Goal: Information Seeking & Learning: Find specific fact

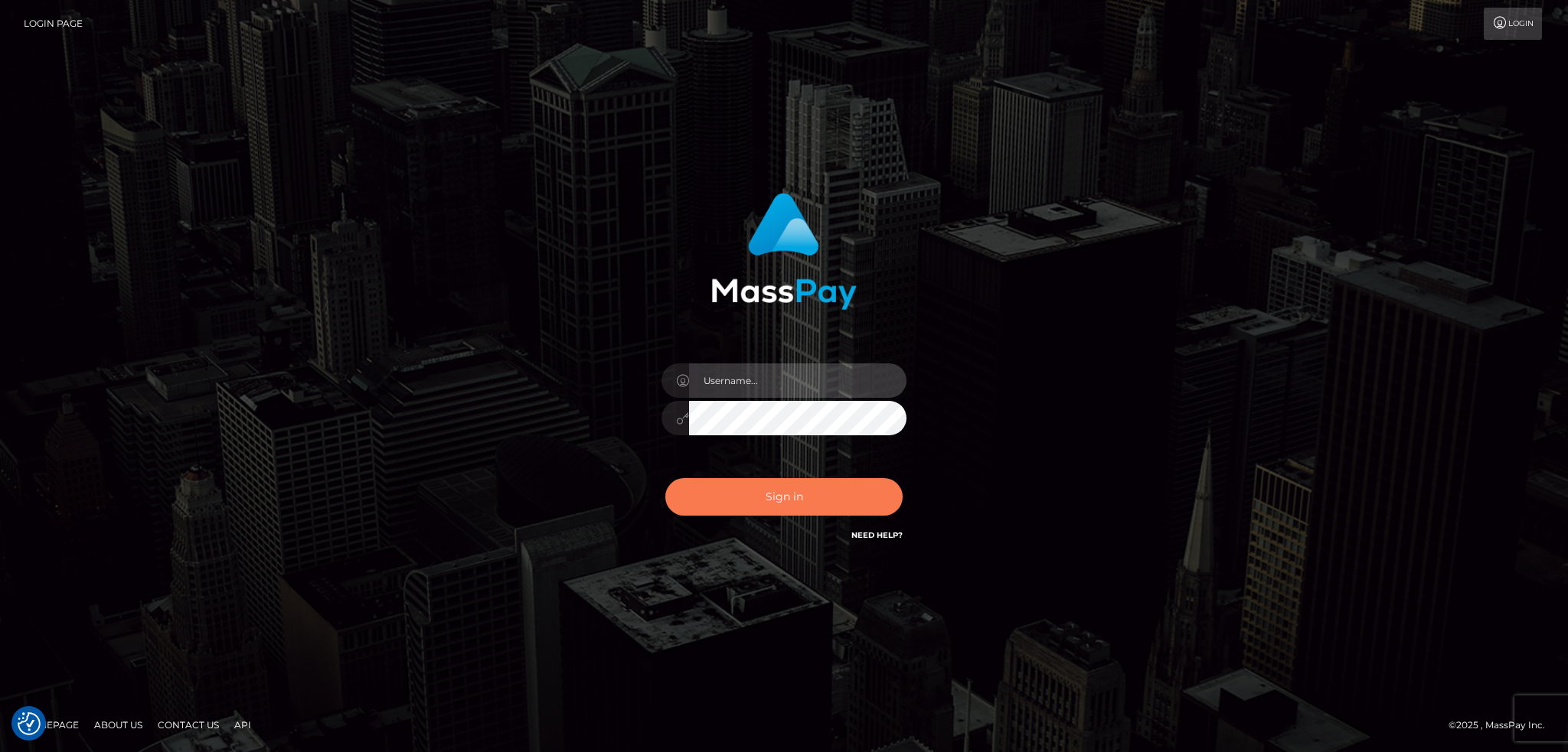
type input "alexstef"
click at [767, 489] on button "Sign in" at bounding box center [784, 497] width 238 height 37
click at [762, 489] on button "Sign in" at bounding box center [784, 497] width 238 height 37
type input "alexstef"
click at [760, 493] on button "Sign in" at bounding box center [784, 497] width 238 height 37
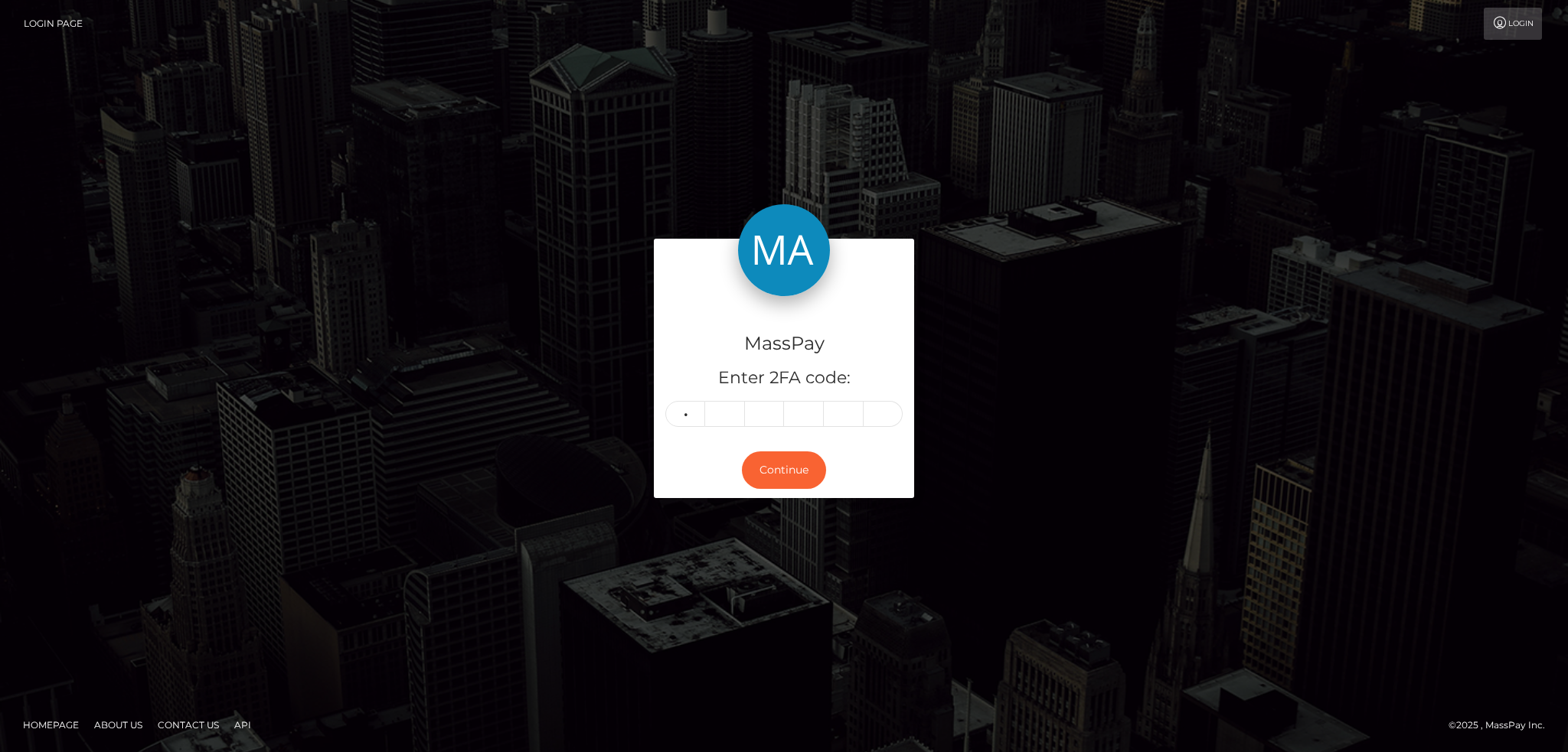
type input "7"
type input "2"
type input "3"
type input "5"
type input "9"
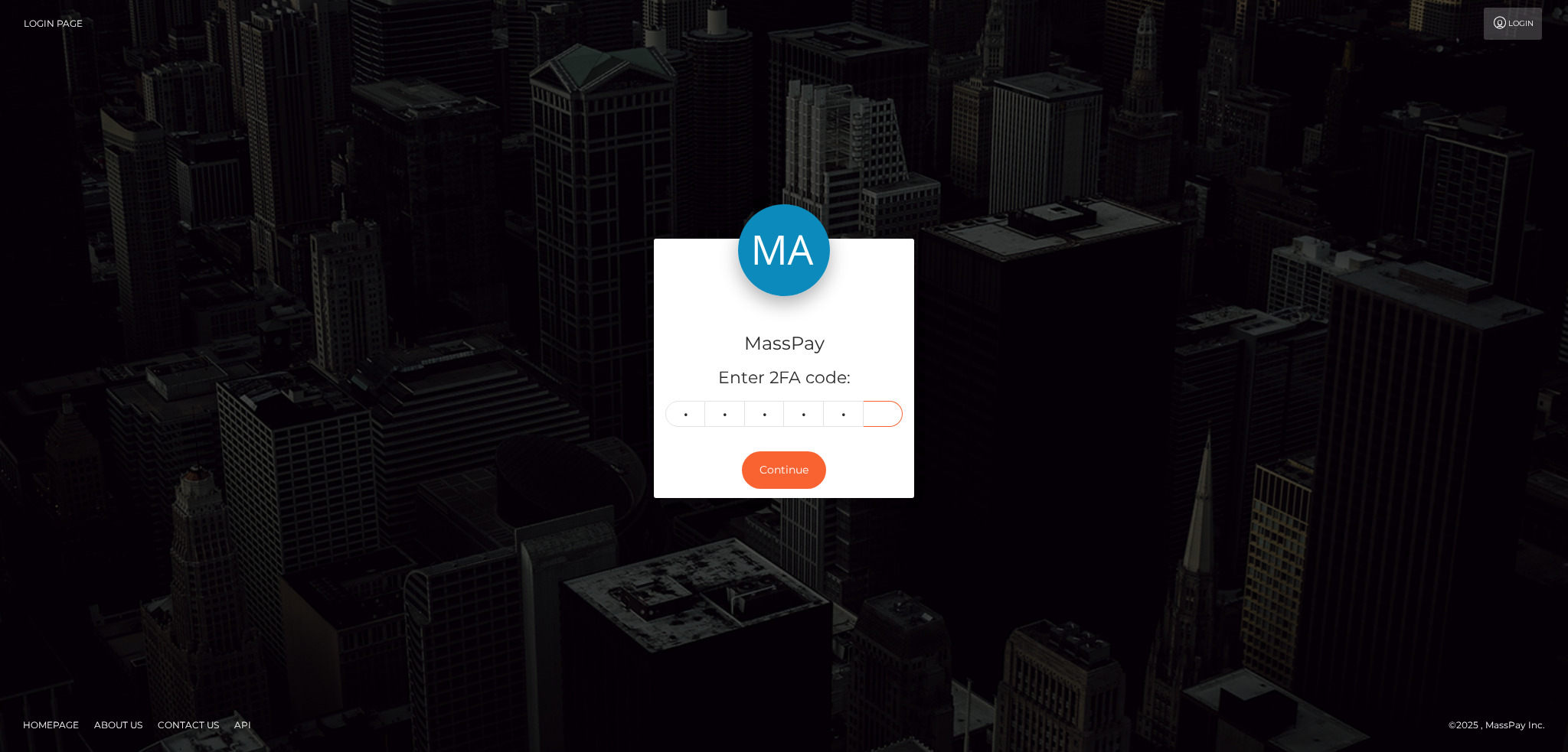
type input "7"
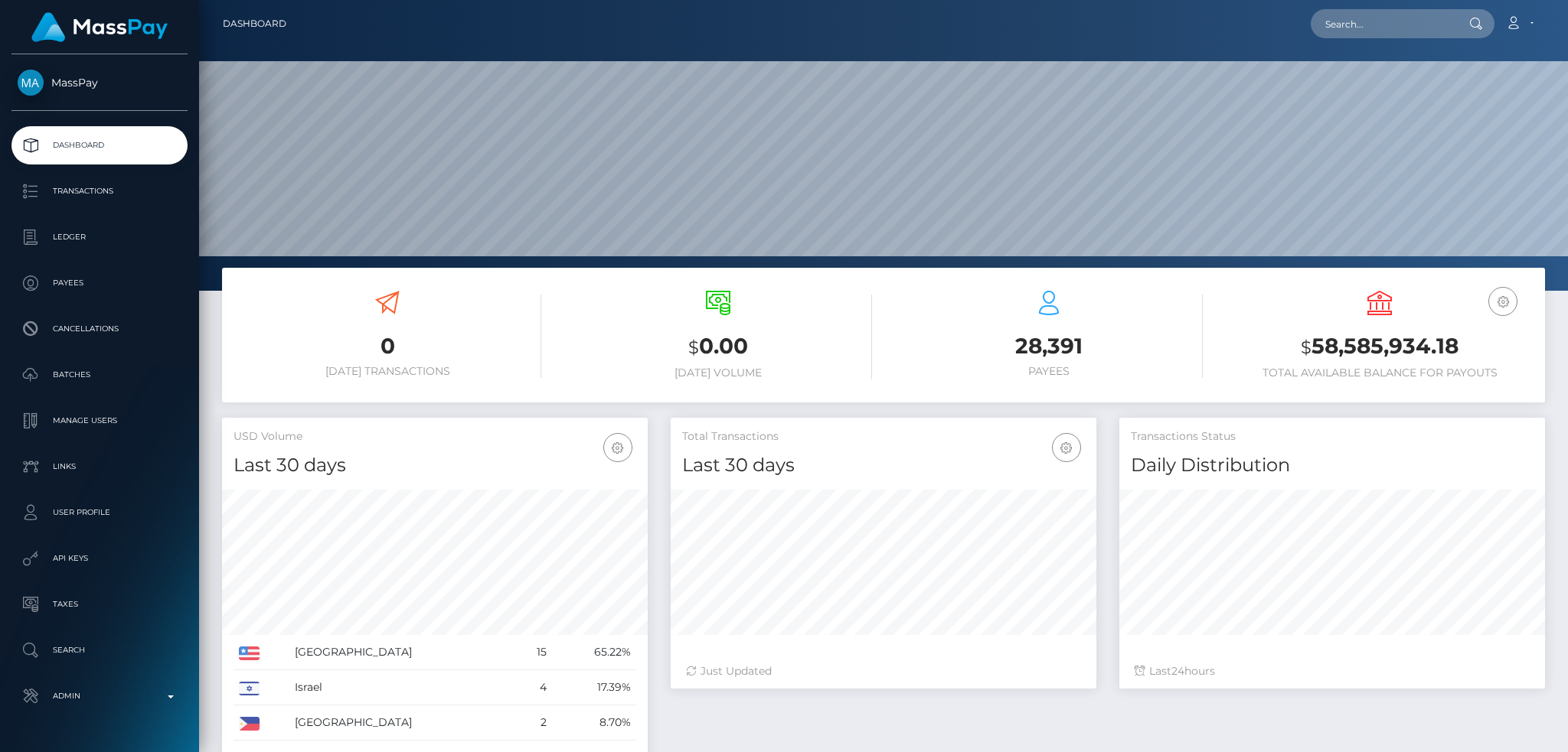
scroll to position [271, 425]
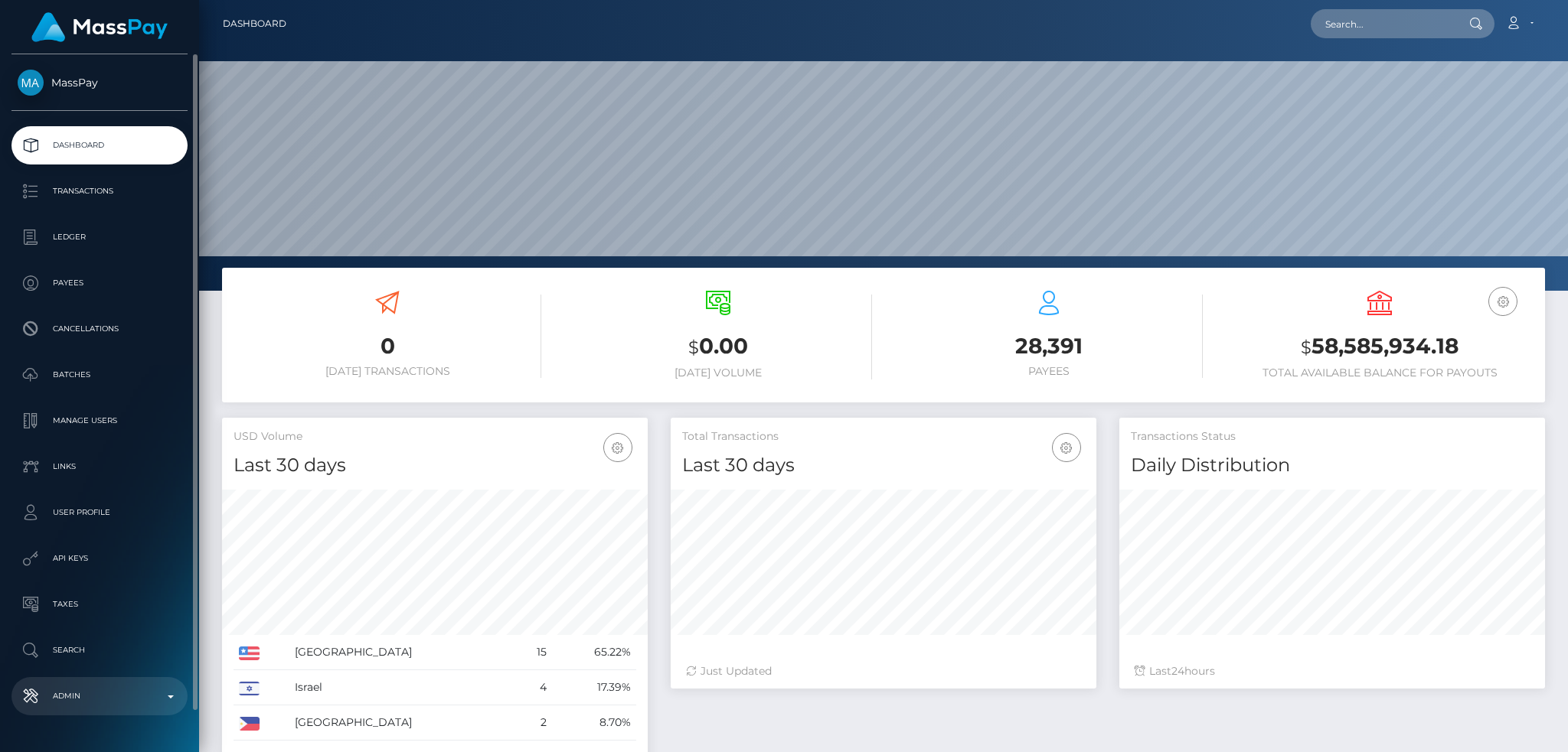
click at [128, 690] on p "Admin" at bounding box center [100, 696] width 164 height 23
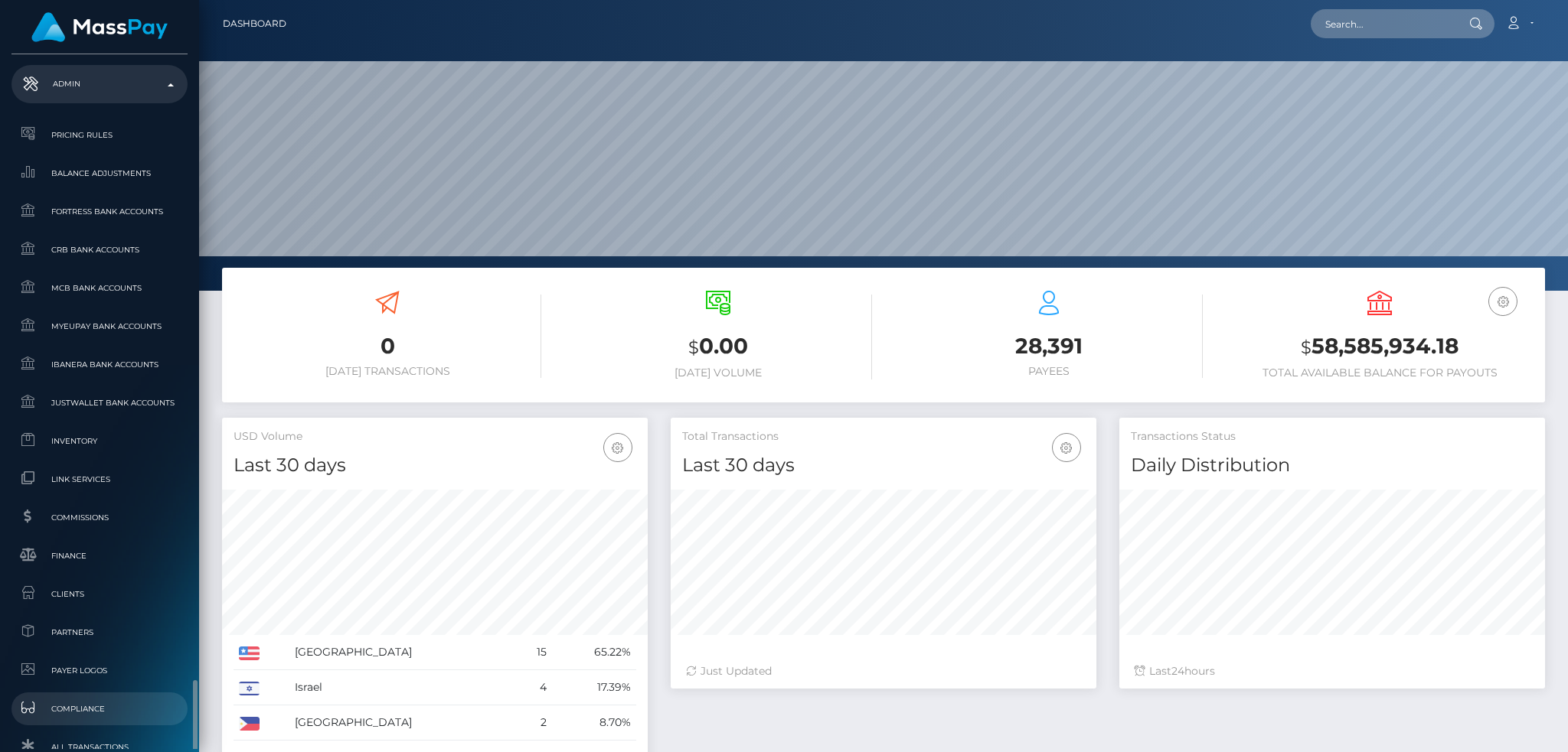
scroll to position [854, 0]
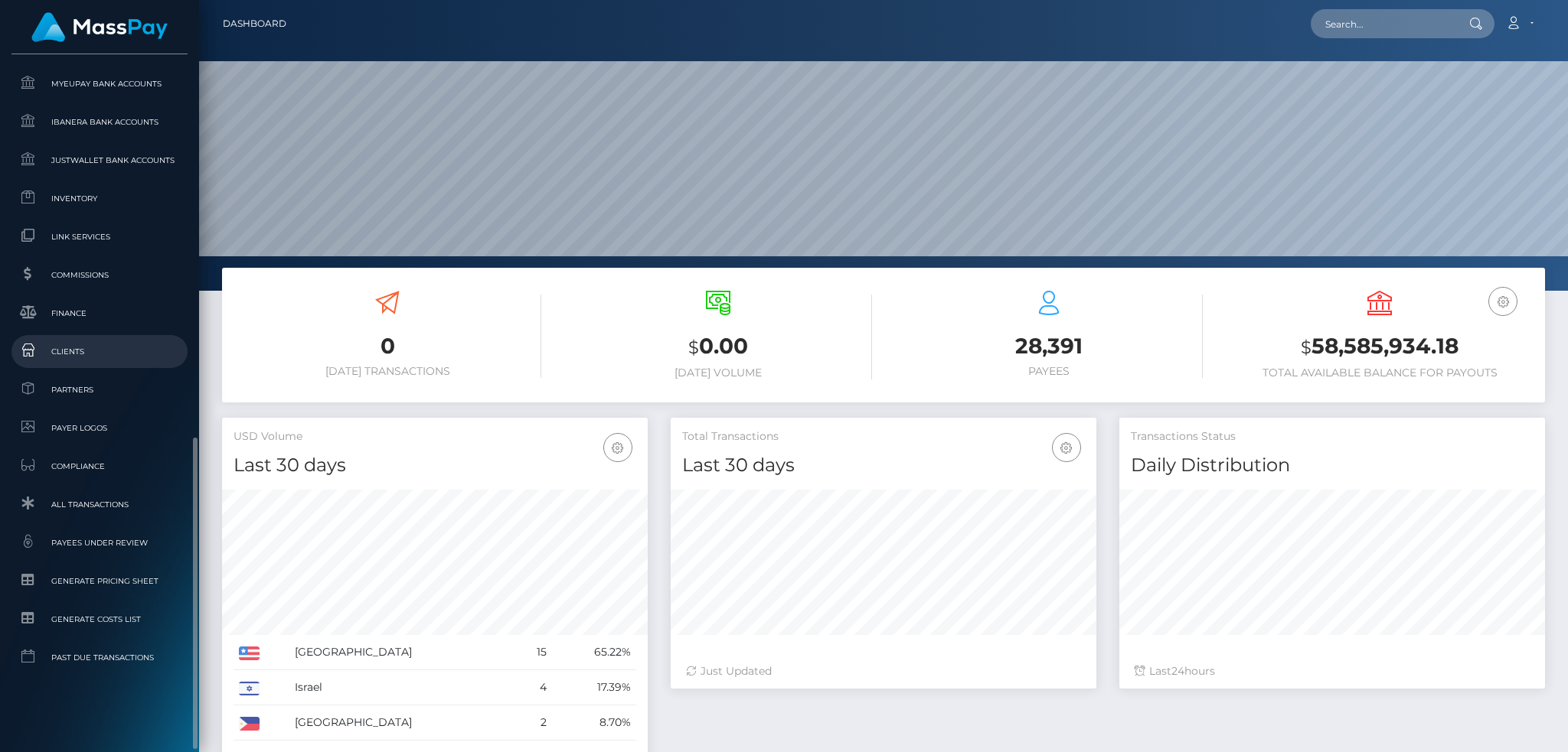
click at [112, 347] on span "Clients" at bounding box center [100, 352] width 164 height 18
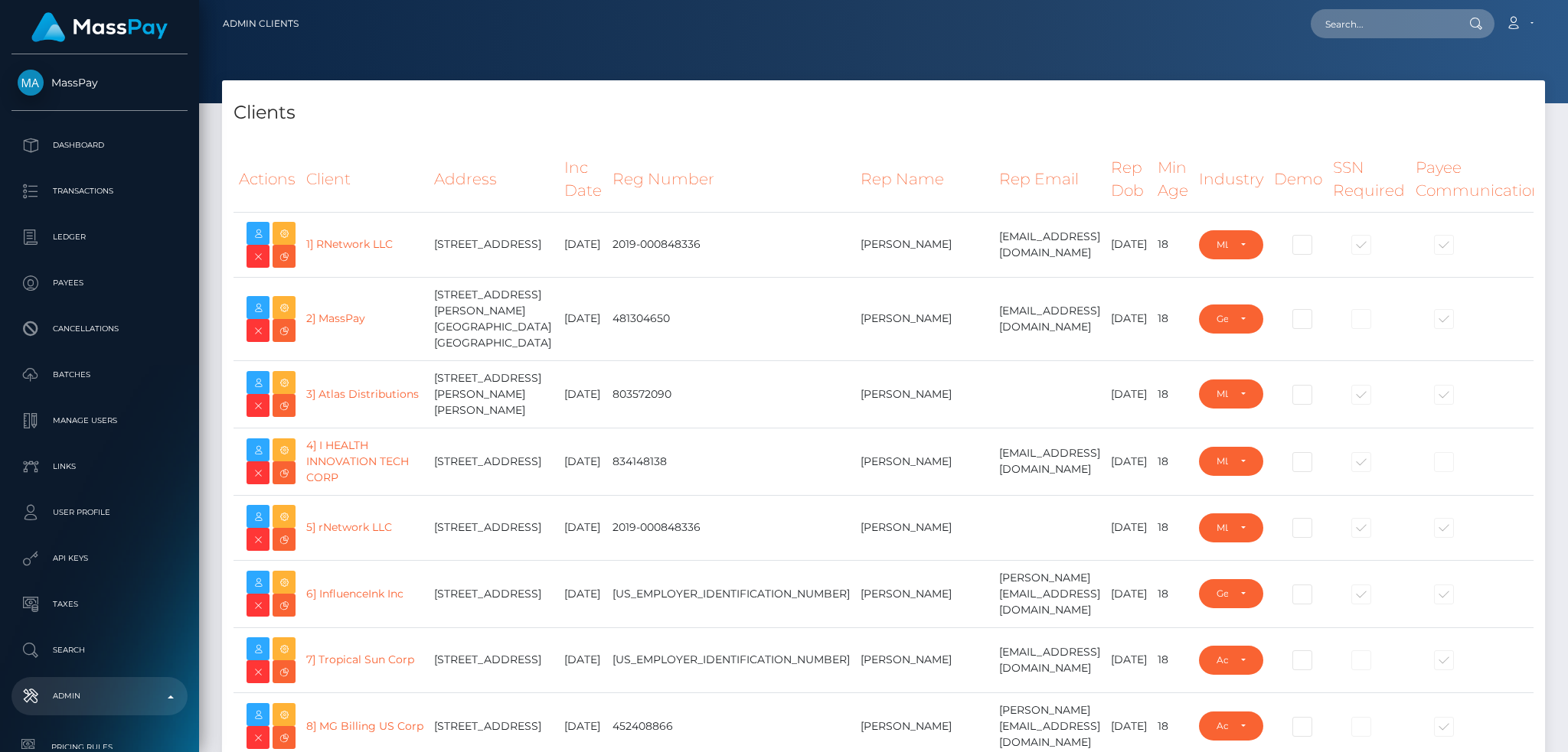
select select "223"
click at [1366, 26] on input "text" at bounding box center [1383, 23] width 144 height 29
paste input "poact_R1g0Qm6rpzG0"
type input "poact_R1g0Qm6rpzG0"
click at [1345, 71] on link "Muhammed Silin F M" at bounding box center [1378, 79] width 136 height 28
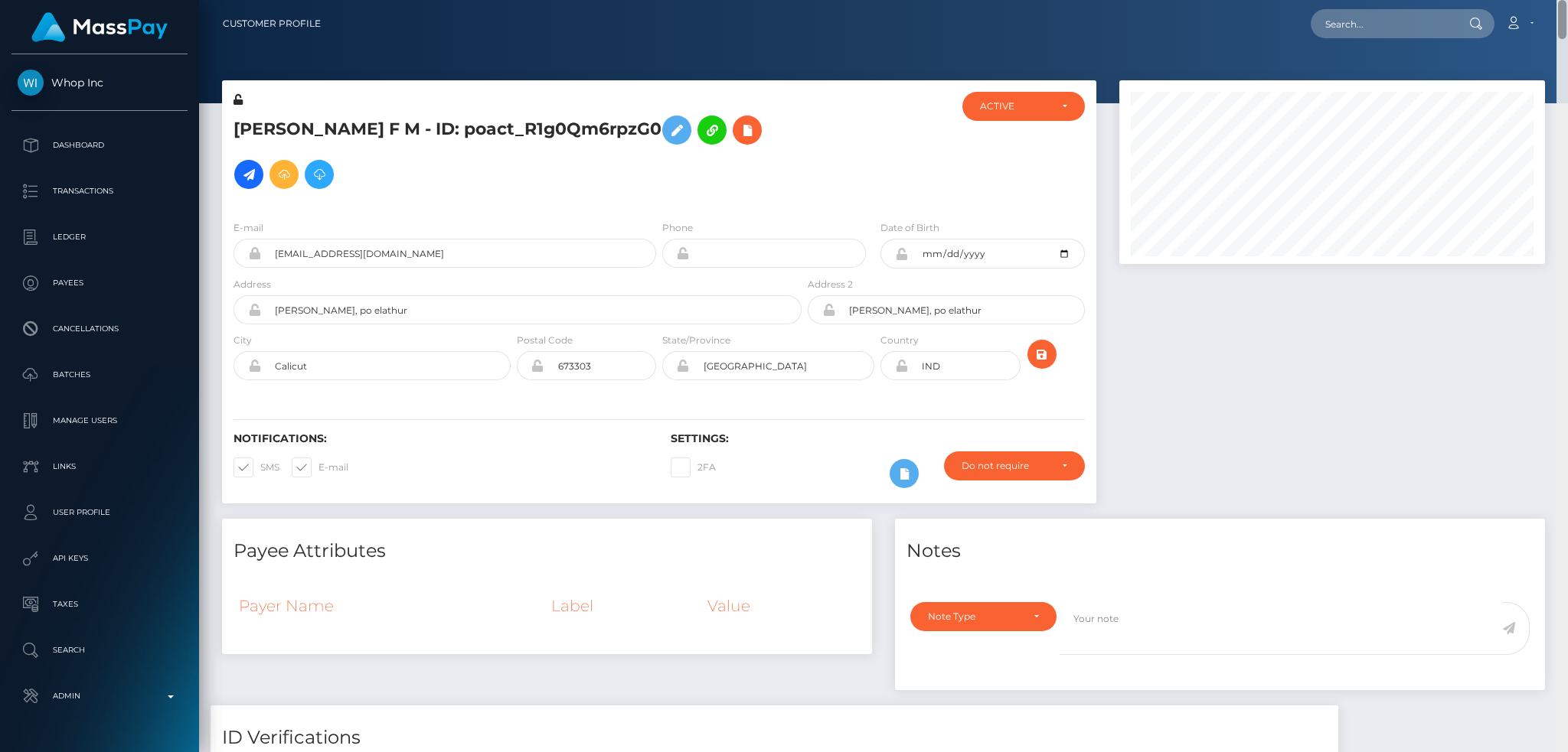
drag, startPoint x: 1560, startPoint y: 554, endPoint x: 1566, endPoint y: -47, distance: 601.0
click at [1566, 0] on html "Whop Inc Dashboard Transactions Ledger Payees Cancellations Links" at bounding box center [784, 376] width 1568 height 752
click at [1367, 26] on input "text" at bounding box center [1383, 23] width 144 height 29
paste input "9be4bba4-8d0a-4169-99d3-f8dd225ea8e0"
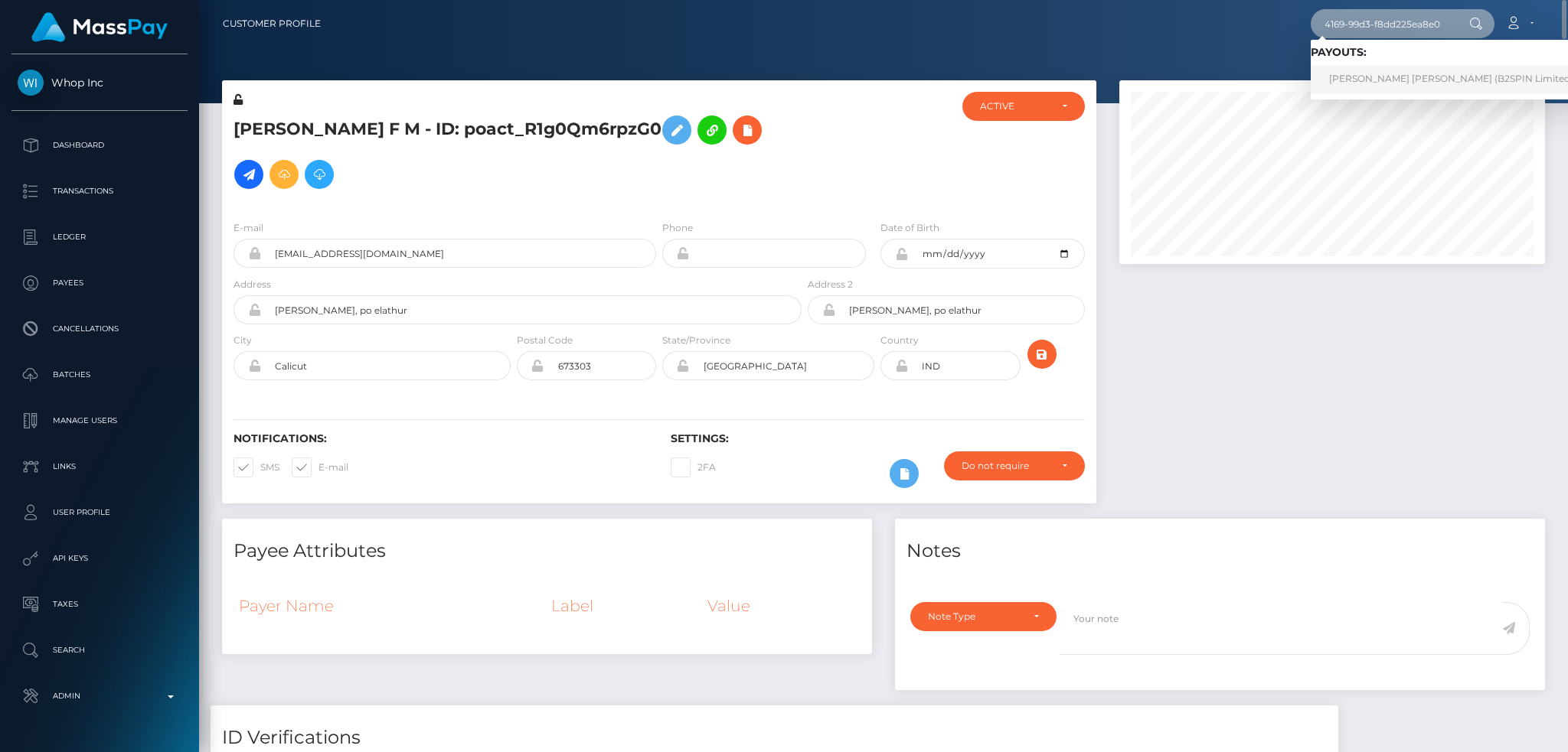
type input "9be4bba4-8d0a-4169-99d3-f8dd225ea8e0"
click at [1398, 83] on link "CARLOS JAVIER SALGADO DIAZ (B2SPIN Limited - )" at bounding box center [1455, 79] width 289 height 28
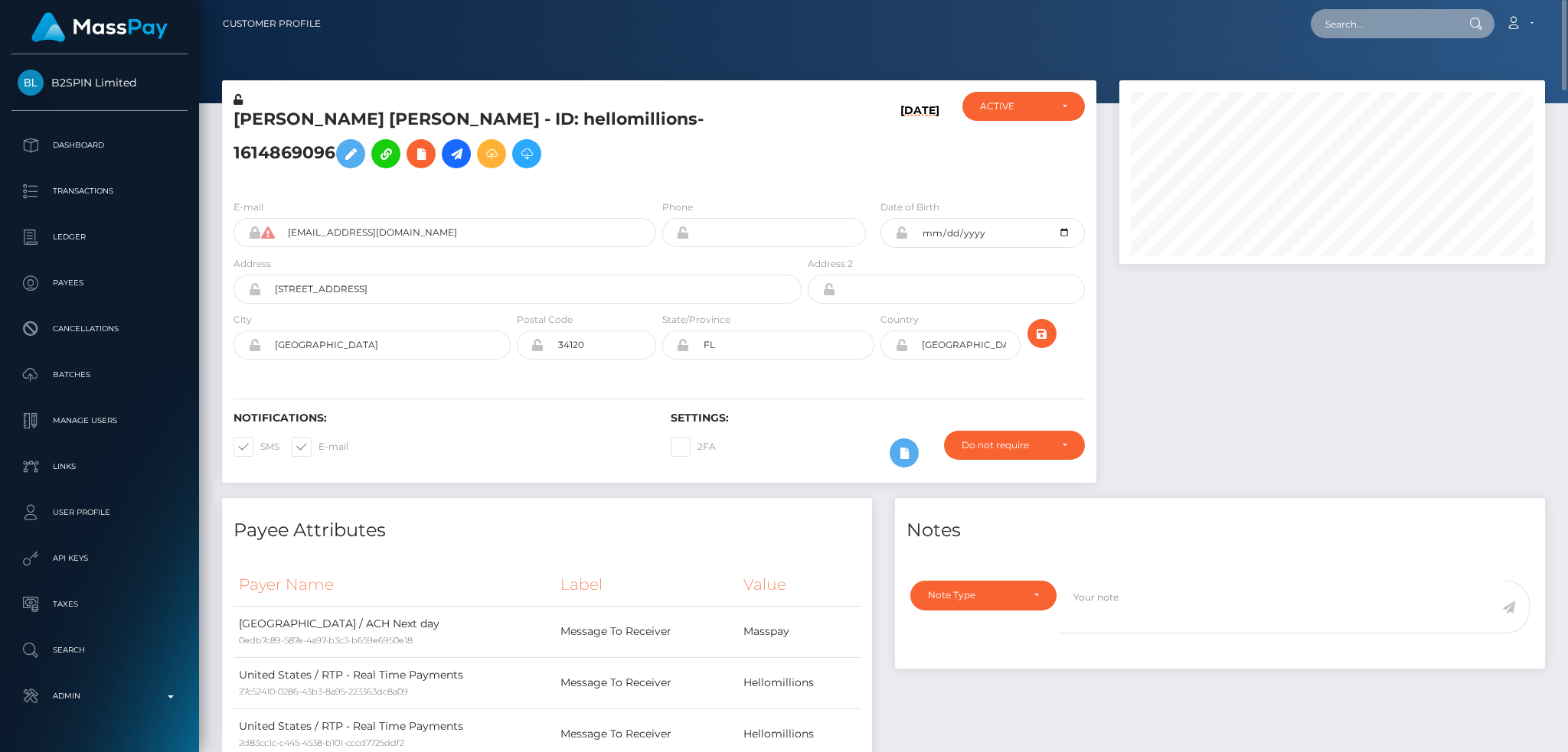
click at [1377, 27] on input "text" at bounding box center [1383, 23] width 144 height 29
paste input "4155f8d2-d024-40a8-9617-98a3355b129f"
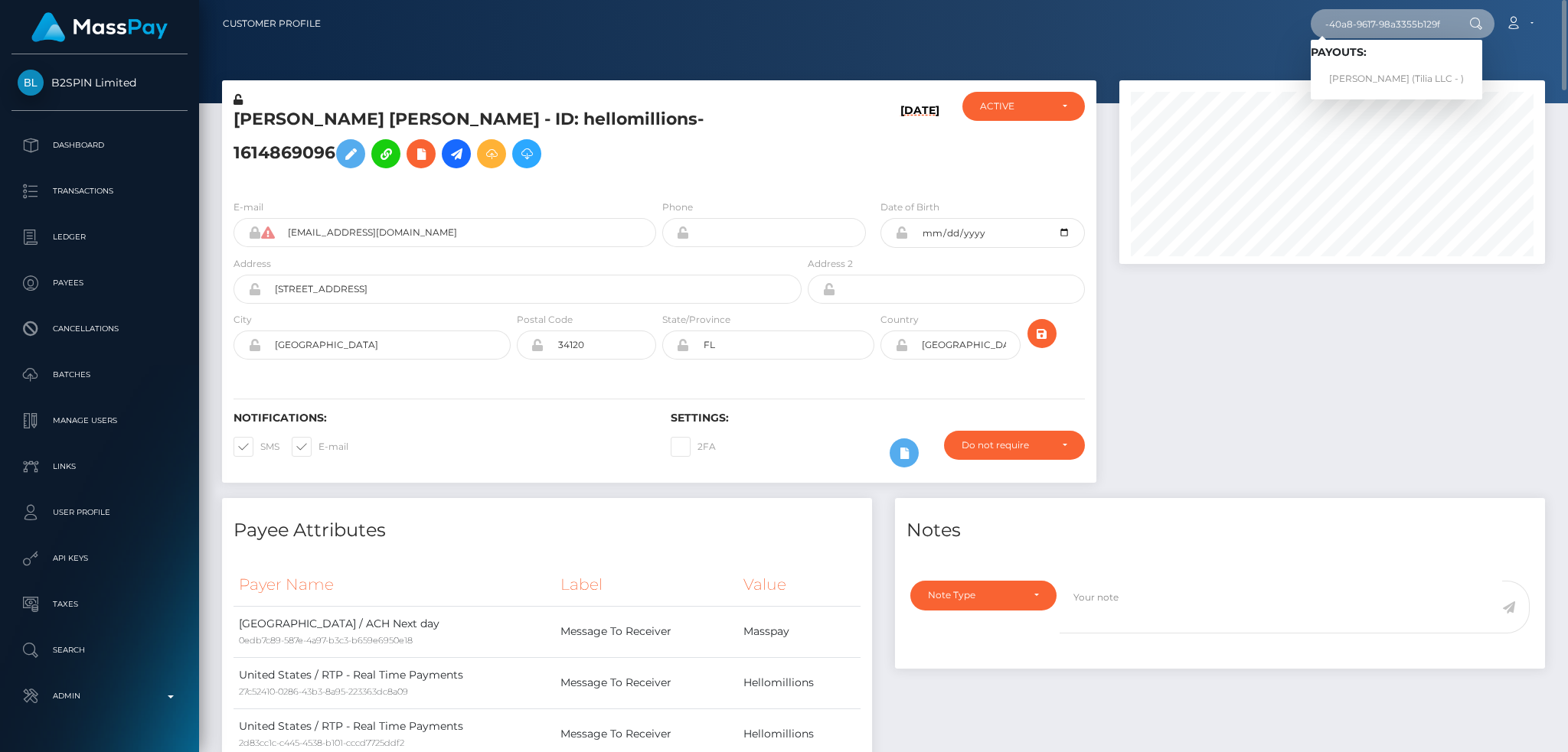
type input "4155f8d2-d024-40a8-9617-98a3355b129f"
click at [1382, 79] on link "[PERSON_NAME] (Tilia LLC - )" at bounding box center [1396, 79] width 172 height 28
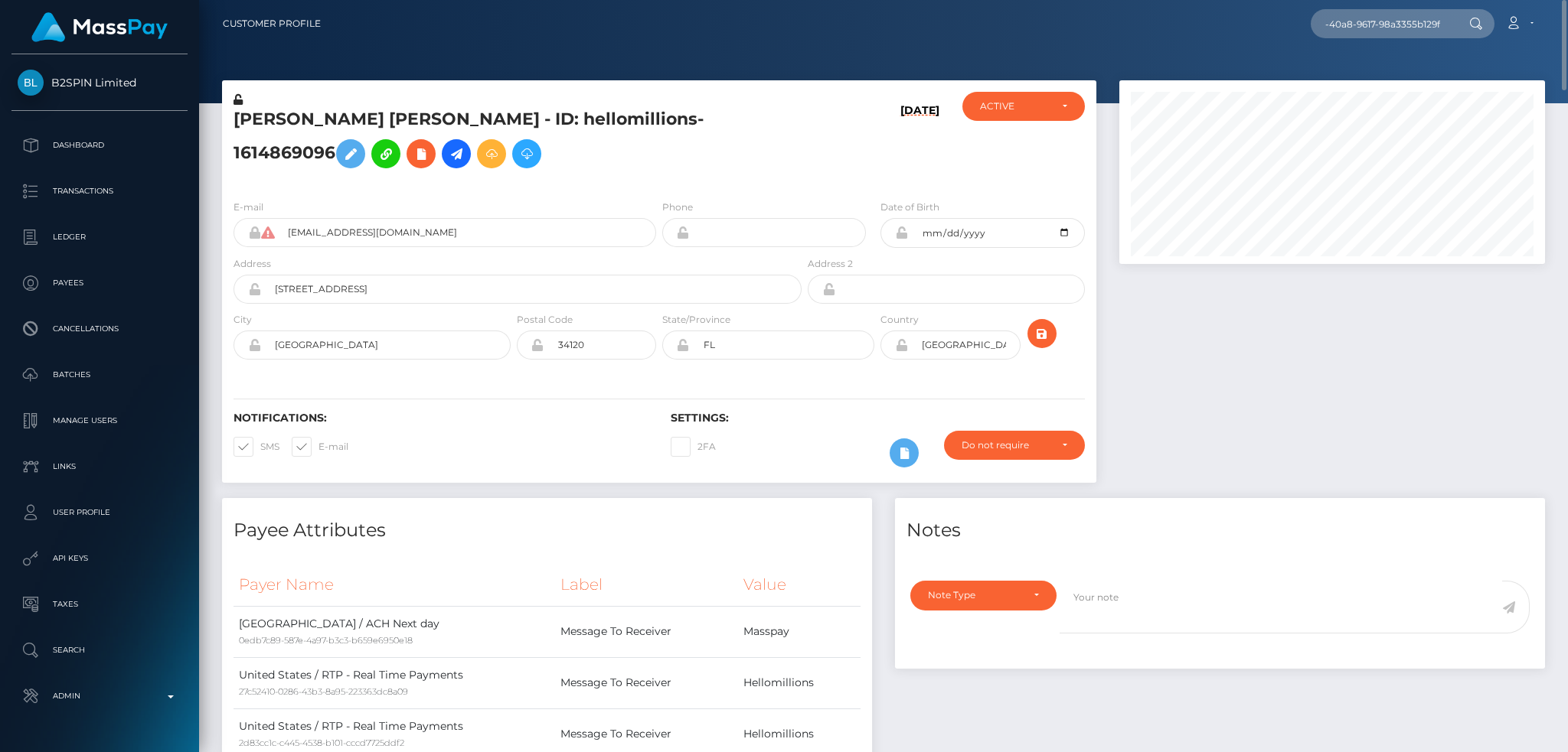
scroll to position [0, 0]
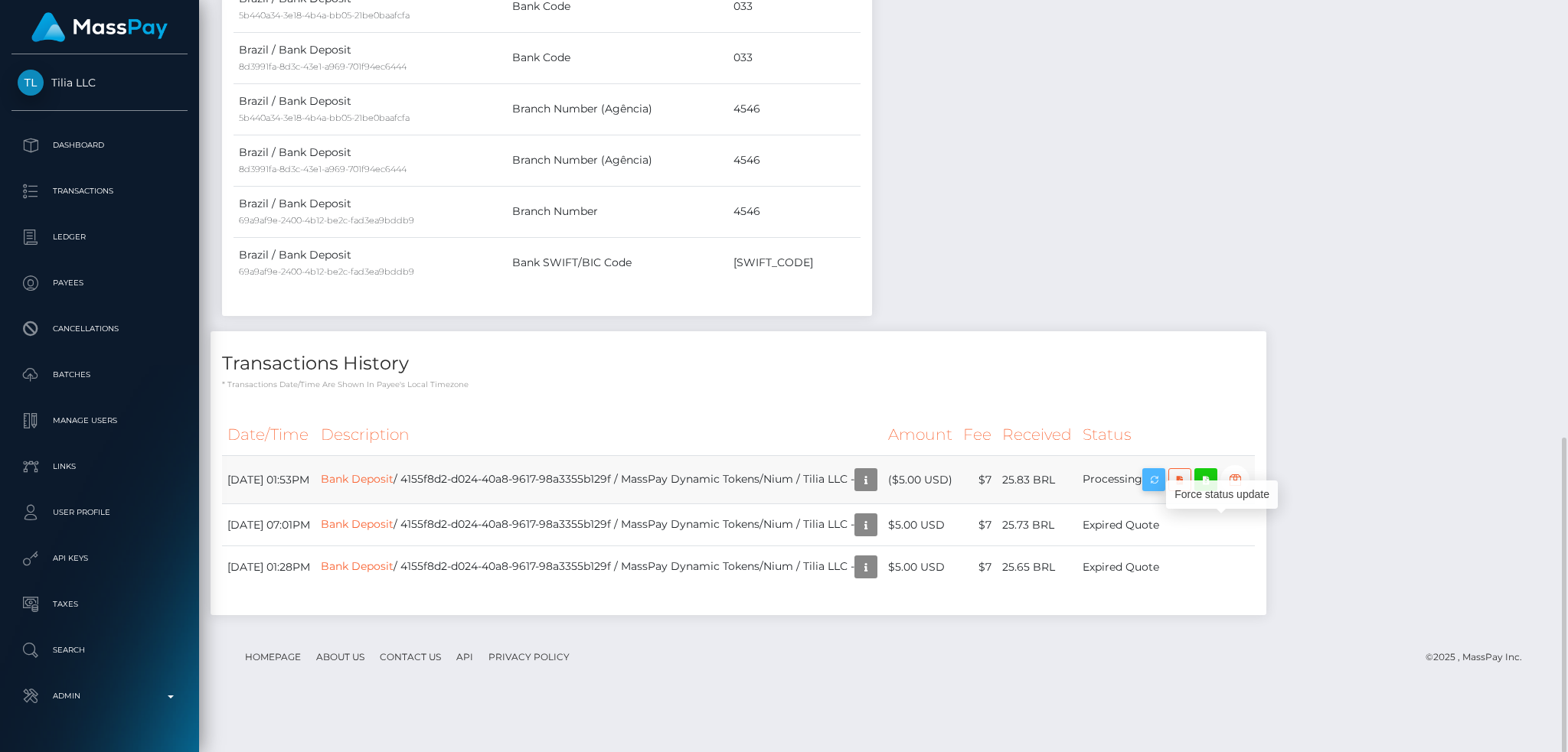
scroll to position [183, 425]
click at [1163, 489] on icon "button" at bounding box center [1153, 480] width 19 height 19
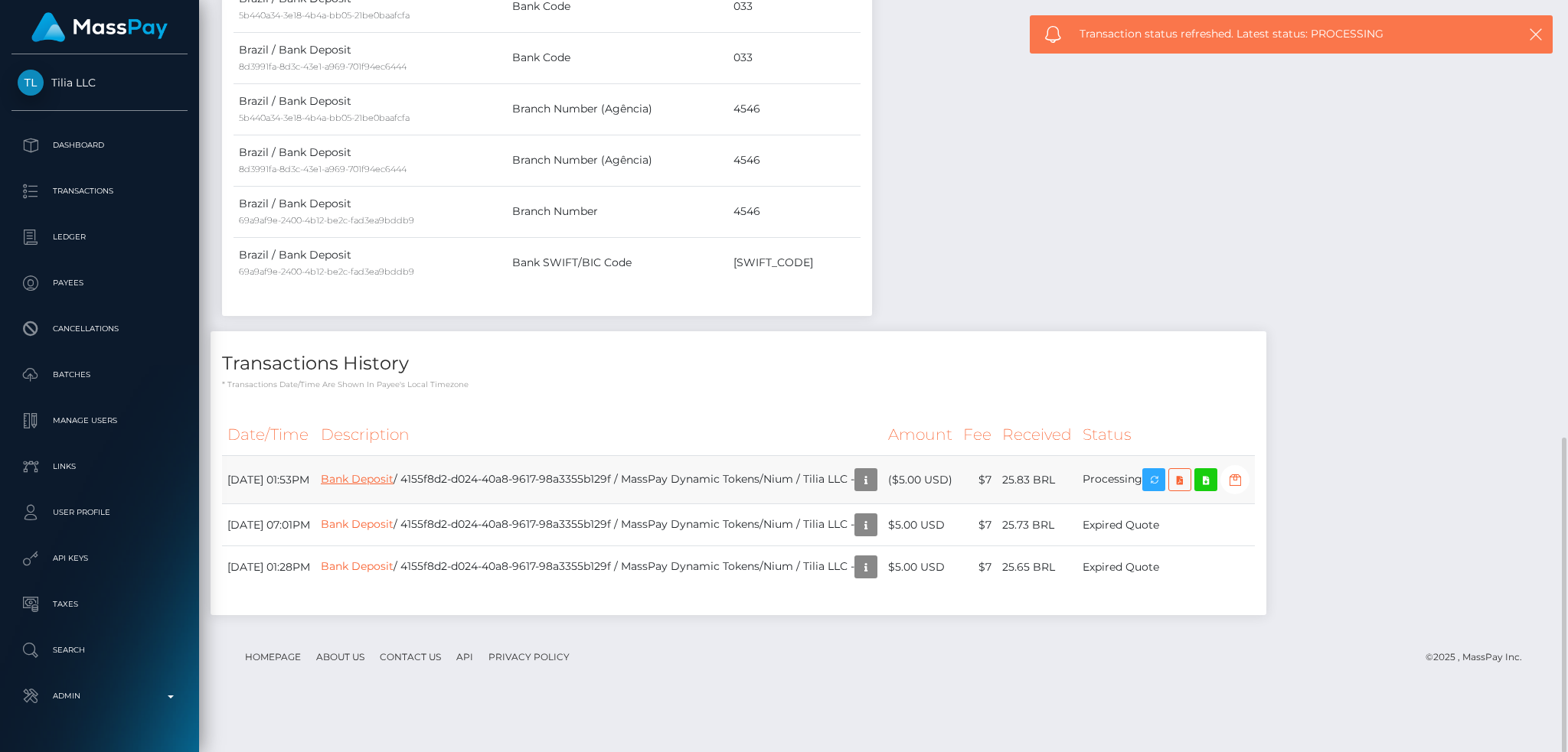
click at [394, 486] on link "Bank Deposit" at bounding box center [357, 478] width 73 height 13
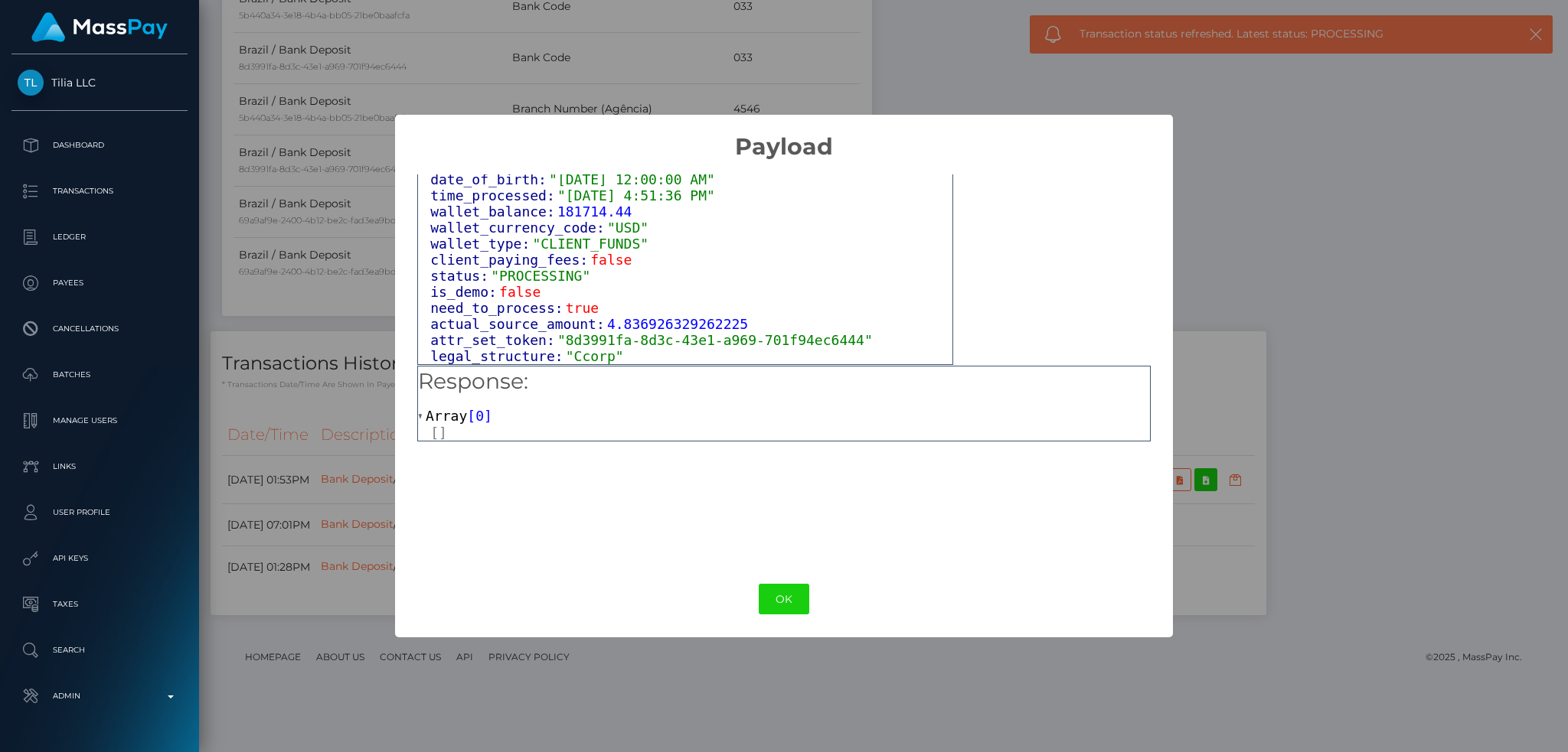
scroll to position [934, 0]
click at [788, 595] on button "OK" at bounding box center [784, 599] width 51 height 31
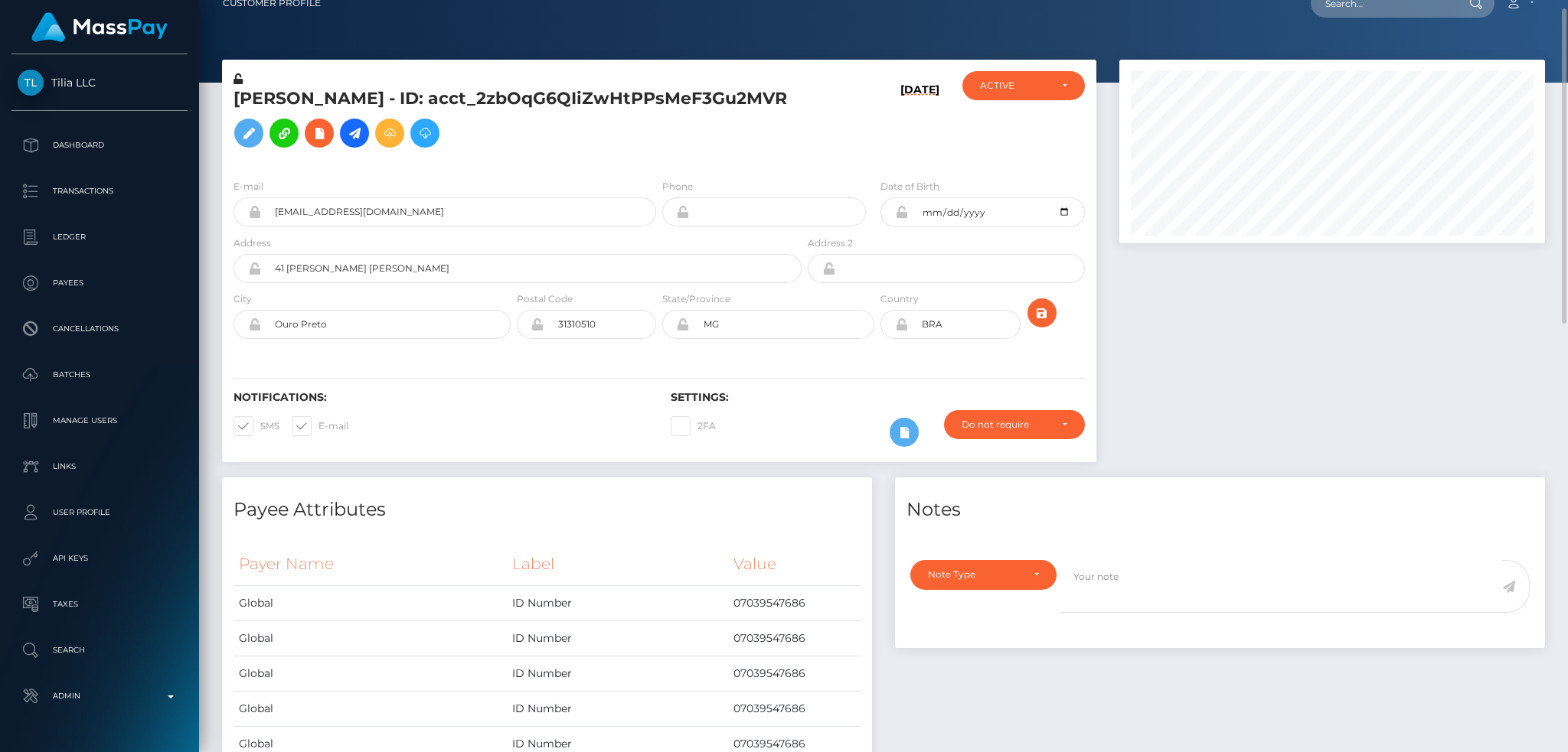
scroll to position [0, 0]
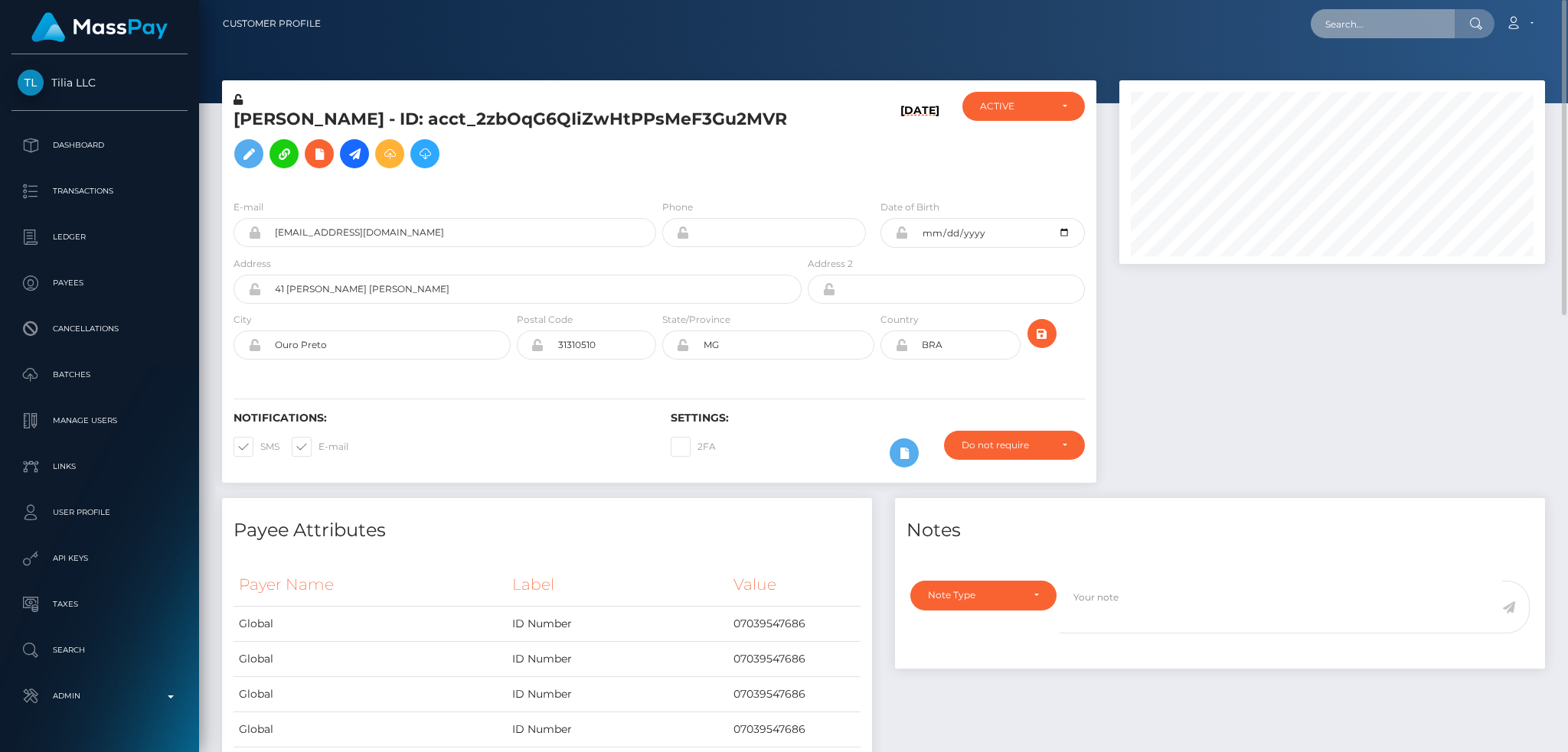
drag, startPoint x: 1387, startPoint y: 27, endPoint x: 1377, endPoint y: 22, distance: 11.2
click at [1387, 27] on input "text" at bounding box center [1383, 23] width 144 height 29
paste input "77368517"
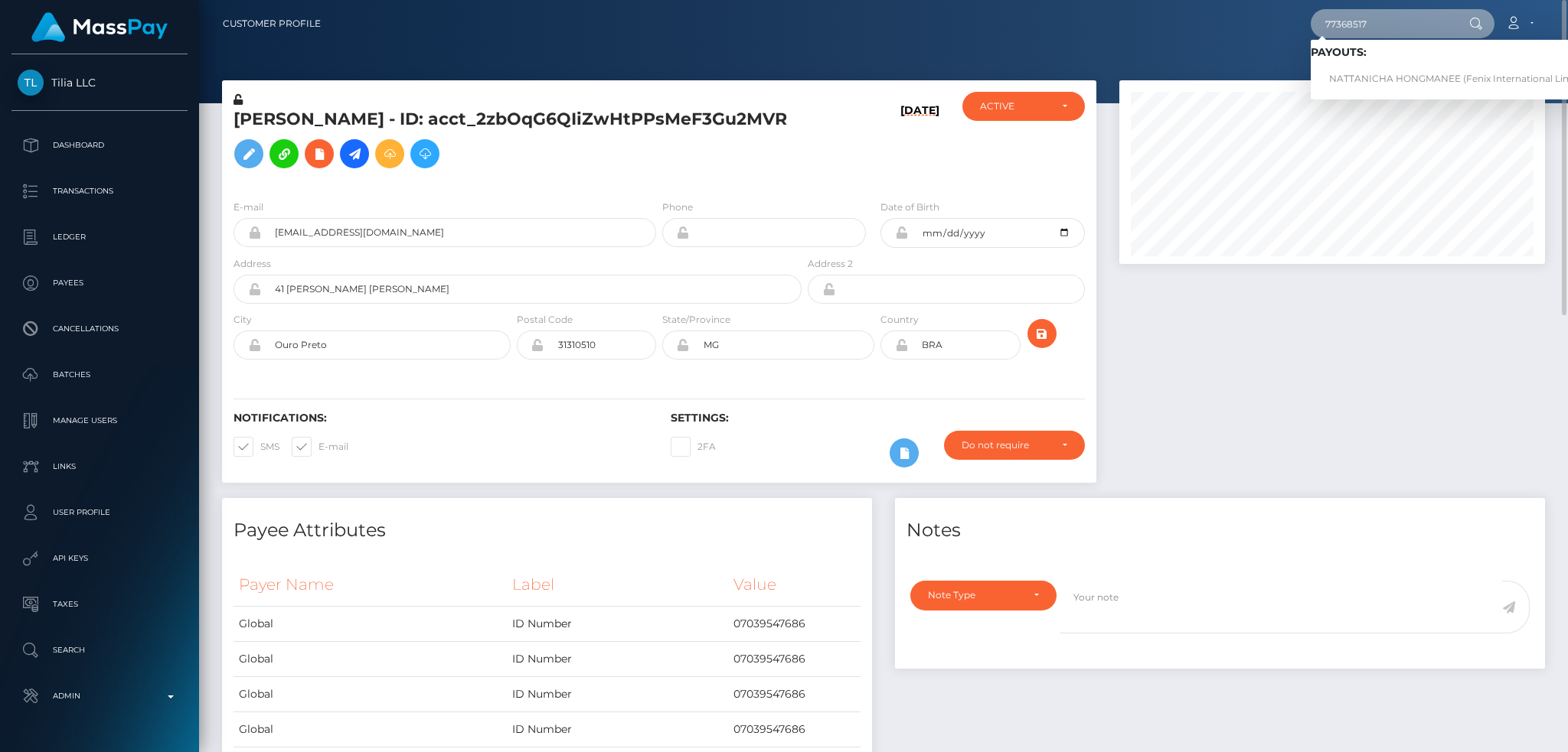
type input "77368517"
click at [1380, 78] on link "NATTANICHA HONGMANEE (Fenix International Limited - )" at bounding box center [1465, 79] width 309 height 28
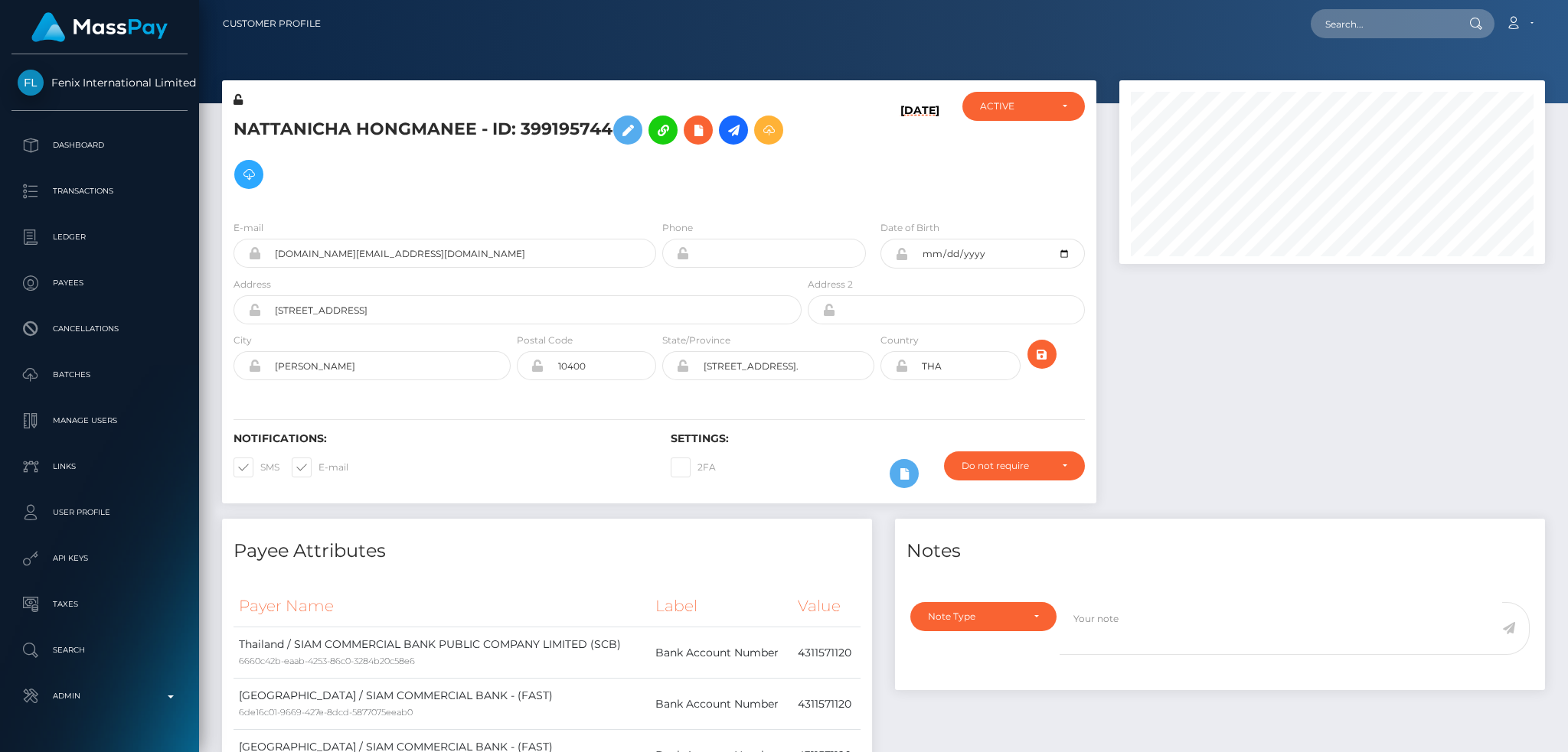
scroll to position [183, 425]
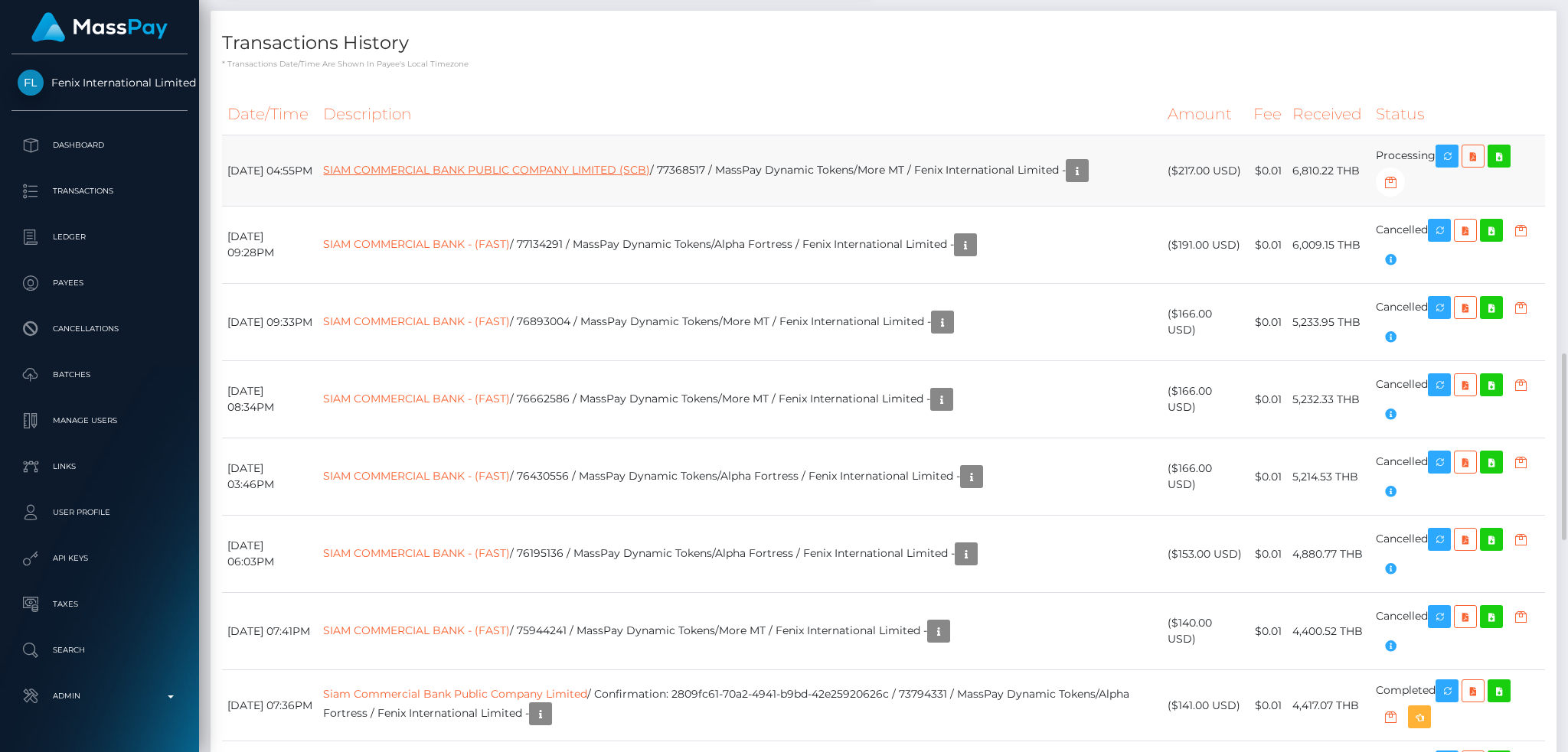
click at [437, 171] on link "SIAM COMMERCIAL BANK PUBLIC COMPANY LIMITED (SCB)" at bounding box center [486, 169] width 327 height 13
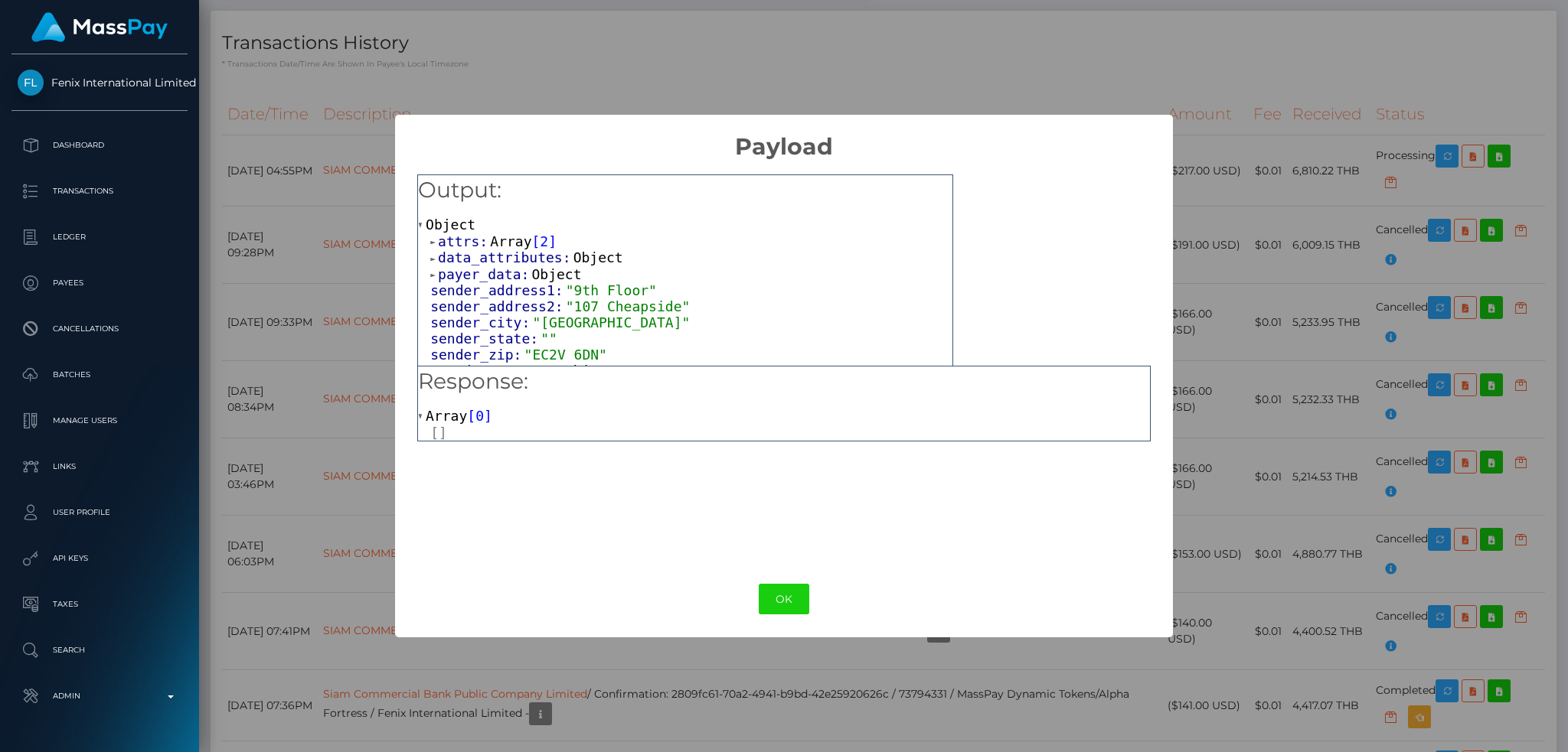
click at [785, 615] on div "OK No Cancel" at bounding box center [784, 599] width 777 height 46
click at [785, 603] on button "OK" at bounding box center [784, 599] width 51 height 31
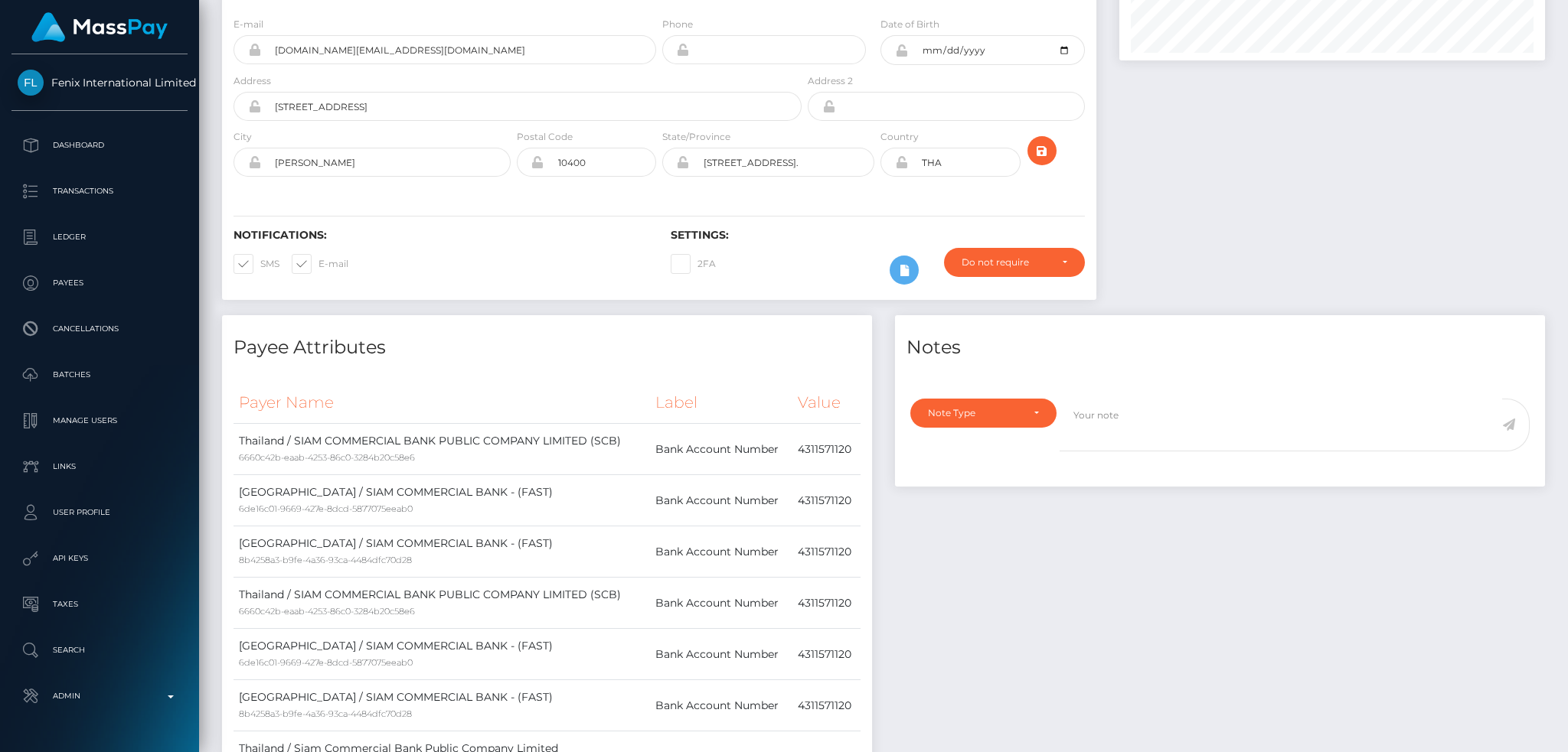
scroll to position [0, 0]
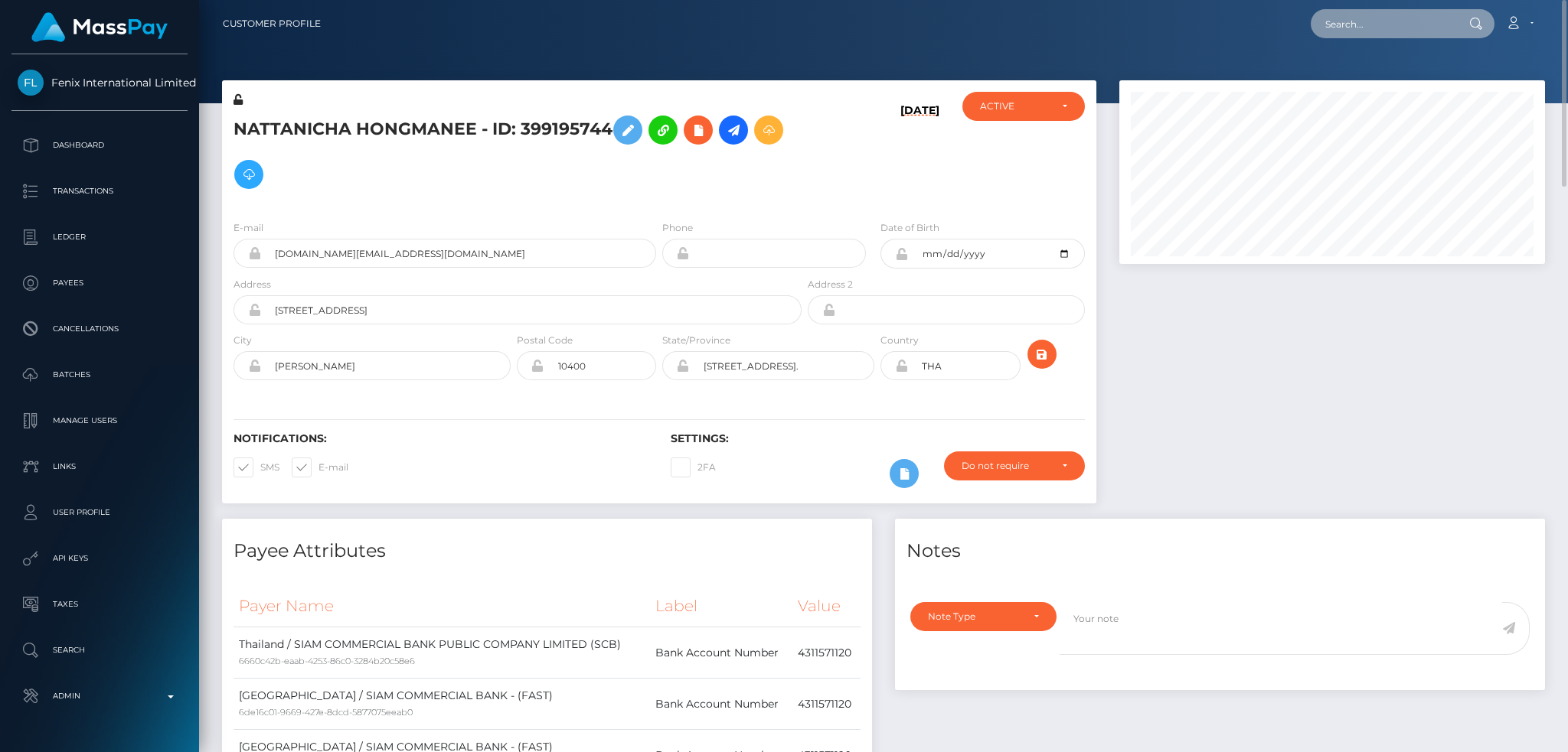
click at [1392, 25] on input "text" at bounding box center [1383, 23] width 144 height 29
paste input "68bed618cf91f"
type input "68bed618cf91f"
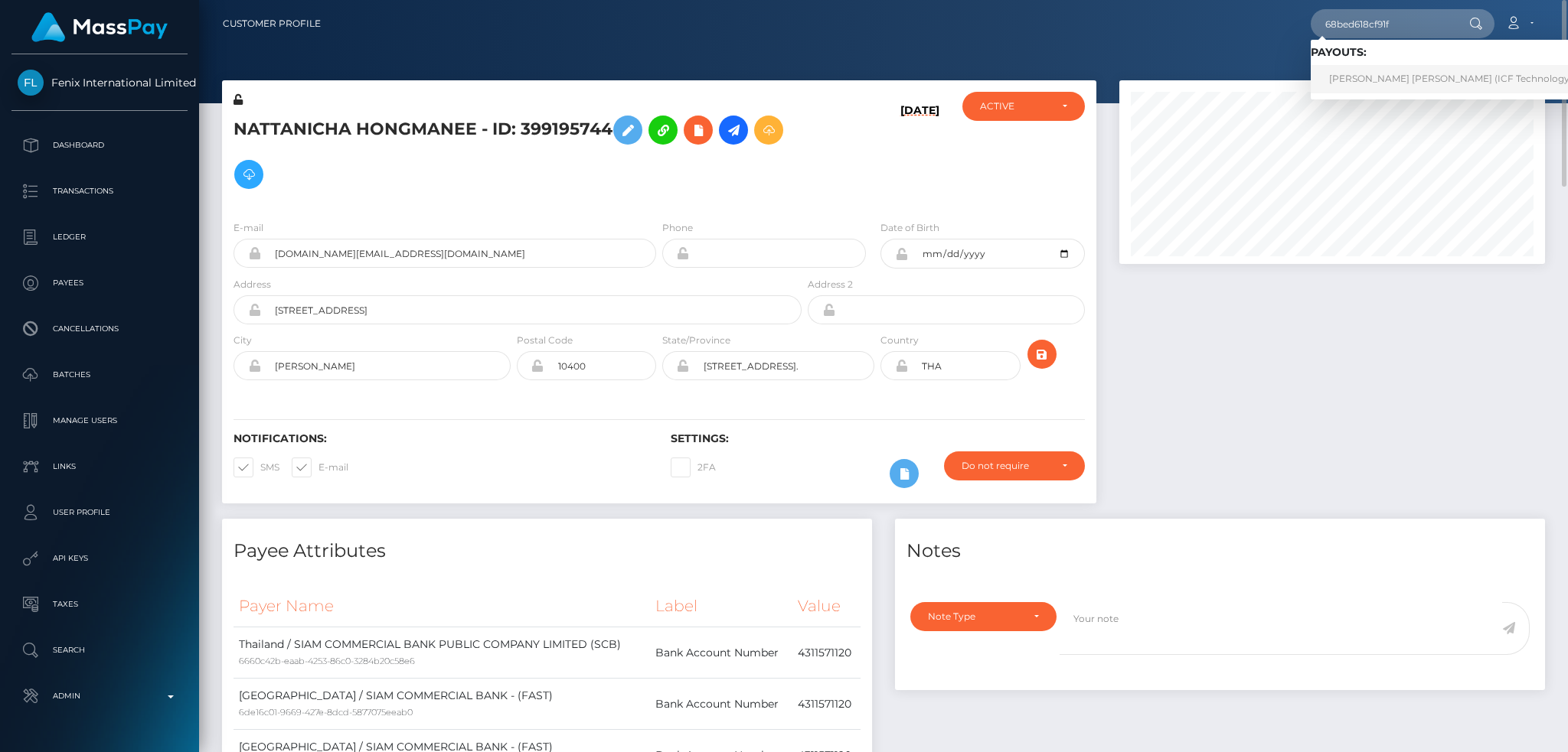
click at [1344, 77] on link "Tuyet Thi Tran (ICF Technology, Inc. - )" at bounding box center [1466, 79] width 310 height 28
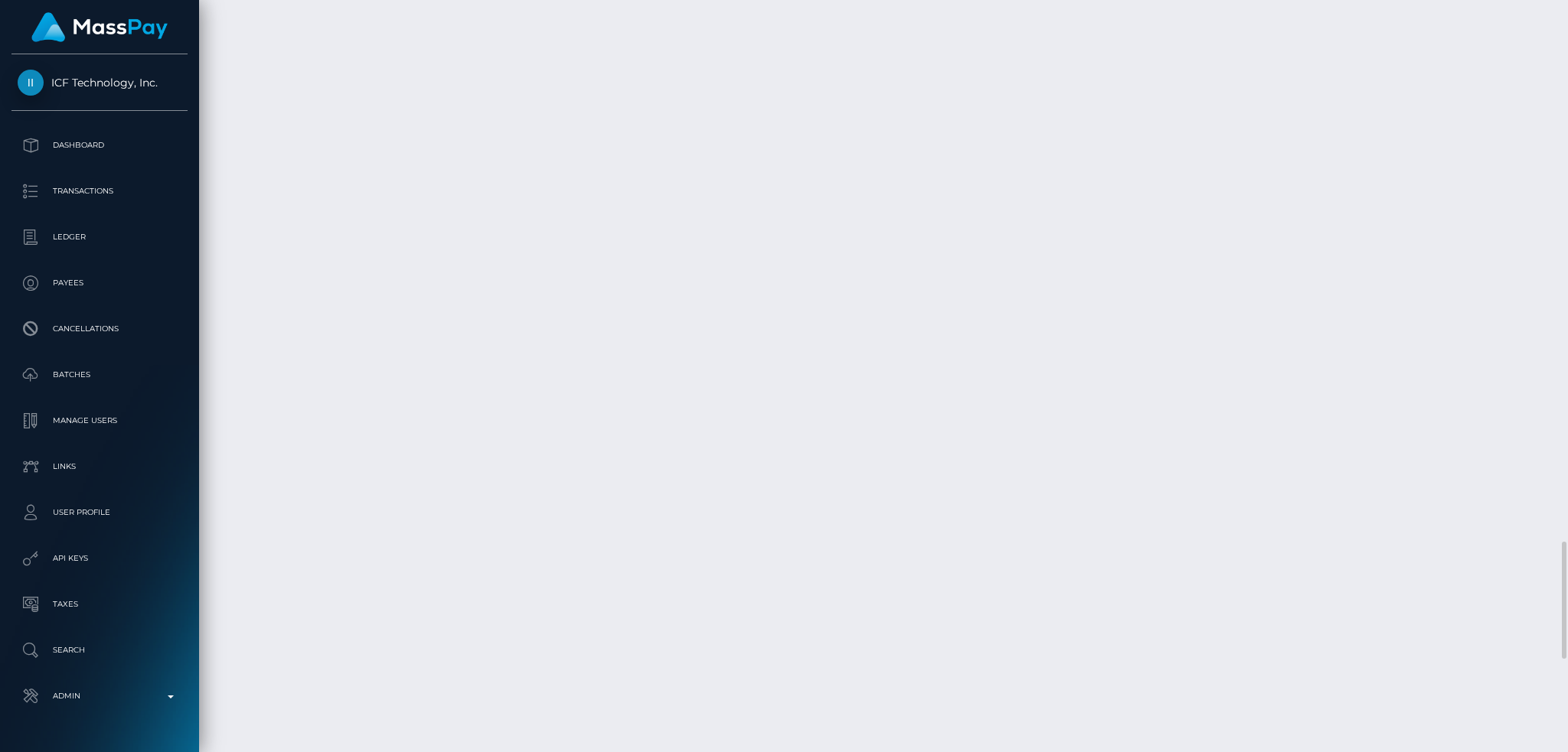
scroll to position [3876, 0]
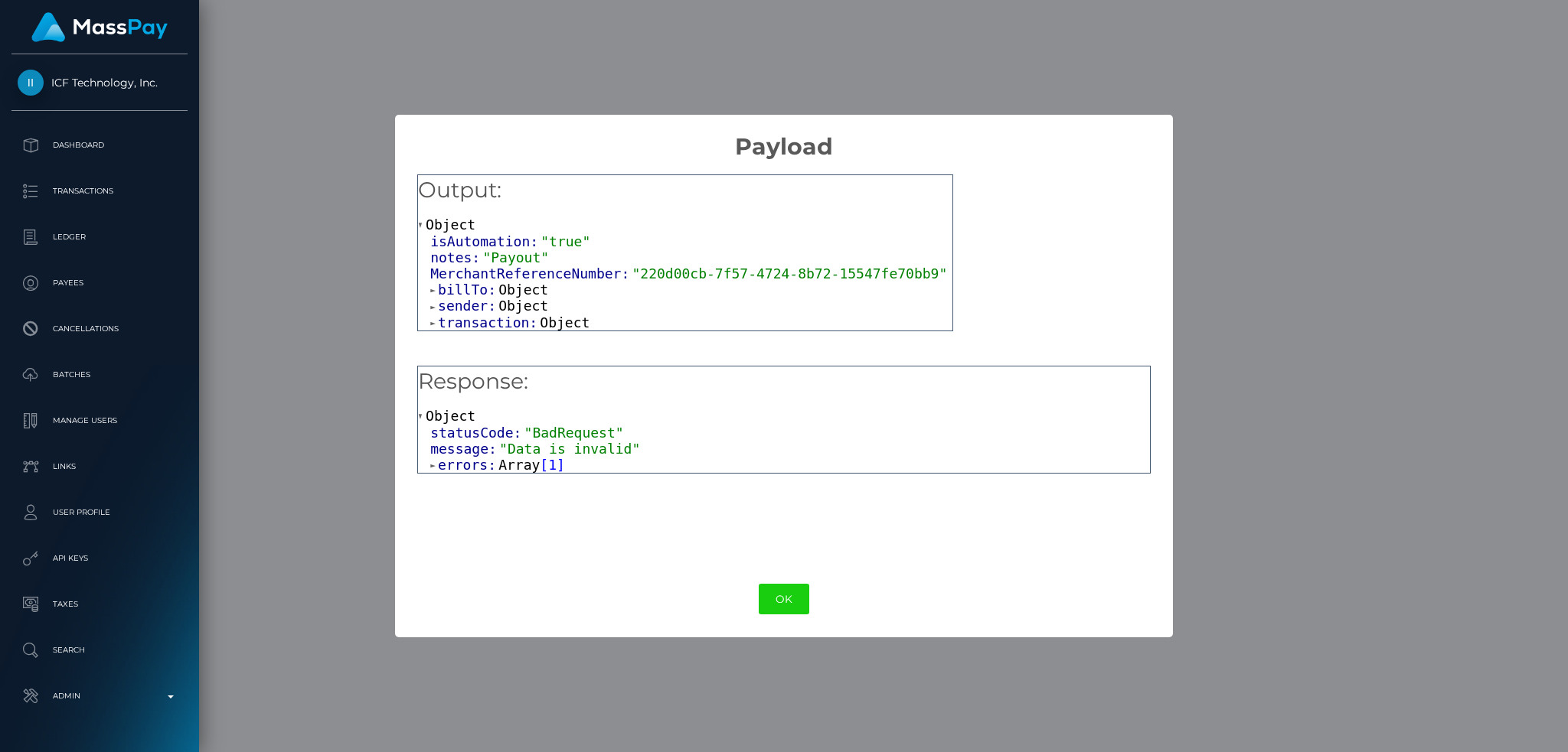
click at [508, 460] on span "Array" at bounding box center [519, 465] width 41 height 16
click at [512, 485] on span "Object" at bounding box center [494, 481] width 50 height 16
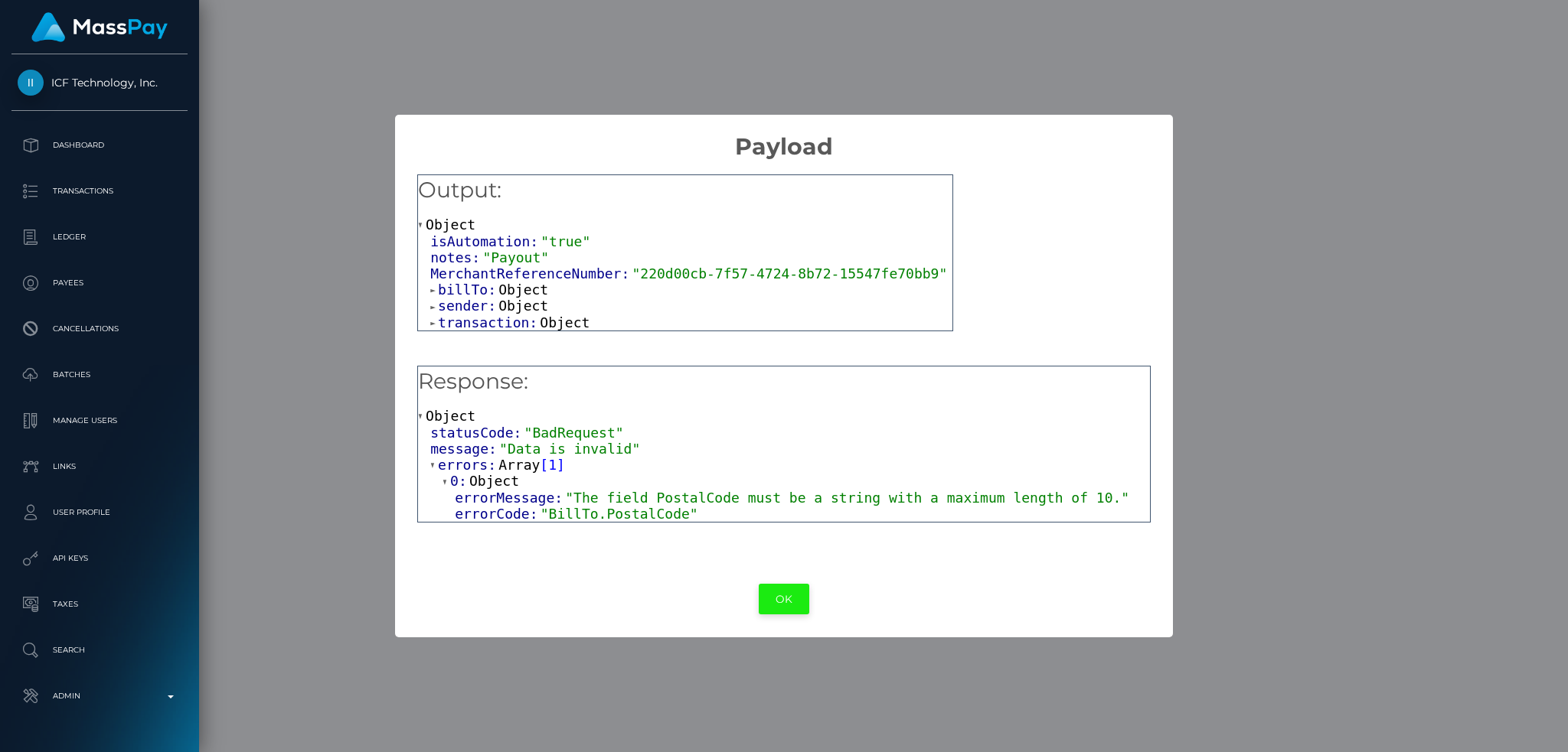
click at [785, 602] on button "OK" at bounding box center [784, 599] width 51 height 31
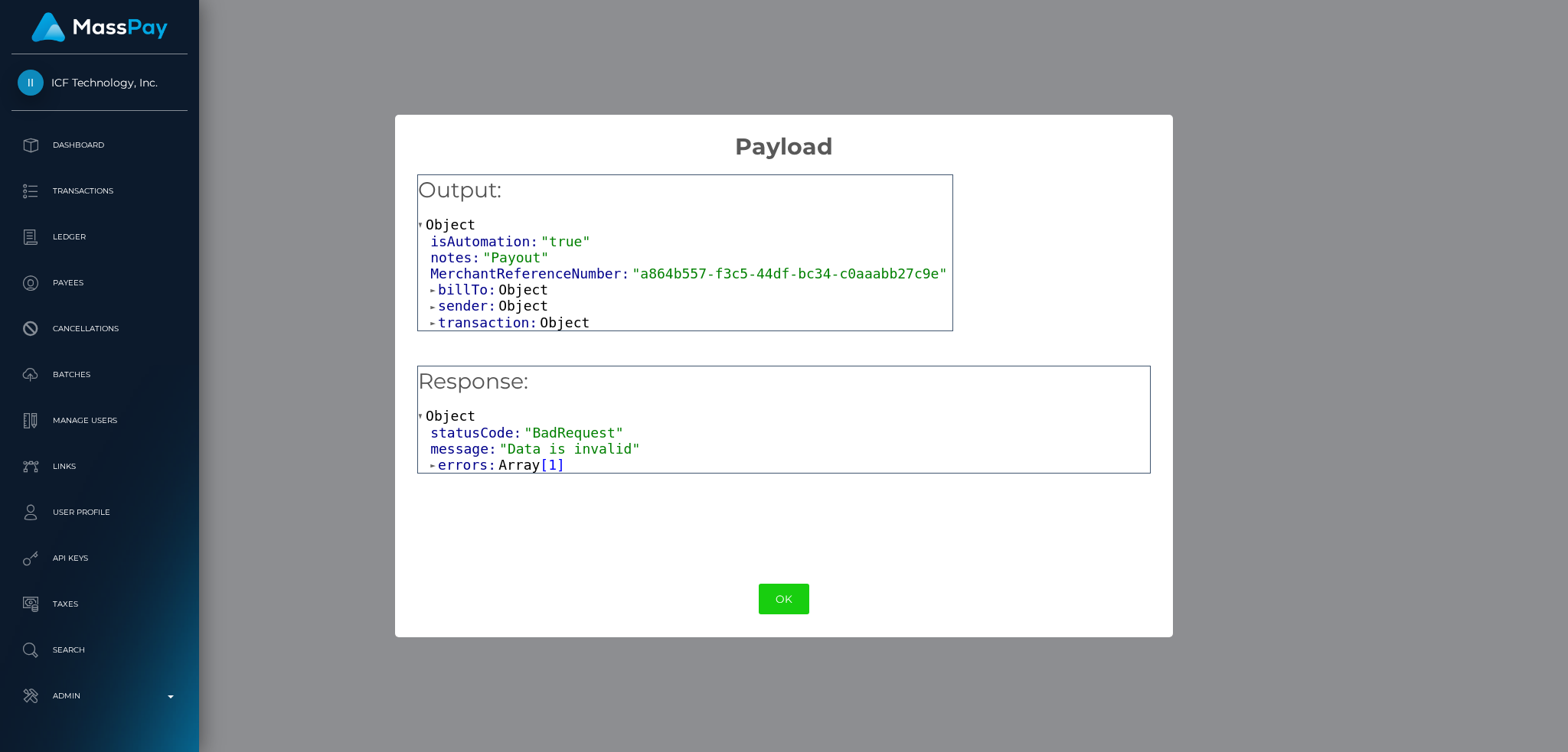
click at [548, 467] on span "1" at bounding box center [552, 465] width 8 height 16
click at [498, 485] on span "Object" at bounding box center [494, 481] width 50 height 16
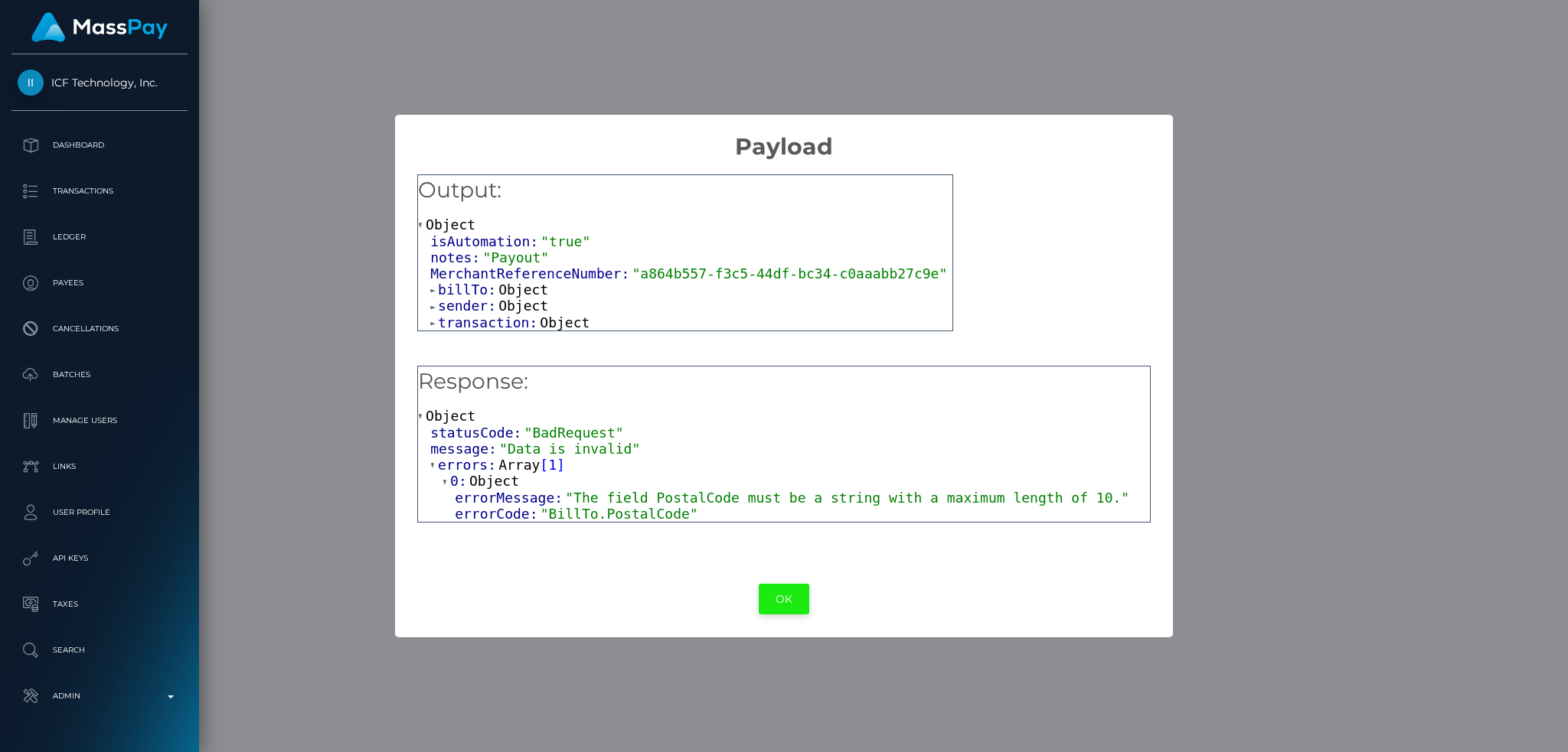
click at [781, 591] on button "OK" at bounding box center [784, 599] width 51 height 31
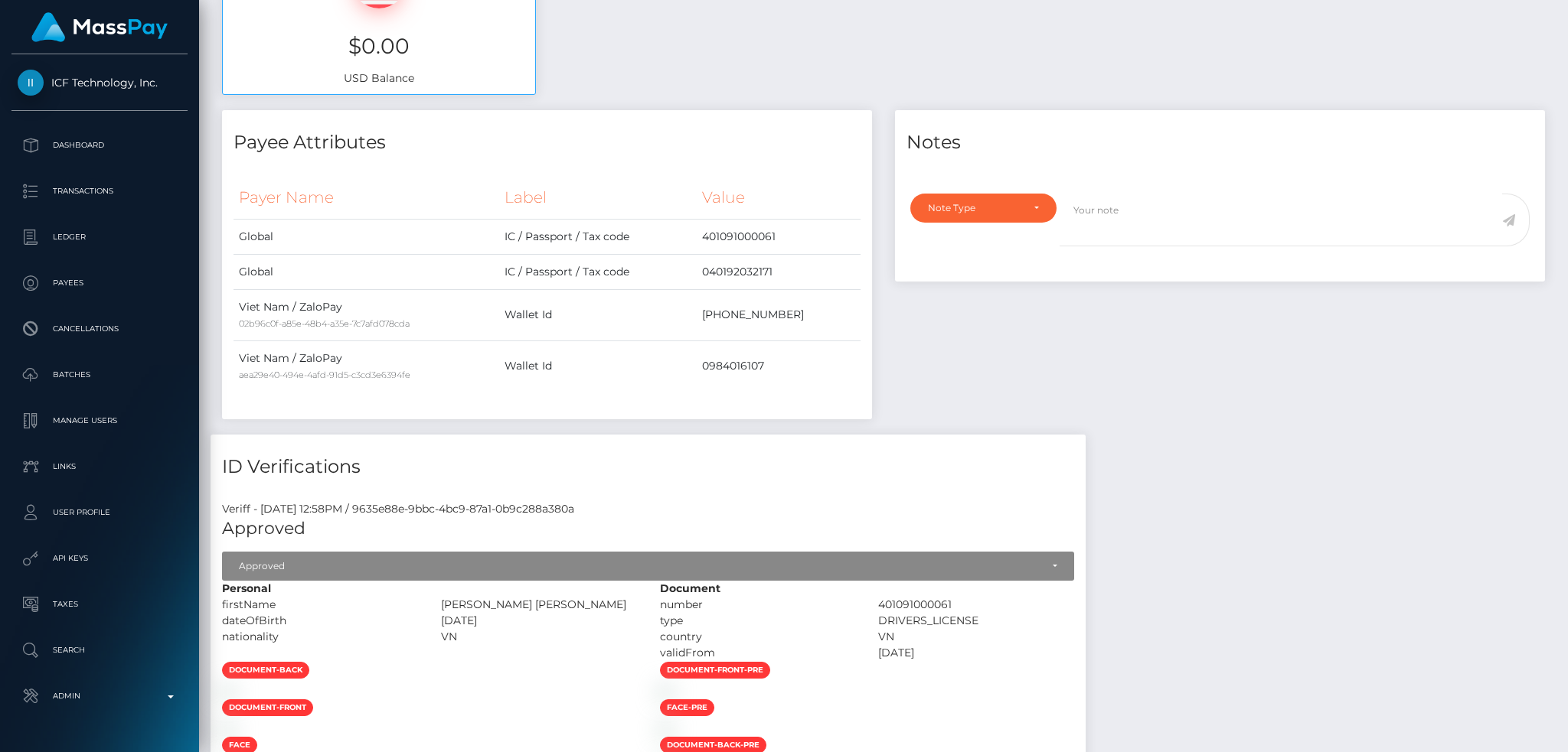
scroll to position [0, 0]
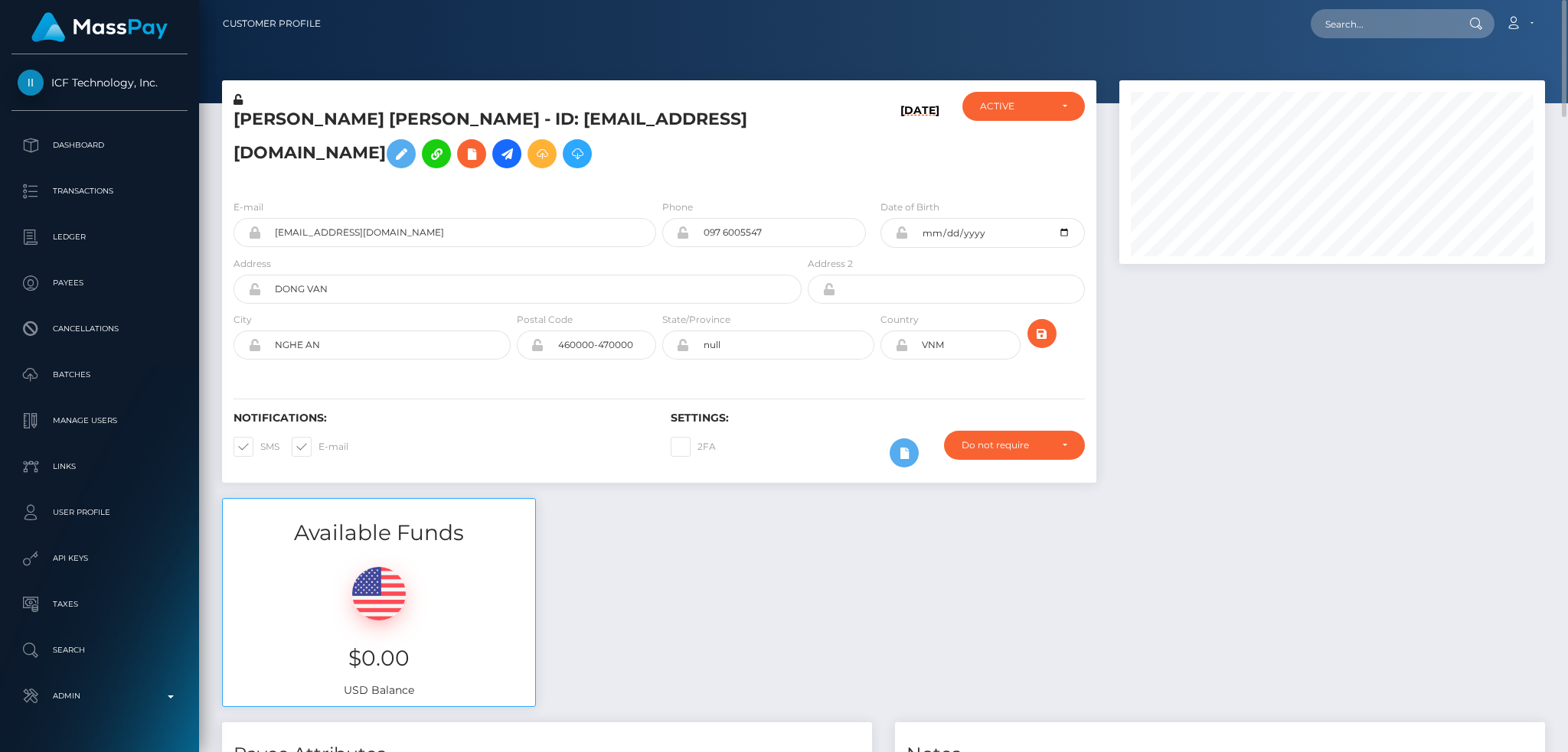
click at [417, 127] on h5 "Tuyet Thi Tran - ID: nguyenhoa6623@gmail.com" at bounding box center [513, 142] width 559 height 69
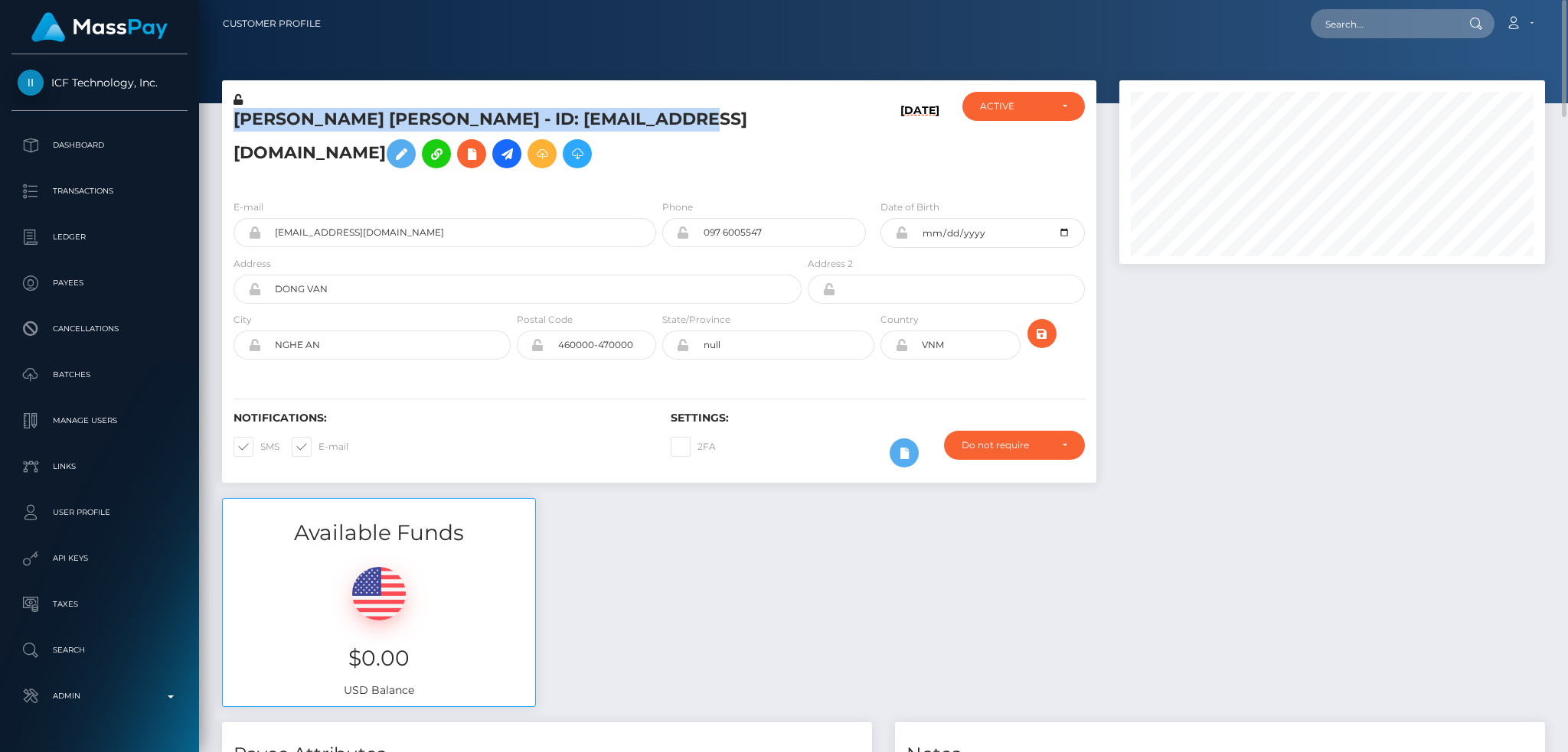
click at [417, 127] on h5 "Tuyet Thi Tran - ID: nguyenhoa6623@gmail.com" at bounding box center [513, 142] width 559 height 69
copy h5 "Tuyet Thi Tran - ID: nguyenhoa6623@gmail.com"
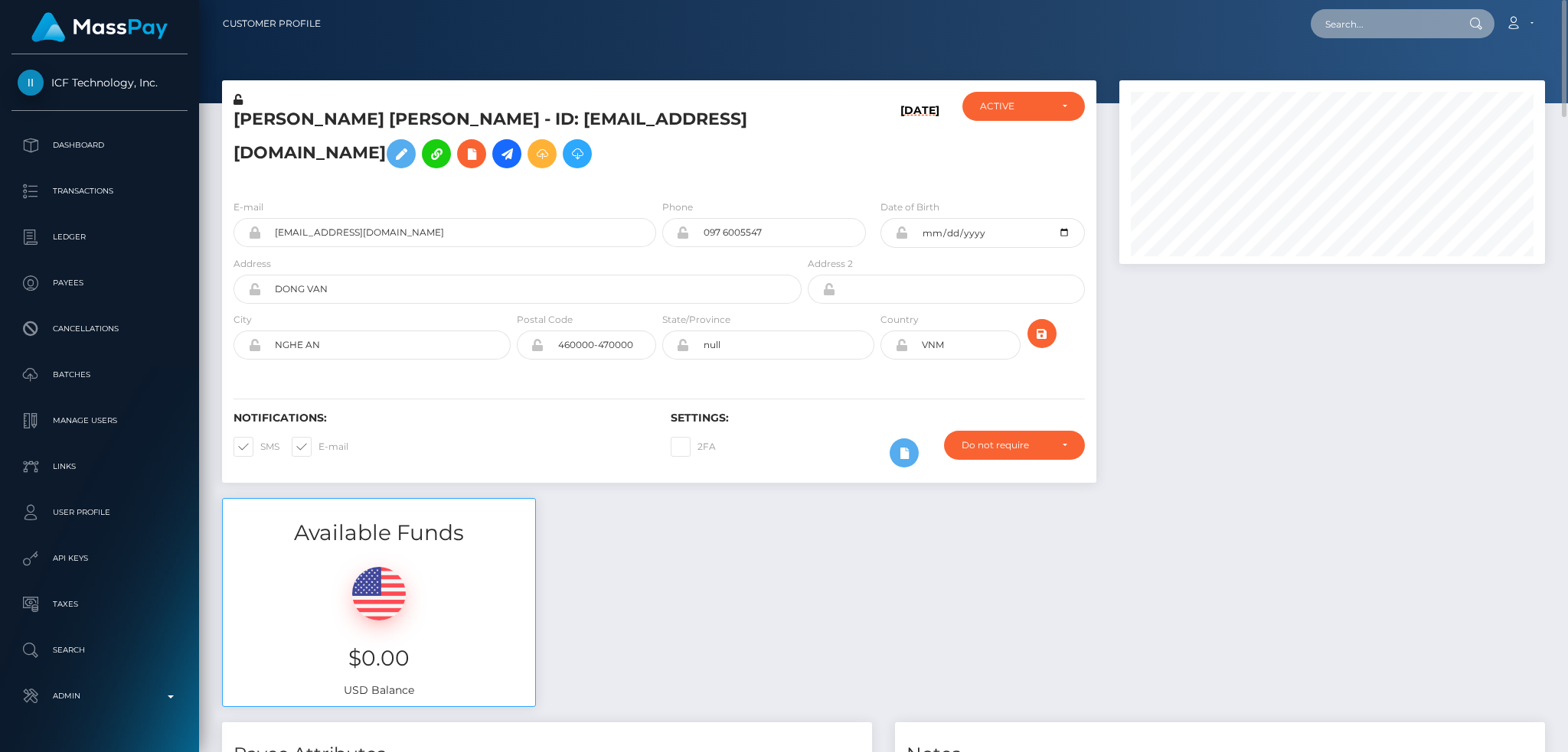
click at [1372, 21] on input "text" at bounding box center [1383, 23] width 144 height 29
paste input "77368517"
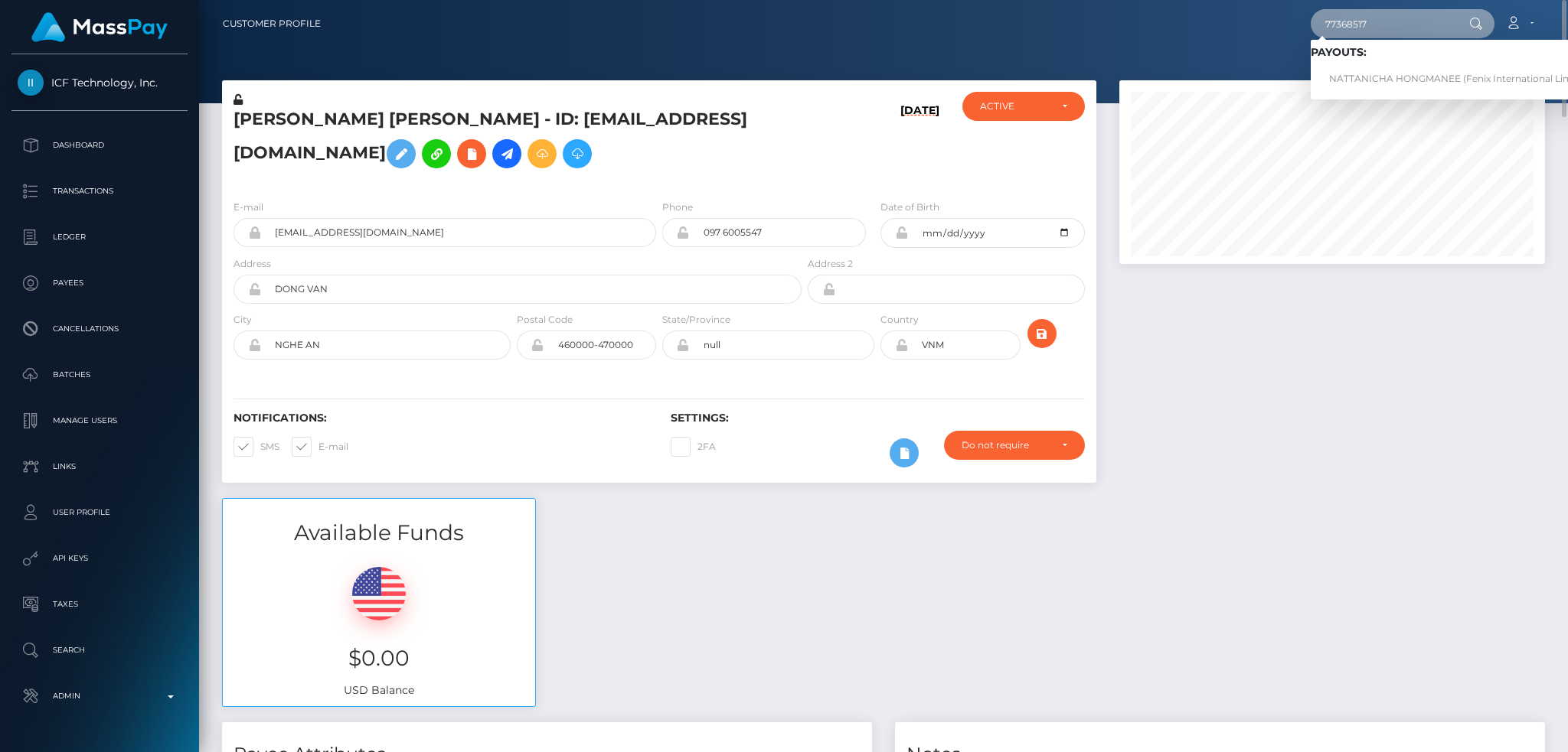
type input "77368517"
click at [1377, 78] on link "NATTANICHA HONGMANEE (Fenix International Limited - )" at bounding box center [1465, 79] width 309 height 28
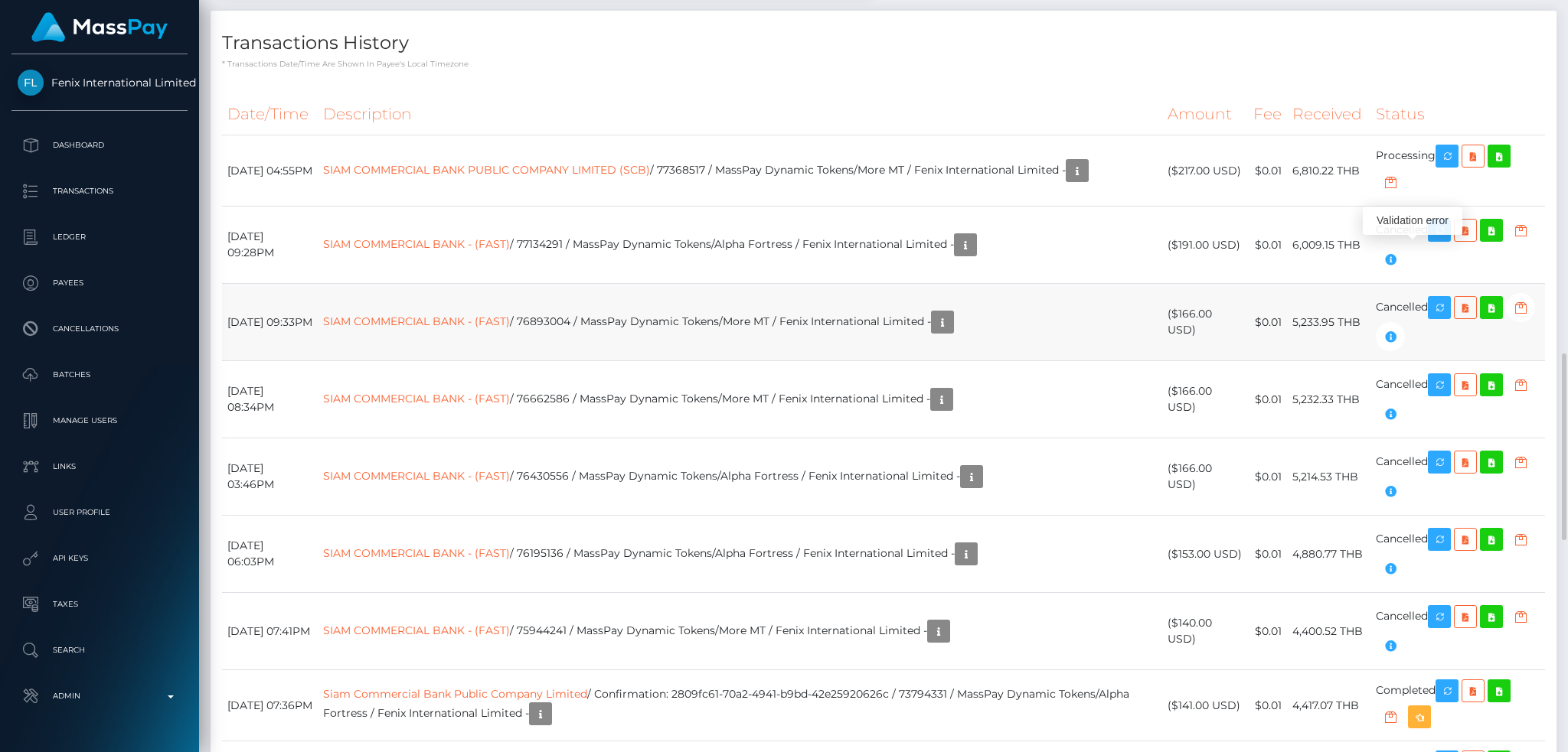
scroll to position [183, 425]
click at [510, 246] on link "SIAM COMMERCIAL BANK - (FAST)" at bounding box center [417, 244] width 187 height 13
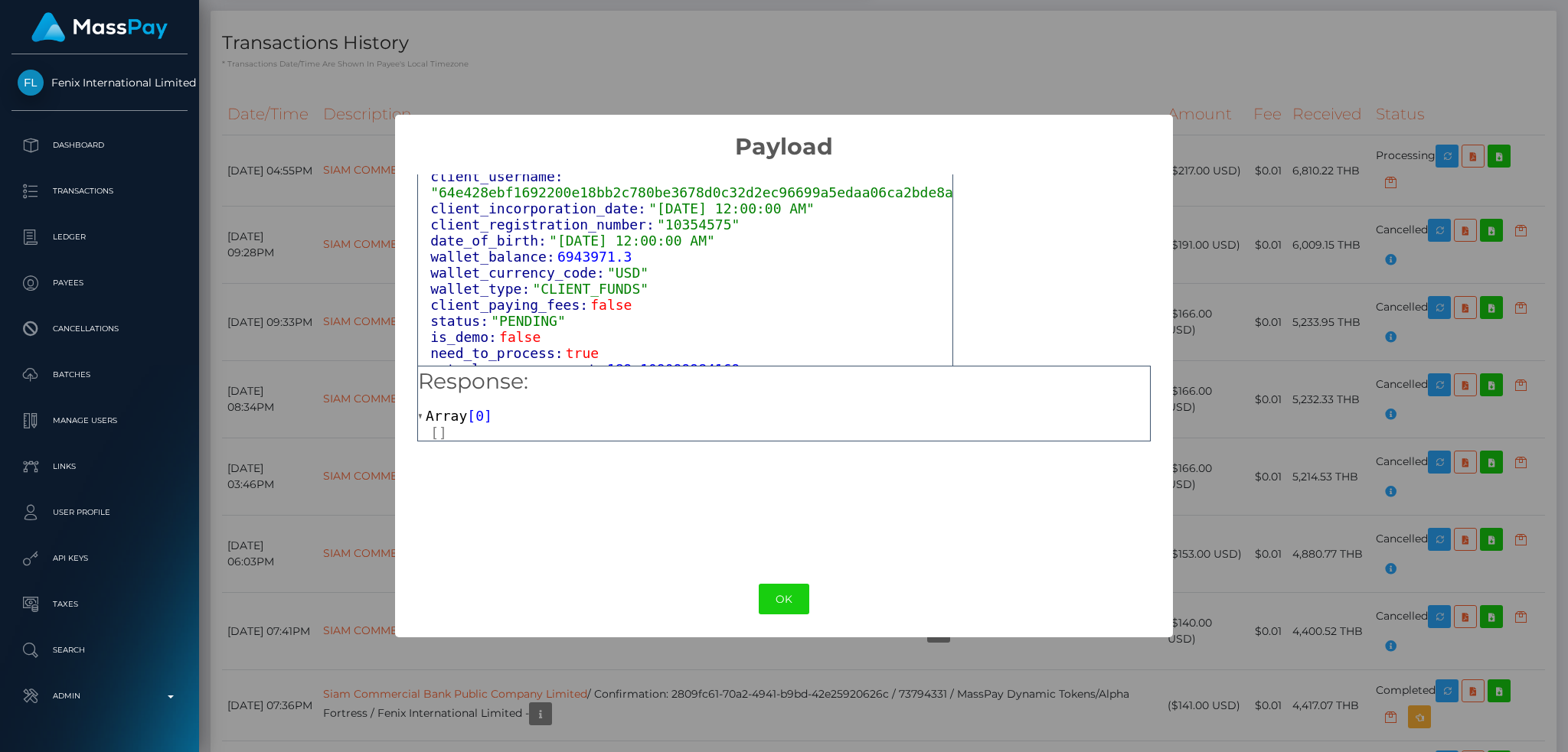
scroll to position [918, 0]
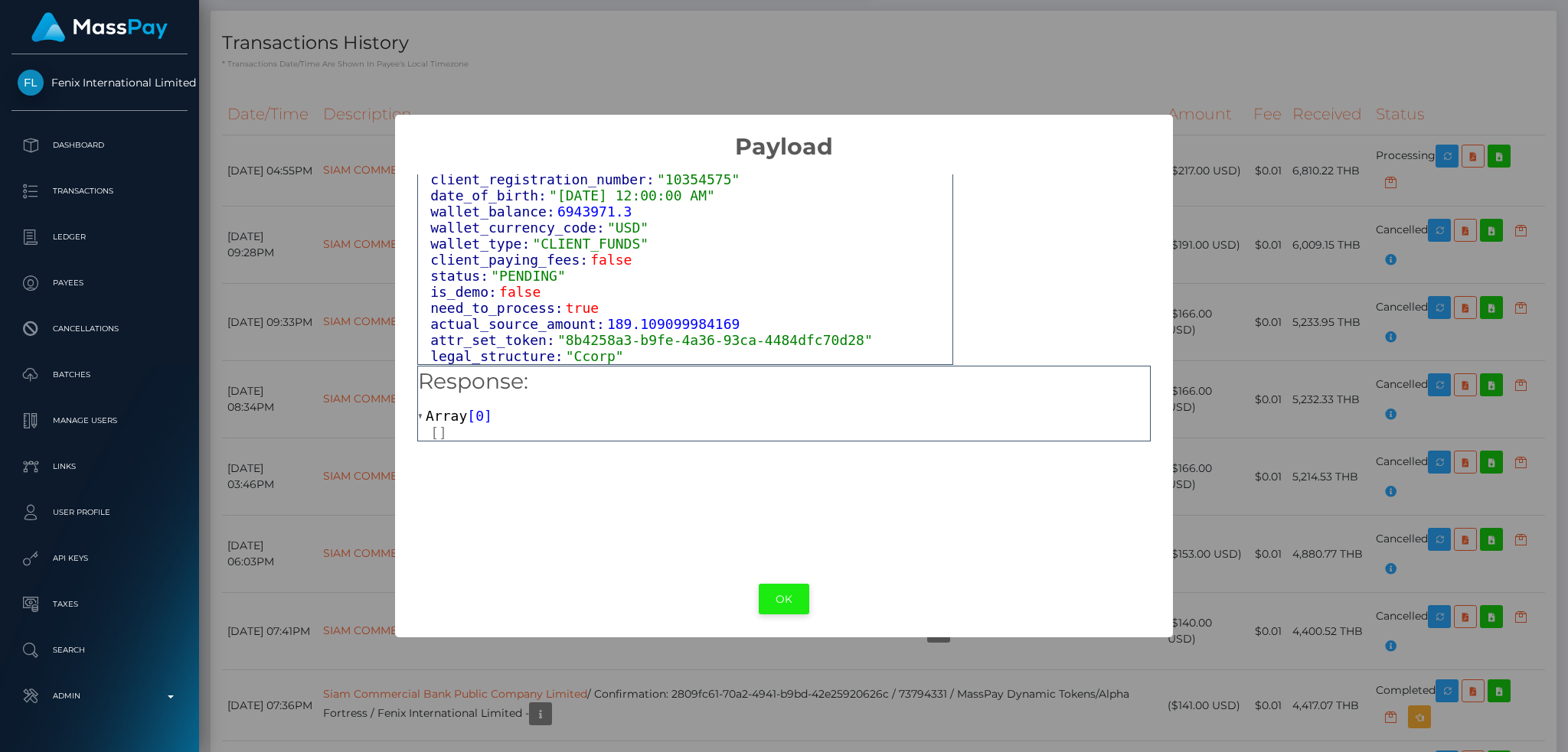
click at [774, 606] on button "OK" at bounding box center [784, 599] width 51 height 31
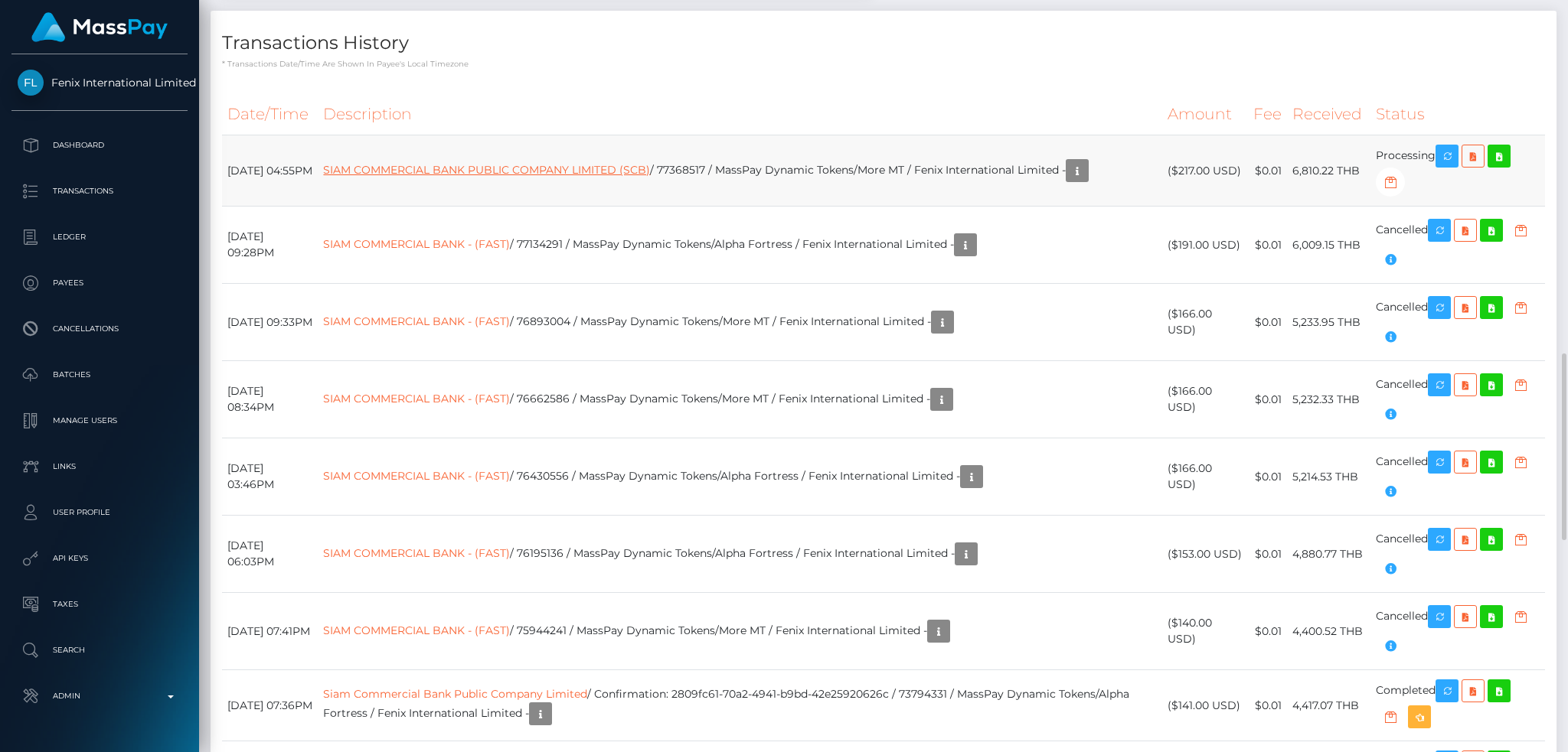
click at [536, 168] on link "SIAM COMMERCIAL BANK PUBLIC COMPANY LIMITED (SCB)" at bounding box center [486, 169] width 327 height 13
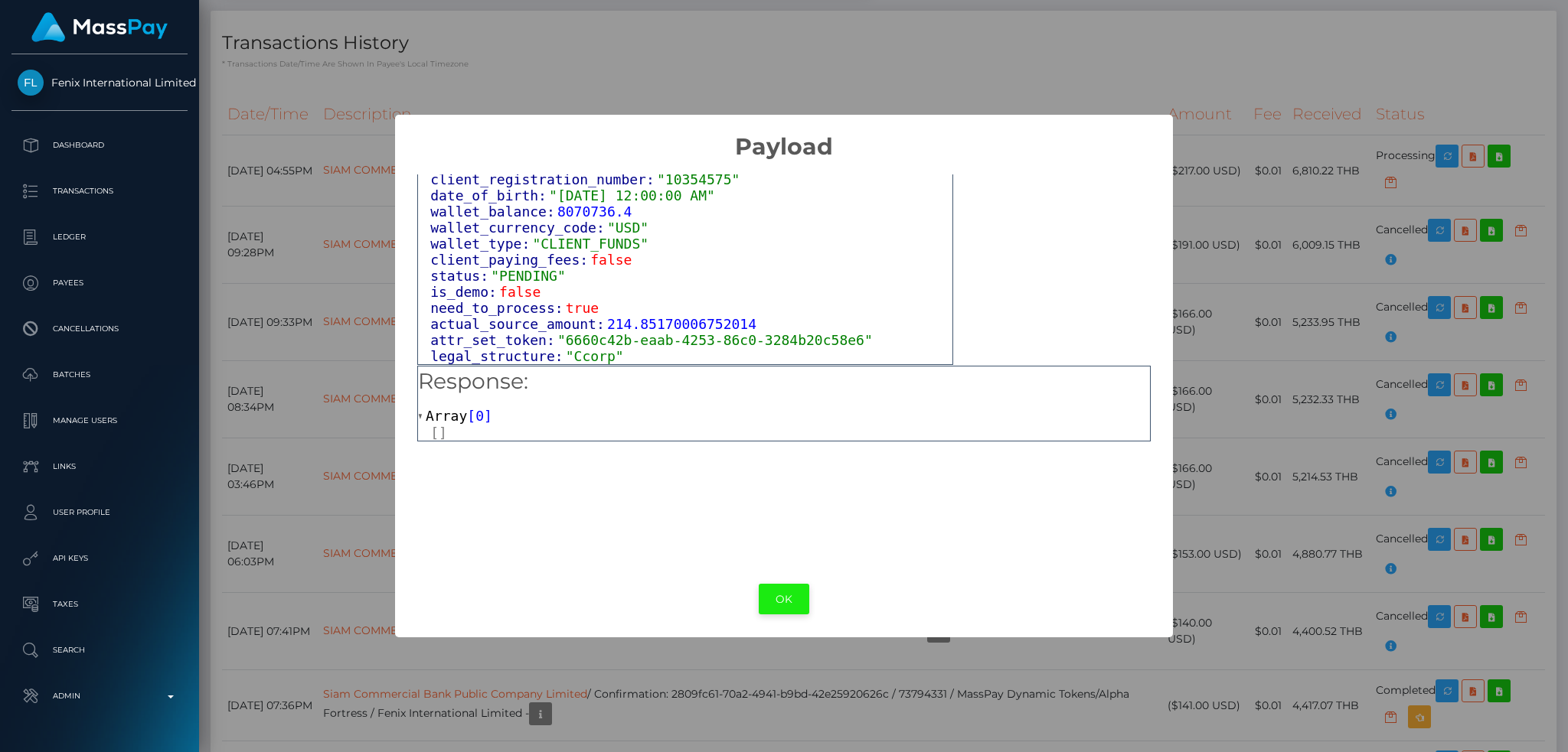
click at [782, 600] on button "OK" at bounding box center [784, 599] width 51 height 31
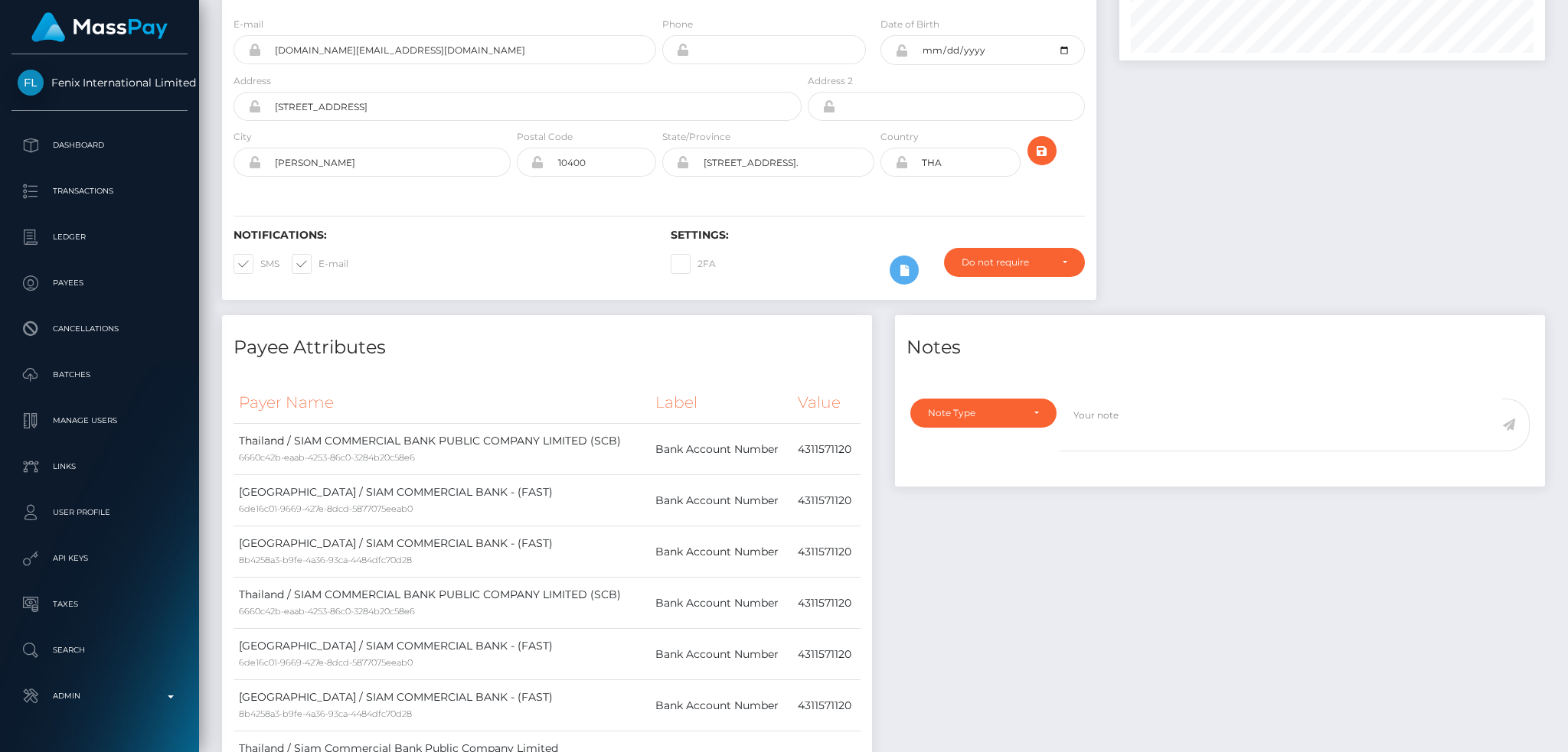
scroll to position [0, 0]
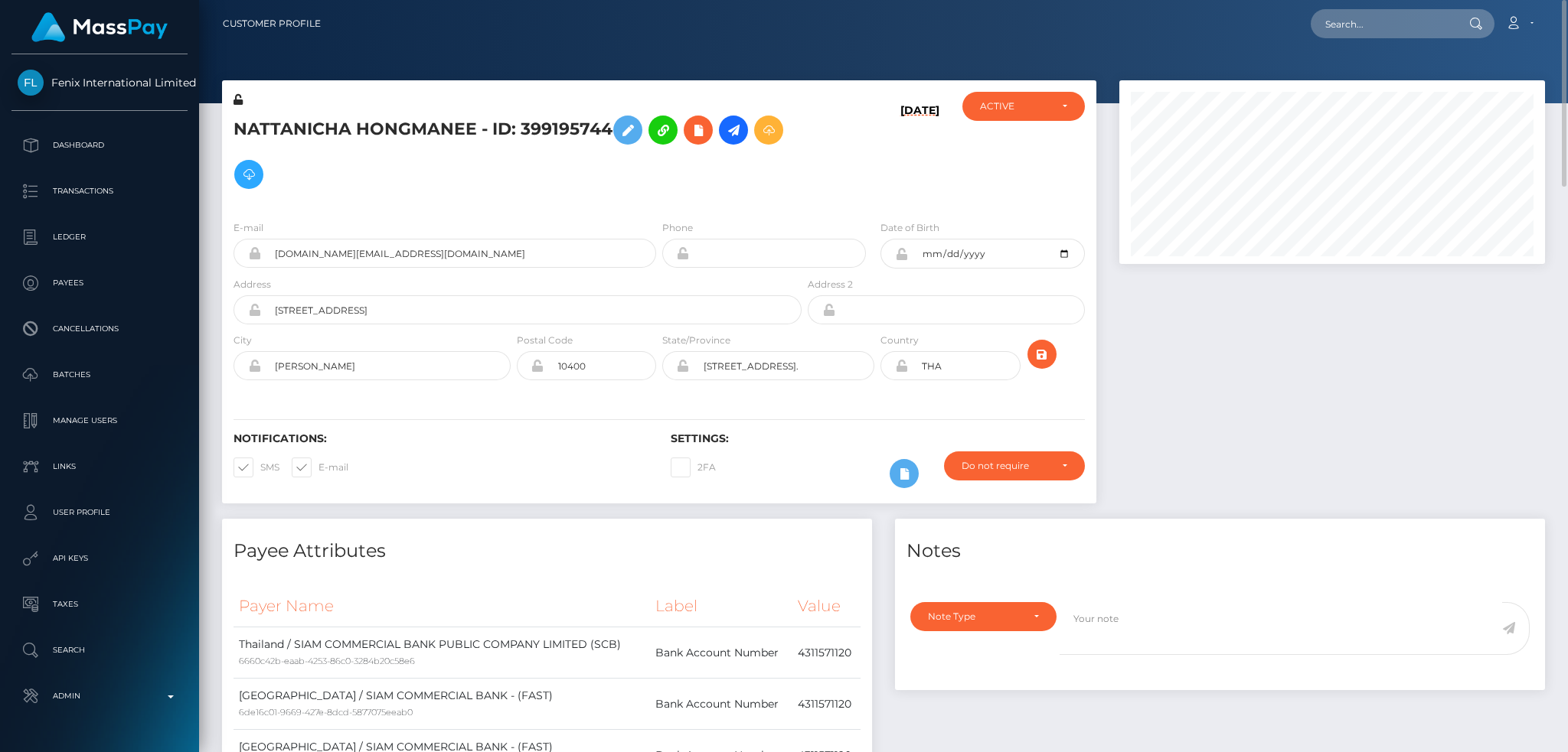
click at [526, 128] on h5 "NATTANICHA HONGMANEE - ID: 399195744" at bounding box center [513, 152] width 559 height 89
copy h5 "NATTANICHA HONGMANEE - ID: 399195744"
click at [1338, 25] on input "text" at bounding box center [1383, 23] width 144 height 29
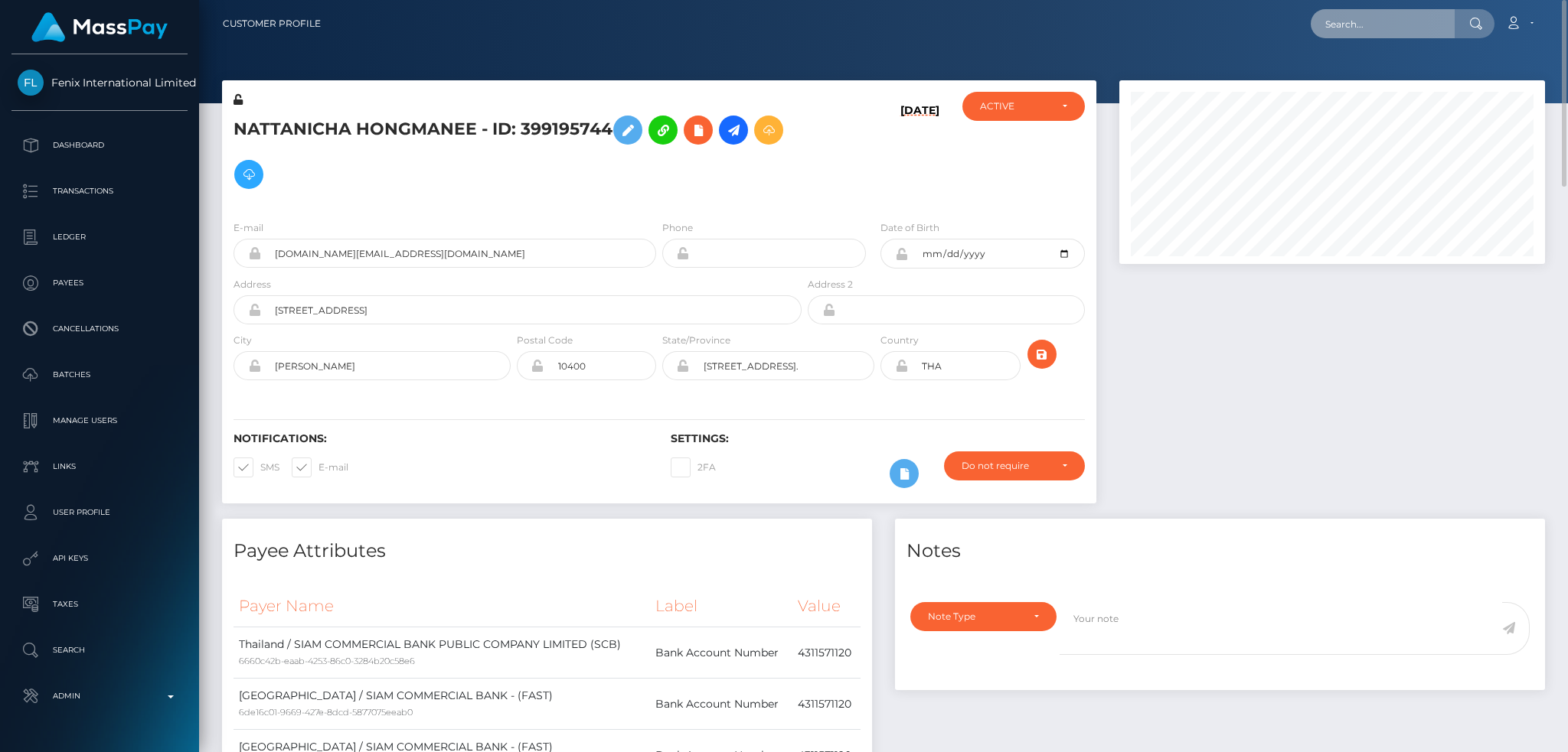
paste input "pout_PeDwozG5a6tTo"
type input "pout_PeDwozG5a6tTo"
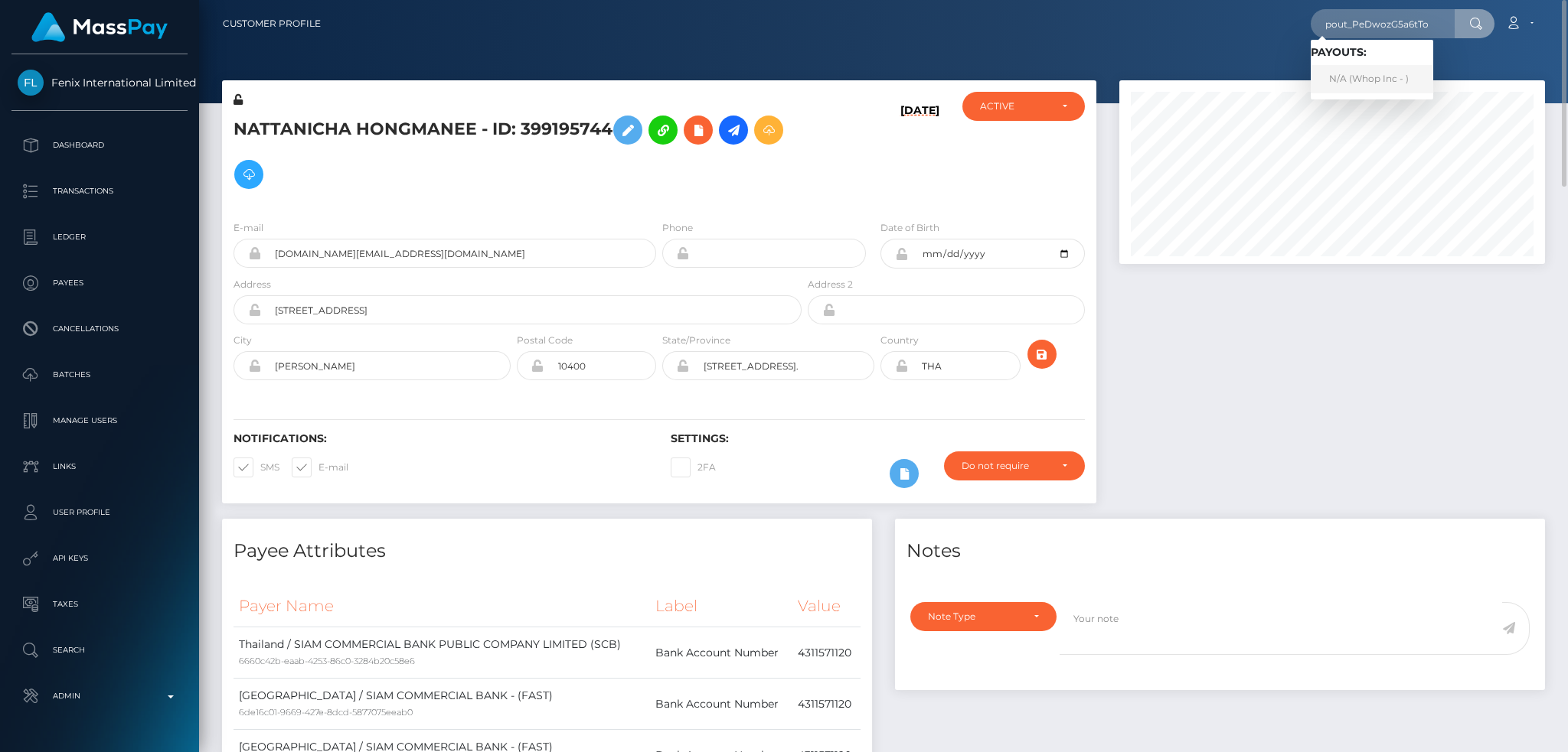
click at [1375, 76] on link "N/A (Whop Inc - )" at bounding box center [1372, 79] width 123 height 28
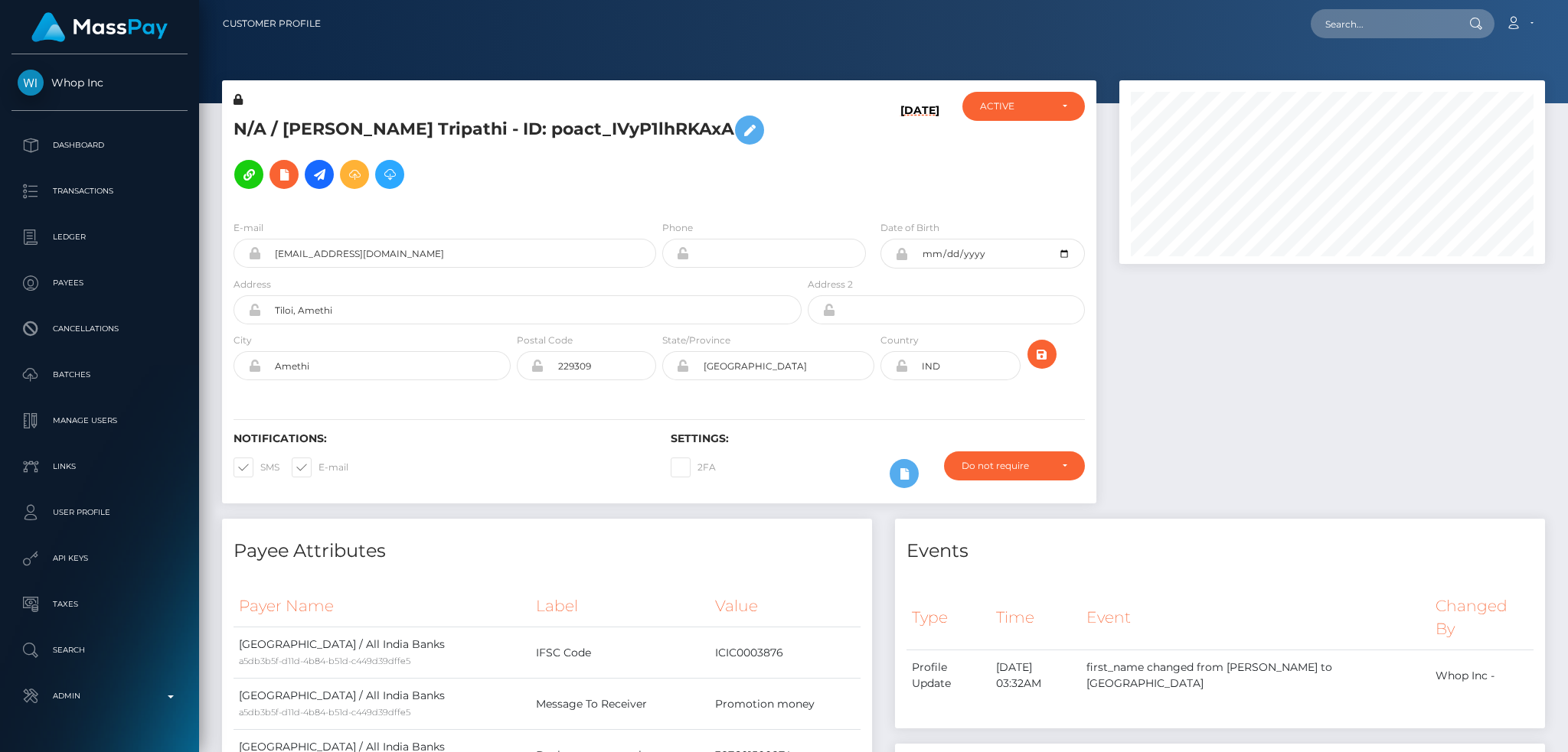
scroll to position [183, 425]
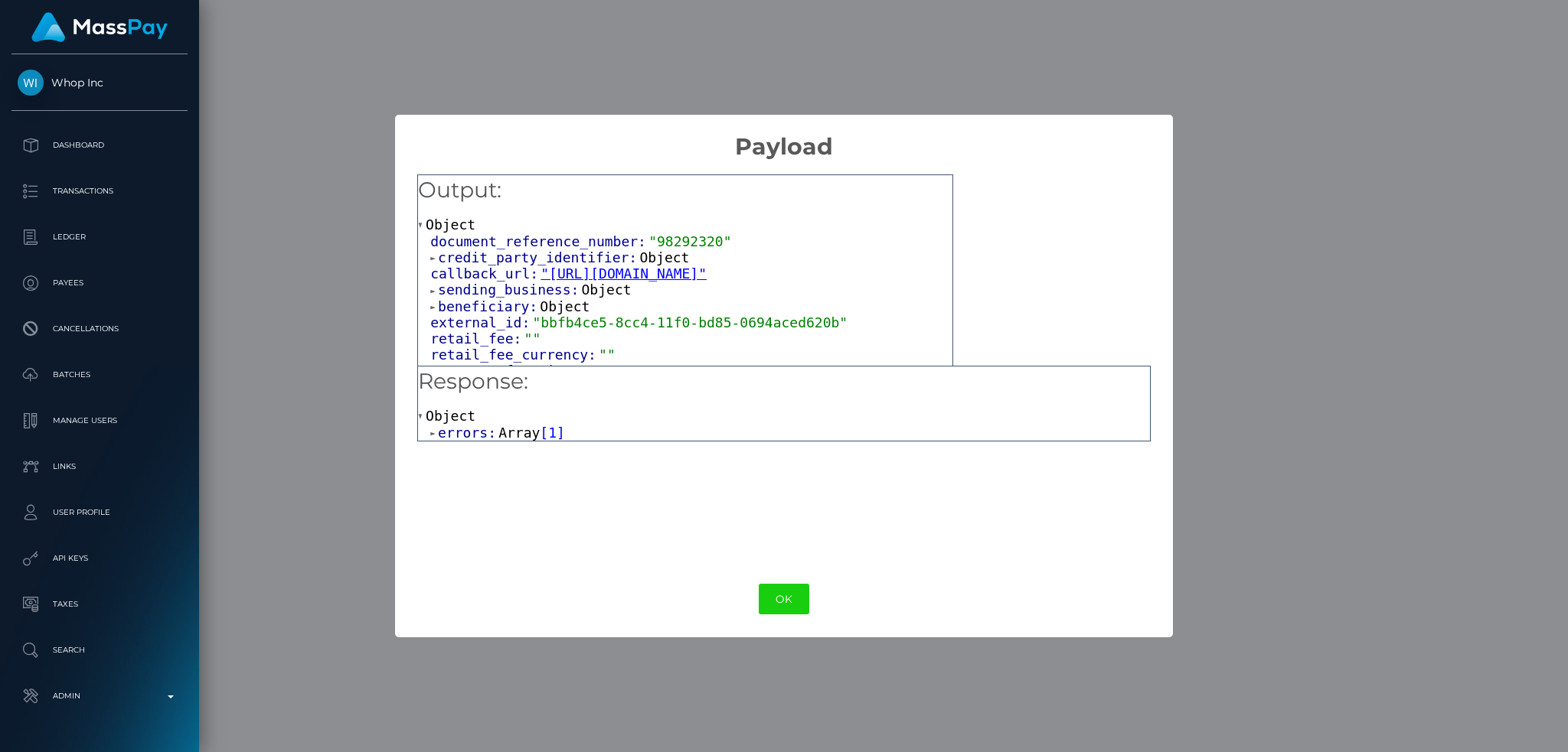
click at [510, 431] on span "Array" at bounding box center [519, 433] width 41 height 16
click at [497, 455] on span "Object" at bounding box center [494, 449] width 50 height 16
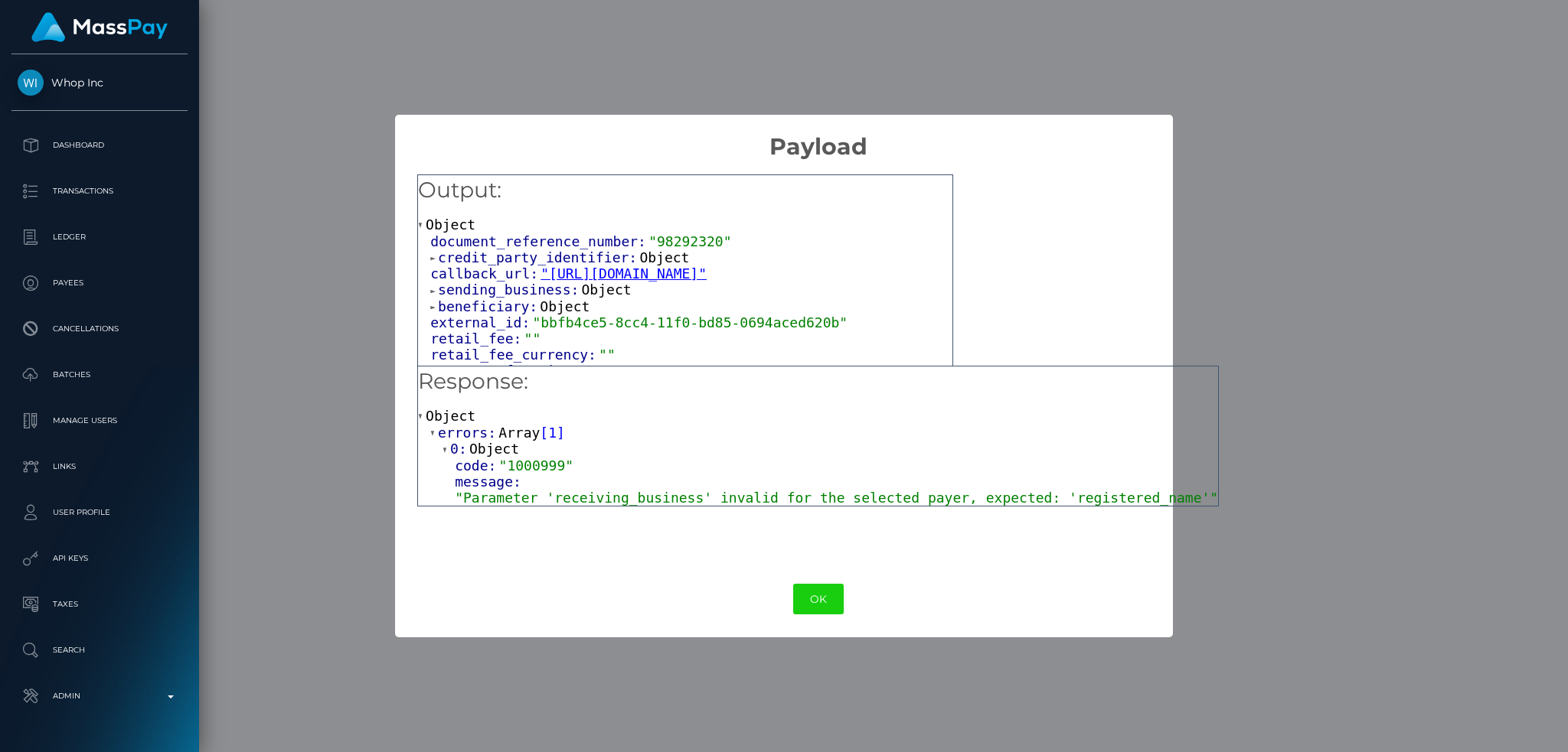
click at [638, 497] on span ""Parameter 'receiving_business' invalid for the selected payer, expected: 'regi…" at bounding box center [836, 497] width 763 height 16
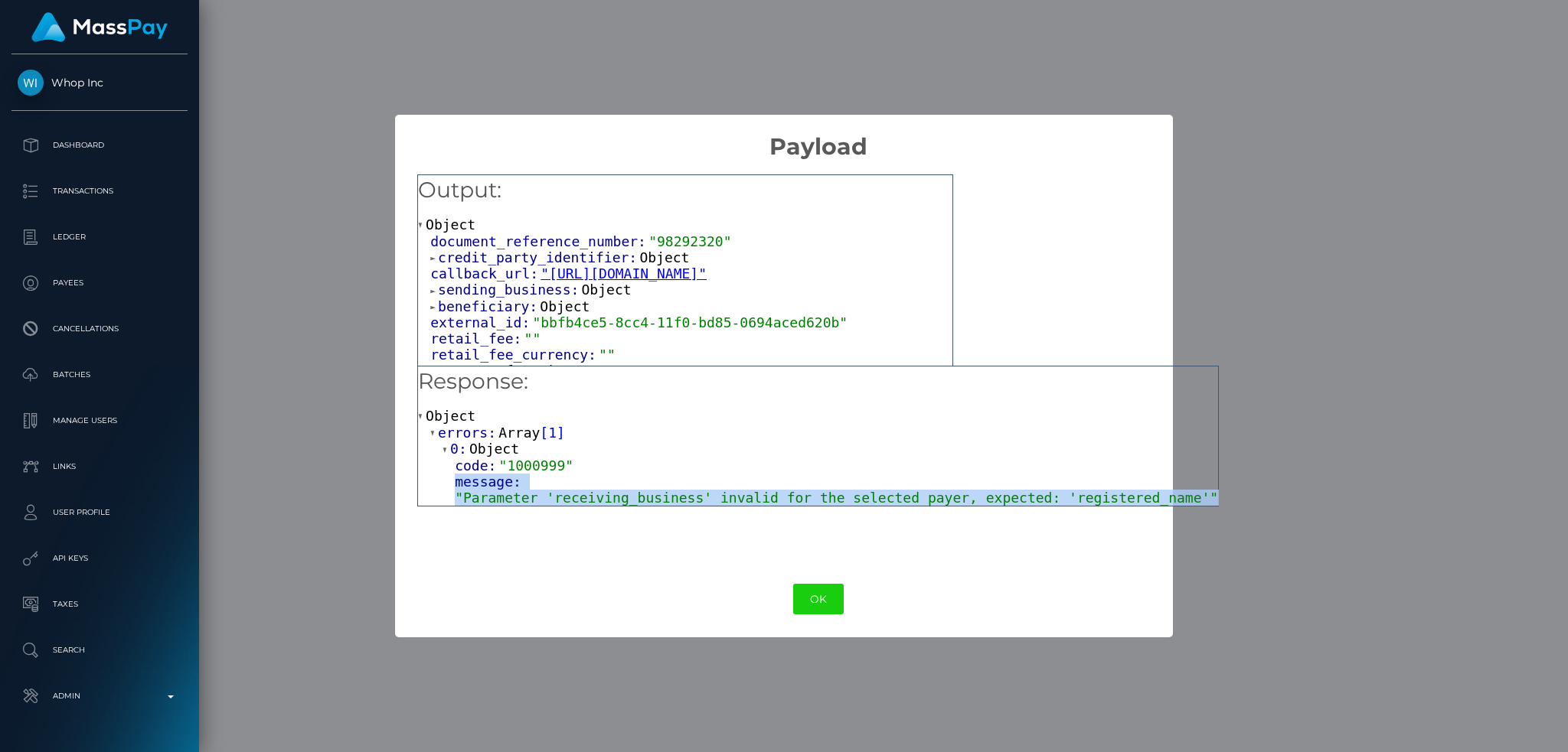
click at [638, 497] on span ""Parameter 'receiving_business' invalid for the selected payer, expected: 'regi…" at bounding box center [836, 497] width 763 height 16
click at [793, 602] on button "OK" at bounding box center [818, 599] width 51 height 31
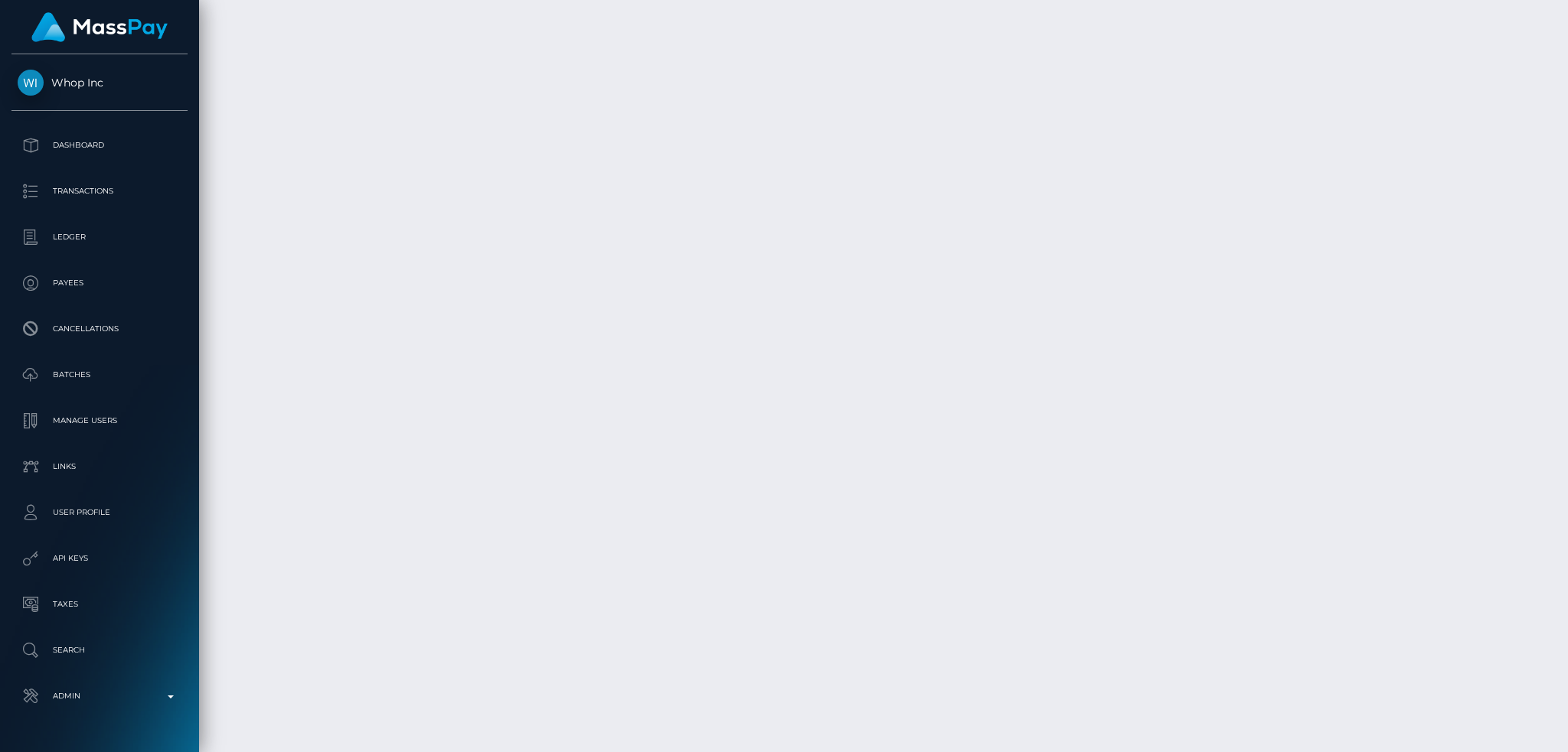
scroll to position [3215, 0]
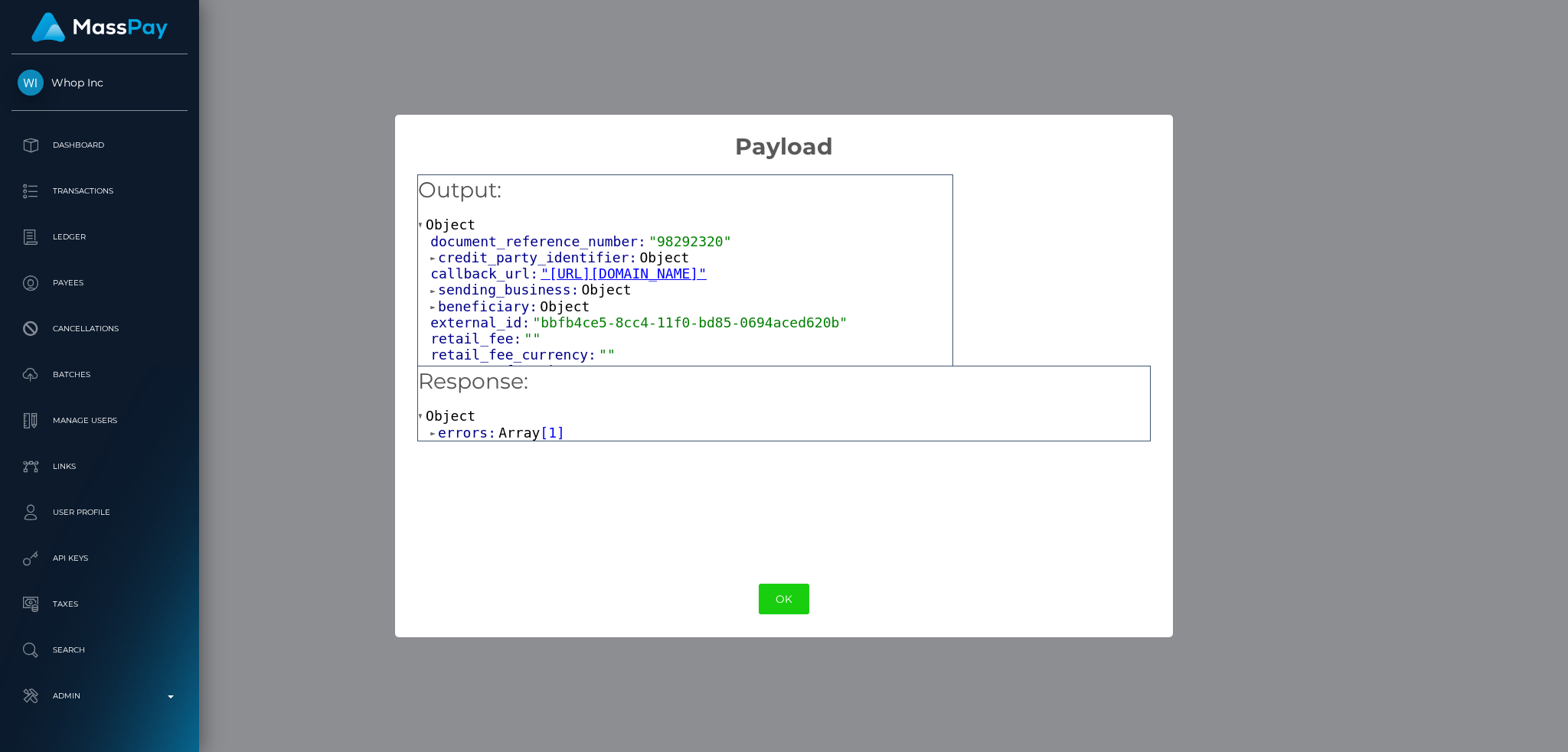
click at [512, 436] on span "Array" at bounding box center [519, 433] width 41 height 16
click at [511, 452] on span "Object" at bounding box center [494, 449] width 50 height 16
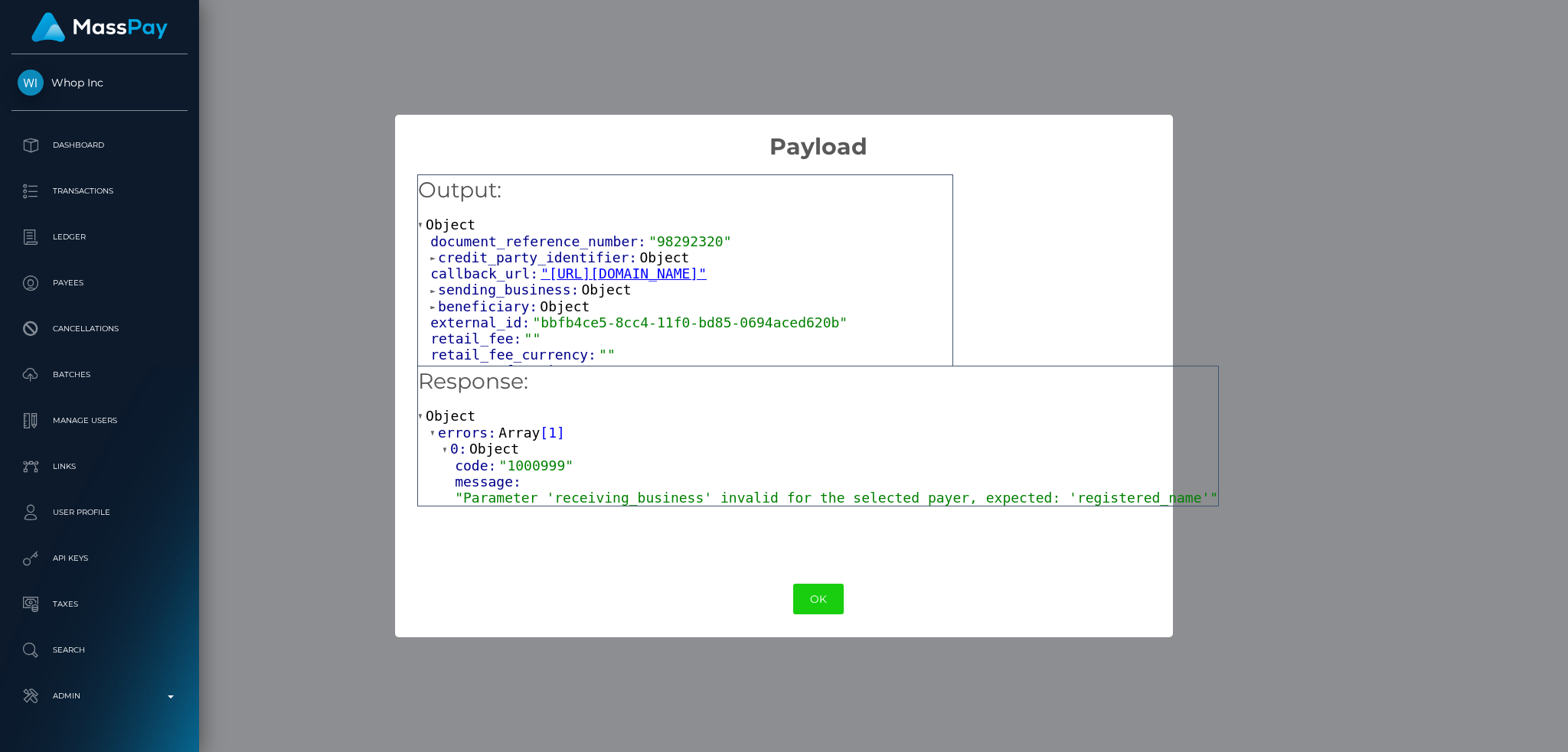
click at [642, 505] on span ""Parameter 'receiving_business' invalid for the selected payer, expected: 'regi…" at bounding box center [836, 497] width 763 height 16
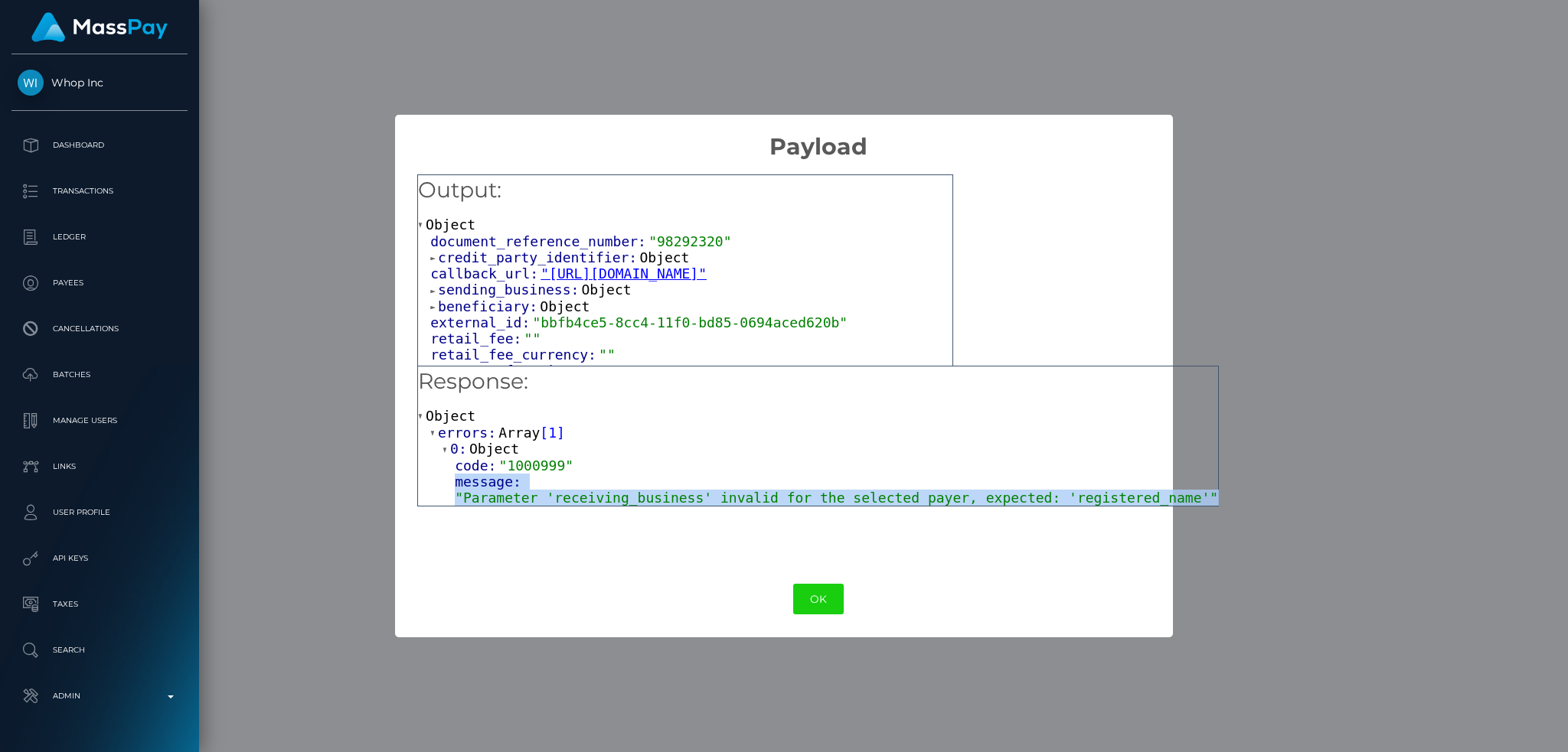
click at [642, 505] on span ""Parameter 'receiving_business' invalid for the selected payer, expected: 'regi…" at bounding box center [836, 497] width 763 height 16
copy div "message: "Parameter 'receiving_business' invalid for the selected payer, expect…"
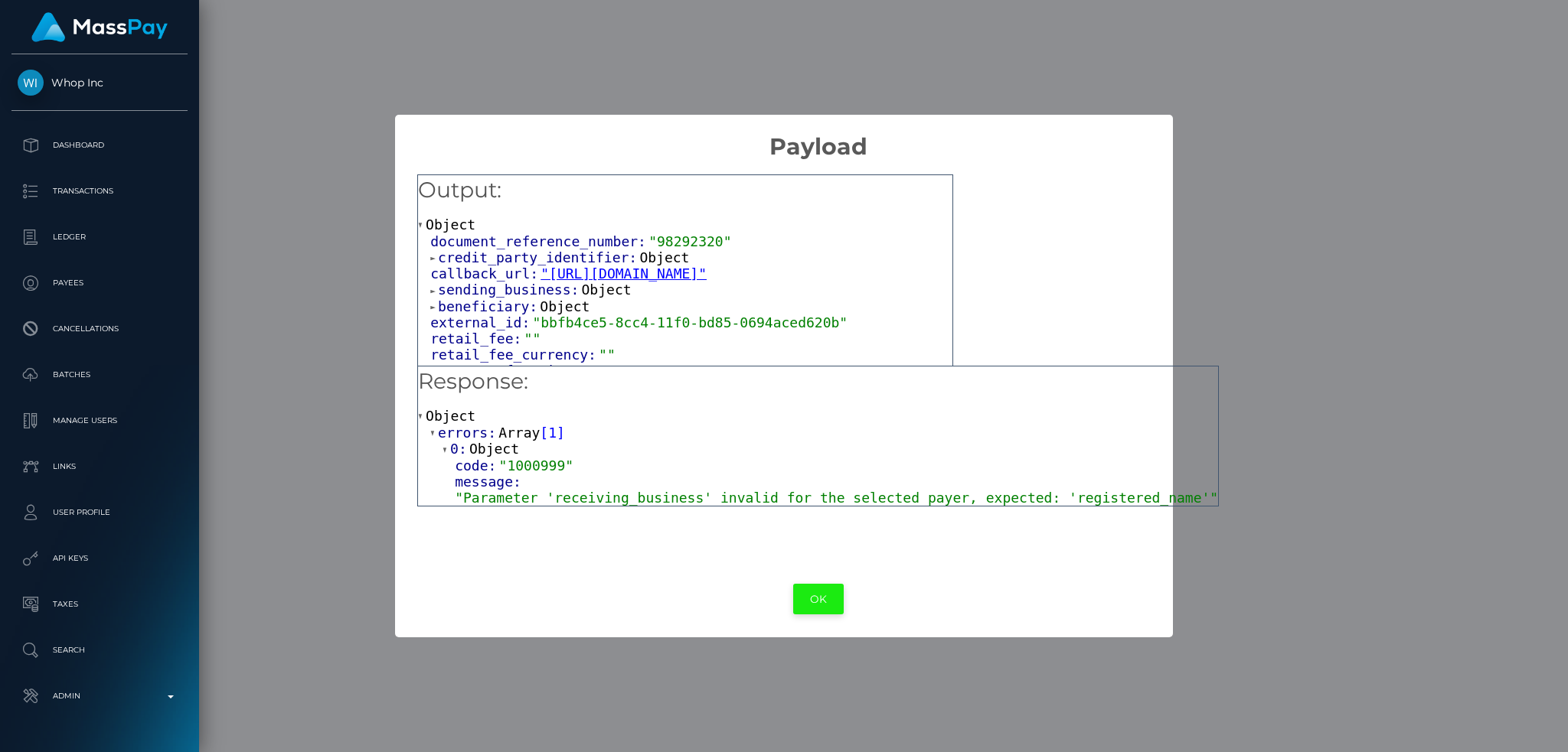
click at [793, 604] on button "OK" at bounding box center [818, 599] width 51 height 31
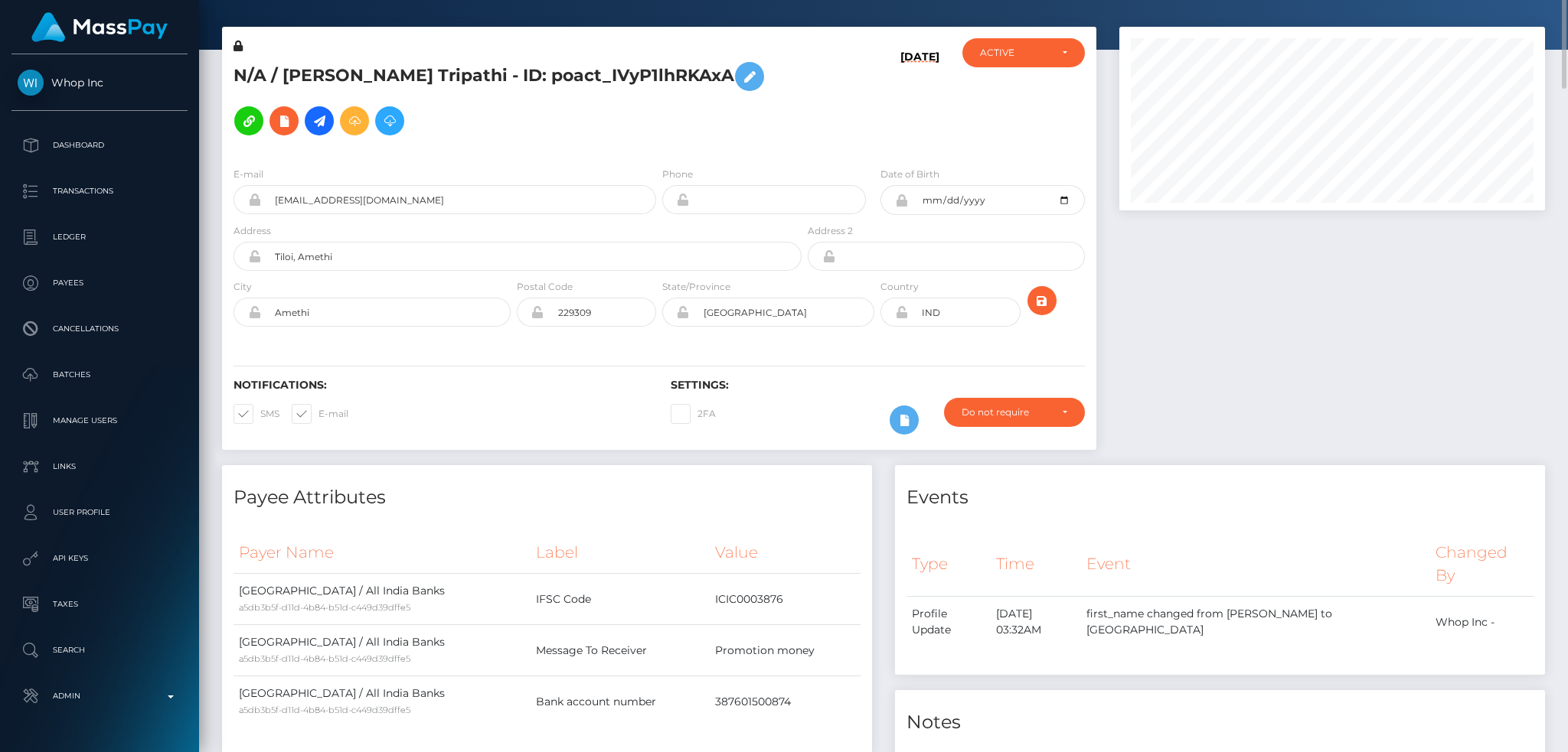
scroll to position [0, 0]
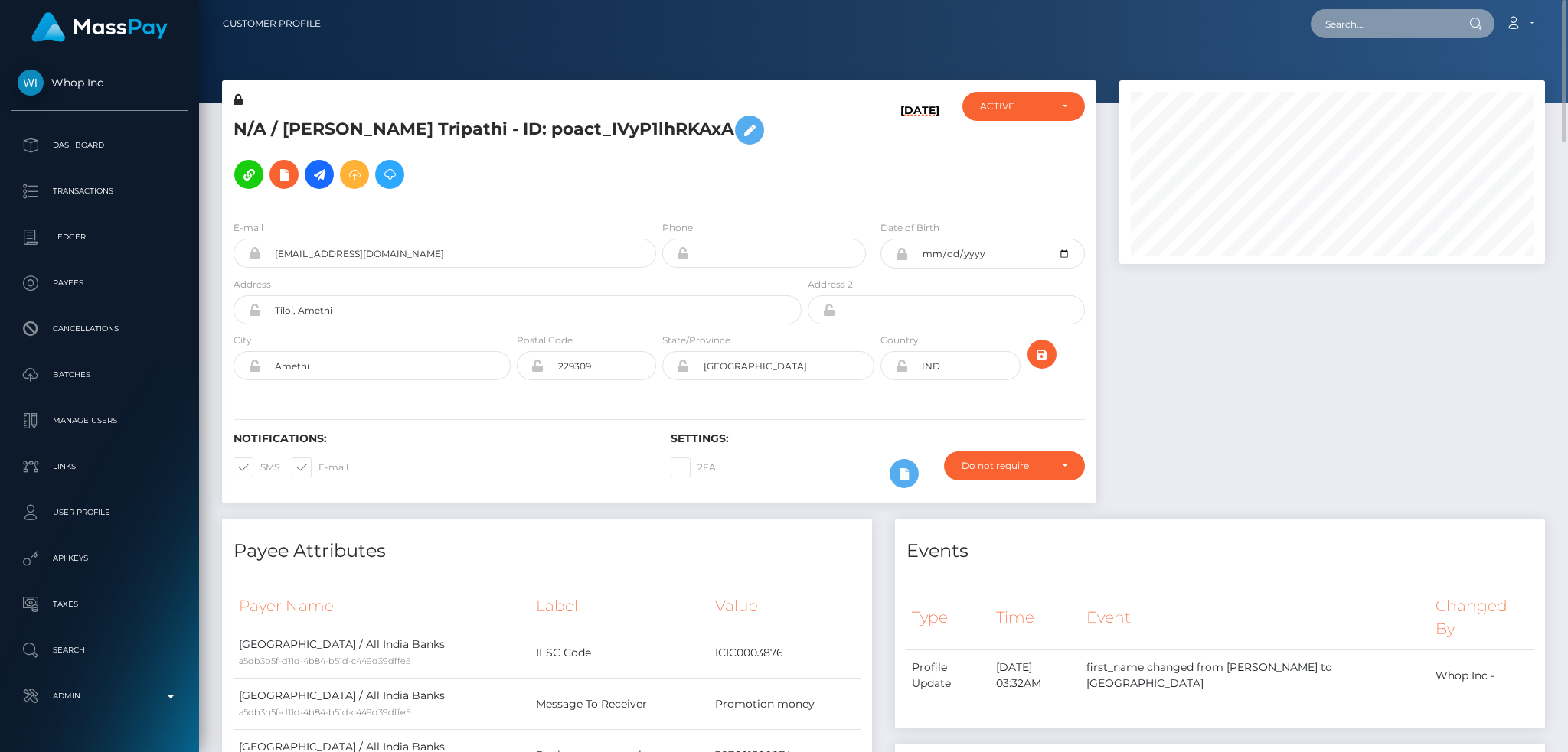
click at [1372, 24] on input "text" at bounding box center [1383, 23] width 144 height 29
paste input "pout_EiqOaw5m2QTlo"
type input "pout_EiqOaw5m2QTlo"
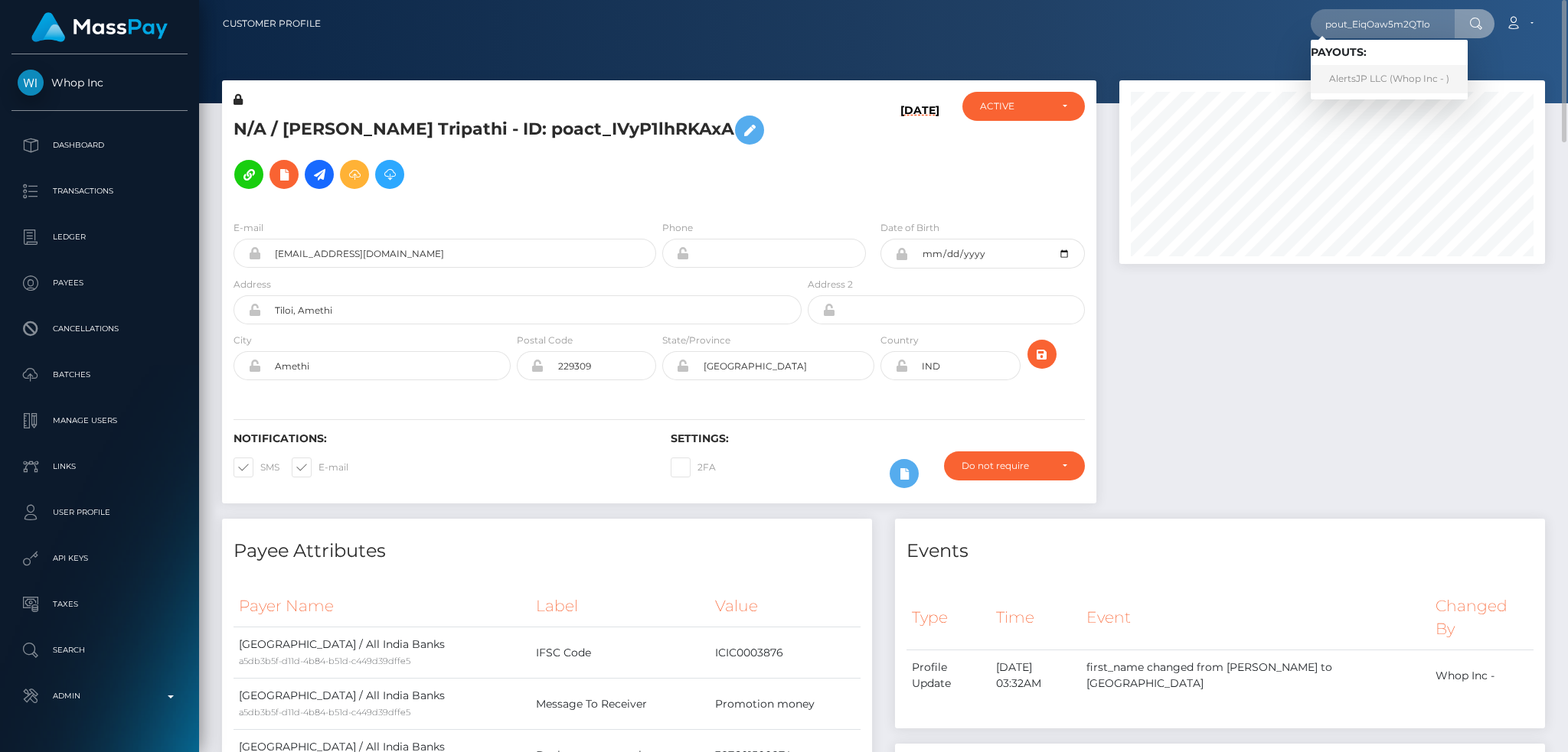
click at [1370, 85] on link "AlertsJP LLC (Whop Inc - )" at bounding box center [1389, 79] width 157 height 28
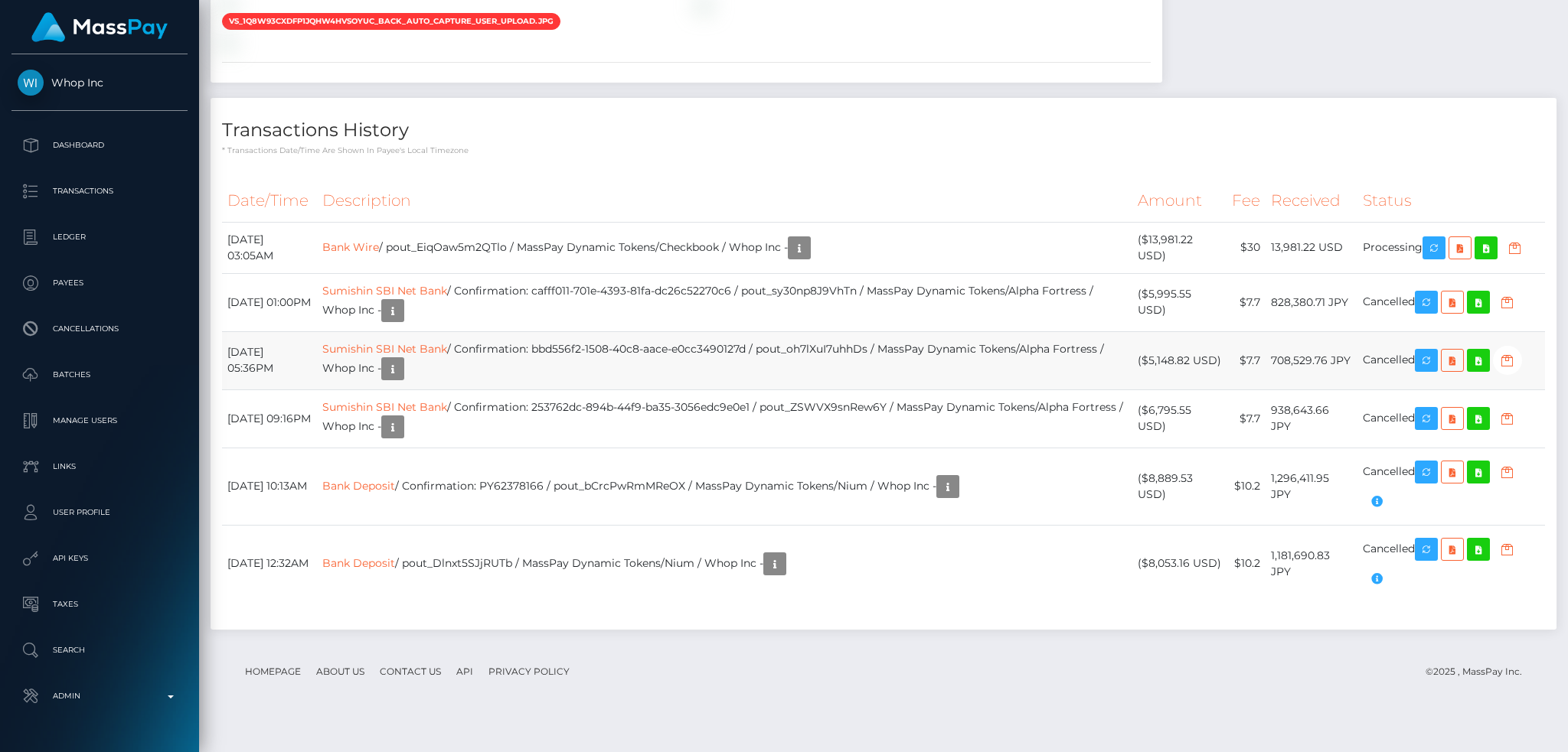
scroll to position [1997, 0]
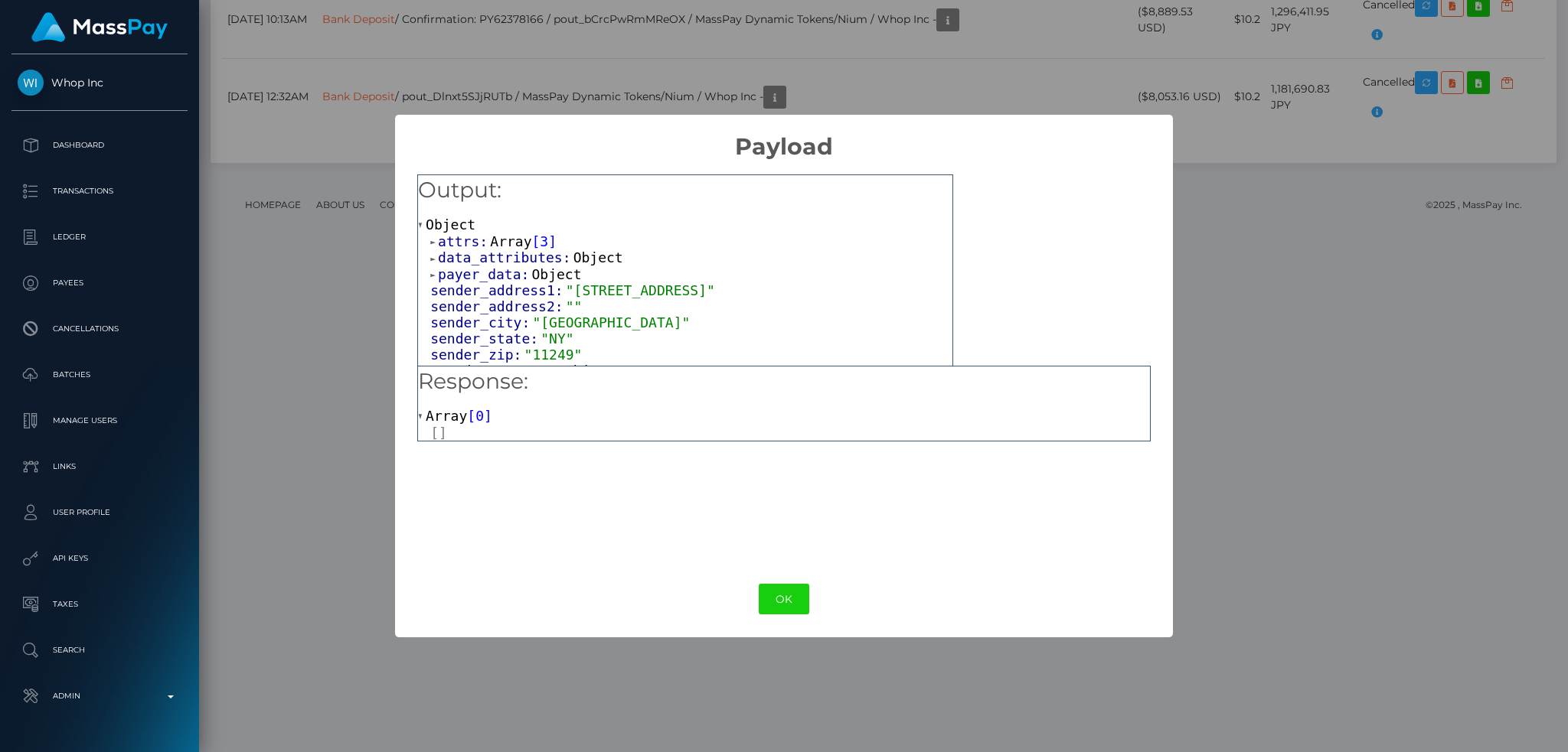
click at [792, 597] on button "OK" at bounding box center [784, 599] width 51 height 31
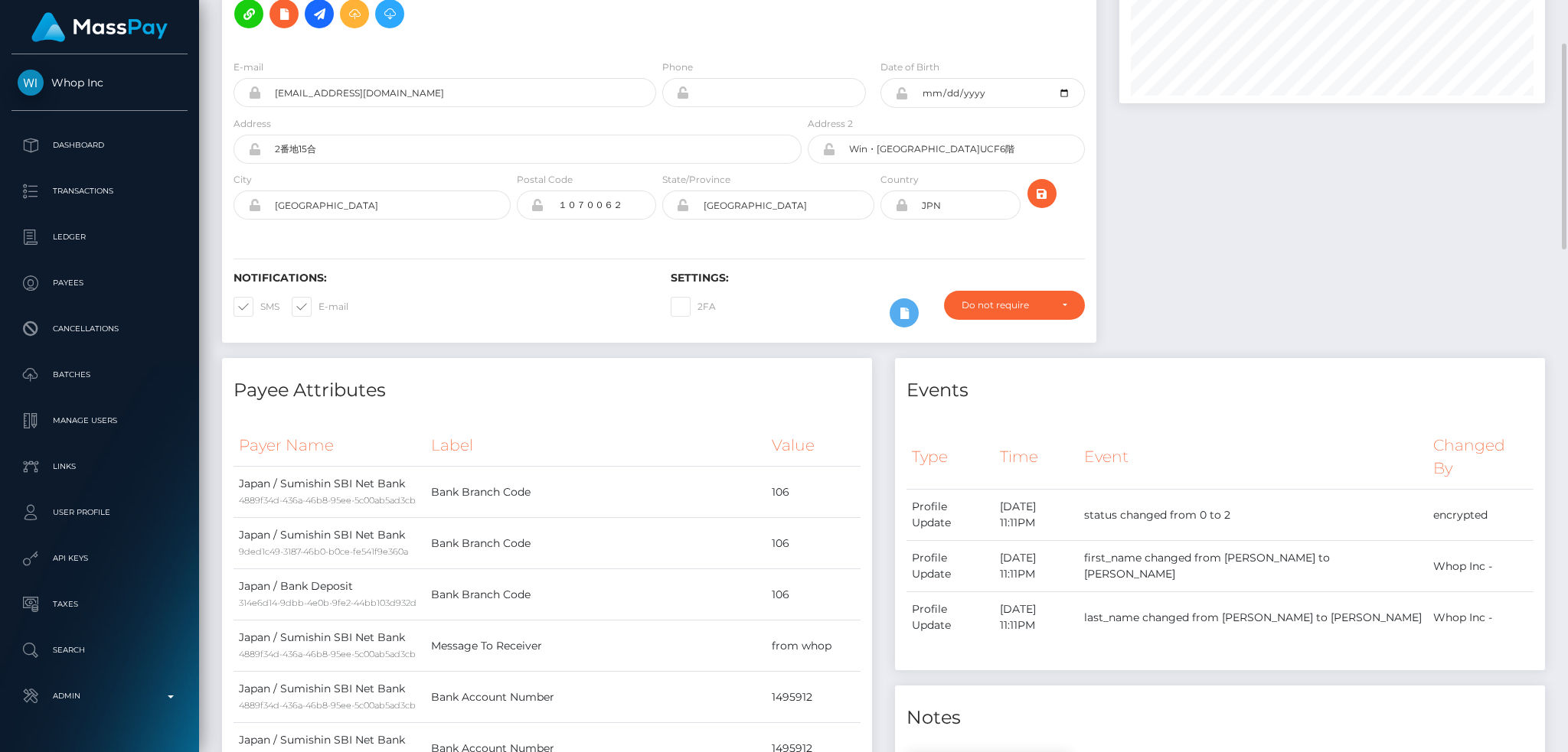
scroll to position [0, 0]
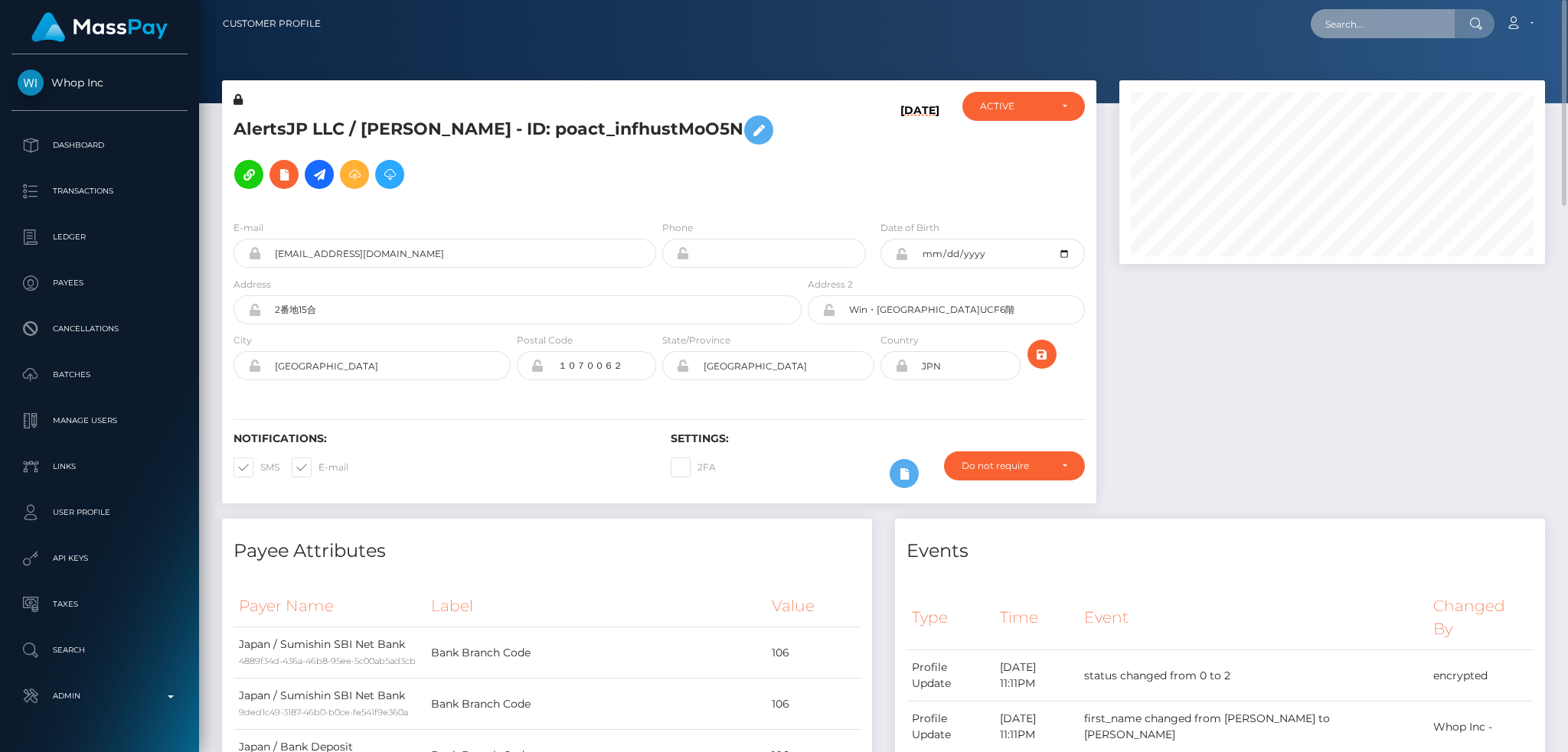
click at [1383, 18] on input "text" at bounding box center [1383, 23] width 144 height 29
paste input "1055611"
type input "1055611"
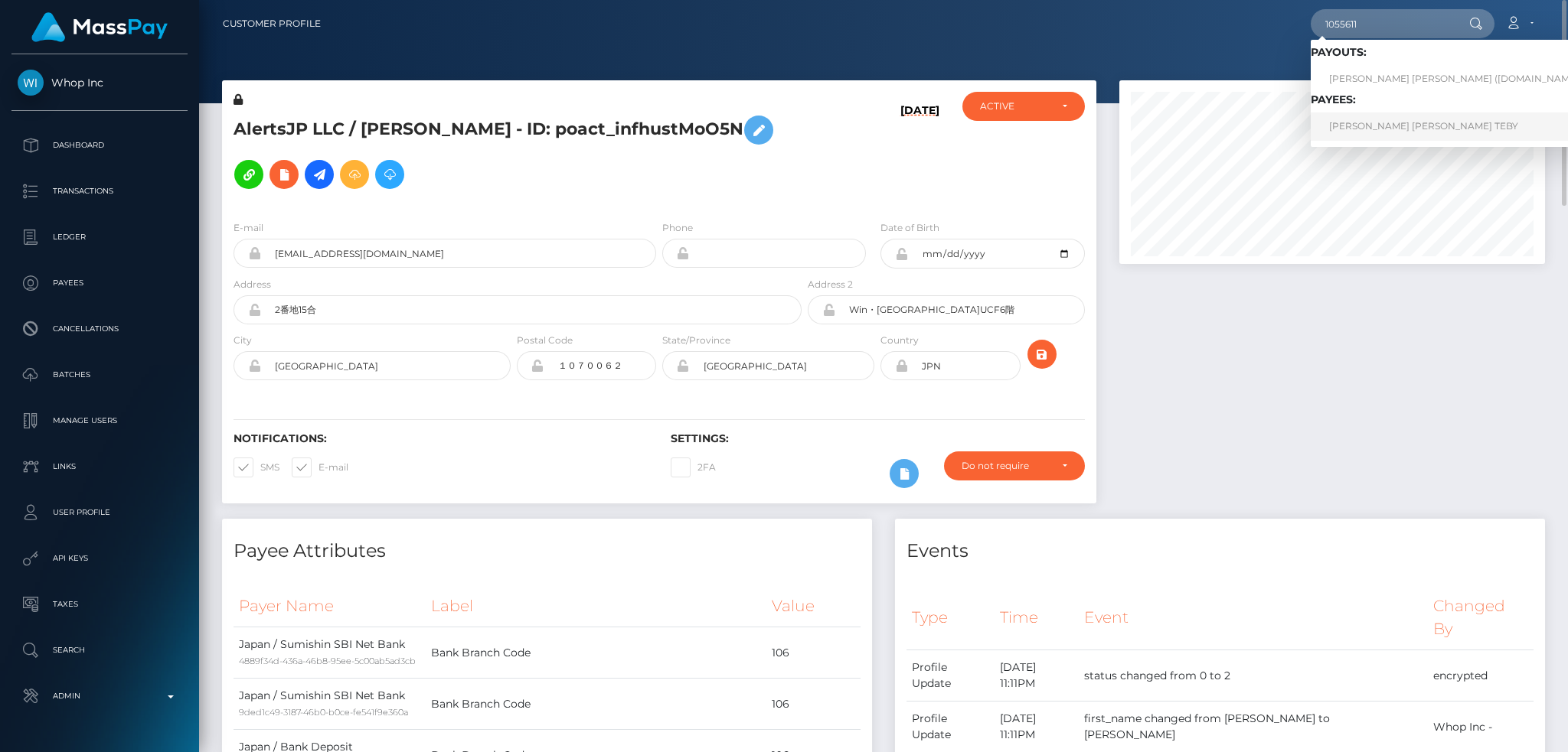
click at [1376, 128] on link "[PERSON_NAME] [PERSON_NAME] TEBY" at bounding box center [1459, 126] width 297 height 28
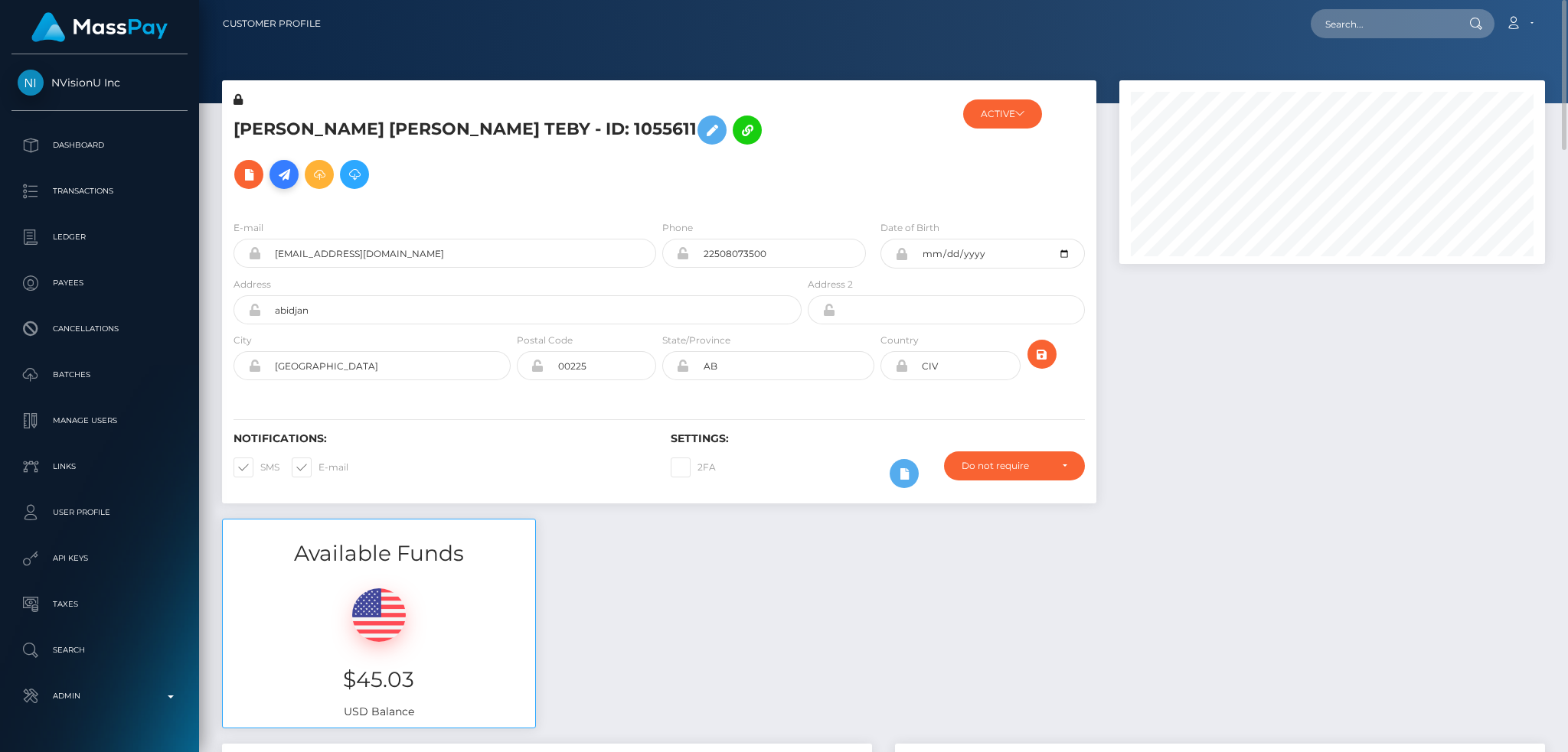
click at [293, 166] on icon at bounding box center [284, 174] width 19 height 19
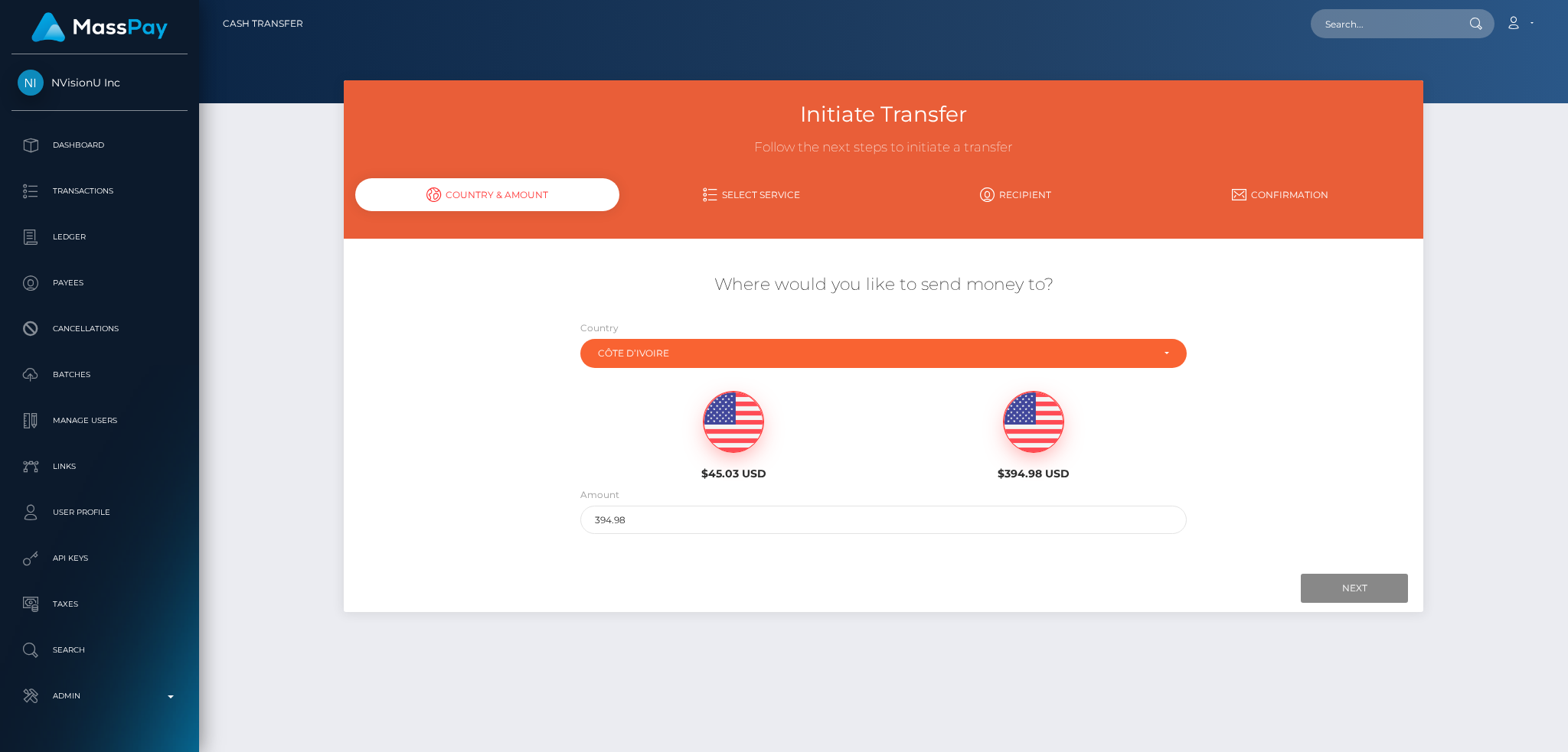
click at [744, 401] on img at bounding box center [733, 422] width 60 height 61
type input "45.03"
click at [1330, 586] on input "Next" at bounding box center [1354, 588] width 107 height 29
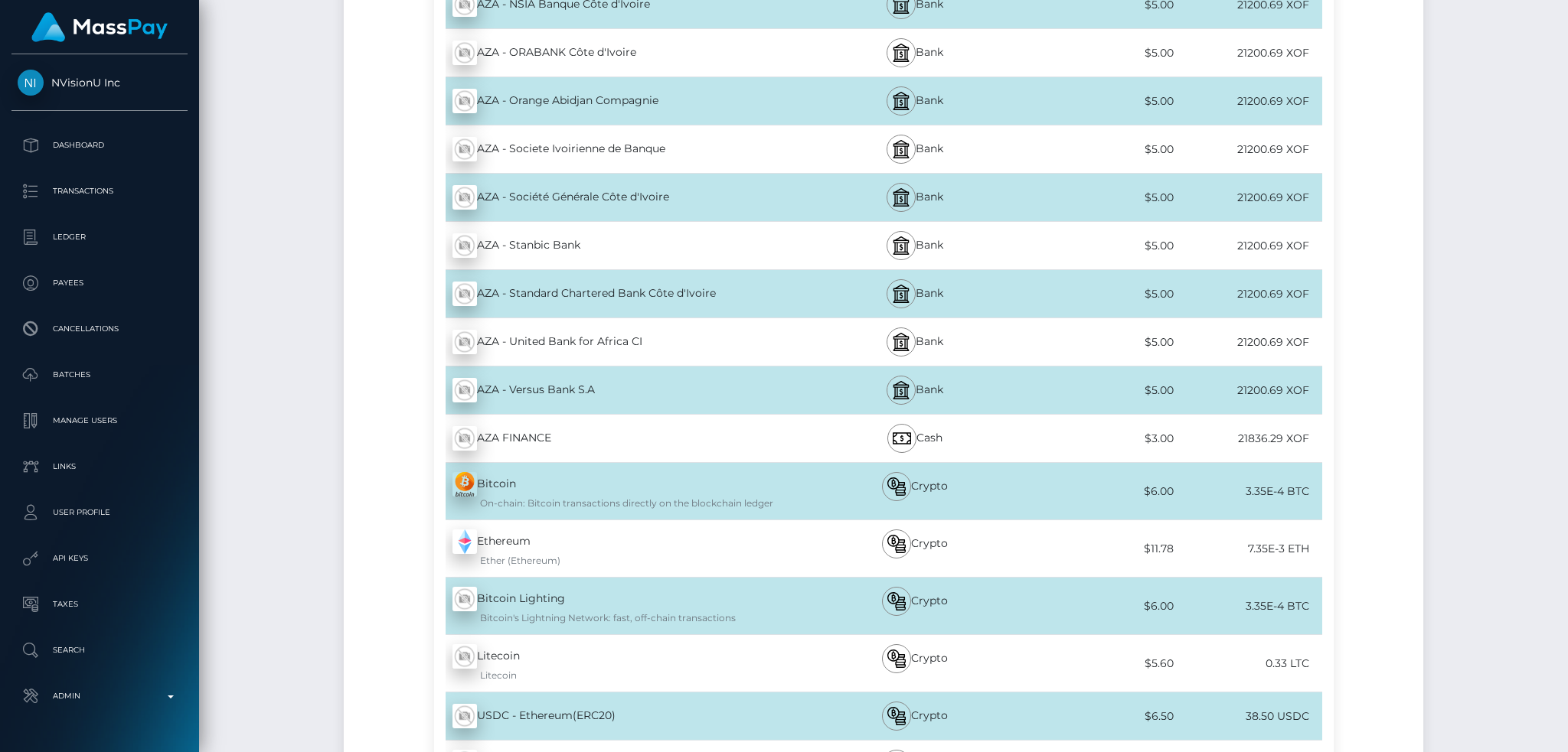
scroll to position [2001, 0]
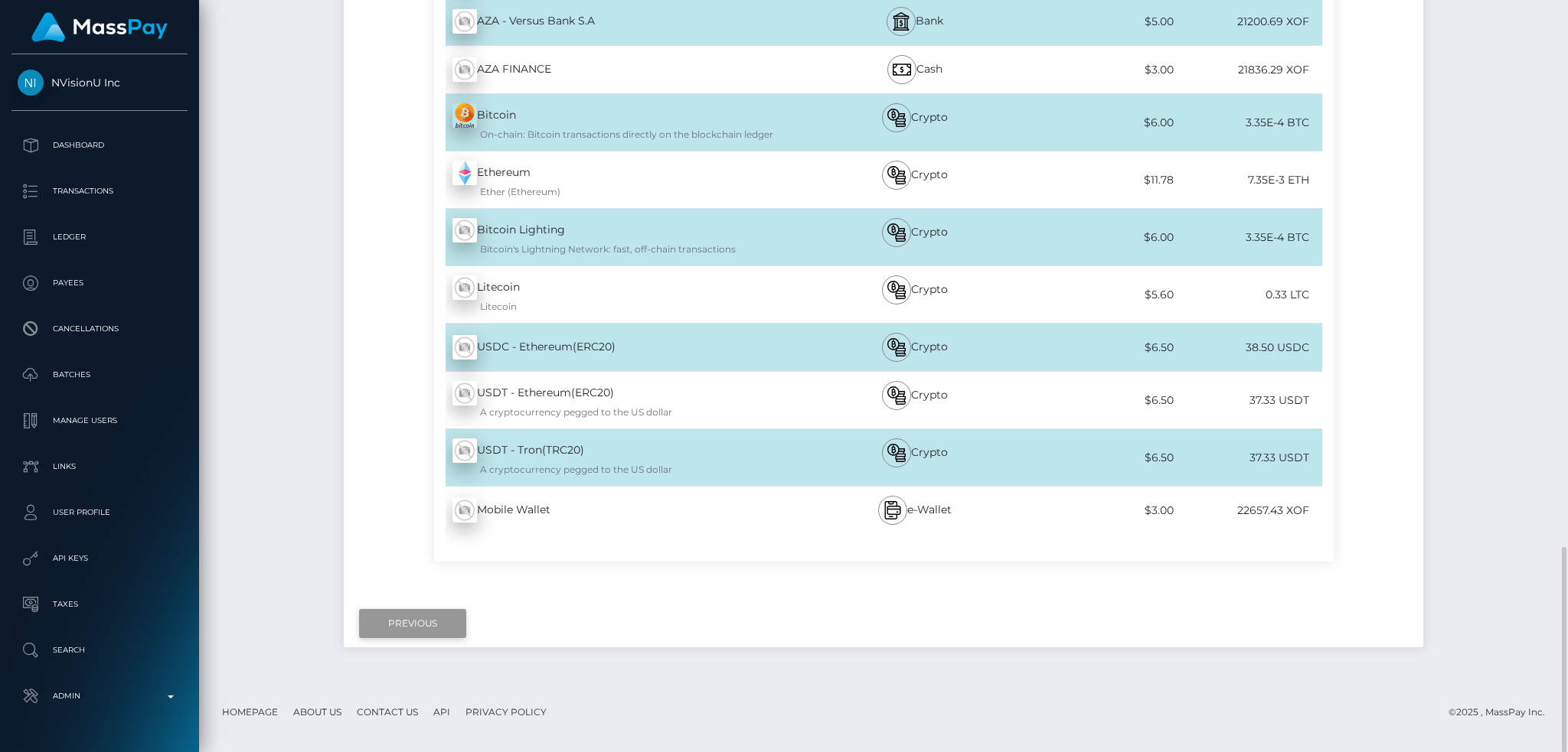
click at [410, 622] on input "Previous" at bounding box center [412, 623] width 107 height 29
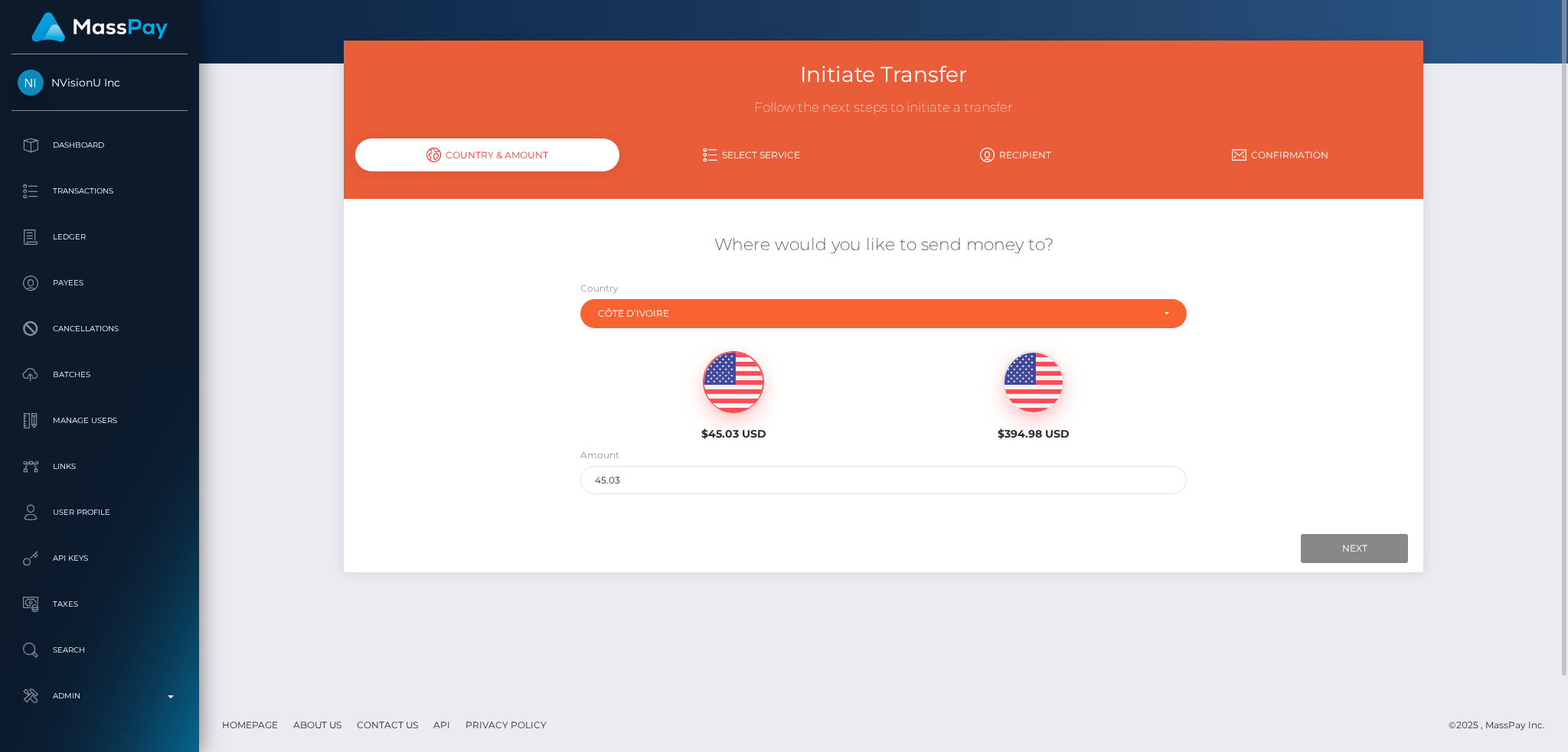
scroll to position [0, 0]
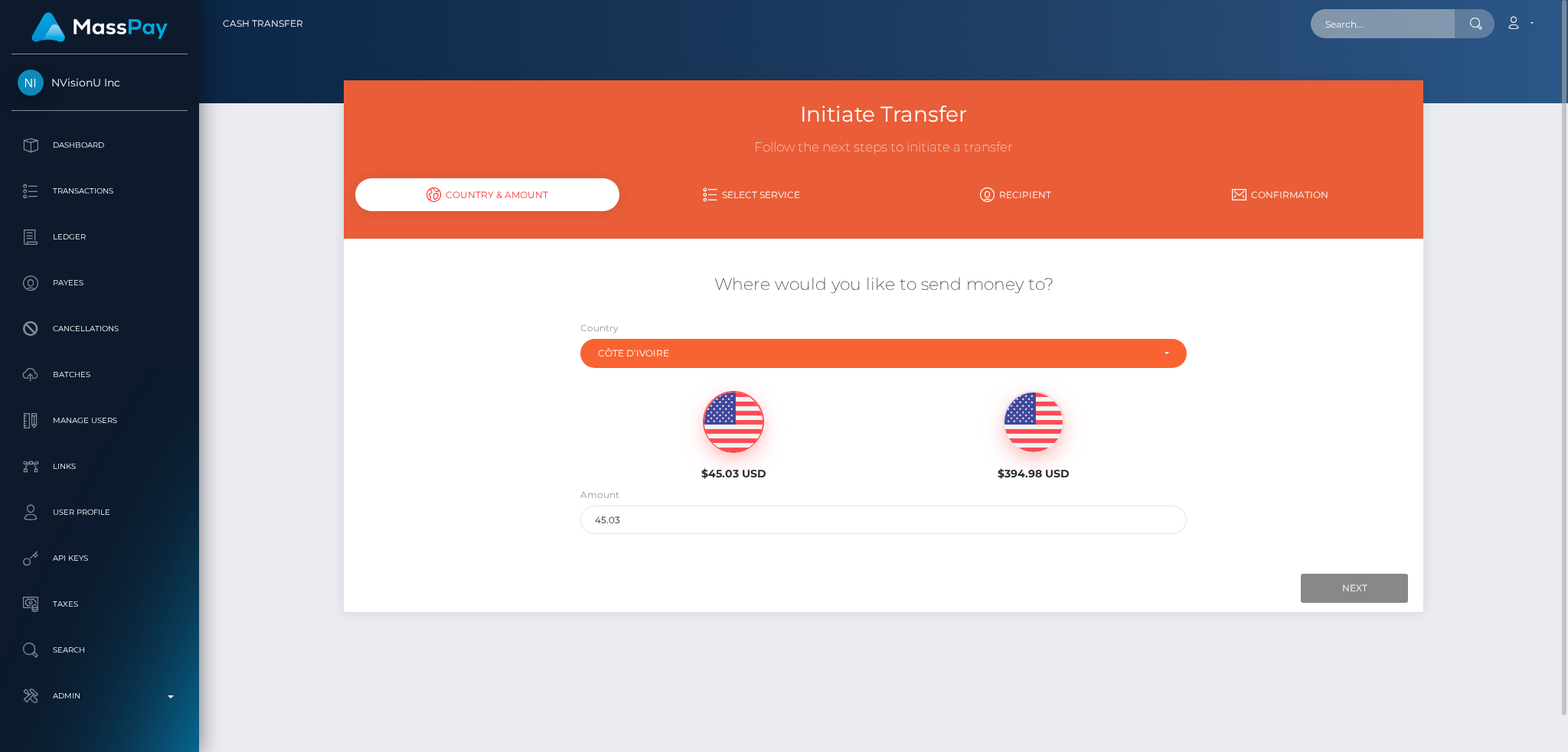
click at [1389, 26] on input "text" at bounding box center [1383, 23] width 144 height 29
paste input "[PERSON_NAME][EMAIL_ADDRESS][DOMAIN_NAME]"
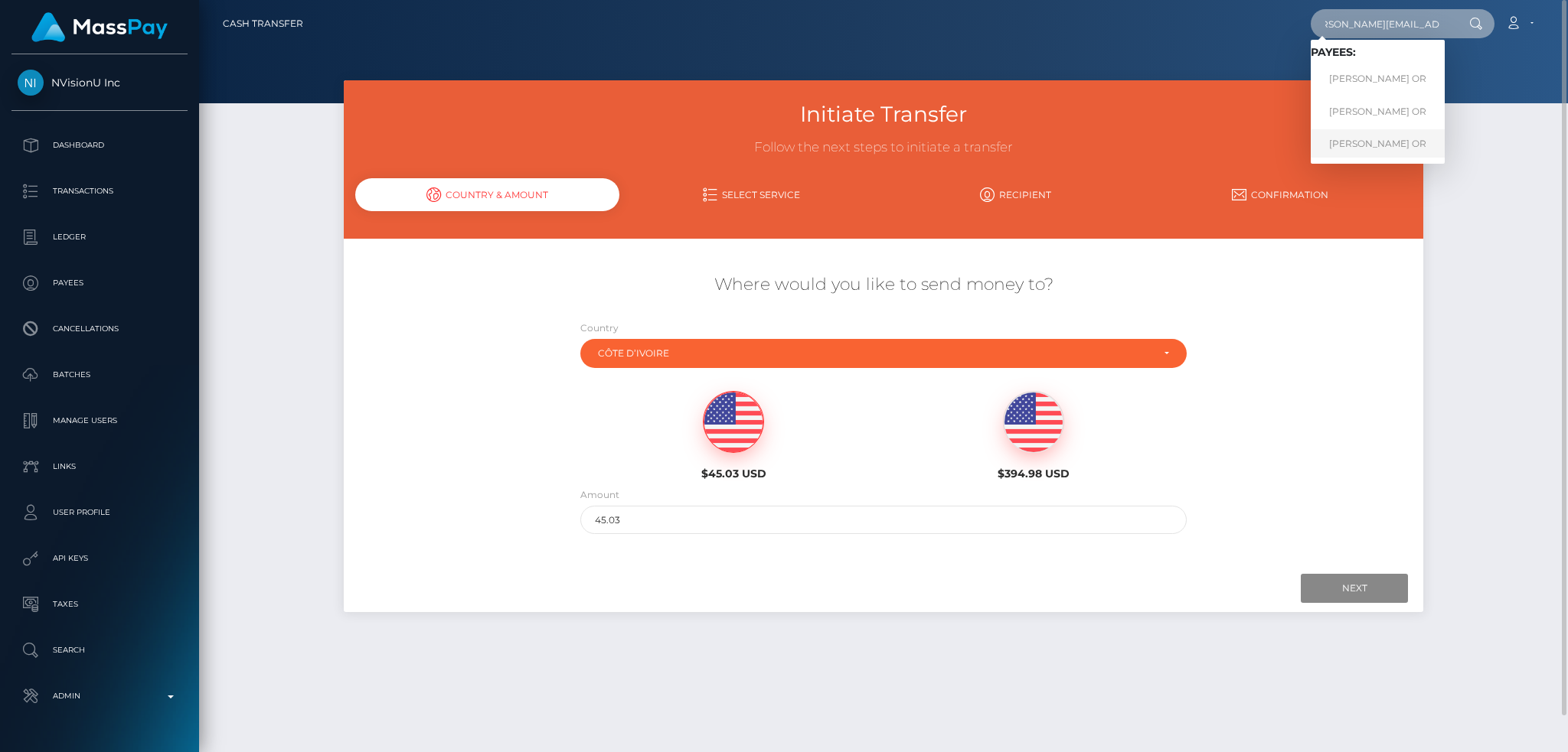
type input "[PERSON_NAME][EMAIL_ADDRESS][DOMAIN_NAME]"
click at [1377, 145] on link "[PERSON_NAME] OR" at bounding box center [1377, 143] width 134 height 28
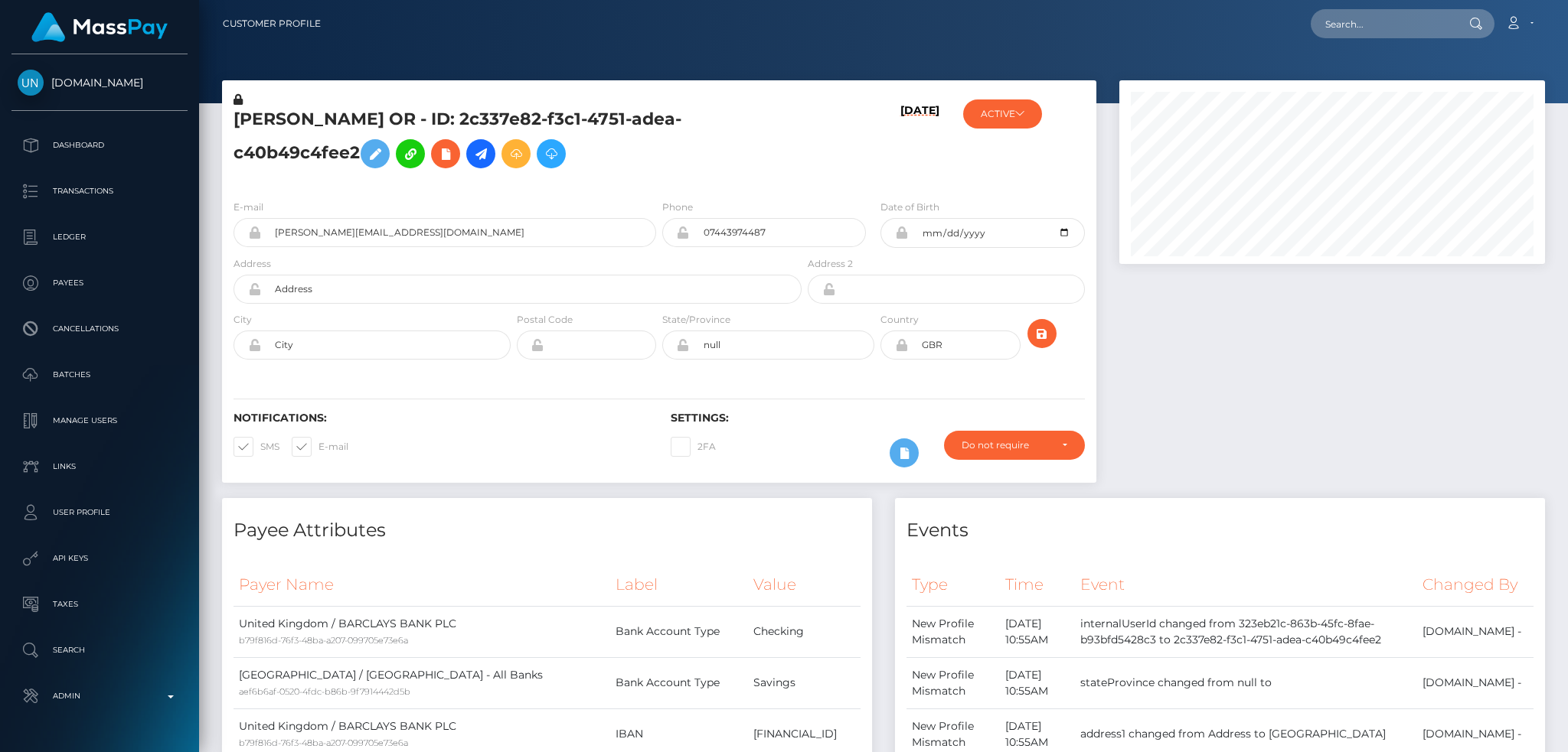
scroll to position [183, 425]
click at [1360, 30] on input "text" at bounding box center [1383, 23] width 144 height 29
paste input "[PERSON_NAME][EMAIL_ADDRESS][DOMAIN_NAME]"
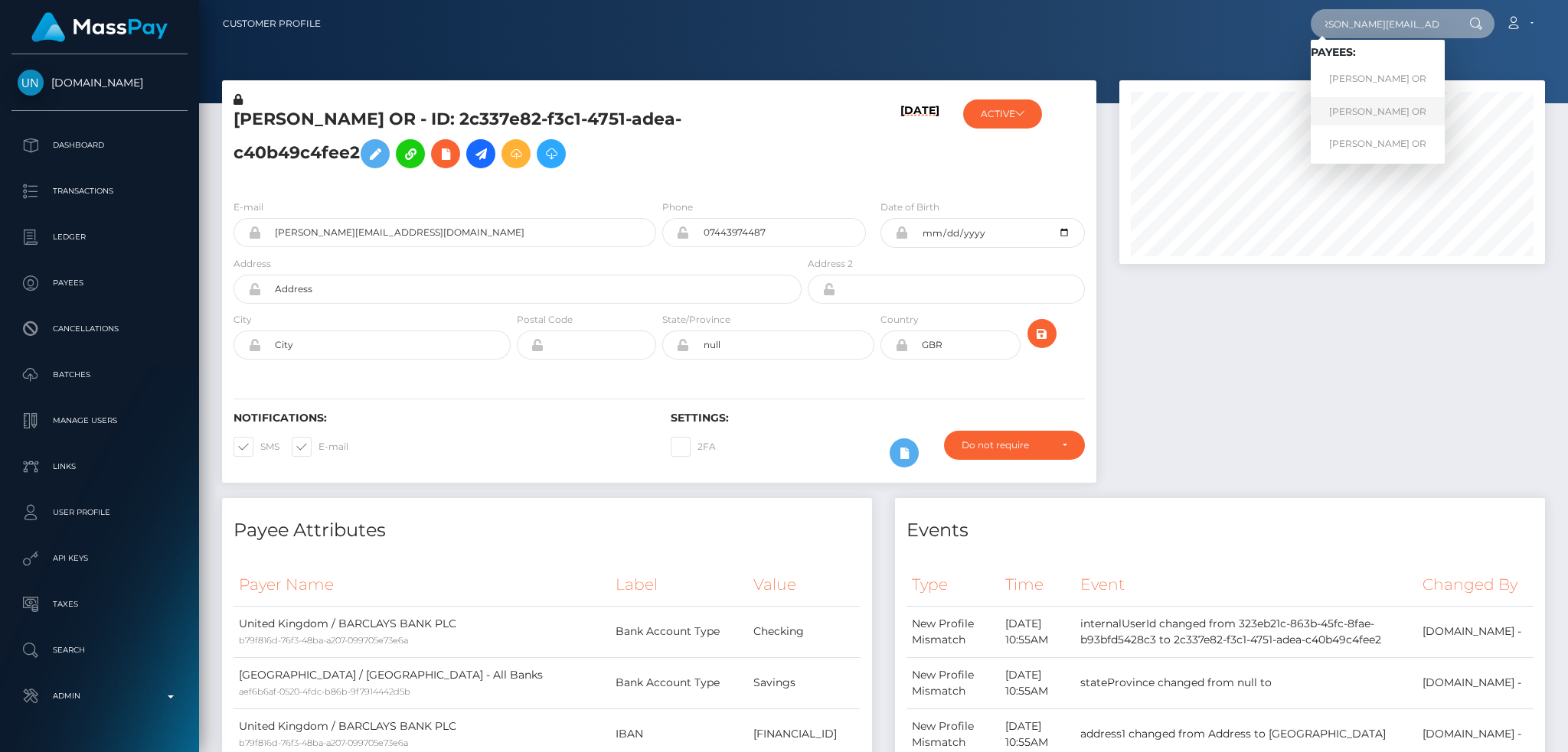
type input "[PERSON_NAME][EMAIL_ADDRESS][DOMAIN_NAME]"
click at [1394, 111] on link "[PERSON_NAME] OR" at bounding box center [1377, 111] width 134 height 28
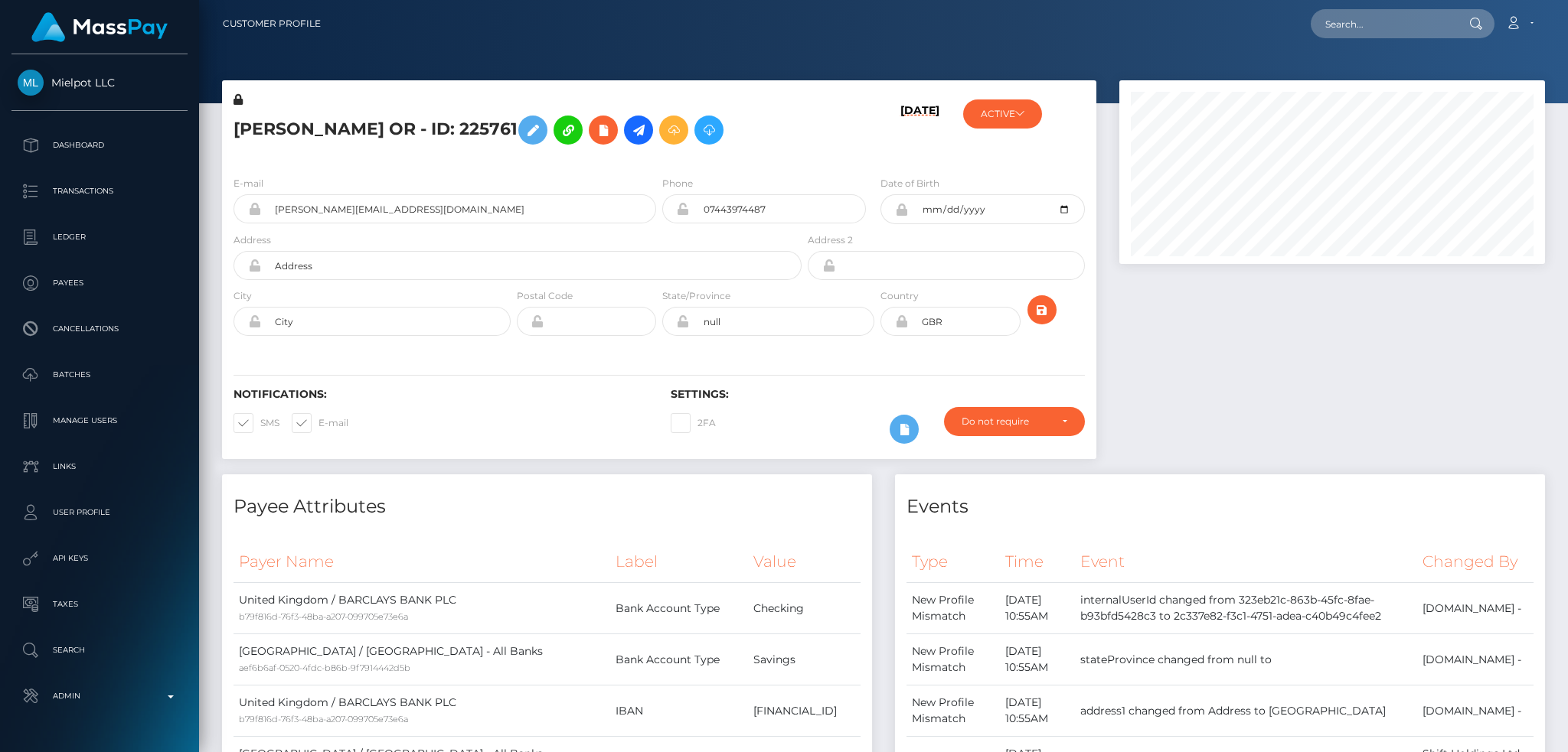
scroll to position [183, 425]
click at [1375, 19] on input "text" at bounding box center [1383, 23] width 144 height 29
paste input "[PERSON_NAME][EMAIL_ADDRESS][DOMAIN_NAME]"
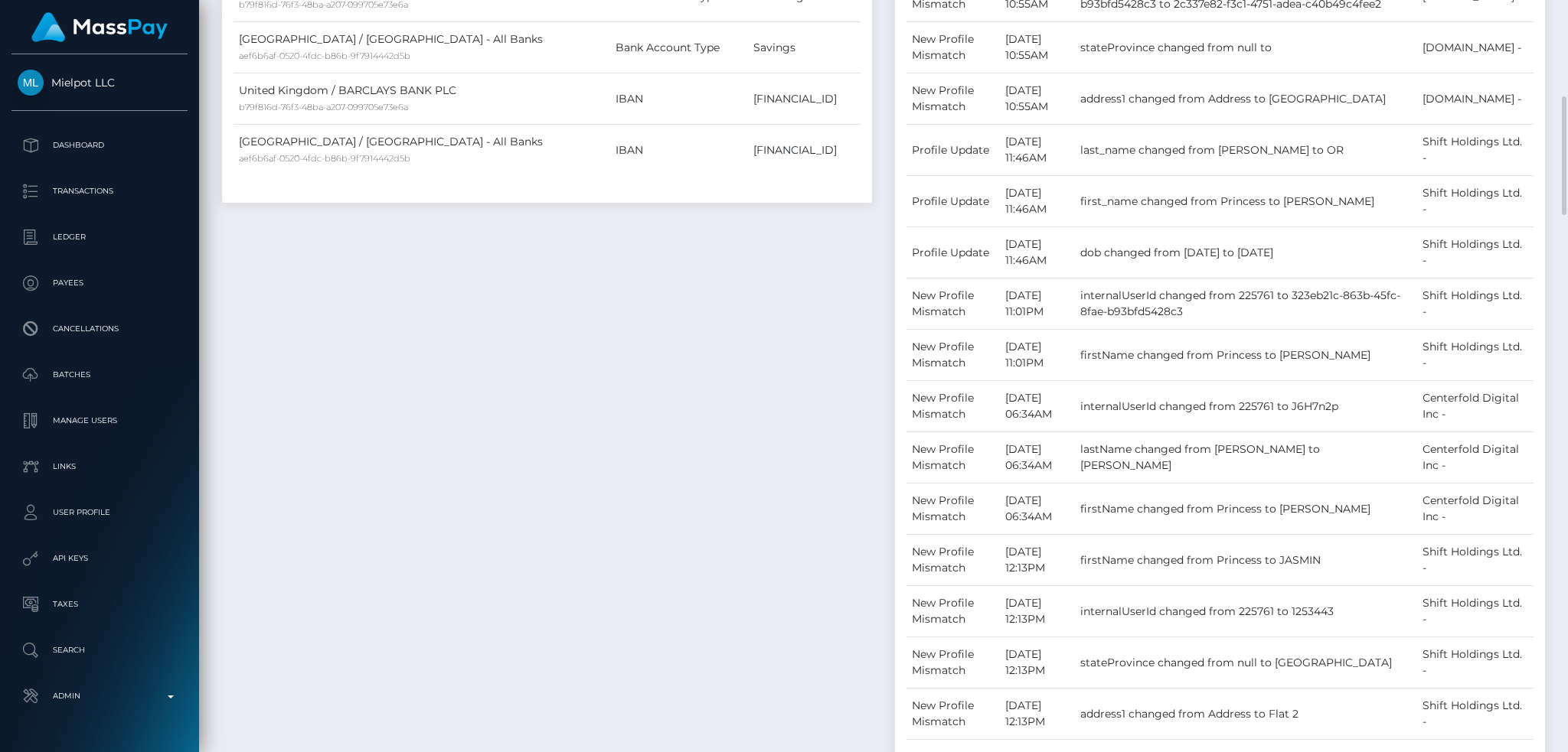
scroll to position [0, 0]
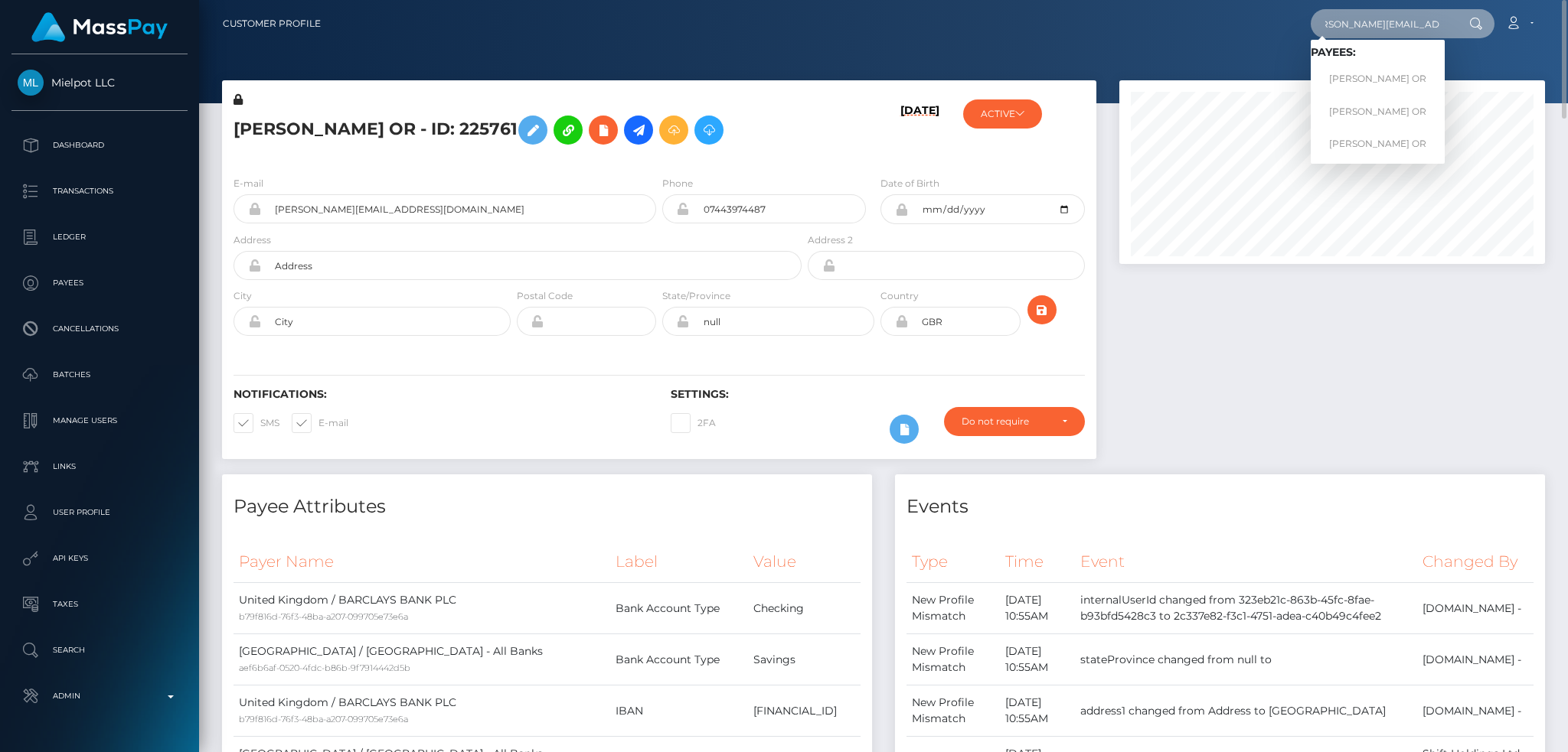
type input "[PERSON_NAME][EMAIL_ADDRESS][DOMAIN_NAME]"
click at [1362, 74] on link "JASMIN ELEONORA OR" at bounding box center [1377, 79] width 134 height 28
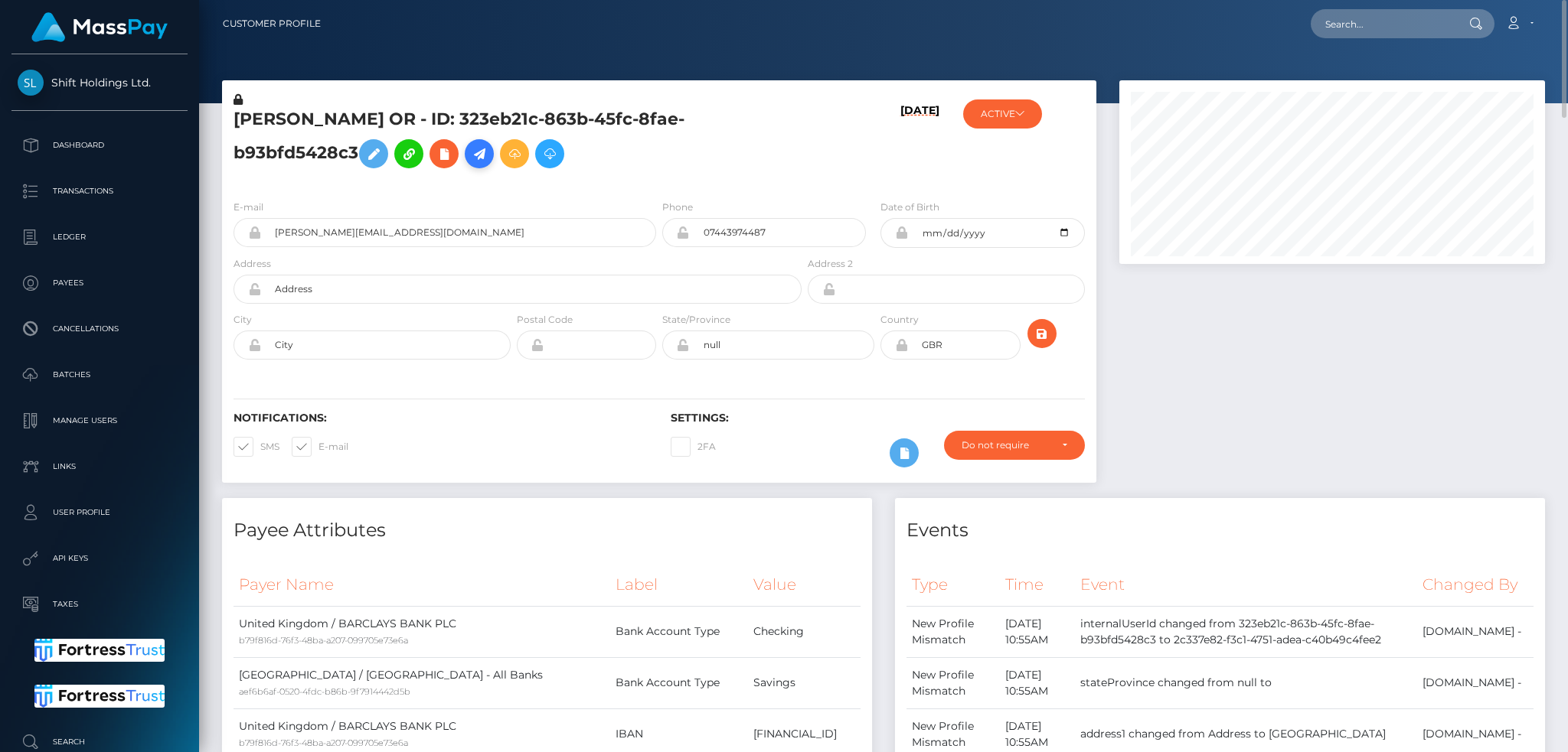
click at [471, 157] on link at bounding box center [479, 153] width 29 height 29
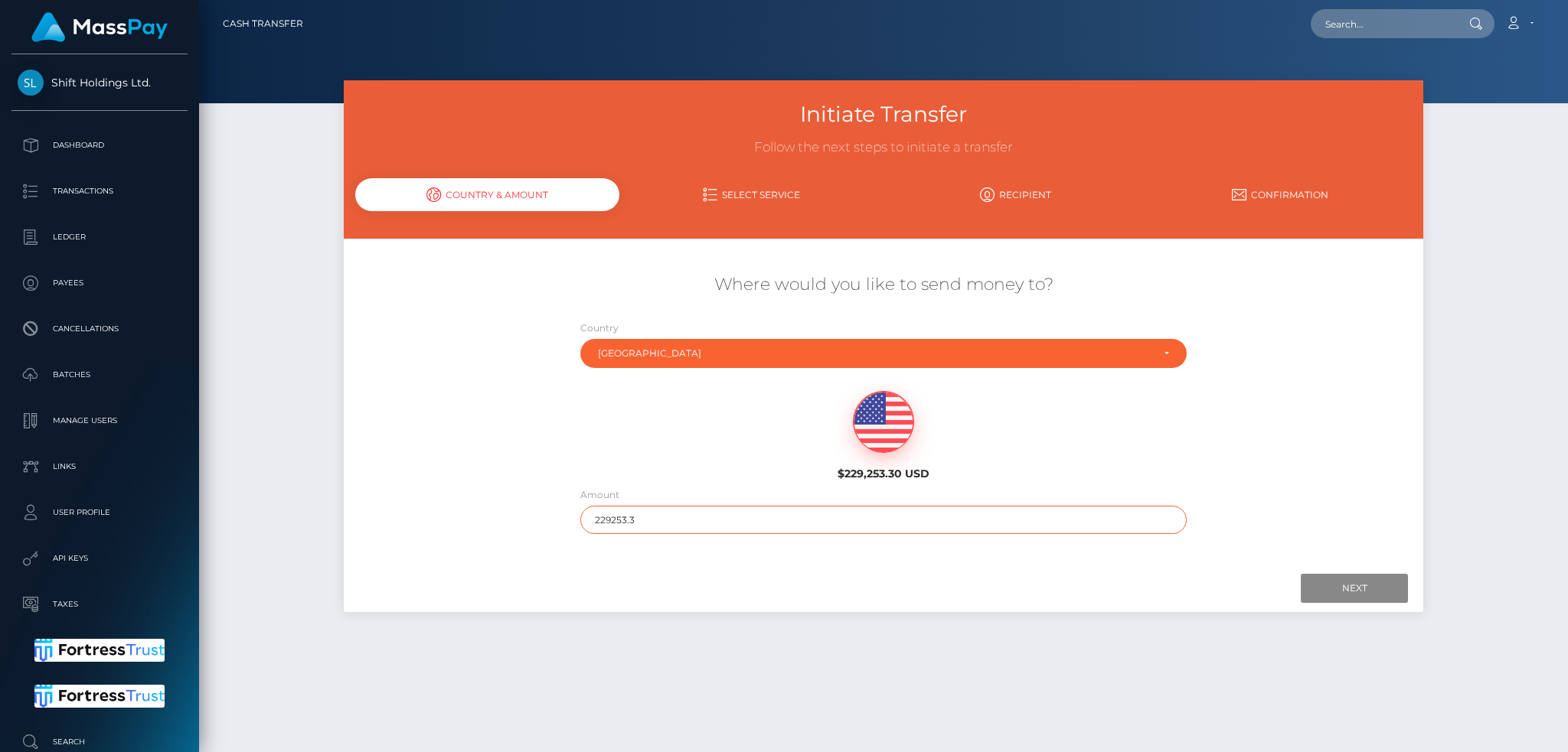
drag, startPoint x: 587, startPoint y: 518, endPoint x: 572, endPoint y: 519, distance: 15.0
click at [572, 519] on div "Amount 229253.3" at bounding box center [884, 514] width 630 height 55
type input "200"
click at [1340, 582] on input "Next" at bounding box center [1354, 588] width 107 height 29
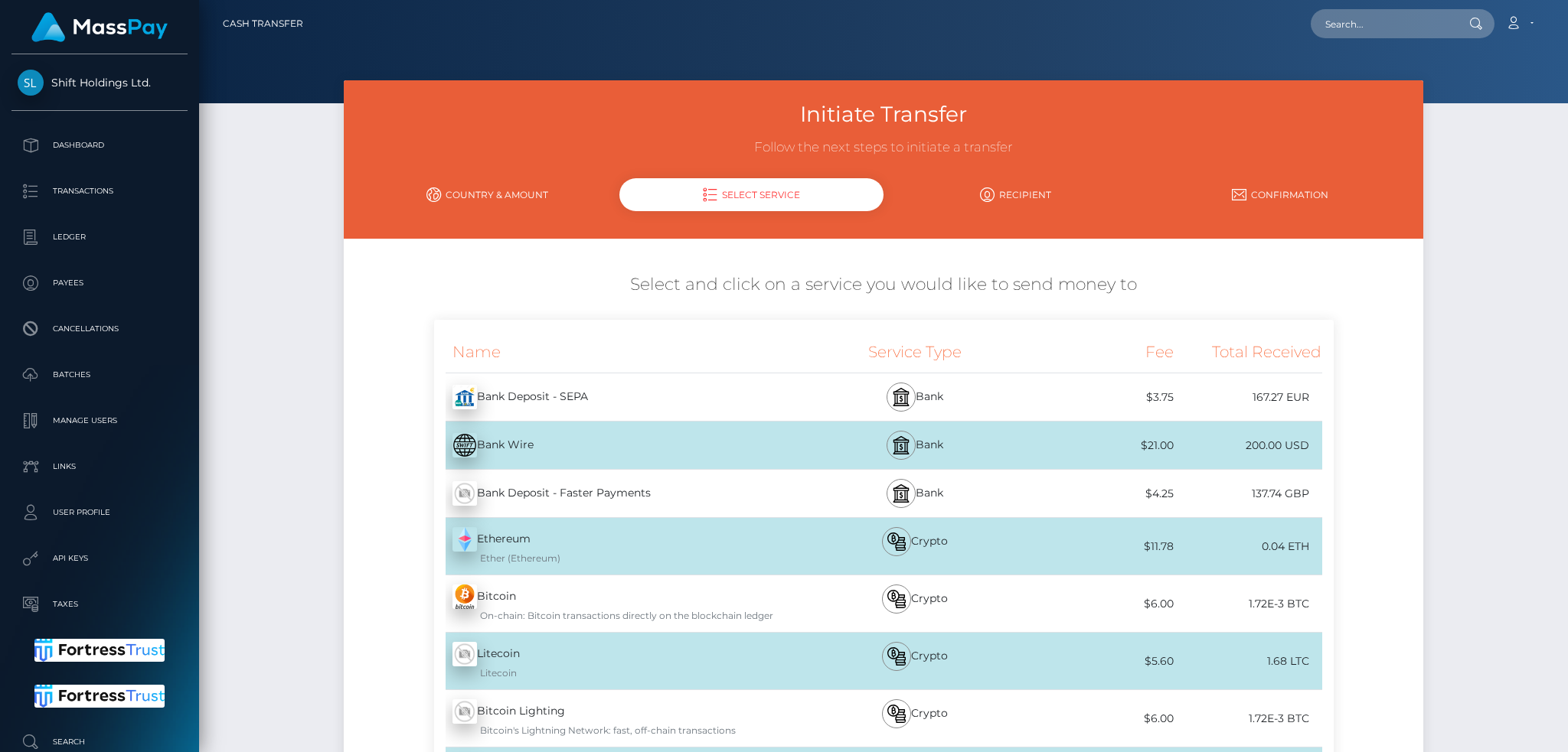
scroll to position [362, 0]
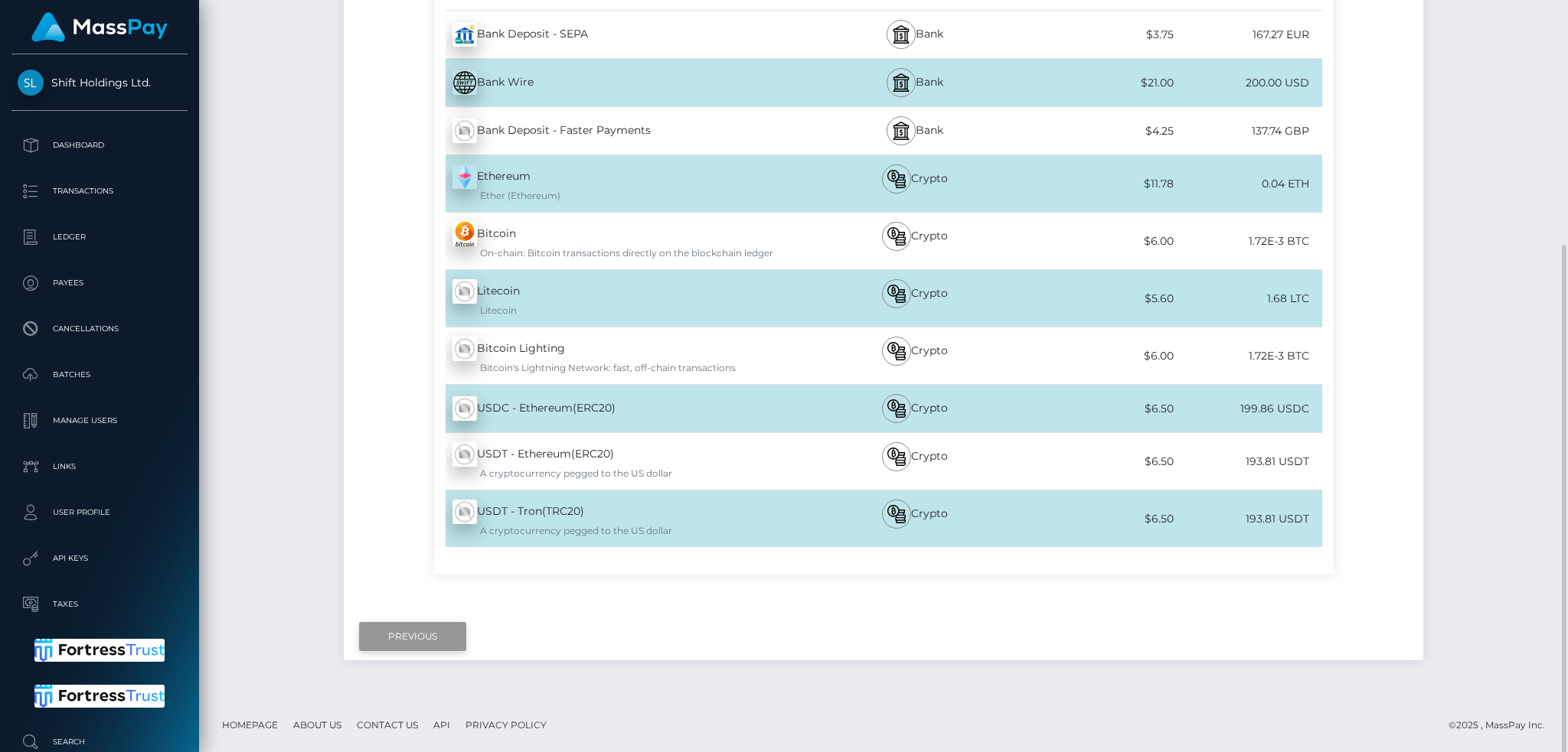
click at [409, 644] on input "Previous" at bounding box center [412, 636] width 107 height 29
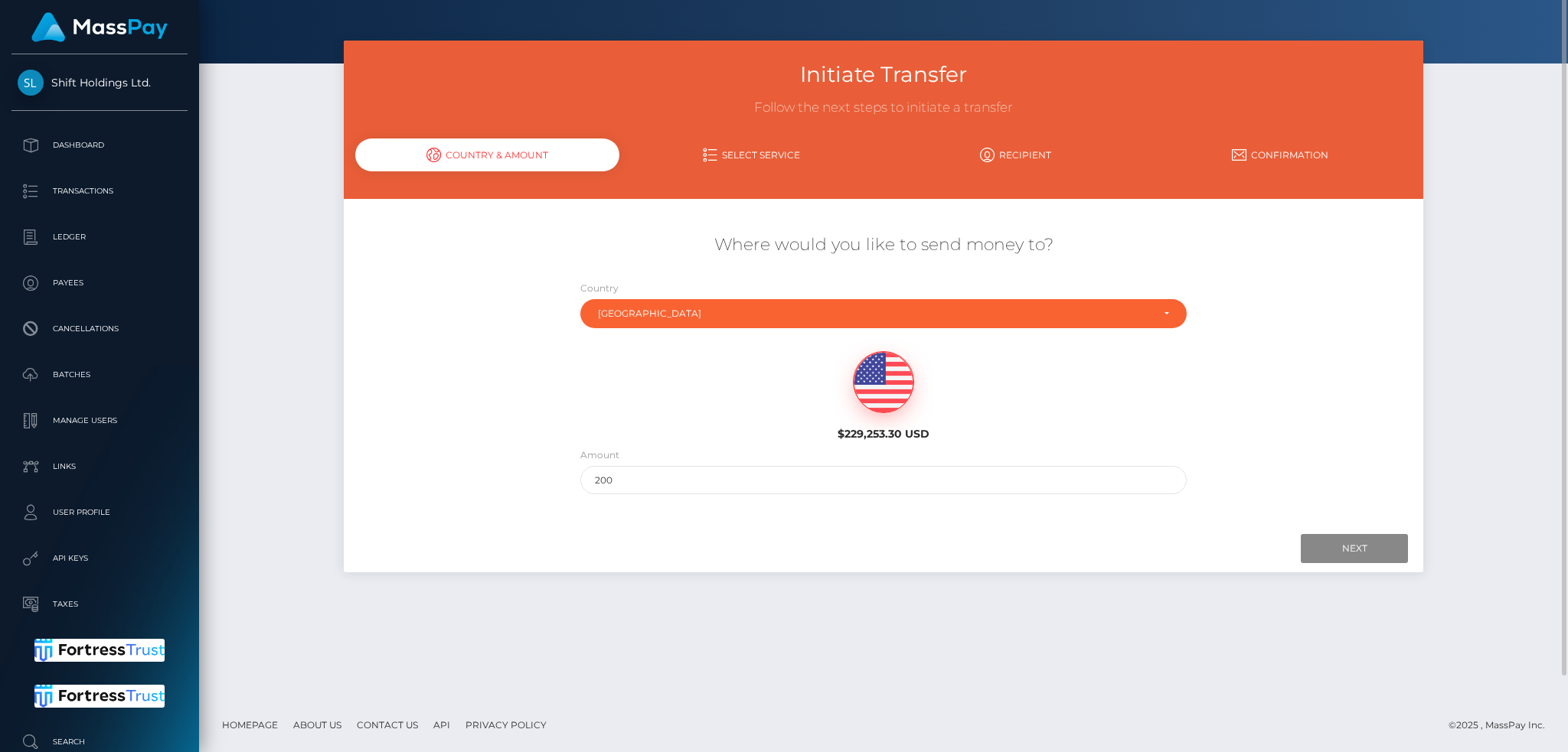
scroll to position [0, 0]
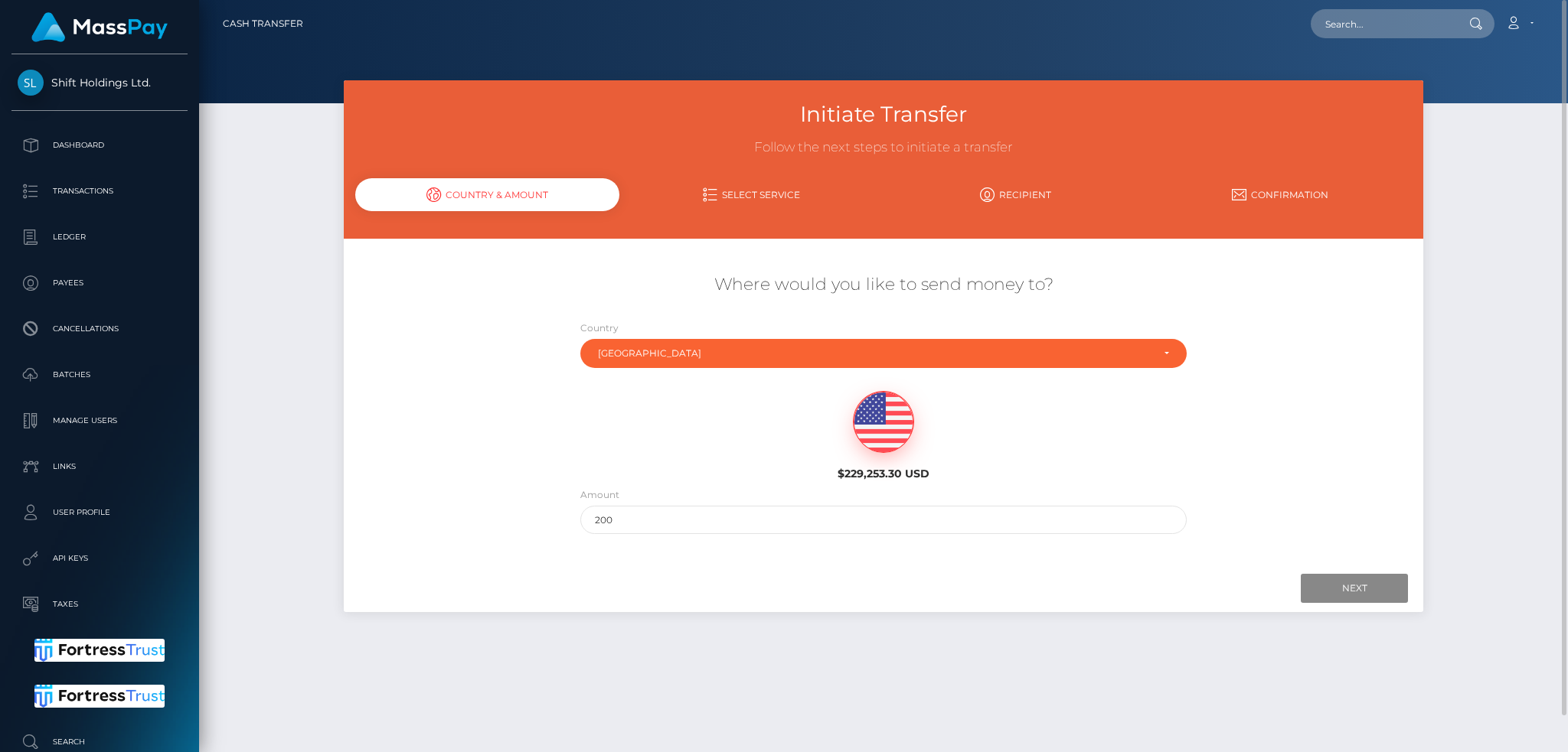
click at [1379, 42] on nav "Cash Transfer Loading... Loading... Account Logout" at bounding box center [883, 23] width 1369 height 47
click at [1378, 24] on input "text" at bounding box center [1383, 23] width 144 height 29
paste input "pout_LSglhY9LrrBuf"
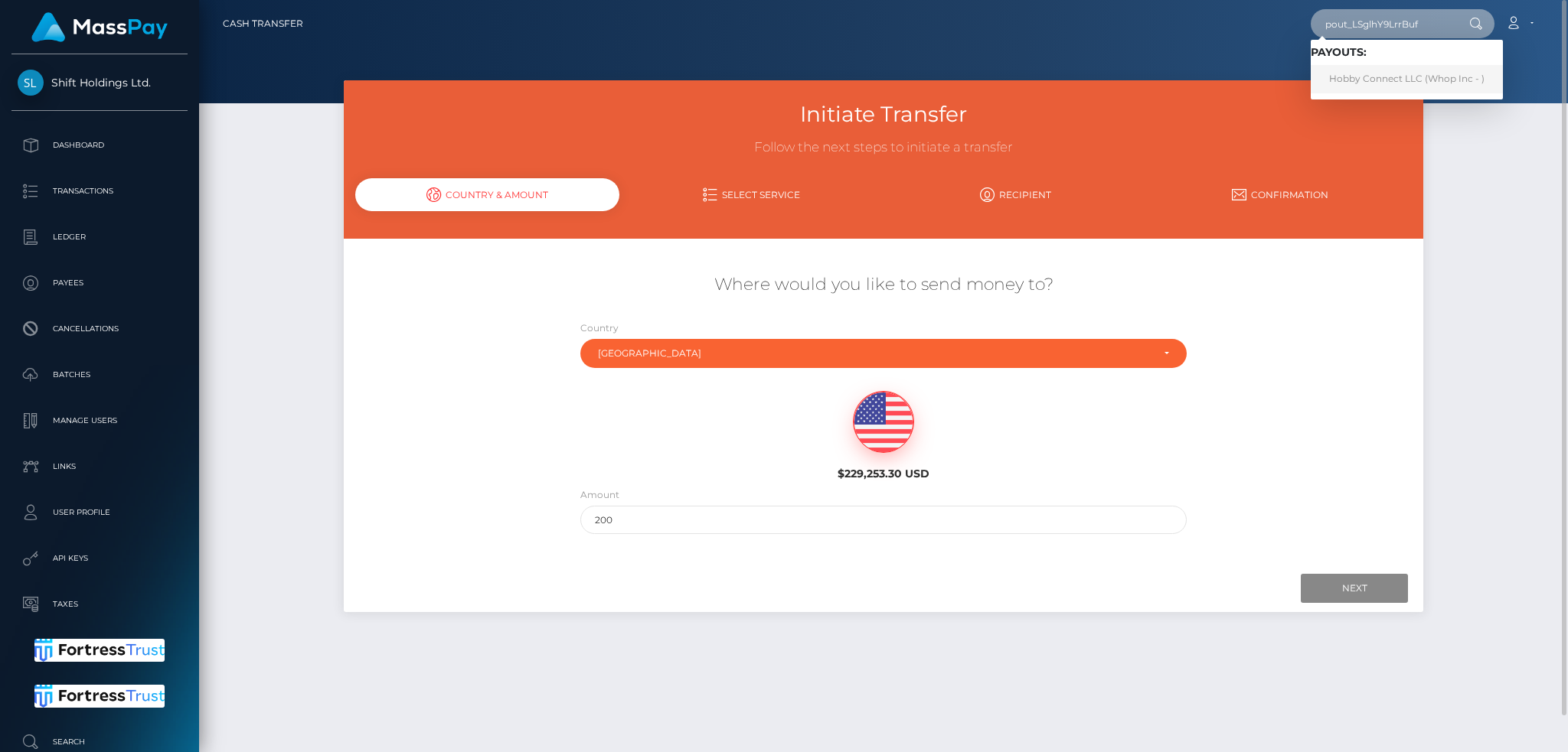
type input "pout_LSglhY9LrrBuf"
click at [1381, 79] on link "Hobby Connect LLC (Whop Inc - )" at bounding box center [1407, 79] width 192 height 28
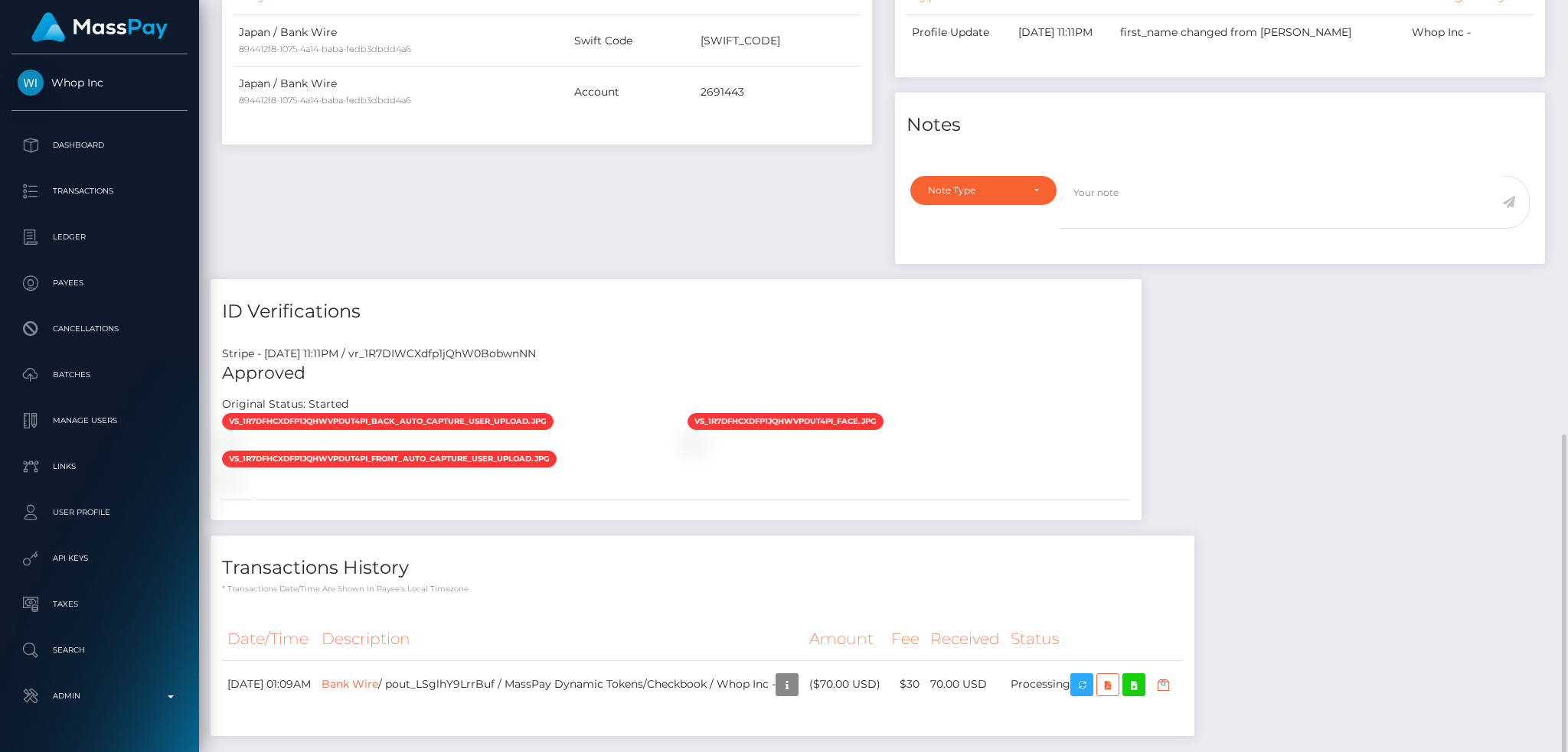
scroll to position [687, 0]
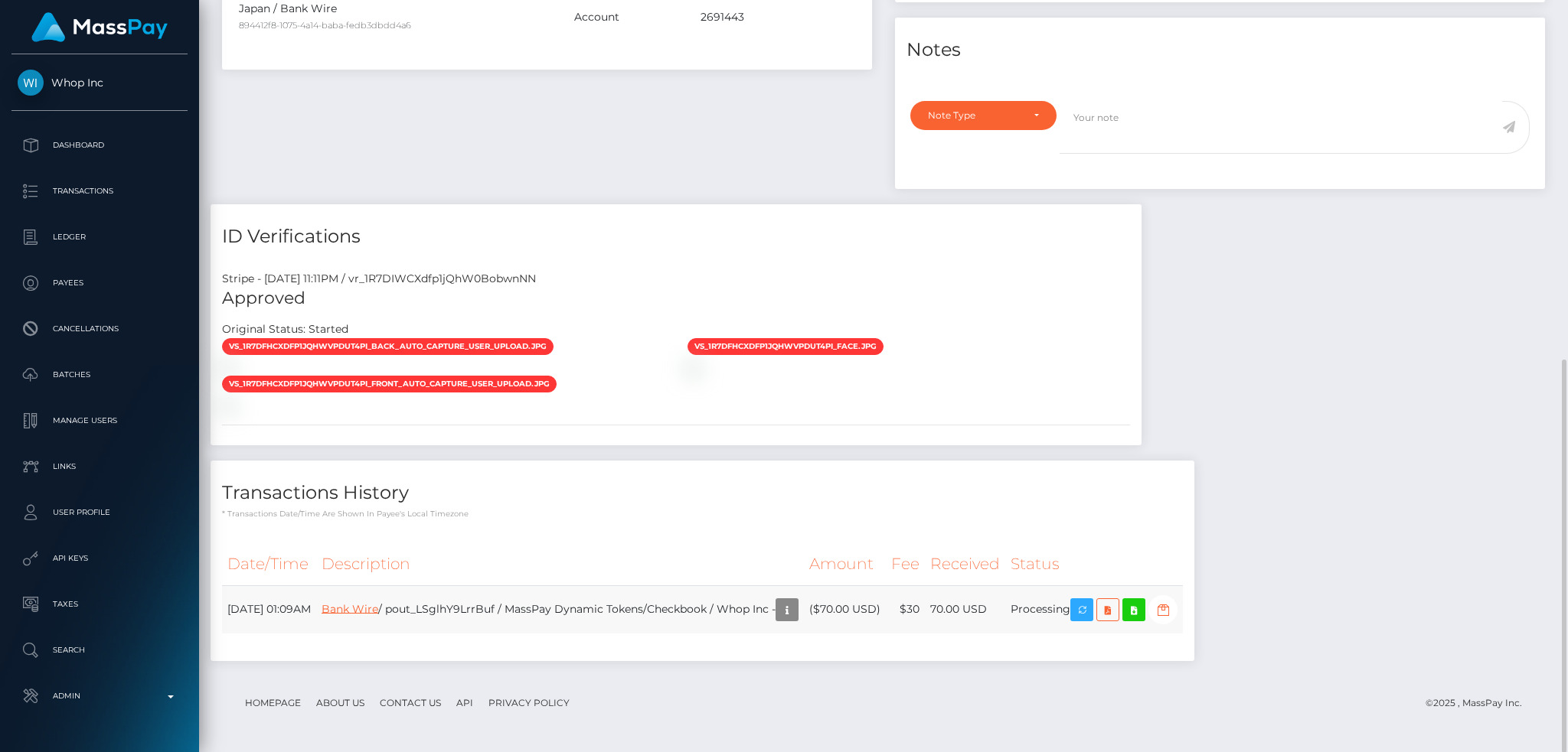
click at [378, 611] on link "Bank Wire" at bounding box center [350, 608] width 57 height 13
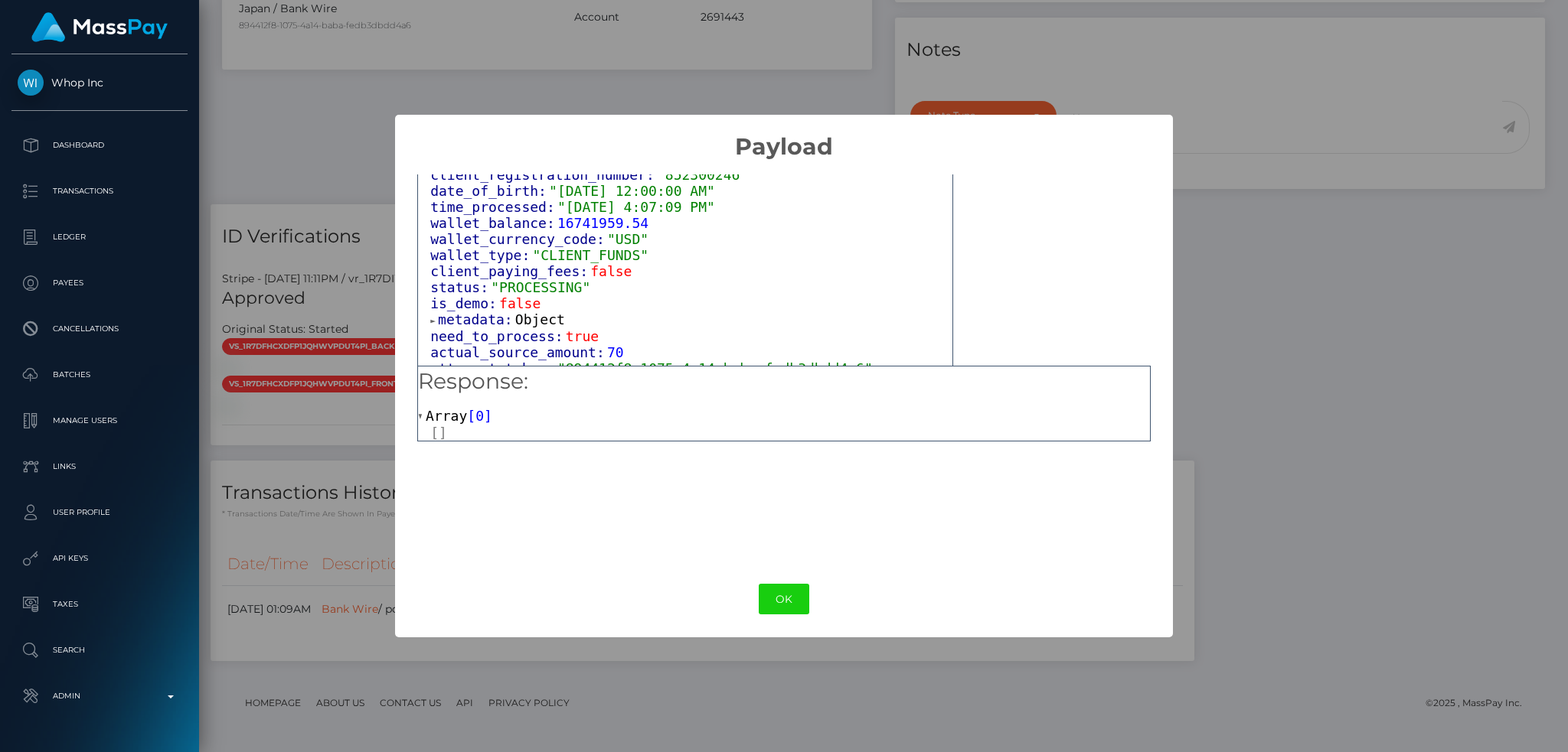
scroll to position [983, 0]
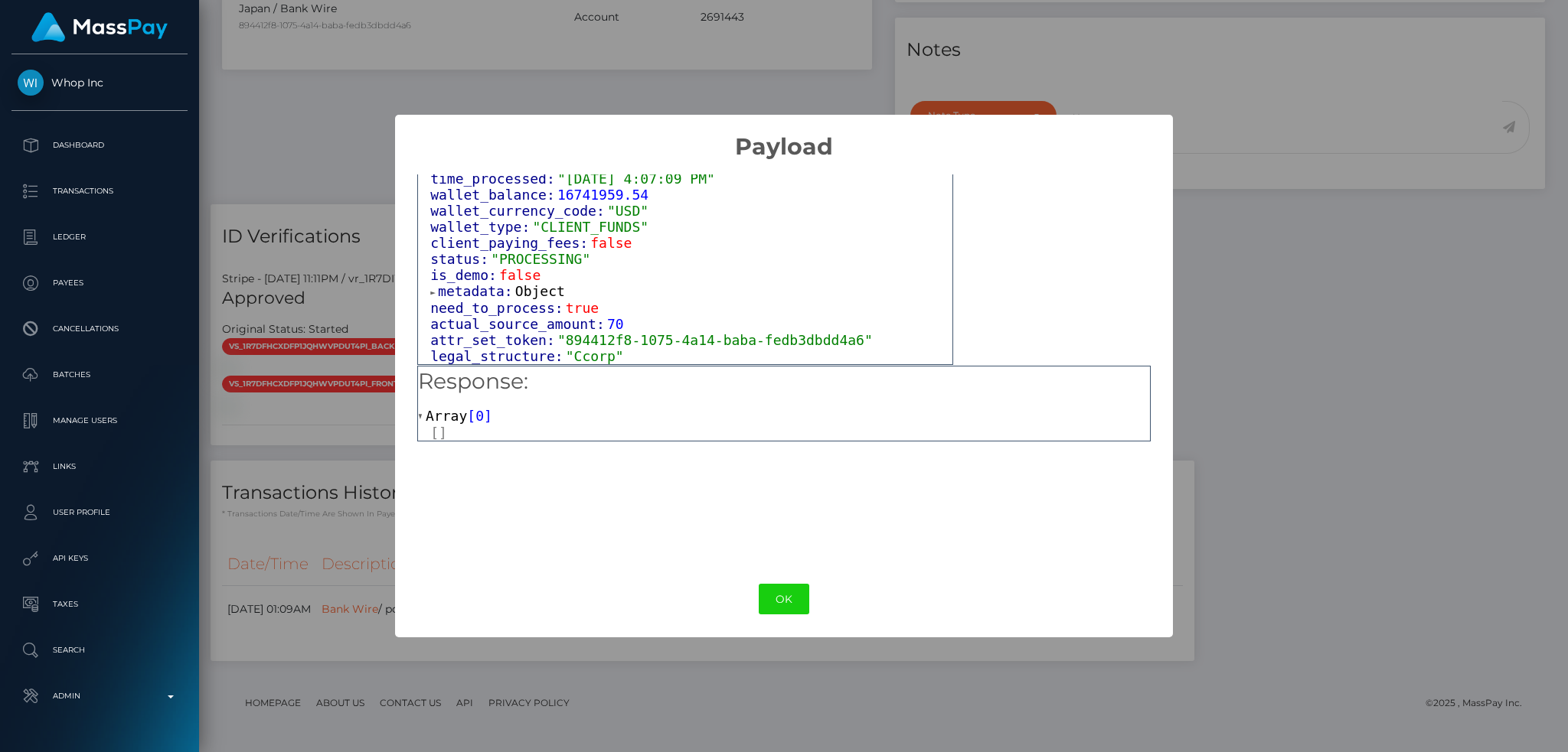
drag, startPoint x: 538, startPoint y: 269, endPoint x: 574, endPoint y: 279, distance: 37.4
click at [540, 283] on span "Object" at bounding box center [540, 291] width 50 height 16
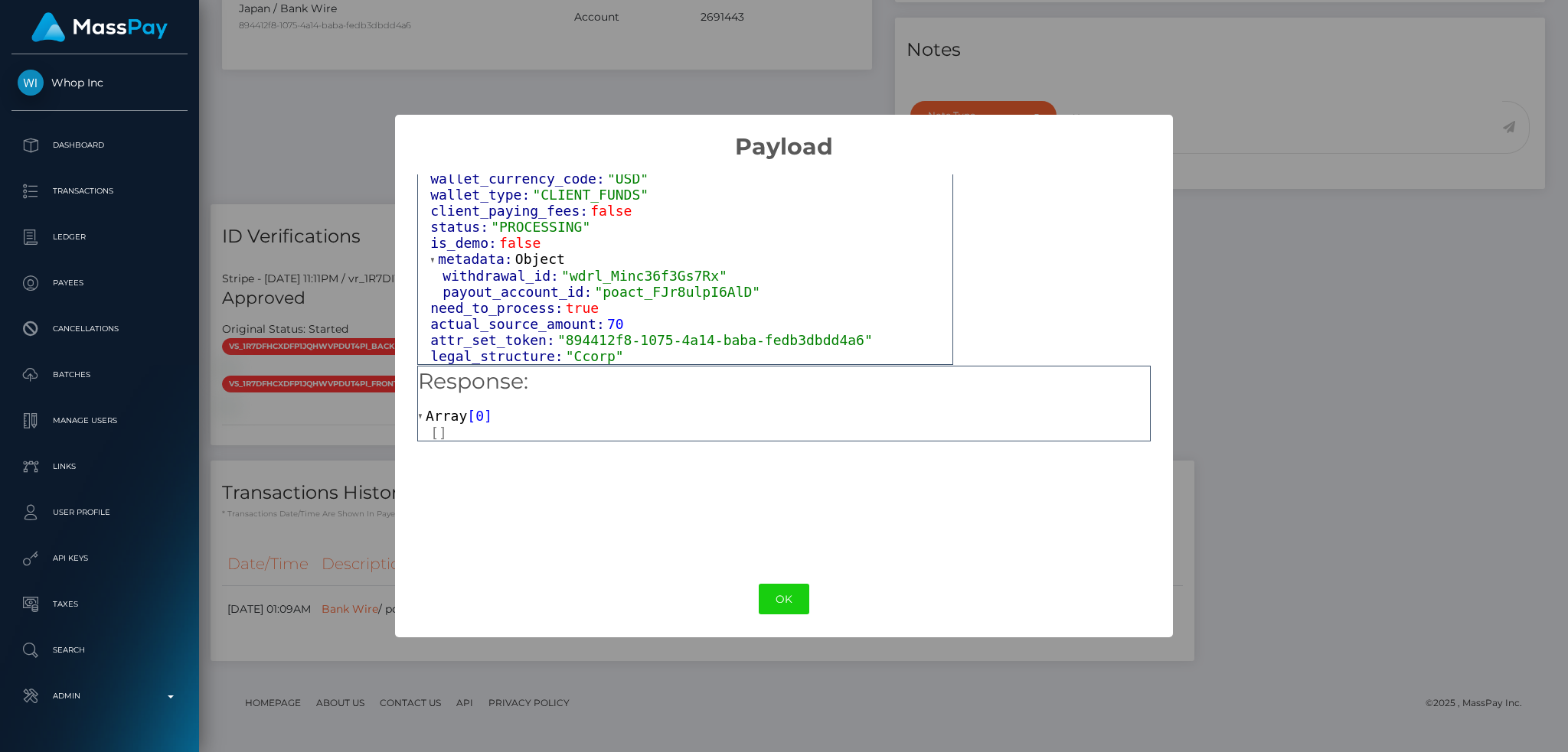
scroll to position [1016, 0]
click at [781, 595] on button "OK" at bounding box center [784, 599] width 51 height 31
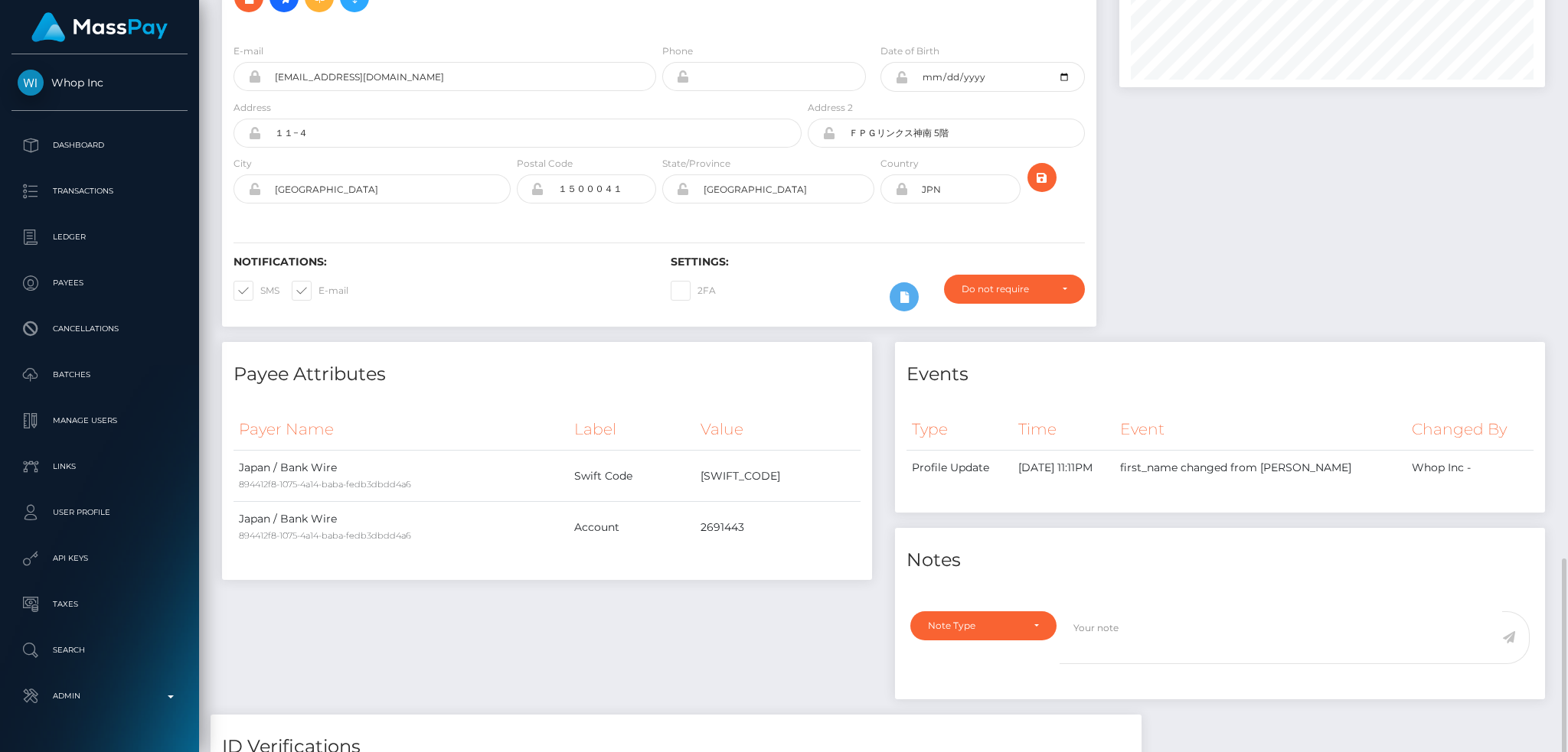
scroll to position [0, 0]
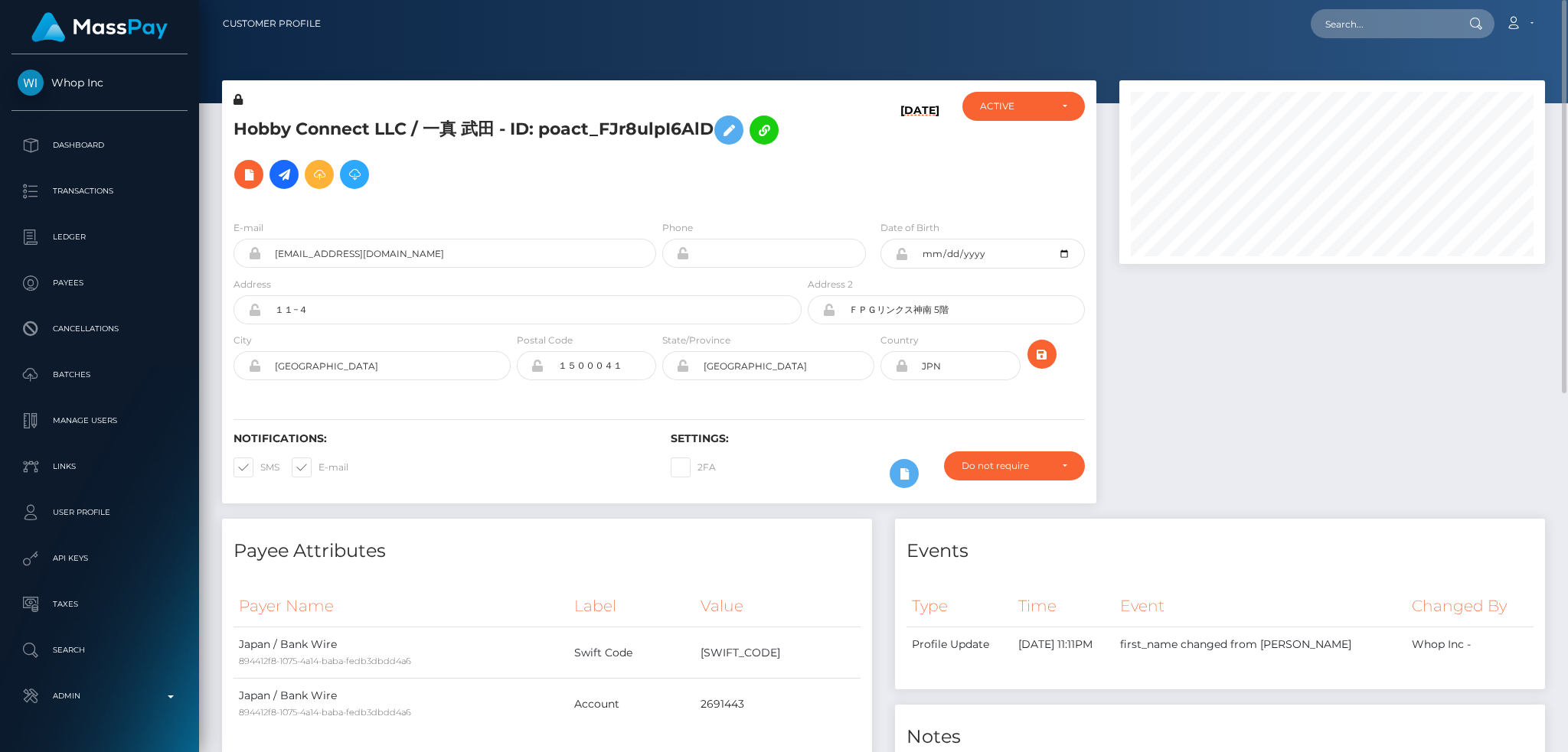
click at [1372, 6] on nav "Customer Profile Loading... Loading... Account" at bounding box center [883, 23] width 1369 height 47
click at [1372, 18] on input "text" at bounding box center [1383, 23] width 144 height 29
paste input "pout_s6VpPVkdhdI8t"
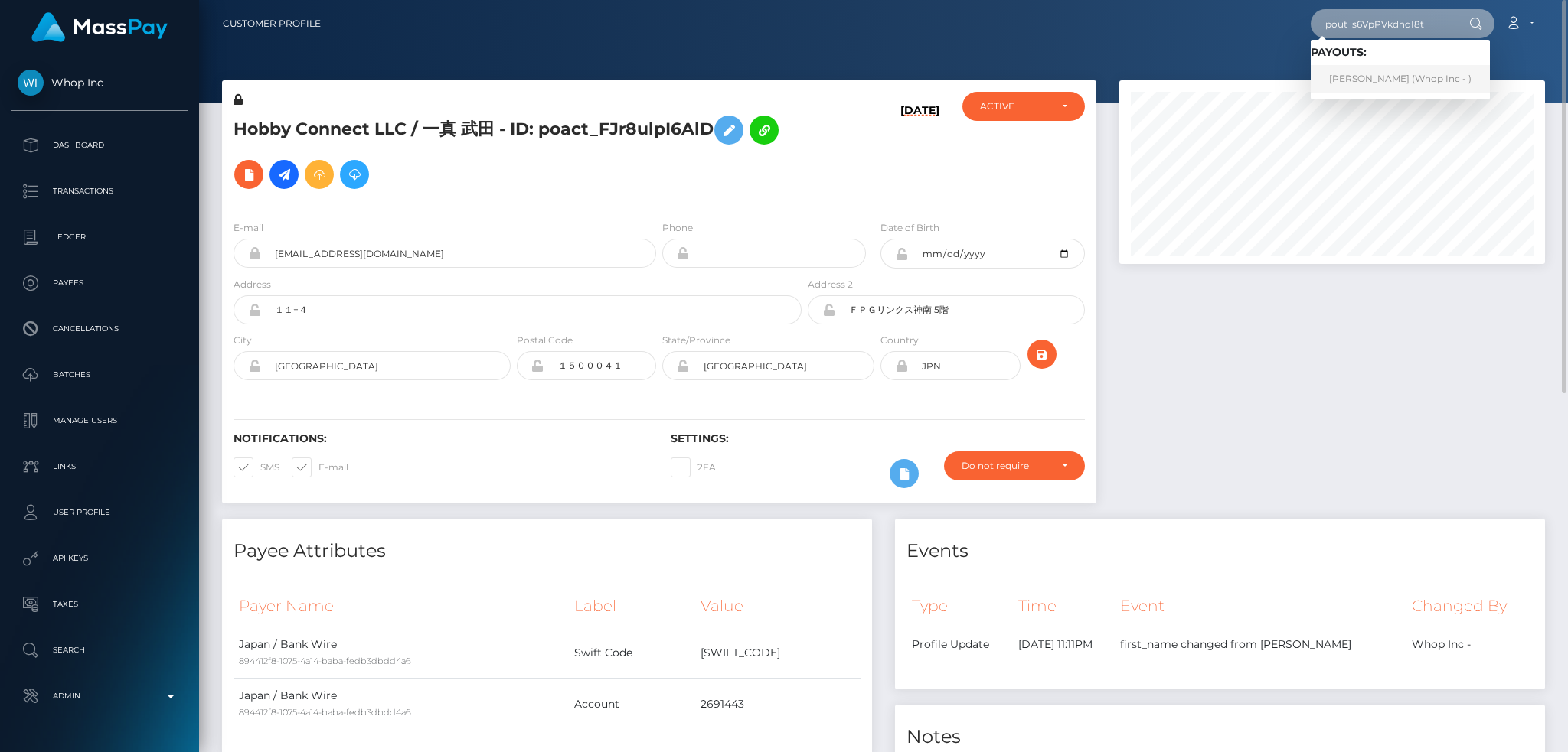
type input "pout_s6VpPVkdhdI8t"
click at [1418, 74] on link "IBRAHIMA BANN (Whop Inc - )" at bounding box center [1400, 79] width 179 height 28
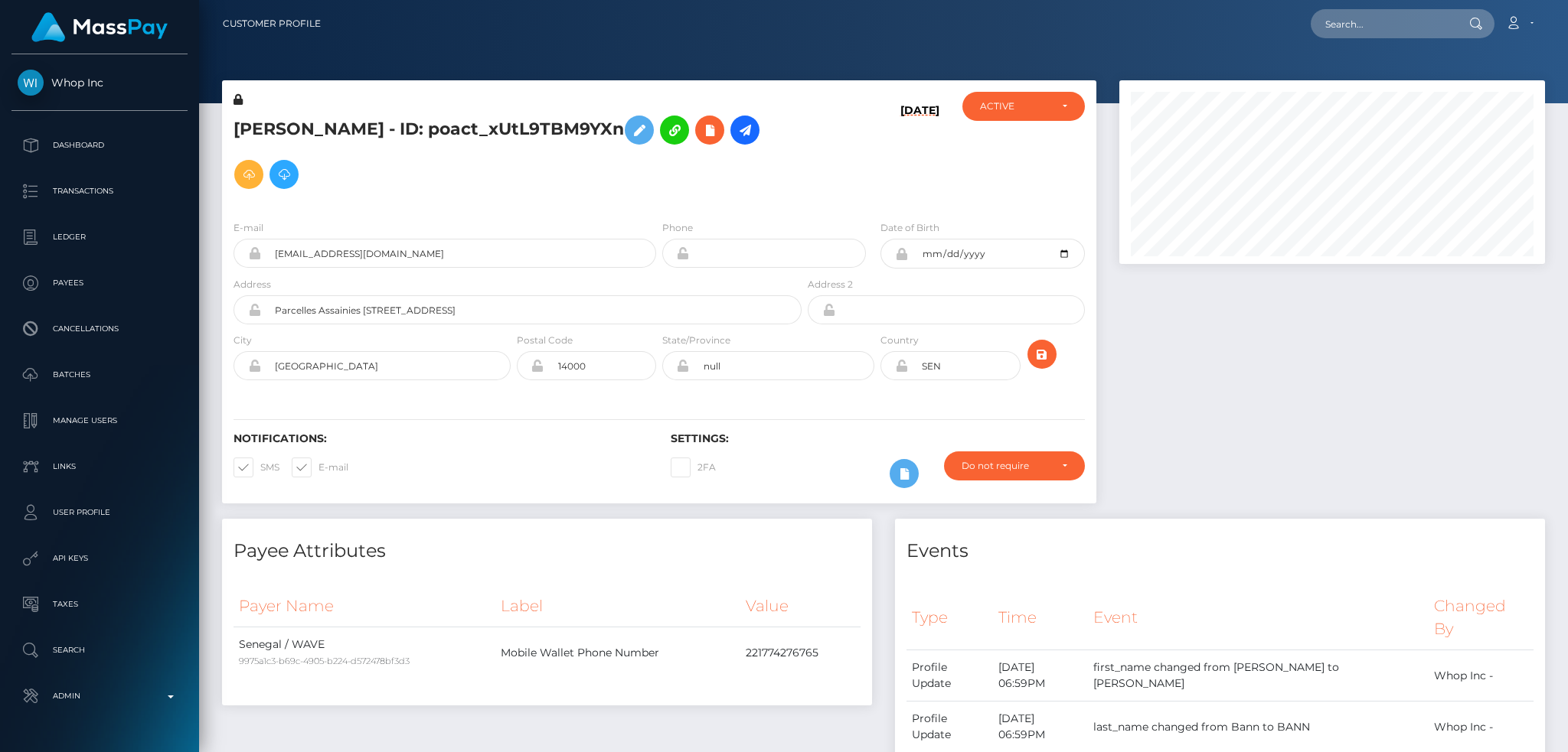
scroll to position [183, 425]
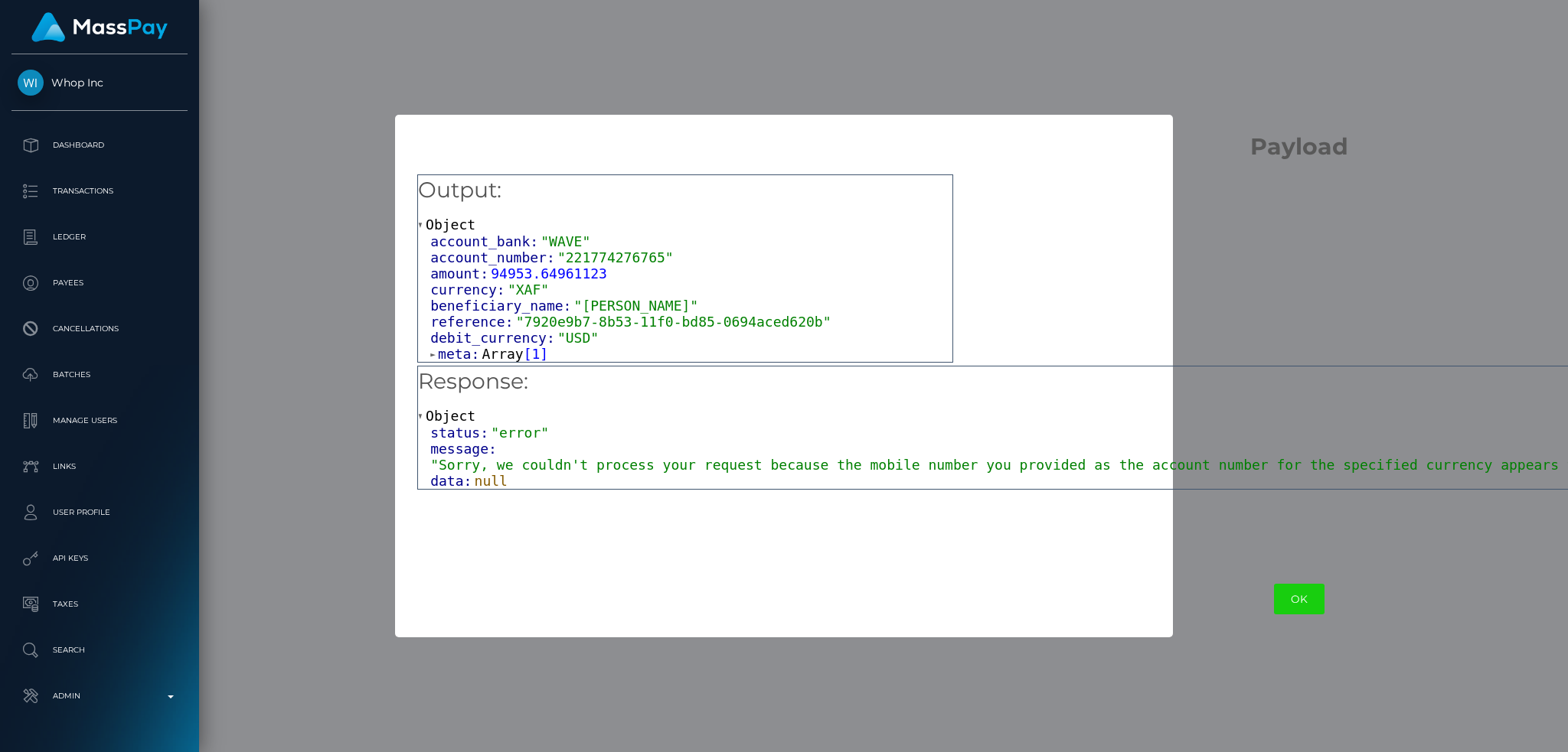
click at [589, 465] on span ""Sorry, we couldn't process your request because the mobile number you provided…" at bounding box center [1305, 465] width 1751 height 16
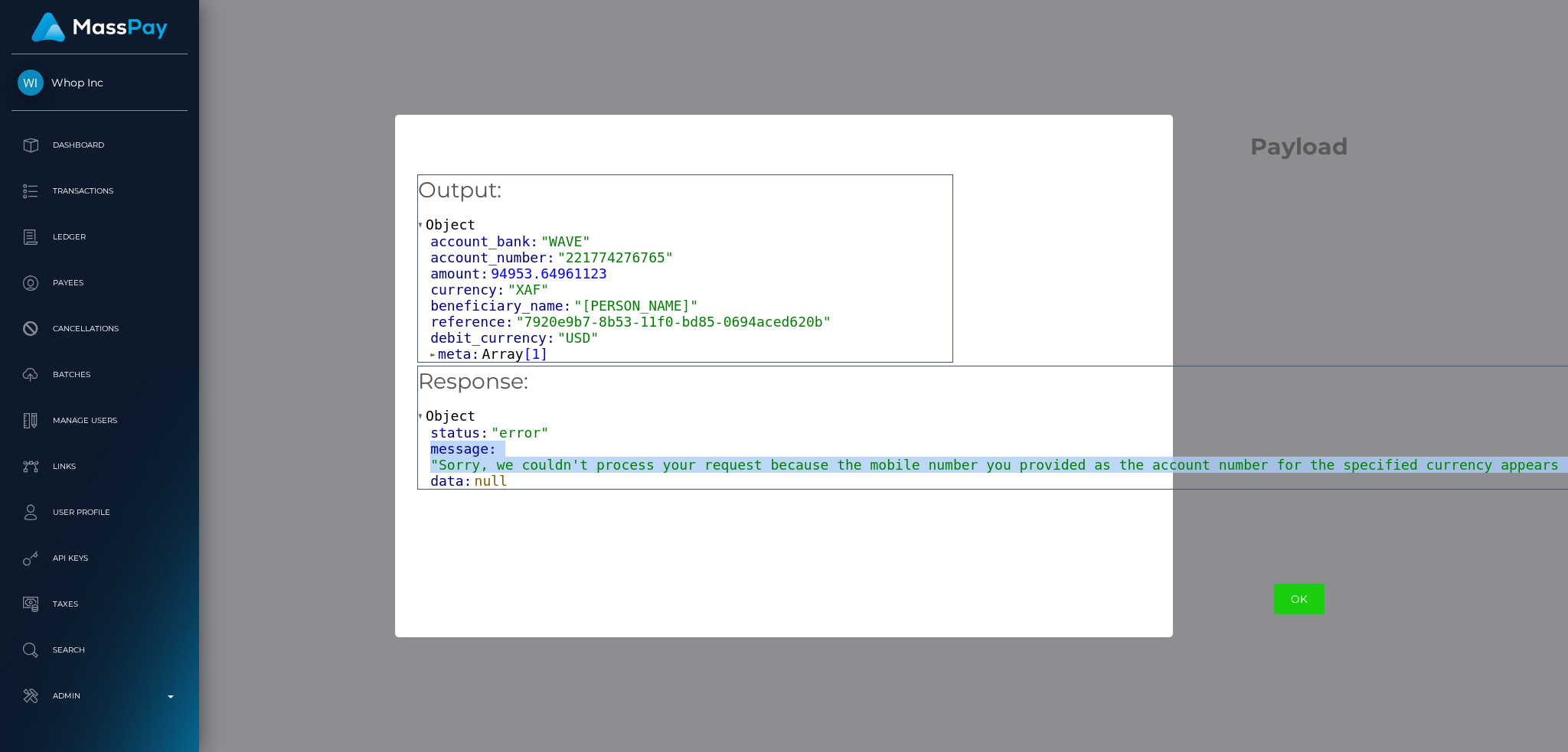
click at [589, 465] on span ""Sorry, we couldn't process your request because the mobile number you provided…" at bounding box center [1305, 465] width 1751 height 16
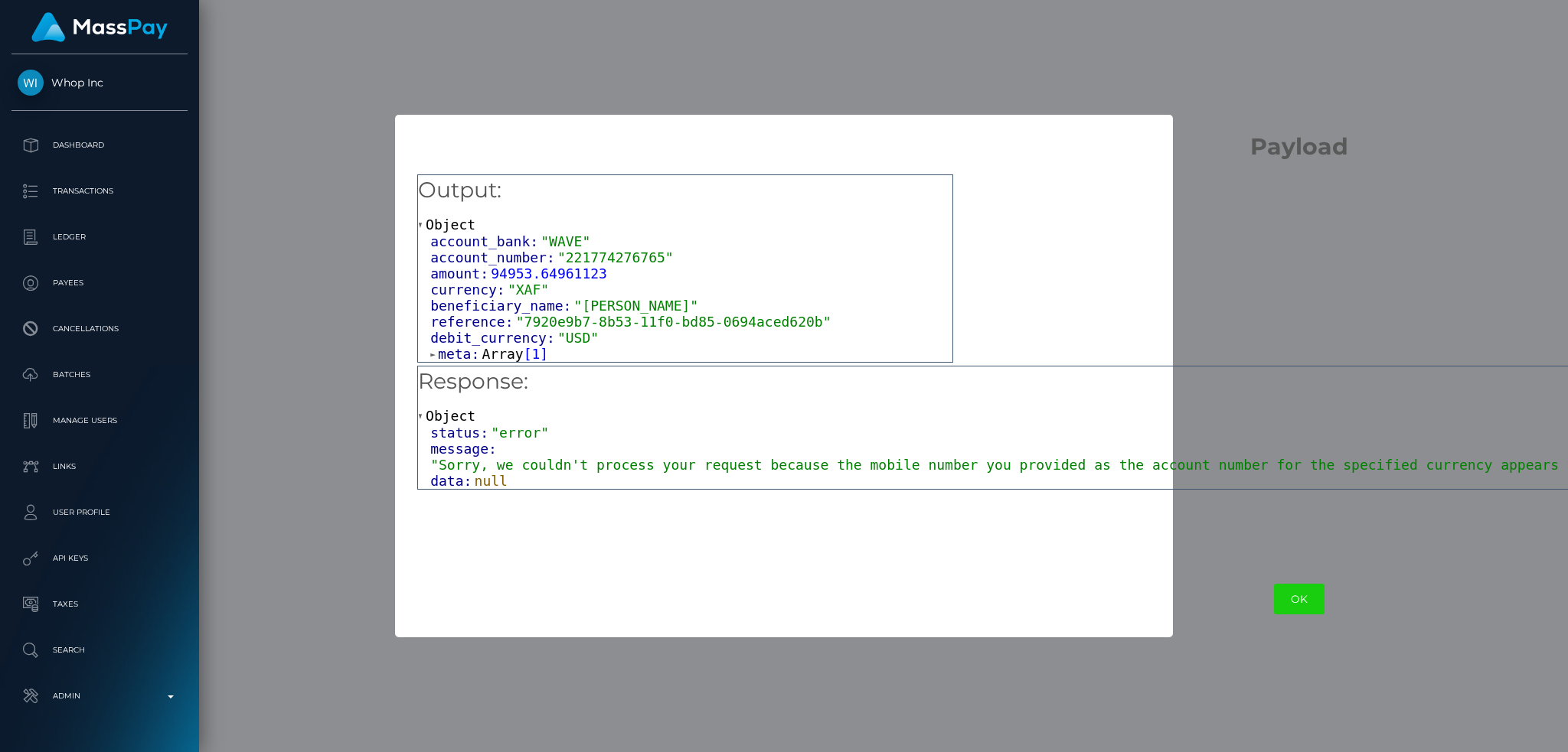
click at [1280, 330] on div "Output: Object account_bank: "WAVE" account_number: "221774276765" amount: 9495…" at bounding box center [1299, 361] width 1808 height 400
click at [1241, 316] on div "Output: Object account_bank: "WAVE" account_number: "221774276765" amount: 9495…" at bounding box center [1299, 361] width 1808 height 400
click at [1274, 275] on div "Output: Object account_bank: "WAVE" account_number: "221774276765" amount: 9495…" at bounding box center [1299, 361] width 1808 height 400
click at [566, 51] on div "× Payload Output: Object account_bank: "WAVE" account_number: "221774276765" am…" at bounding box center [784, 376] width 1568 height 752
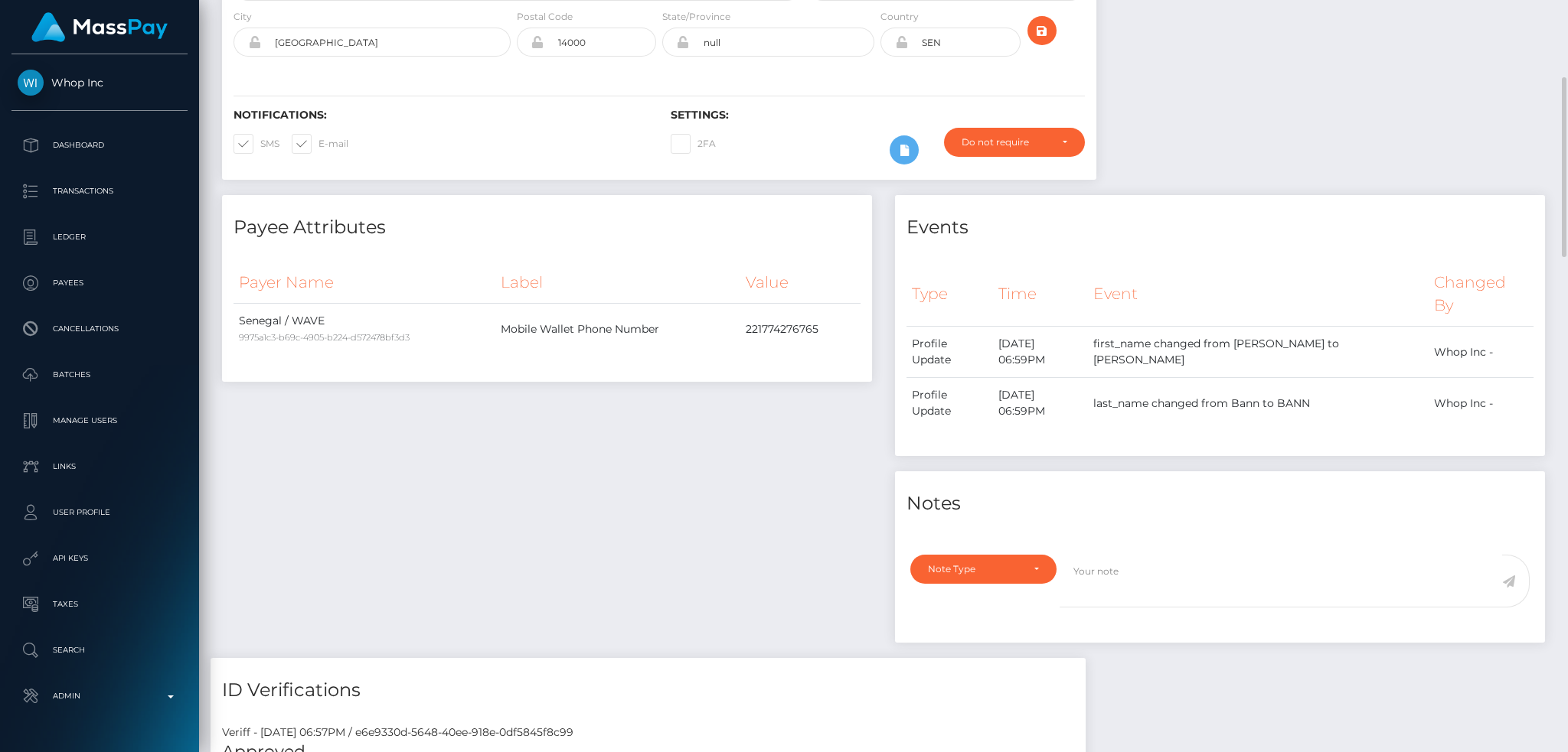
scroll to position [0, 0]
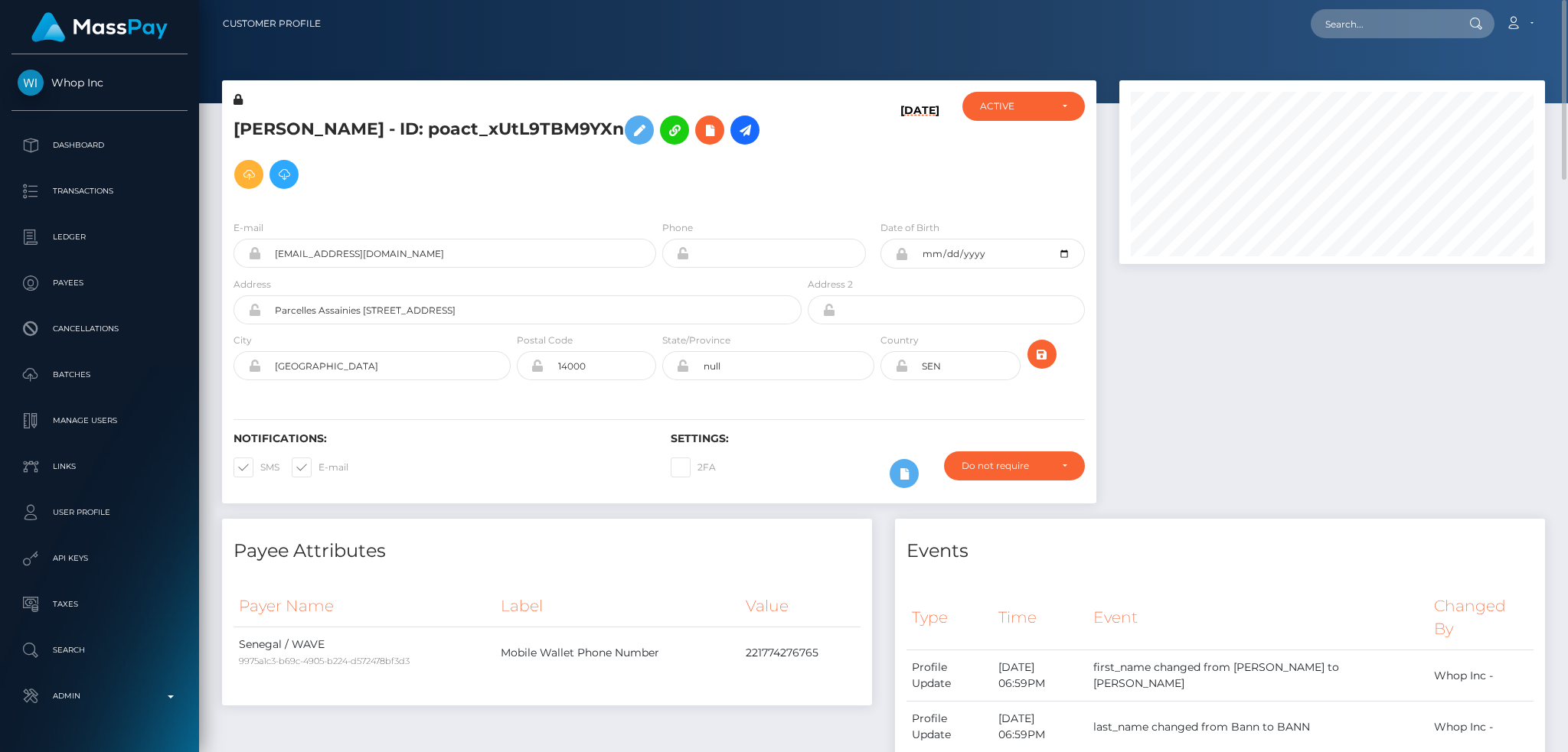
click at [352, 124] on h5 "[PERSON_NAME] - ID: poact_xUtL9TBM9YXn" at bounding box center [513, 152] width 559 height 89
copy h5 "[PERSON_NAME] - ID: poact_xUtL9TBM9YXn"
click at [1367, 22] on input "text" at bounding box center [1383, 23] width 144 height 29
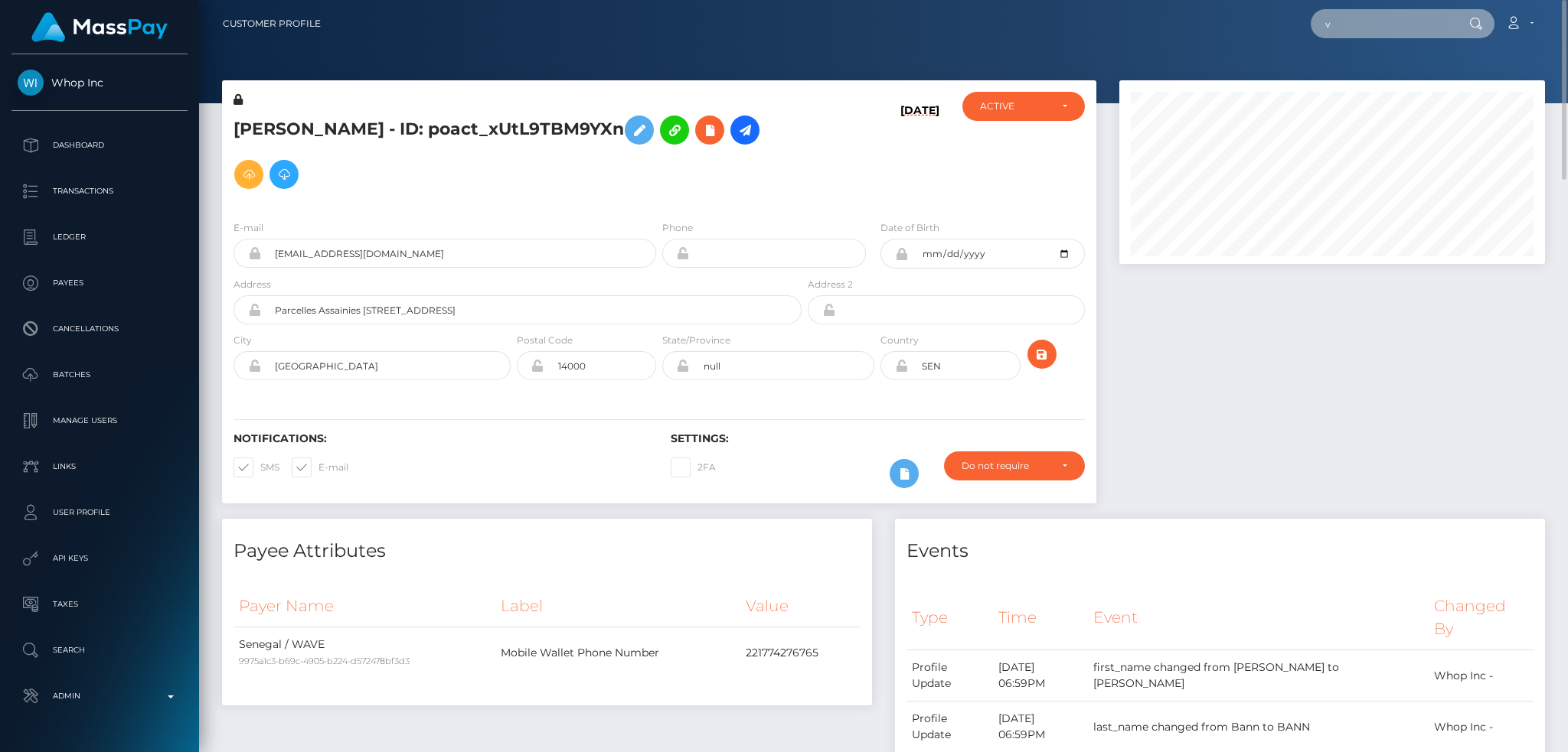
paste input "pout_4UctnUFo6jA4c"
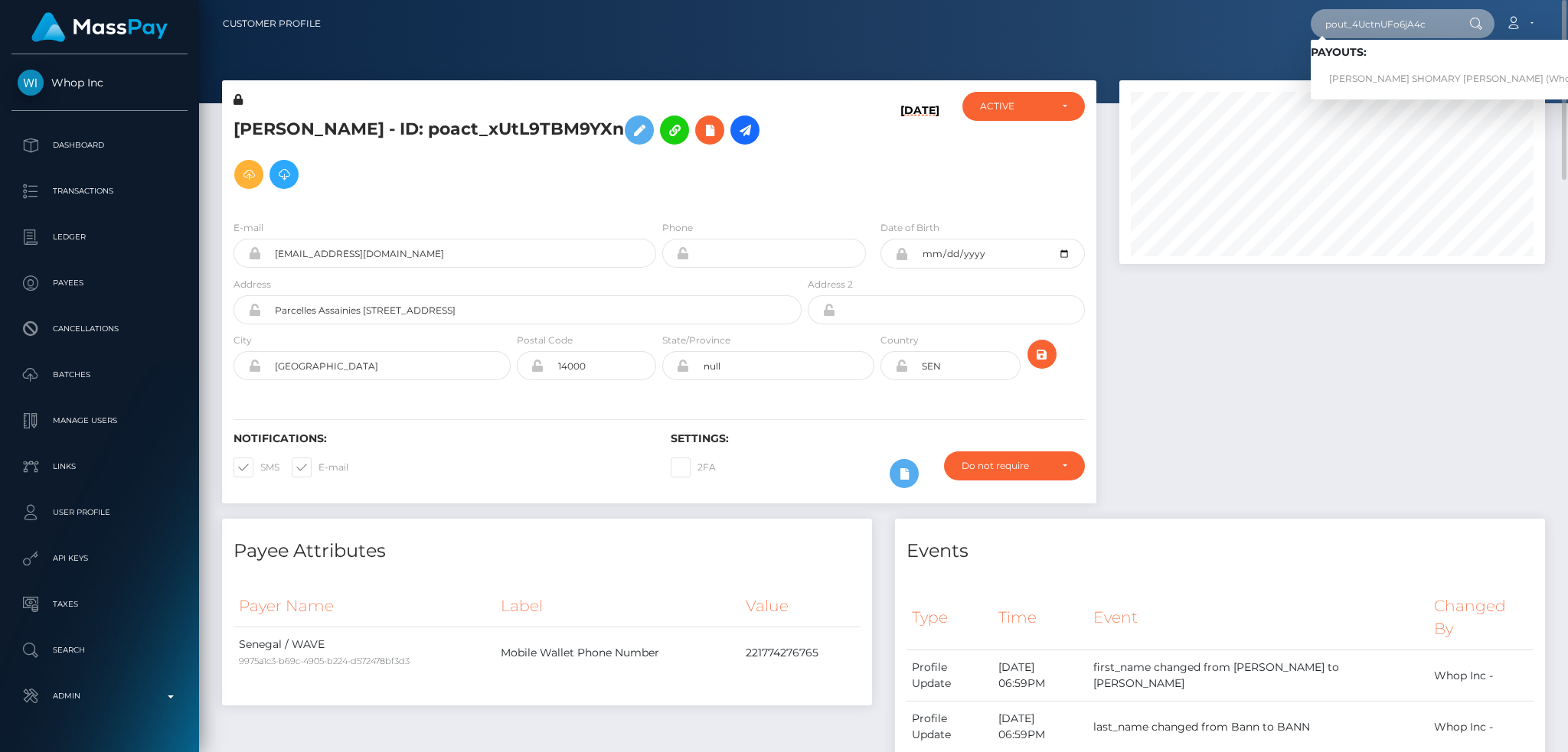
type input "pout_4UctnUFo6jA4c"
click at [1385, 74] on link "[PERSON_NAME] SHOMARY [PERSON_NAME] (Whop Inc - )" at bounding box center [1467, 79] width 313 height 28
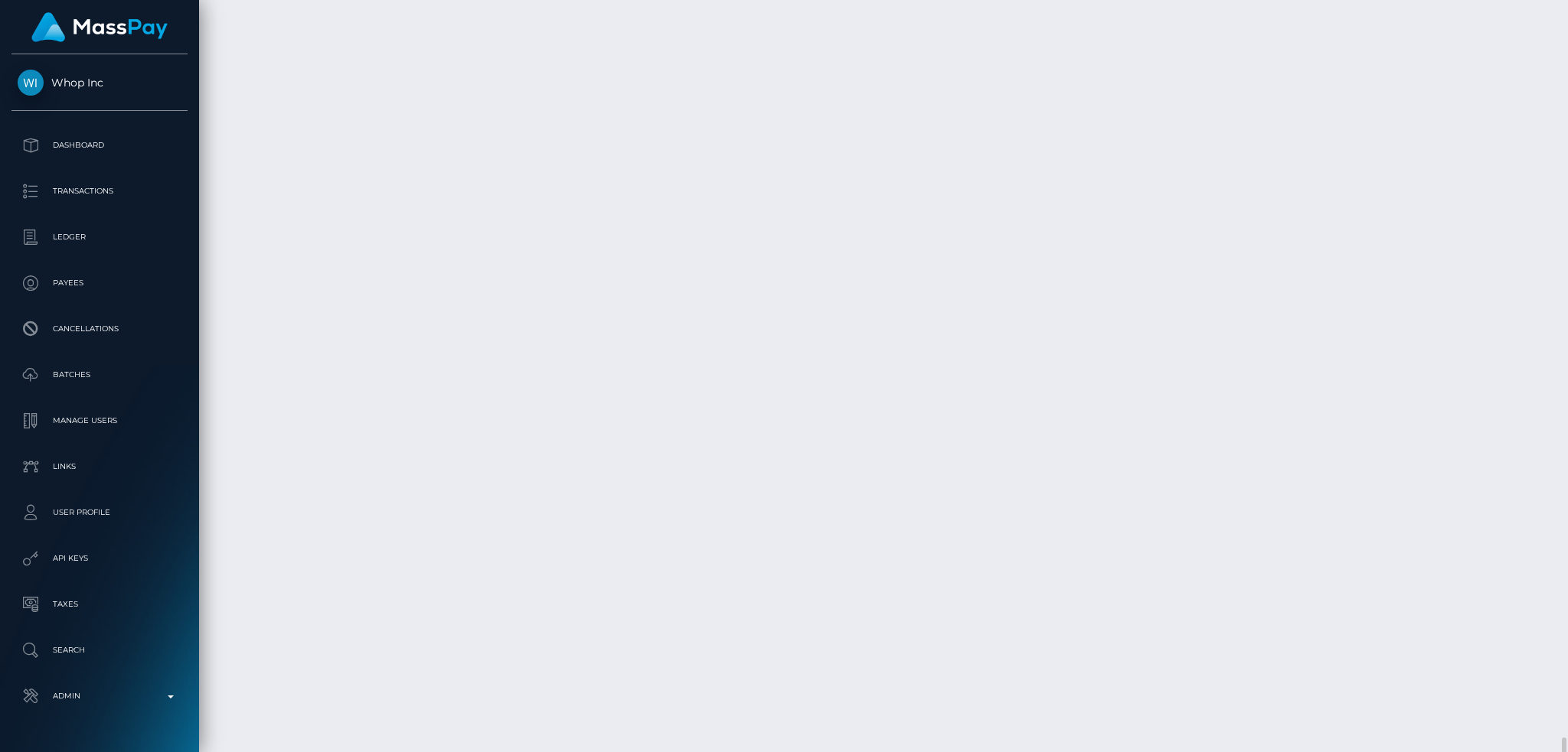
scroll to position [2991, 0]
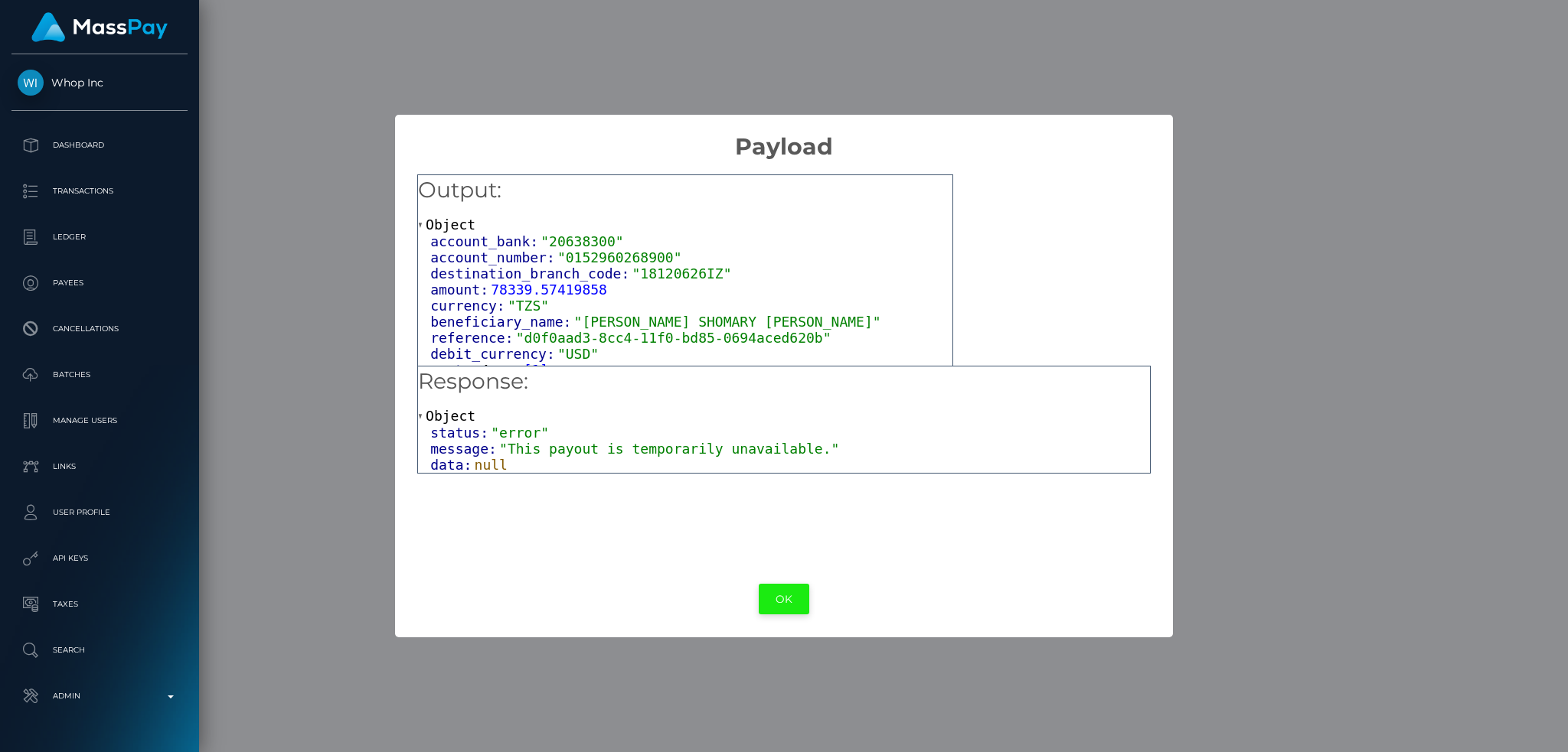
click at [782, 597] on button "OK" at bounding box center [784, 599] width 51 height 31
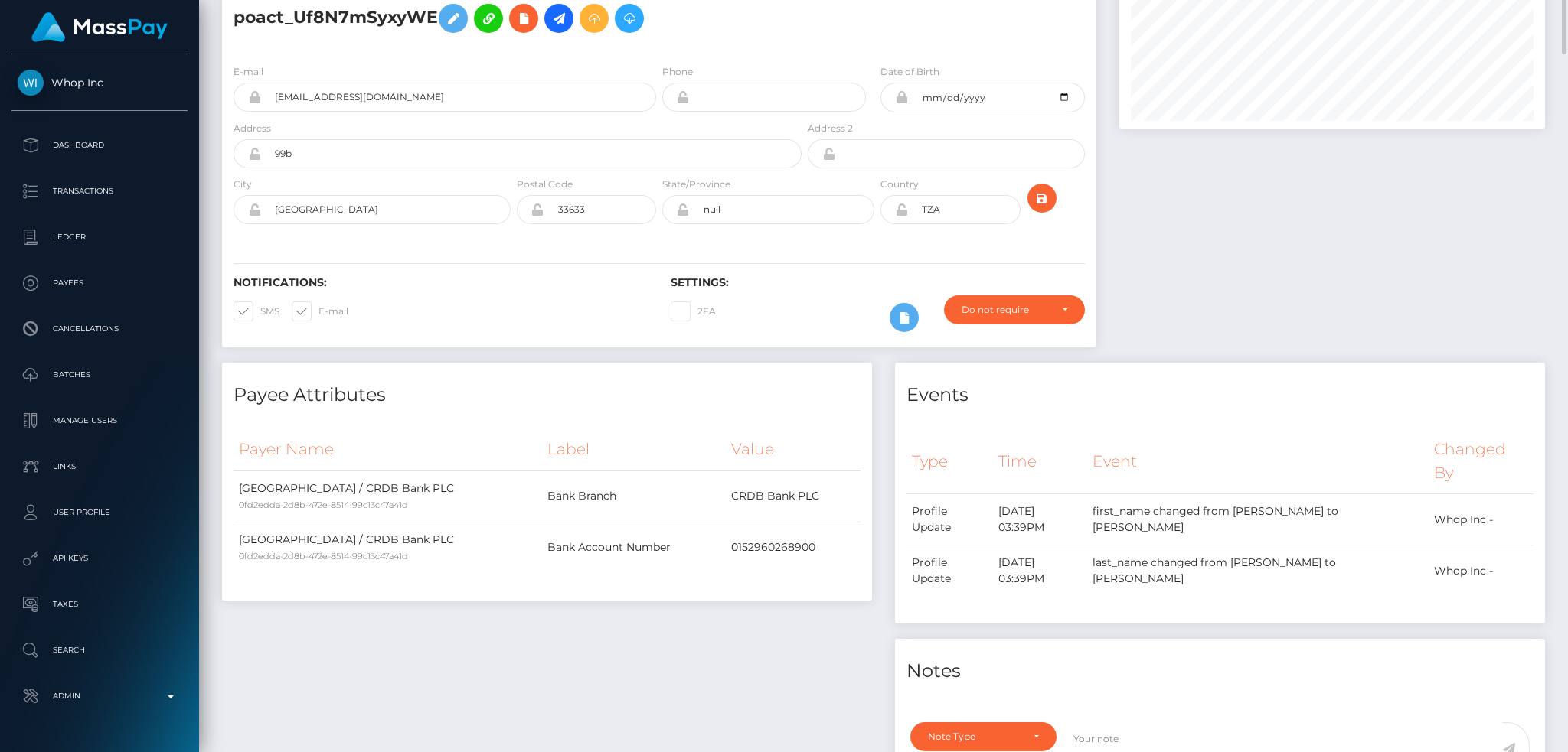
scroll to position [0, 0]
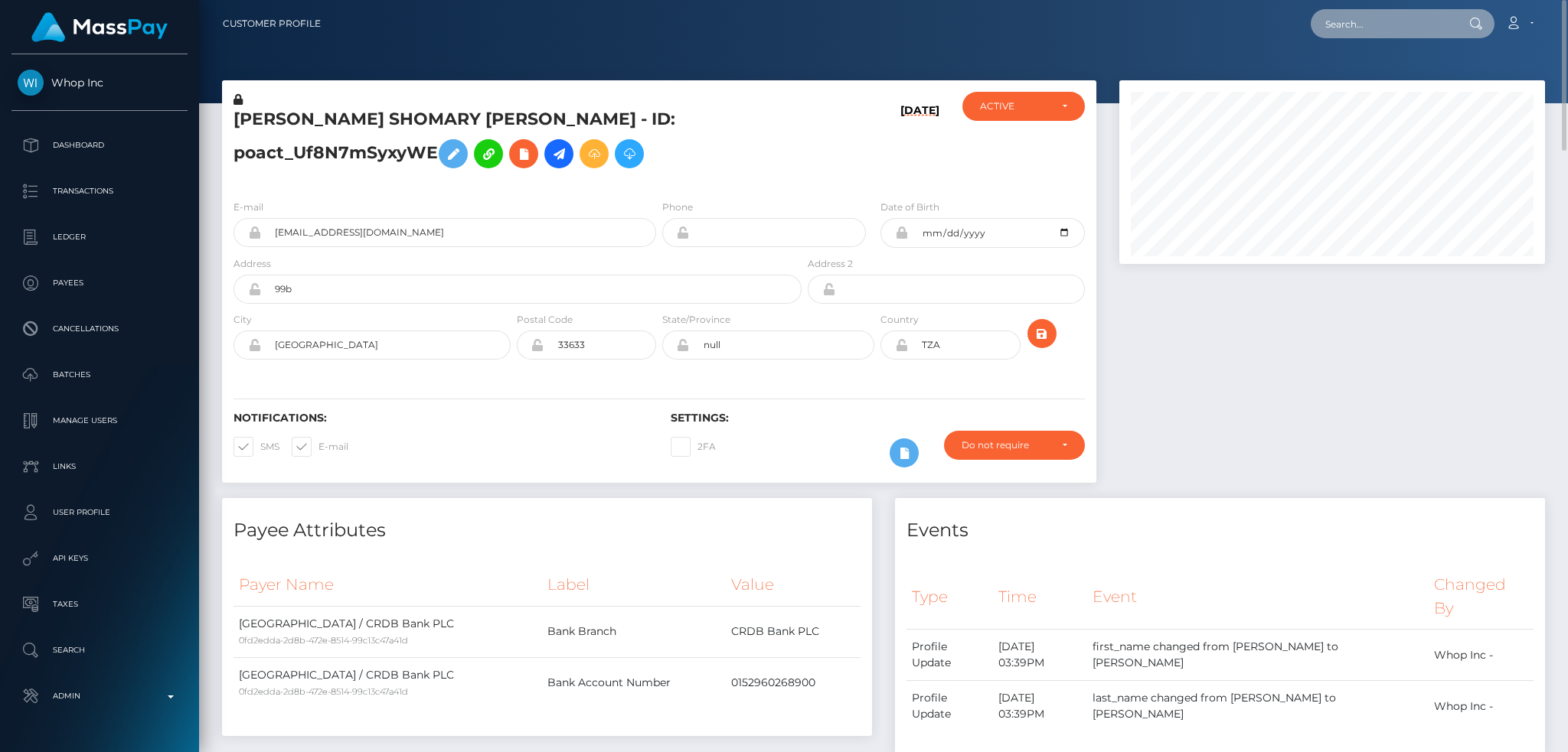
click at [1344, 35] on input "text" at bounding box center [1383, 23] width 144 height 29
paste input "pout_ccrtbzdFzxeuf"
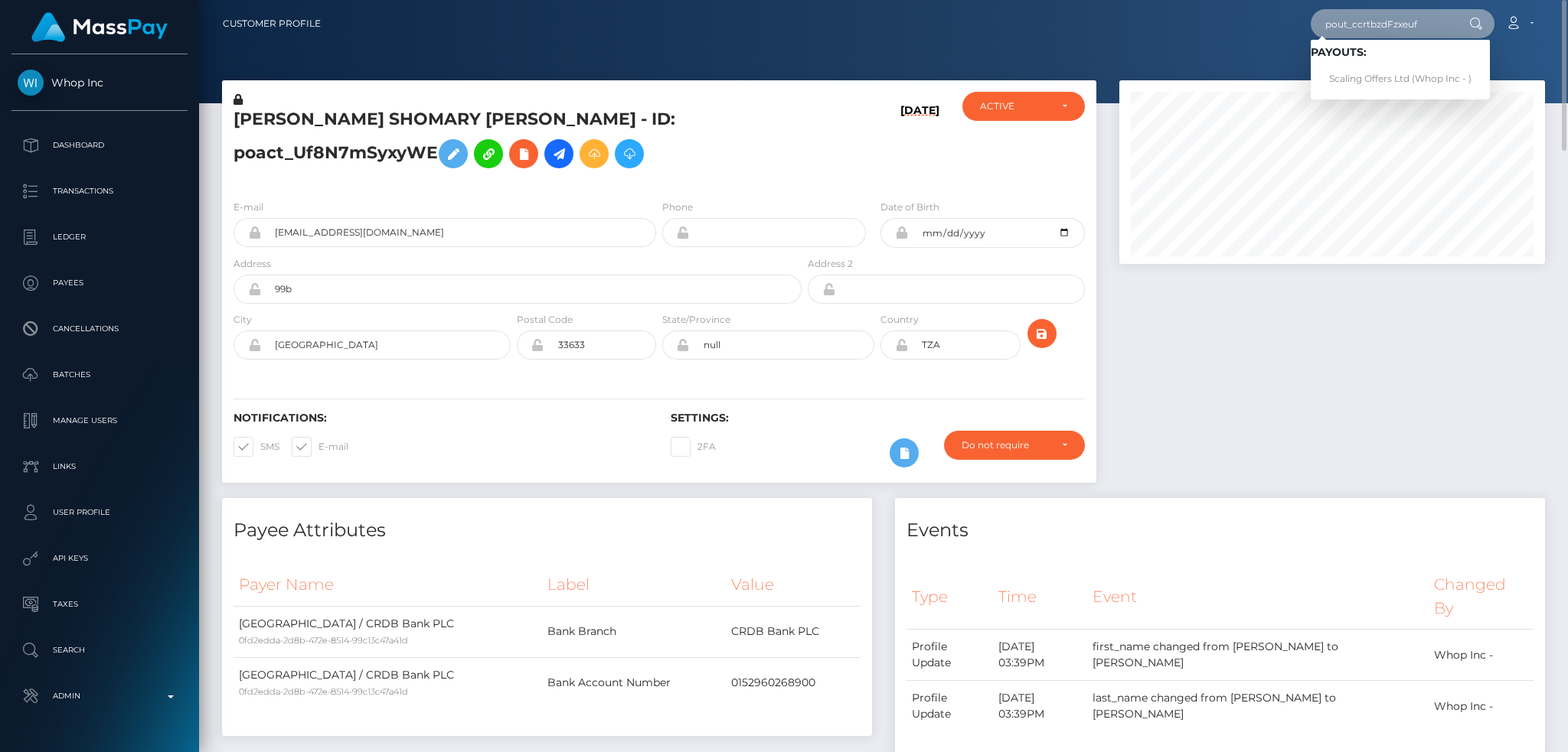
type input "pout_ccrtbzdFzxeuf"
click at [1383, 60] on span "Payouts: Scaling Offers Ltd (Whop Inc - )" at bounding box center [1400, 69] width 179 height 47
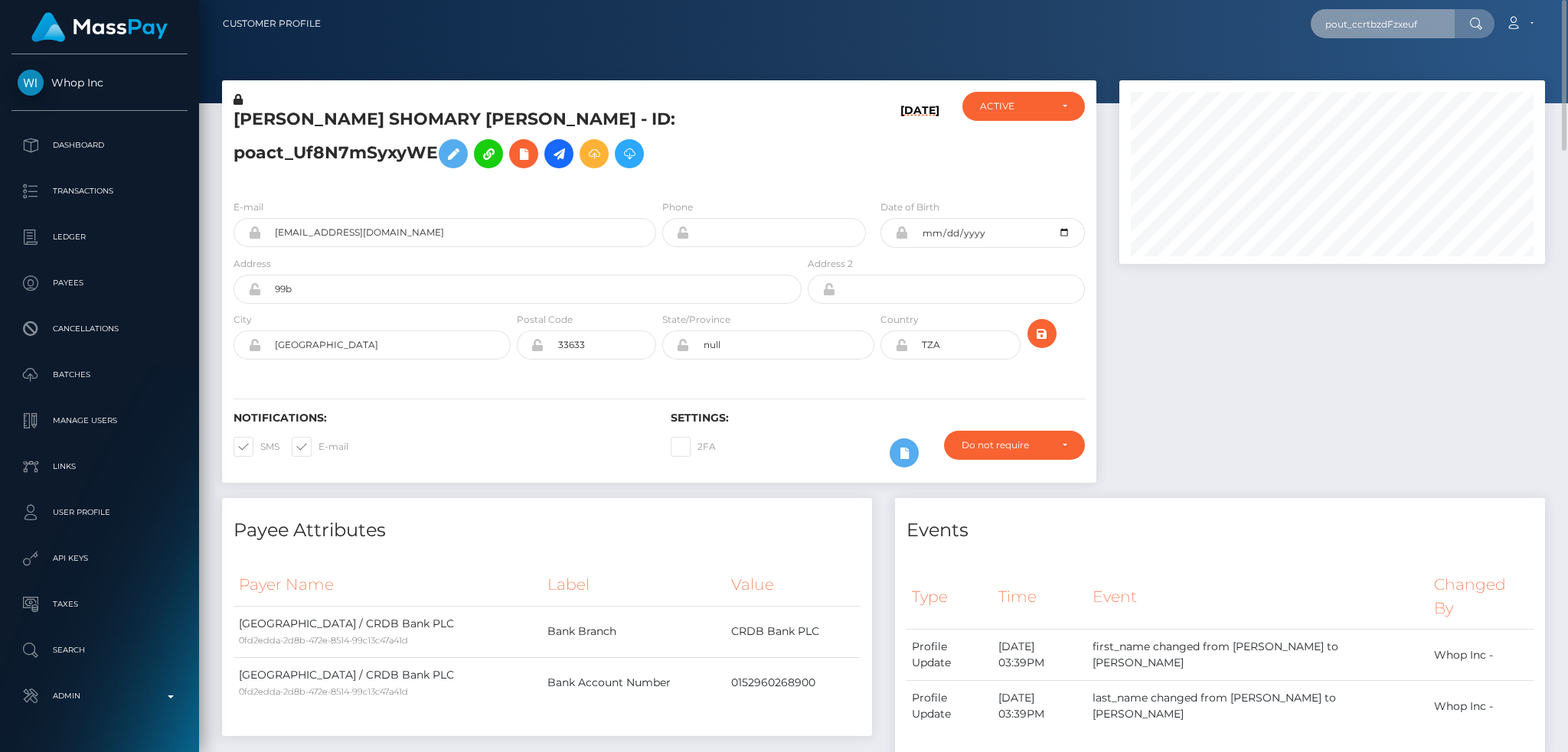
click at [1435, 21] on input "pout_ccrtbzdFzxeuf" at bounding box center [1383, 23] width 144 height 29
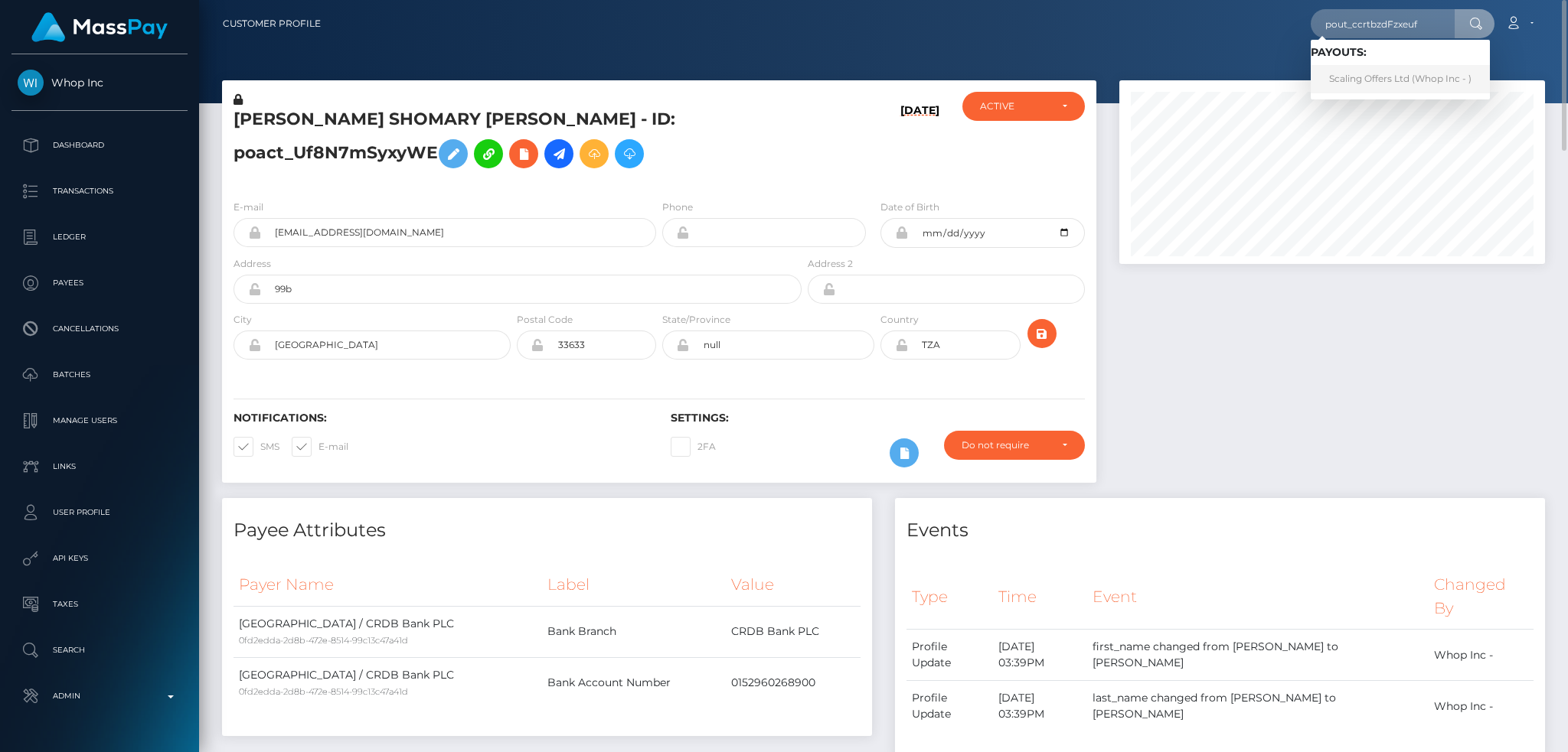
click at [1407, 73] on link "Scaling Offers Ltd (Whop Inc - )" at bounding box center [1400, 79] width 179 height 28
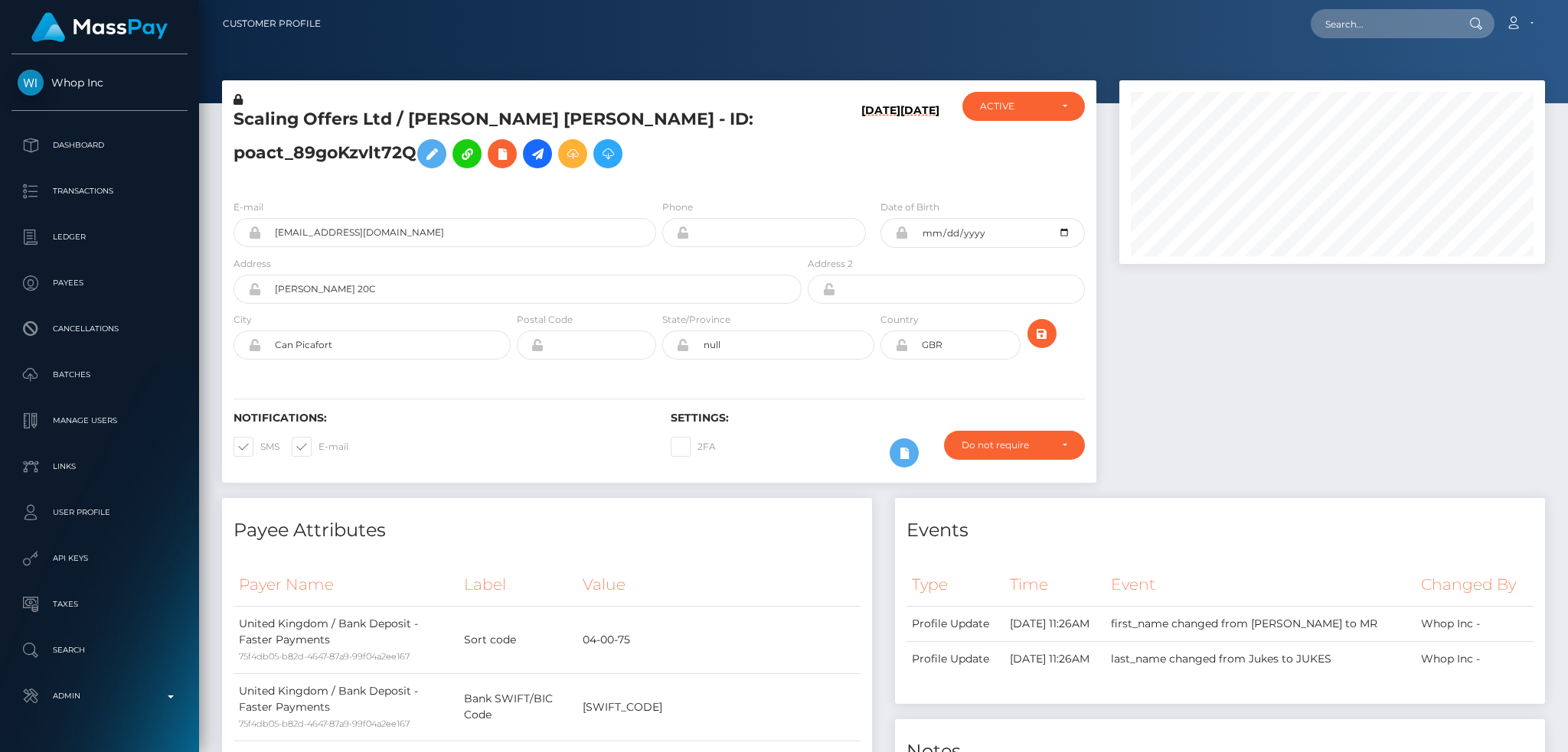
scroll to position [183, 425]
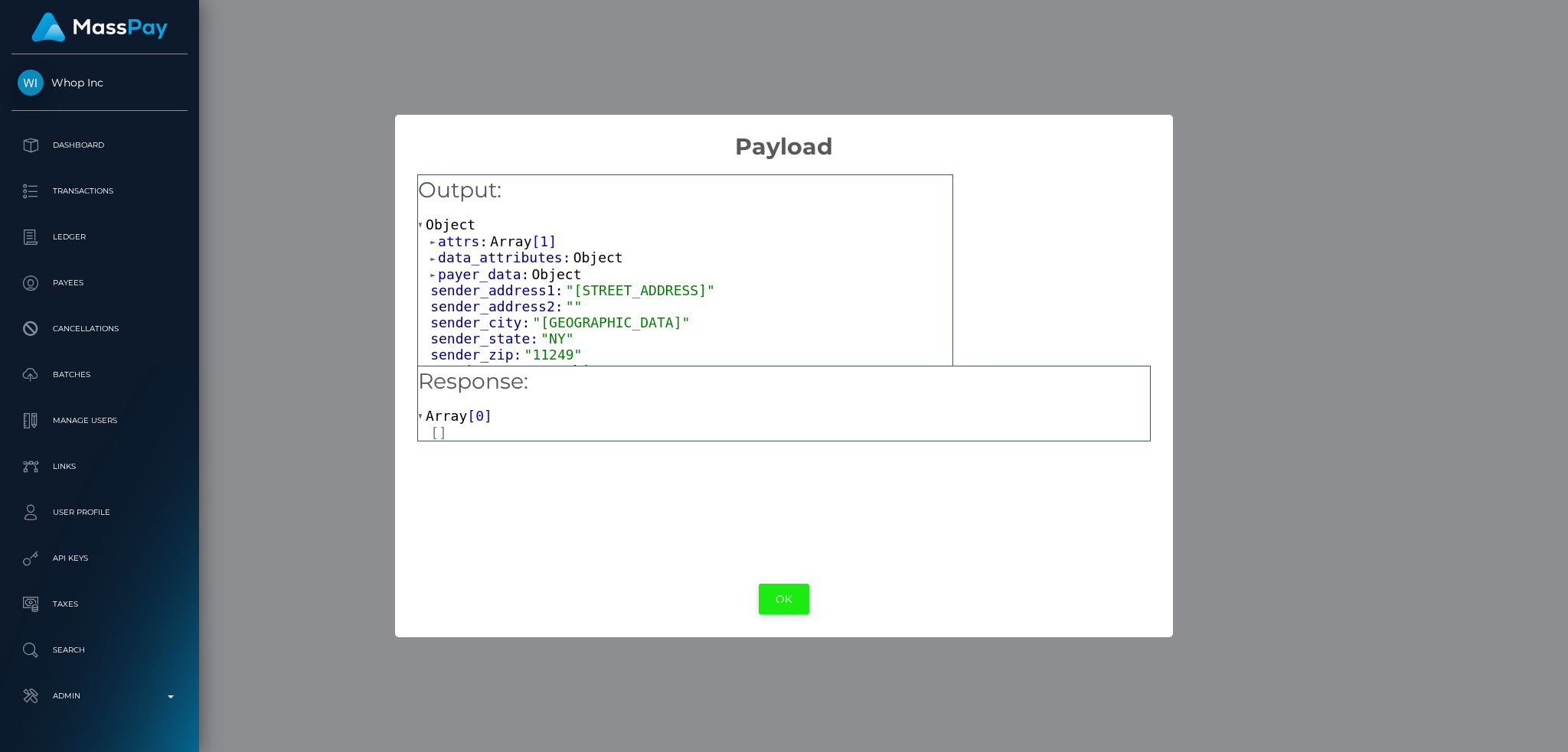
click at [765, 594] on button "OK" at bounding box center [784, 599] width 51 height 31
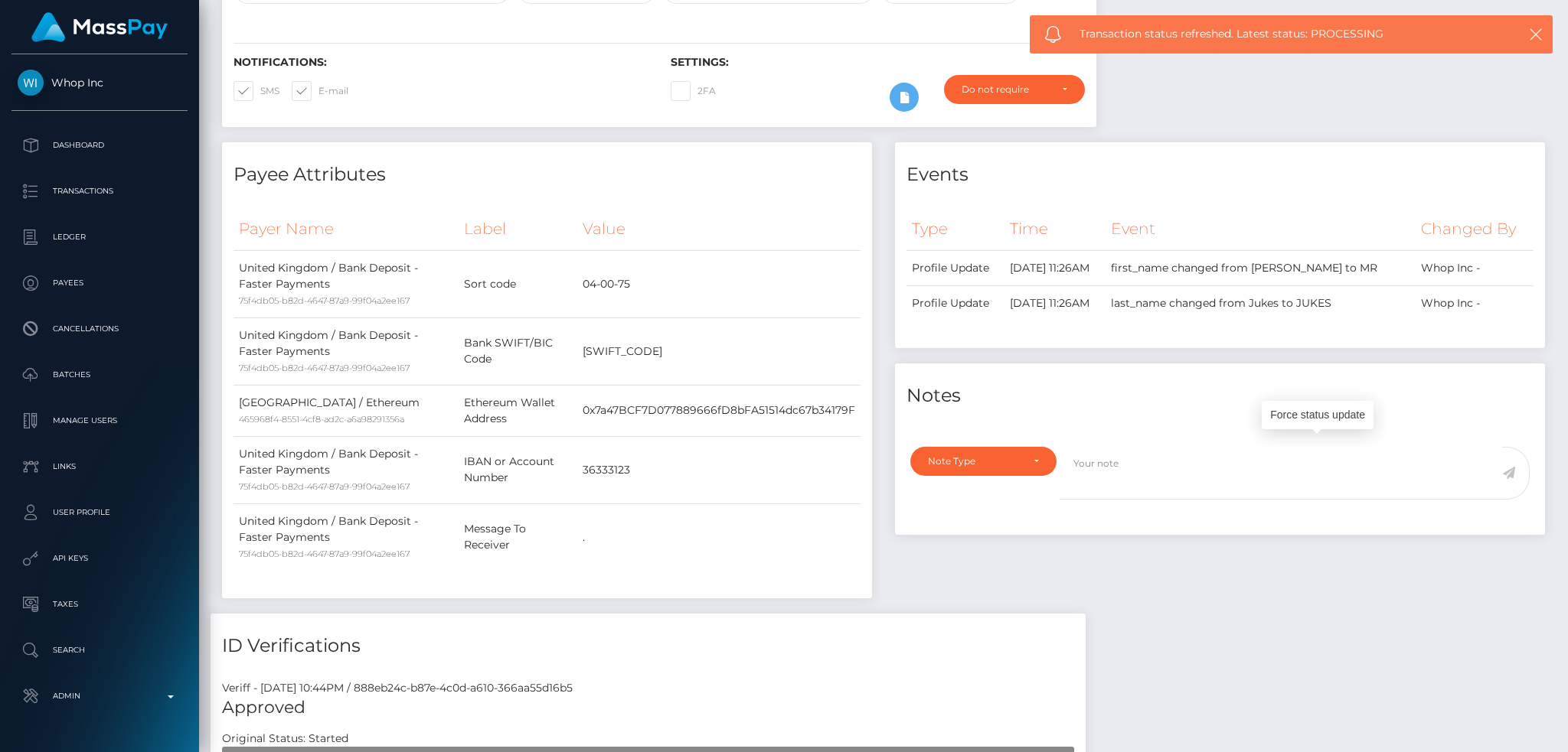
scroll to position [0, 0]
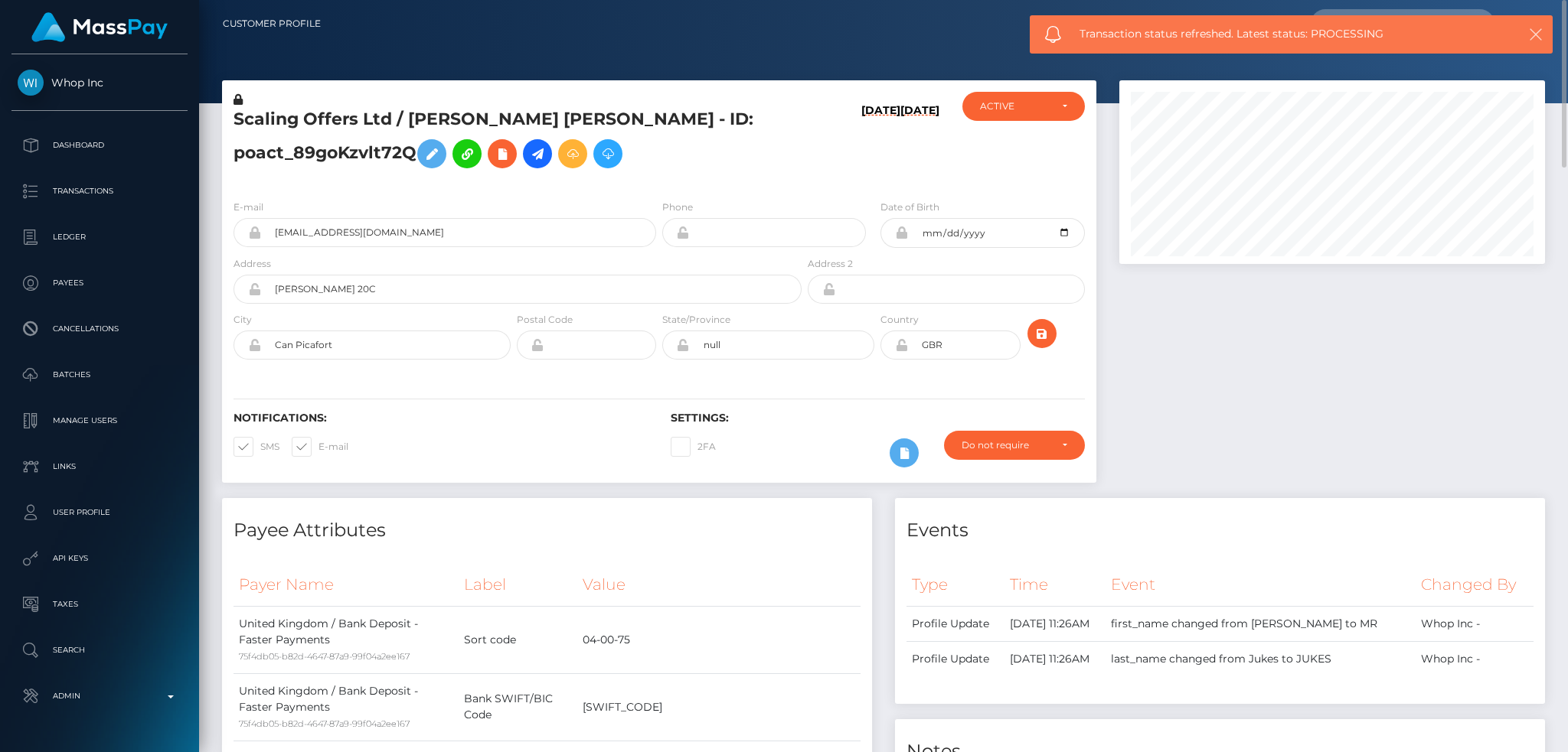
click at [1544, 36] on button "button" at bounding box center [1534, 34] width 19 height 19
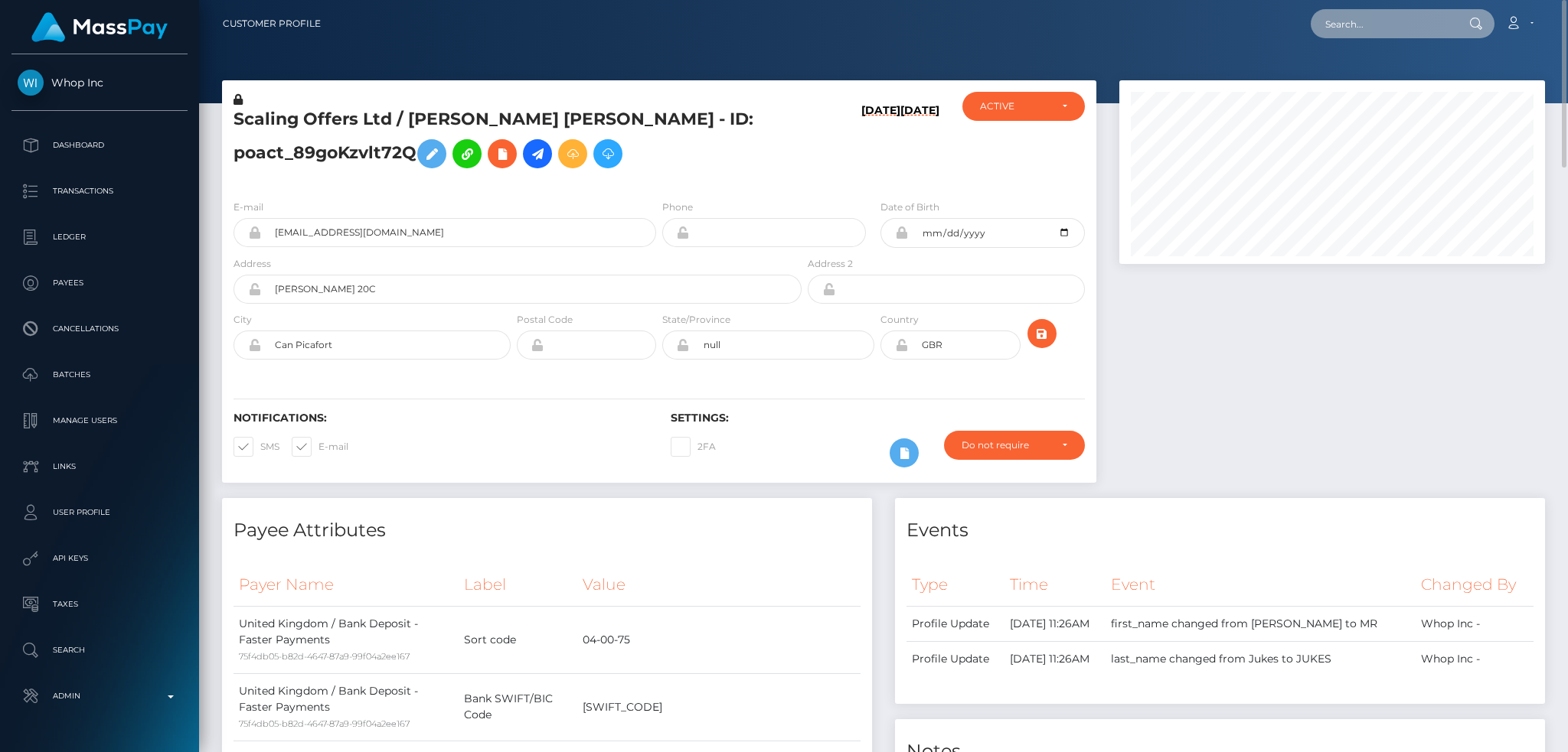
click at [1392, 28] on input "text" at bounding box center [1383, 23] width 144 height 29
paste input "pout_8QYoxYTe4uMjt"
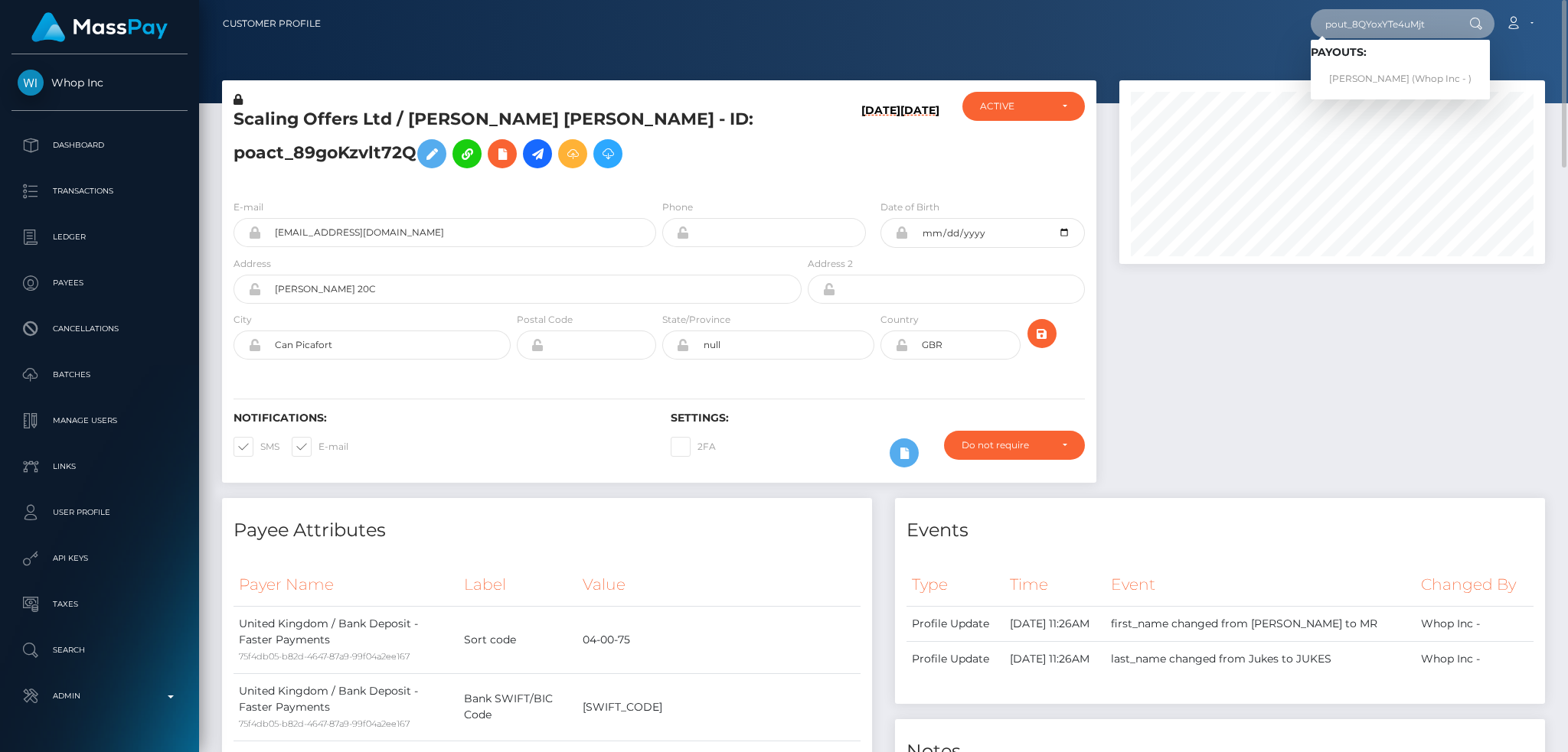
type input "pout_8QYoxYTe4uMjt"
click at [1372, 71] on link "MATTHEW PAUL FERRI (Whop Inc - )" at bounding box center [1400, 79] width 179 height 28
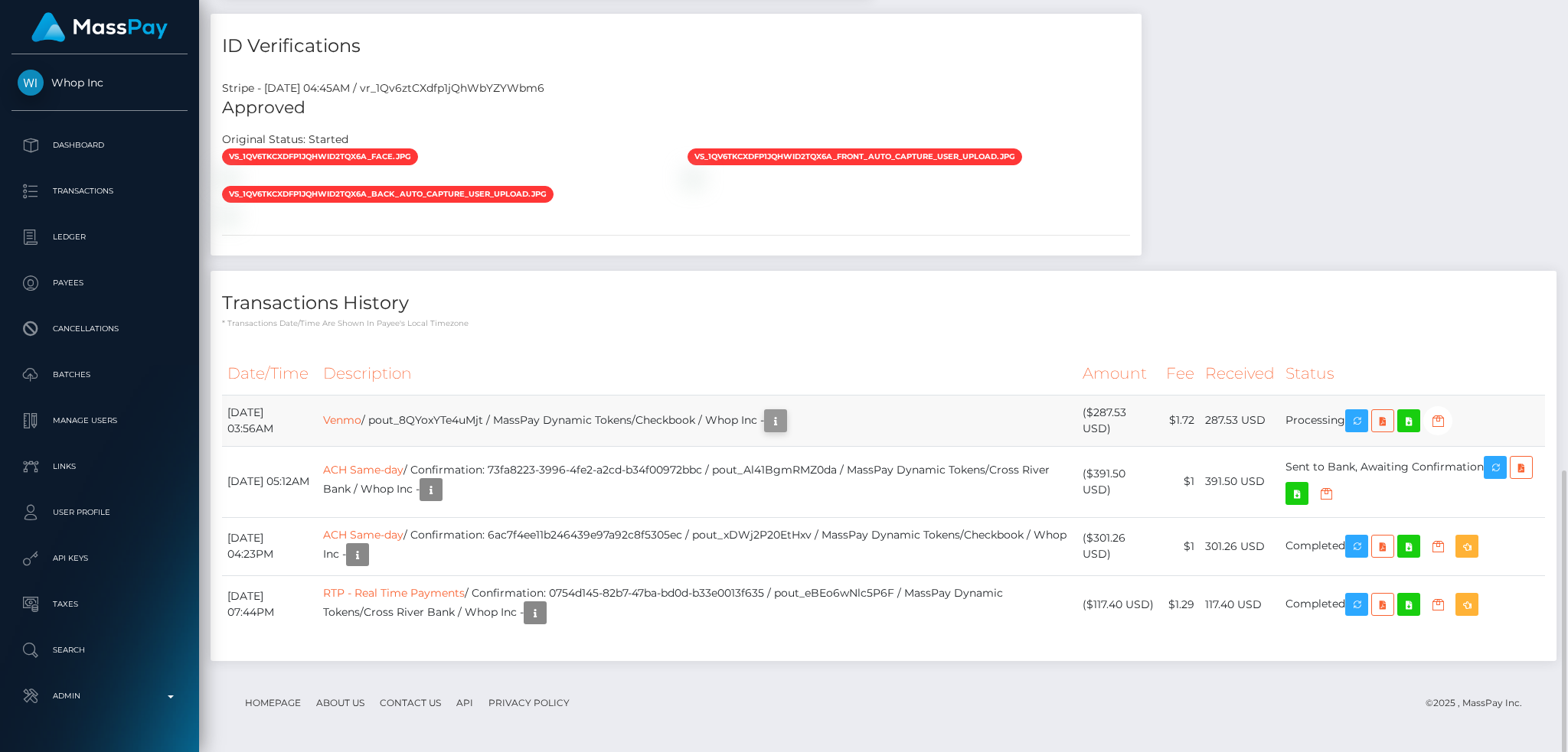
scroll to position [183, 425]
click at [784, 425] on icon "button" at bounding box center [776, 421] width 19 height 19
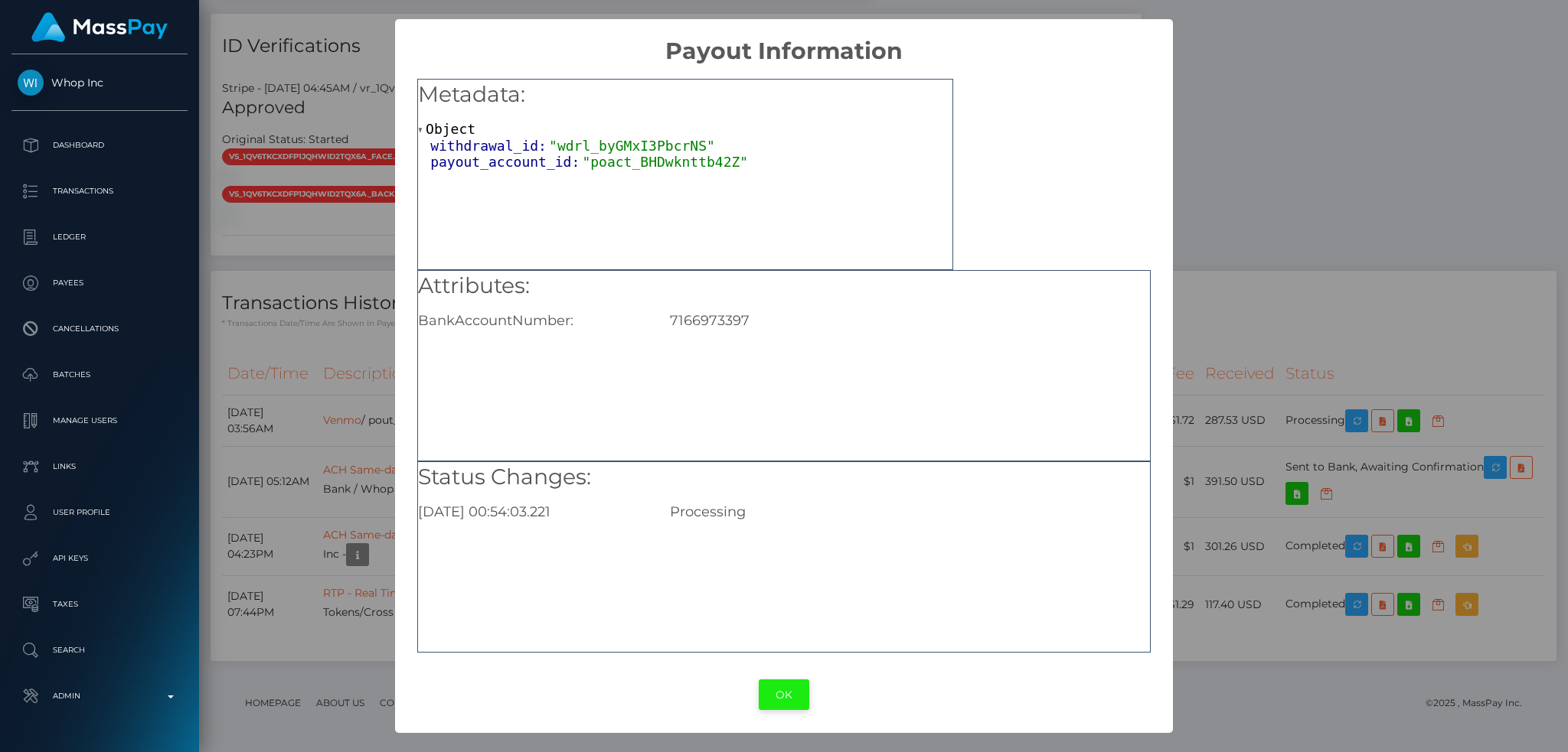
click at [780, 692] on button "OK" at bounding box center [784, 694] width 51 height 31
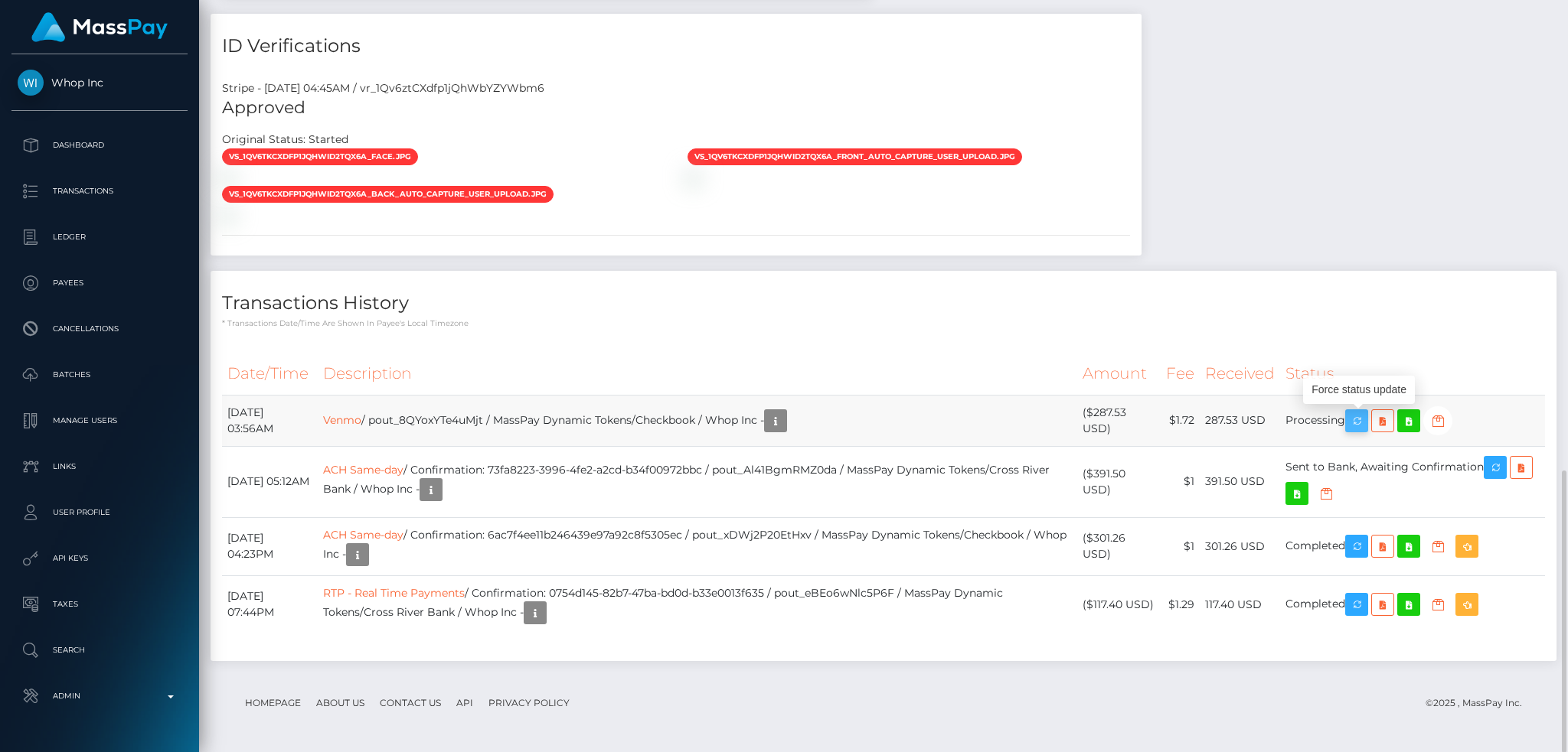
click at [1366, 428] on icon "button" at bounding box center [1356, 421] width 19 height 19
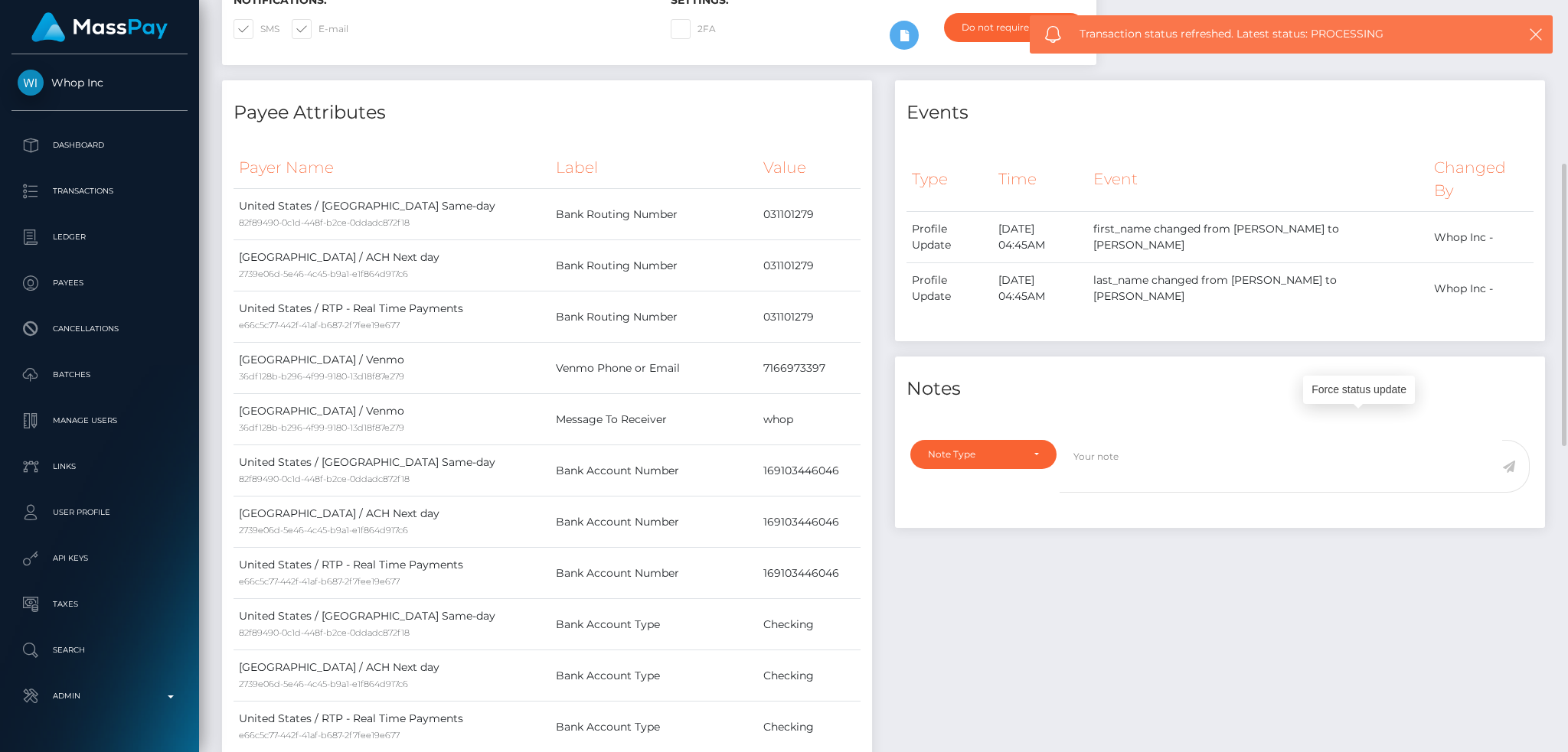
scroll to position [0, 0]
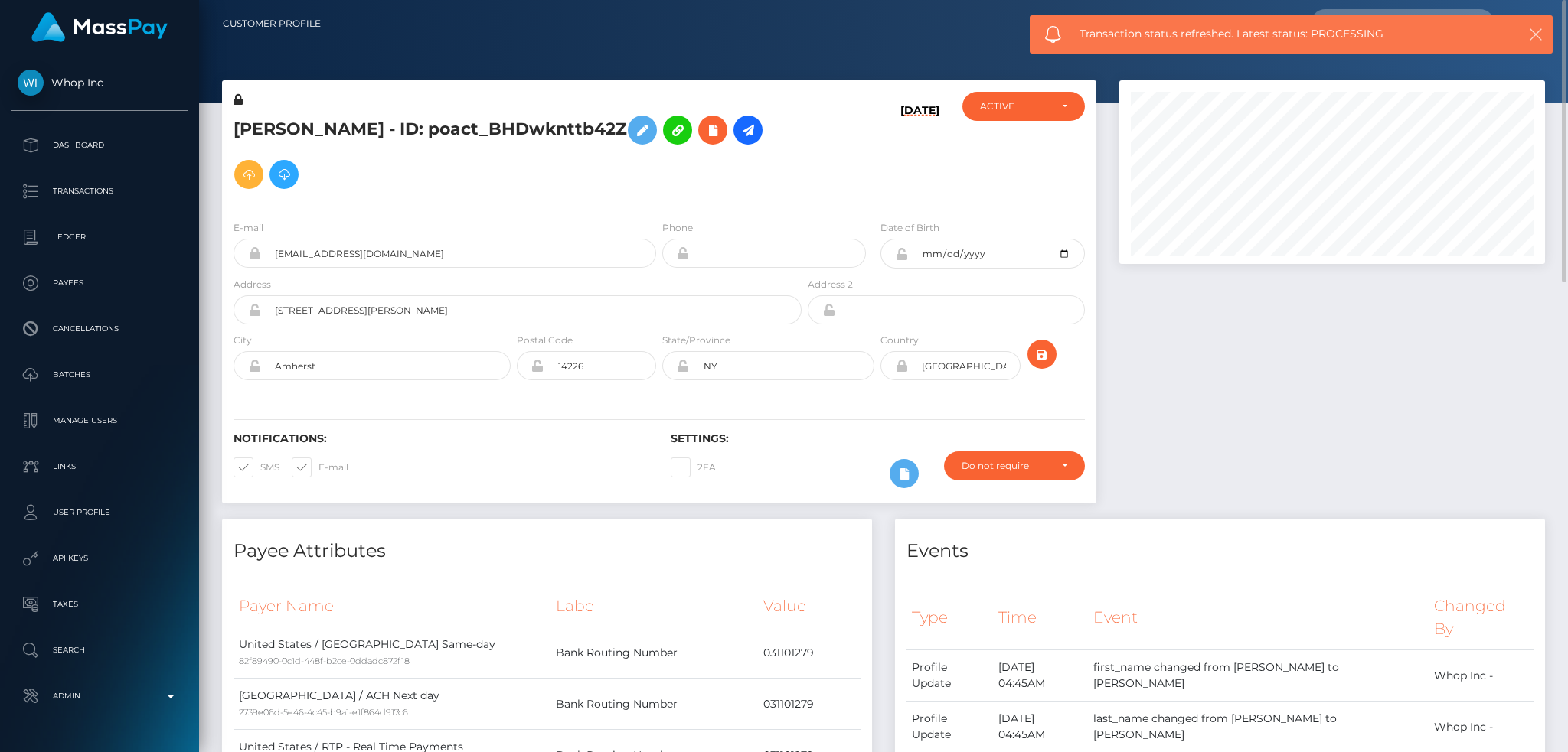
click at [1531, 37] on icon "button" at bounding box center [1535, 34] width 15 height 15
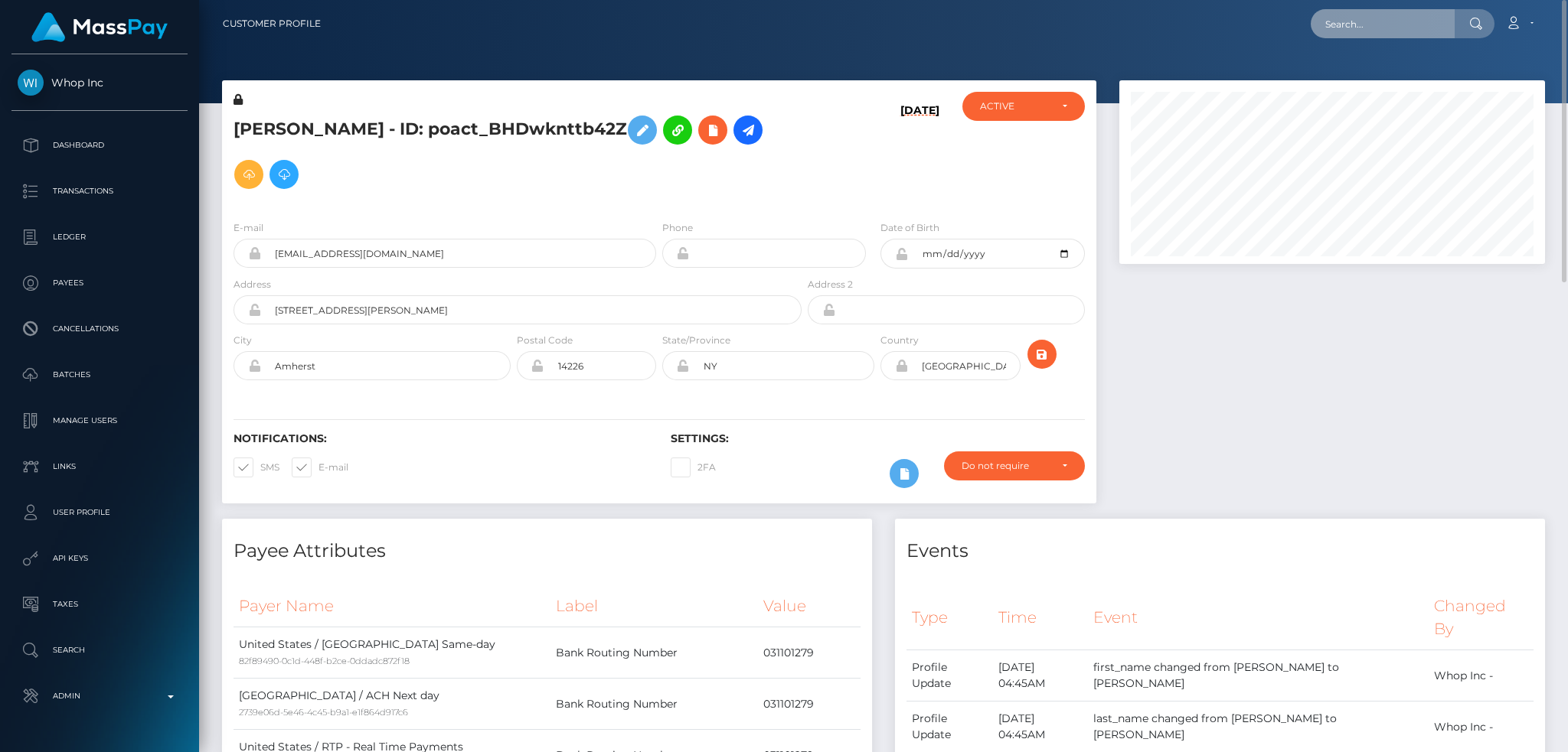
click at [1414, 29] on input "text" at bounding box center [1383, 23] width 144 height 29
paste input "pout_FSSvUHIOxhnGr"
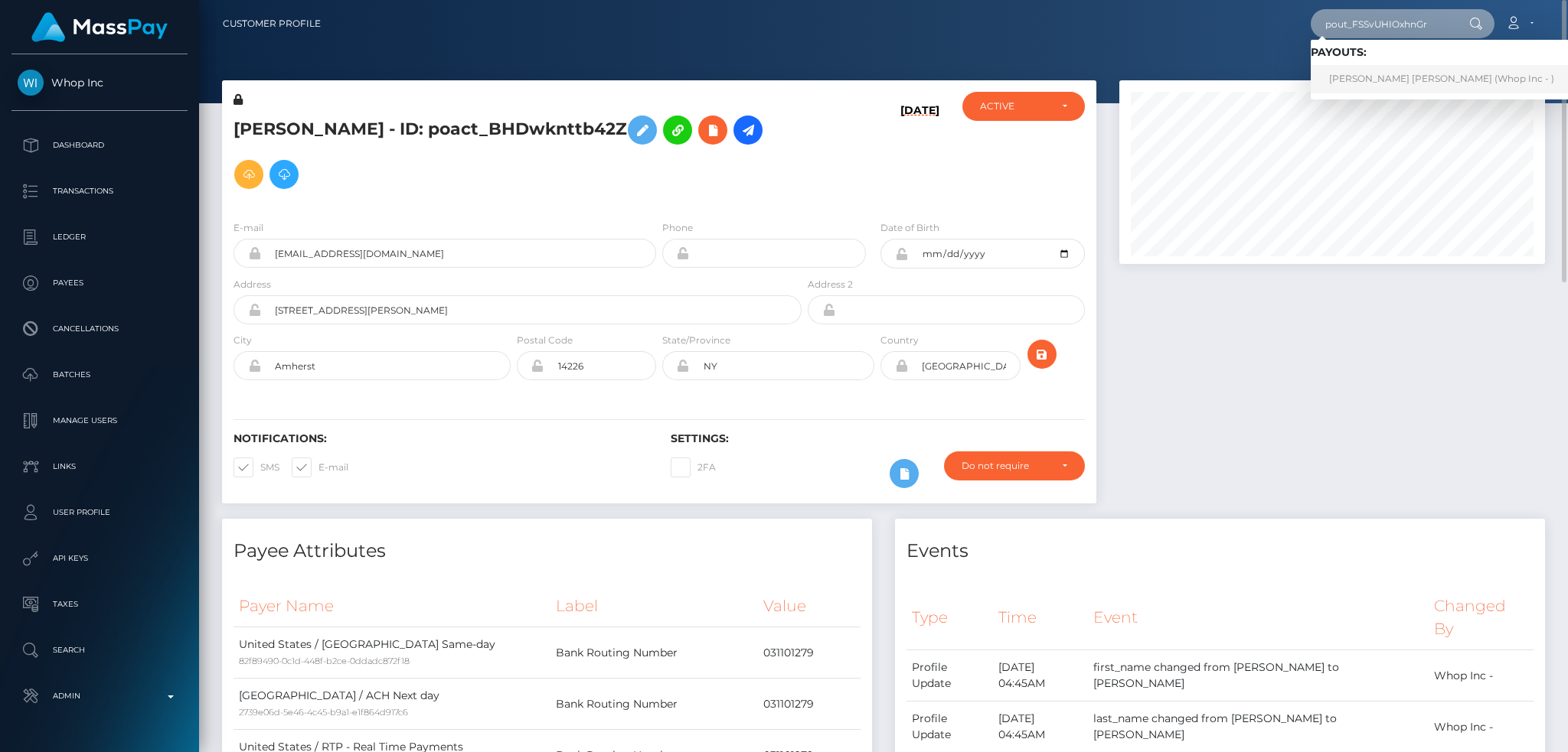
type input "pout_FSSvUHIOxhnGr"
click at [1421, 78] on link "MASON ISAAC HULL (Whop Inc - )" at bounding box center [1442, 79] width 262 height 28
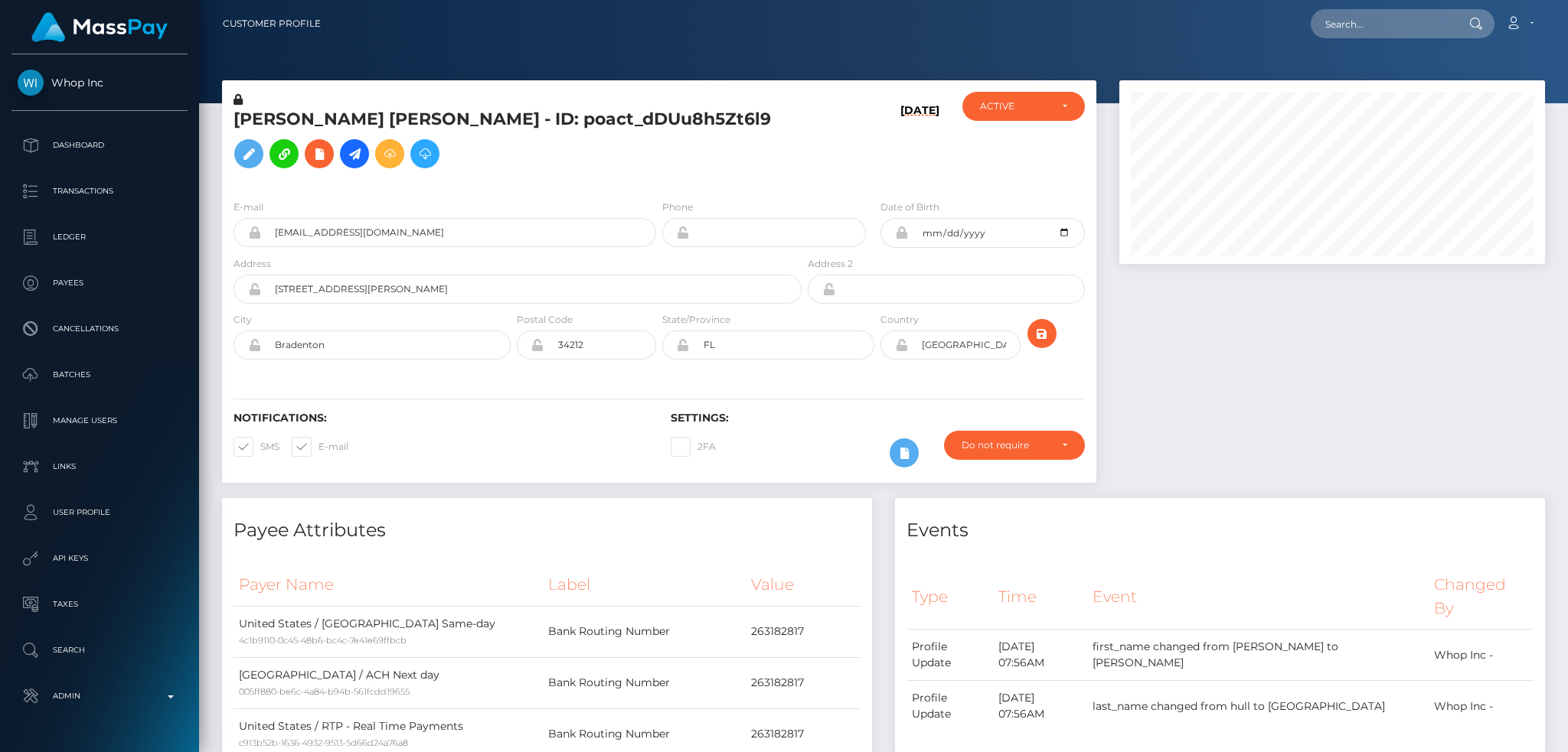
scroll to position [183, 425]
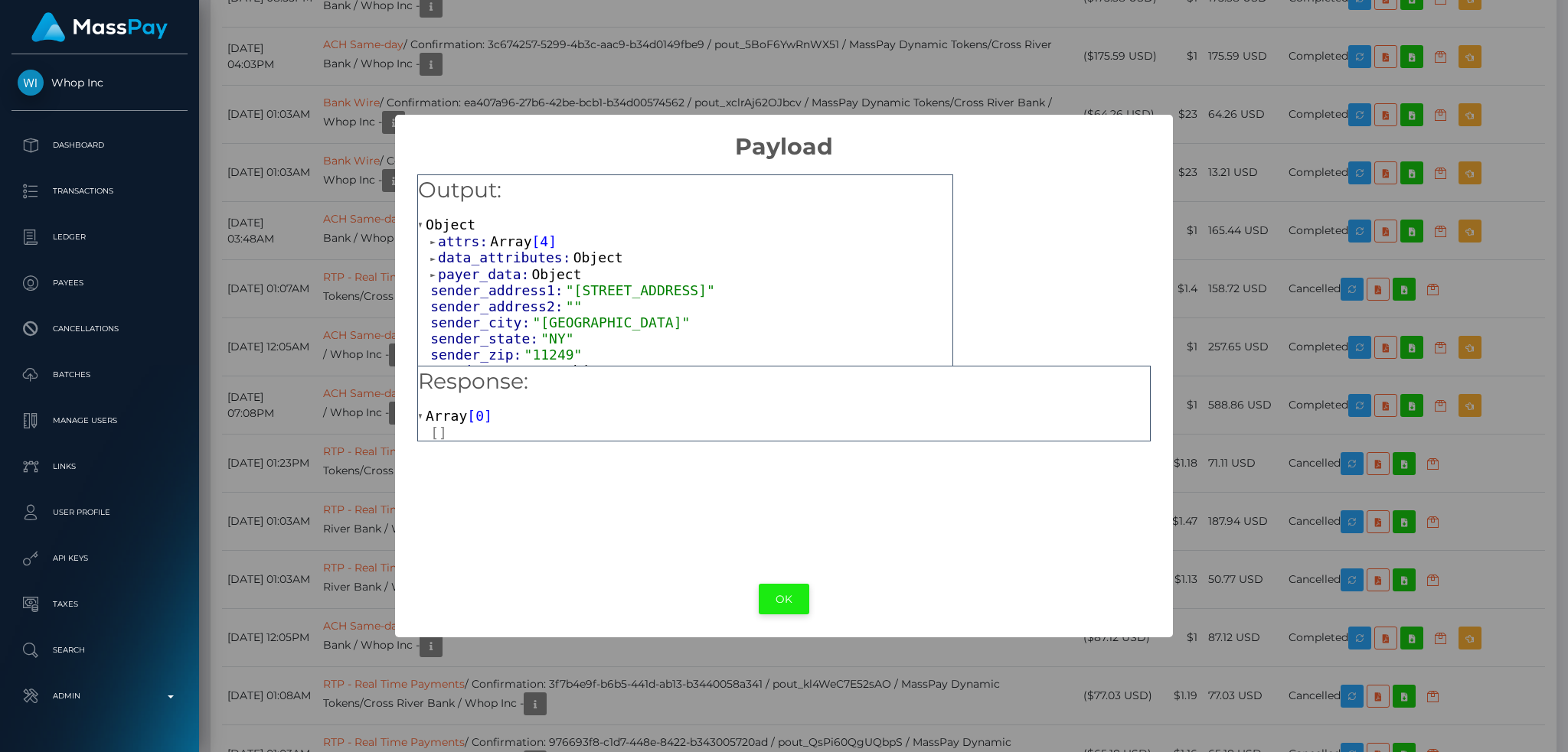
click at [774, 592] on button "OK" at bounding box center [784, 599] width 51 height 31
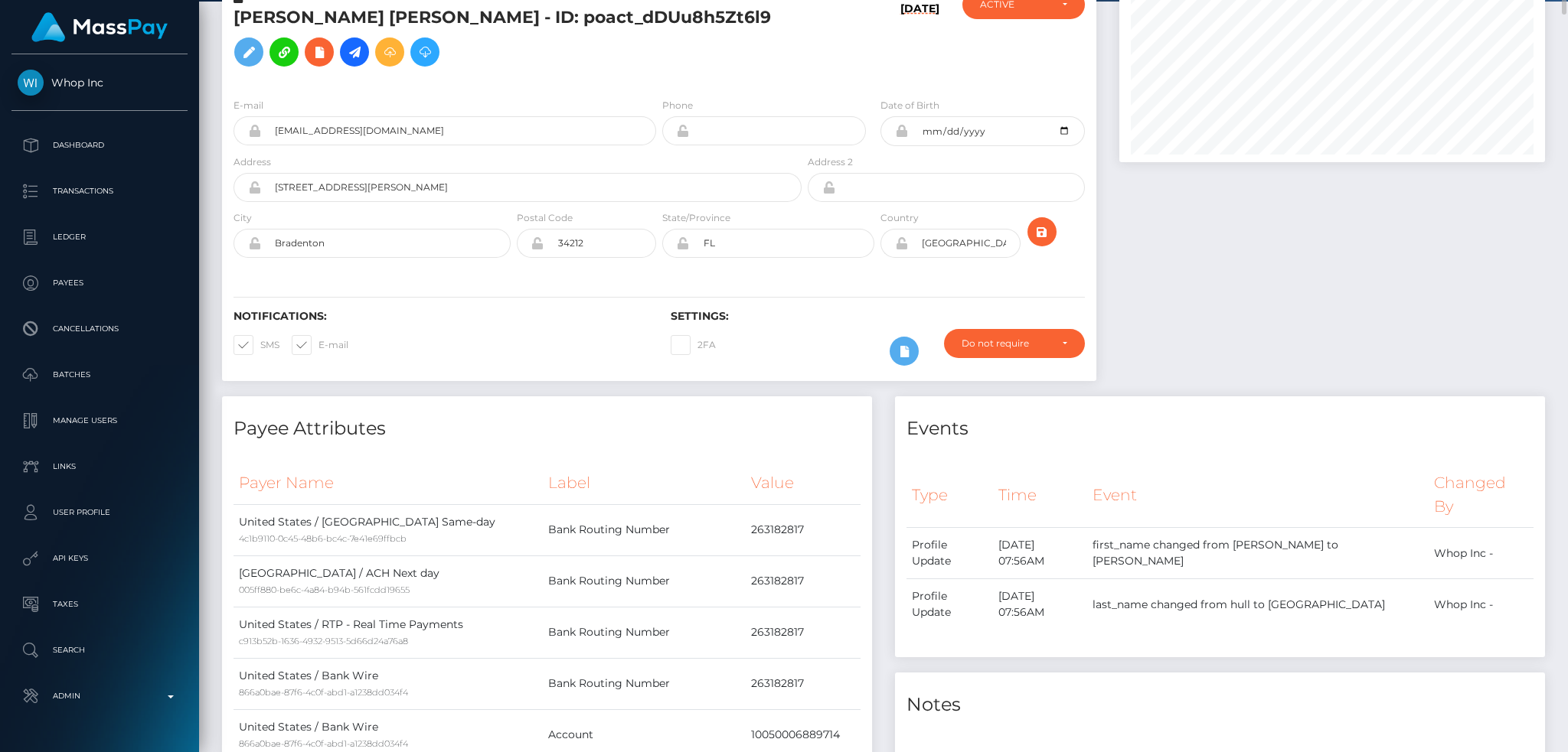
scroll to position [0, 0]
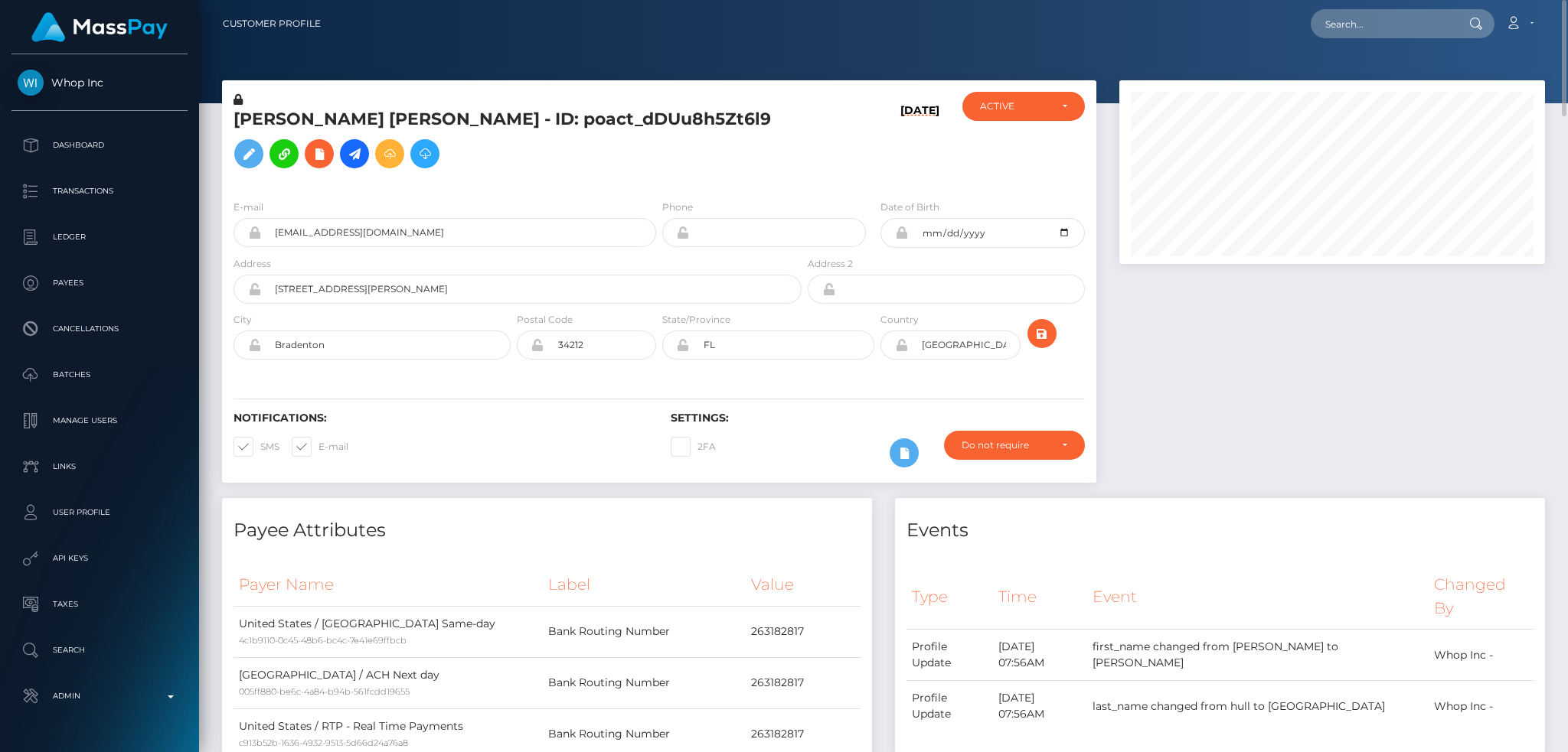
click at [1410, 9] on nav "Customer Profile Loading... Loading... Account" at bounding box center [883, 23] width 1369 height 47
click at [1410, 27] on input "text" at bounding box center [1383, 23] width 144 height 29
paste input "45ce19fd-1c02-11ef-9e42-062d9cd50a19"
type input "45ce19fd-1c02-11ef-9e42-062d9cd50a19"
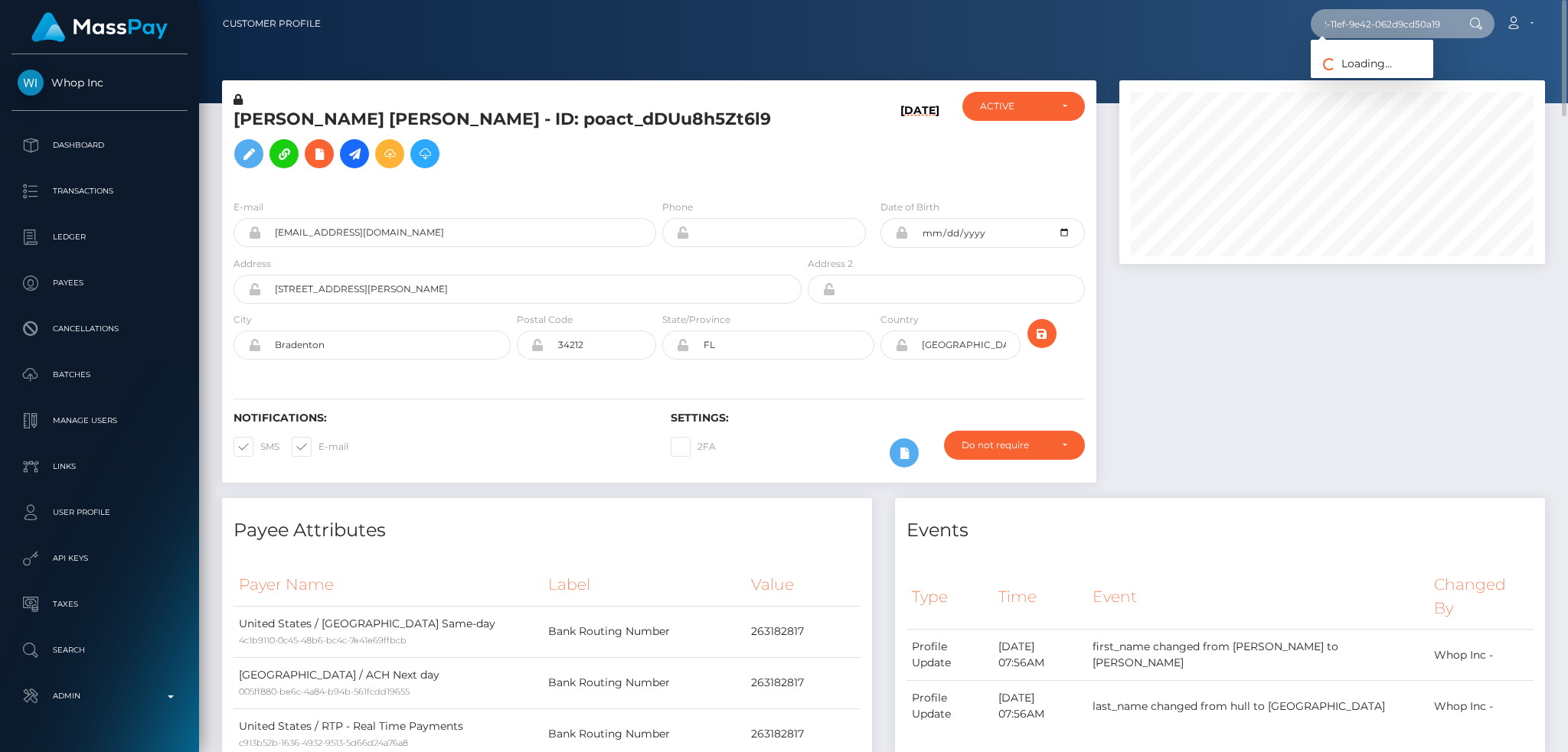
scroll to position [0, 0]
click at [1365, 75] on link "[PERSON_NAME]" at bounding box center [1372, 79] width 123 height 28
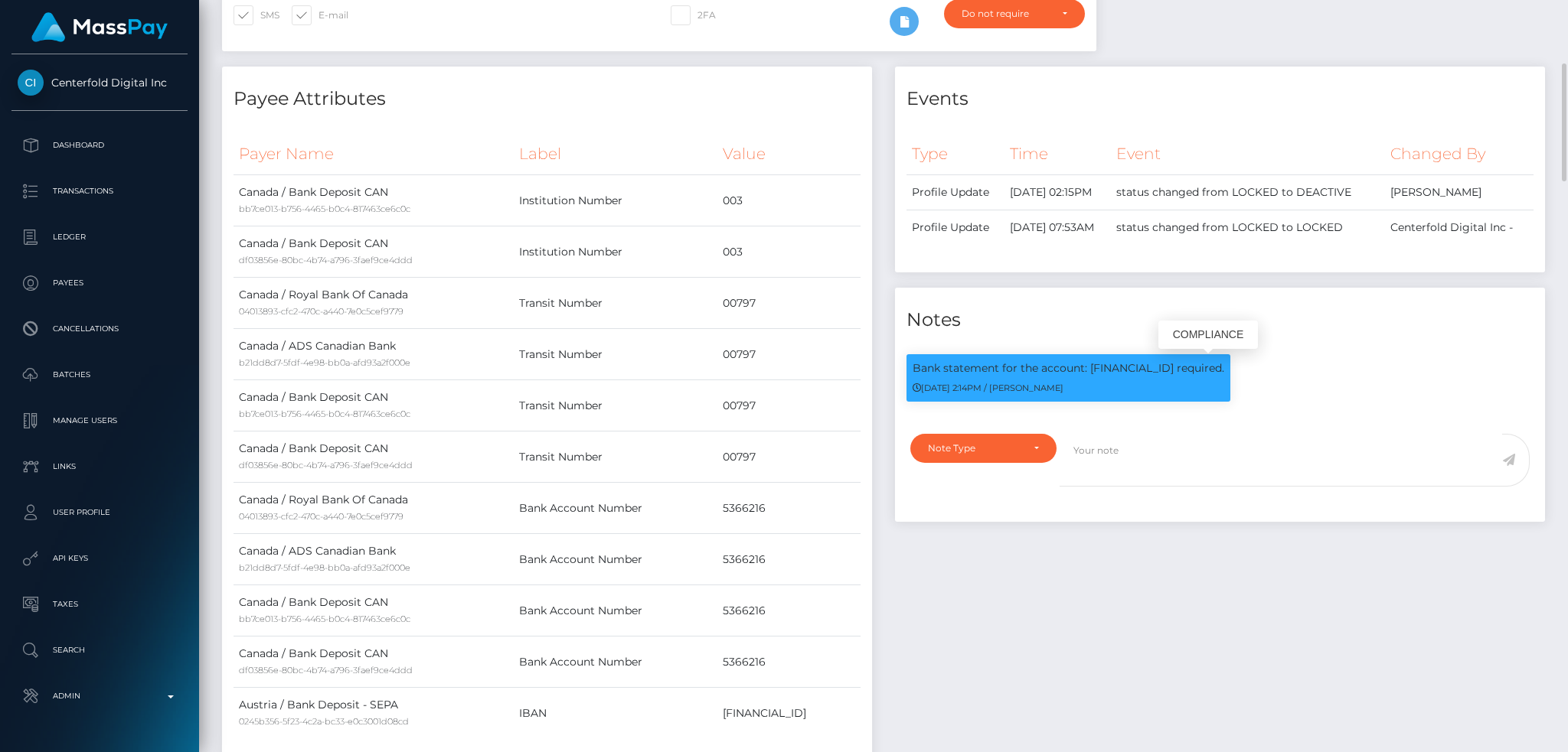
scroll to position [183, 425]
click at [1131, 369] on p "Bank statement for the account: [FINANCIAL_ID] required." at bounding box center [1068, 368] width 312 height 16
copy p "[FINANCIAL_ID]"
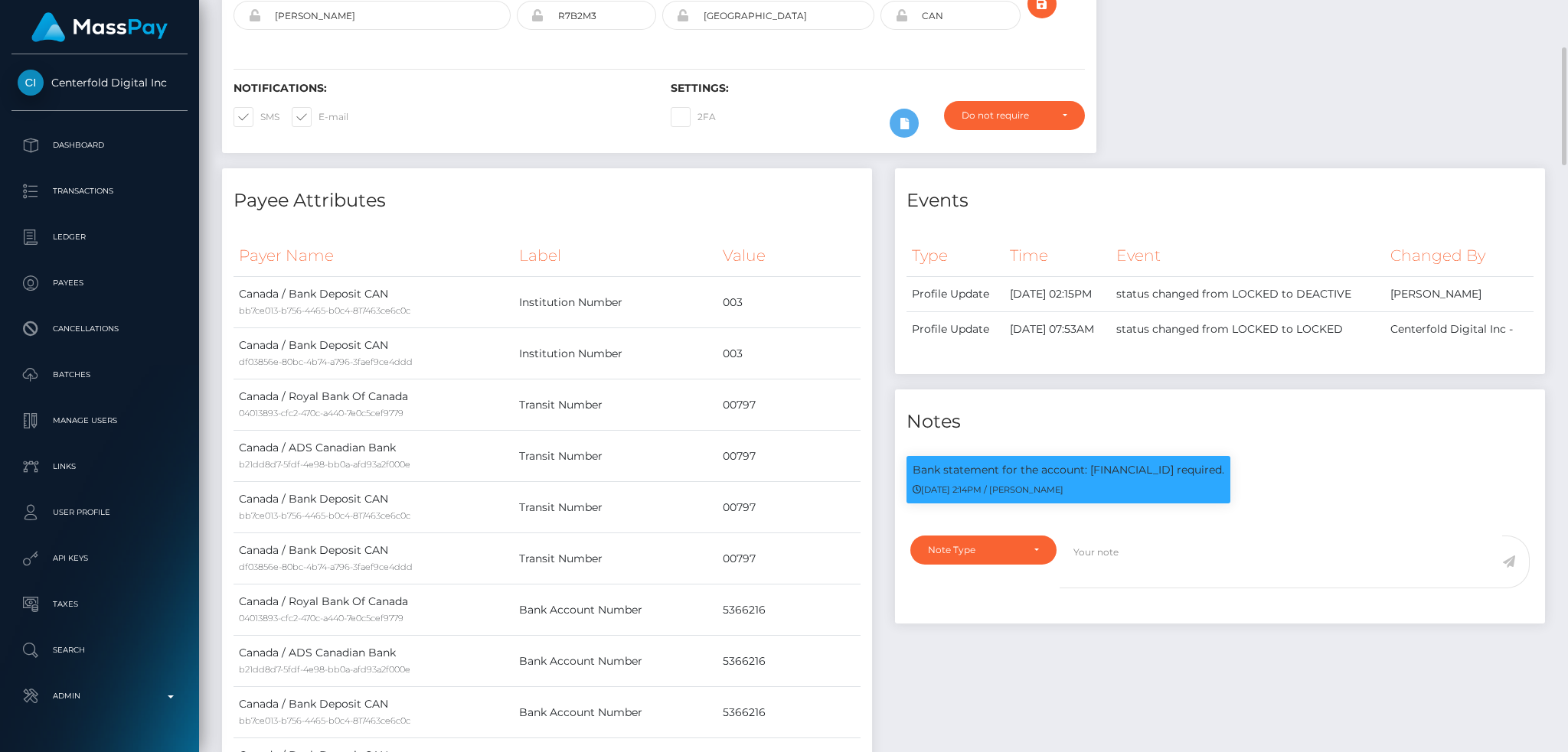
scroll to position [0, 0]
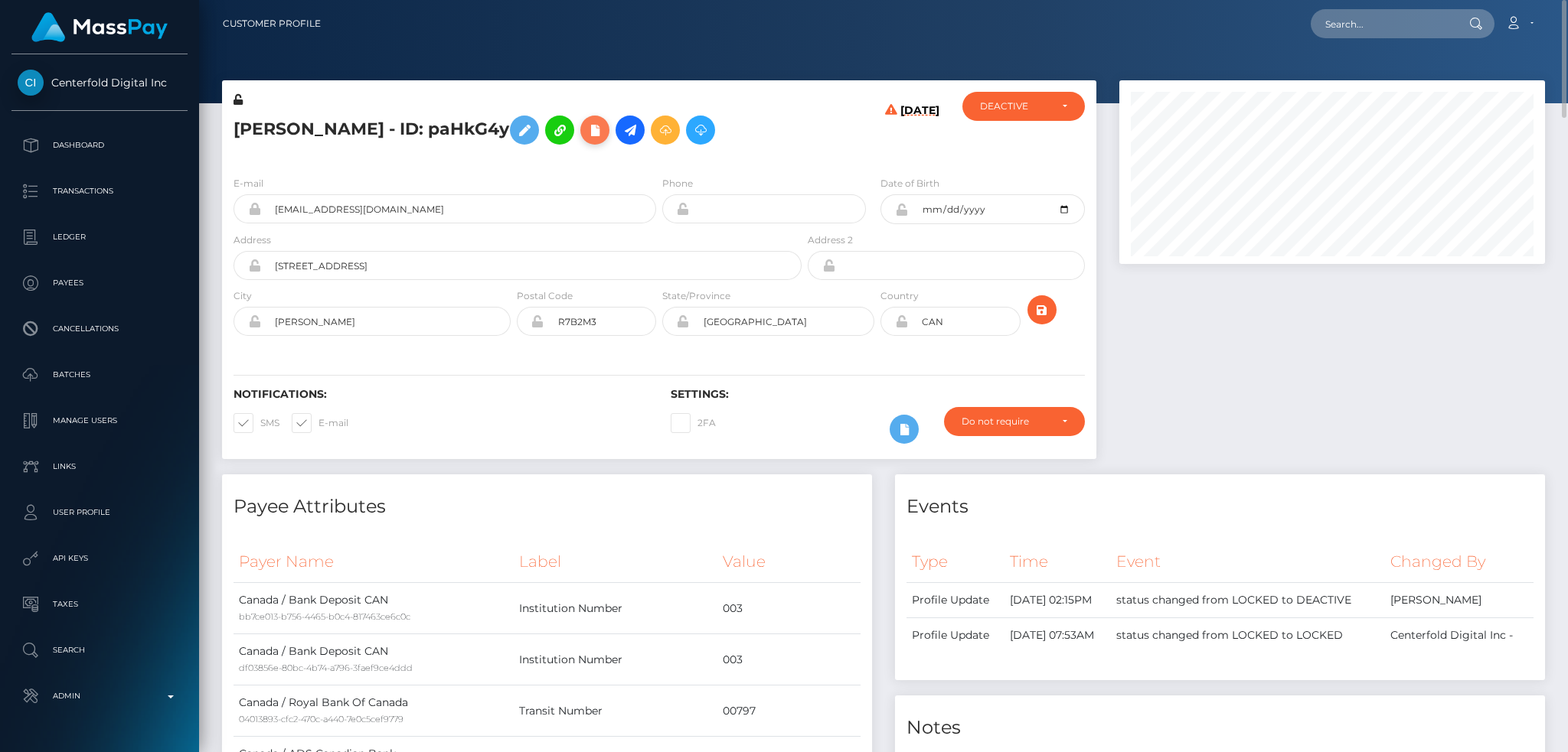
click at [606, 130] on button at bounding box center [595, 130] width 29 height 29
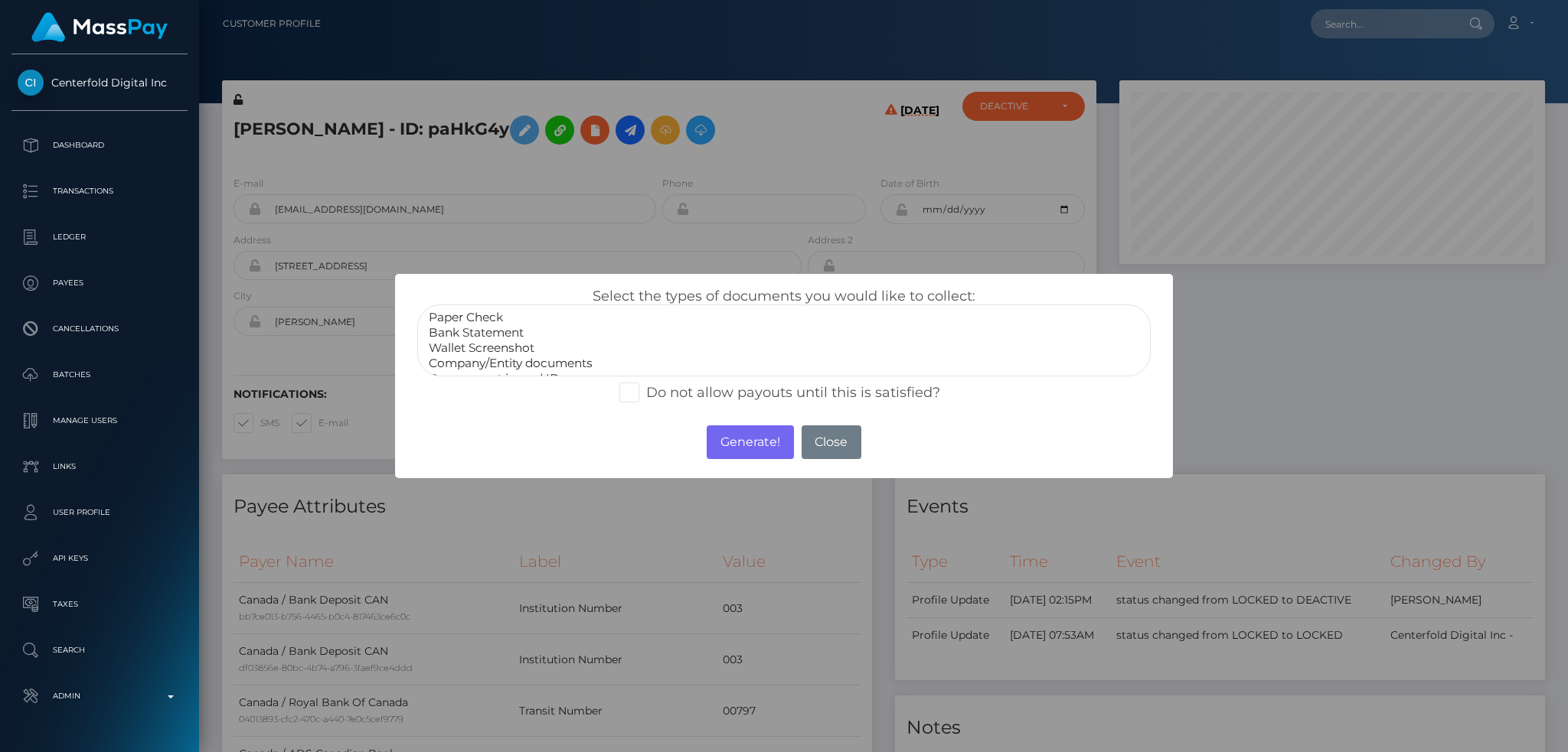
select select "Bank Statement"
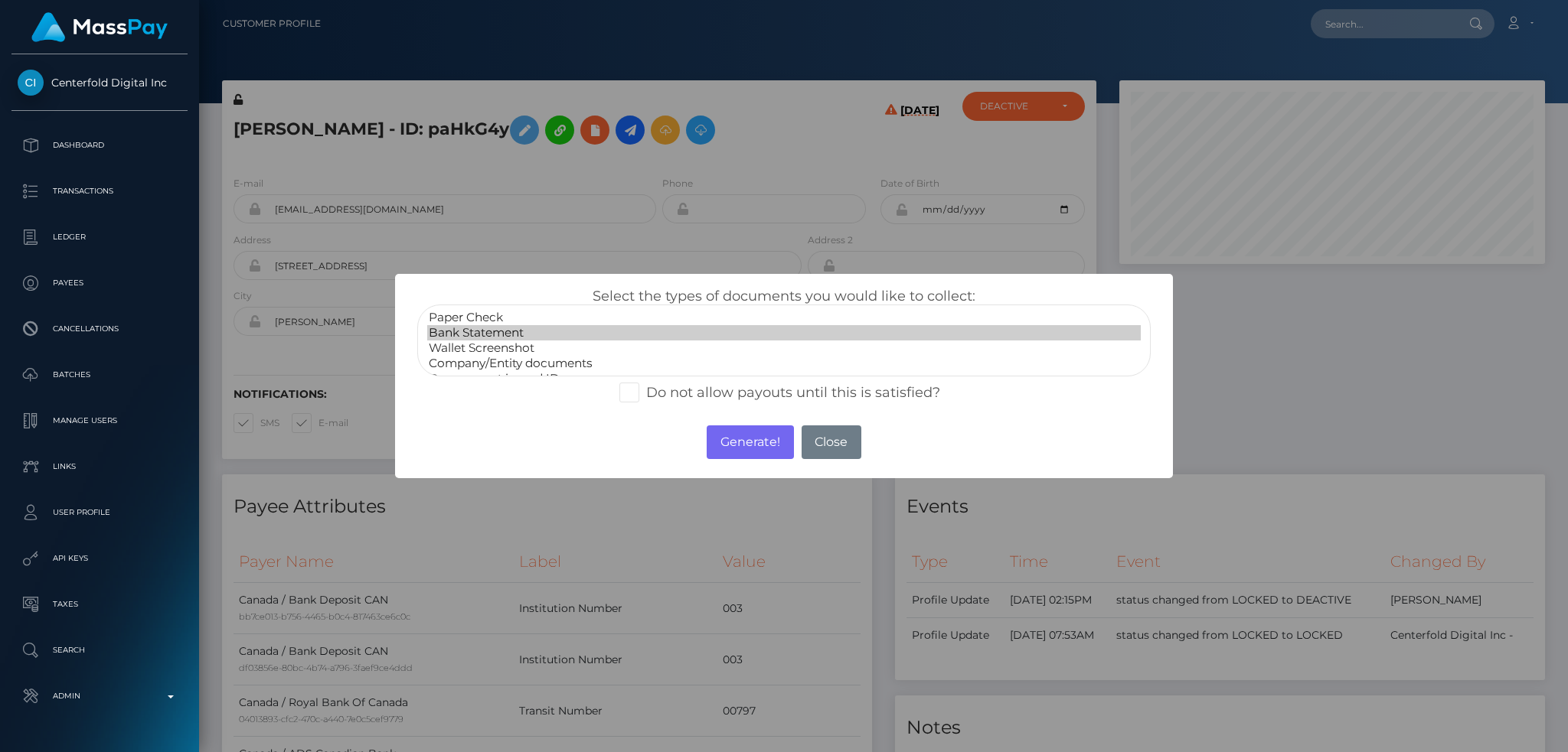
click at [515, 338] on option "Bank Statement" at bounding box center [784, 332] width 713 height 15
click at [761, 441] on button "Generate!" at bounding box center [750, 442] width 86 height 34
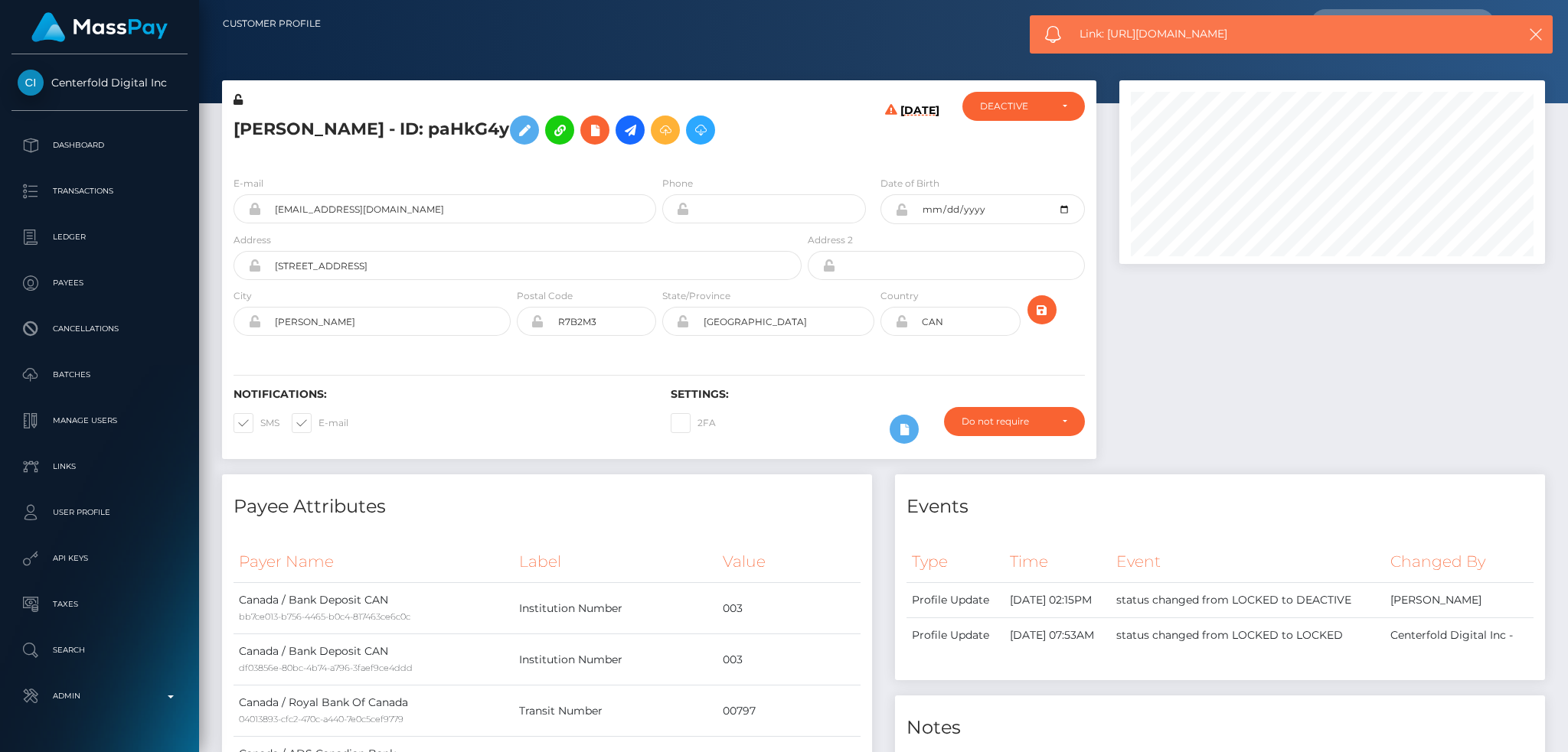
click at [1146, 30] on span "Link: https://l.maspay.io/Zjc9S" at bounding box center [1282, 34] width 407 height 16
click at [1150, 30] on span "Link: https://l.maspay.io/Zjc9S" at bounding box center [1282, 34] width 407 height 16
click at [1177, 37] on span "Link: https://l.maspay.io/Zjc9S" at bounding box center [1282, 34] width 407 height 16
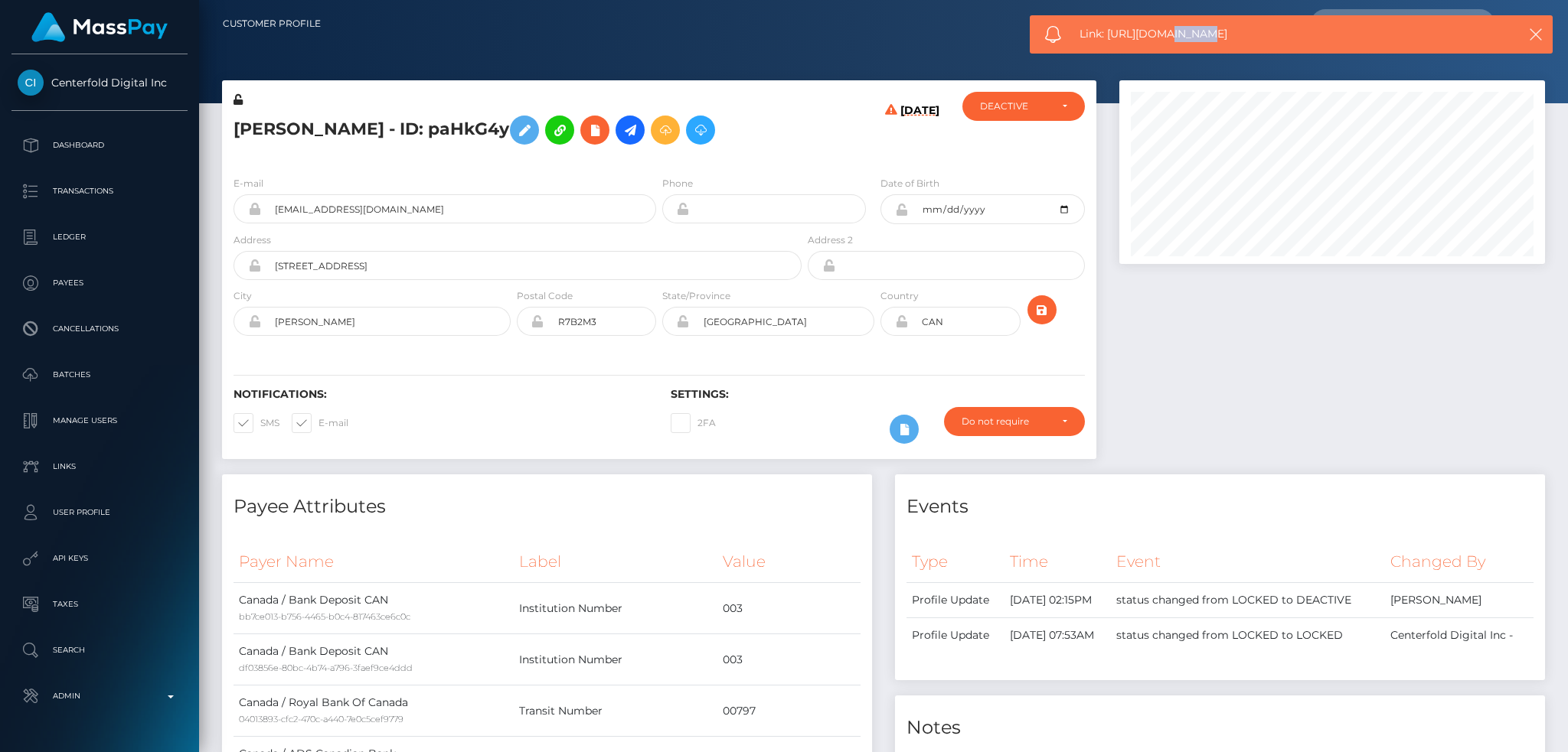
click at [1177, 37] on span "Link: https://l.maspay.io/Zjc9S" at bounding box center [1282, 34] width 407 height 16
copy span "Link: https://l.maspay.io/Zjc9S"
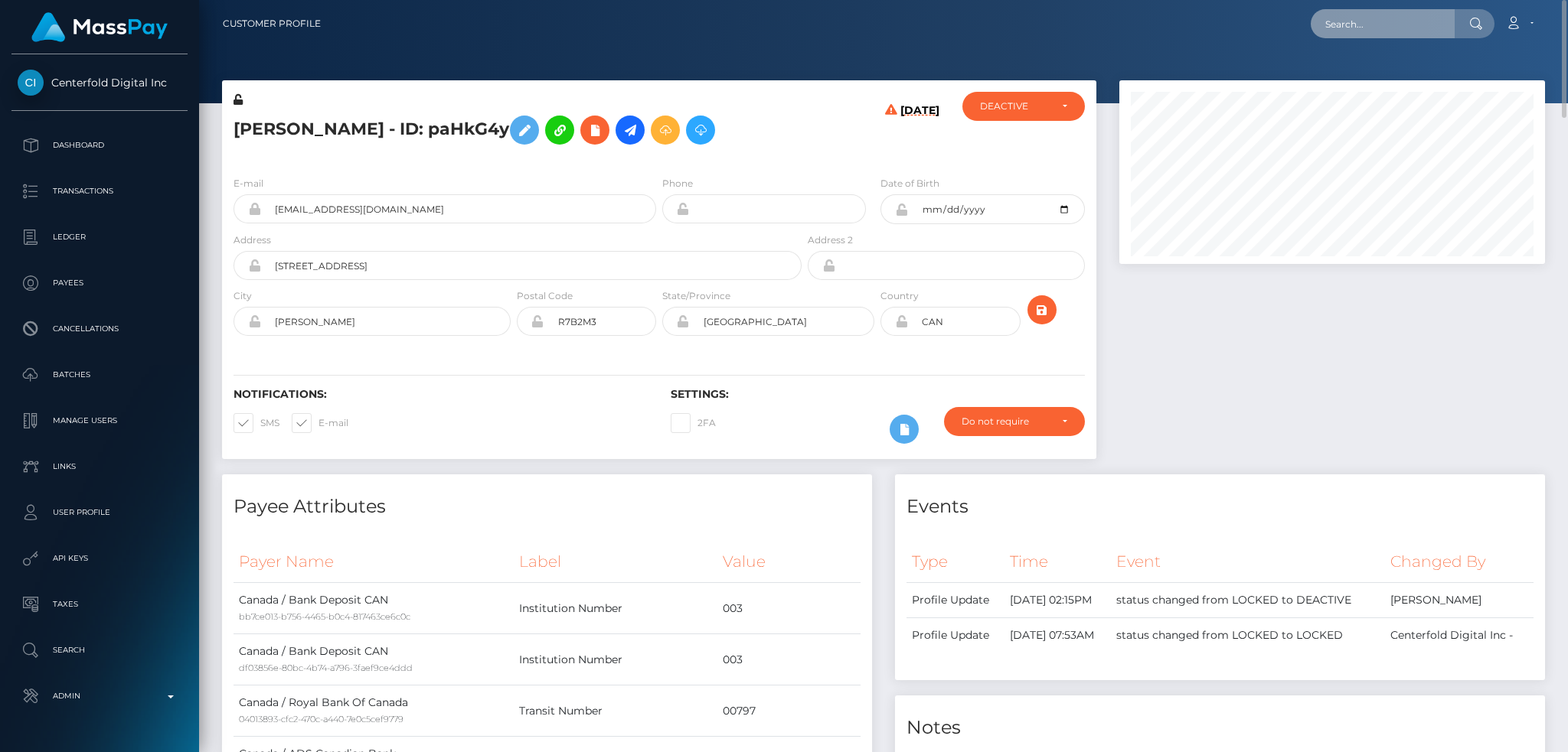
click at [1328, 16] on input "text" at bounding box center [1383, 23] width 144 height 29
paste input "[PERSON_NAME][EMAIL_ADDRESS][DOMAIN_NAME]"
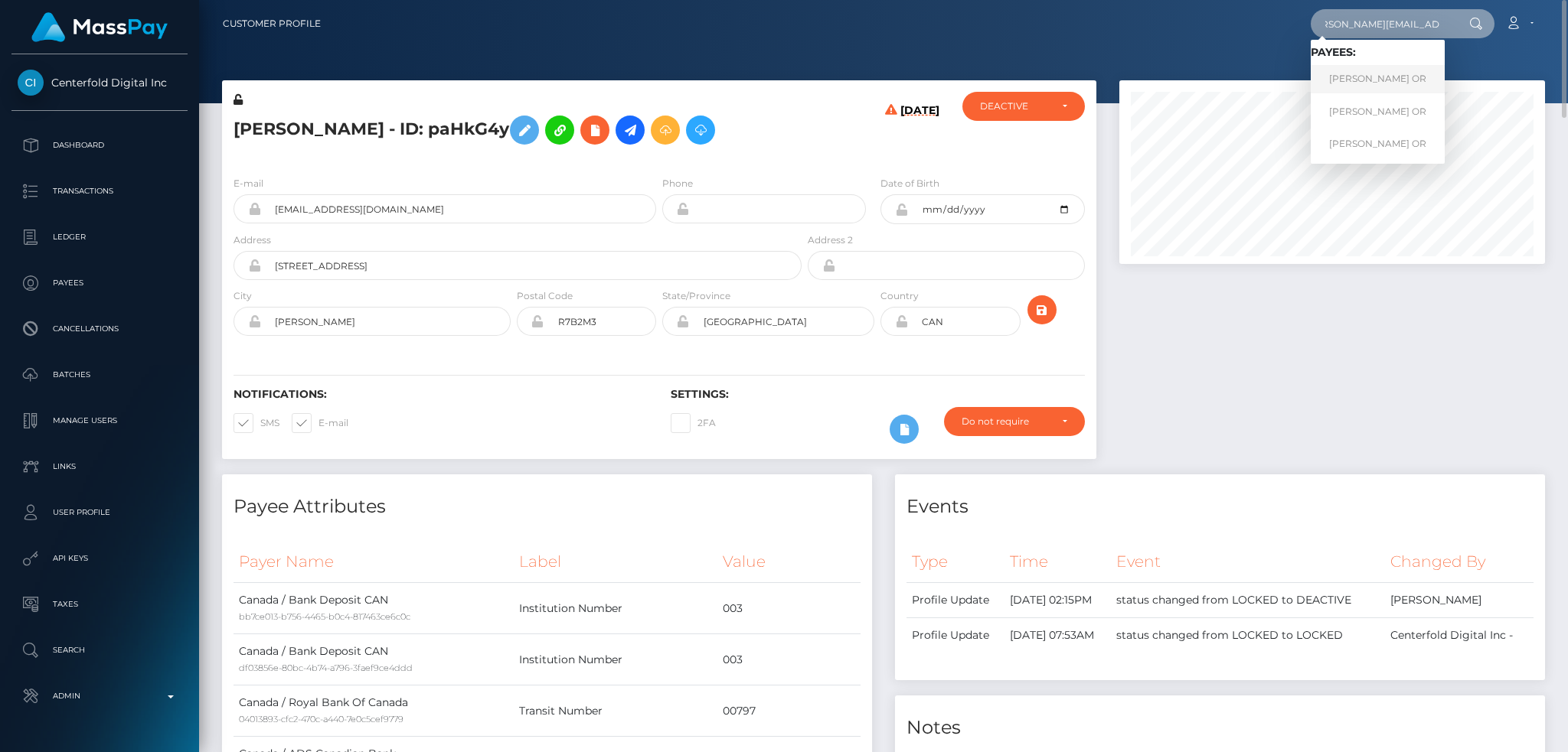
type input "[PERSON_NAME][EMAIL_ADDRESS][DOMAIN_NAME]"
click at [1379, 80] on link "JASMIN ELEONORA OR" at bounding box center [1377, 79] width 134 height 28
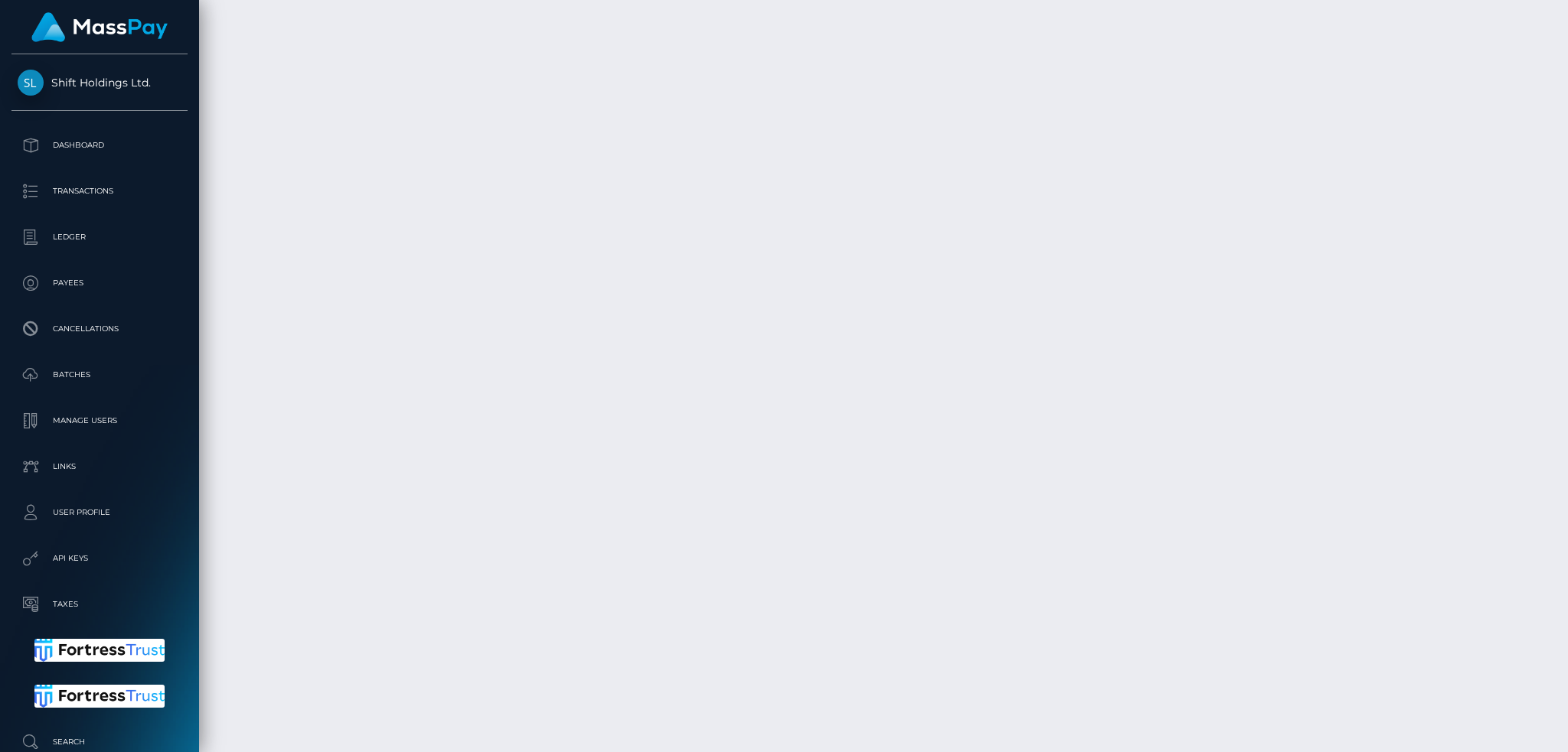
scroll to position [4046, 0]
drag, startPoint x: 1003, startPoint y: 606, endPoint x: 1064, endPoint y: 606, distance: 61.0
copy td "Mielpot LLC"
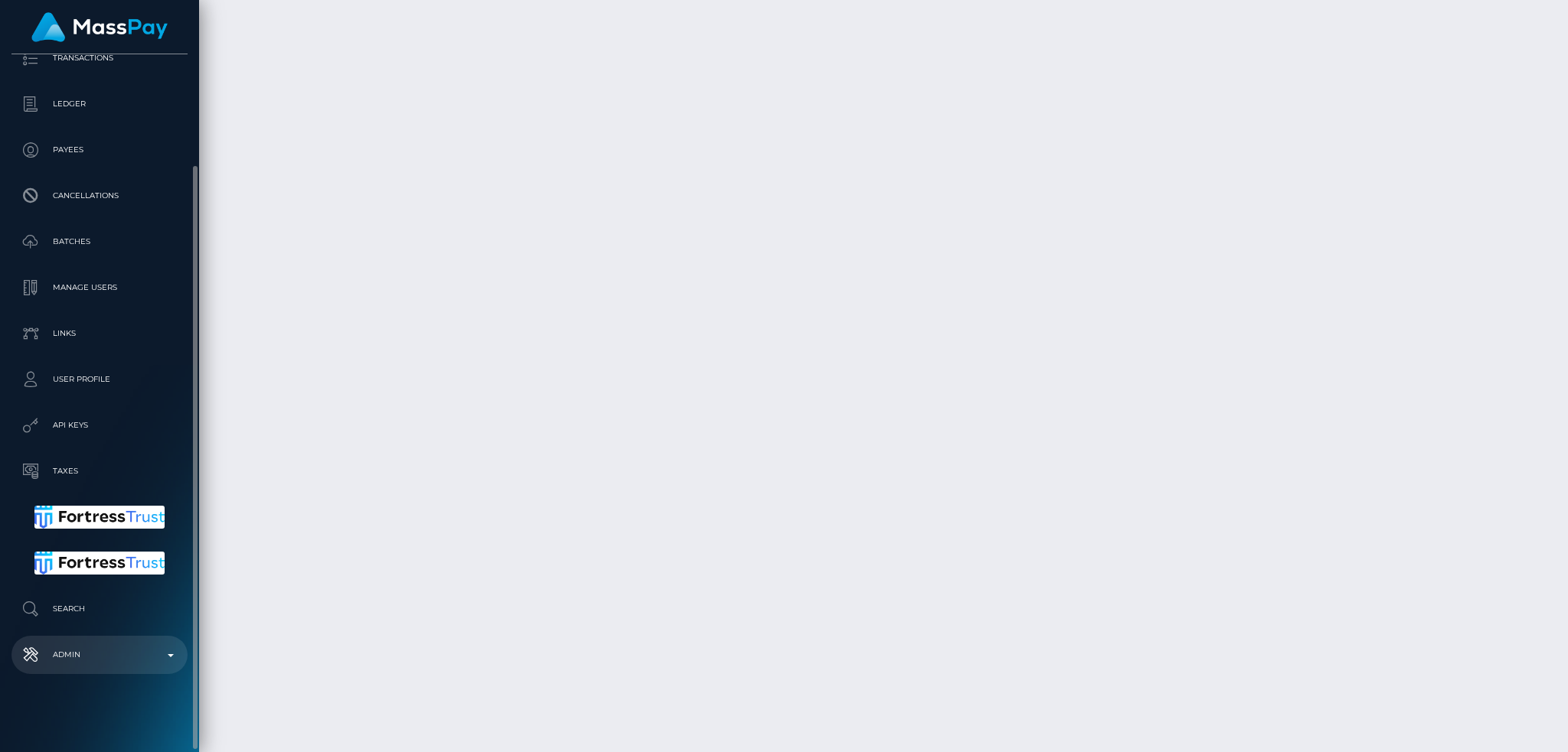
click at [104, 657] on p "Admin" at bounding box center [100, 655] width 164 height 23
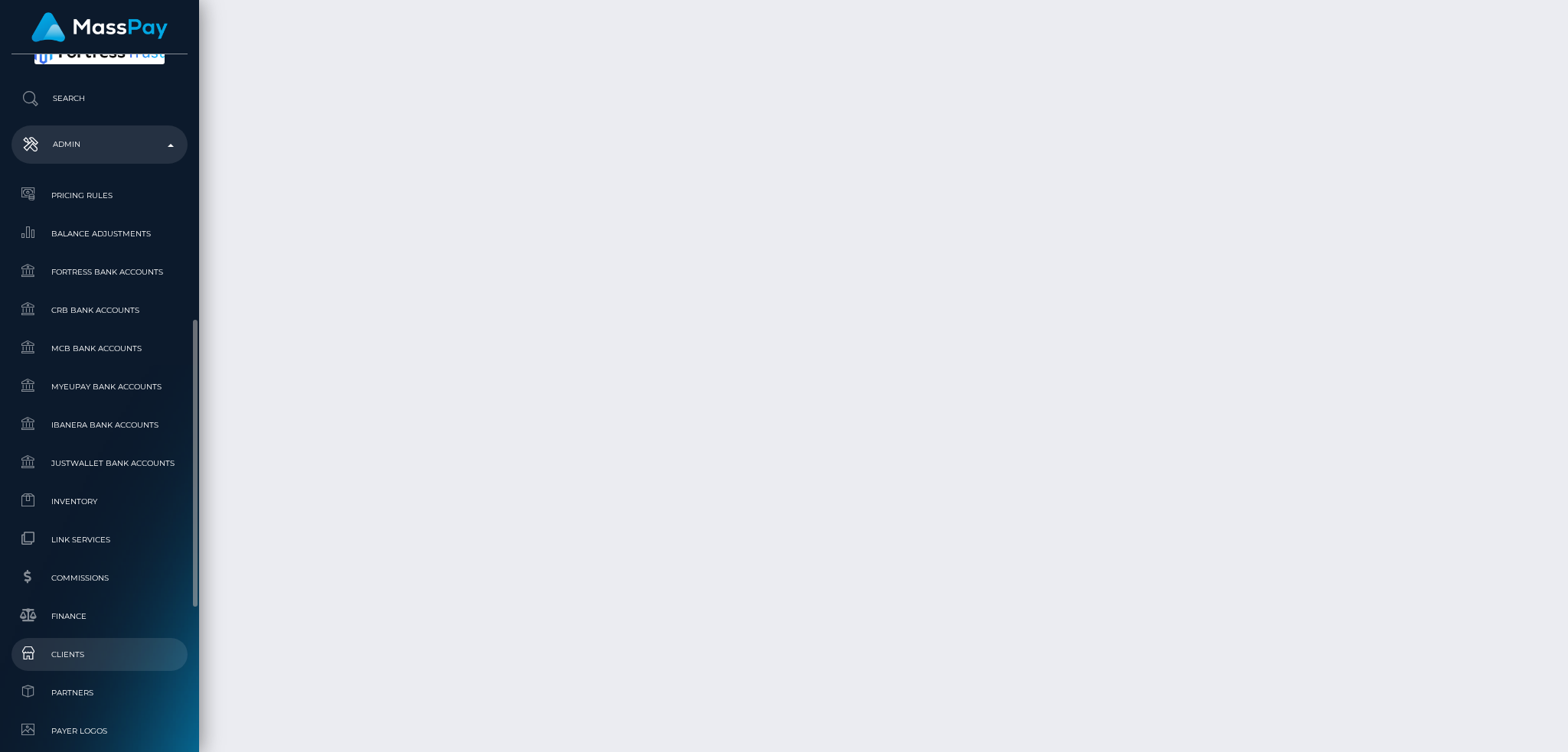
click at [129, 656] on span "Clients" at bounding box center [100, 655] width 164 height 18
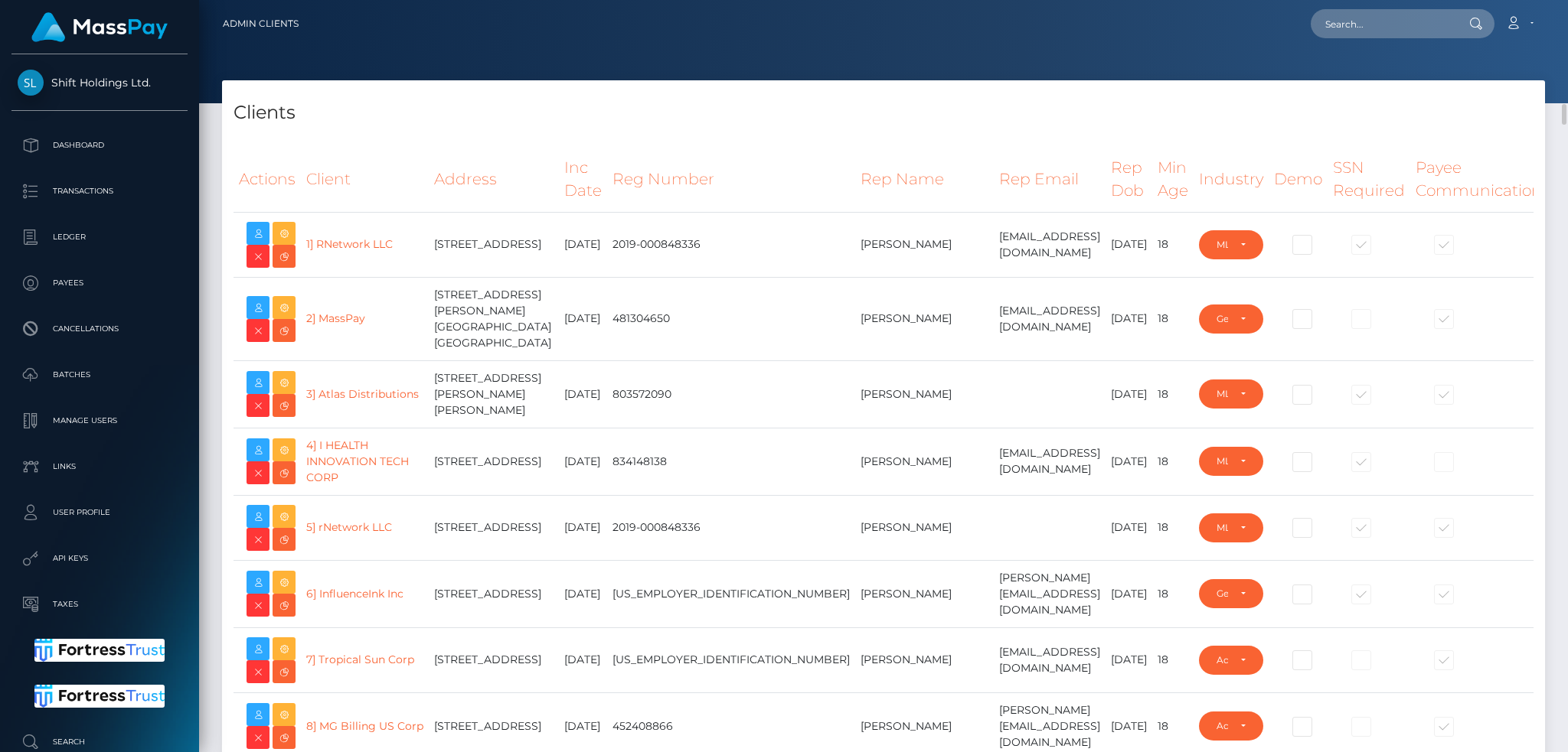
select select "223"
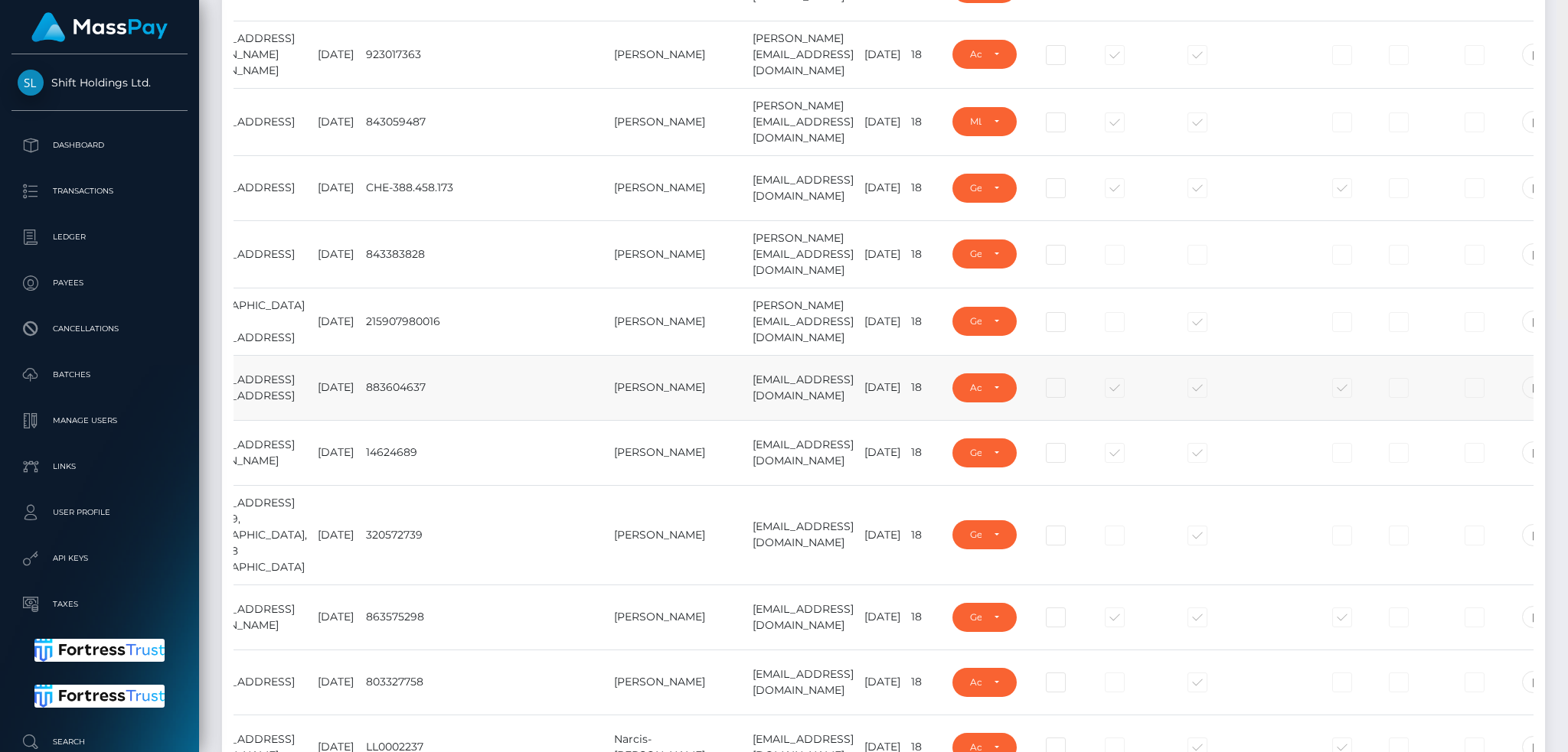
drag, startPoint x: 1558, startPoint y: 32, endPoint x: 1410, endPoint y: 387, distance: 384.6
click at [1523, 373] on div "Admin Clients Loading... Loading..." at bounding box center [883, 376] width 1369 height 752
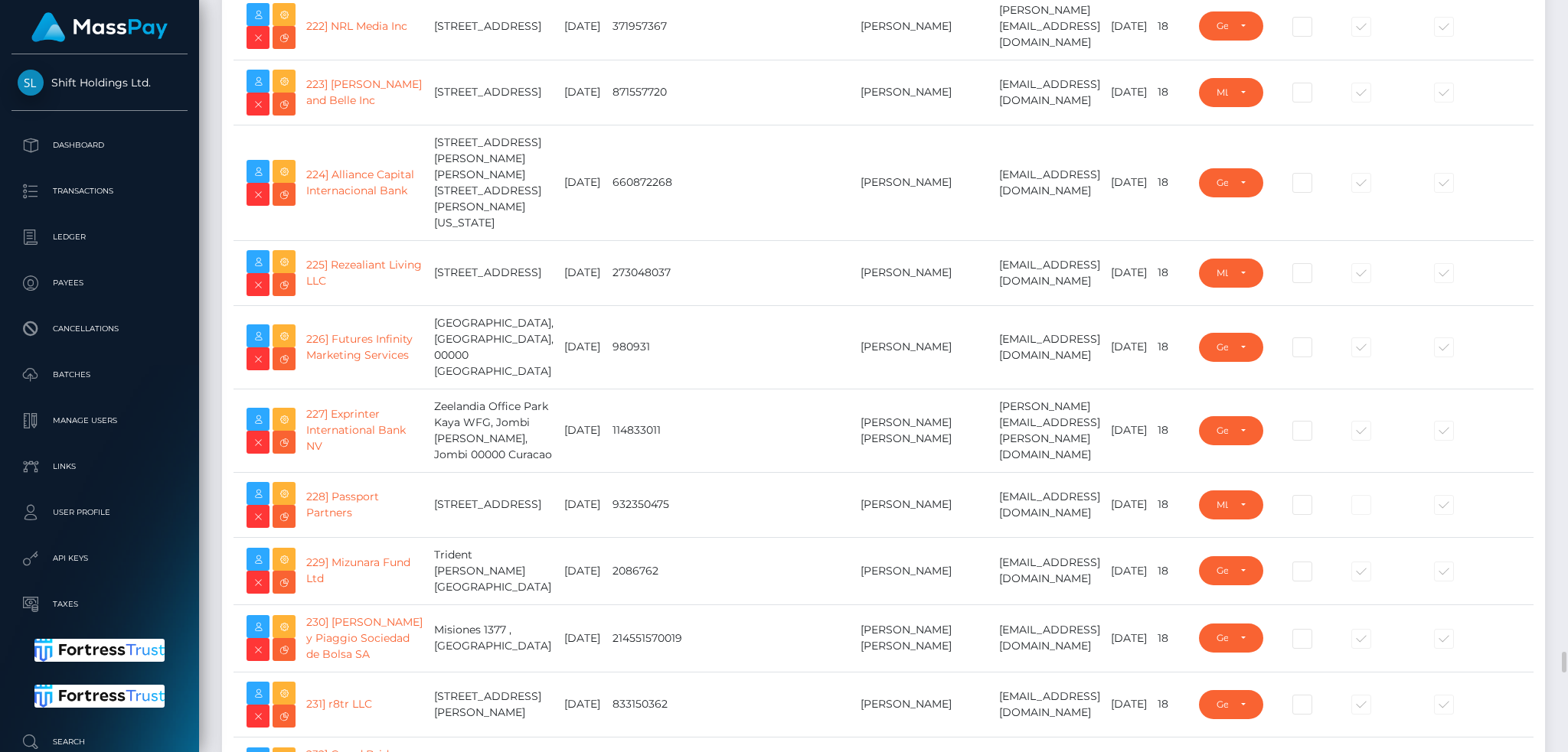
scroll to position [15845, 0]
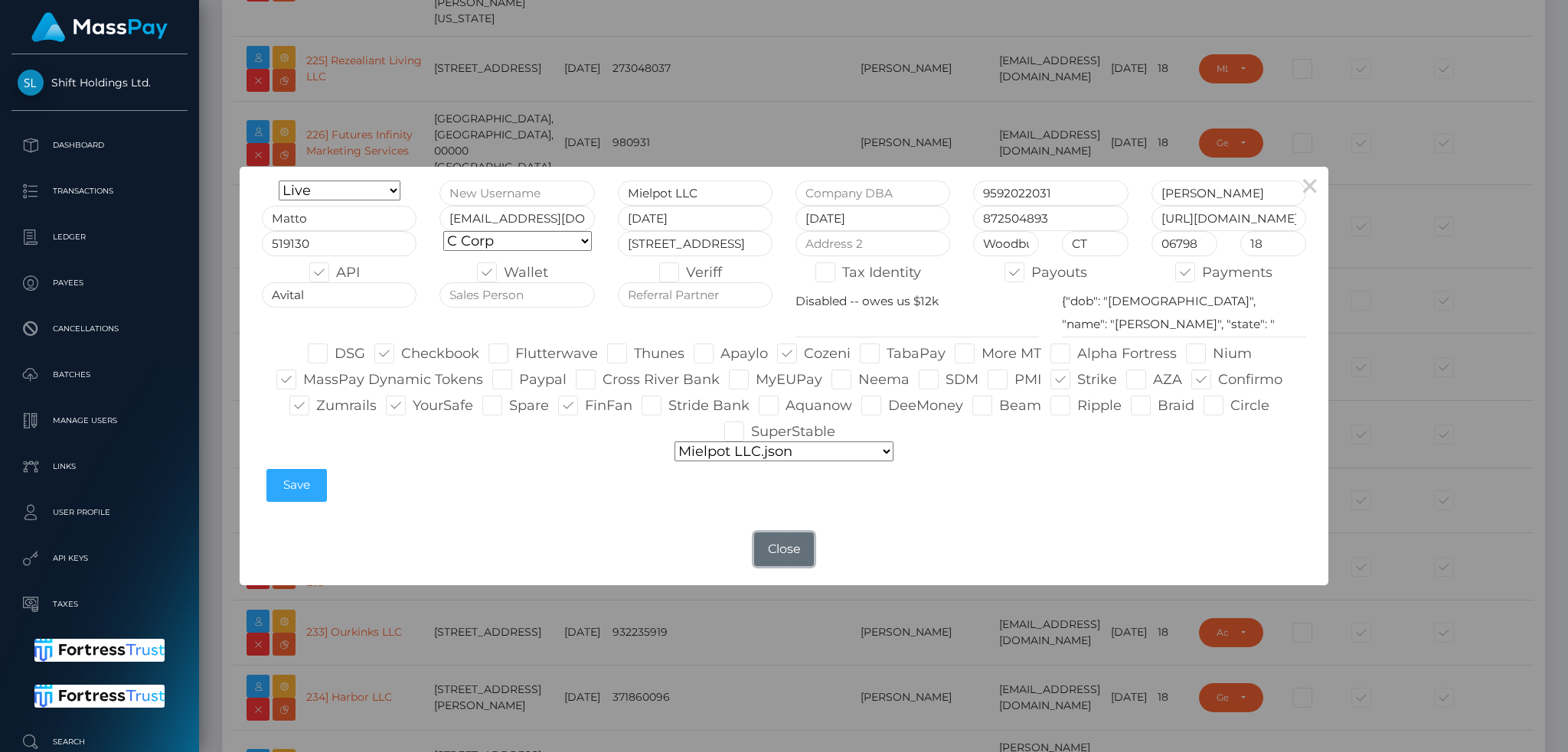
click at [783, 554] on button "Close" at bounding box center [784, 549] width 60 height 34
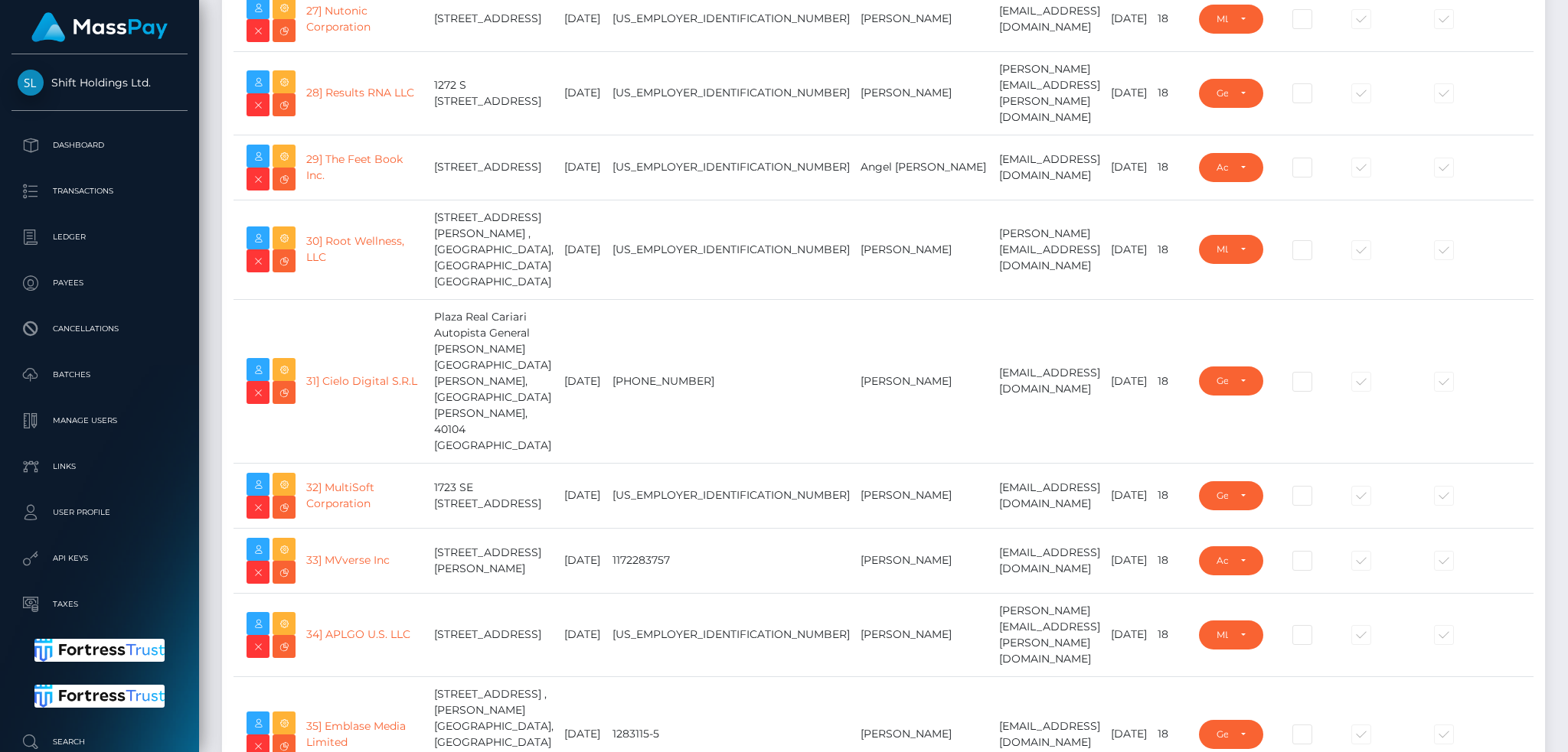
scroll to position [0, 0]
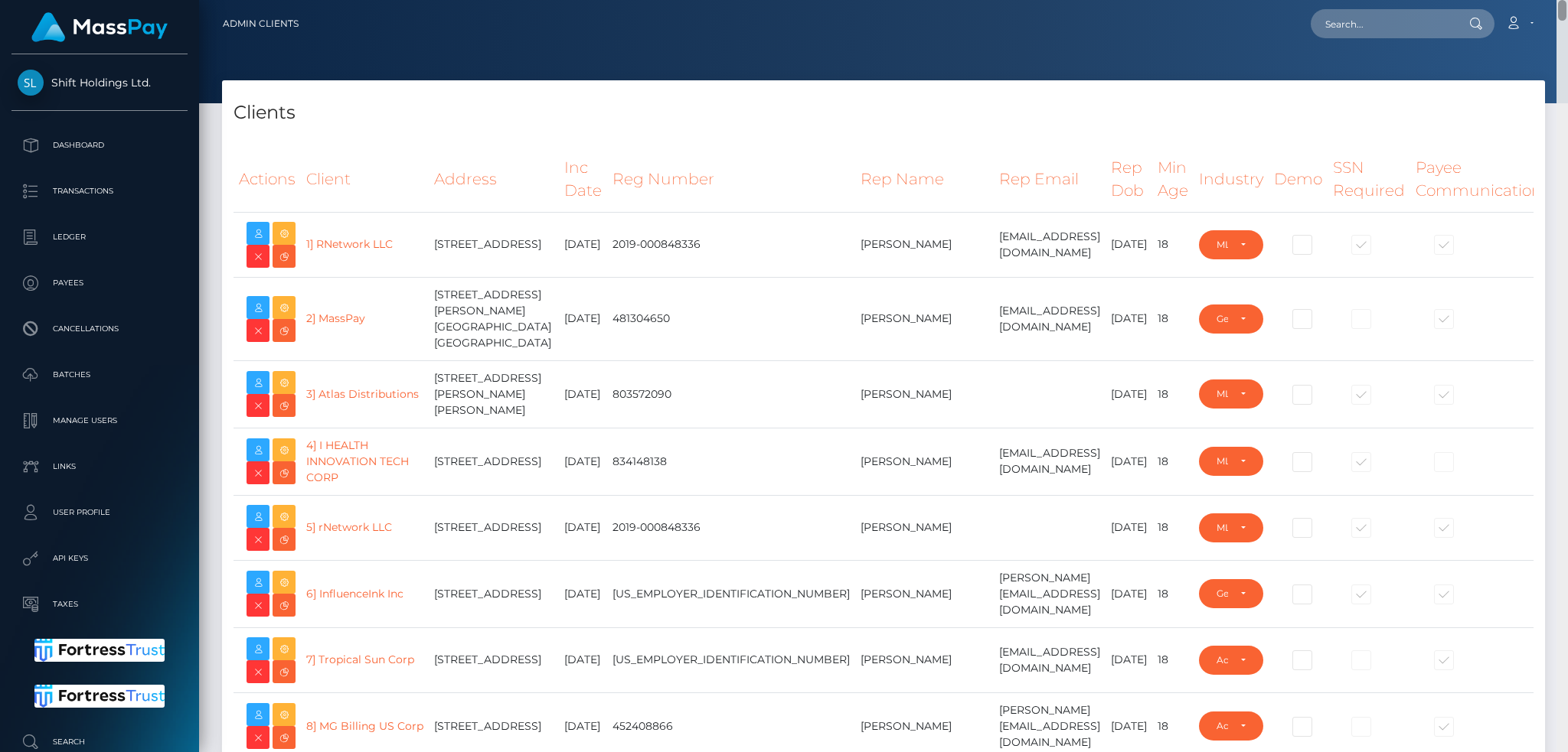
drag, startPoint x: 1561, startPoint y: 460, endPoint x: 1565, endPoint y: -67, distance: 527.0
click at [1565, 0] on html "Shift Holdings Ltd. Dashboard Transactions Ledger Payees Batches" at bounding box center [784, 376] width 1568 height 752
click at [1396, 21] on input "text" at bounding box center [1383, 23] width 144 height 29
paste input "Mielpot LLC"
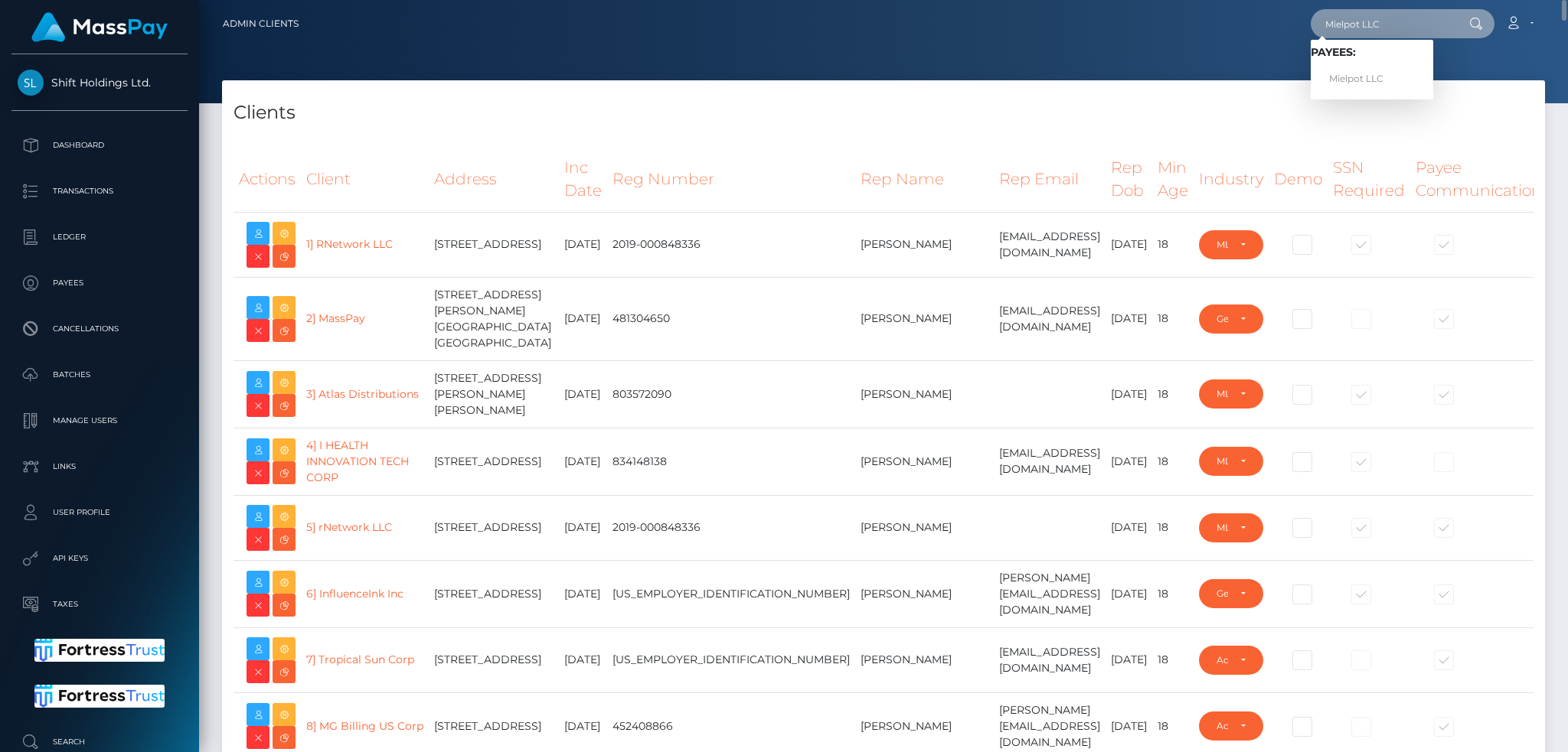
click at [1385, 25] on input "Mielpot LLC" at bounding box center [1383, 23] width 144 height 29
paste input "jas.eleonora96@hotmail.com"
type input "jas.eleonora96@hotmail.com"
click at [1377, 79] on link "JASMIN ELEONORA OR" at bounding box center [1377, 79] width 134 height 28
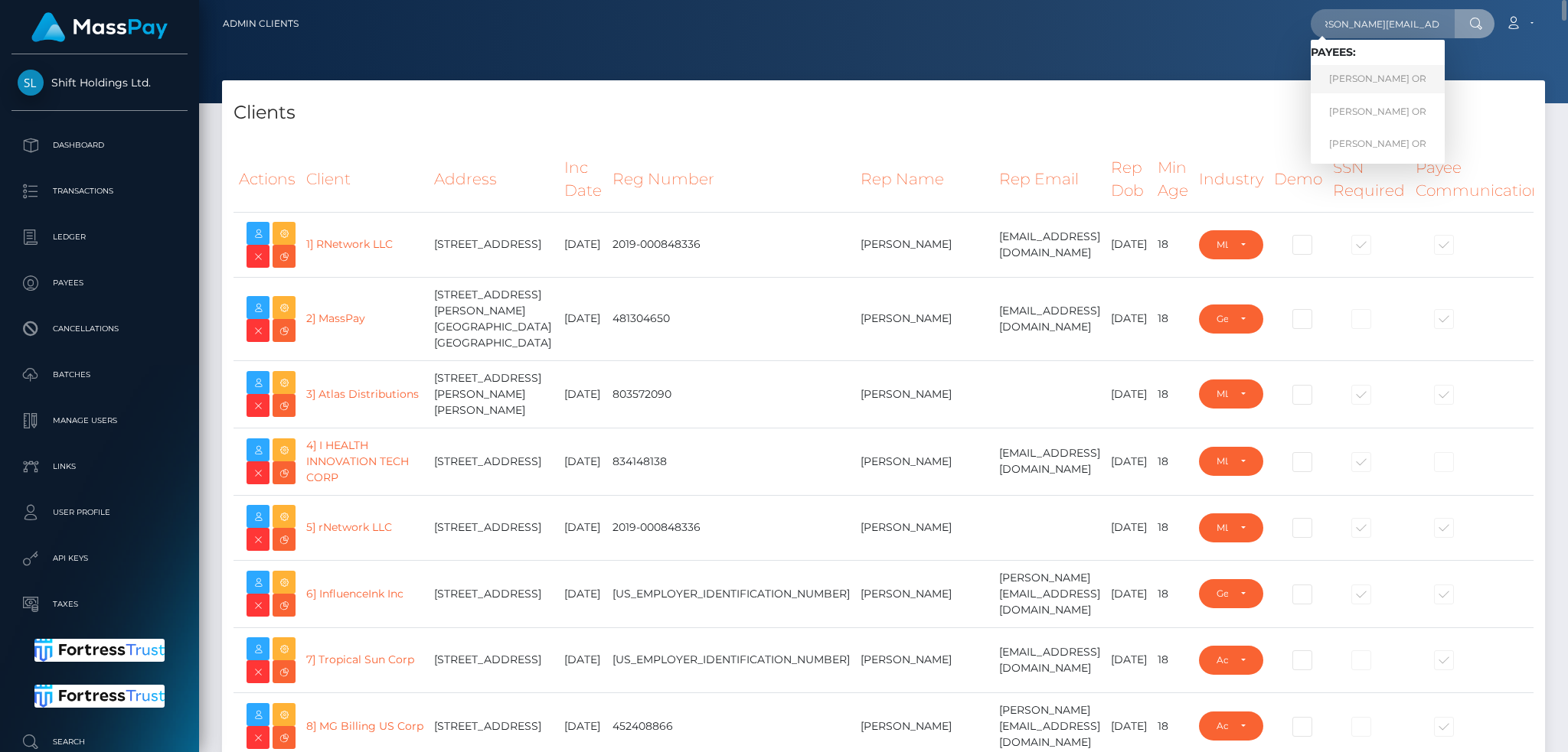
scroll to position [0, 0]
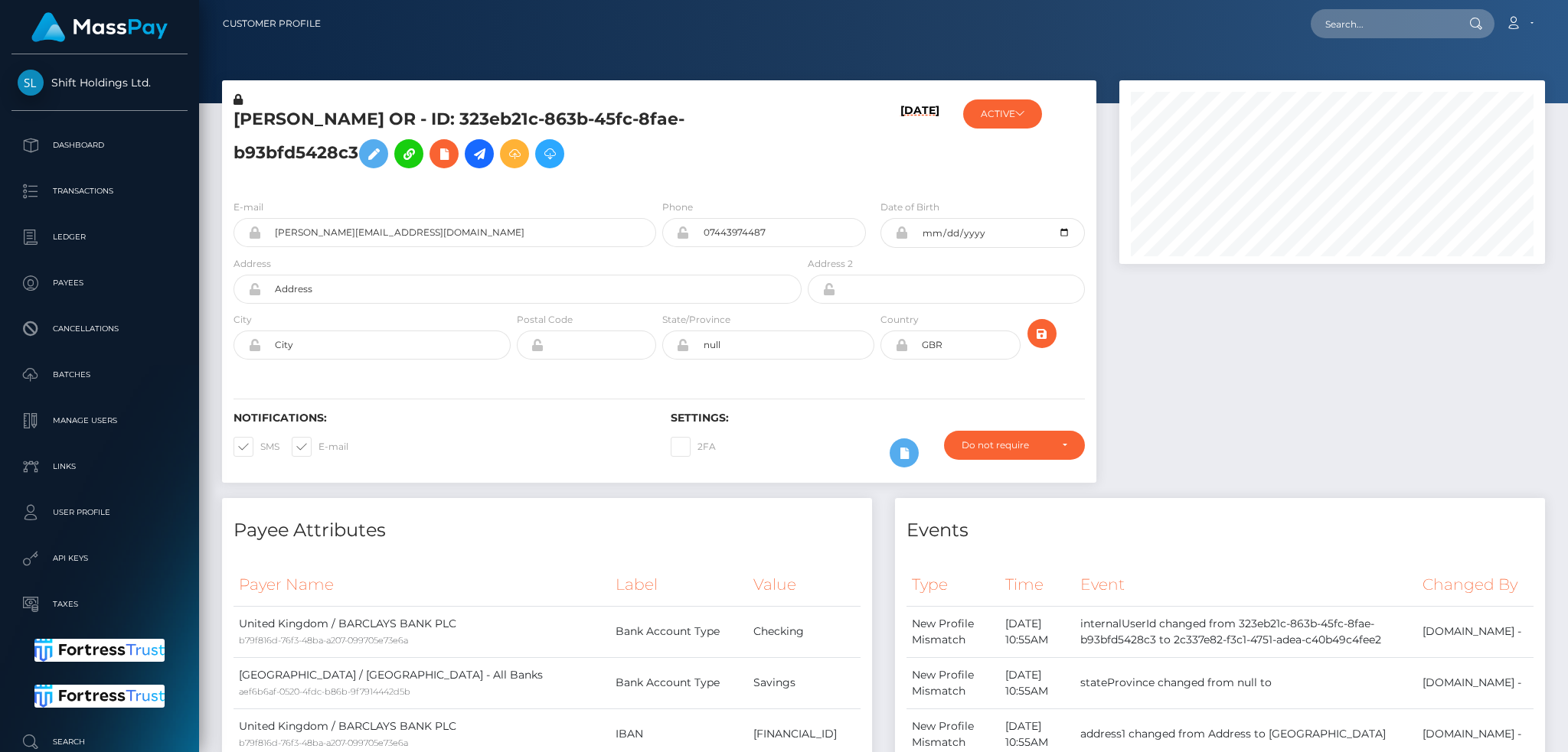
scroll to position [183, 425]
click at [1362, 21] on input "text" at bounding box center [1383, 23] width 144 height 29
paste input "usr_e795e77c-0bf7-11f0-b24e-02f0d179f5a1"
click at [469, 228] on input "[PERSON_NAME][EMAIL_ADDRESS][DOMAIN_NAME]" at bounding box center [459, 232] width 395 height 29
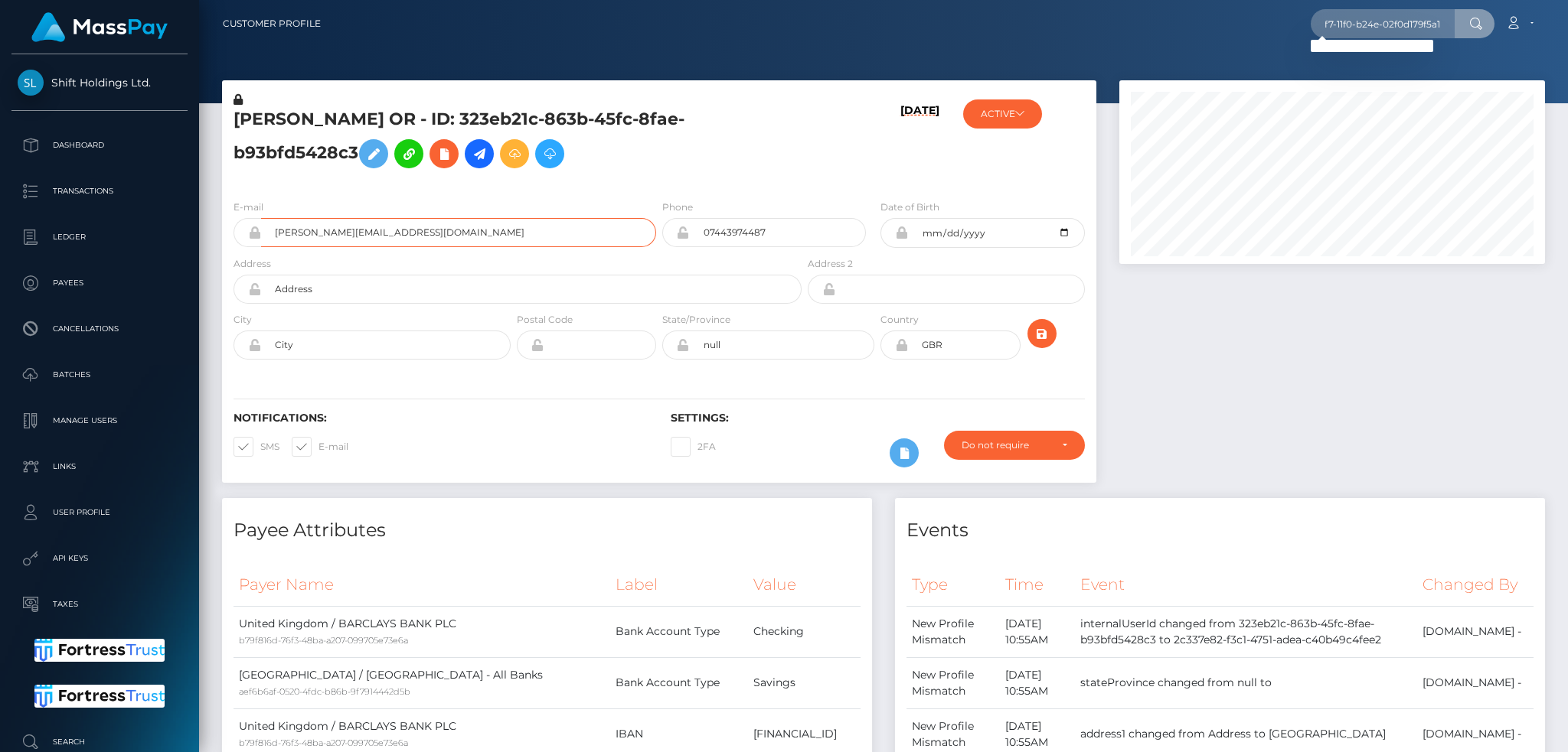
scroll to position [0, 0]
click at [1354, 28] on input "usr_e795e77c-0bf7-11f0-b24e-02f0d179f5a1" at bounding box center [1383, 23] width 144 height 29
paste input "[PERSON_NAME][EMAIL_ADDRESS][DOMAIN_NAME]"
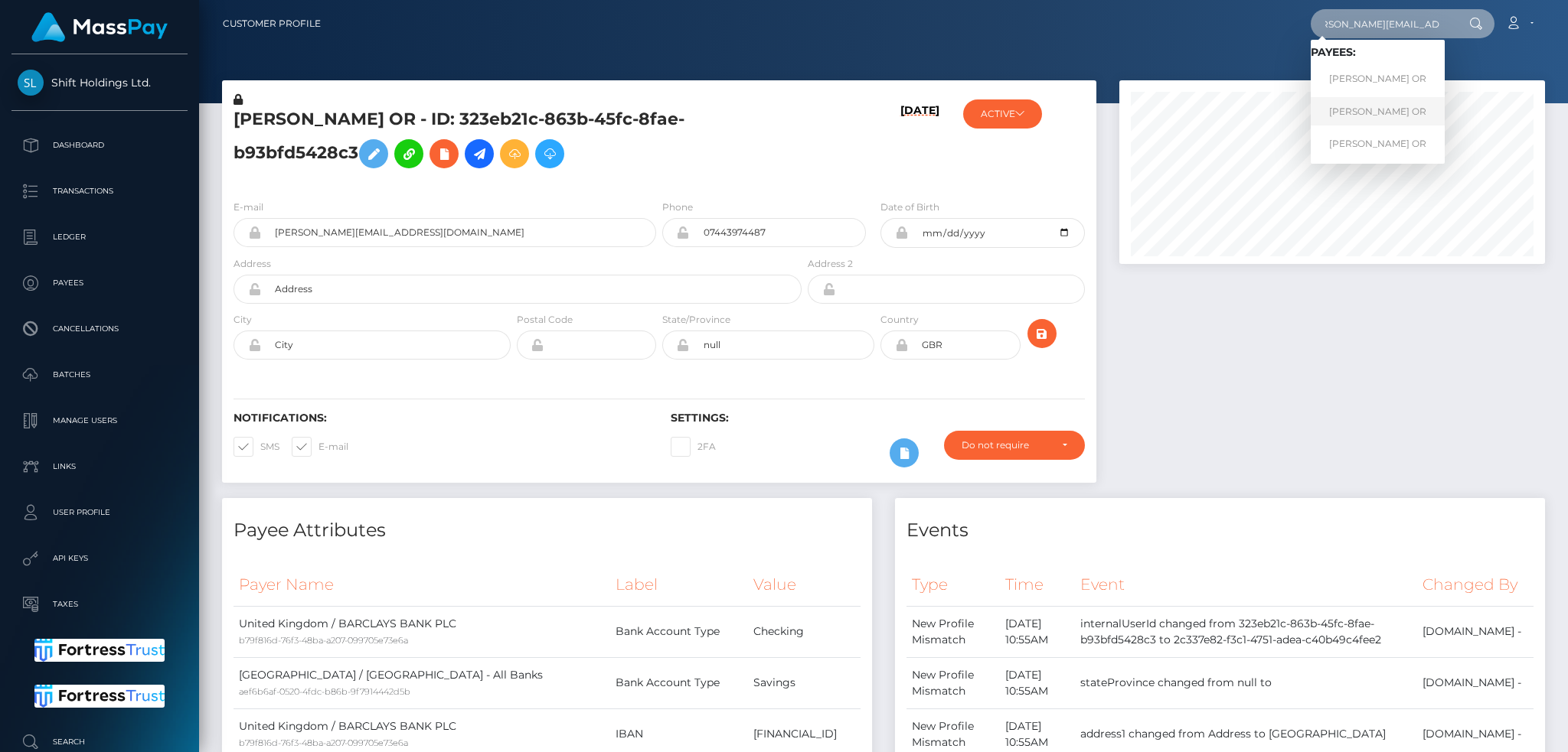
type input "[PERSON_NAME][EMAIL_ADDRESS][DOMAIN_NAME]"
click at [1358, 112] on link "[PERSON_NAME] OR" at bounding box center [1377, 111] width 134 height 28
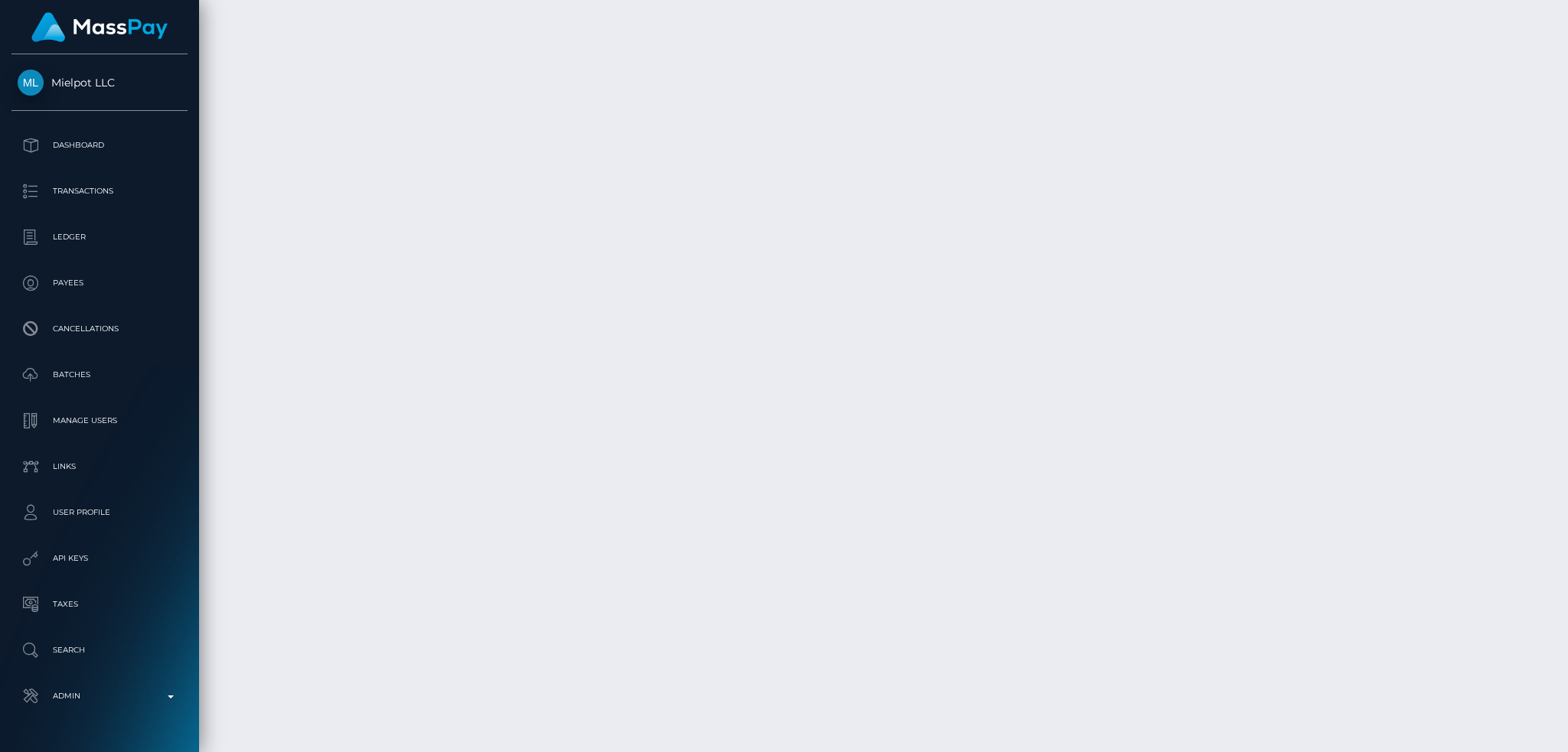
scroll to position [4022, 0]
drag, startPoint x: 1002, startPoint y: 608, endPoint x: 1064, endPoint y: 612, distance: 62.1
copy td "Mielpot LLC"
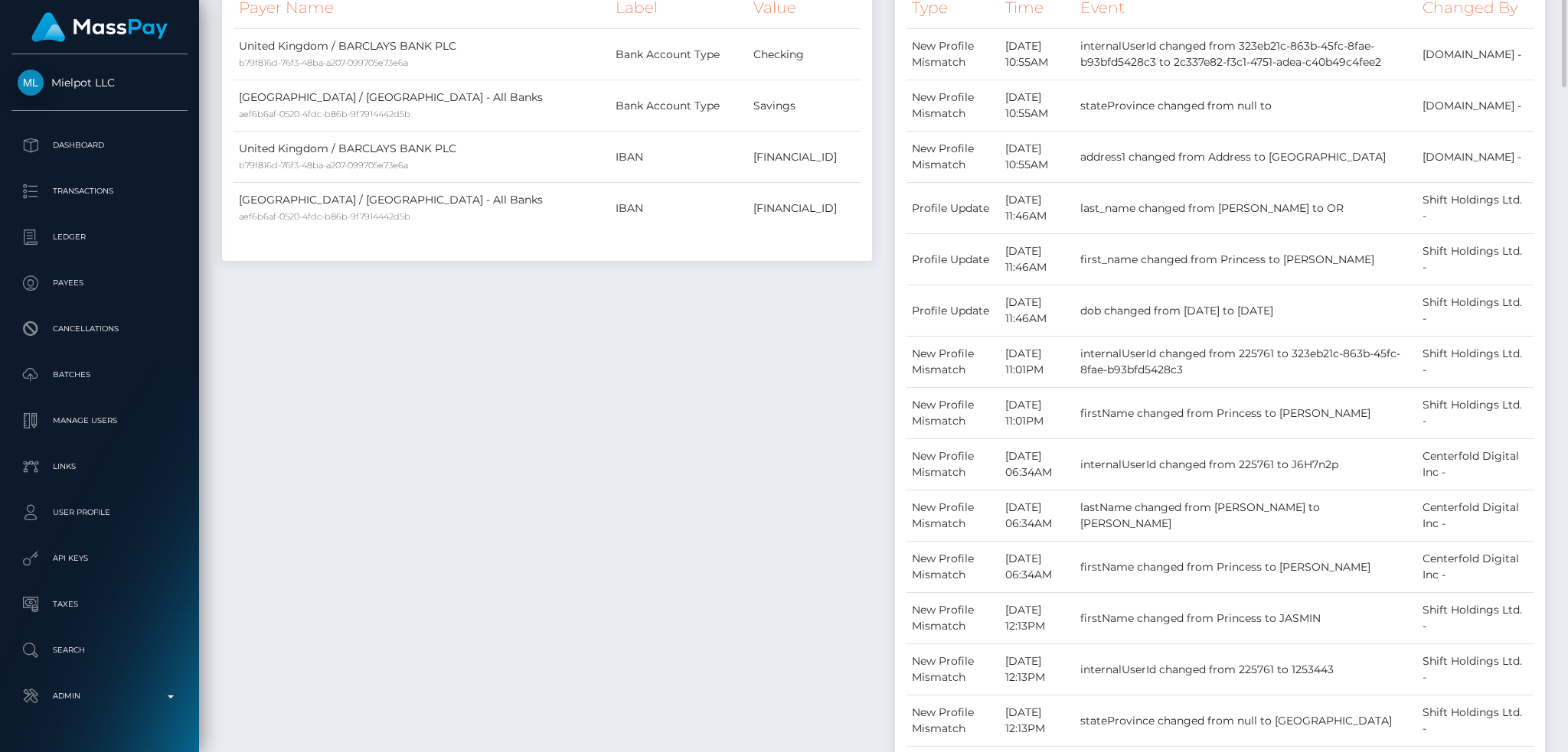
scroll to position [0, 0]
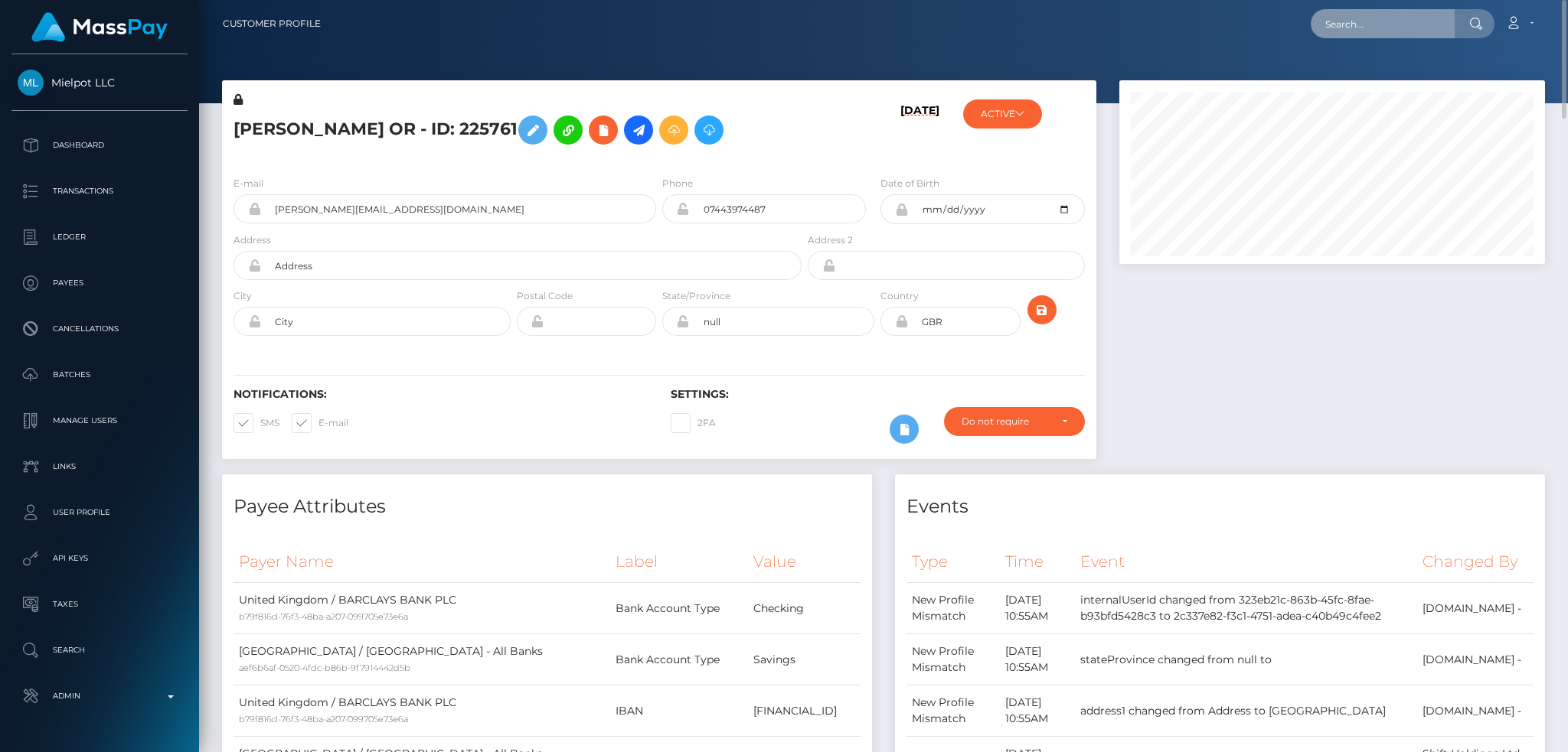
click at [1339, 17] on input "text" at bounding box center [1383, 23] width 144 height 29
paste input "[EMAIL_ADDRESS][DOMAIN_NAME]"
type input "[EMAIL_ADDRESS][DOMAIN_NAME]"
click at [1368, 84] on link "N K DESIGNS LTD" at bounding box center [1372, 79] width 123 height 28
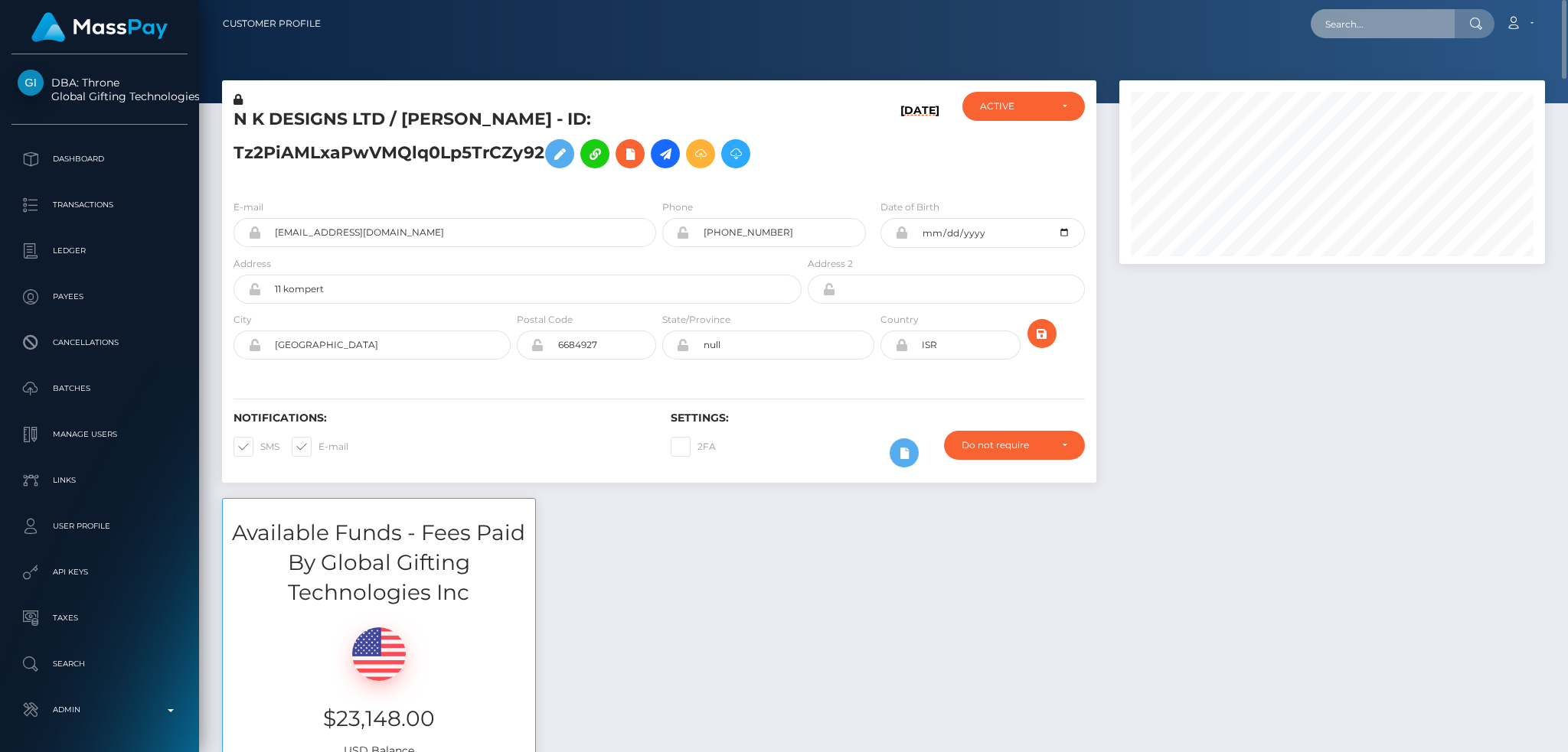
click at [1392, 16] on input "text" at bounding box center [1383, 23] width 144 height 29
paste input "poact_qruyoWztCie9"
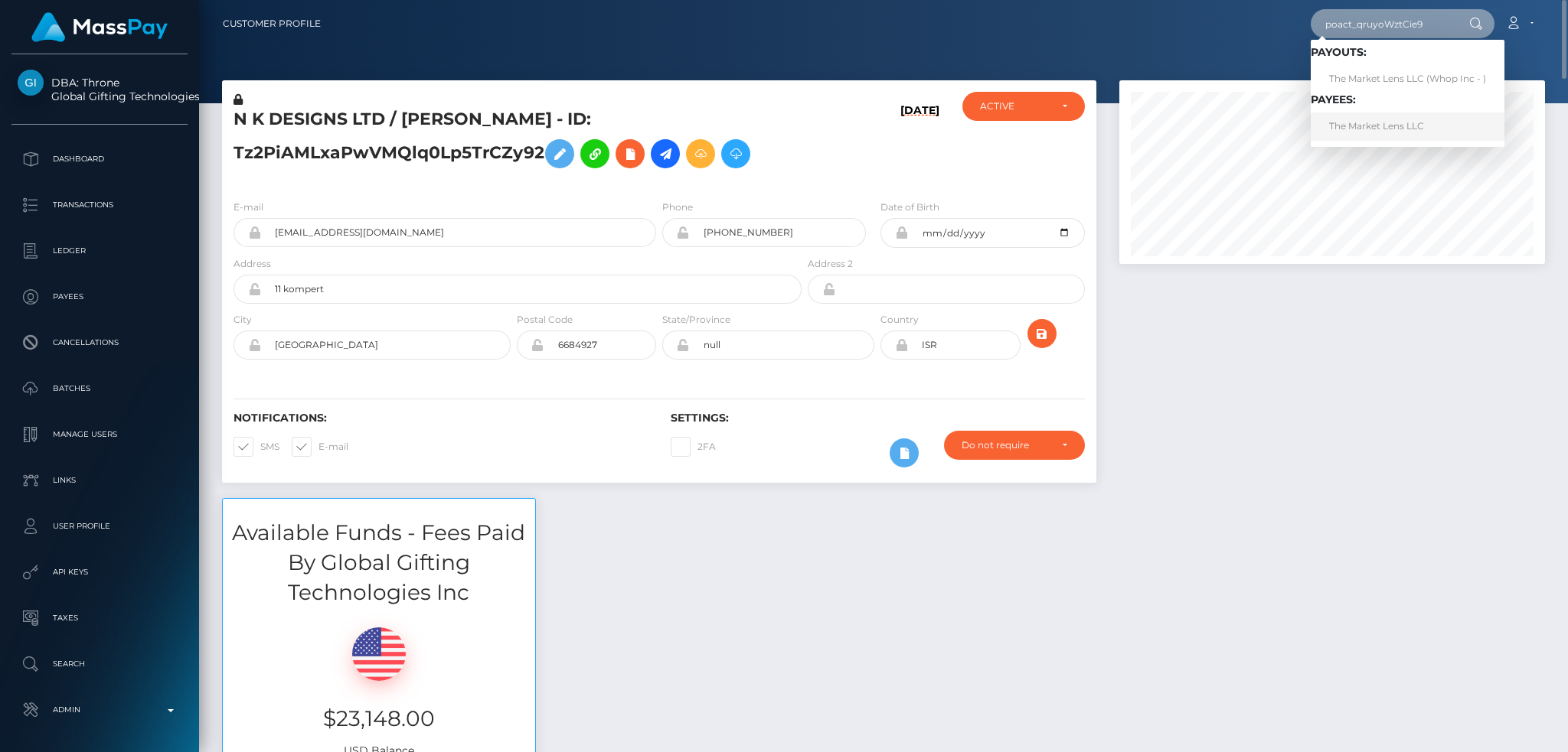
type input "poact_qruyoWztCie9"
click at [1375, 123] on link "The Market Lens LLC" at bounding box center [1408, 126] width 194 height 28
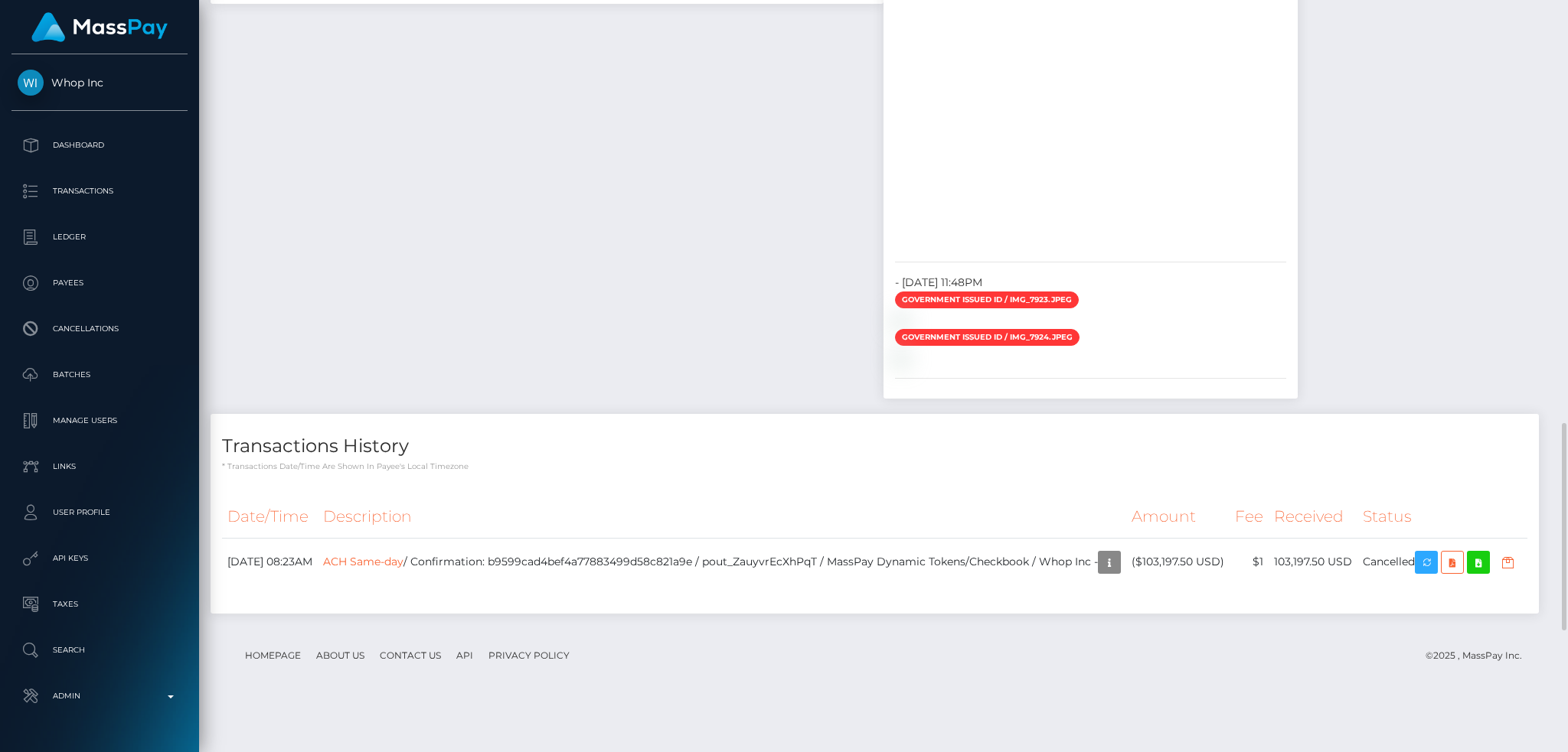
scroll to position [1973, 0]
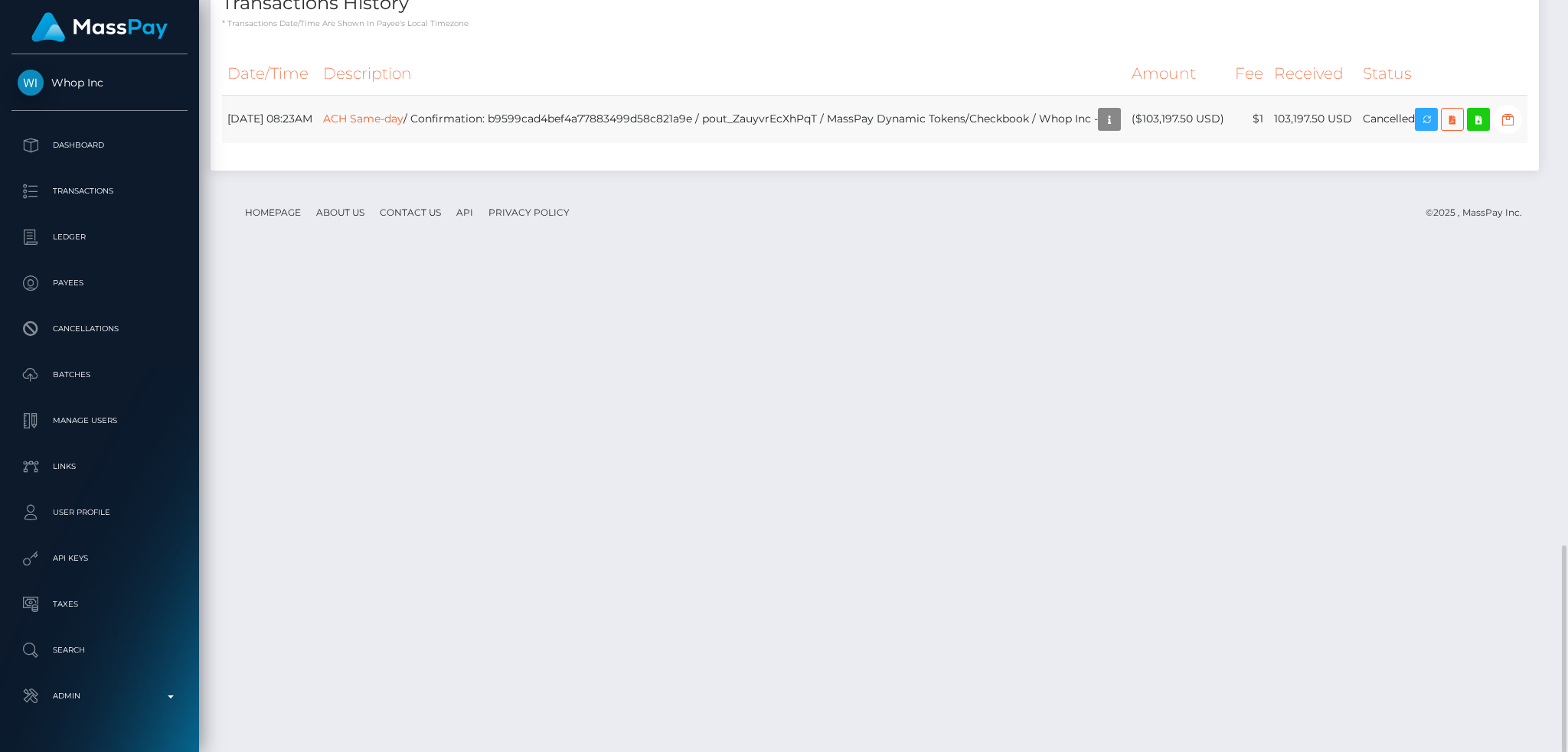
click at [588, 143] on td "ACH Same-day / Confirmation: b9599cad4bef4a77883499d58c821a9e / pout_ZauyvrEcXh…" at bounding box center [722, 119] width 808 height 48
copy td "b9599cad4bef4a77883499d58c821a9e"
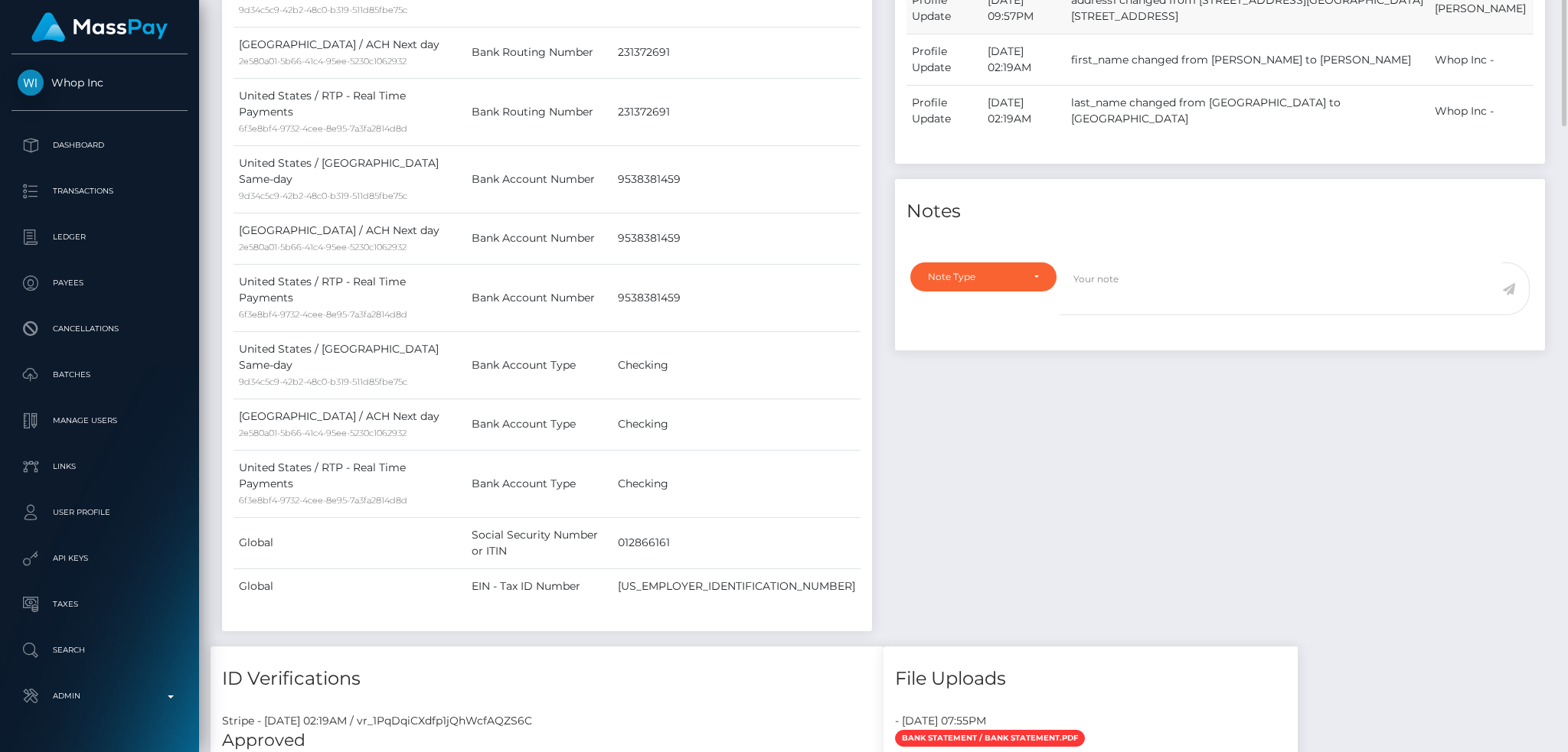
scroll to position [0, 0]
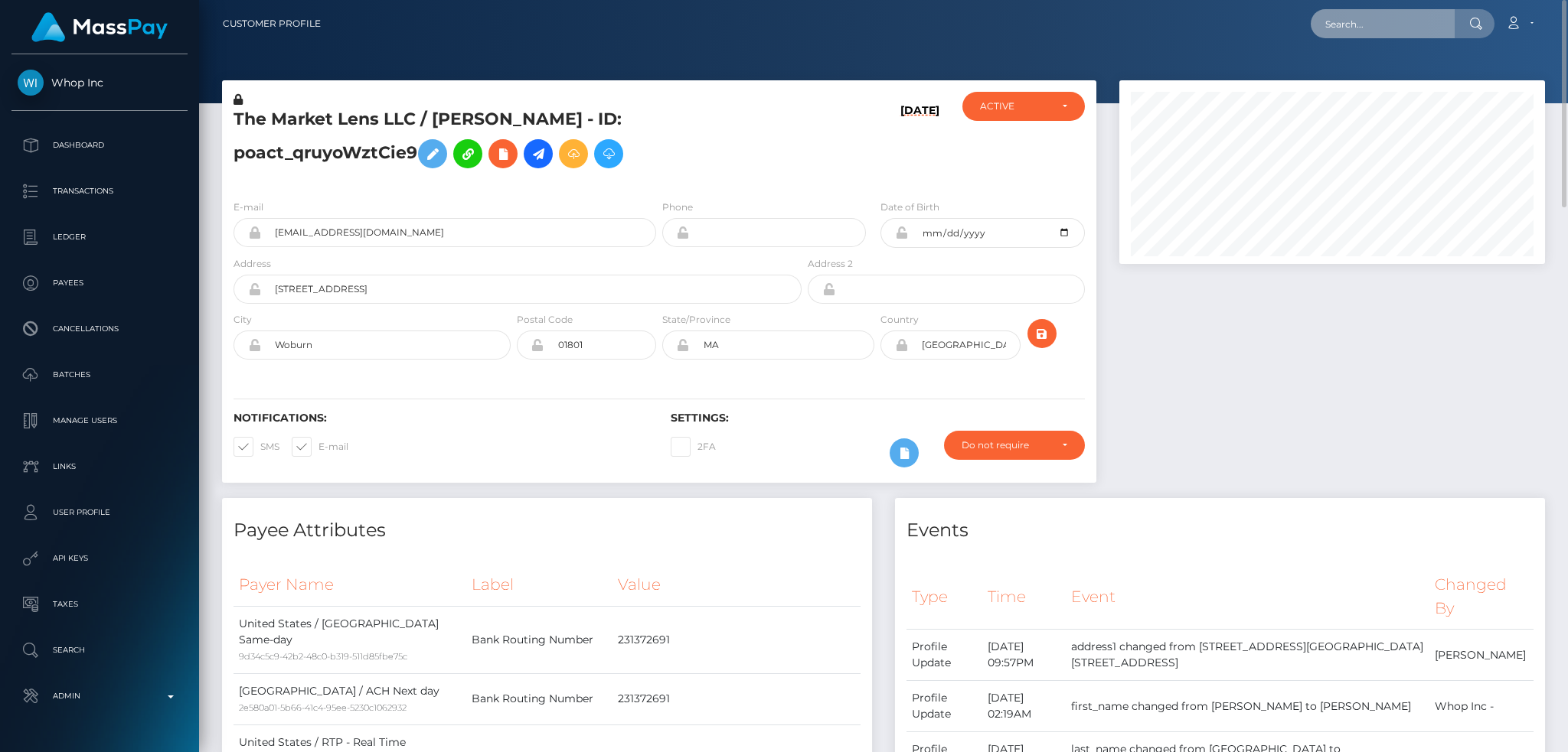
click at [1392, 30] on input "text" at bounding box center [1383, 23] width 144 height 29
paste input "ff083c6c26dd439f9af3a957b1a33d05"
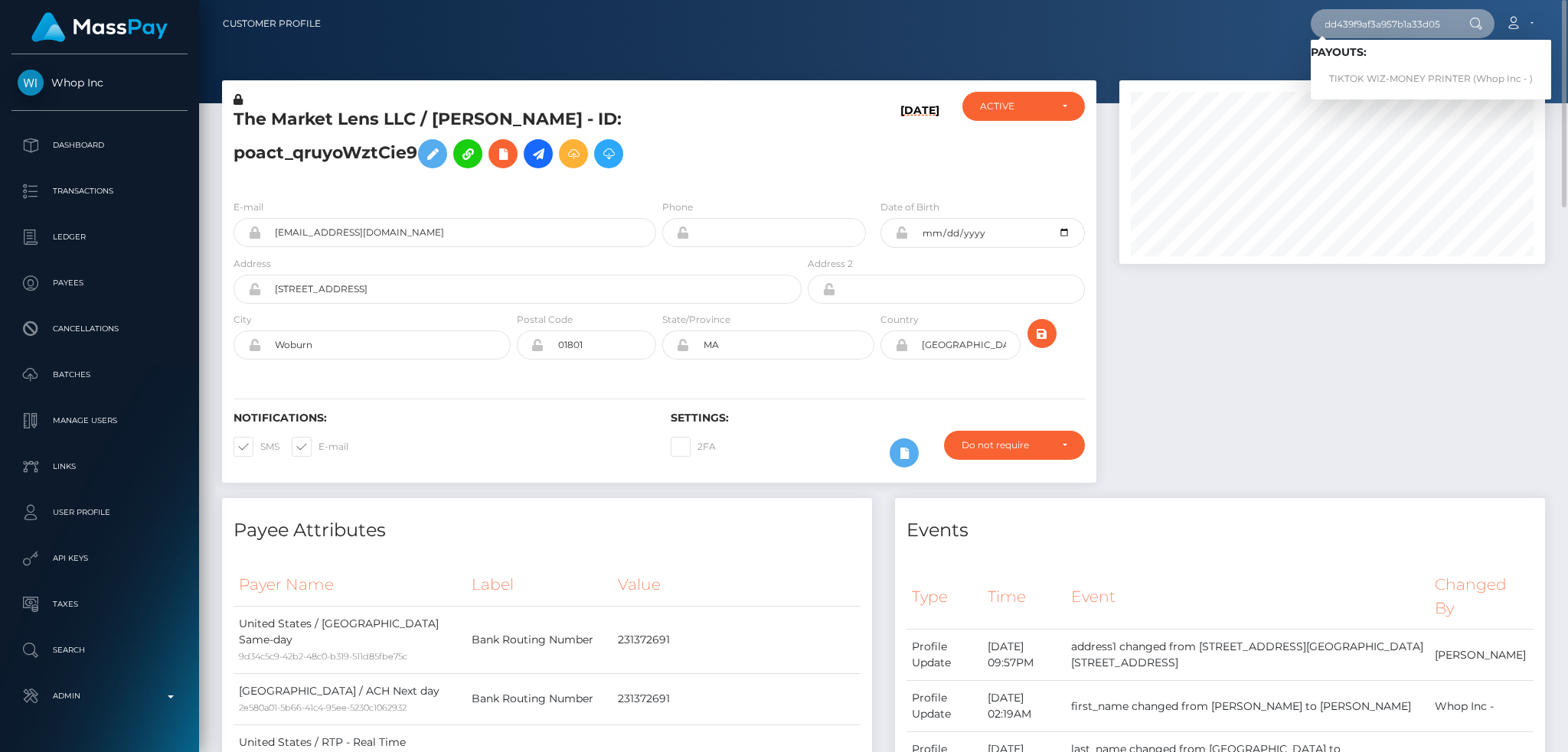
type input "ff083c6c26dd439f9af3a957b1a33d05"
click at [1387, 74] on link "‍️TIKTOK WIZ-MONEY PRINTER (Whop Inc - )" at bounding box center [1431, 79] width 240 height 28
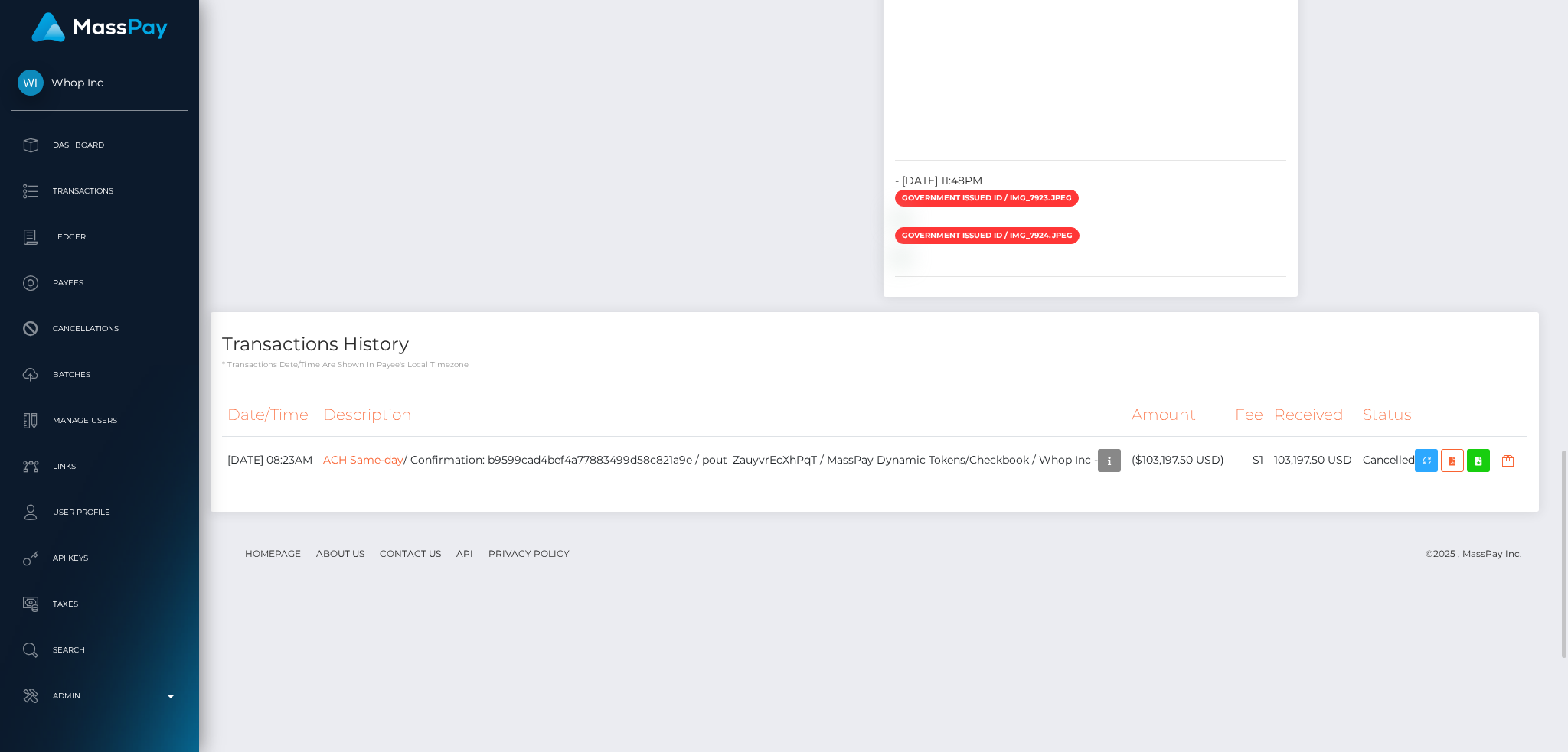
scroll to position [1973, 0]
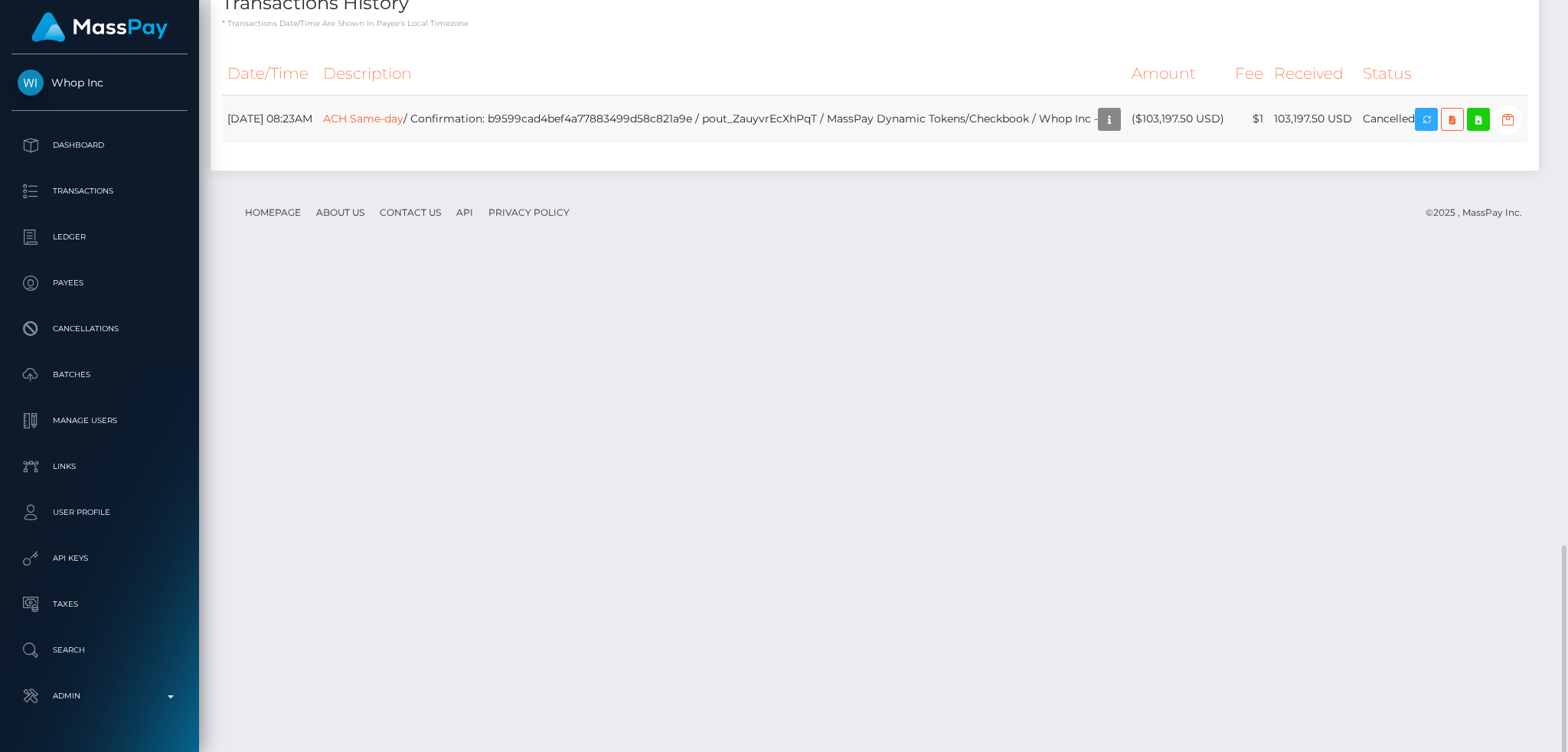
click at [816, 143] on td "ACH Same-day / Confirmation: b9599cad4bef4a77883499d58c821a9e / pout_ZauyvrEcXh…" at bounding box center [722, 119] width 808 height 48
copy td "pout_ZauyvrEcXhPqT"
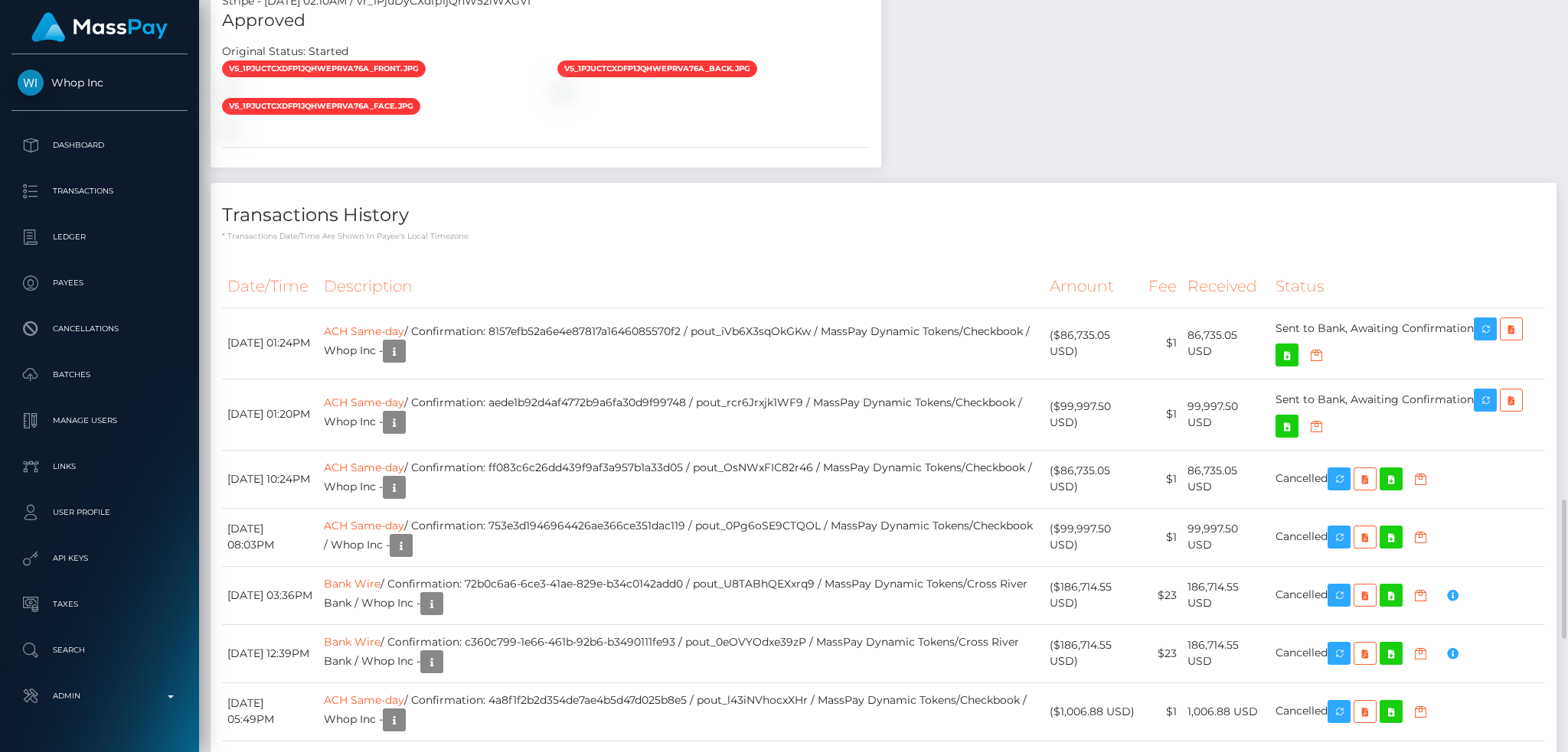
scroll to position [2996, 0]
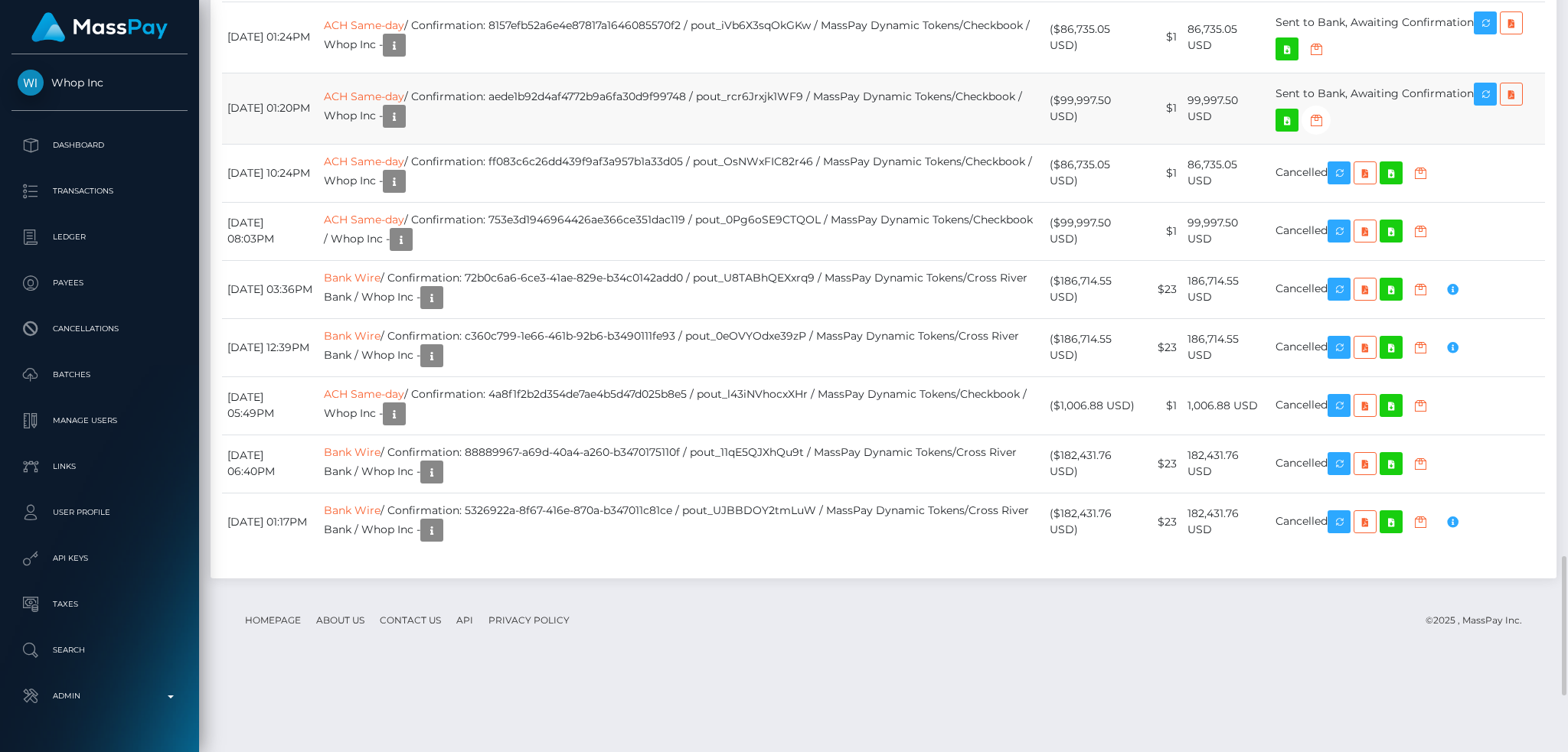
click at [641, 144] on td "ACH Same-day / Confirmation: aede1b92d4af4772b9a6fa30d9f99748 / pout_rcr6Jrxjk1…" at bounding box center [682, 109] width 727 height 71
drag, startPoint x: 641, startPoint y: 482, endPoint x: 653, endPoint y: 477, distance: 13.0
click at [641, 144] on td "ACH Same-day / Confirmation: aede1b92d4af4772b9a6fa30d9f99748 / pout_rcr6Jrxjk1…" at bounding box center [682, 109] width 727 height 71
click at [796, 202] on td "ACH Same-day / Confirmation: ff083c6c26dd439f9af3a957b1a33d05 / pout_OsNWxFIC82…" at bounding box center [682, 173] width 727 height 58
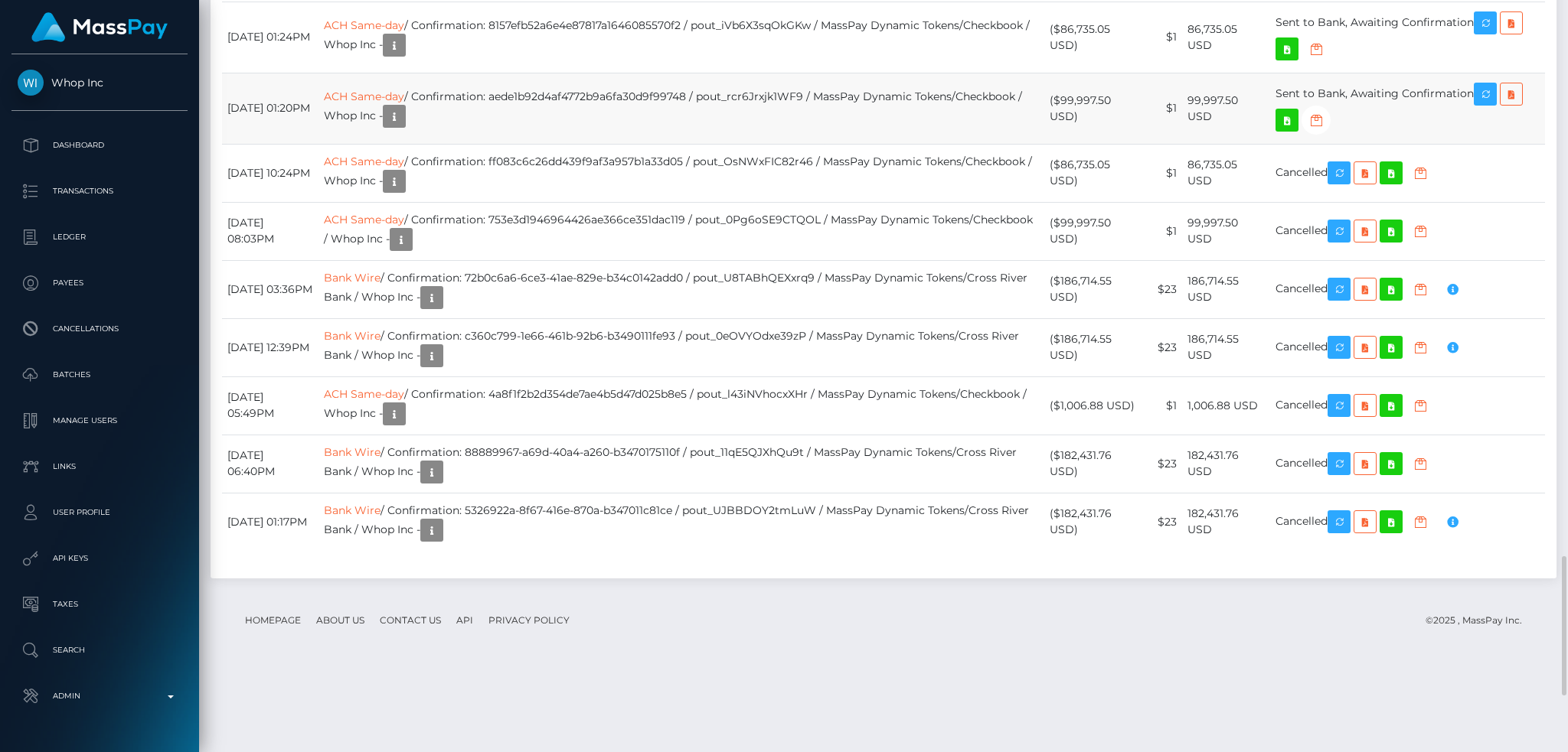
click at [674, 144] on td "ACH Same-day / Confirmation: aede1b92d4af4772b9a6fa30d9f99748 / pout_rcr6Jrxjk1…" at bounding box center [682, 109] width 727 height 71
click at [792, 202] on td "ACH Same-day / Confirmation: ff083c6c26dd439f9af3a957b1a33d05 / pout_OsNWxFIC82…" at bounding box center [682, 173] width 727 height 58
copy td "pout_OsNWxFIC82r46"
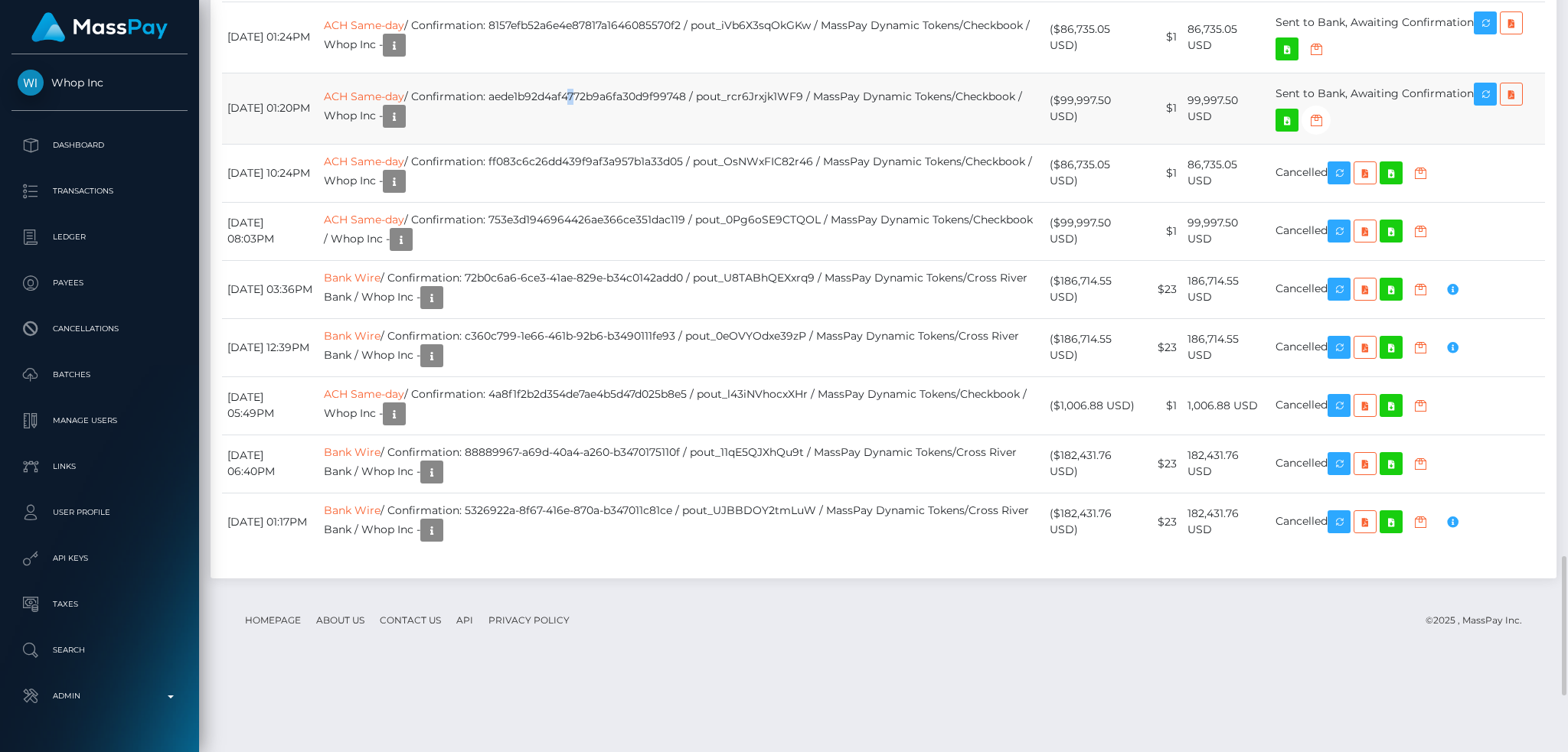
click at [615, 144] on td "ACH Same-day / Confirmation: aede1b92d4af4772b9a6fa30d9f99748 / pout_rcr6Jrxjk1…" at bounding box center [682, 109] width 727 height 71
click at [634, 144] on td "ACH Same-day / Confirmation: aede1b92d4af4772b9a6fa30d9f99748 / pout_rcr6Jrxjk1…" at bounding box center [682, 109] width 727 height 71
copy td "aede1b92d4af4772b9a6fa30d9f99748"
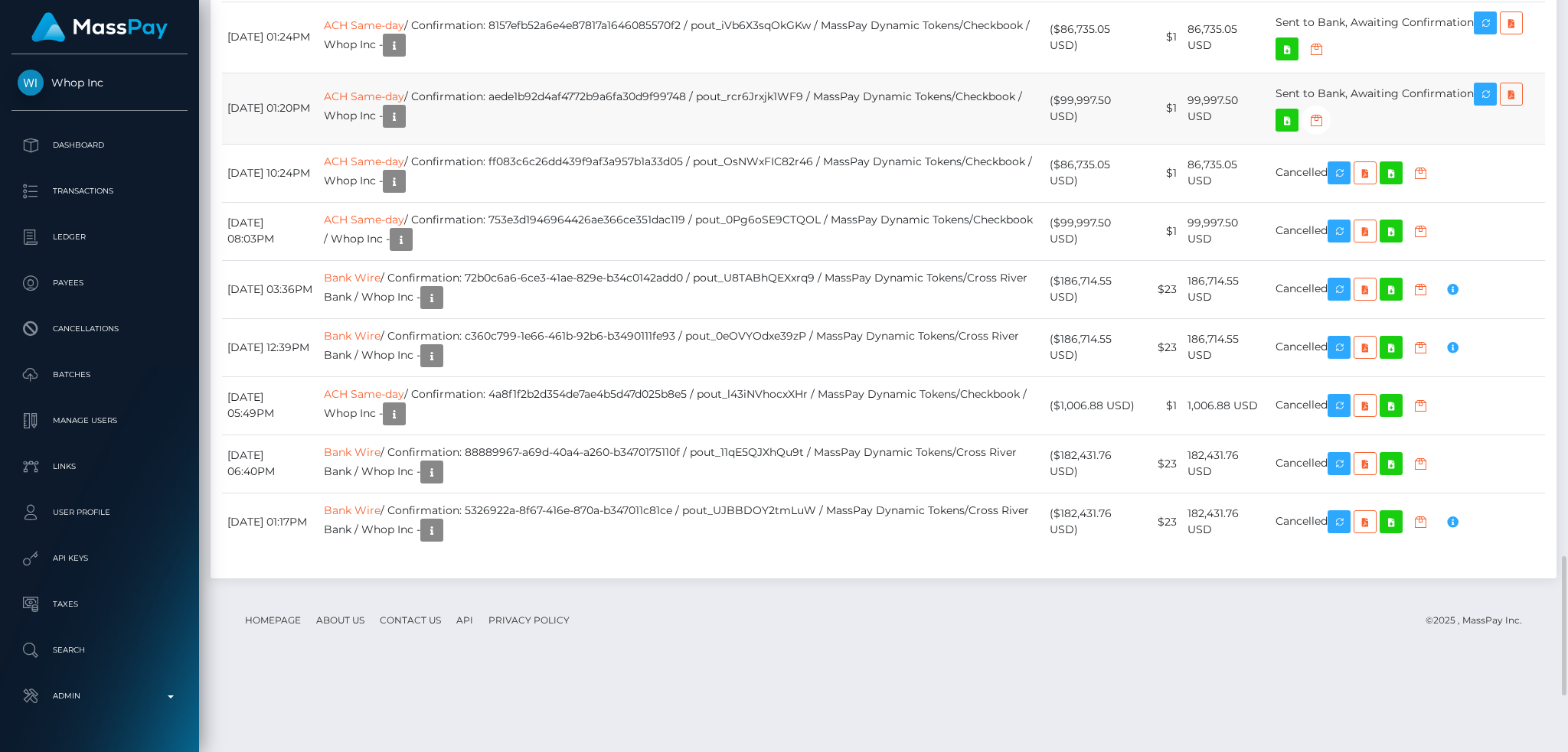
click at [763, 144] on td "ACH Same-day / Confirmation: aede1b92d4af4772b9a6fa30d9f99748 / pout_rcr6Jrxjk1…" at bounding box center [682, 109] width 727 height 71
click at [762, 144] on td "ACH Same-day / Confirmation: aede1b92d4af4772b9a6fa30d9f99748 / pout_rcr6Jrxjk1…" at bounding box center [682, 109] width 727 height 71
copy td "u"
click at [825, 144] on td "ACH Same-day / Confirmation: aede1b92d4af4772b9a6fa30d9f99748 / pout_rcr6Jrxjk1…" at bounding box center [682, 109] width 727 height 71
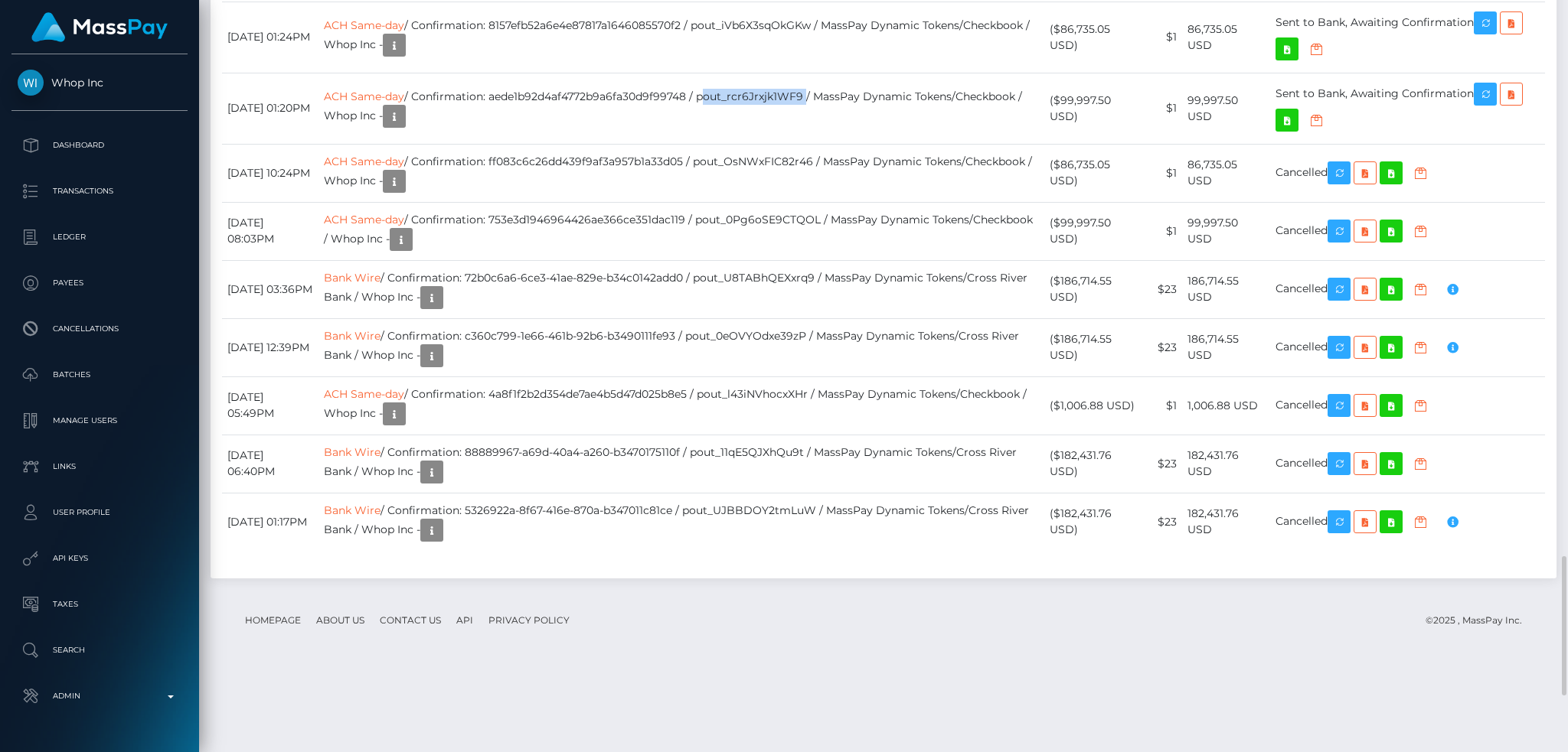
copy td "pout_rcr6Jrxjk1WF9"
click at [678, 73] on td "ACH Same-day / Confirmation: 8157efb52a6e4e87817a1646085570f2 / pout_iVb6X3sqOk…" at bounding box center [682, 37] width 727 height 71
copy td "8157efb52a6e4e87817a1646085570f2"
click at [767, 73] on td "ACH Same-day / Confirmation: 8157efb52a6e4e87817a1646085570f2 / pout_iVb6X3sqOk…" at bounding box center [682, 37] width 727 height 71
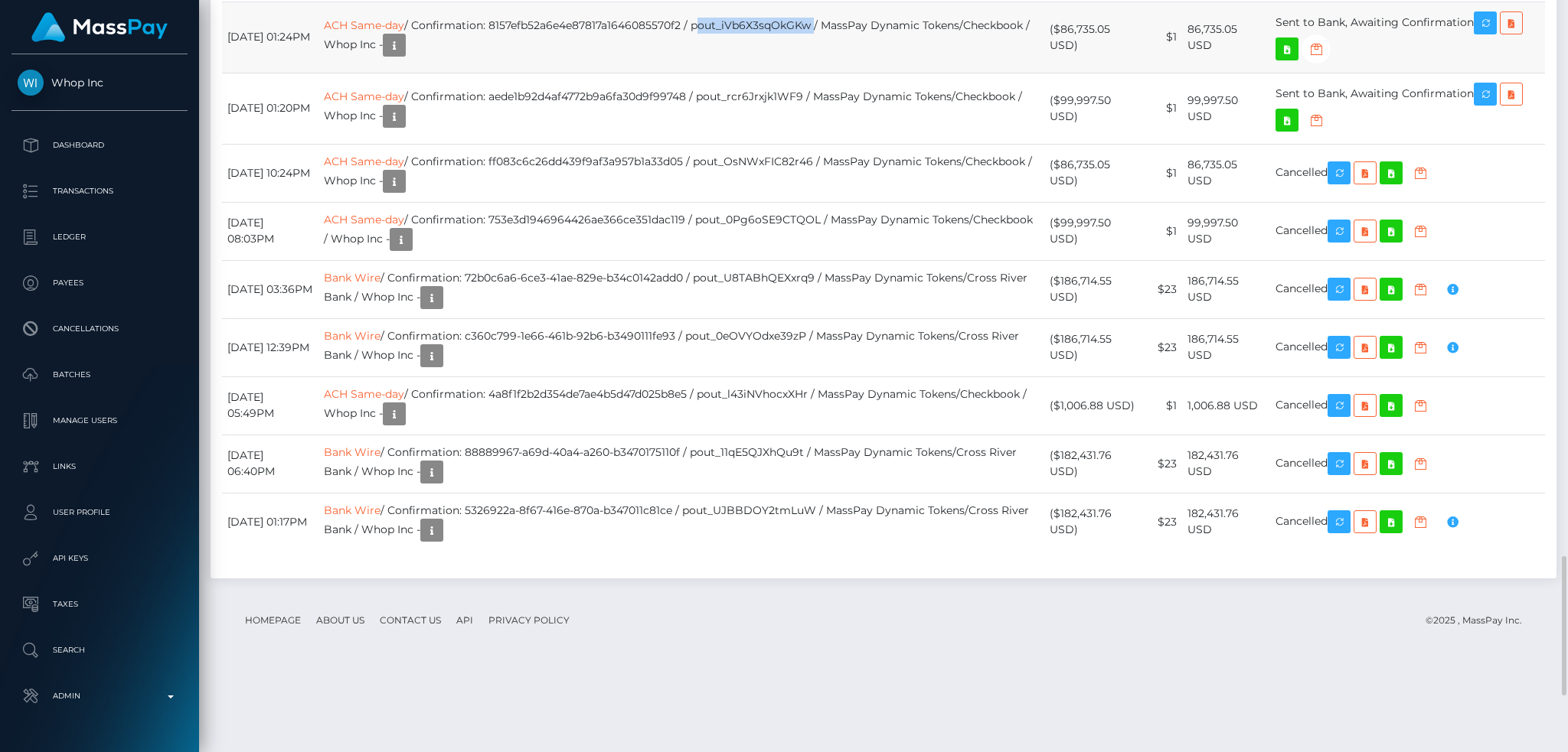
click at [767, 73] on td "ACH Same-day / Confirmation: 8157efb52a6e4e87817a1646085570f2 / pout_iVb6X3sqOk…" at bounding box center [682, 37] width 727 height 71
copy td "pout_iVb6X3sqOkGKw"
click at [786, 202] on td "ACH Same-day / Confirmation: ff083c6c26dd439f9af3a957b1a33d05 / pout_OsNWxFIC82…" at bounding box center [682, 173] width 727 height 58
copy td "pout_OsNWxFIC82r46"
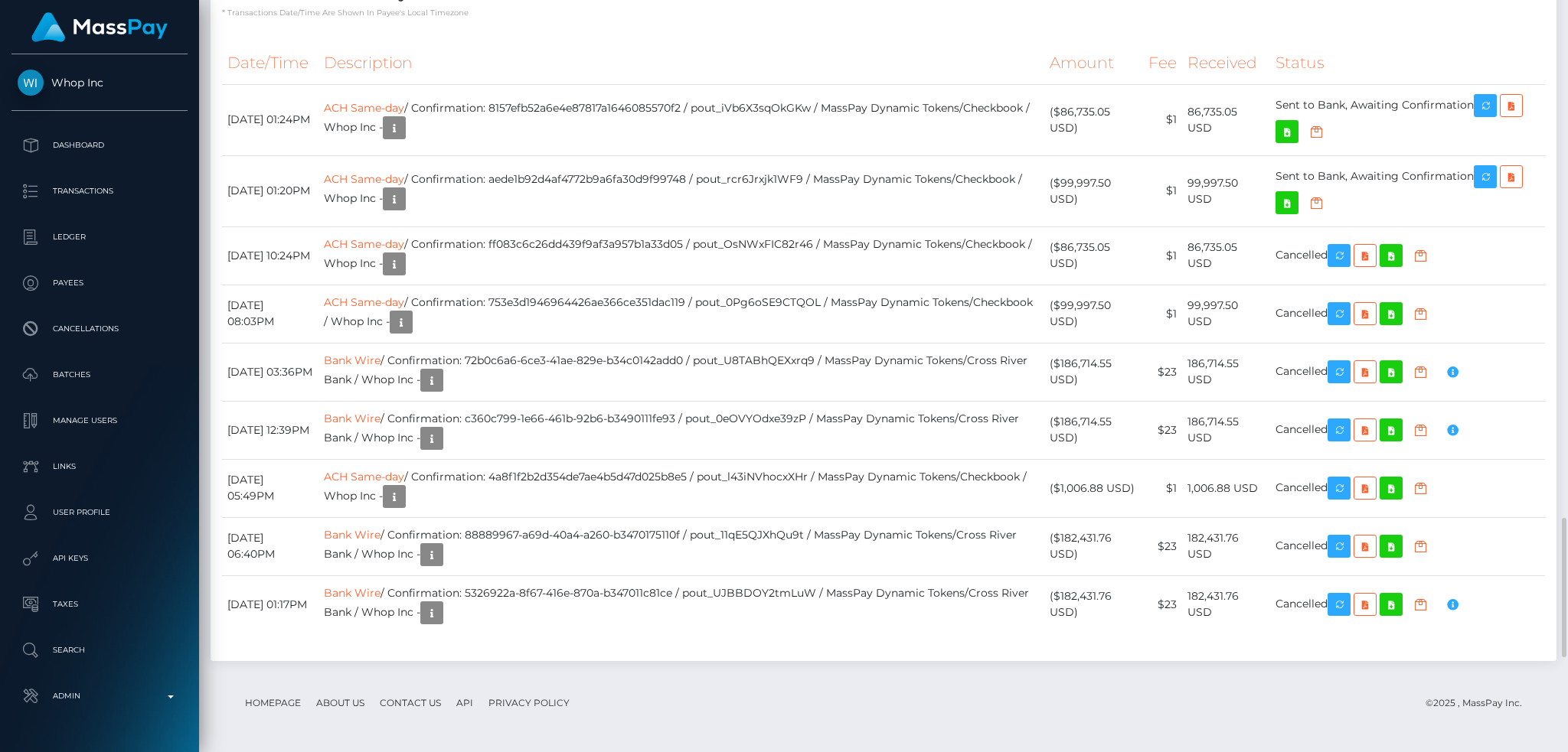
scroll to position [2894, 0]
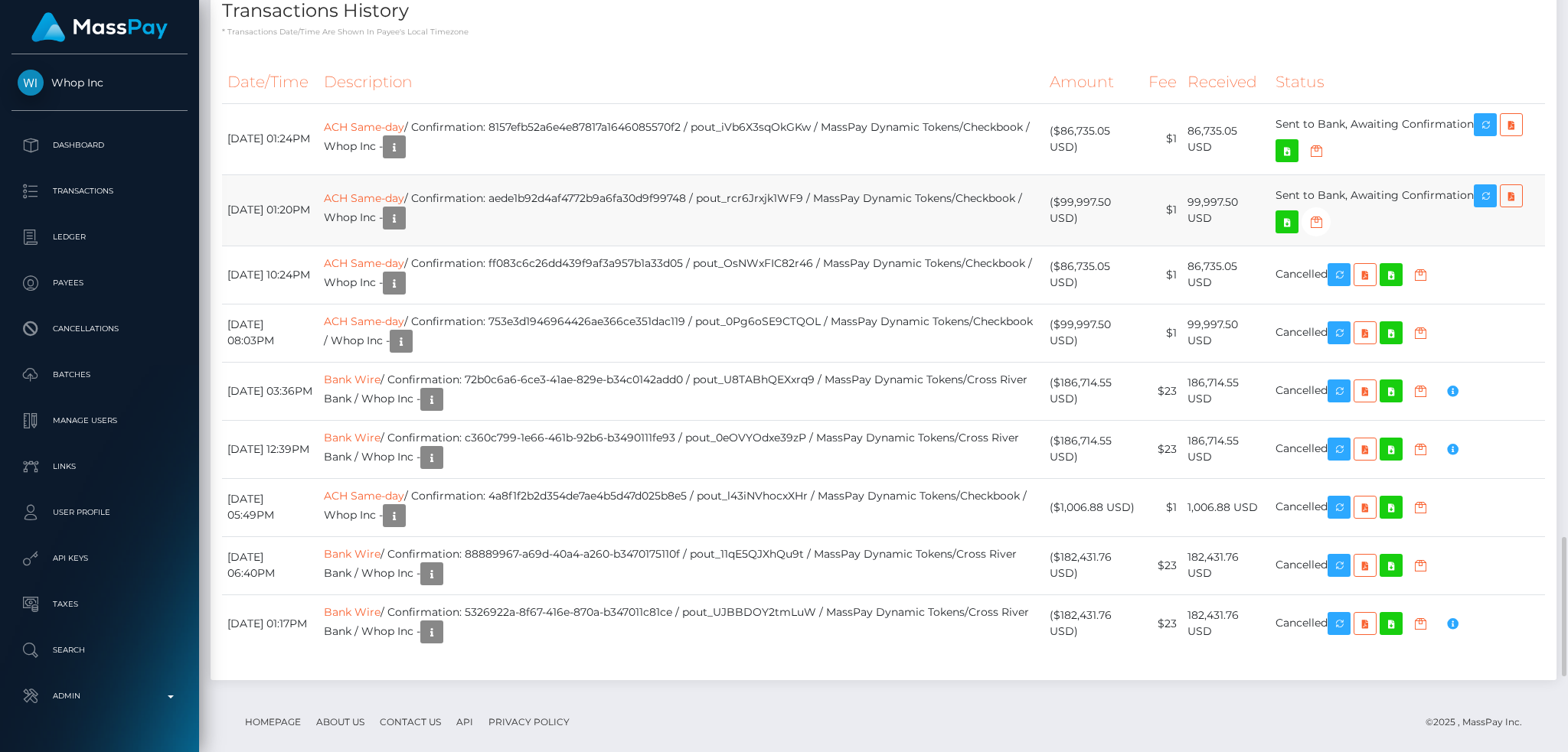
click at [654, 246] on td "ACH Same-day / Confirmation: aede1b92d4af4772b9a6fa30d9f99748 / pout_rcr6Jrxjk1…" at bounding box center [682, 210] width 727 height 71
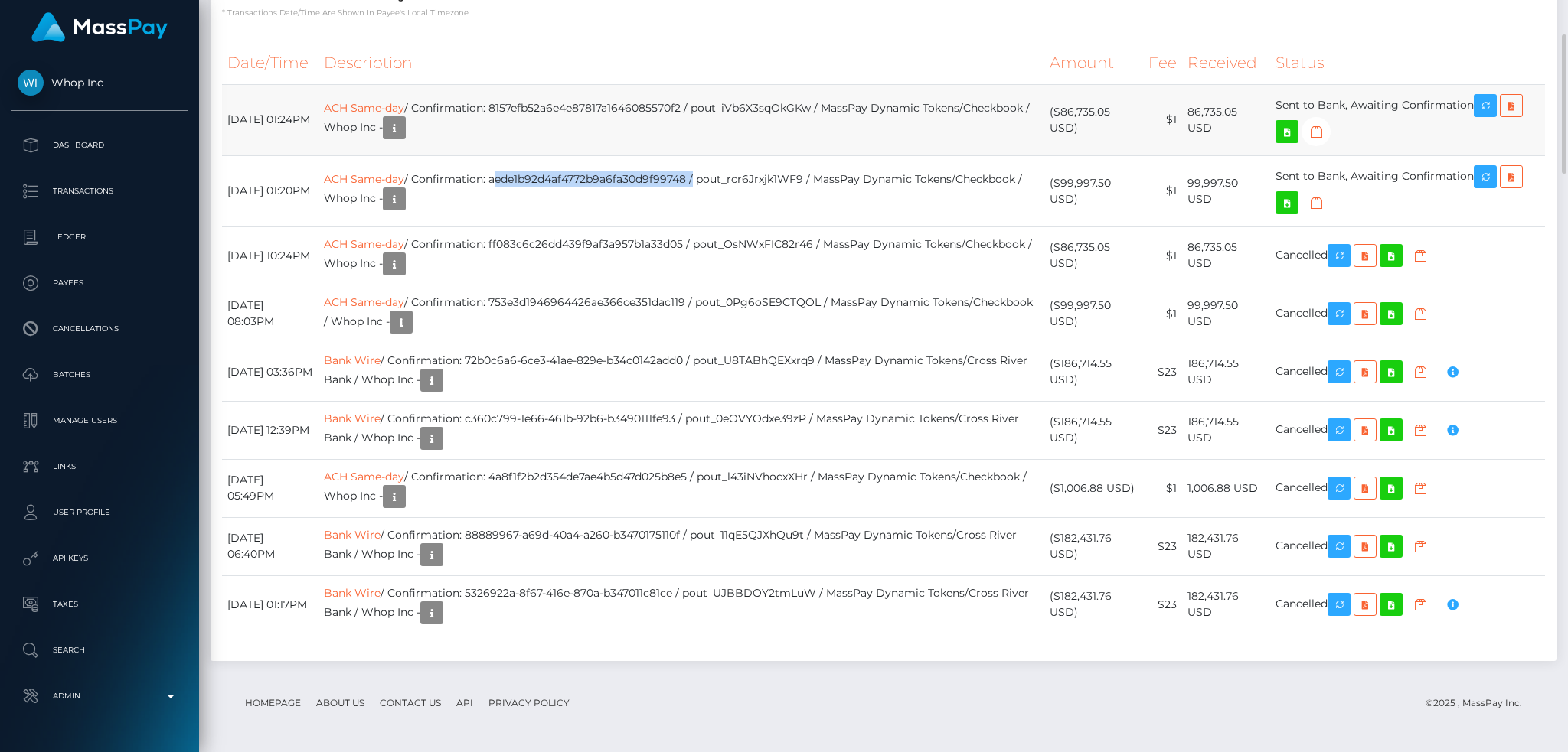
scroll to position [3099, 0]
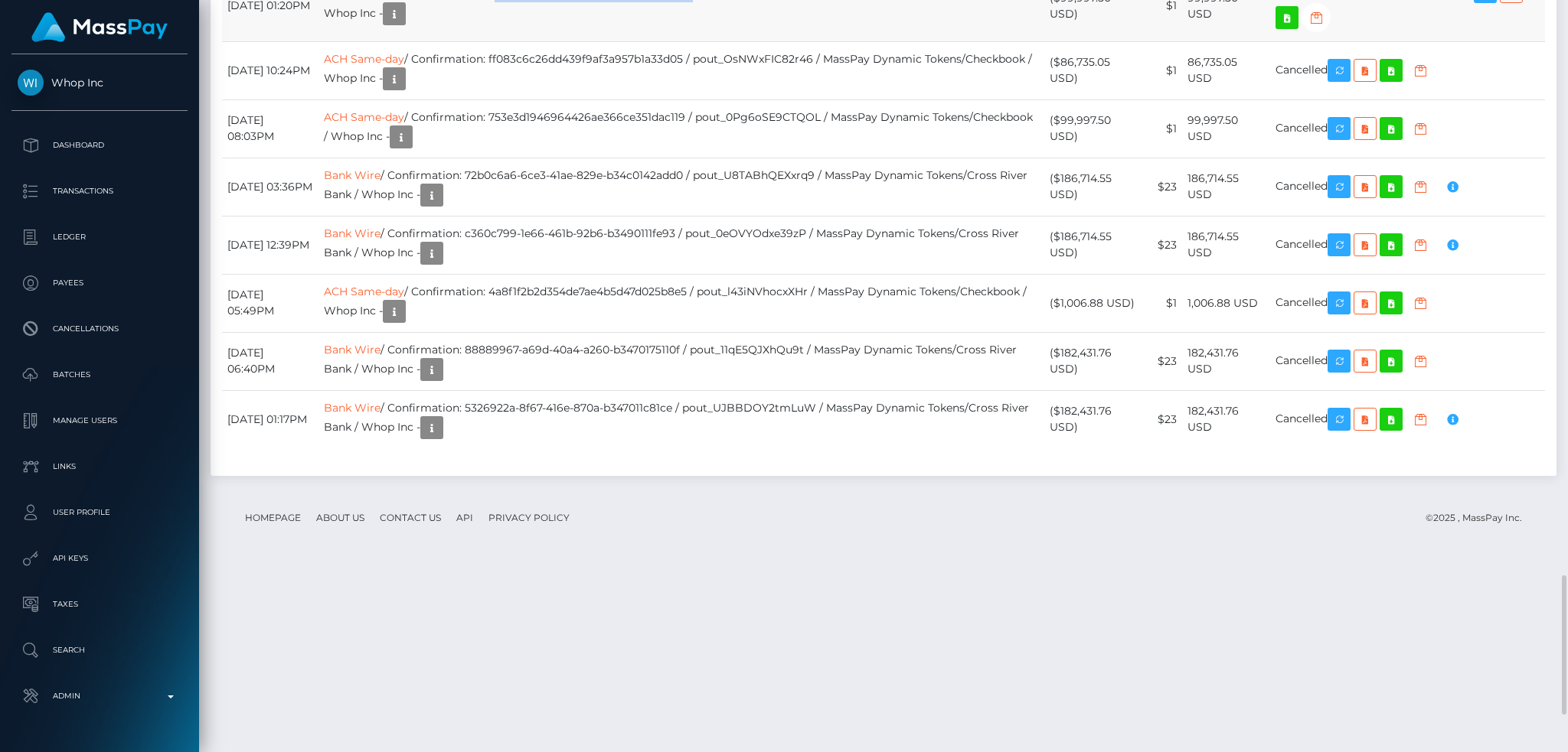
click at [634, 41] on td "ACH Same-day / Confirmation: aede1b92d4af4772b9a6fa30d9f99748 / pout_rcr6Jrxjk1…" at bounding box center [682, 5] width 727 height 71
copy td "8157efb52a6e4e87817a1646085570f2"
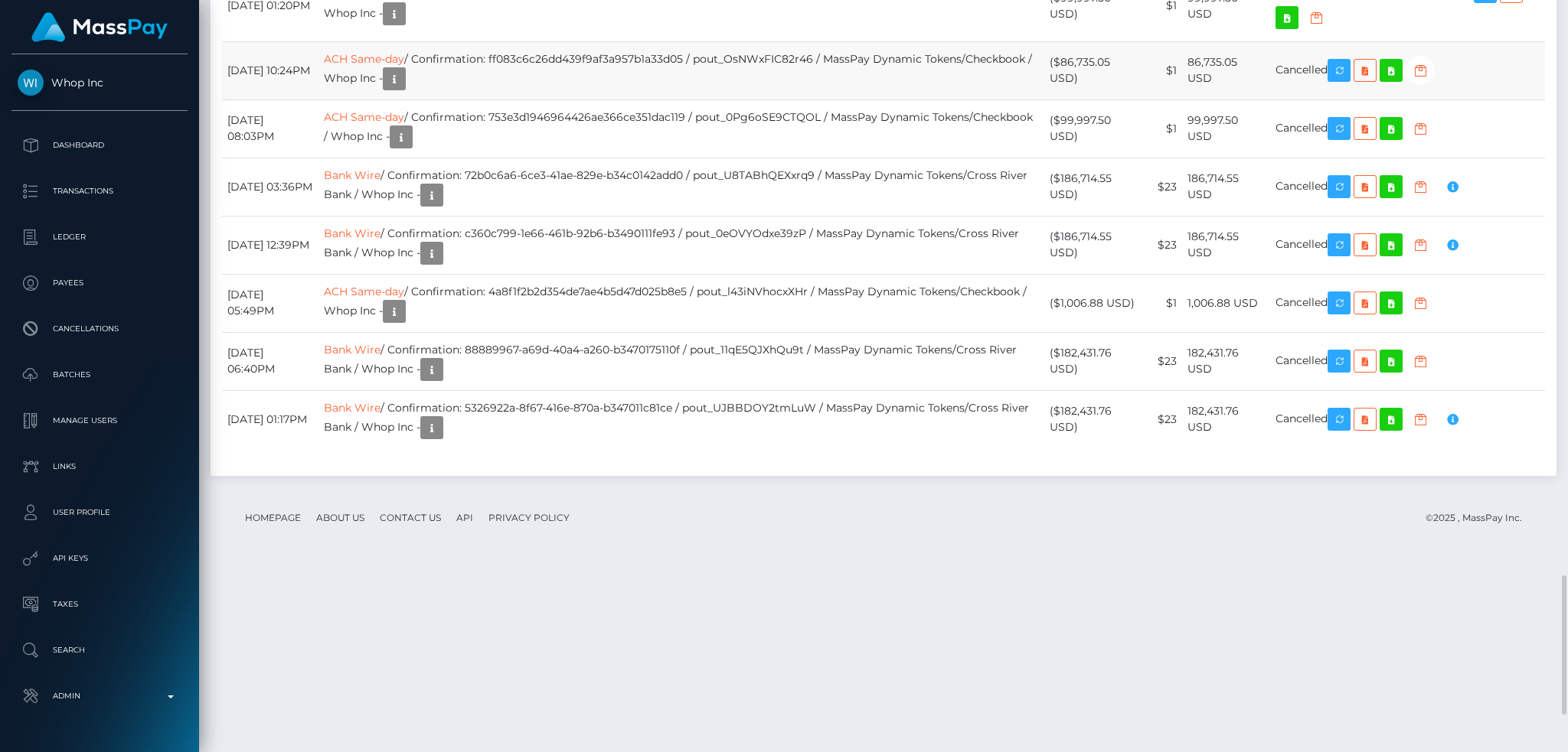
click at [684, 100] on td "ACH Same-day / Confirmation: ff083c6c26dd439f9af3a957b1a33d05 / pout_OsNWxFIC82…" at bounding box center [682, 69] width 727 height 58
copy td "ff083c6c26dd439f9af3a957b1a33d05"
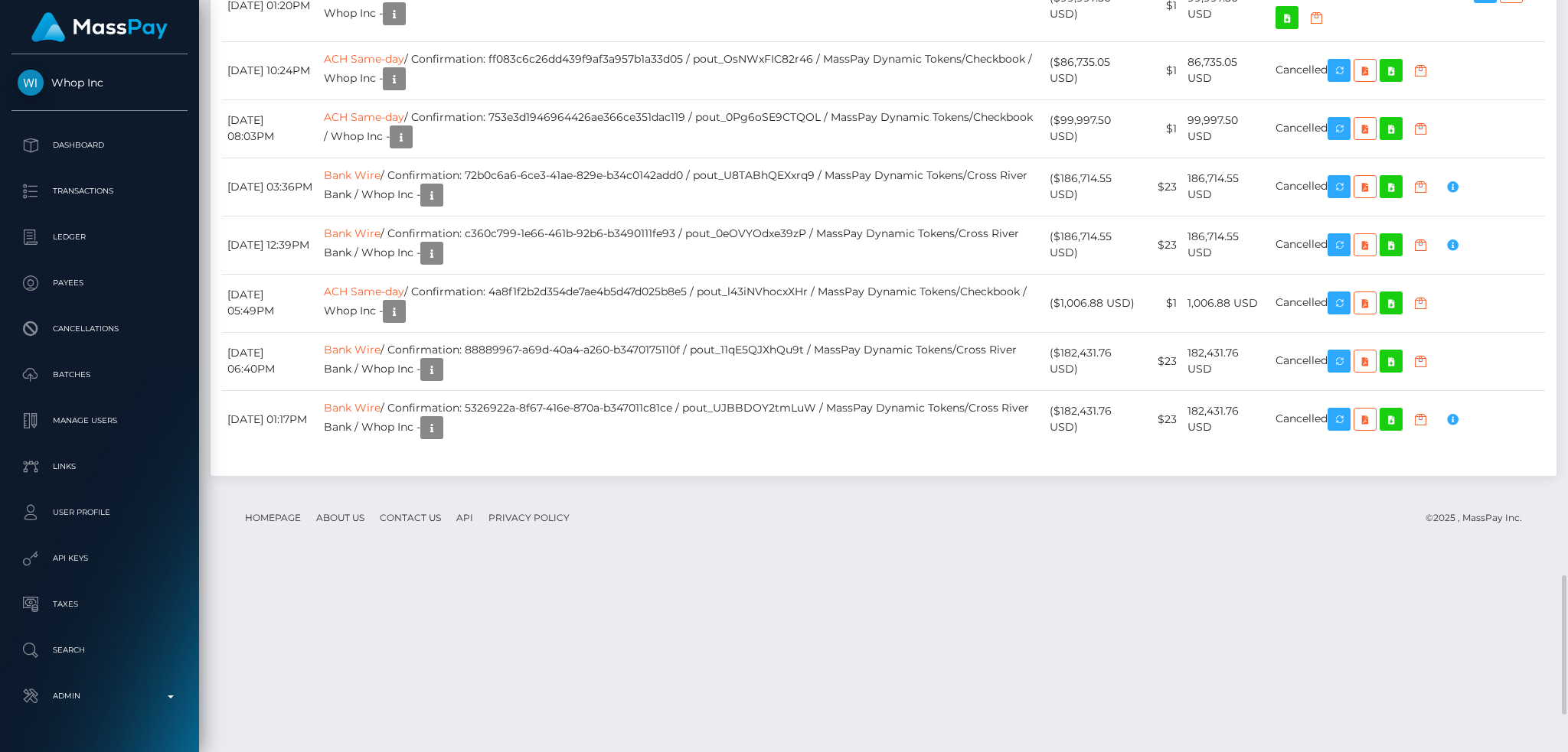
copy td "pout_iVb6X3sqOkGKw"
click at [753, 41] on td "ACH Same-day / Confirmation: aede1b92d4af4772b9a6fa30d9f99748 / pout_rcr6Jrxjk1…" at bounding box center [682, 5] width 727 height 71
click at [806, 100] on td "ACH Same-day / Confirmation: ff083c6c26dd439f9af3a957b1a33d05 / pout_OsNWxFIC82…" at bounding box center [682, 69] width 727 height 58
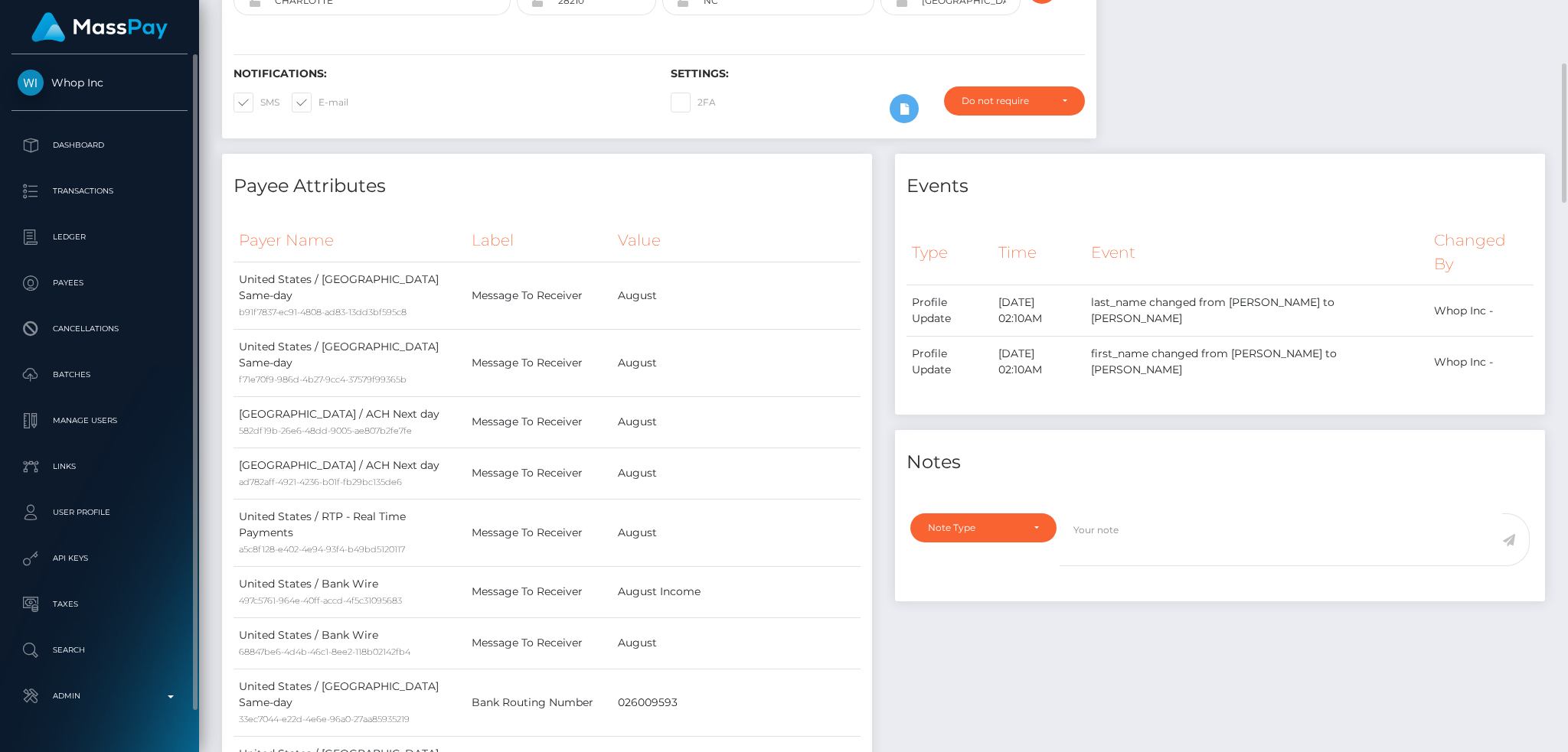
scroll to position [42, 0]
click at [101, 634] on ul "Dashboard Transactions Ledger Payees Cancellations Batches Links" at bounding box center [100, 379] width 199 height 589
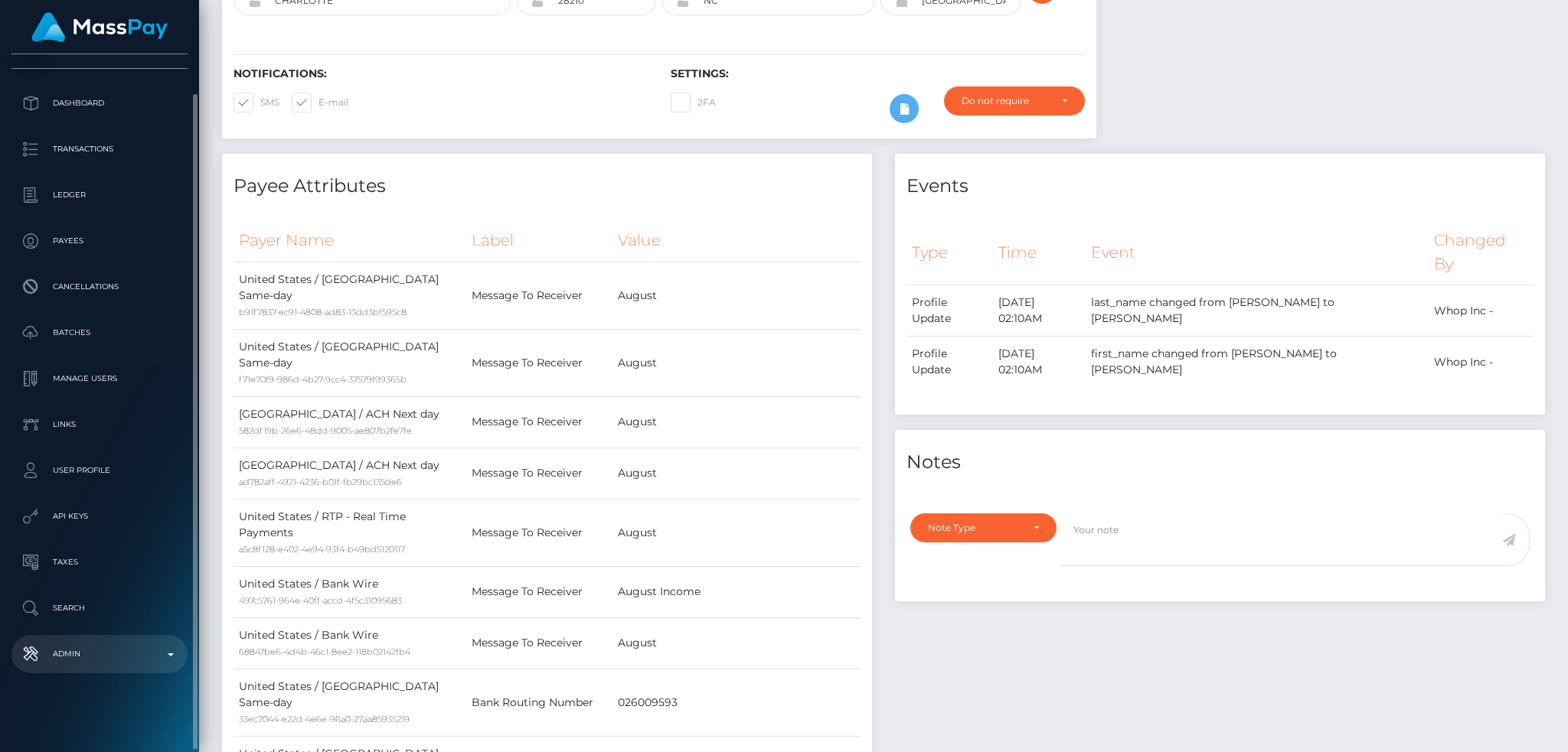
click at [126, 647] on p "Admin" at bounding box center [100, 654] width 164 height 23
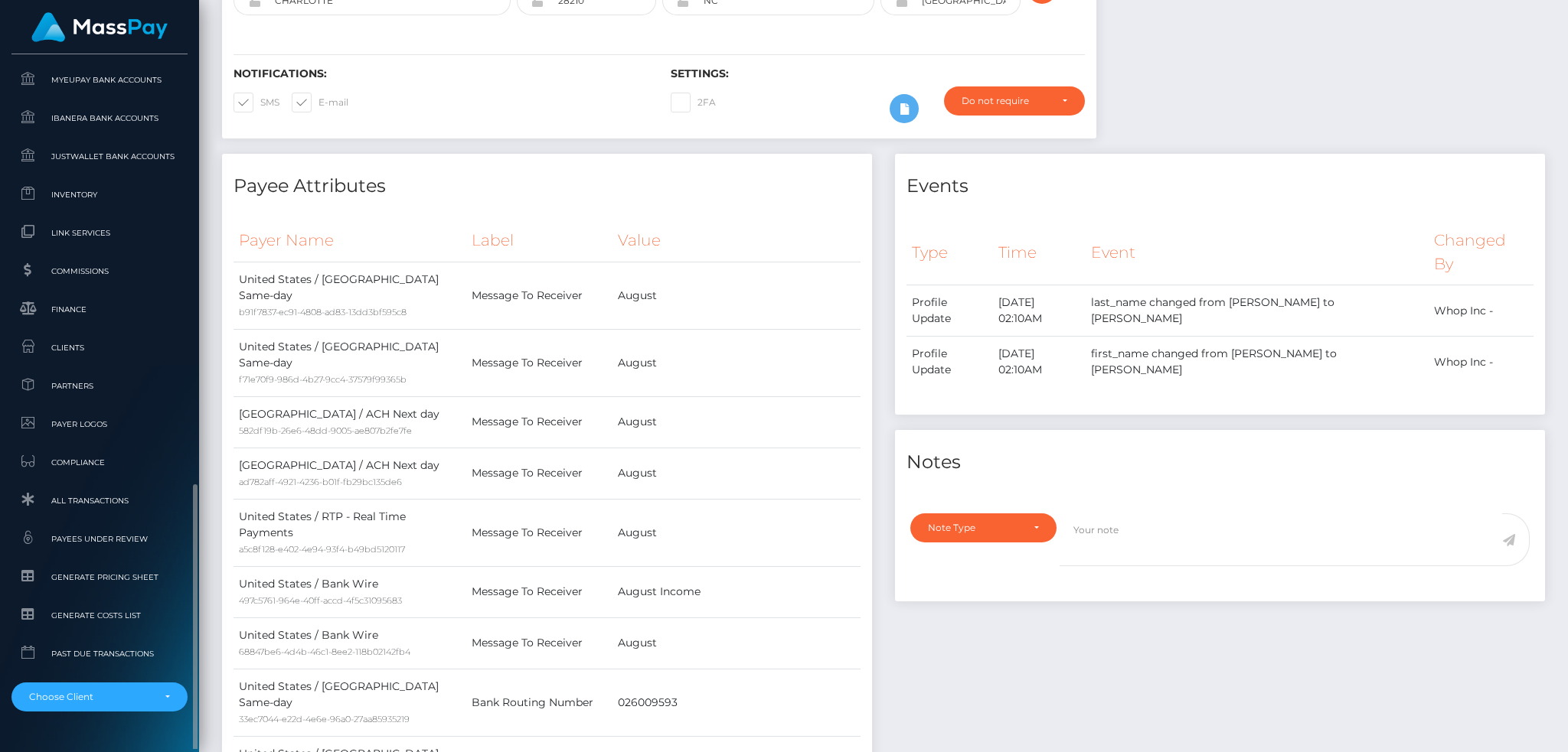
scroll to position [897, 0]
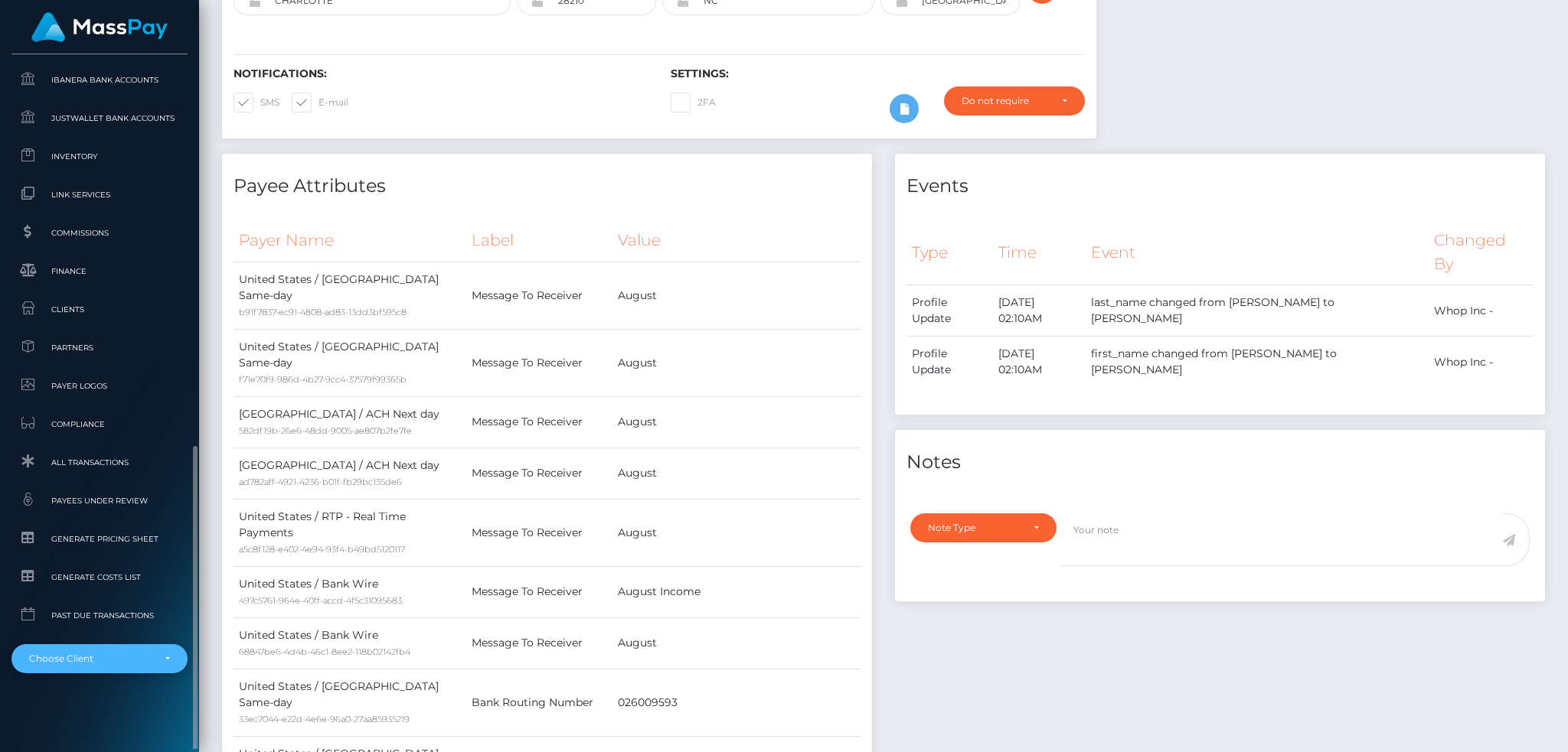
click at [116, 648] on div "Choose Client" at bounding box center [100, 659] width 176 height 29
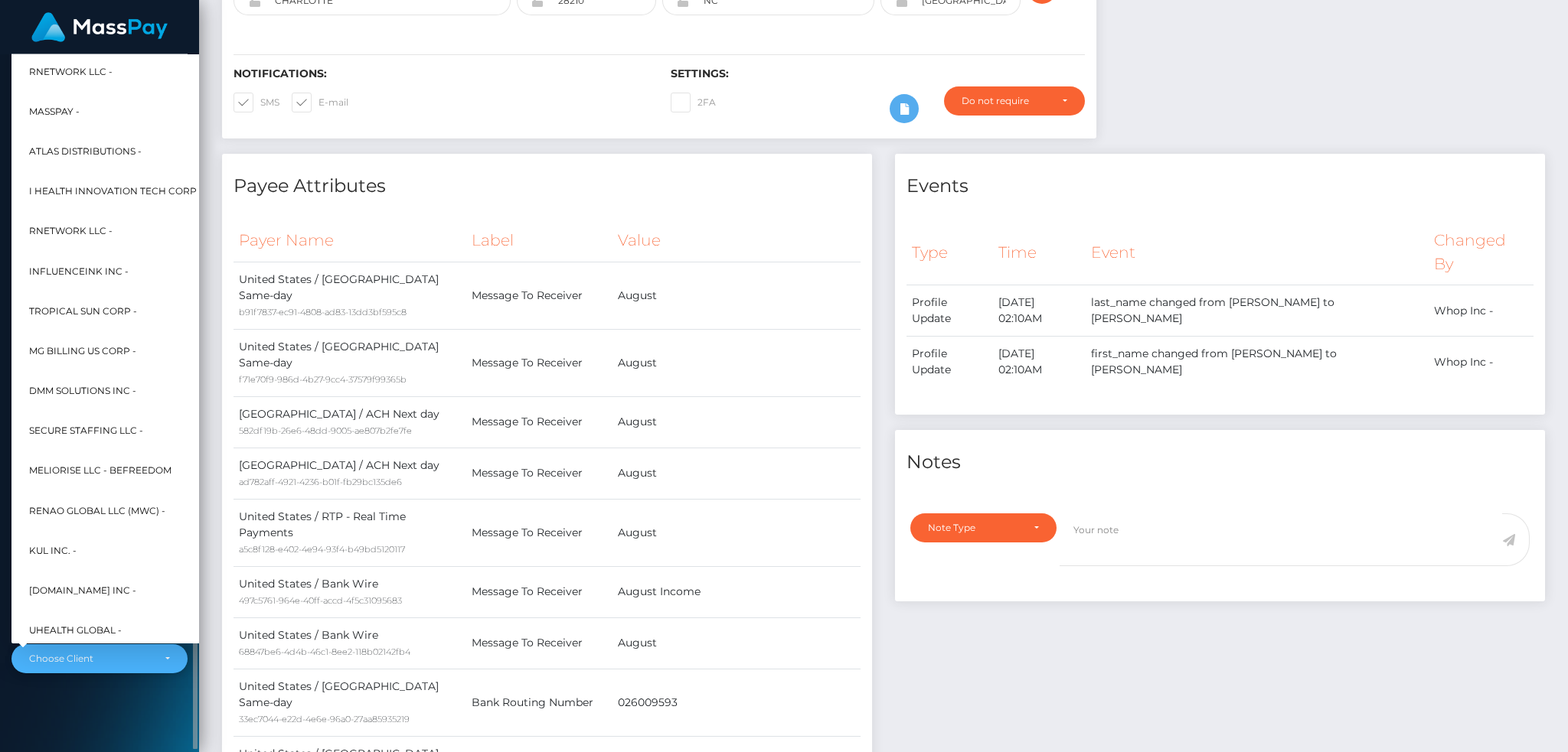
scroll to position [734, 0]
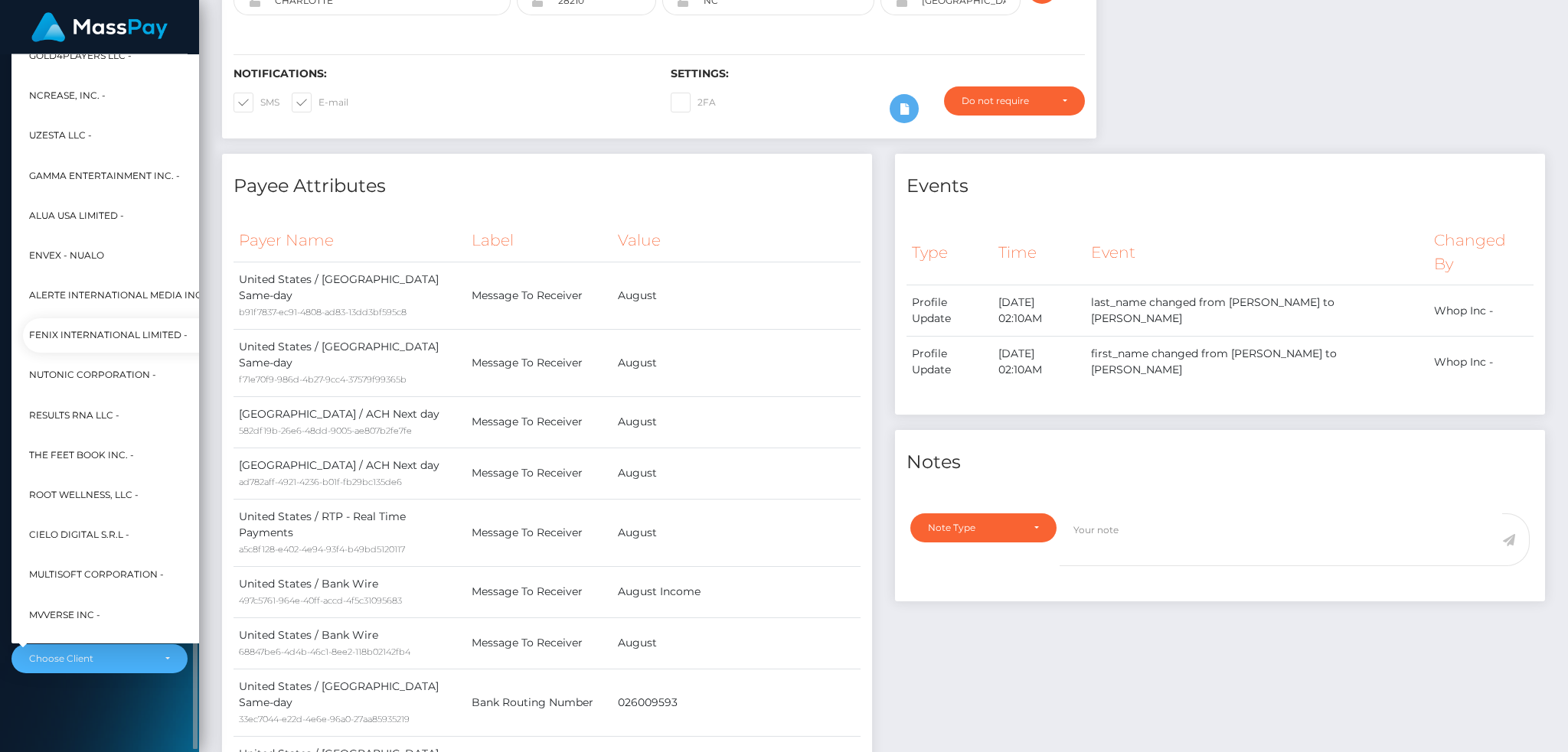
click at [121, 330] on span "Fenix International Limited -" at bounding box center [109, 336] width 158 height 20
select select "26"
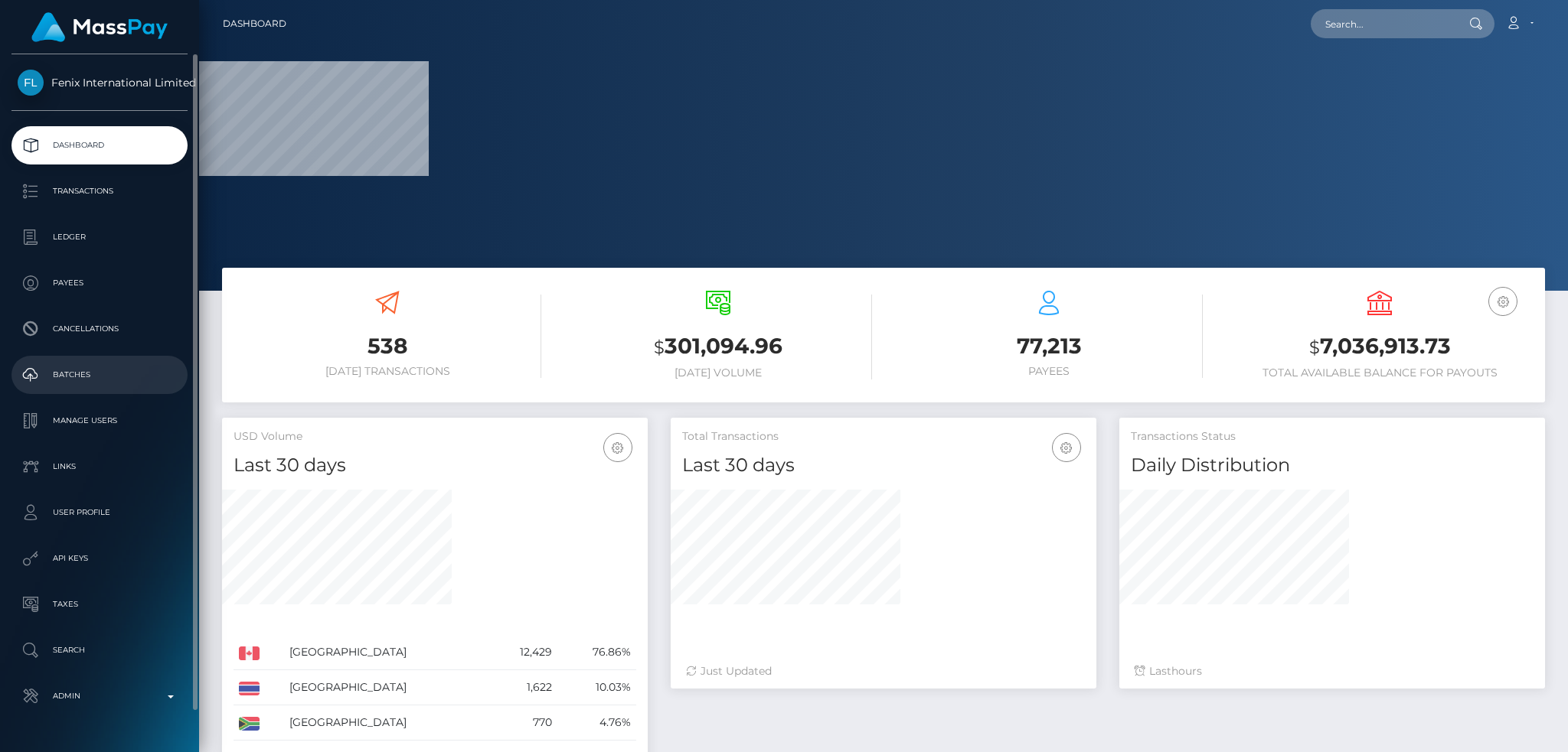
click at [101, 384] on p "Batches" at bounding box center [100, 375] width 164 height 23
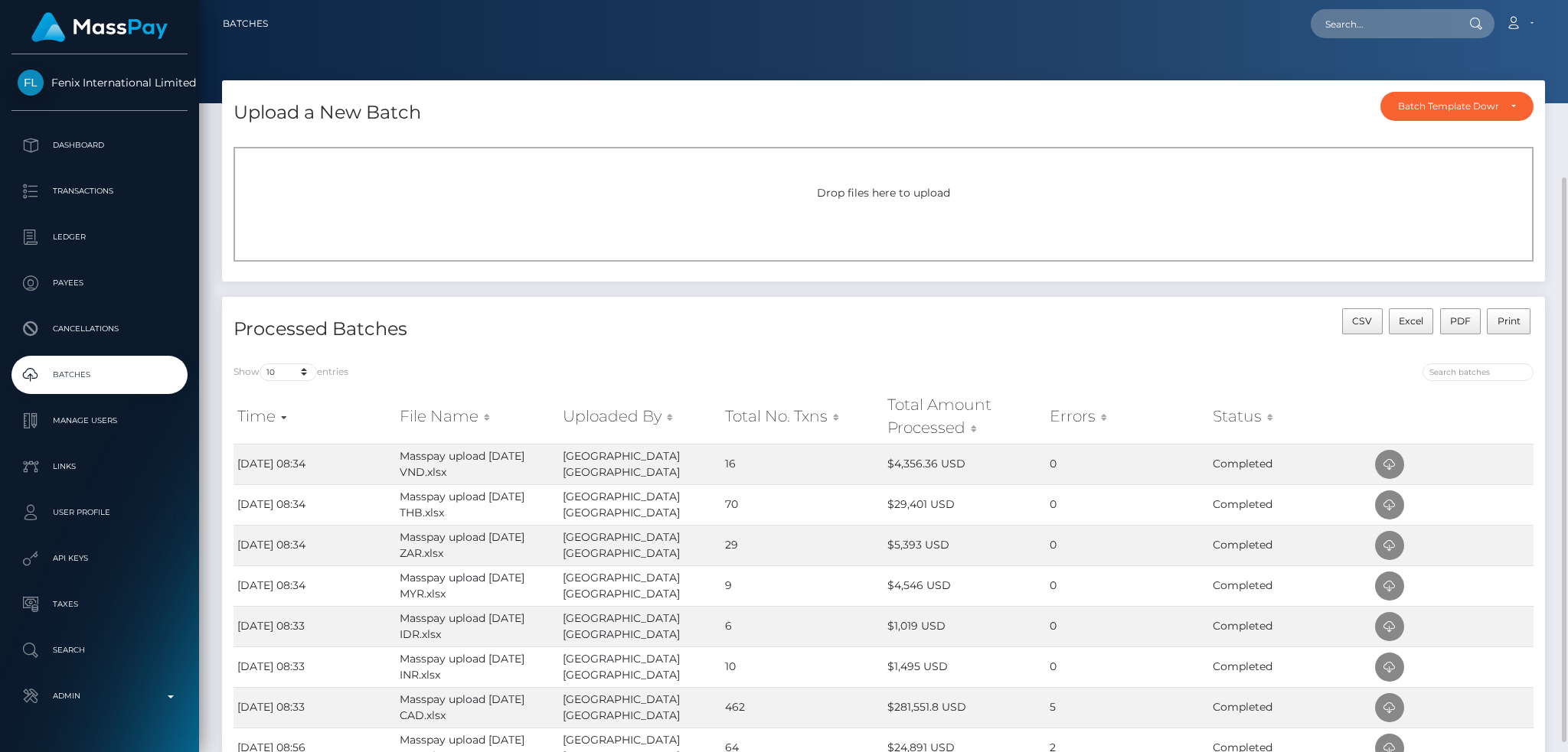
scroll to position [204, 0]
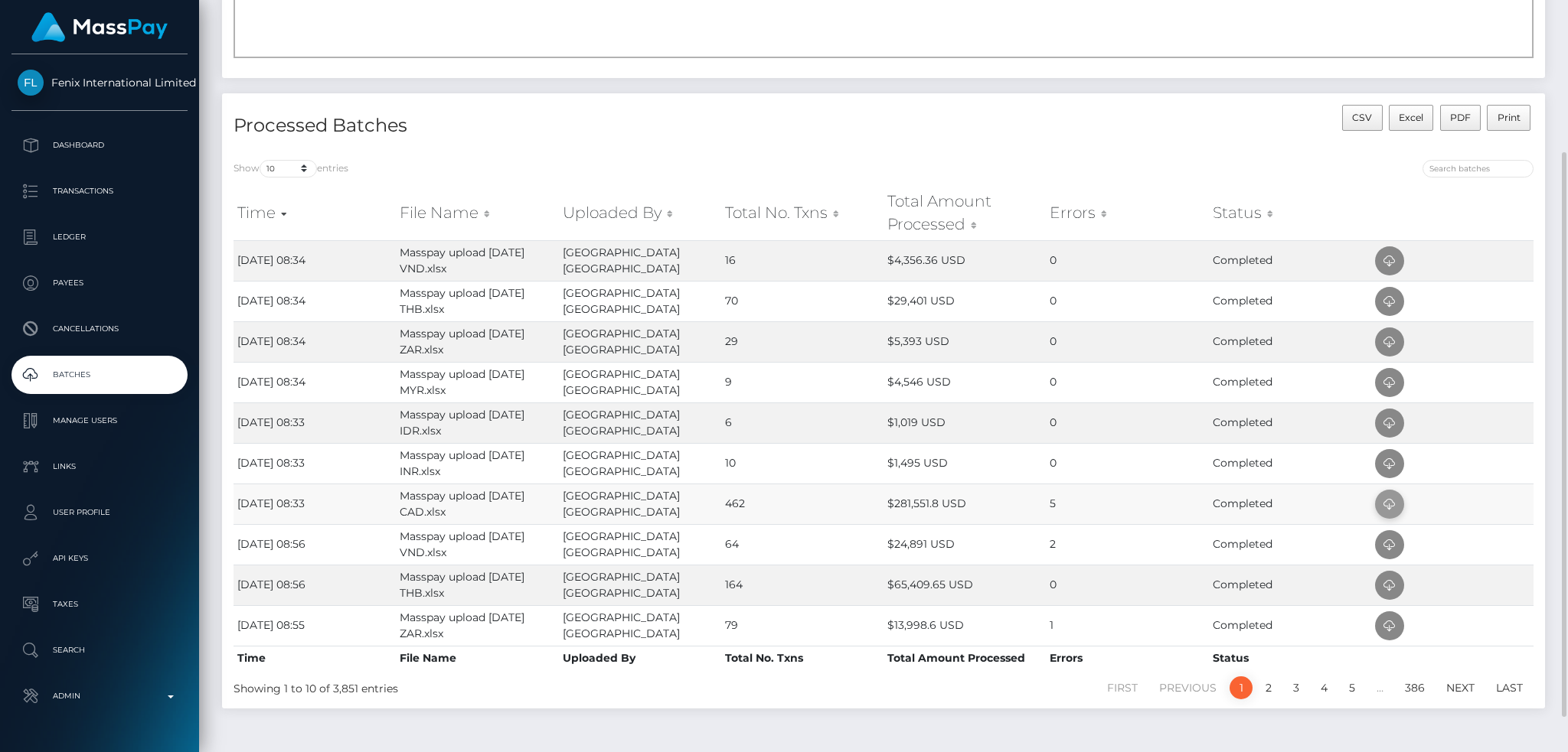
click at [1384, 505] on icon at bounding box center [1389, 504] width 19 height 19
click at [531, 133] on h4 "Processed Batches" at bounding box center [552, 125] width 638 height 27
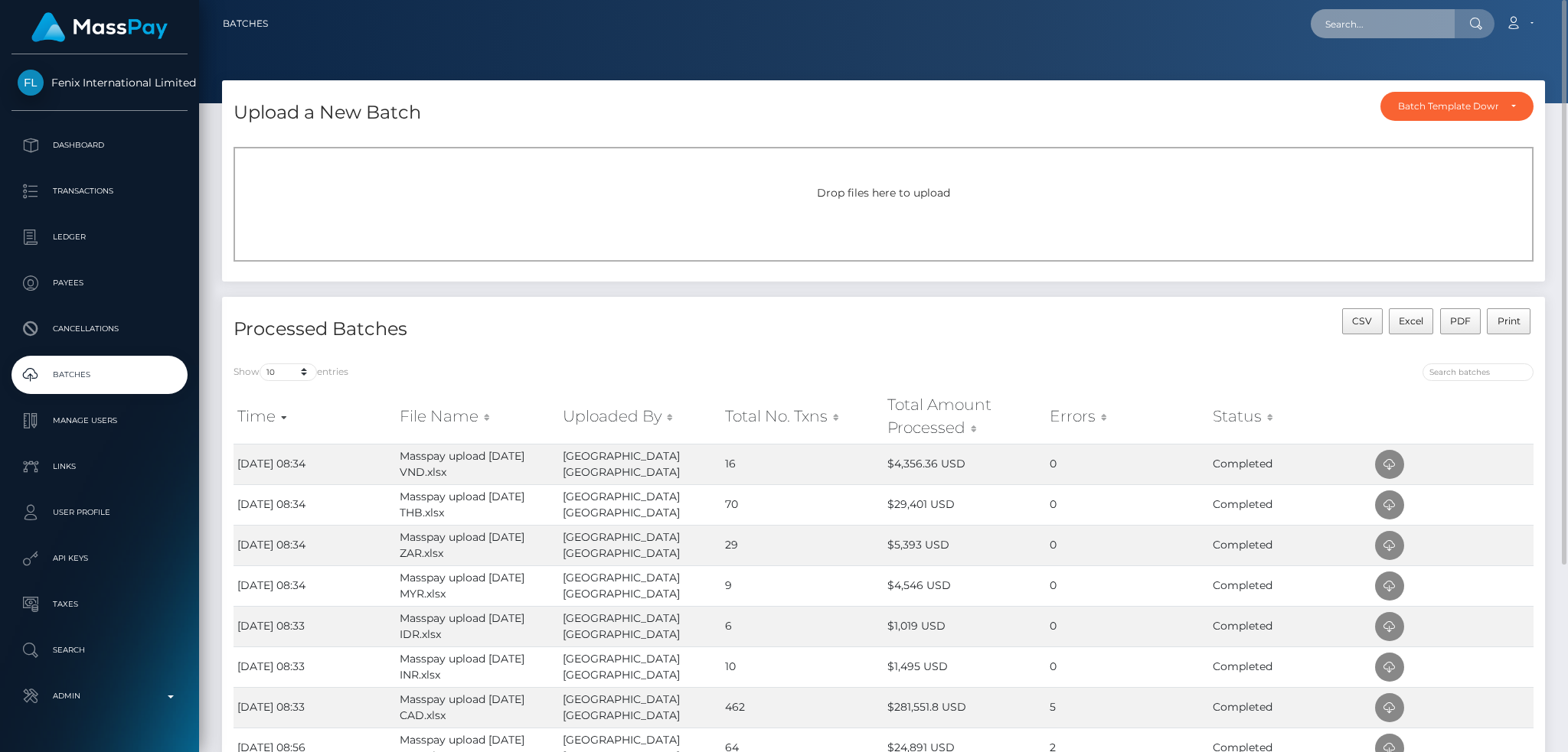
click at [1379, 23] on input "text" at bounding box center [1383, 23] width 144 height 29
paste input "e2e1eee1-880c-11f0-8023-0266f44cc279"
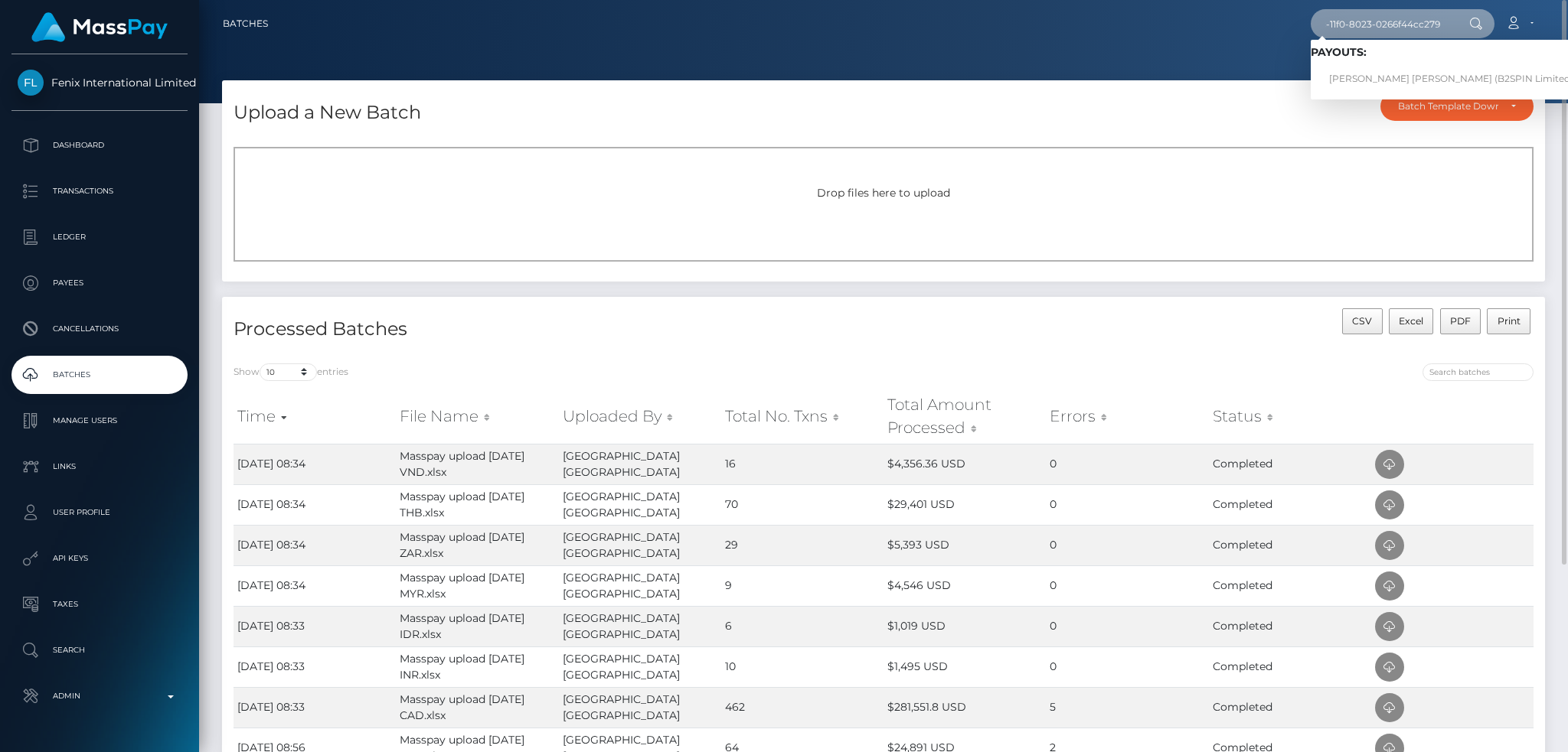
type input "e2e1eee1-880c-11f0-8023-0266f44cc279"
click at [1348, 72] on link "[PERSON_NAME] [PERSON_NAME] (B2SPIN Limited - )" at bounding box center [1455, 79] width 289 height 28
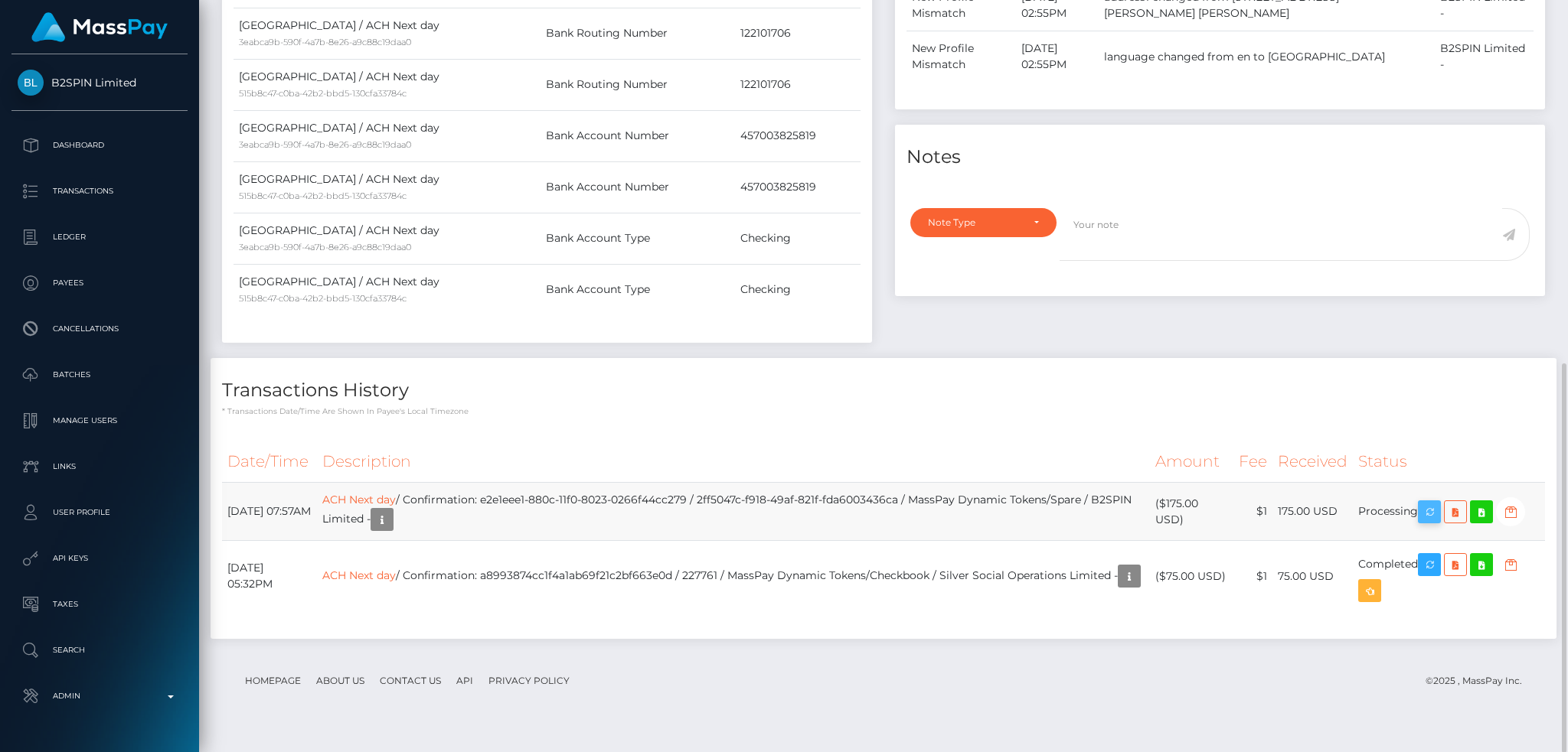
scroll to position [183, 425]
click at [1428, 522] on icon "button" at bounding box center [1429, 512] width 19 height 19
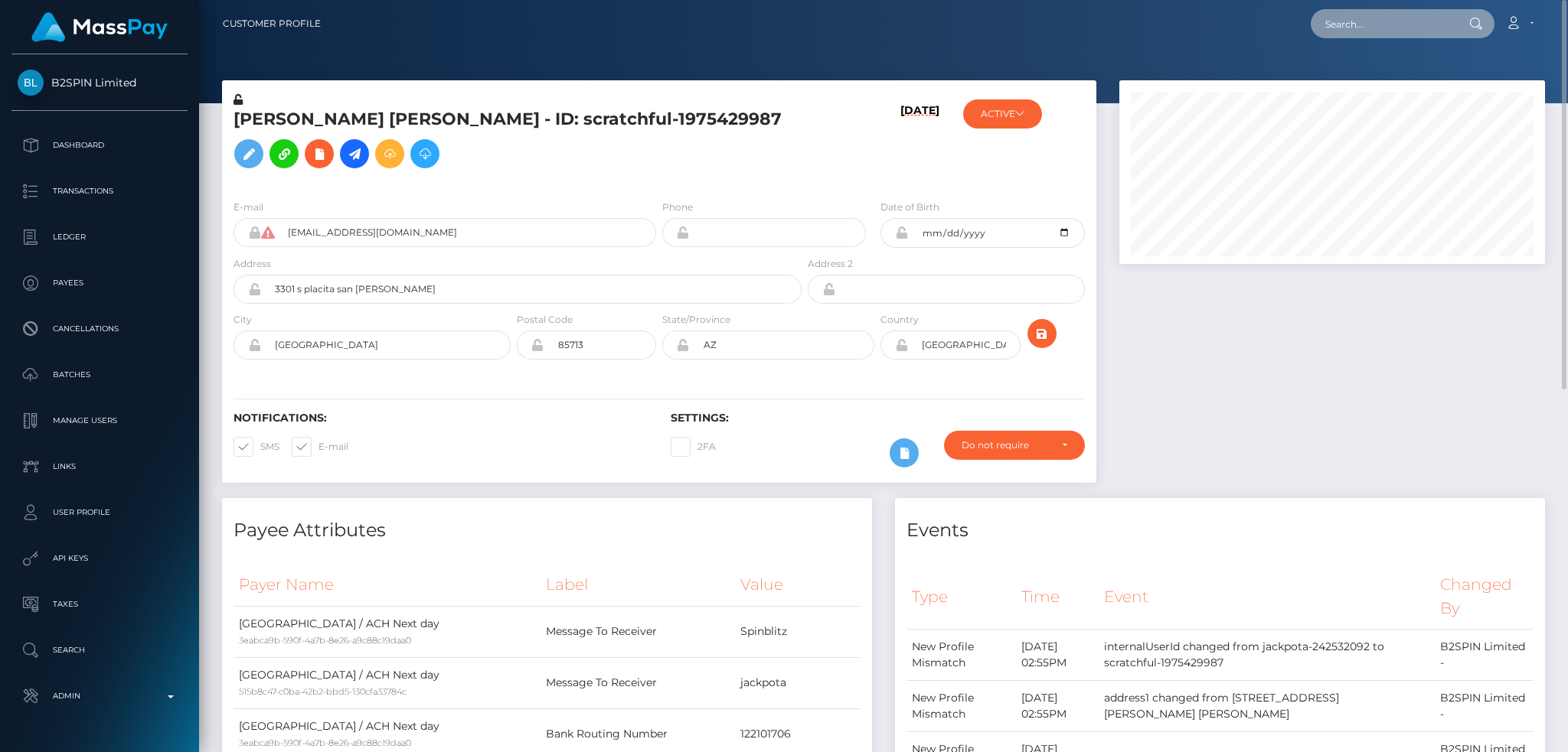
click at [1348, 18] on input "text" at bounding box center [1383, 23] width 144 height 29
paste input "307da4c7-1a0a-40f3-87e9-54516c268fa7"
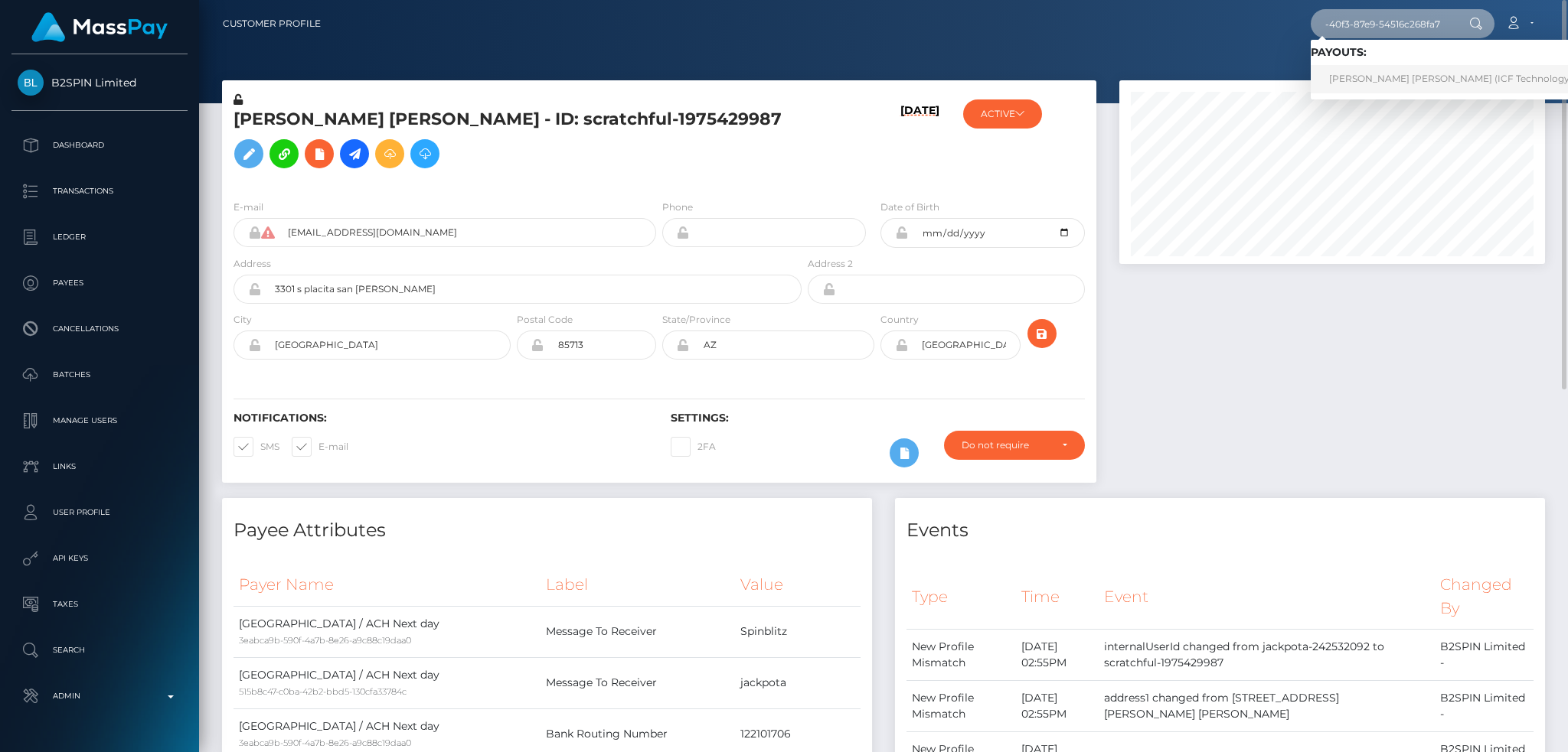
type input "307da4c7-1a0a-40f3-87e9-54516c268fa7"
click at [1379, 75] on link "QUANG THI NINH (ICF Technology, Inc. - )" at bounding box center [1466, 79] width 310 height 28
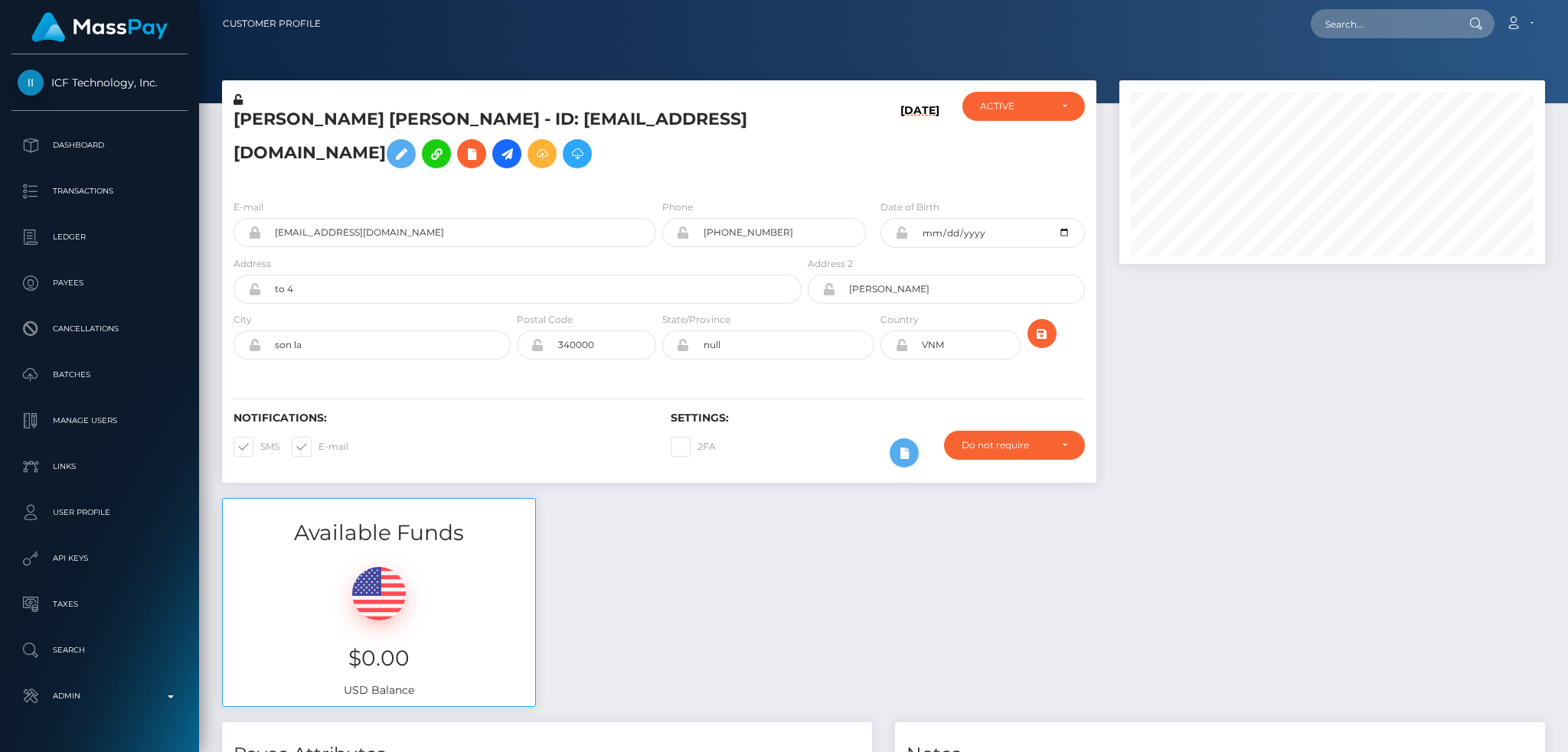
scroll to position [183, 425]
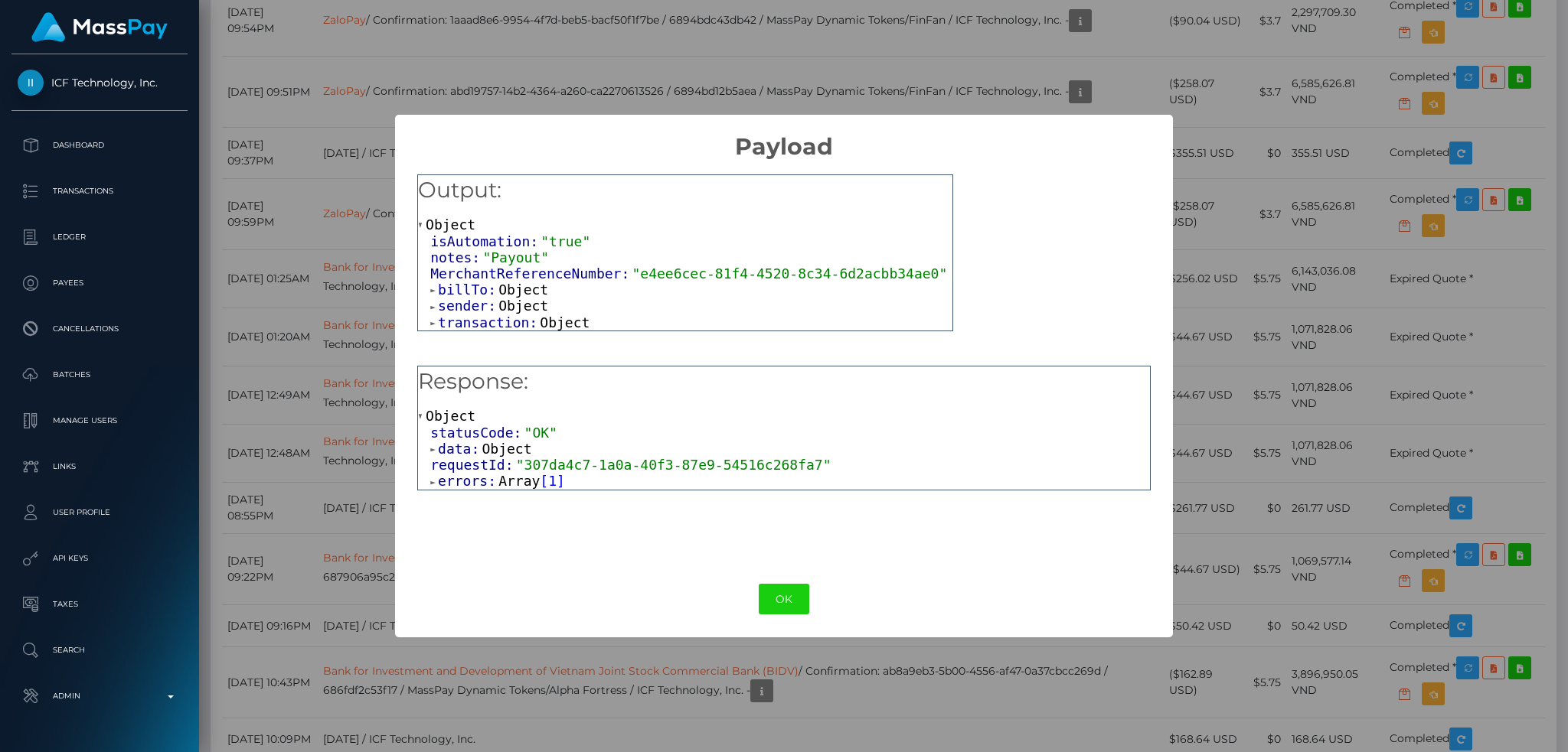
click at [479, 480] on span "errors:" at bounding box center [468, 481] width 61 height 16
click at [502, 489] on span "Array" at bounding box center [519, 481] width 41 height 16
click at [504, 482] on span "Array" at bounding box center [519, 481] width 41 height 16
click at [490, 503] on span "Object" at bounding box center [494, 497] width 50 height 16
click at [791, 594] on button "OK" at bounding box center [784, 599] width 51 height 31
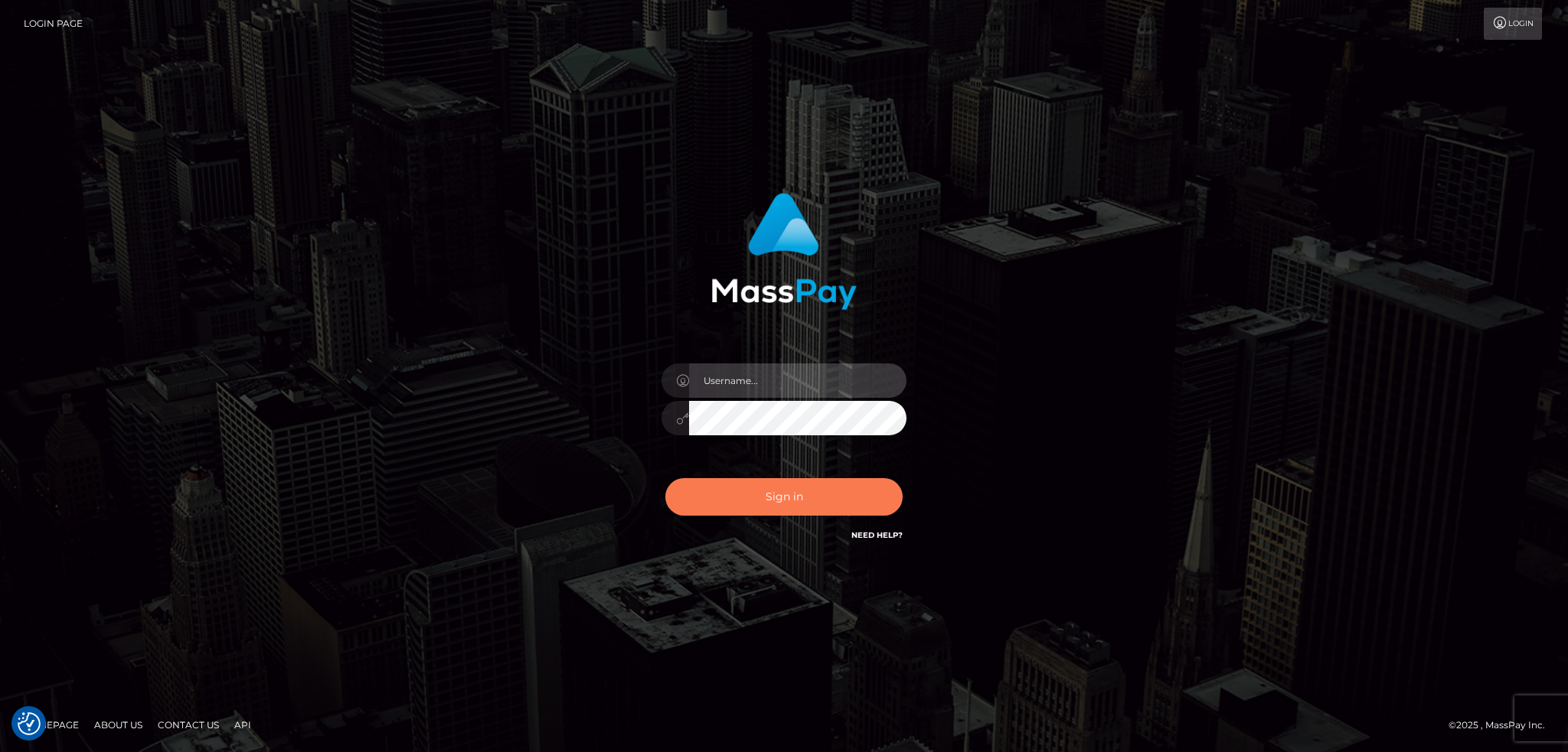
type input "alexstef"
click at [819, 500] on button "Sign in" at bounding box center [784, 497] width 238 height 37
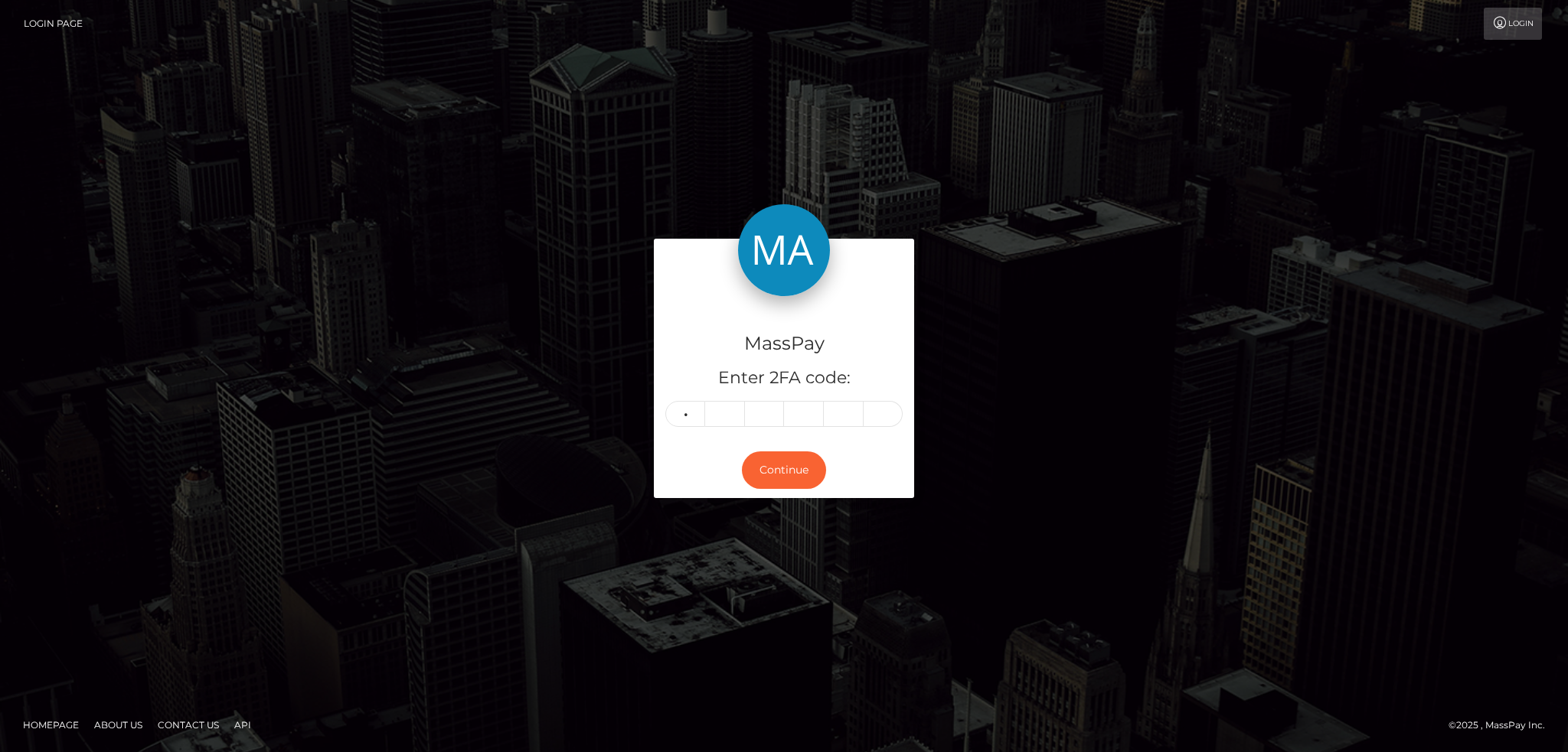
type input "3"
type input "4"
type input "1"
type input "2"
type input "1"
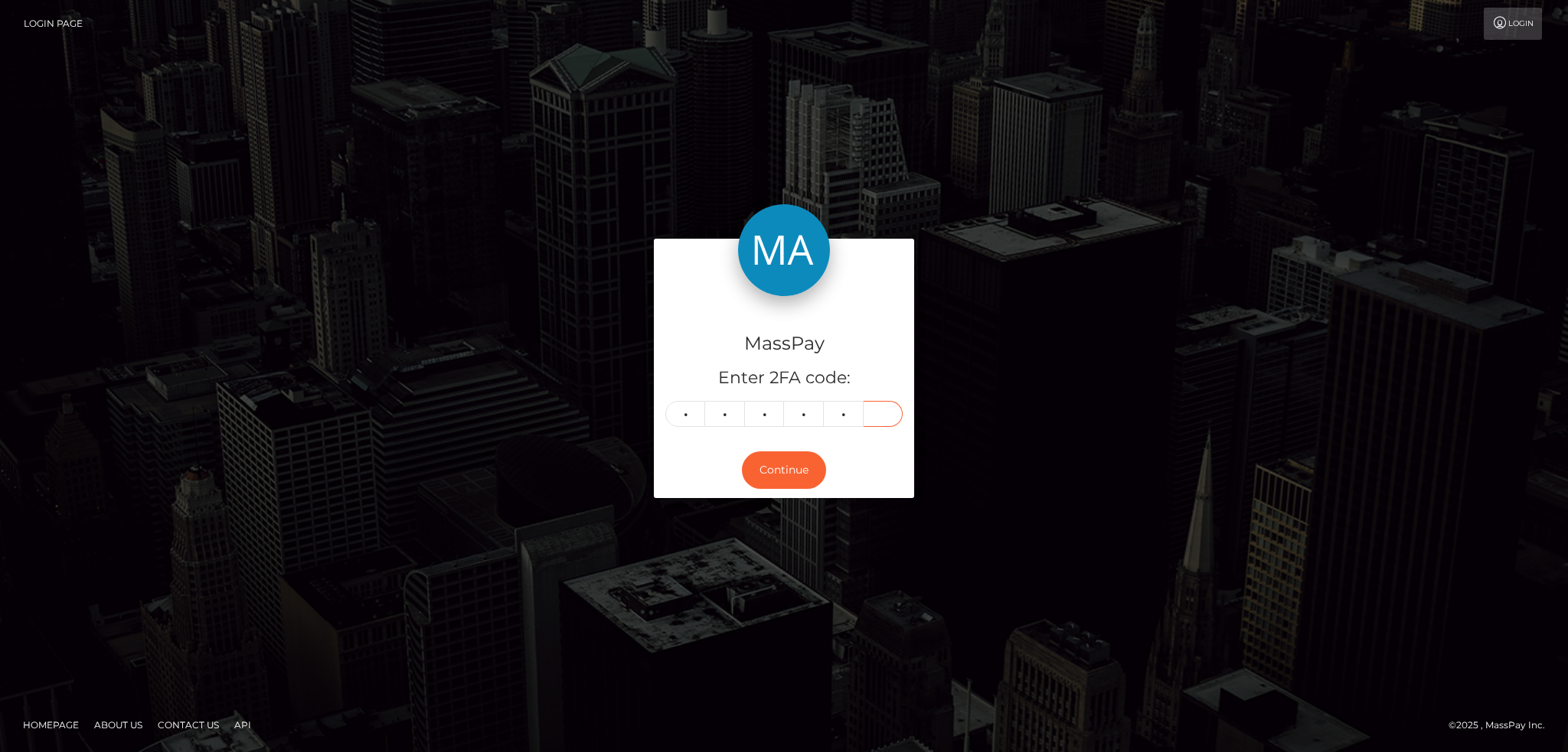
type input "3"
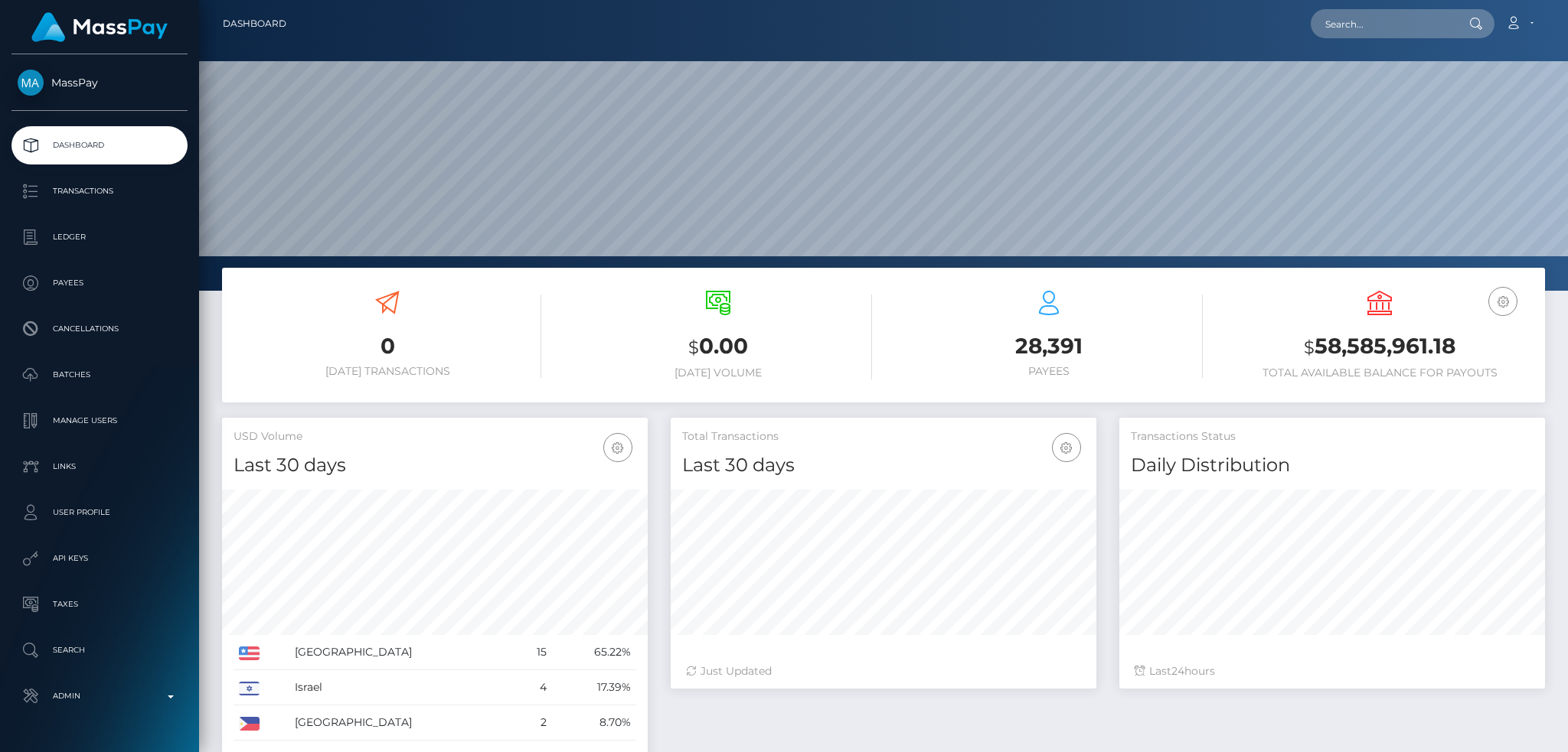
scroll to position [271, 425]
click at [1372, 27] on input "text" at bounding box center [1383, 23] width 144 height 29
paste input "b43b32c3-03f9-41f3-b171-b34b013d743a"
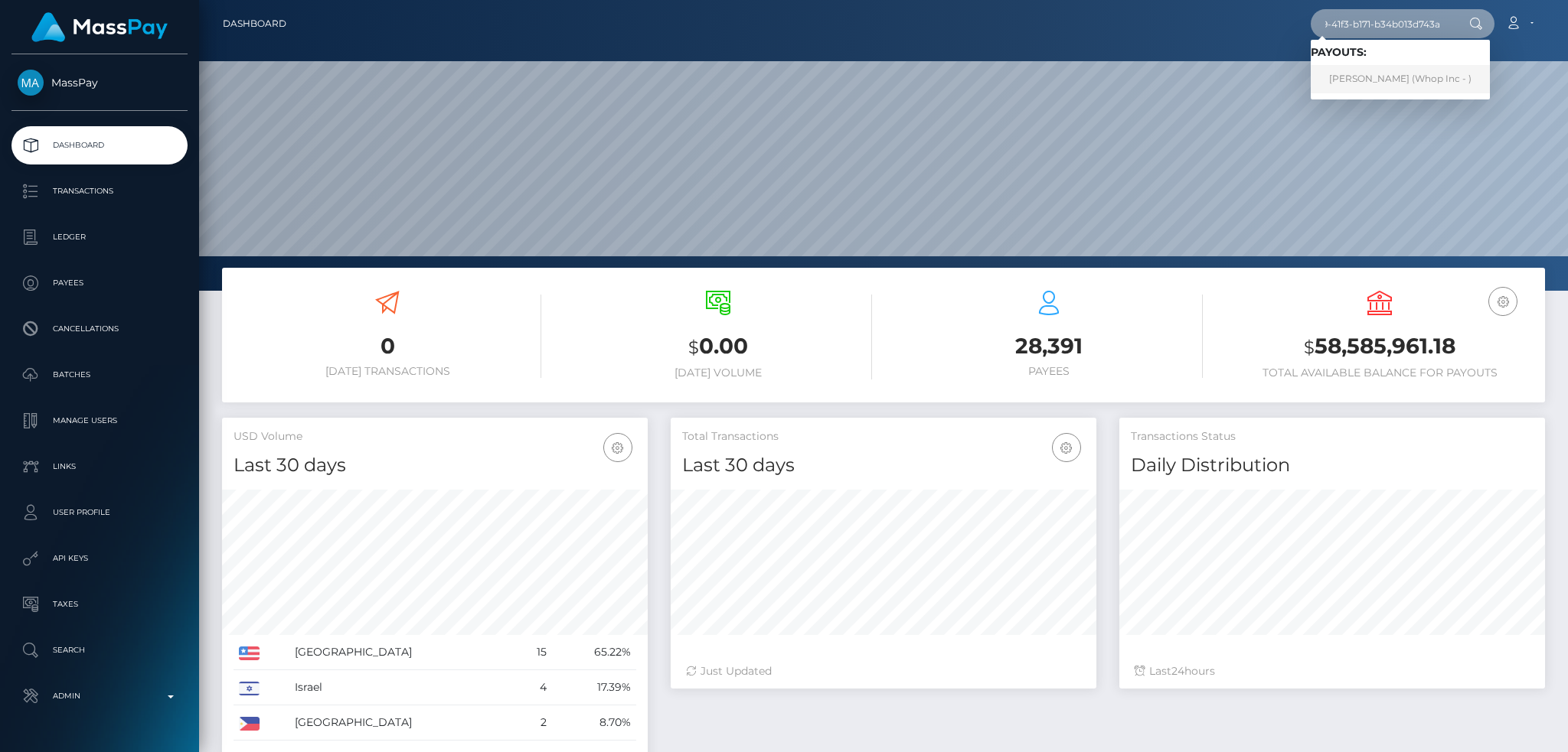
type input "b43b32c3-03f9-41f3-b171-b34b013d743a"
click at [1381, 77] on link "[PERSON_NAME] (Whop Inc - )" at bounding box center [1400, 79] width 179 height 28
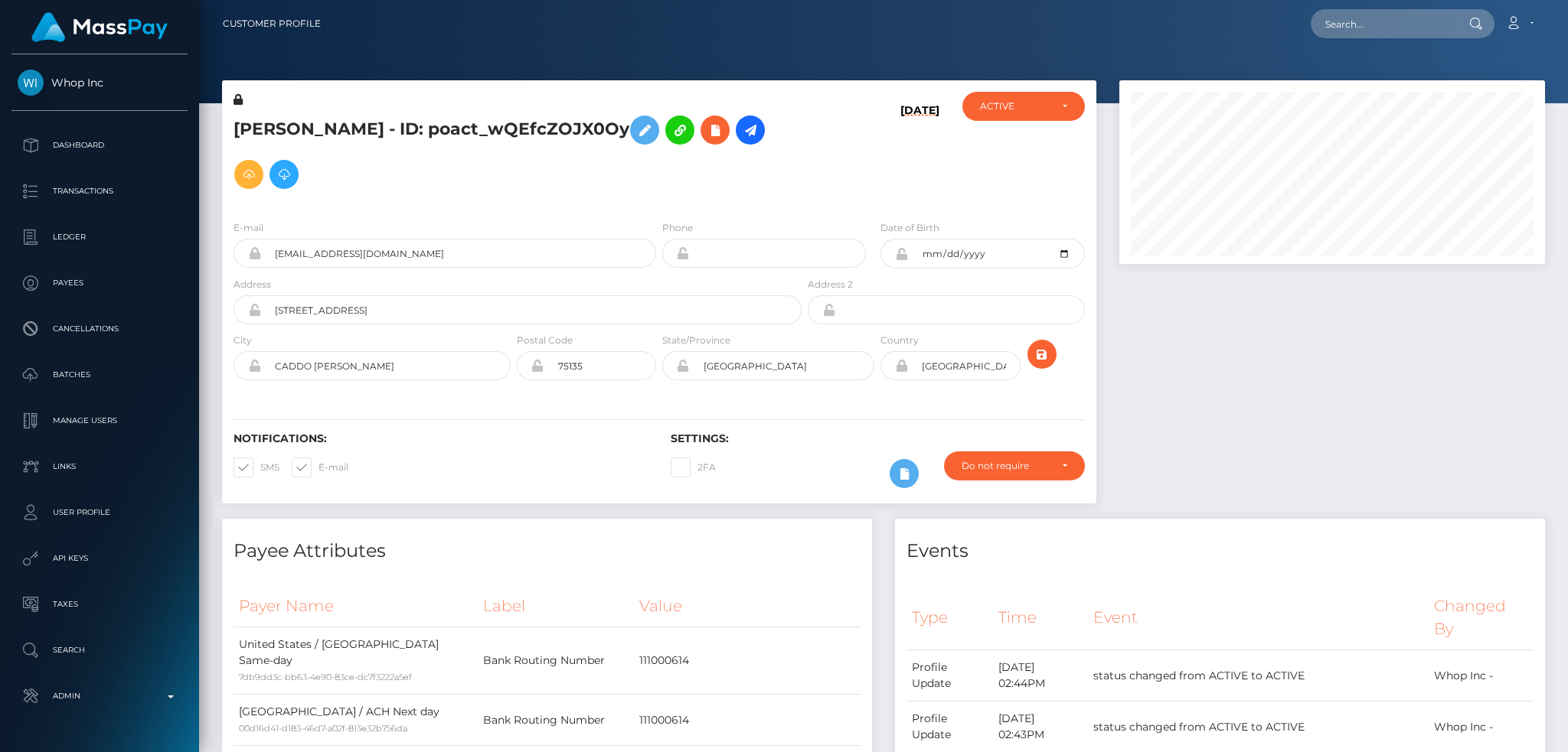
click at [1333, 22] on input "text" at bounding box center [1383, 23] width 144 height 29
paste input "b2ba7ba1-8058-49e4-9312-b34b0090b213"
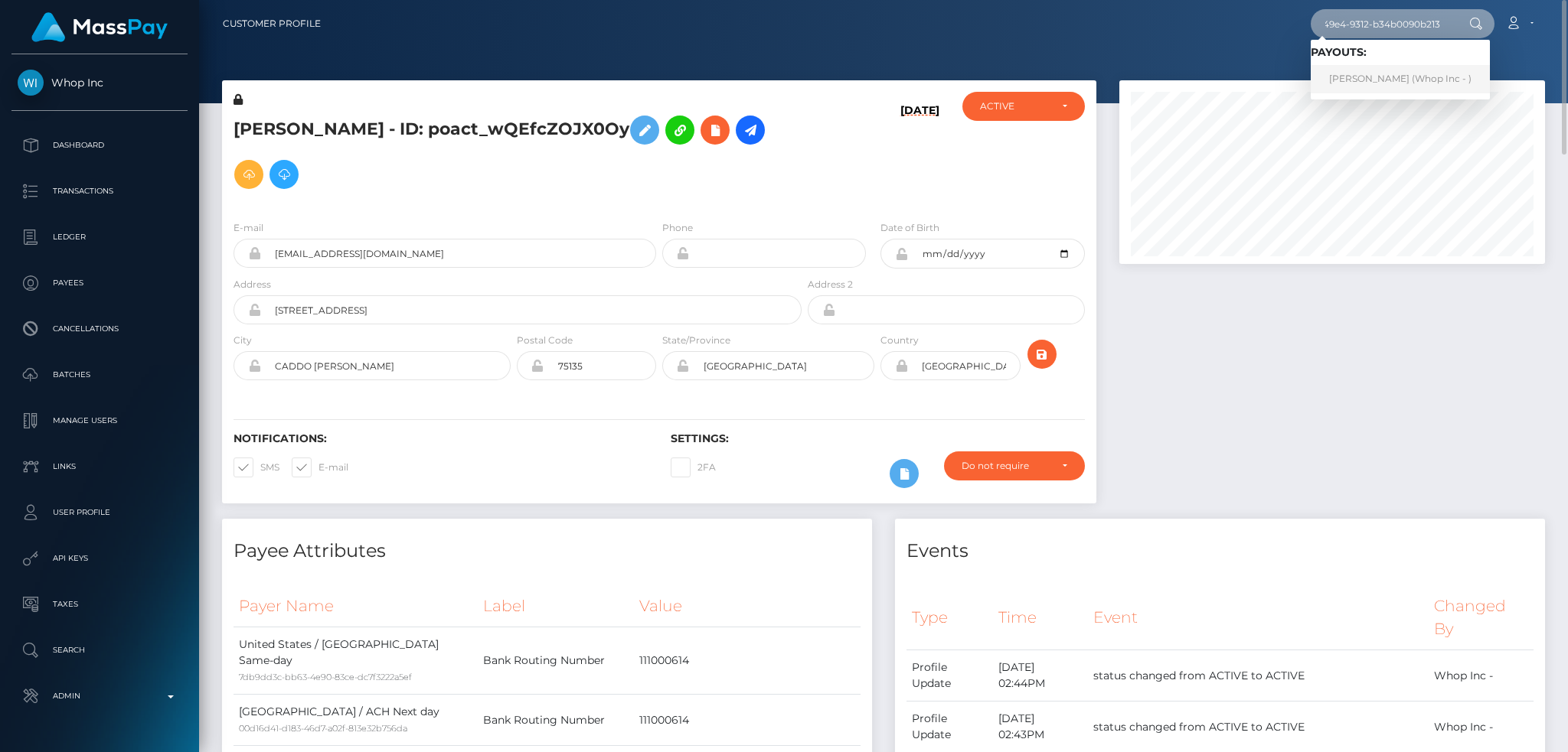
type input "b2ba7ba1-8058-49e4-9312-b34b0090b213"
click at [1357, 77] on link "[PERSON_NAME] (Whop Inc - )" at bounding box center [1400, 79] width 179 height 28
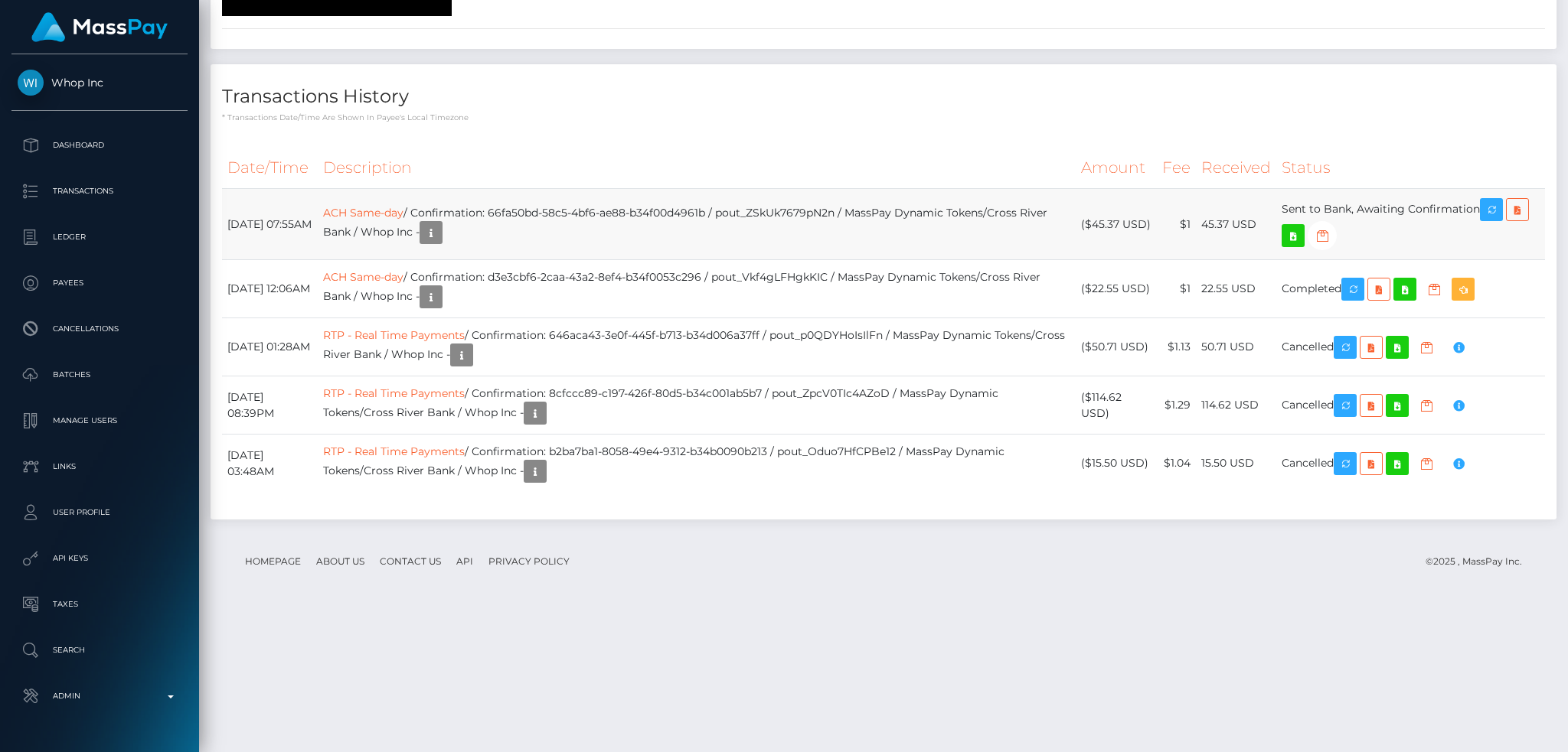
scroll to position [3412, 0]
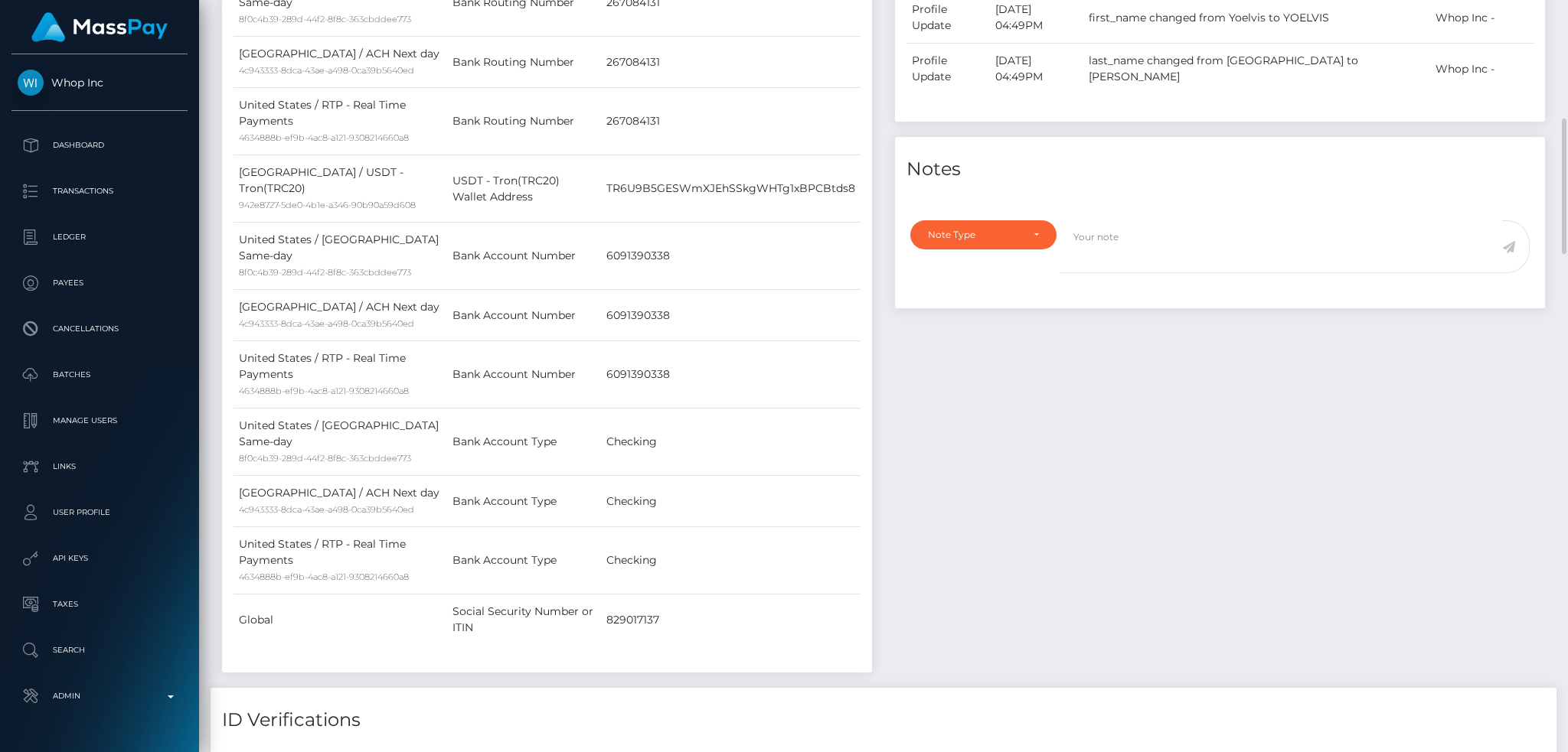
scroll to position [0, 0]
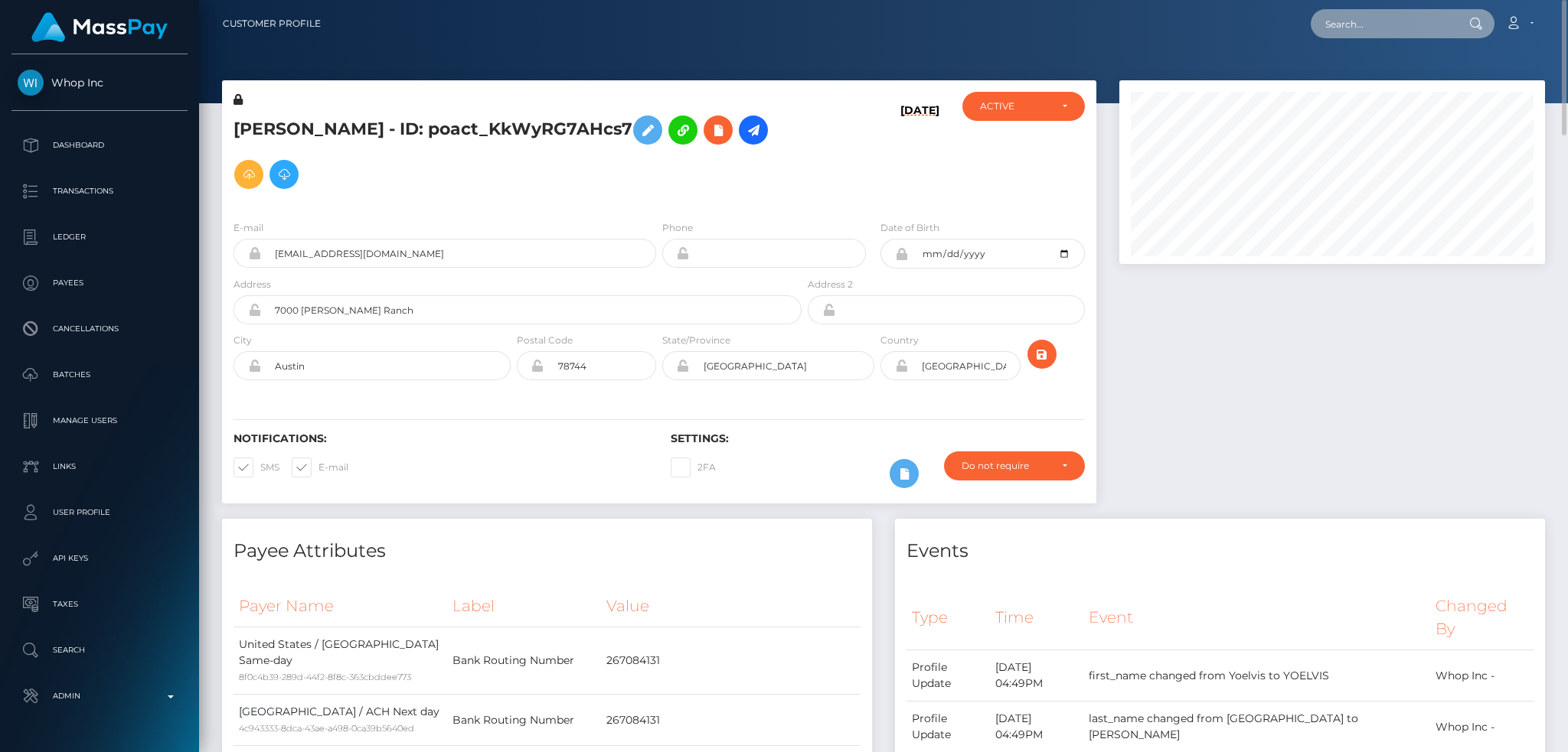
click at [1383, 31] on input "text" at bounding box center [1383, 23] width 144 height 29
paste input "8cfccc89-c197-426f-80d5-b34c001ab5b7"
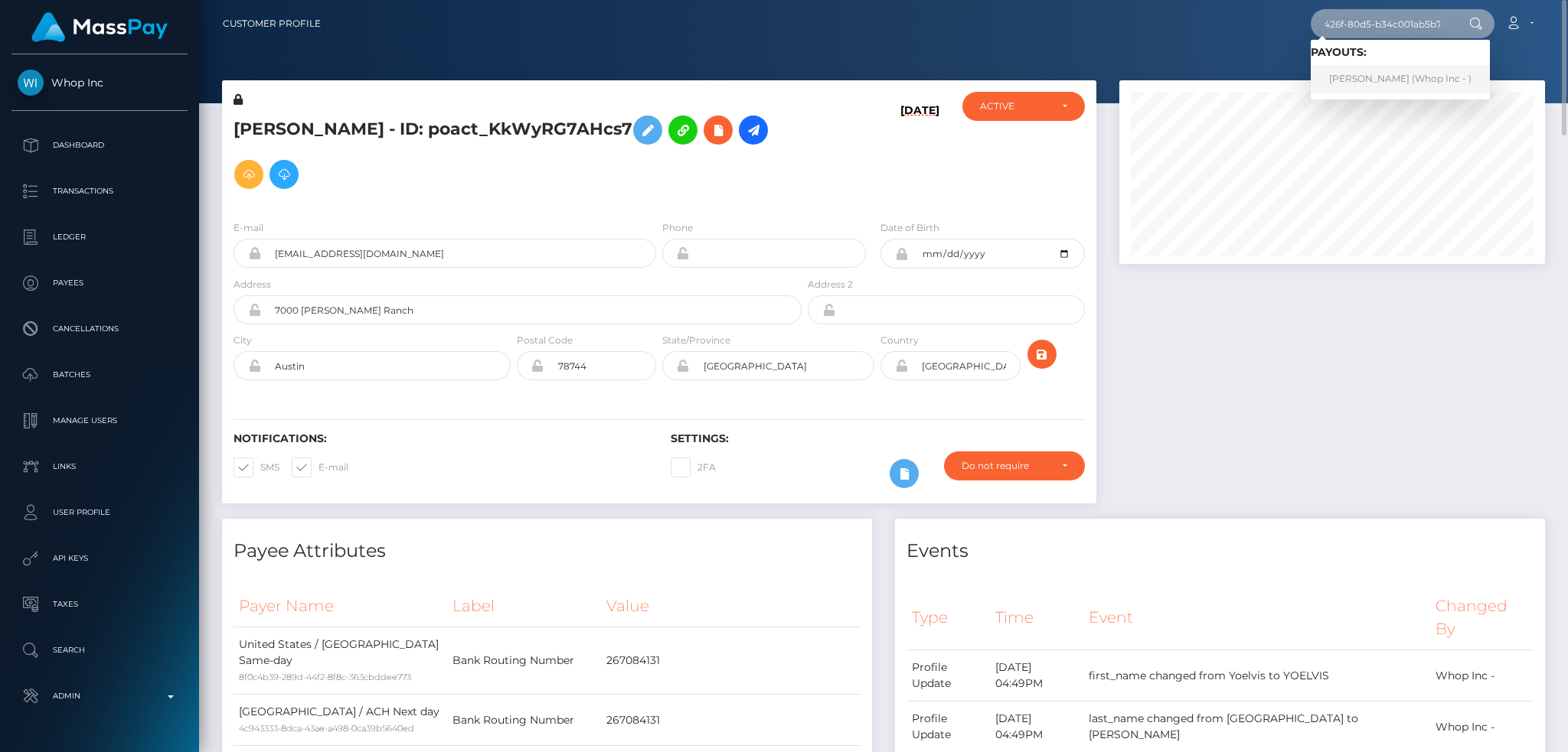
type input "8cfccc89-c197-426f-80d5-b34c001ab5b7"
click at [1372, 77] on link "[PERSON_NAME] (Whop Inc - )" at bounding box center [1400, 79] width 179 height 28
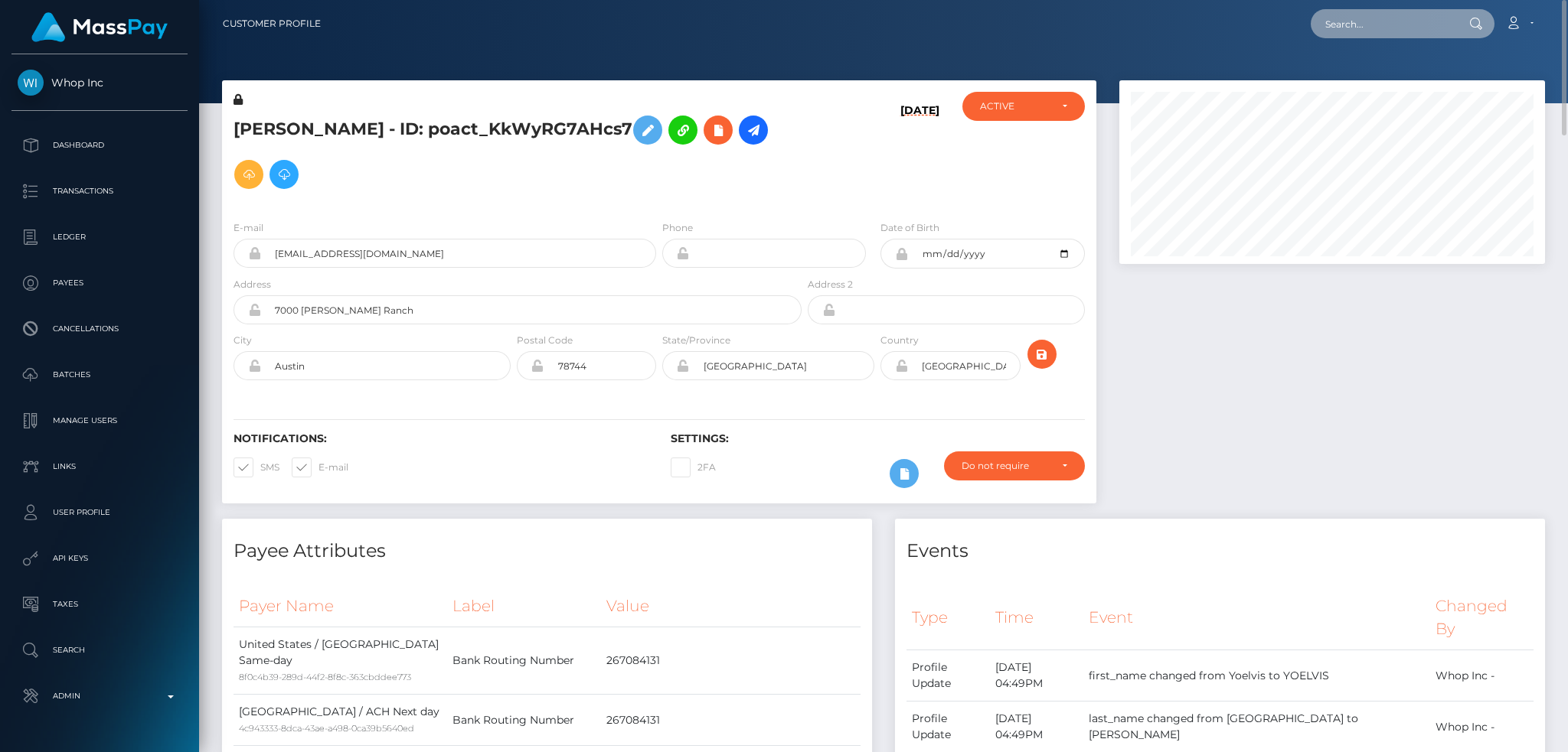
click at [1405, 37] on input "text" at bounding box center [1383, 23] width 144 height 29
paste input "3269f0ca-2d57-46b5-88a1-e8a4e04cb769"
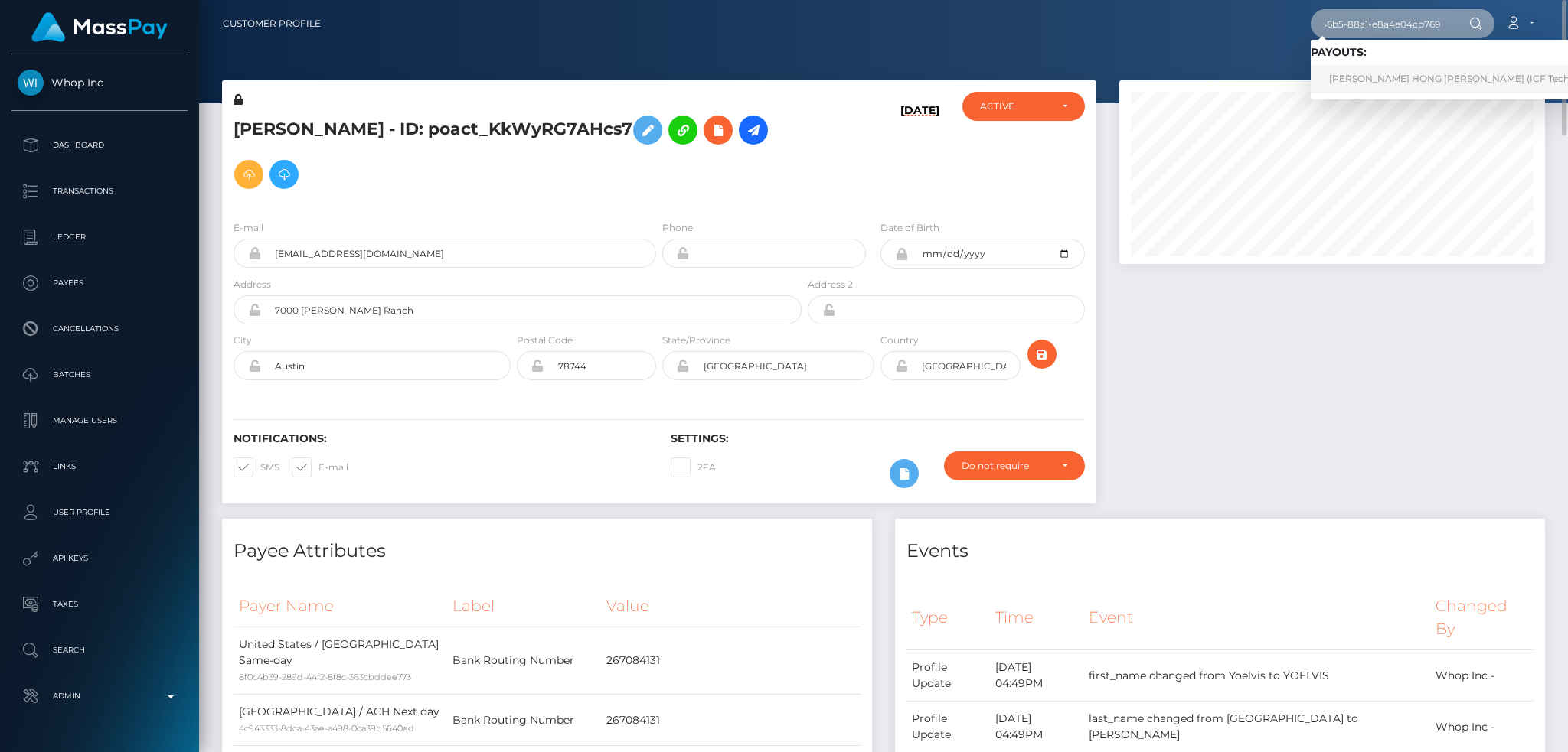
type input "3269f0ca-2d57-46b5-88a1-e8a4e04cb769"
click at [1391, 72] on link "[PERSON_NAME] HONG [PERSON_NAME] (ICF Technology, Inc. - )" at bounding box center [1482, 79] width 342 height 28
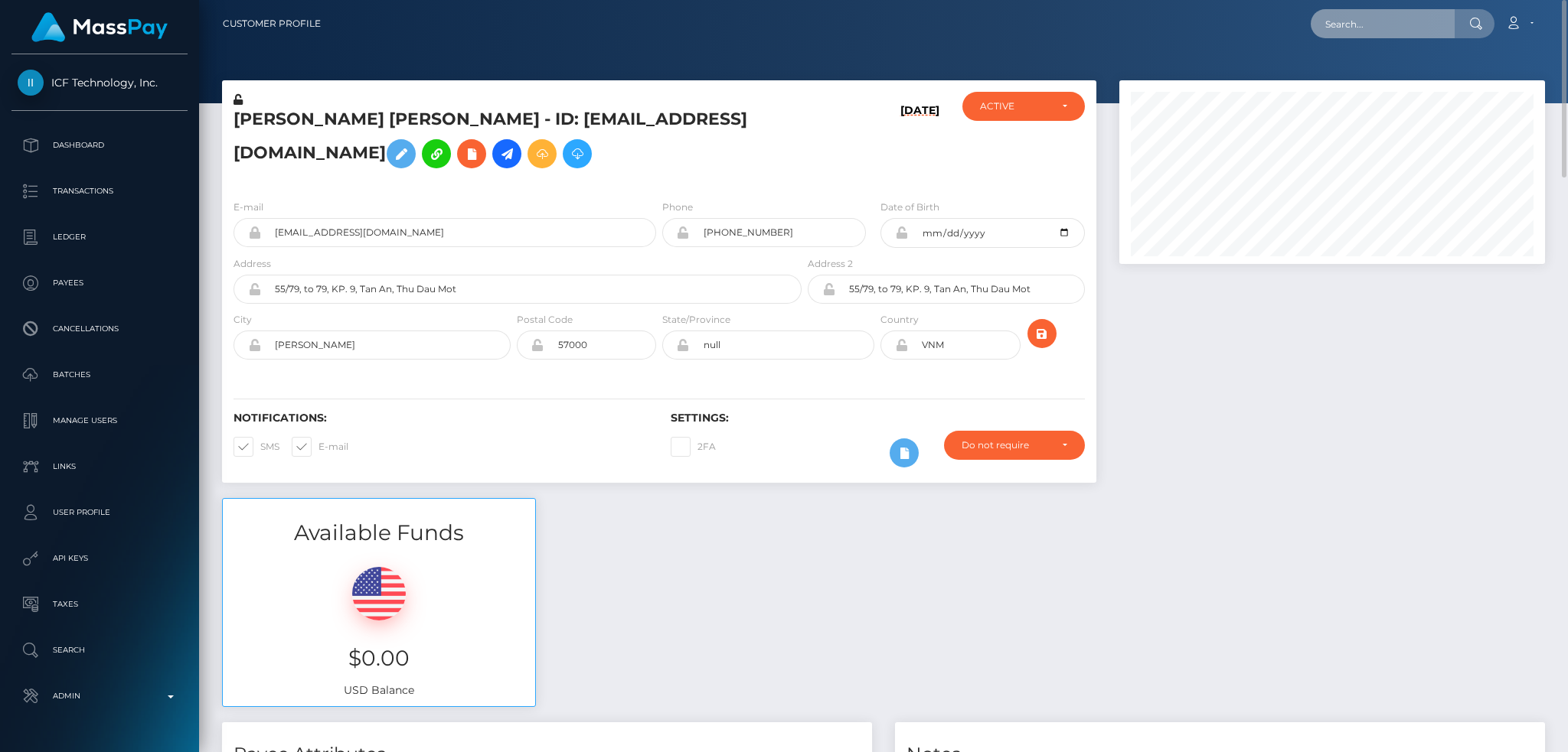
click at [1345, 30] on input "text" at bounding box center [1383, 23] width 144 height 29
paste input "e2e1eee1-880c-11f0-8023-0266f44cc279"
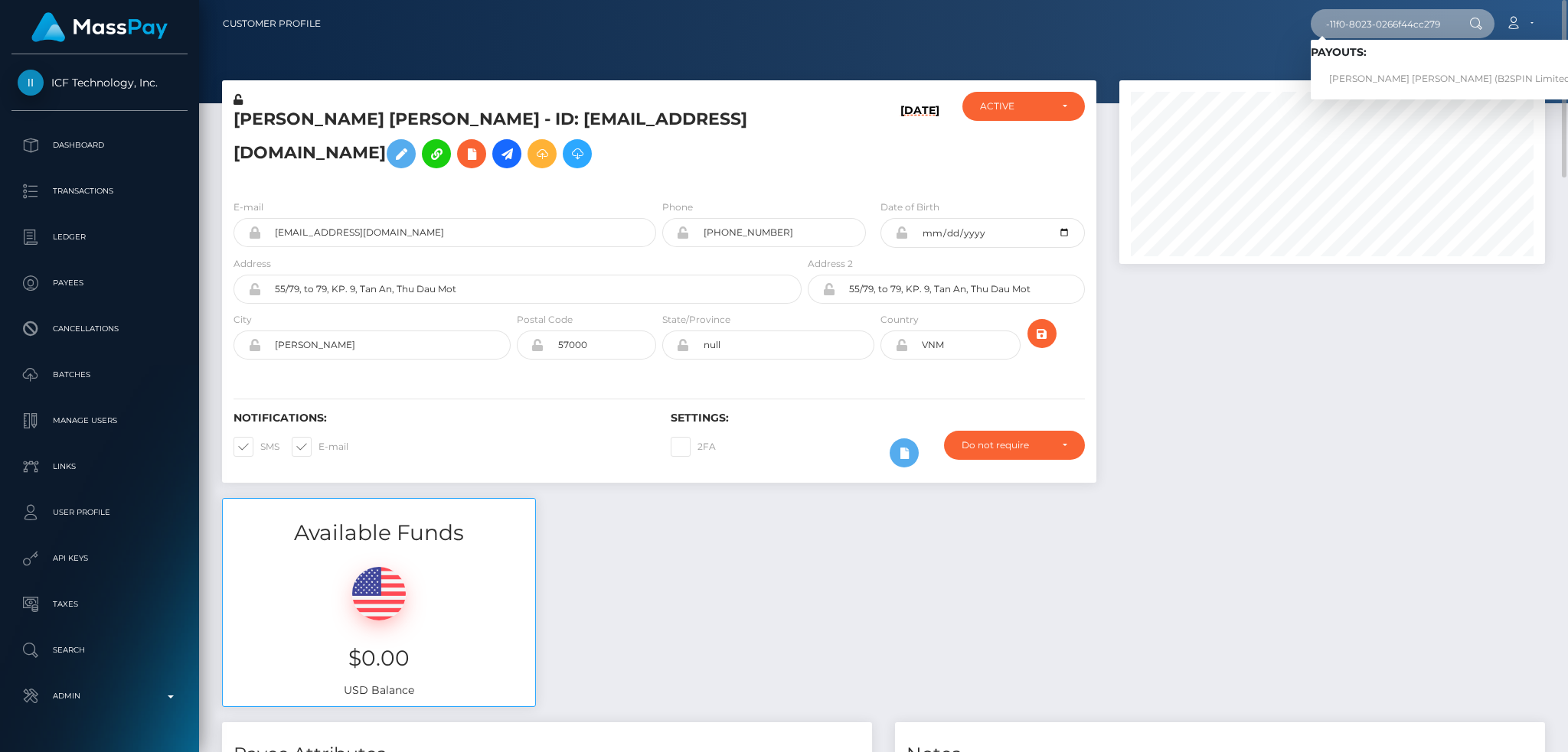
type input "e2e1eee1-880c-11f0-8023-0266f44cc279"
click at [1381, 77] on link "[PERSON_NAME] [PERSON_NAME] (B2SPIN Limited - )" at bounding box center [1455, 79] width 289 height 28
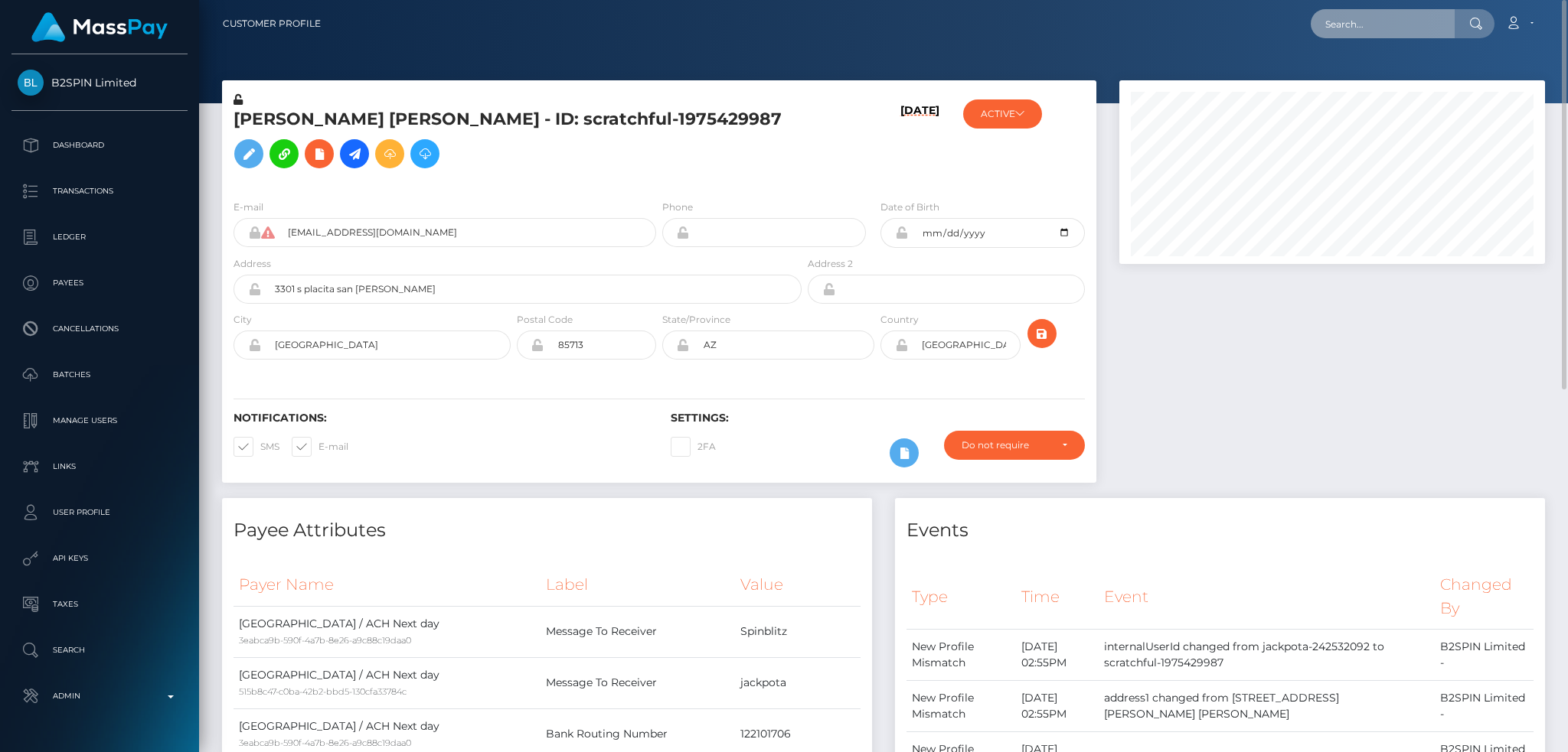
click at [1402, 28] on input "text" at bounding box center [1383, 23] width 144 height 29
paste input "1c7de1ad-880b-11f0-8023-0266f44cc279"
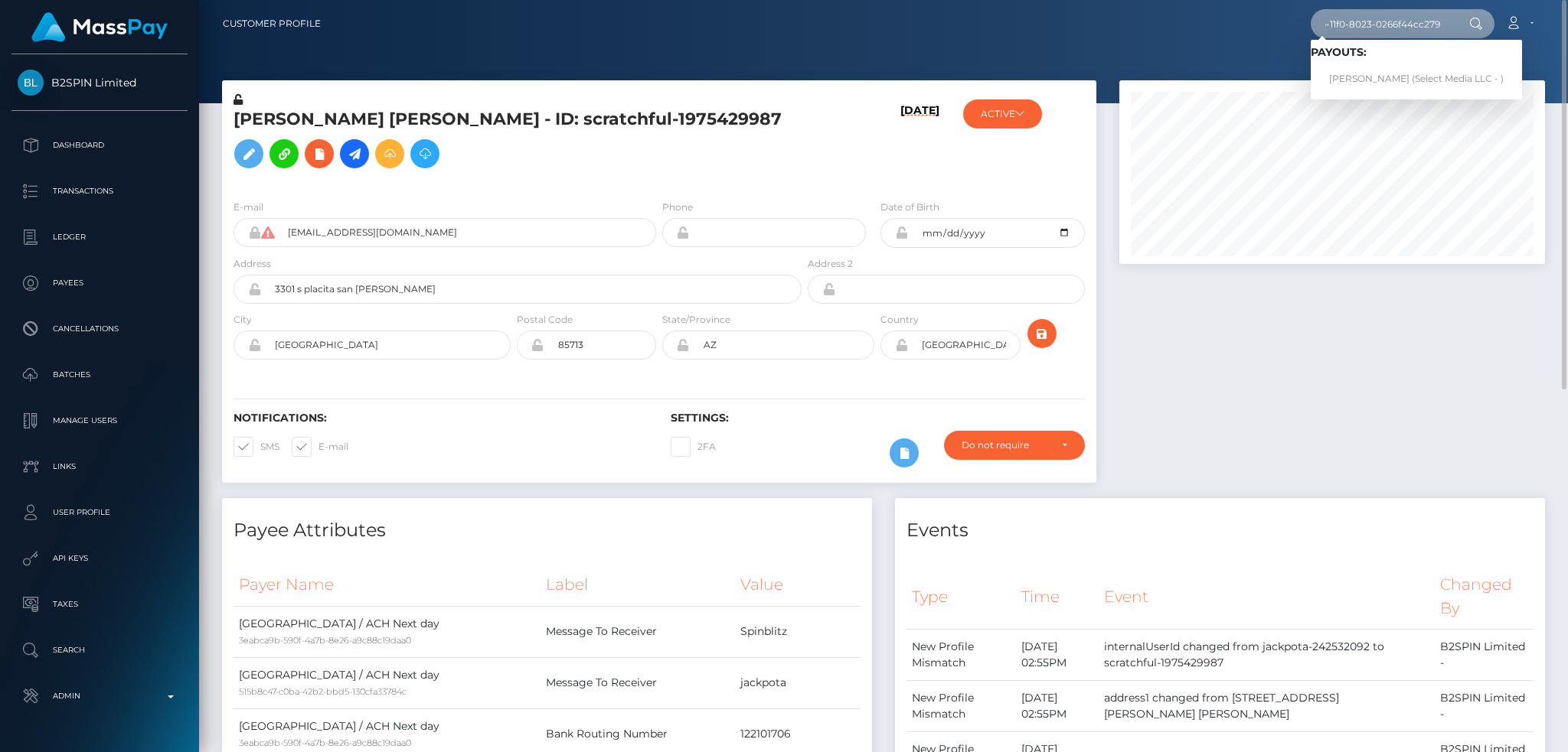
type input "1c7de1ad-880b-11f0-8023-0266f44cc279"
click at [1392, 73] on link "Vincent Carbonaro (Select Media LLC - )" at bounding box center [1416, 79] width 211 height 28
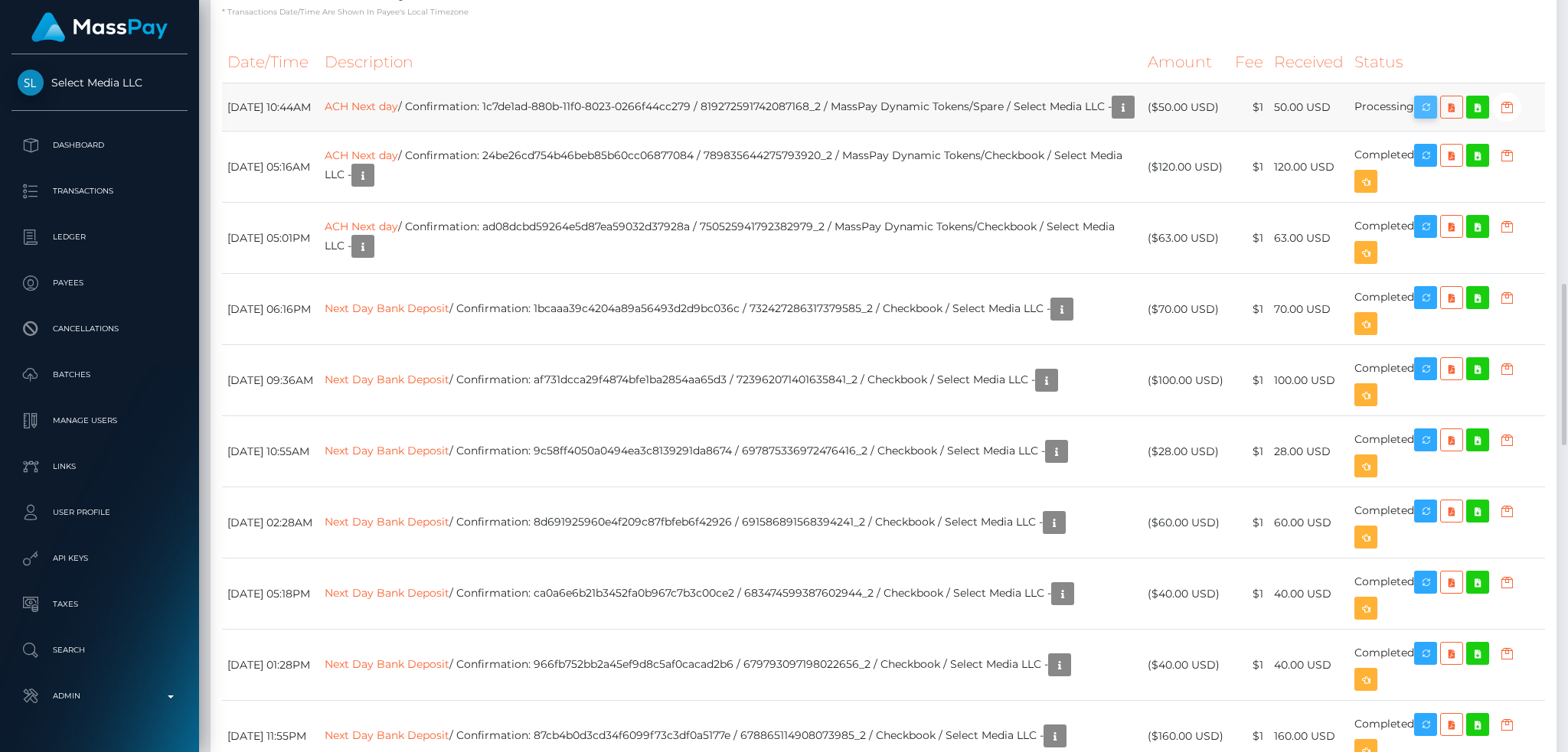
scroll to position [183, 425]
click at [1427, 113] on icon "button" at bounding box center [1425, 107] width 19 height 19
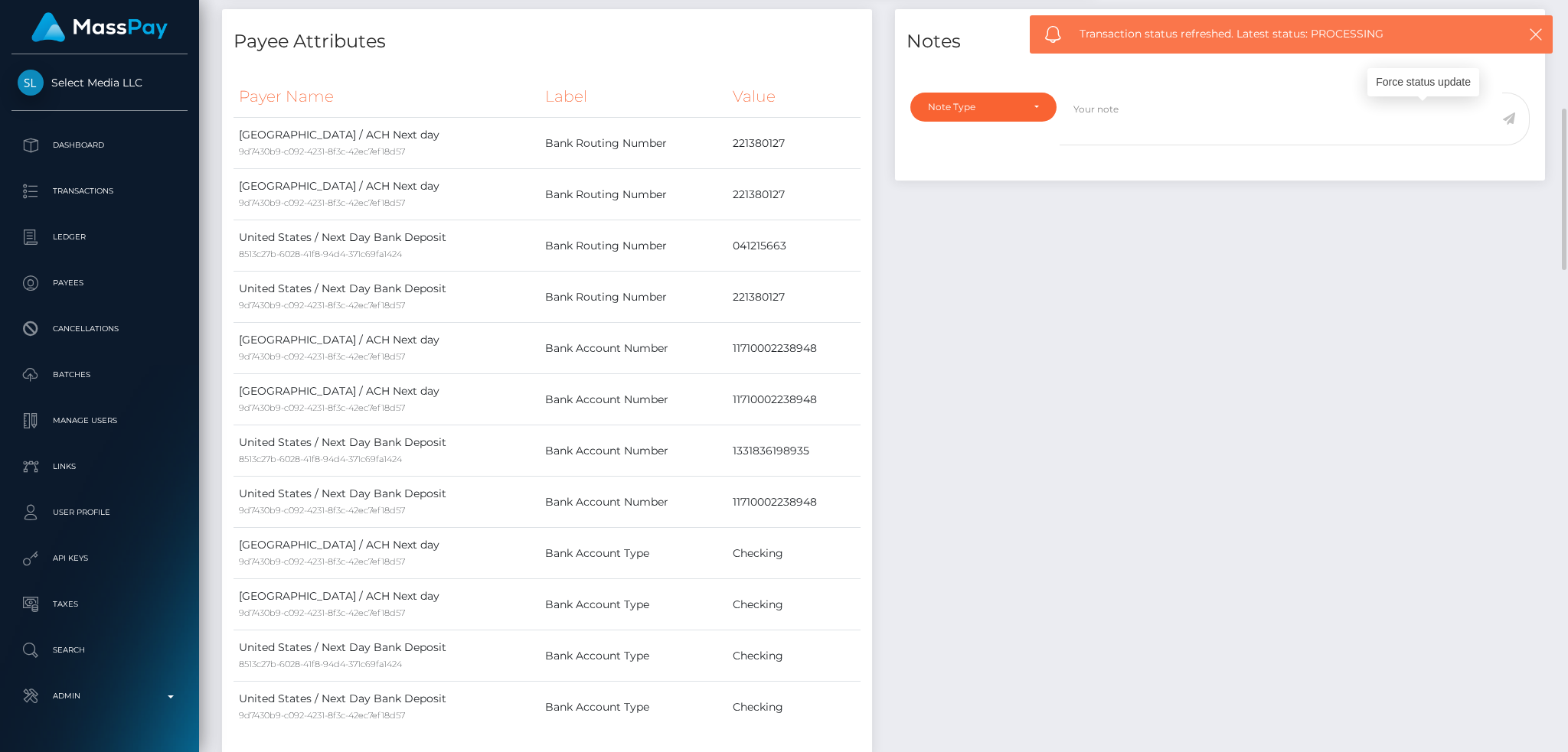
scroll to position [0, 0]
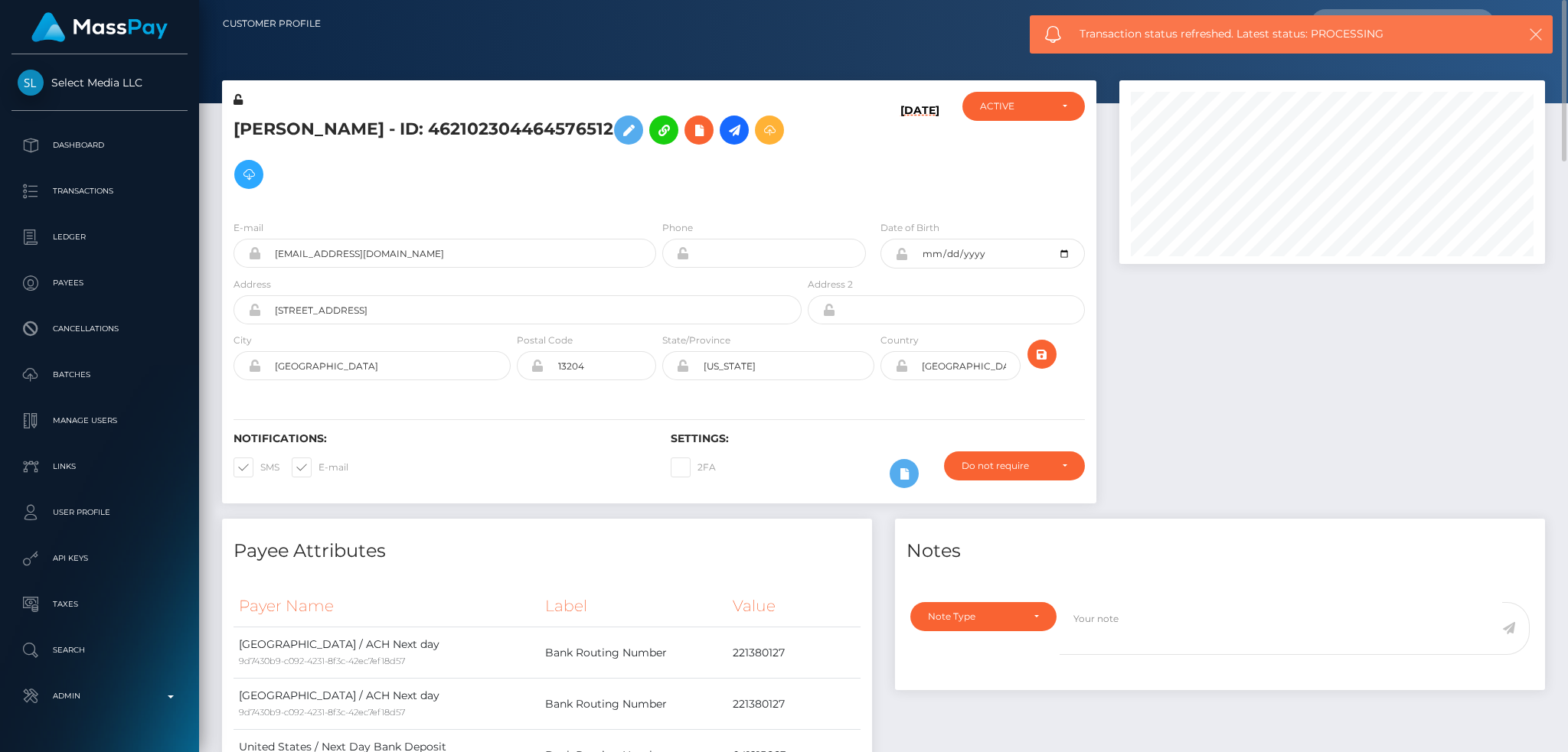
click at [1533, 36] on icon "button" at bounding box center [1535, 34] width 15 height 15
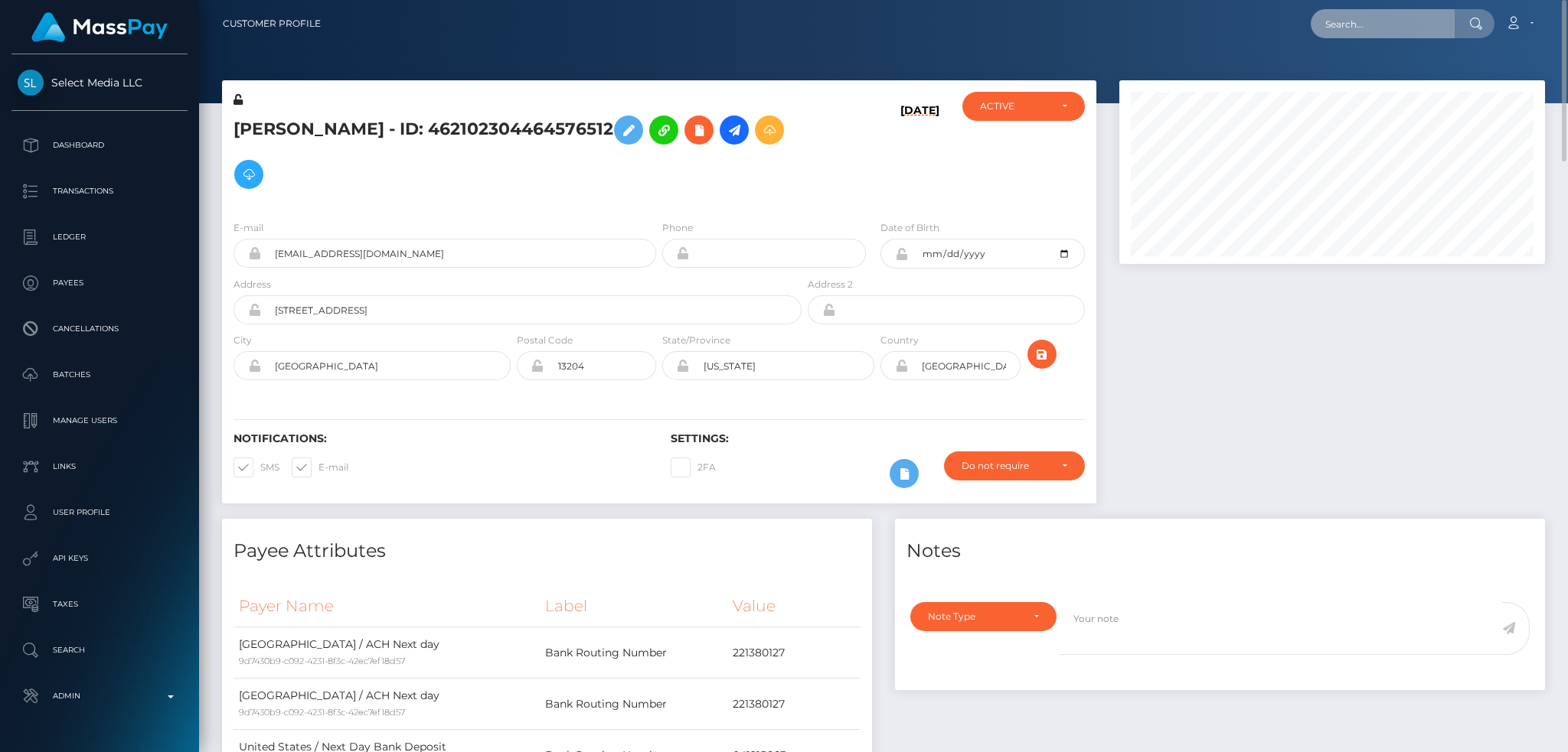
click at [1378, 28] on input "text" at bounding box center [1383, 23] width 144 height 29
paste input "37c3ae79-880b-11f0-8023-0266f44cc279"
type input "37c3ae79-880b-11f0-8023-0266f44cc279"
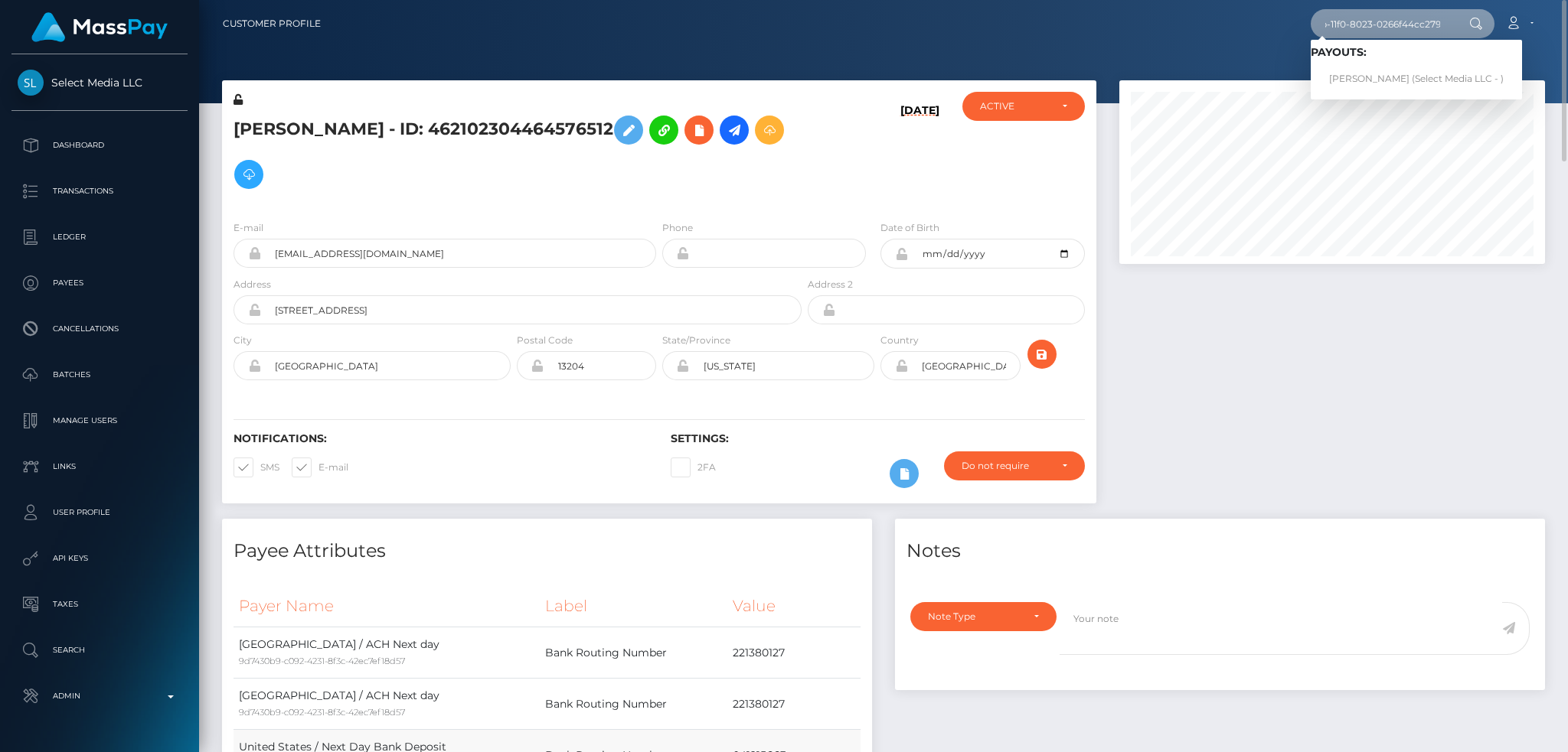
scroll to position [0, 0]
click at [1366, 81] on link "[PERSON_NAME] (Select Media LLC - )" at bounding box center [1416, 79] width 211 height 28
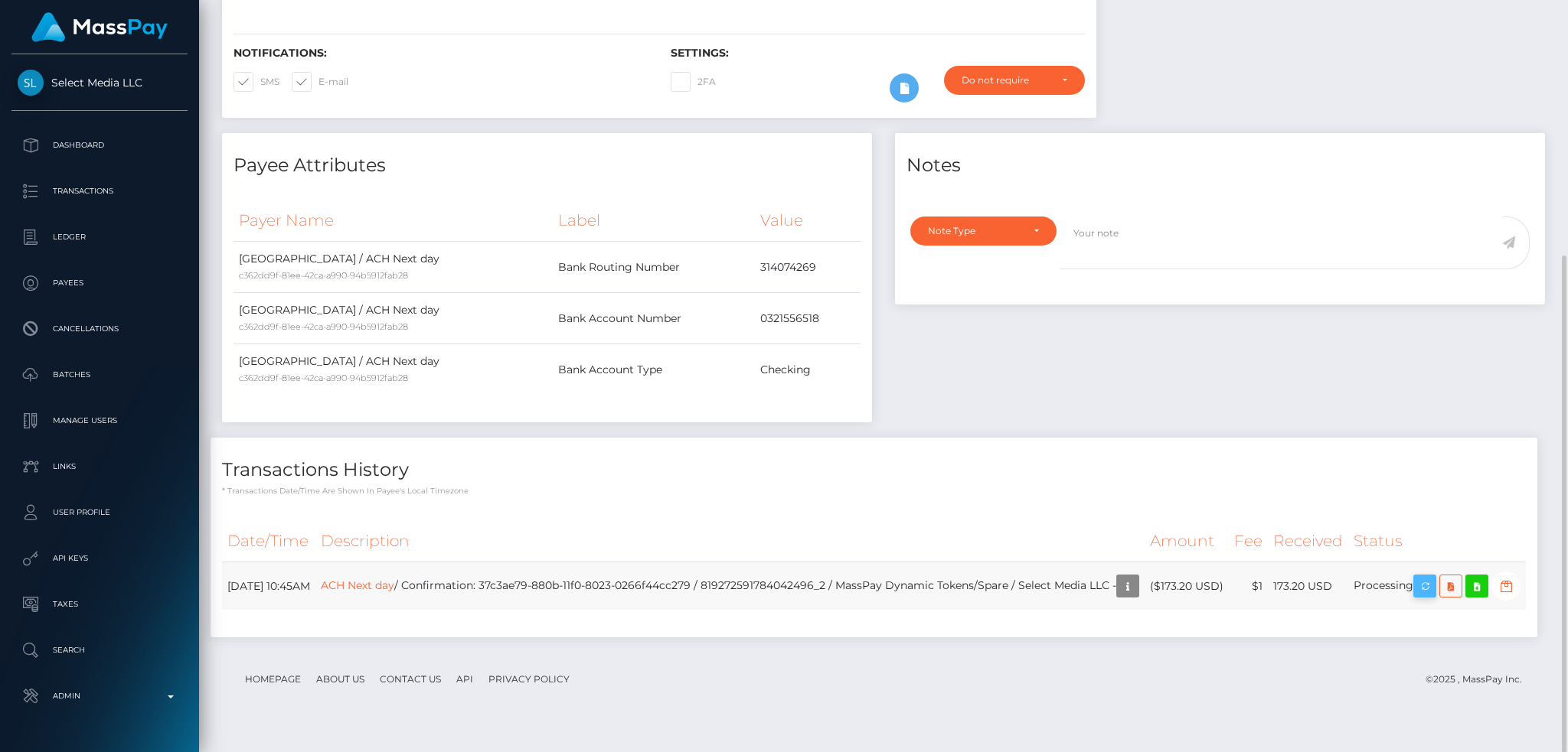
scroll to position [183, 425]
drag, startPoint x: 1453, startPoint y: 579, endPoint x: 301, endPoint y: 750, distance: 1164.6
click at [1434, 579] on icon "button" at bounding box center [1425, 586] width 19 height 19
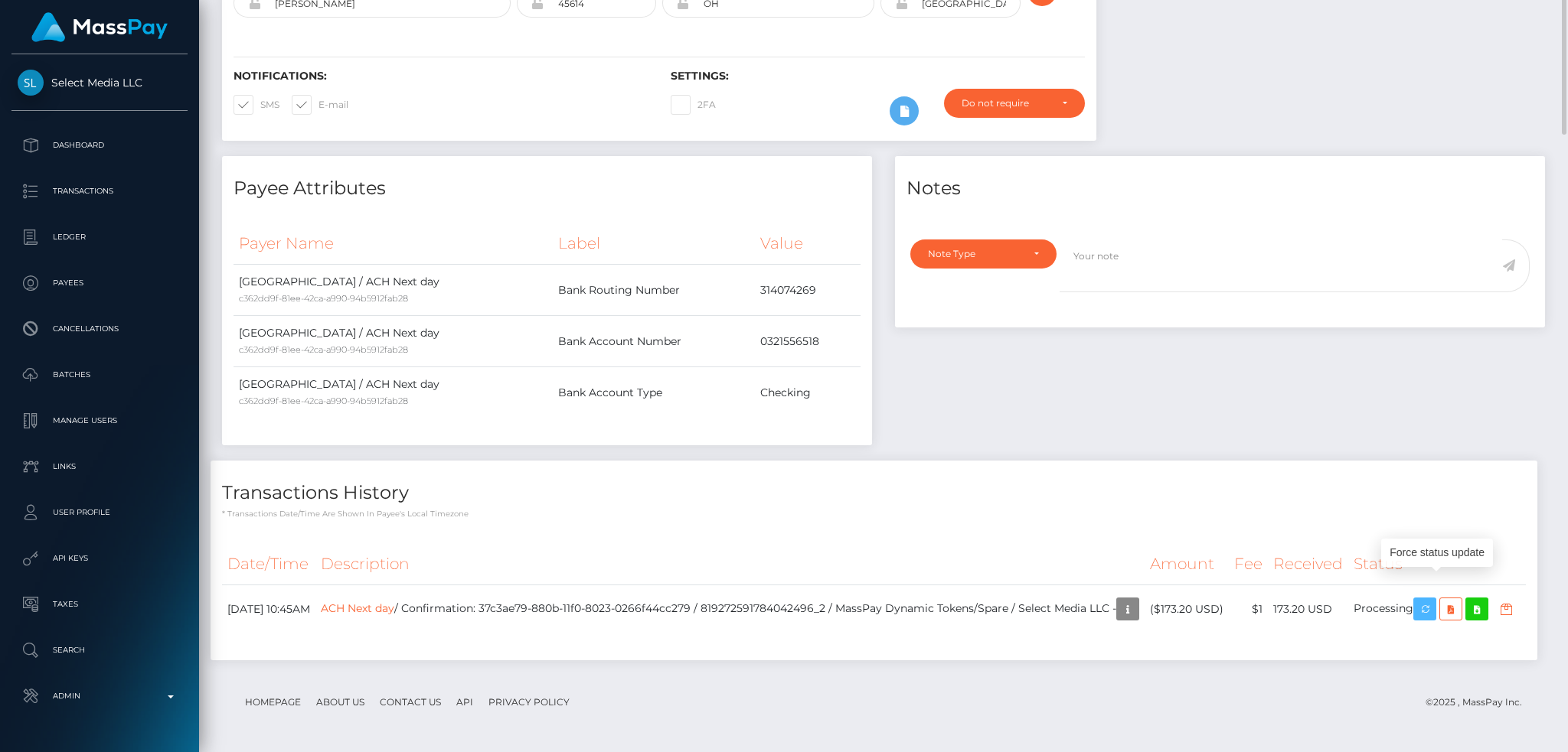
scroll to position [0, 0]
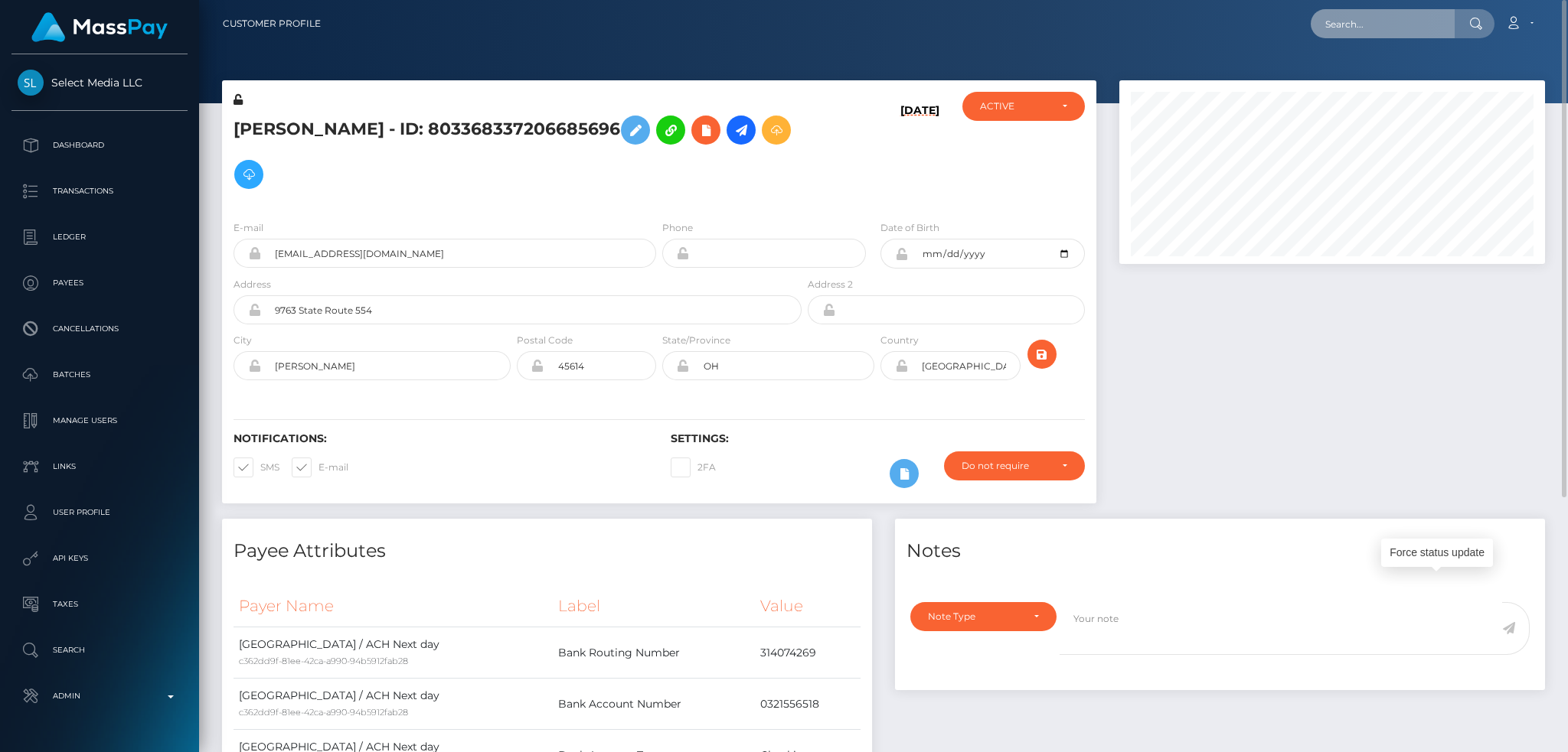
click at [1423, 29] on input "text" at bounding box center [1383, 23] width 144 height 29
paste input "eEwf0fnndg35hDq"
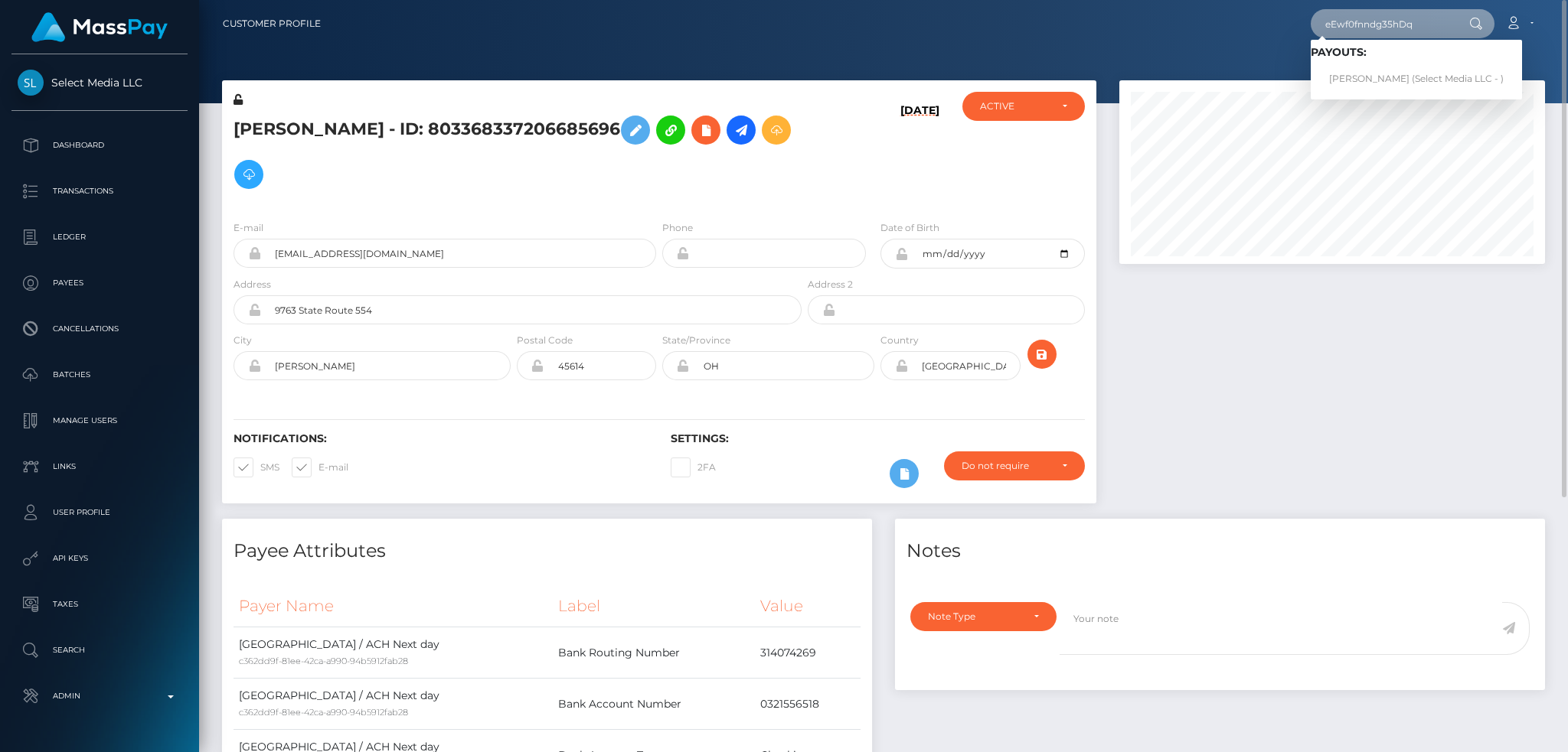
click at [1389, 19] on input "eEwf0fnndg35hDq" at bounding box center [1383, 23] width 144 height 29
paste input "poact_YzskkLV02o3z"
type input "poact_YzskkLV02o3z"
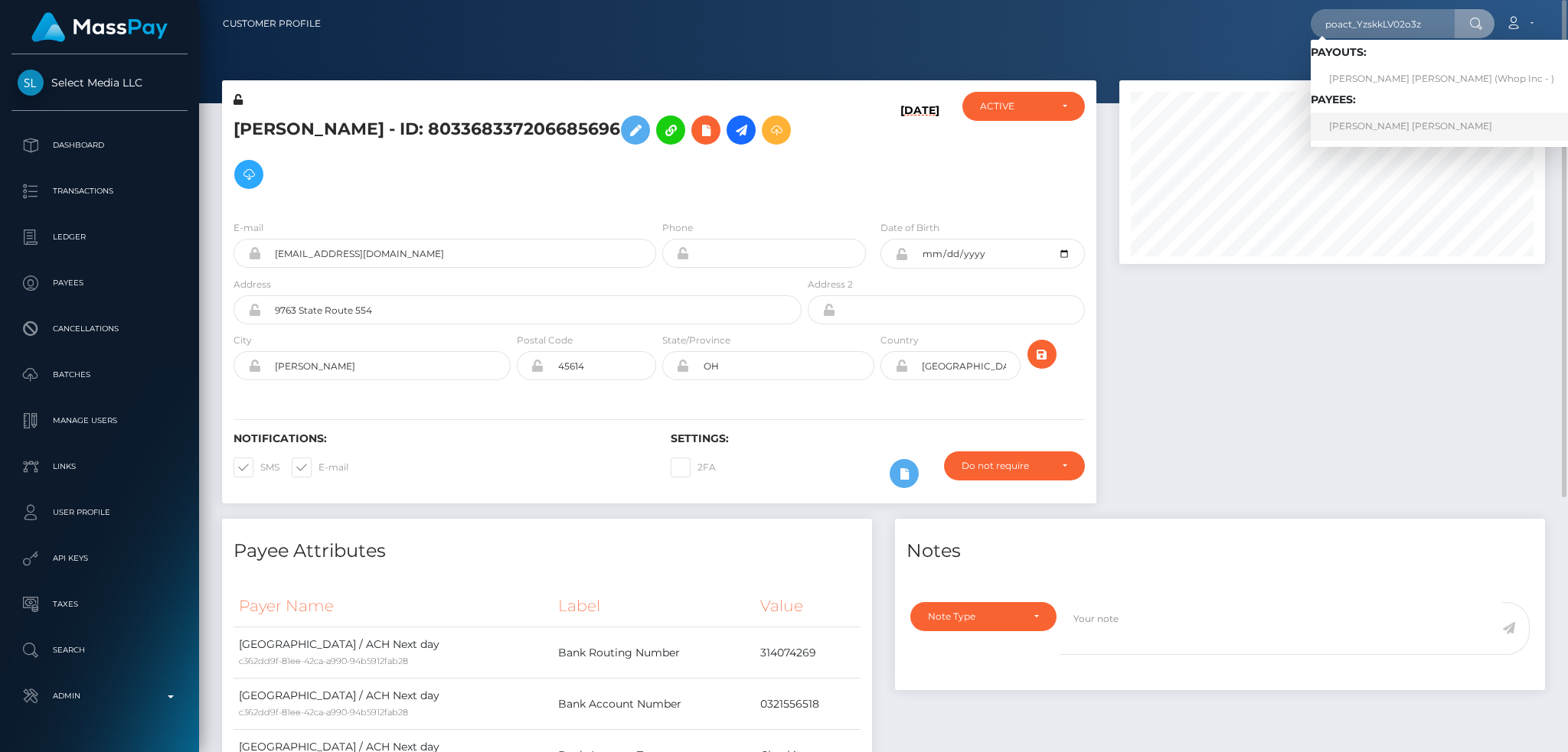
click at [1372, 129] on link "ASAD ASHRAF Ashraf" at bounding box center [1442, 126] width 262 height 28
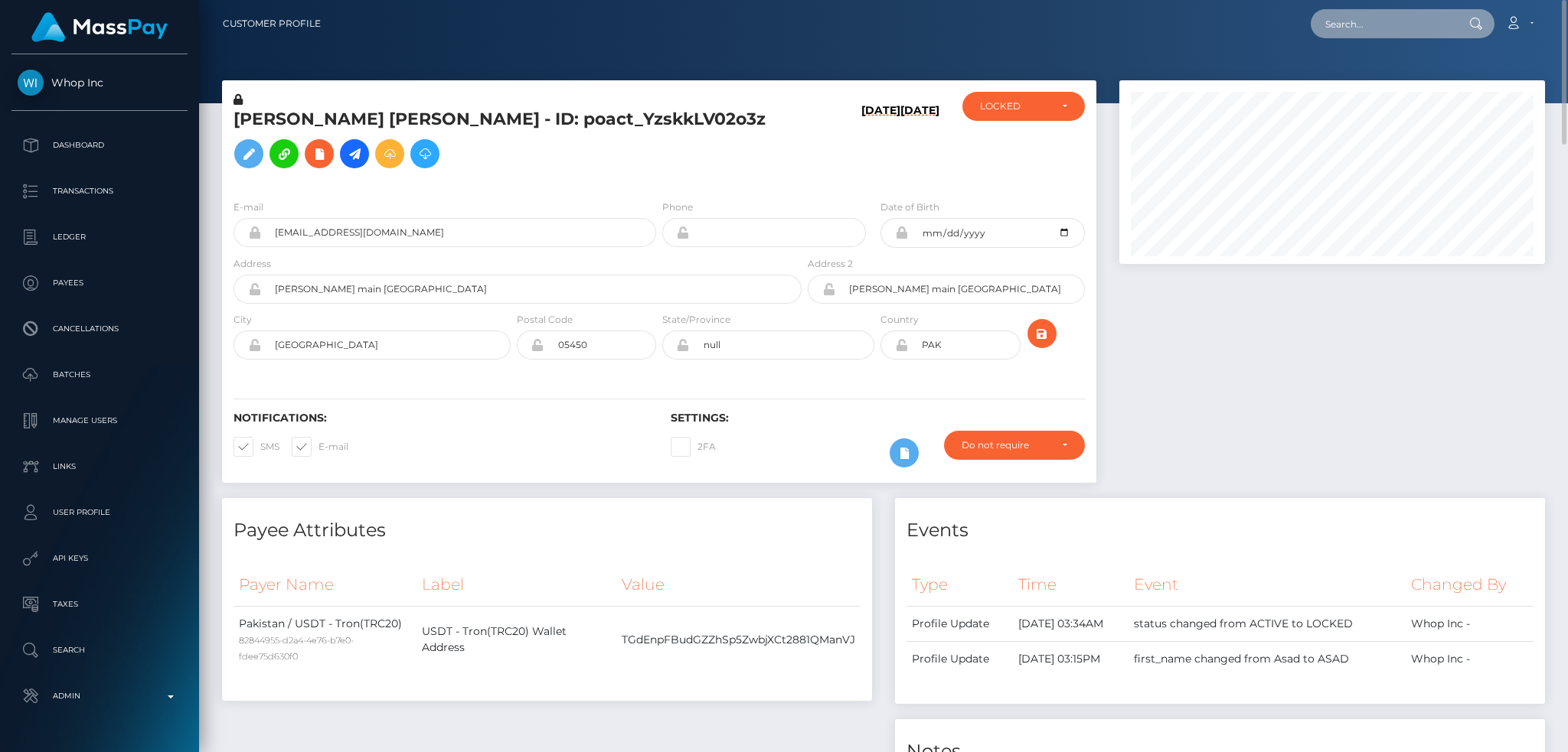
click at [1372, 30] on input "text" at bounding box center [1383, 23] width 144 height 29
paste input "eEwf0fnndg35hDq"
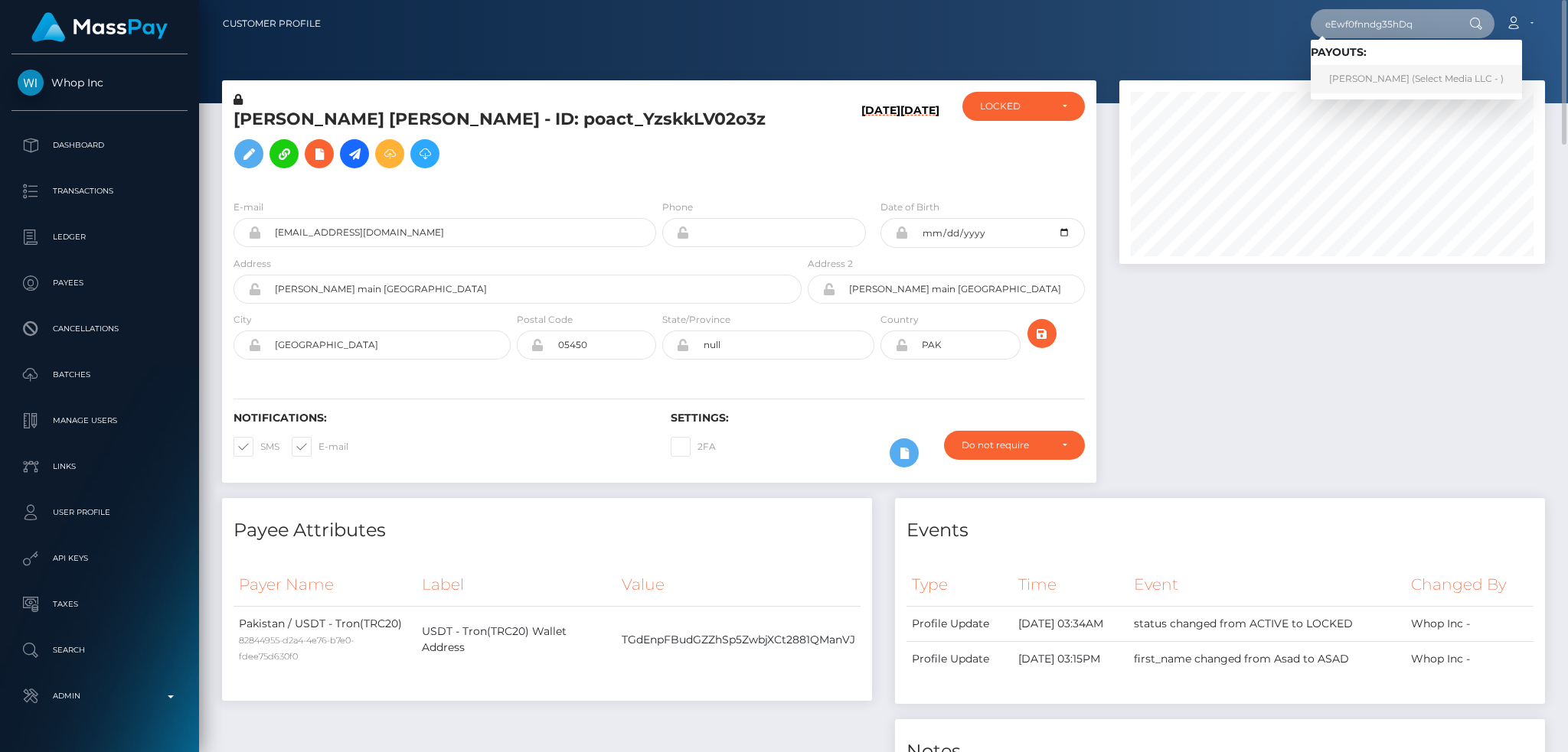
type input "eEwf0fnndg35hDq"
click at [1398, 75] on link "[PERSON_NAME] (Select Media LLC - )" at bounding box center [1416, 79] width 211 height 28
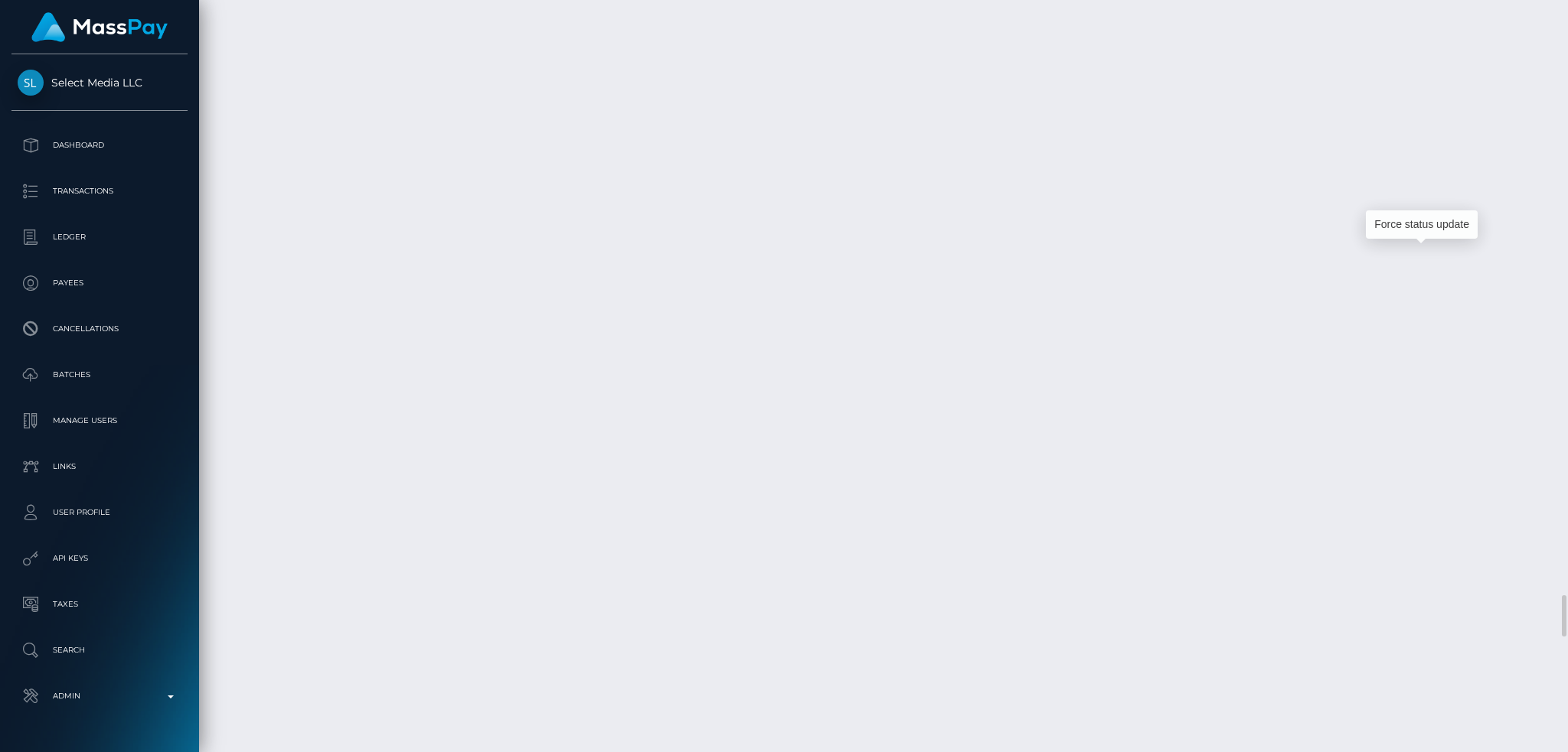
scroll to position [183, 425]
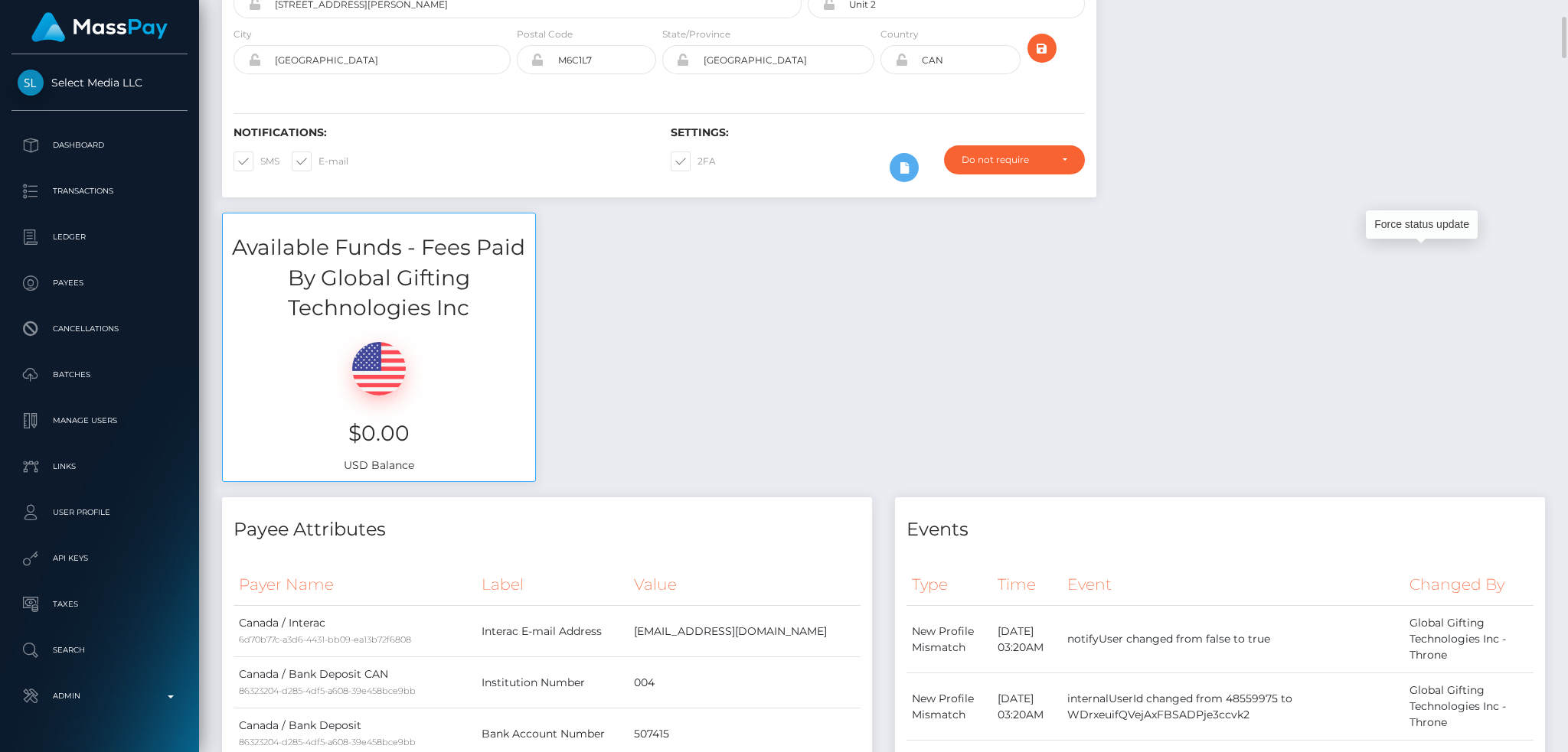
scroll to position [0, 0]
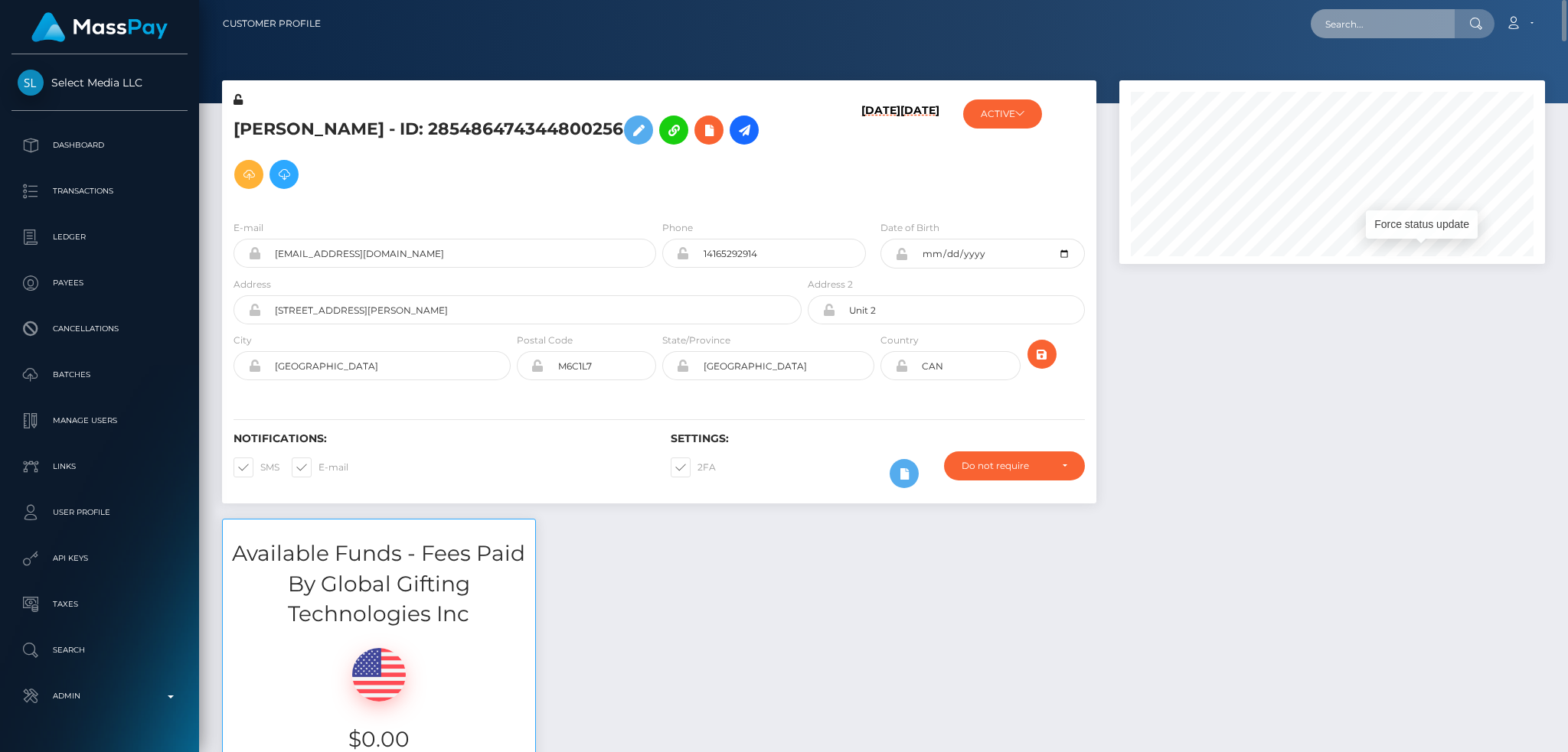
click at [1416, 25] on input "text" at bounding box center [1383, 23] width 144 height 29
paste input "6520078a-28f5-11f0-8906-06cab49e8a05"
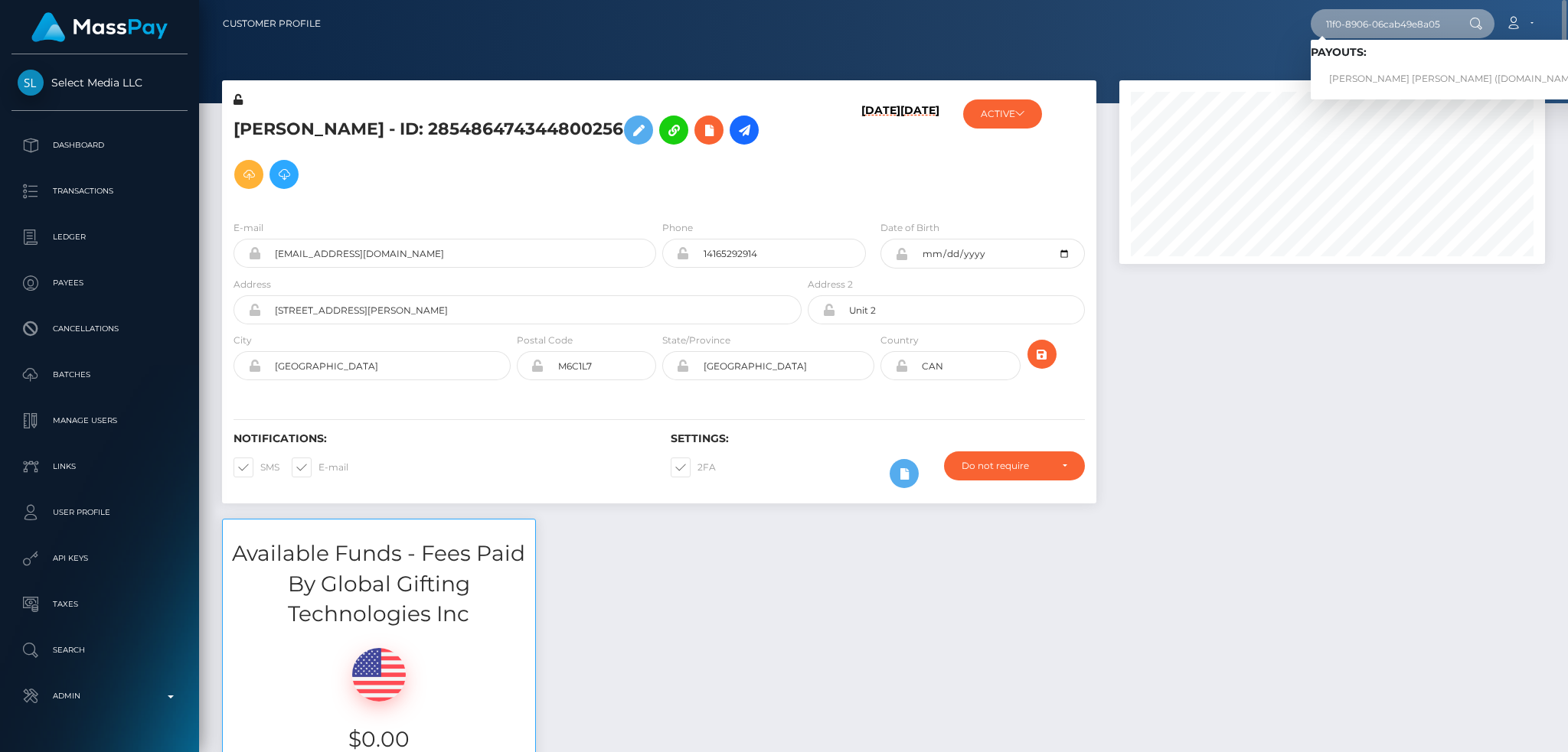
type input "6520078a-28f5-11f0-8906-06cab49e8a05"
click at [1372, 78] on link "CLOÉ ANDRÉE PAULE LACOMBE (Unlockt.me - )" at bounding box center [1459, 79] width 297 height 28
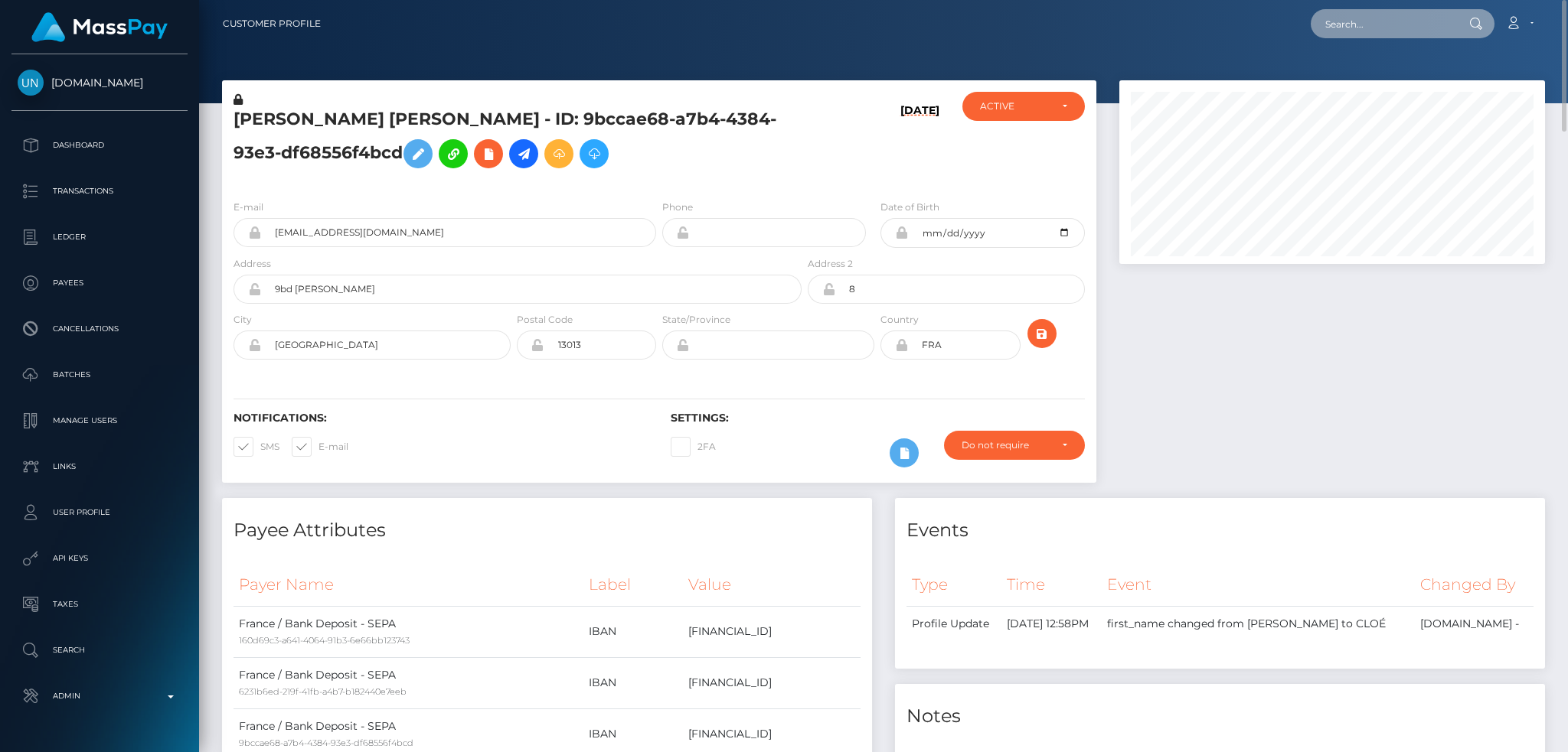
click at [1435, 25] on input "text" at bounding box center [1383, 23] width 144 height 29
paste input "1323528752"
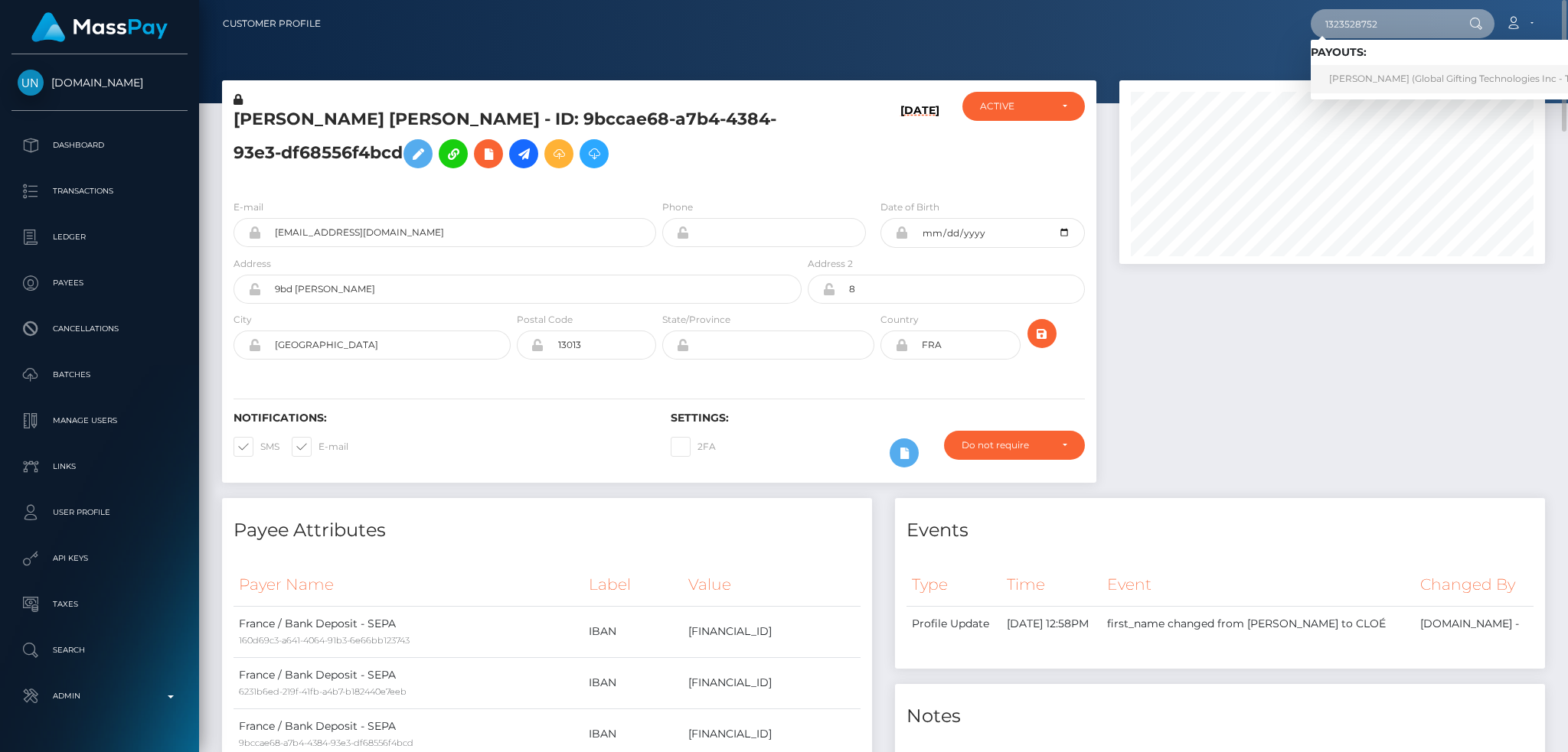
type input "1323528752"
click at [1418, 72] on link "ALICE GAO (Global Gifting Technologies Inc - Throne)" at bounding box center [1465, 79] width 308 height 28
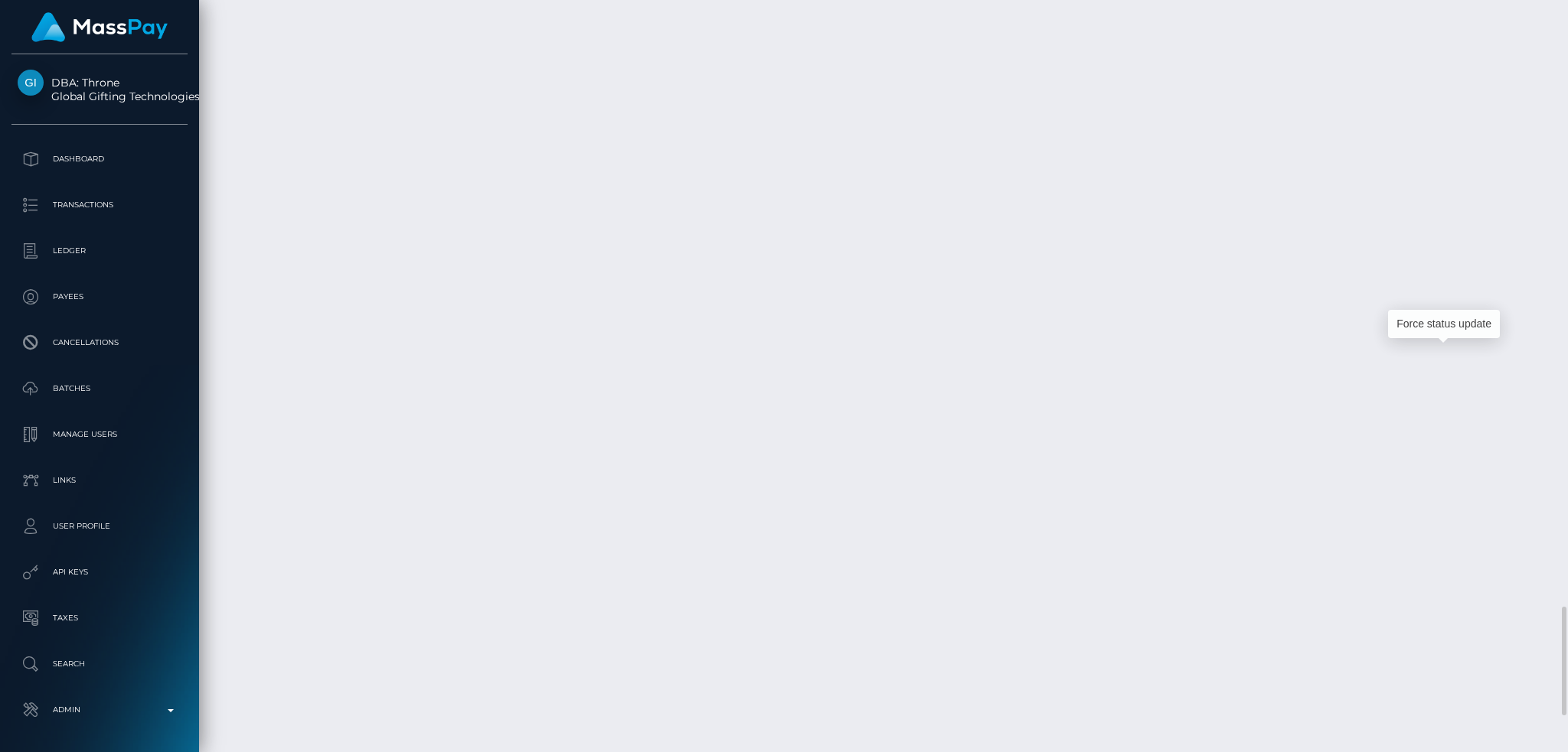
scroll to position [183, 425]
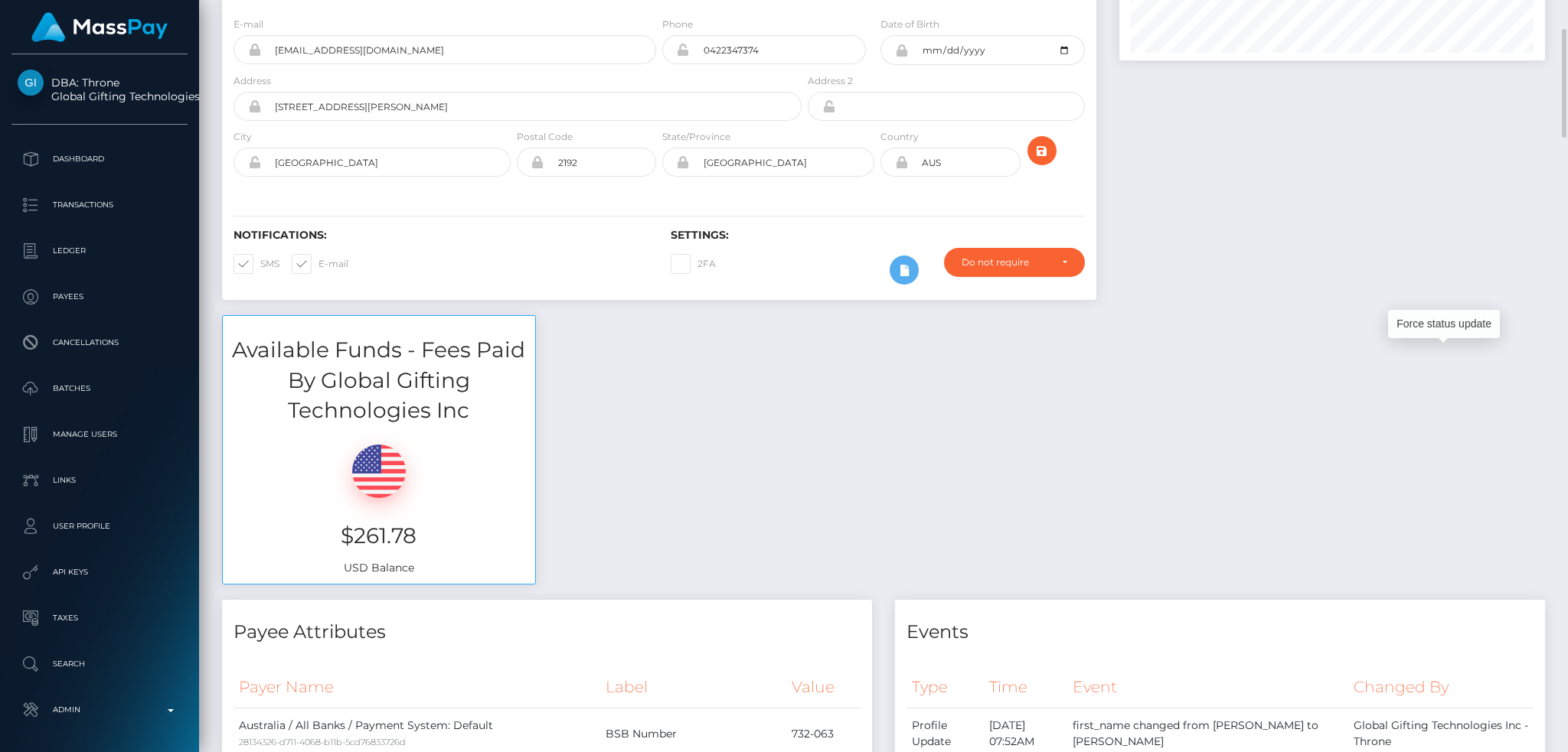
scroll to position [0, 0]
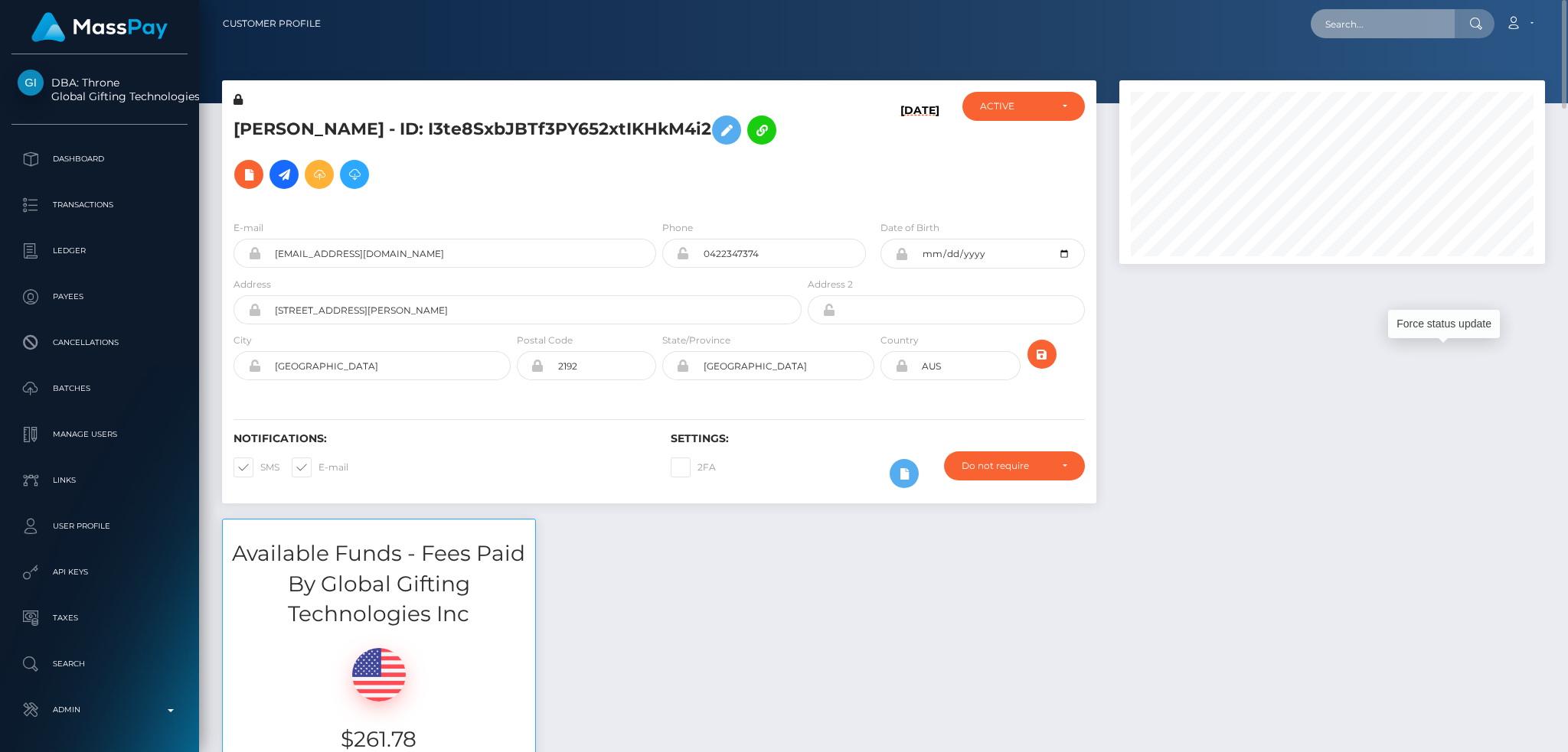
click at [1391, 16] on input "text" at bounding box center [1383, 23] width 144 height 29
paste input "1323572598"
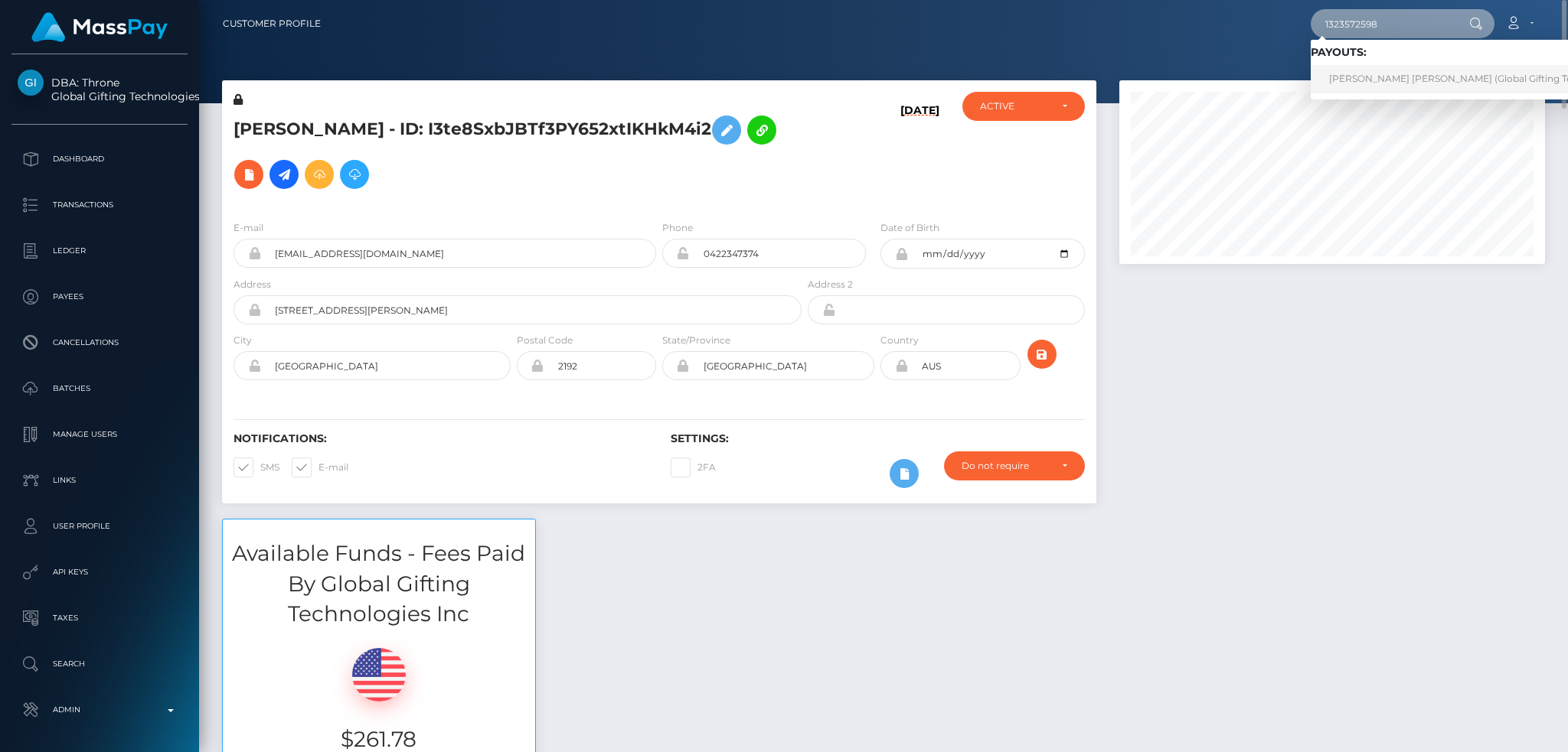
type input "1323572598"
click at [1383, 77] on link "ANASTASIA JADE BRANDON (Global Gifting Technologies Inc - Throne)" at bounding box center [1506, 79] width 391 height 28
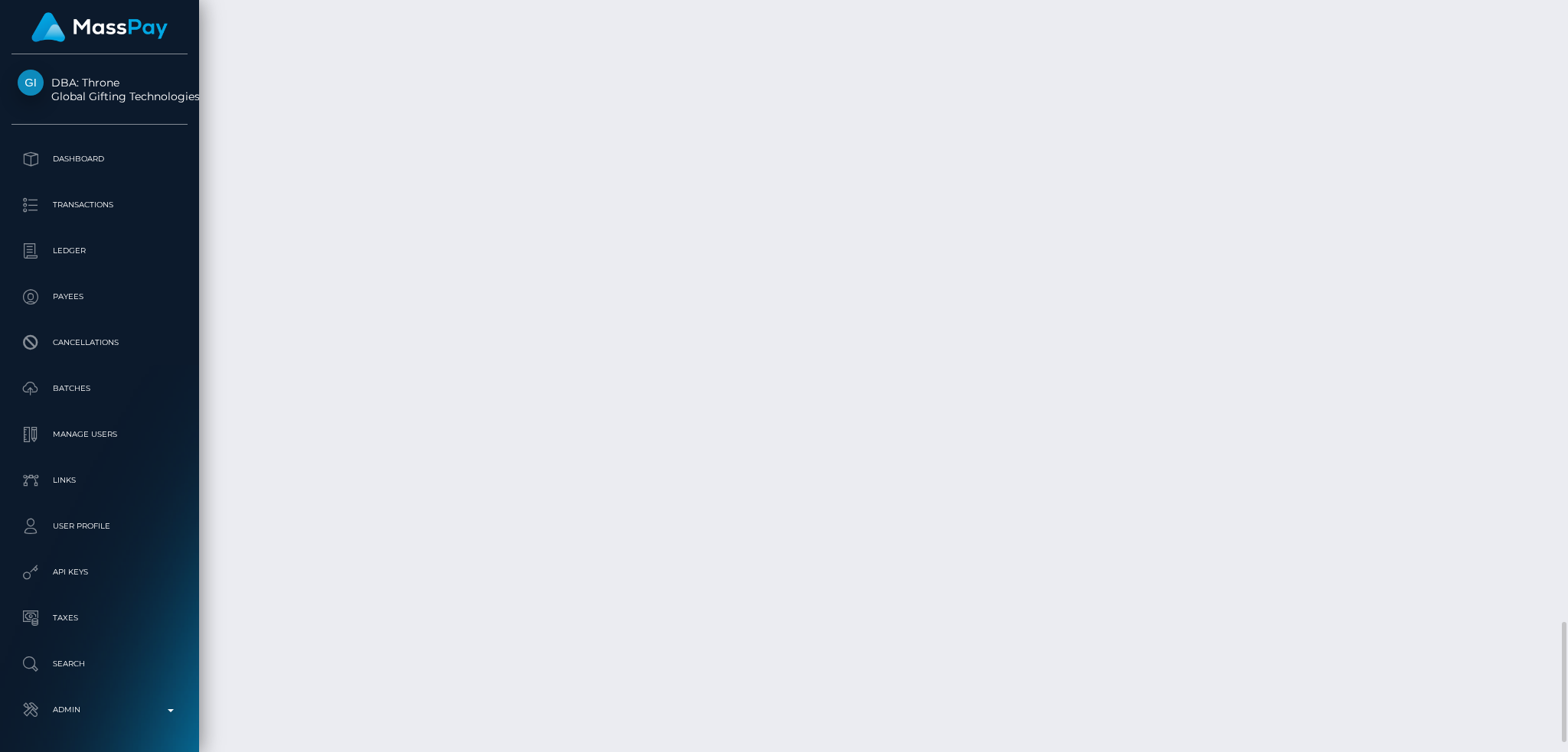
scroll to position [3938, 0]
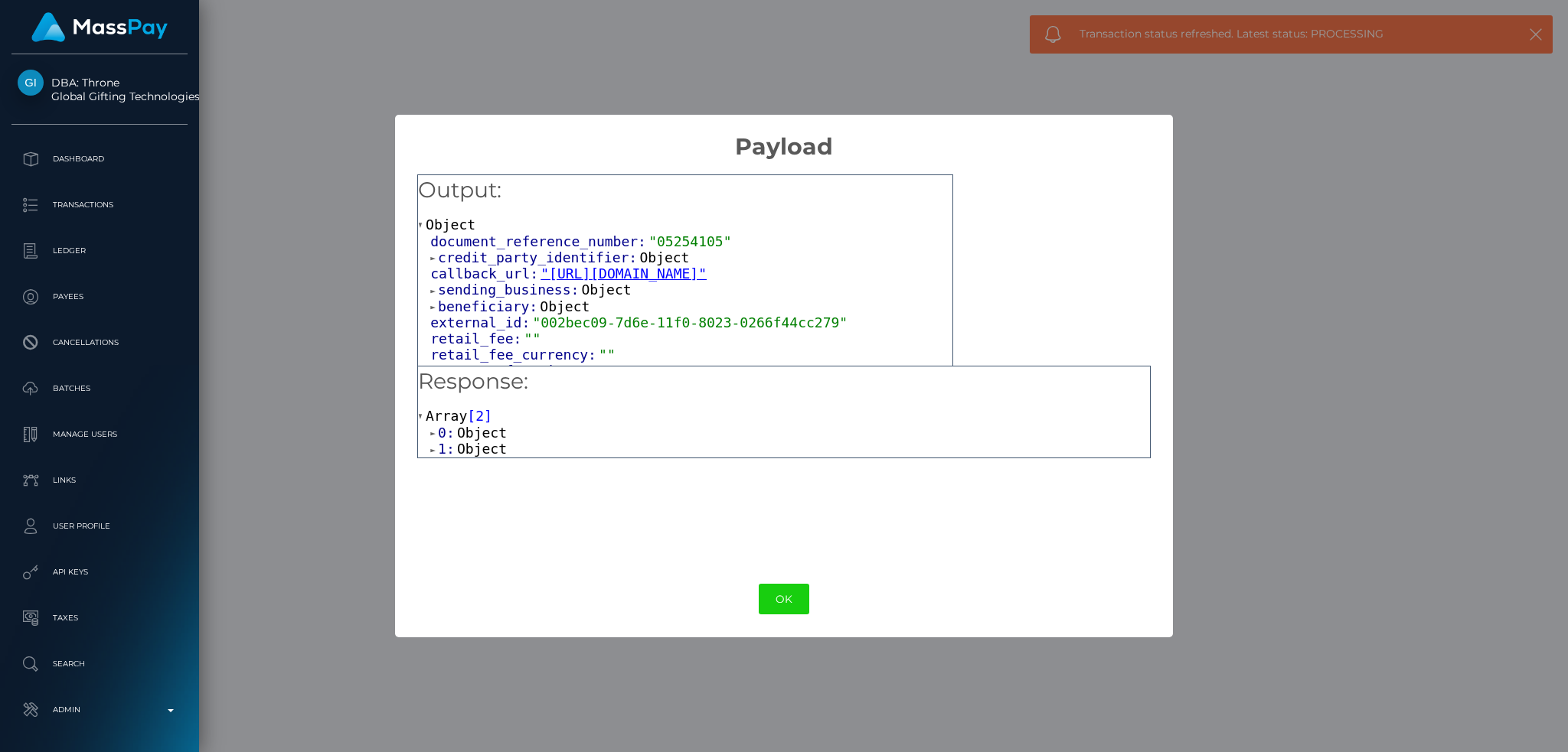
click at [478, 457] on span "Object" at bounding box center [482, 449] width 50 height 16
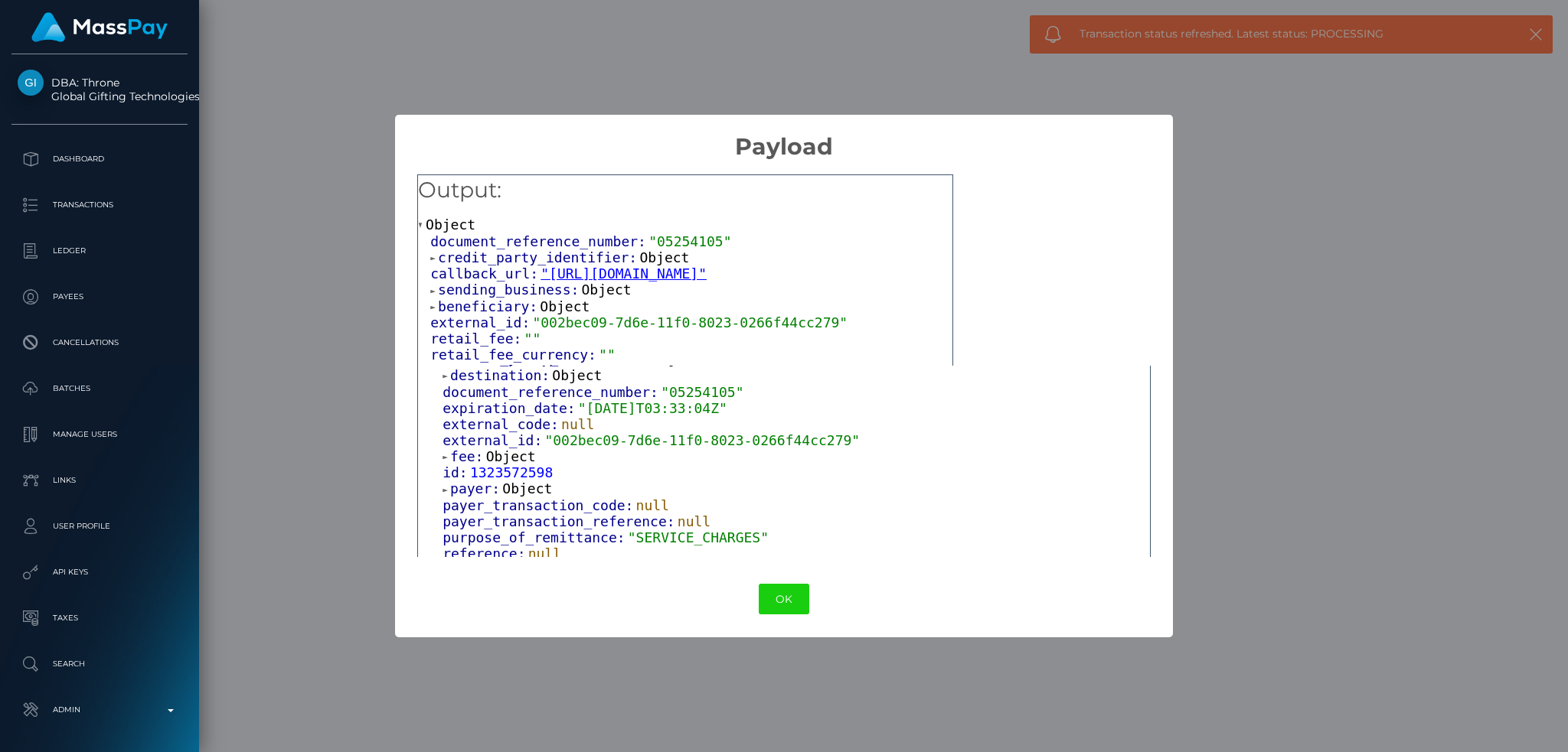
scroll to position [415, 0]
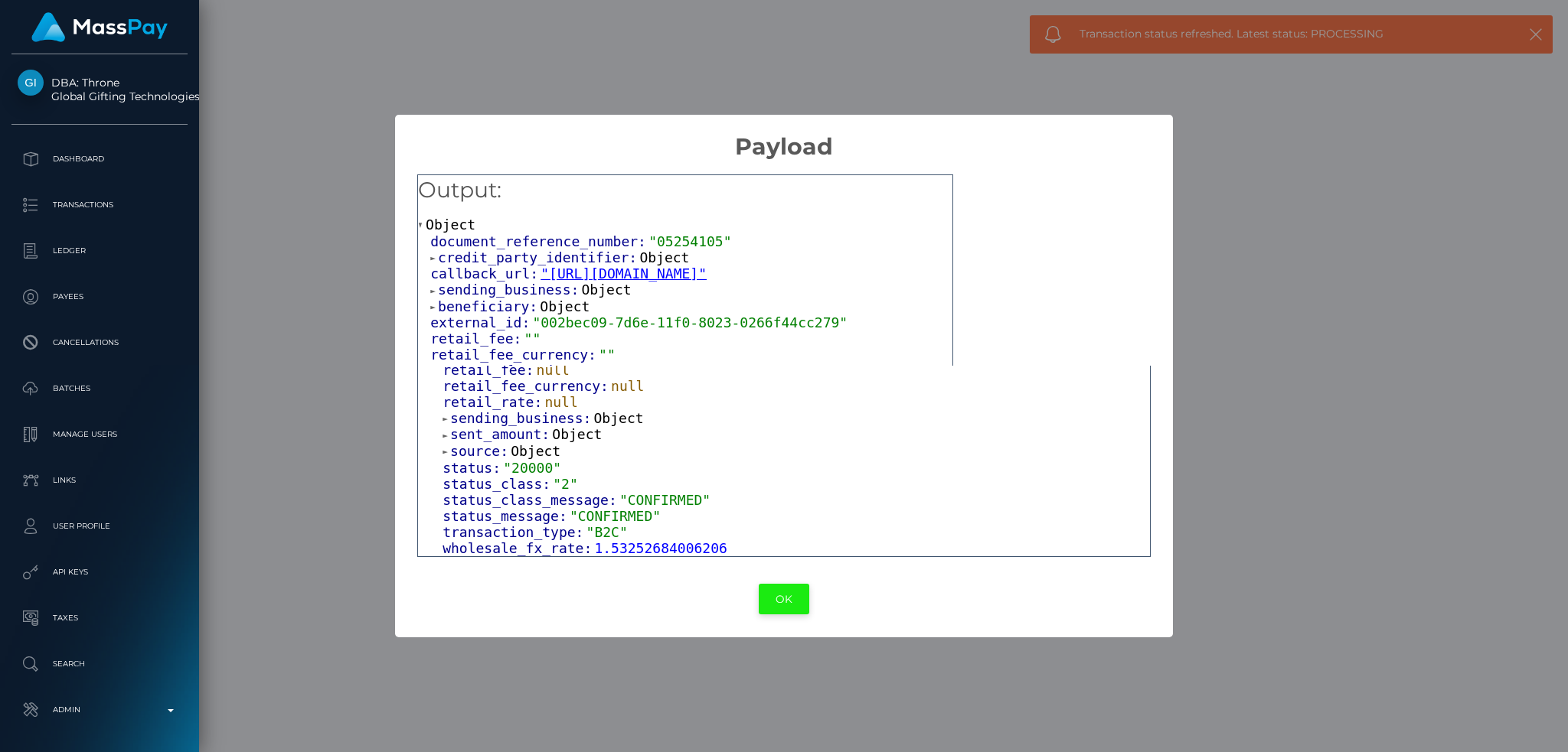
click at [776, 598] on button "OK" at bounding box center [784, 599] width 51 height 31
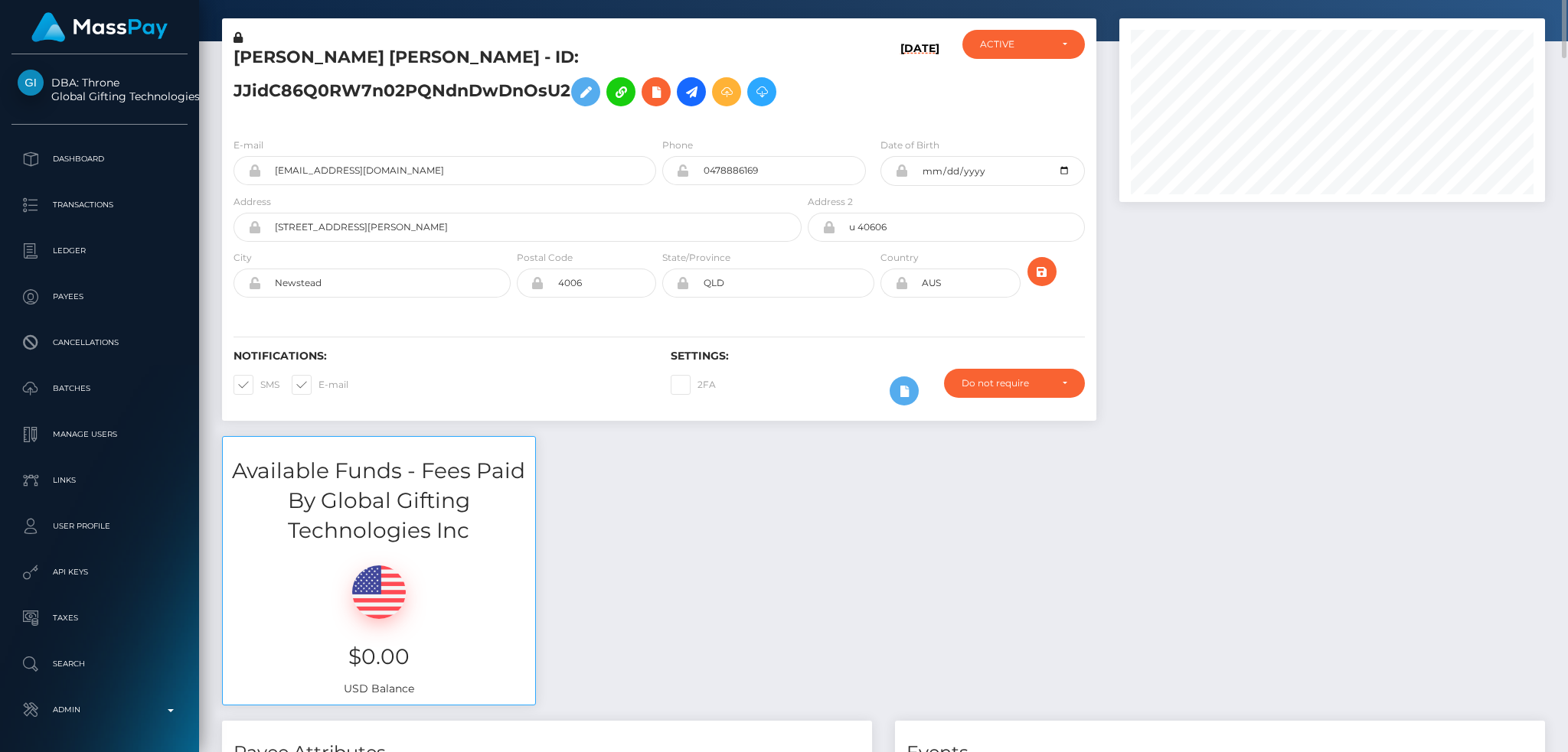
scroll to position [0, 0]
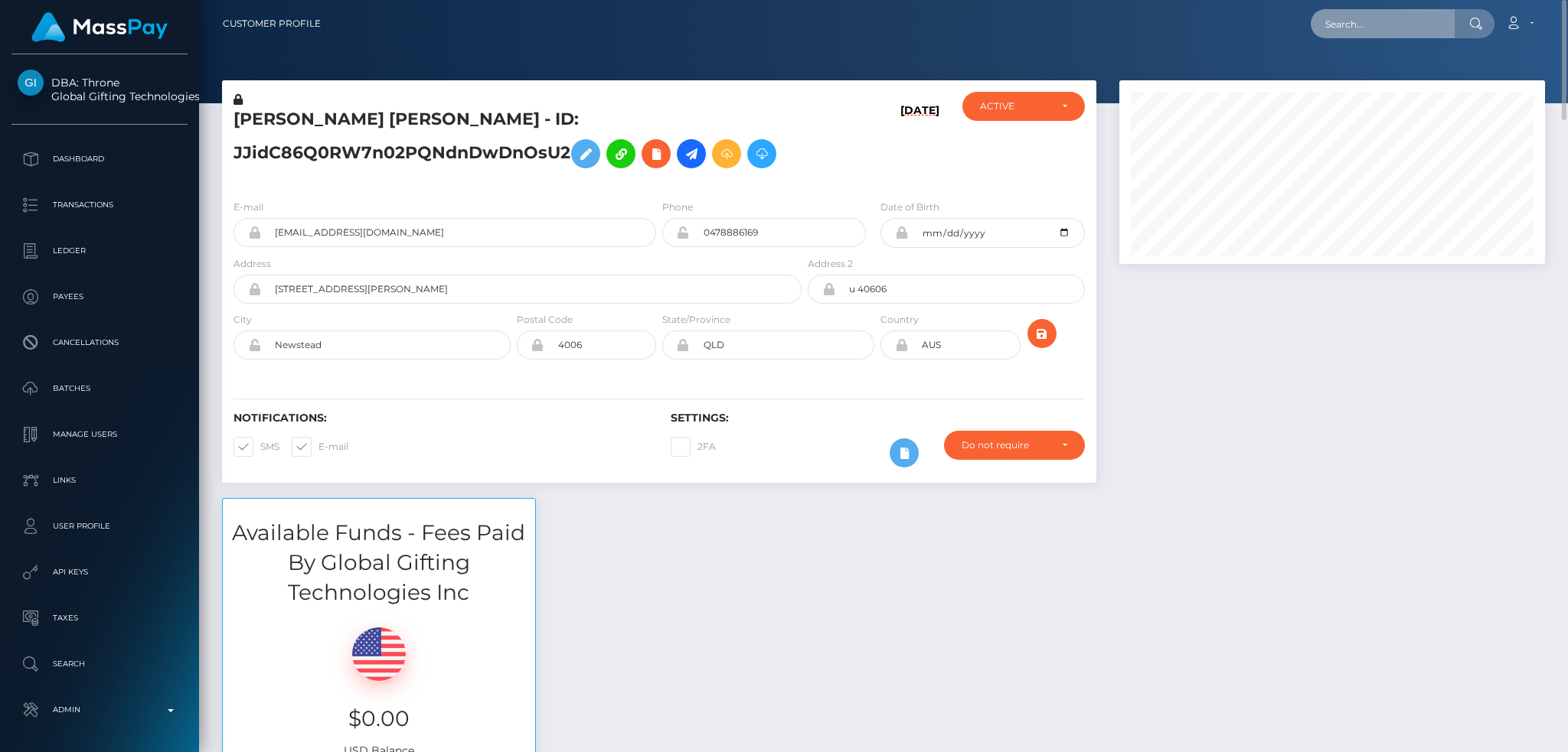
click at [1397, 26] on input "text" at bounding box center [1383, 23] width 144 height 29
paste input "1323483963"
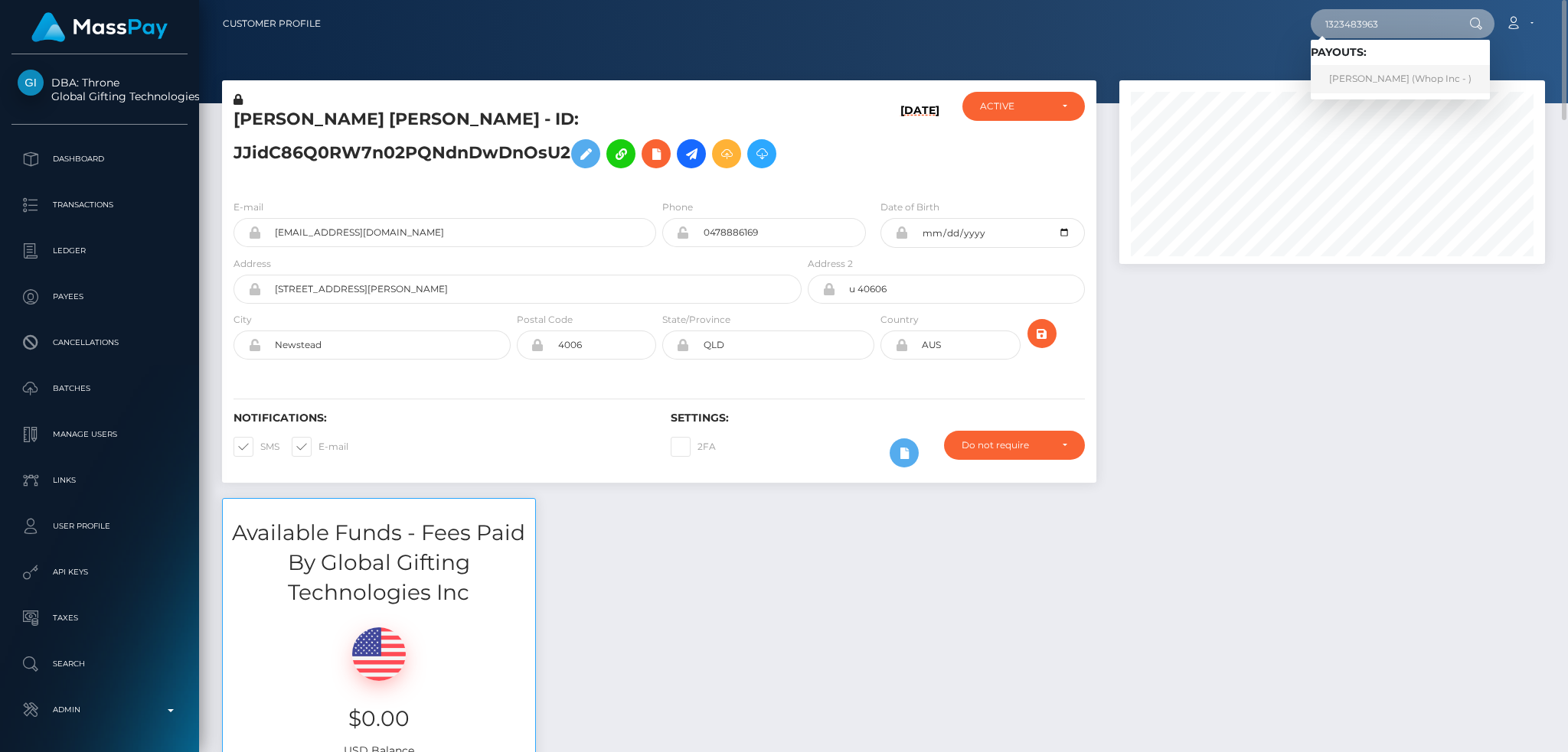
type input "1323483963"
click at [1385, 77] on link "Daniel Denys Delany (Whop Inc - )" at bounding box center [1400, 79] width 179 height 28
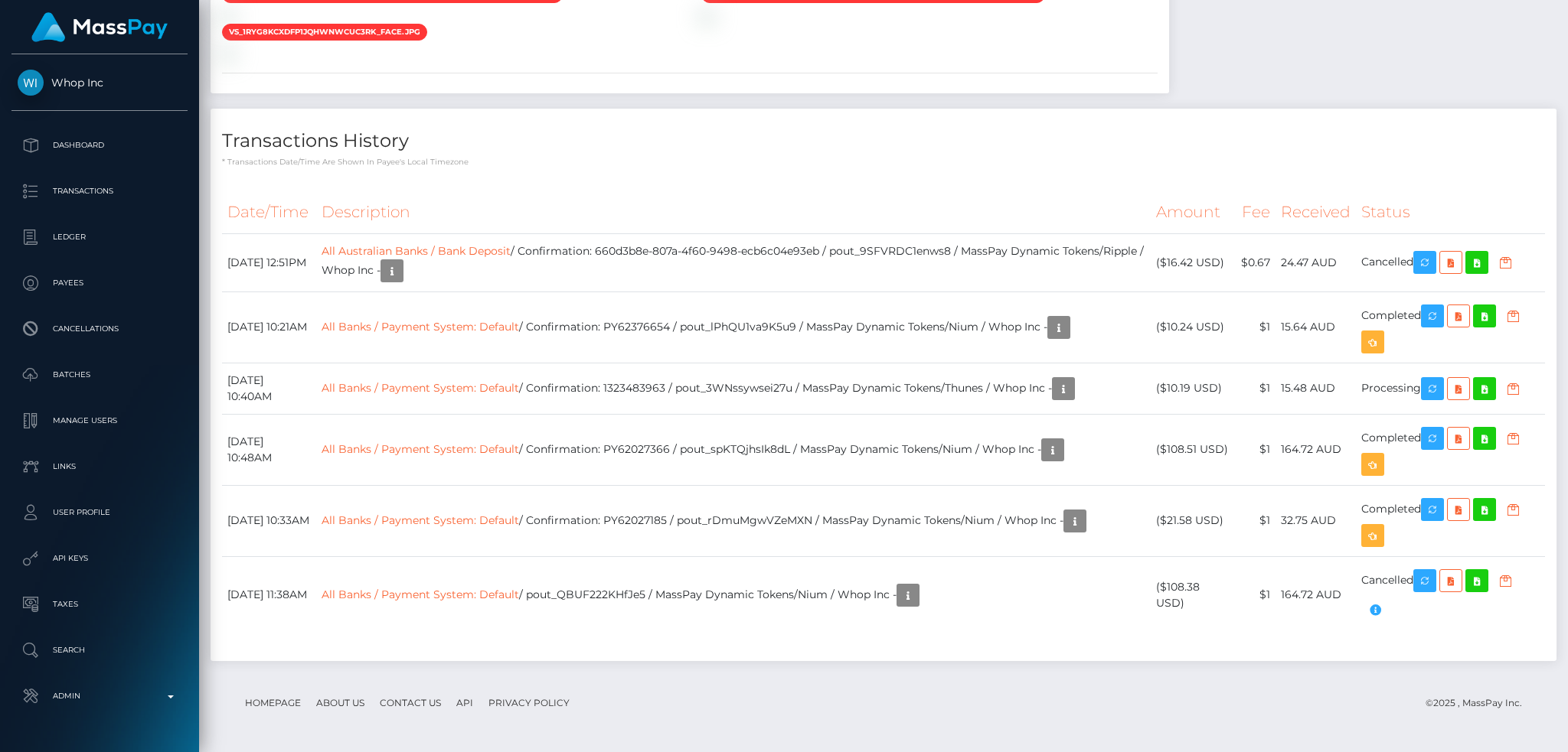
scroll to position [183, 425]
click at [519, 390] on link "All Banks / Payment System: Default" at bounding box center [420, 386] width 198 height 13
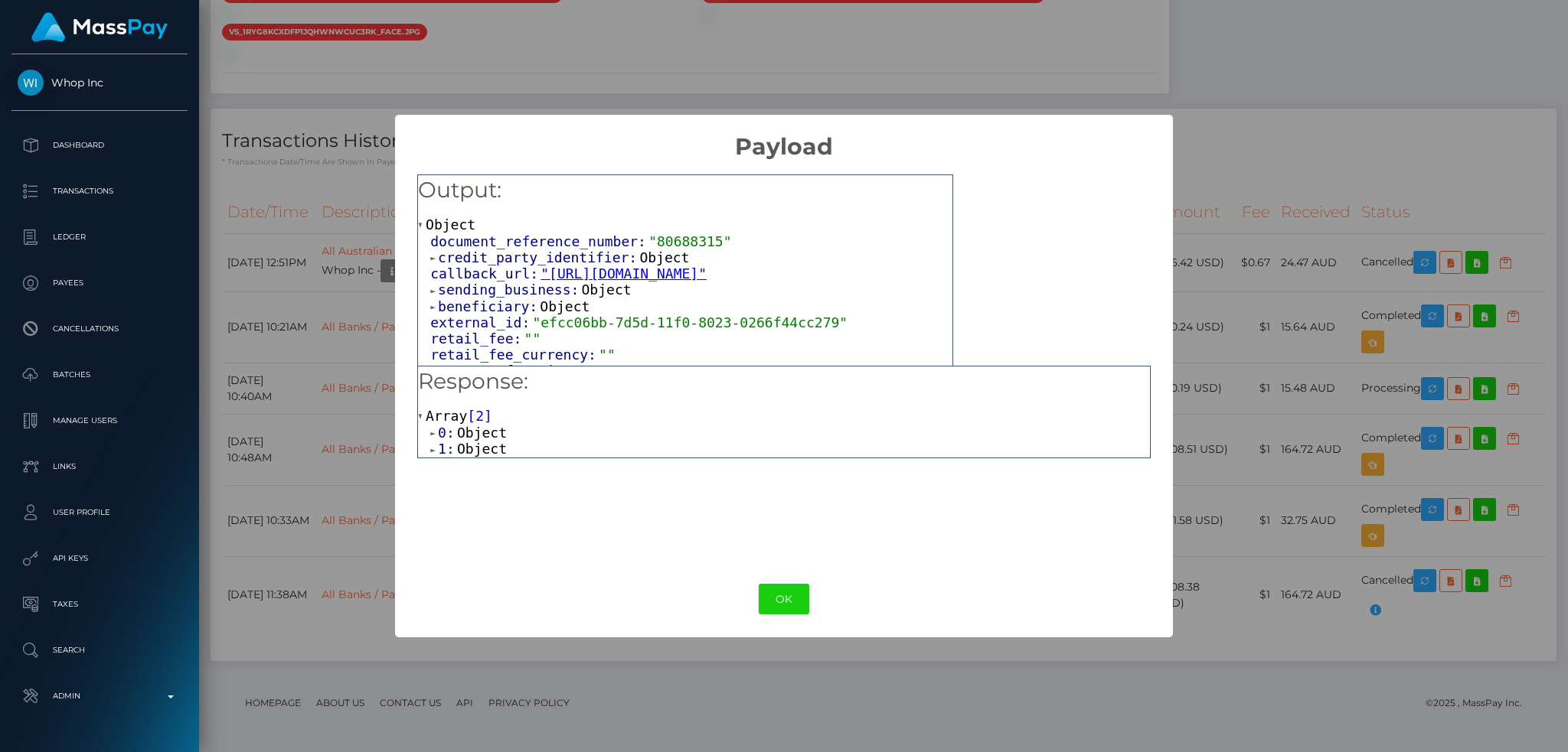
click at [488, 453] on span "Object" at bounding box center [482, 449] width 50 height 16
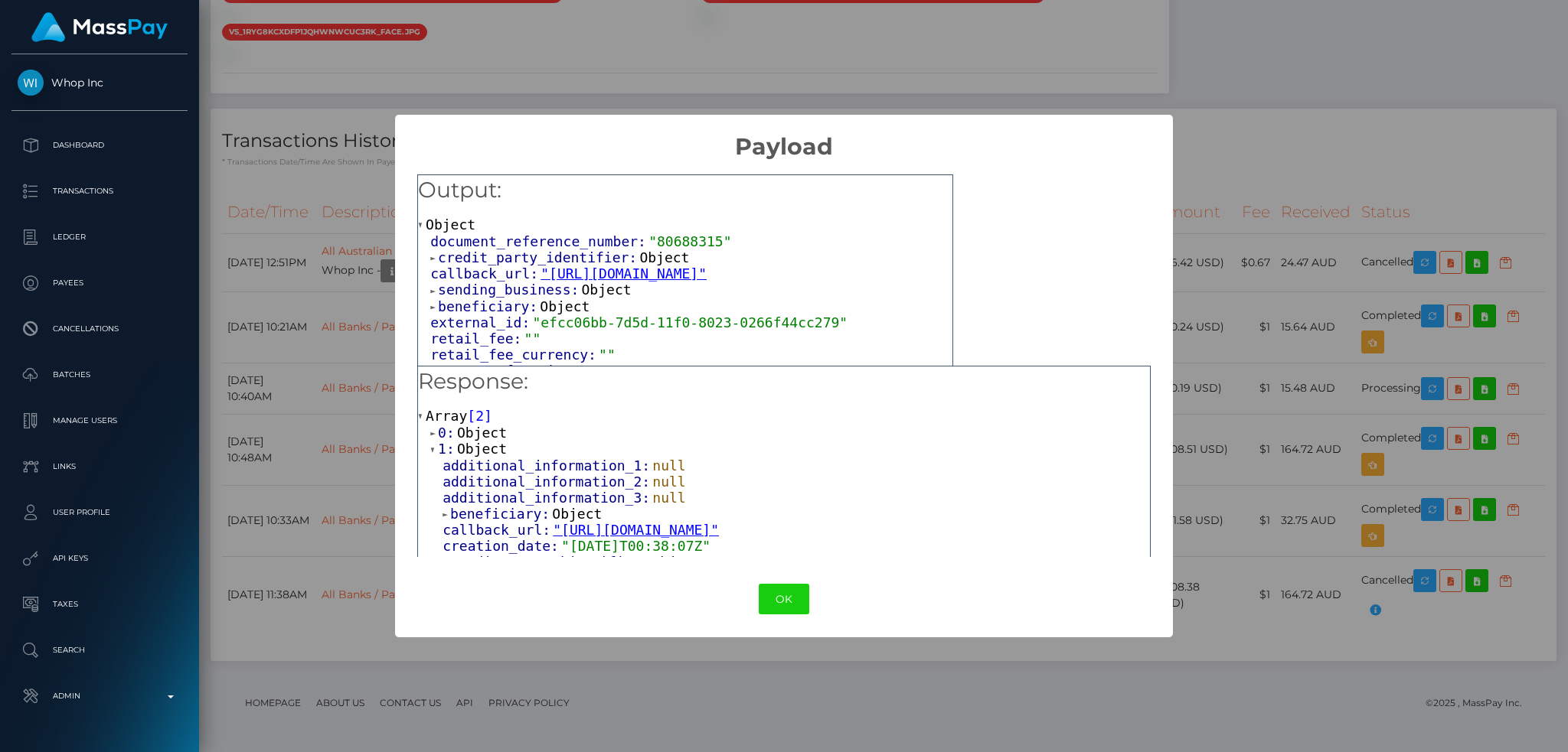
click at [483, 434] on span "Object" at bounding box center [482, 433] width 50 height 16
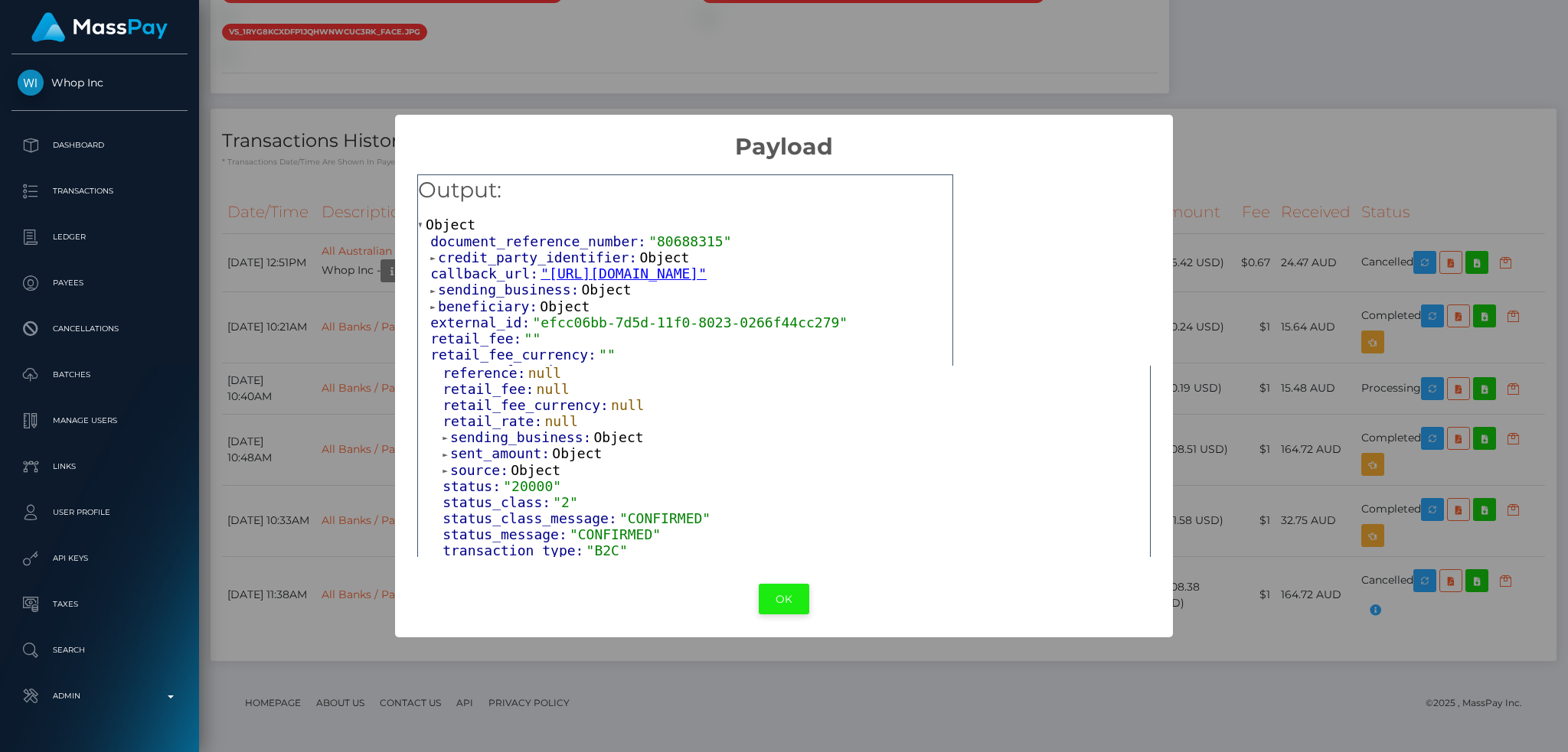
scroll to position [926, 0]
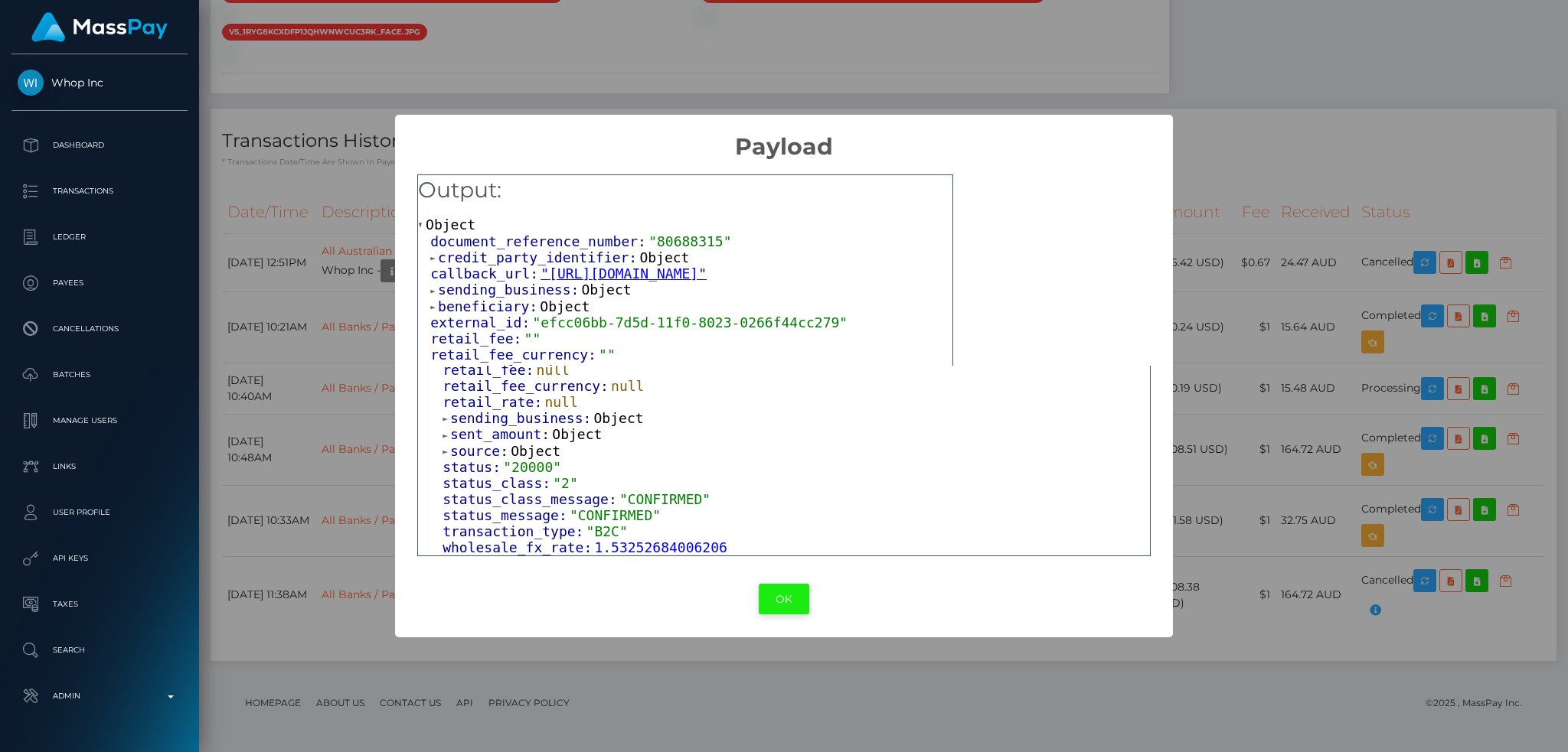
click at [788, 607] on button "OK" at bounding box center [784, 599] width 51 height 31
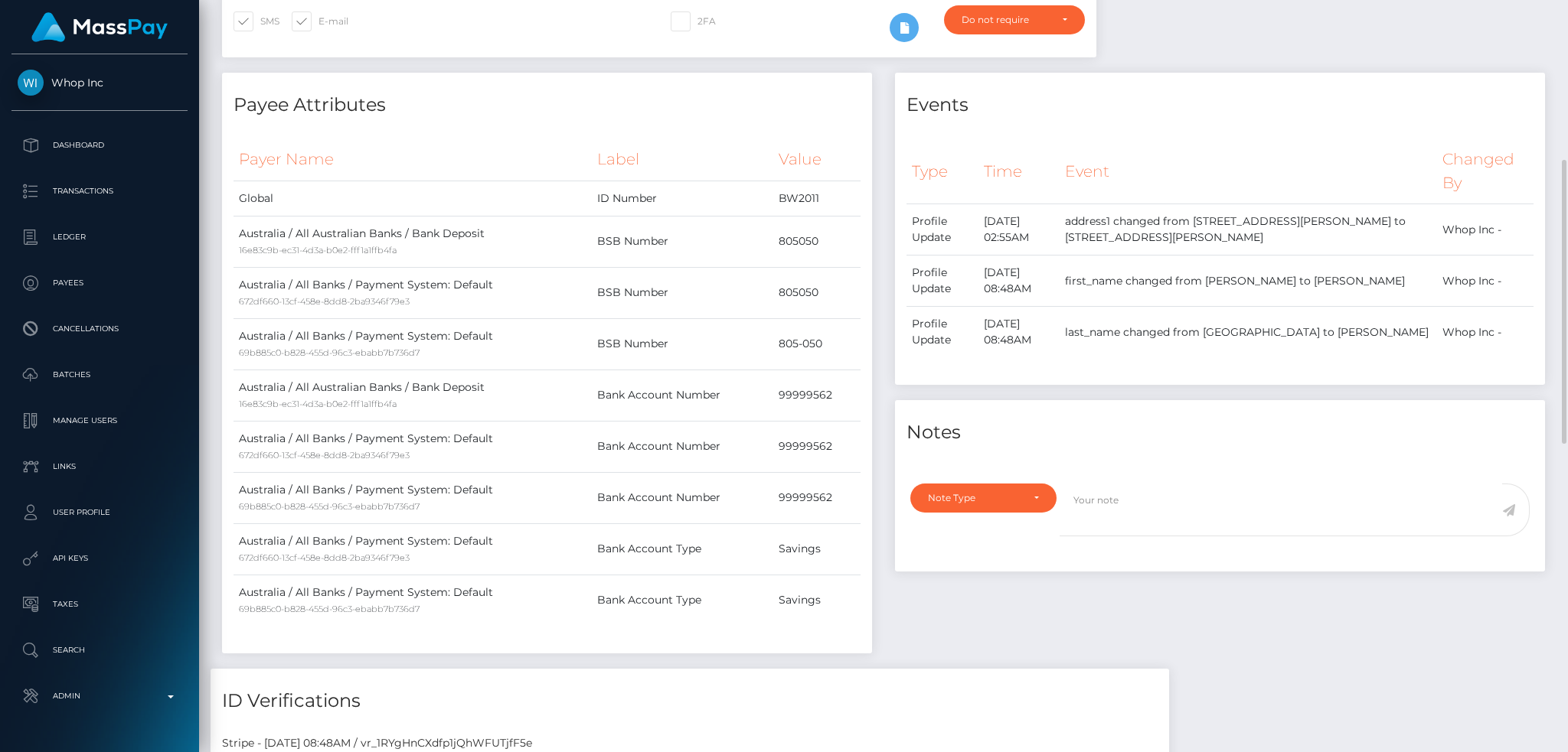
scroll to position [0, 0]
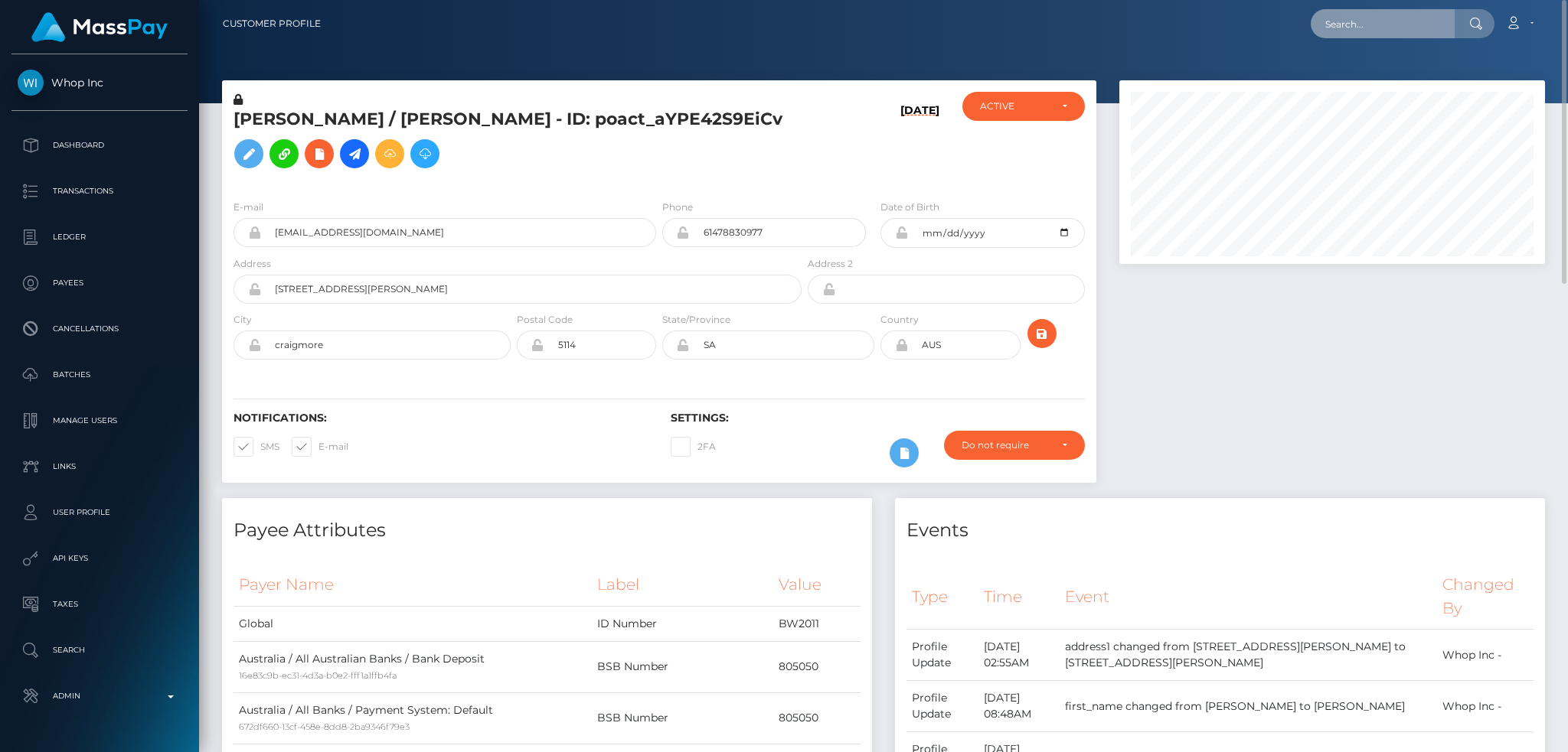
click at [1345, 20] on input "text" at bounding box center [1383, 23] width 144 height 29
paste input "MSP4da780eeaea0fe1"
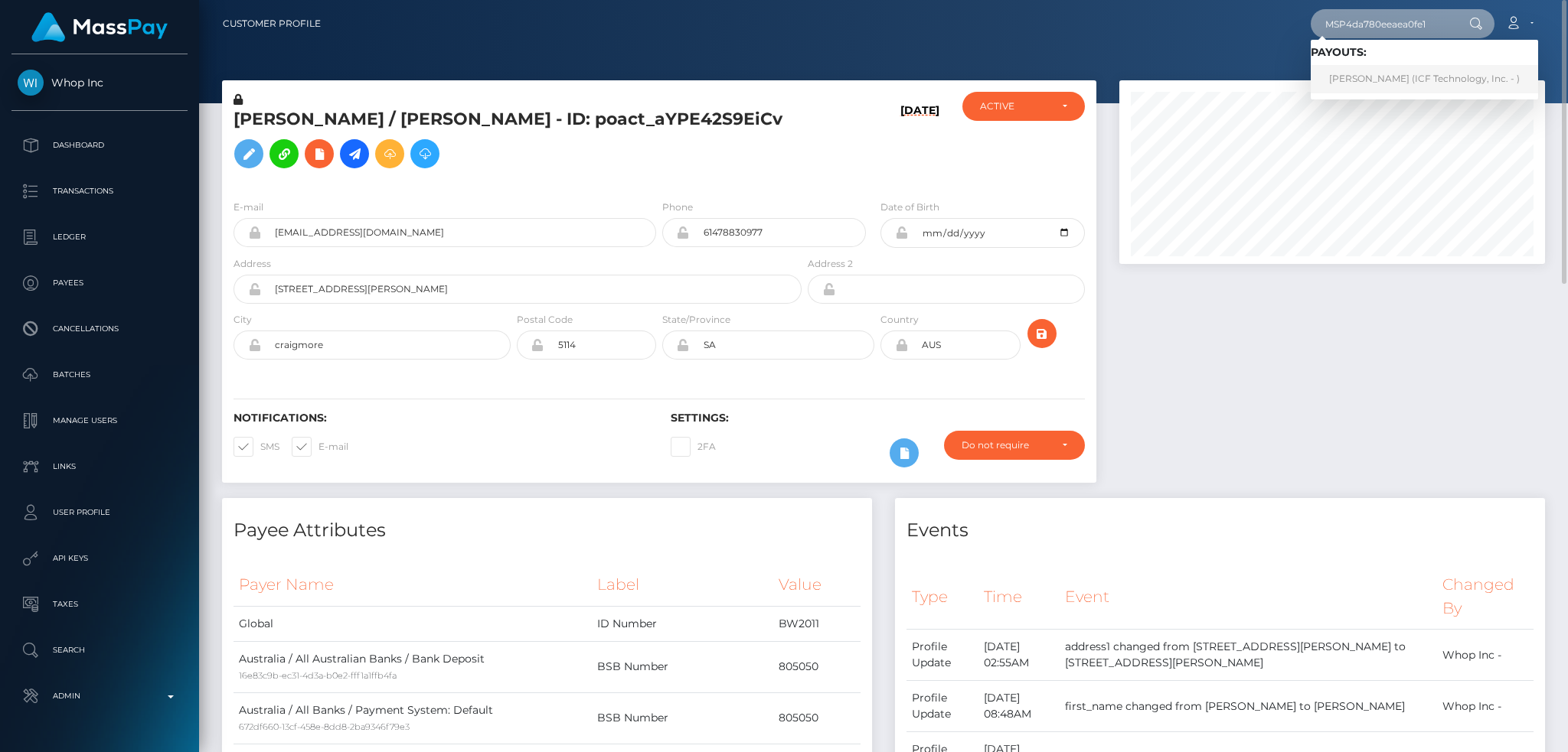
type input "MSP4da780eeaea0fe1"
click at [1375, 81] on link "[PERSON_NAME] (ICF Technology, Inc. - )" at bounding box center [1424, 79] width 227 height 28
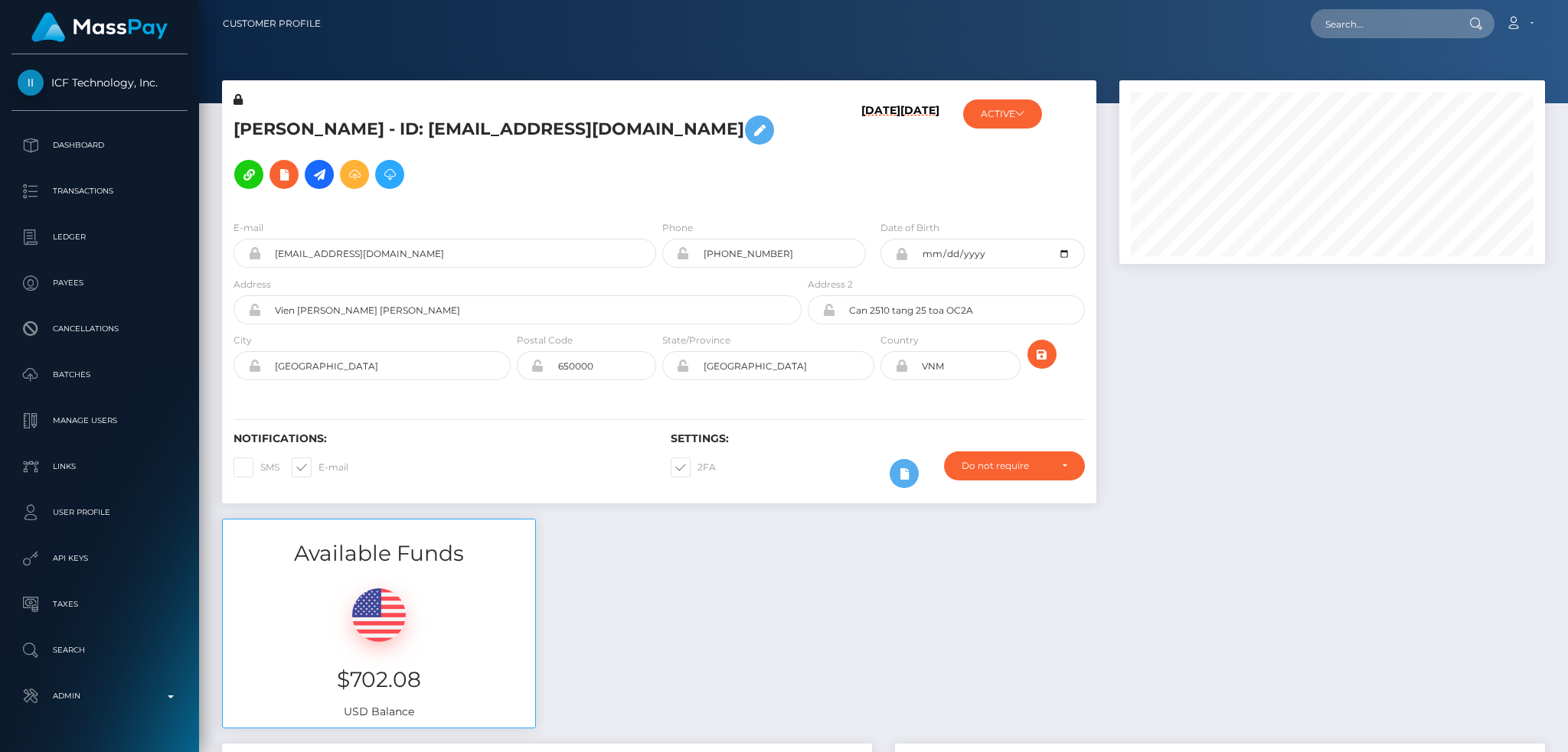
scroll to position [183, 425]
click at [1354, 28] on input "text" at bounding box center [1383, 23] width 144 height 29
paste input "[EMAIL_ADDRESS][DOMAIN_NAME]"
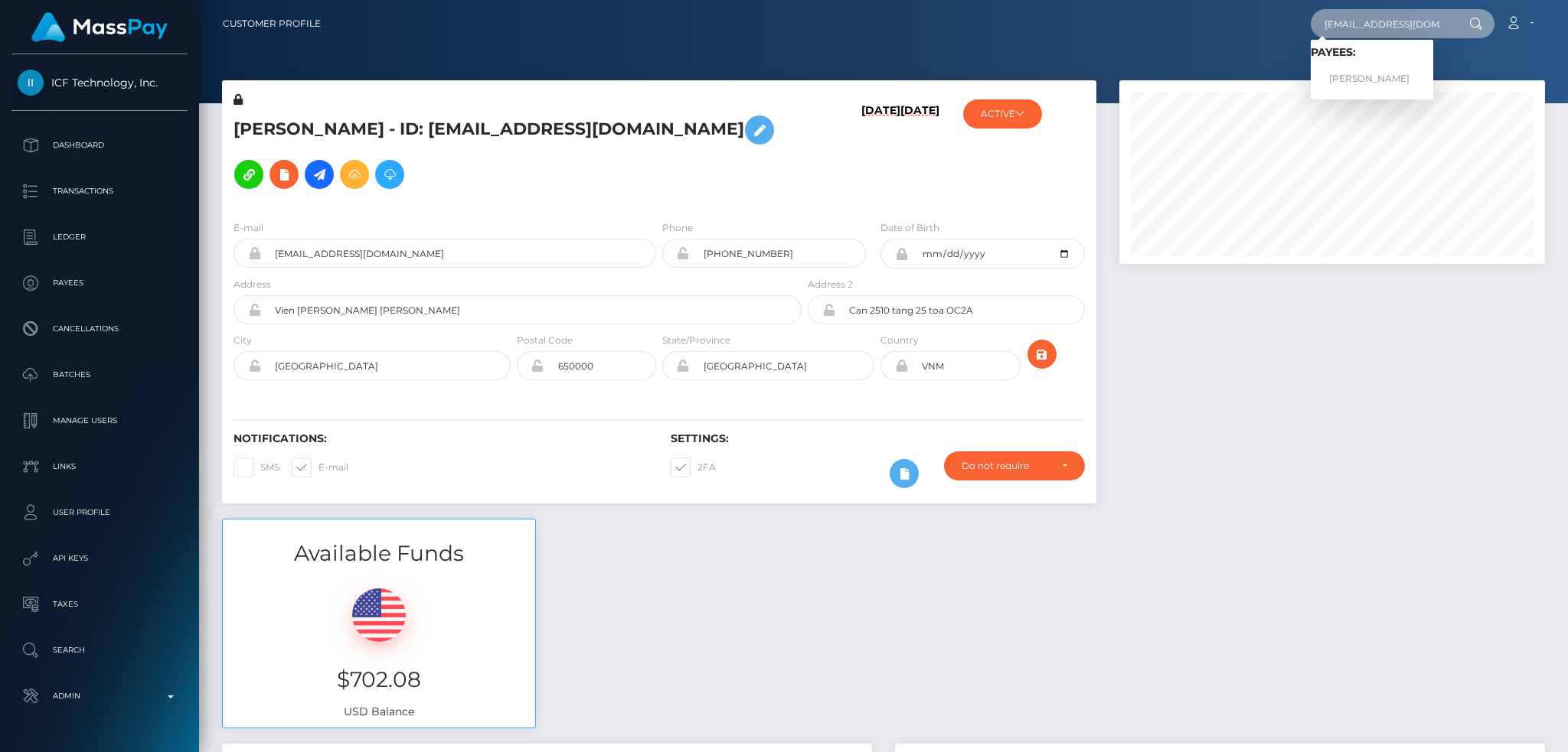
type input "[EMAIL_ADDRESS][DOMAIN_NAME]"
click at [1363, 73] on link "Pol Gelabert" at bounding box center [1372, 79] width 123 height 28
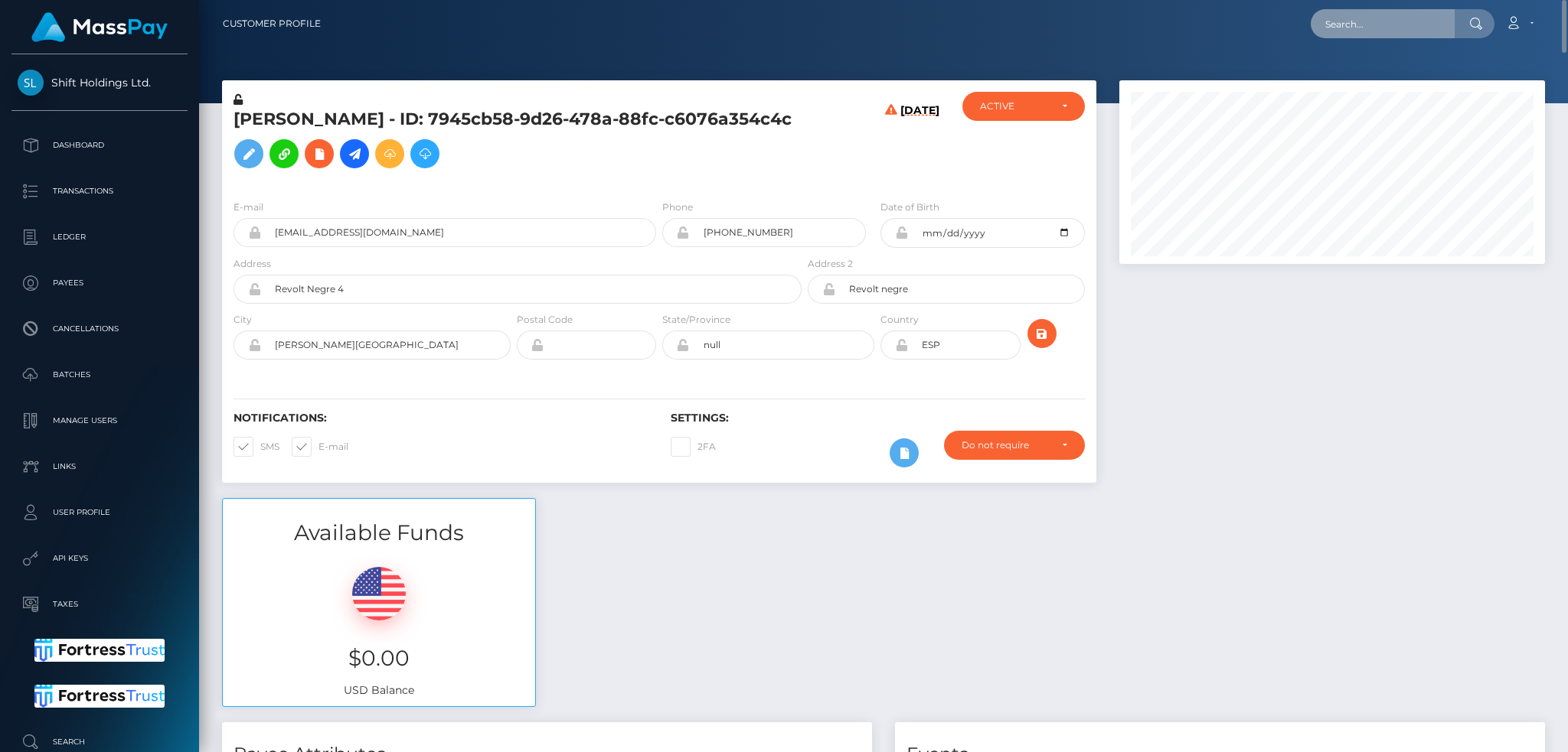
click at [1372, 25] on input "text" at bounding box center [1383, 23] width 144 height 29
paste input "MSP4da780eeaea0fe1"
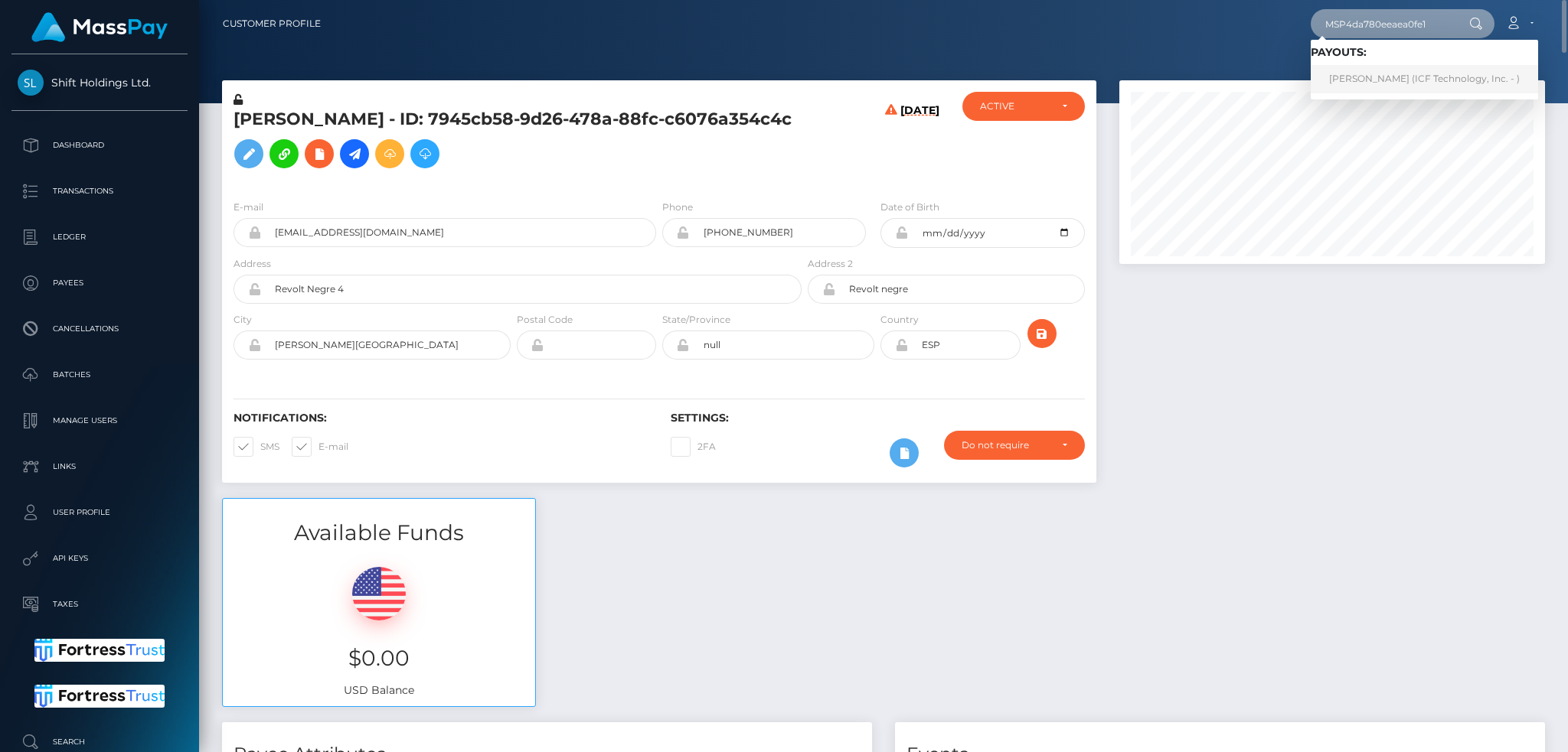
type input "MSP4da780eeaea0fe1"
click at [1375, 73] on link "[PERSON_NAME] (ICF Technology, Inc. - )" at bounding box center [1424, 79] width 227 height 28
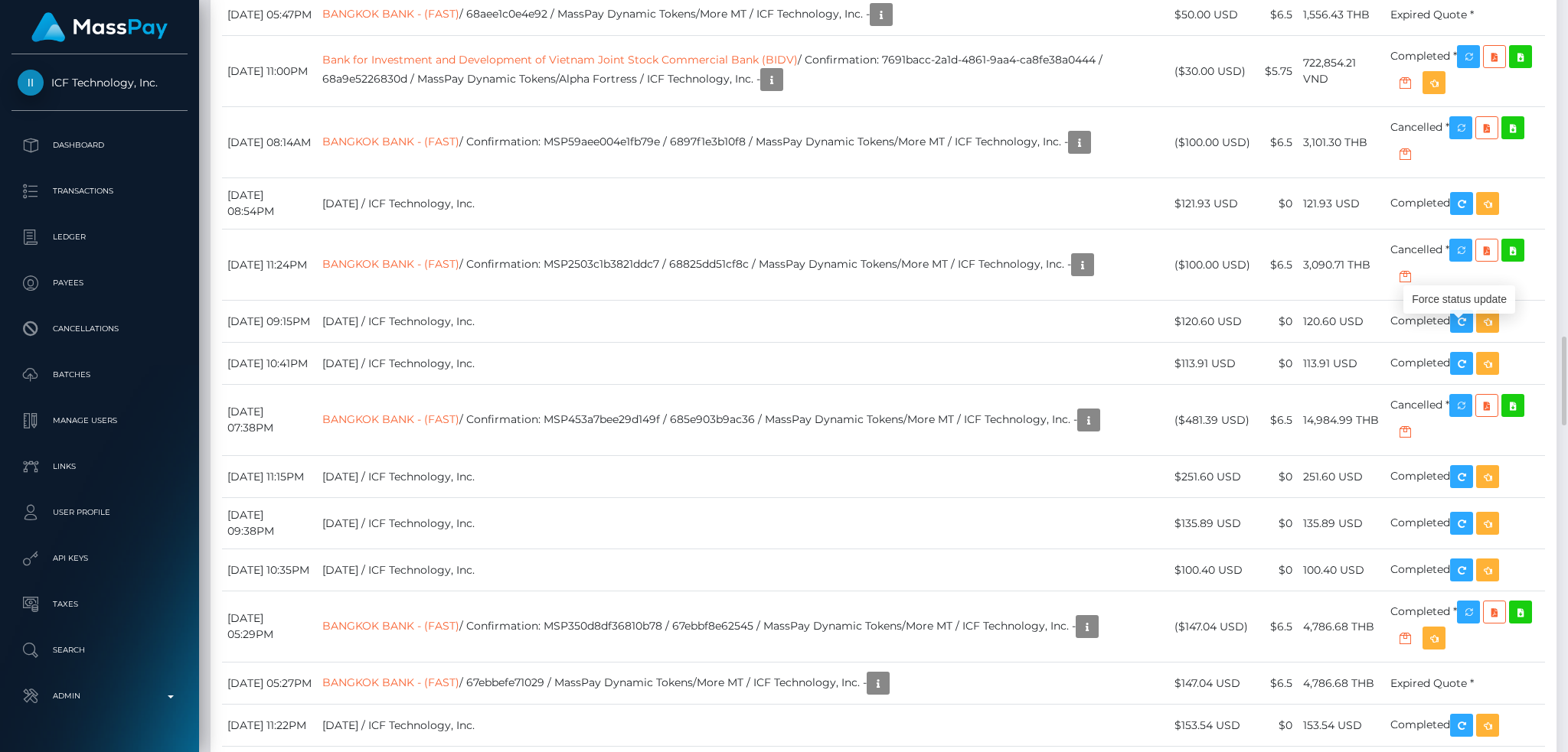
scroll to position [183, 425]
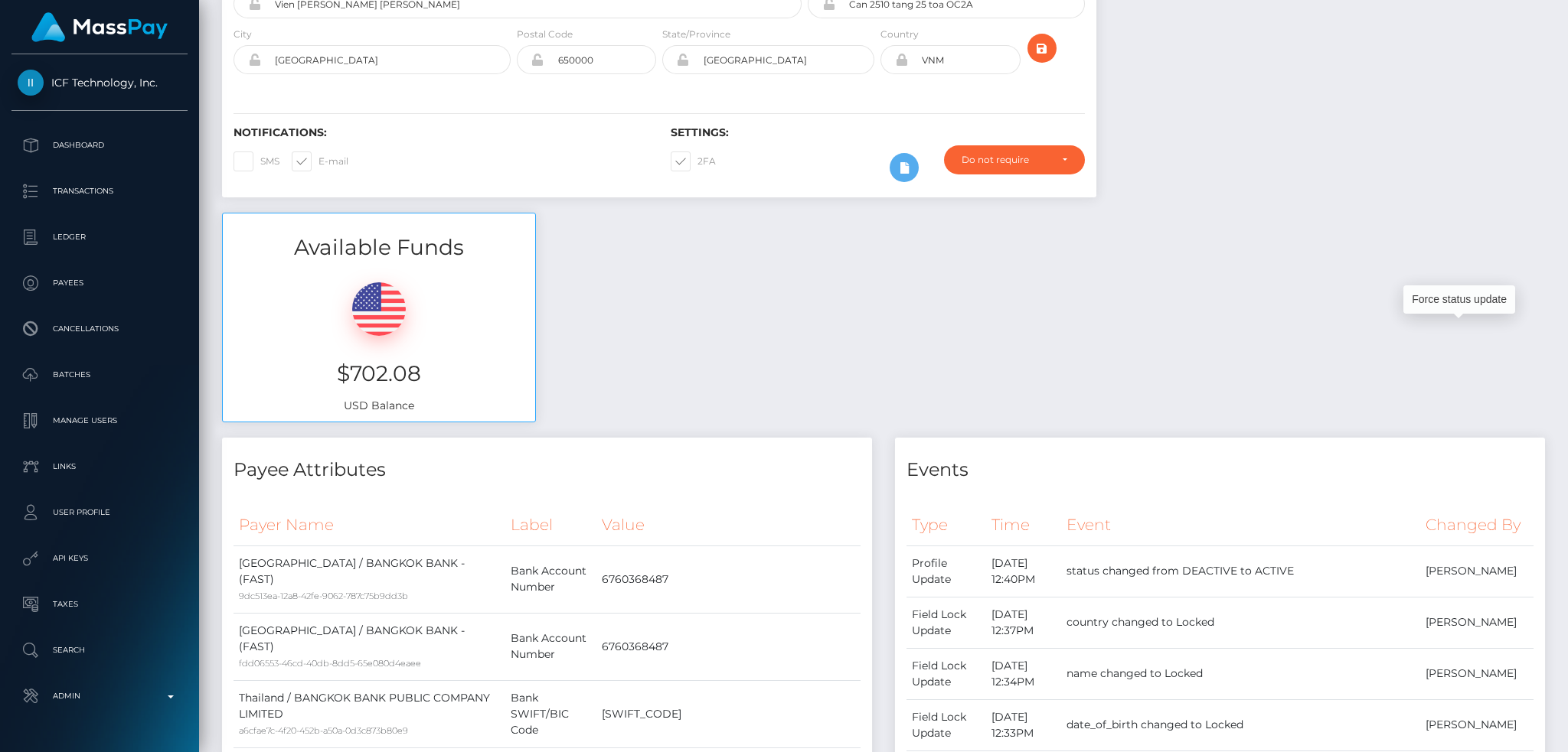
scroll to position [0, 0]
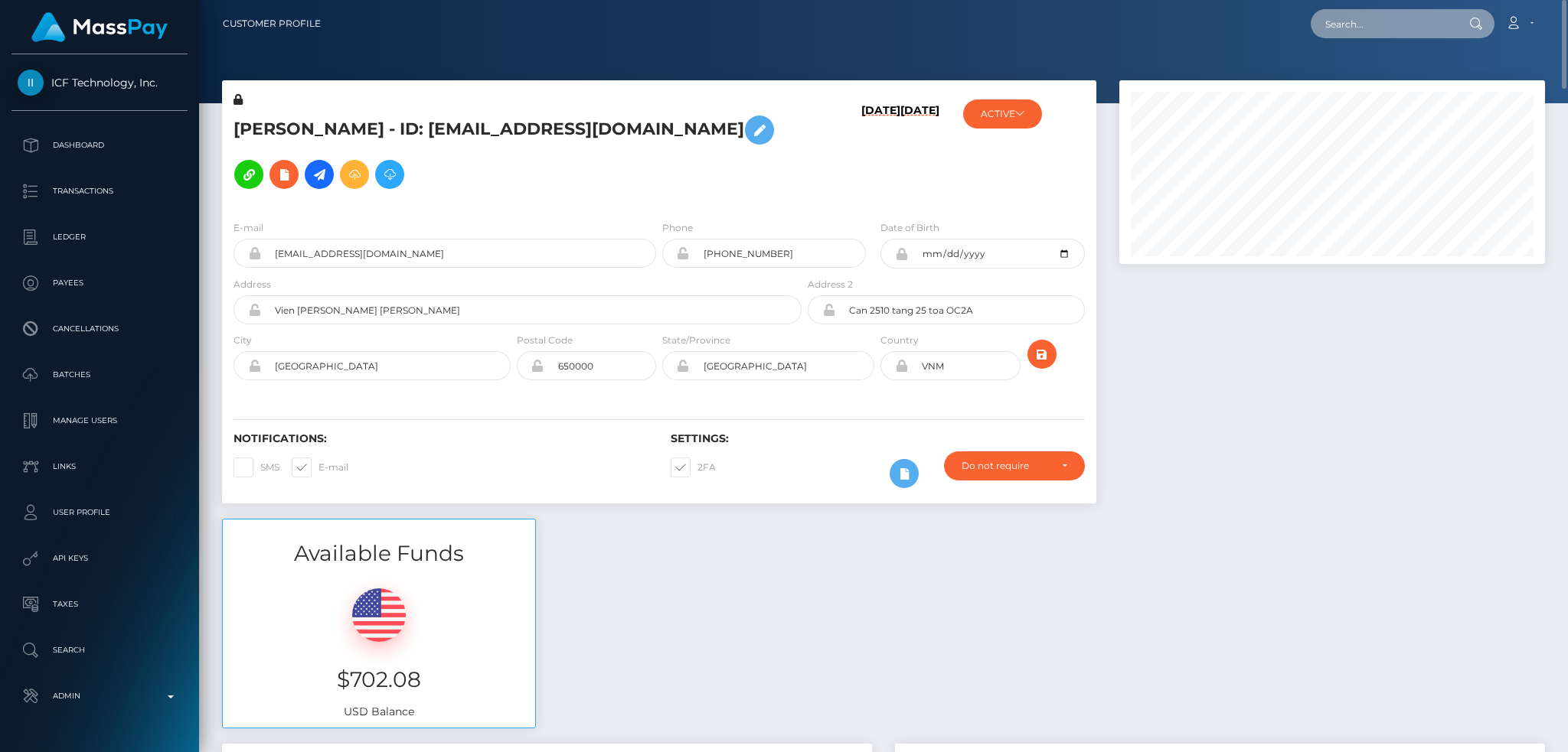
click at [1401, 34] on input "text" at bounding box center [1383, 23] width 144 height 29
paste input "MSP4904c52812191bc"
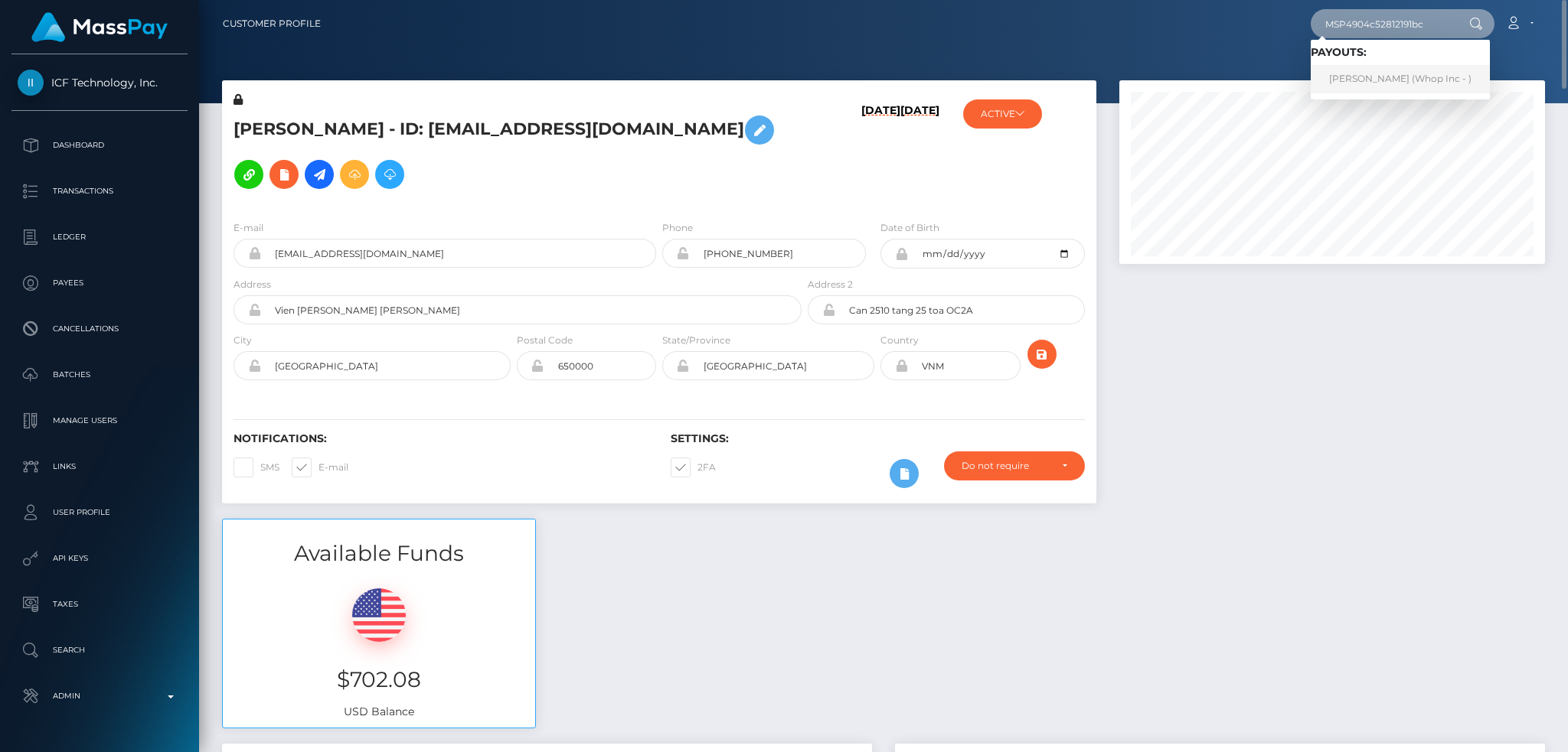
type input "MSP4904c52812191bc"
click at [1383, 83] on link "[PERSON_NAME] (Whop Inc - )" at bounding box center [1400, 79] width 179 height 28
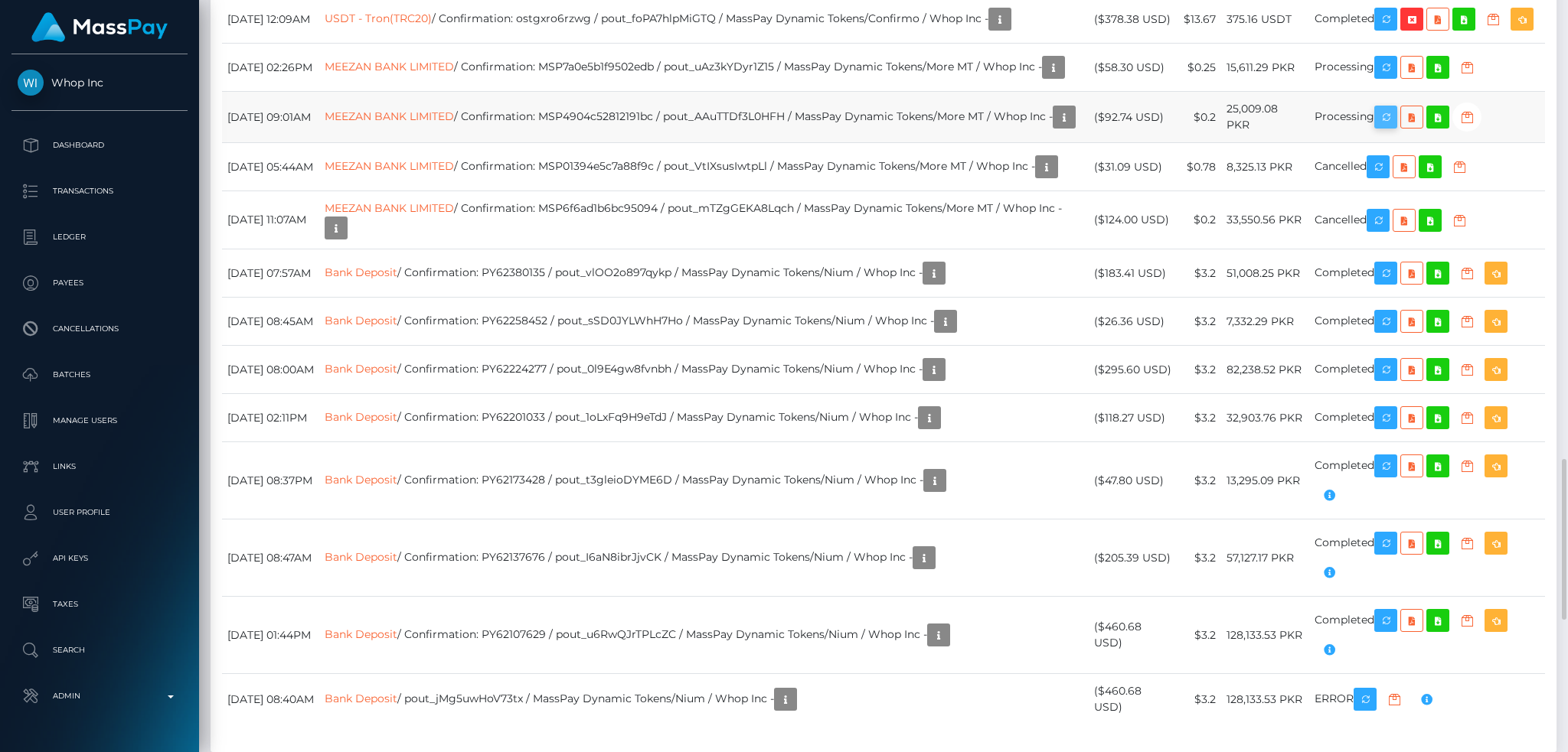
scroll to position [183, 425]
click at [1394, 127] on icon "button" at bounding box center [1385, 117] width 19 height 19
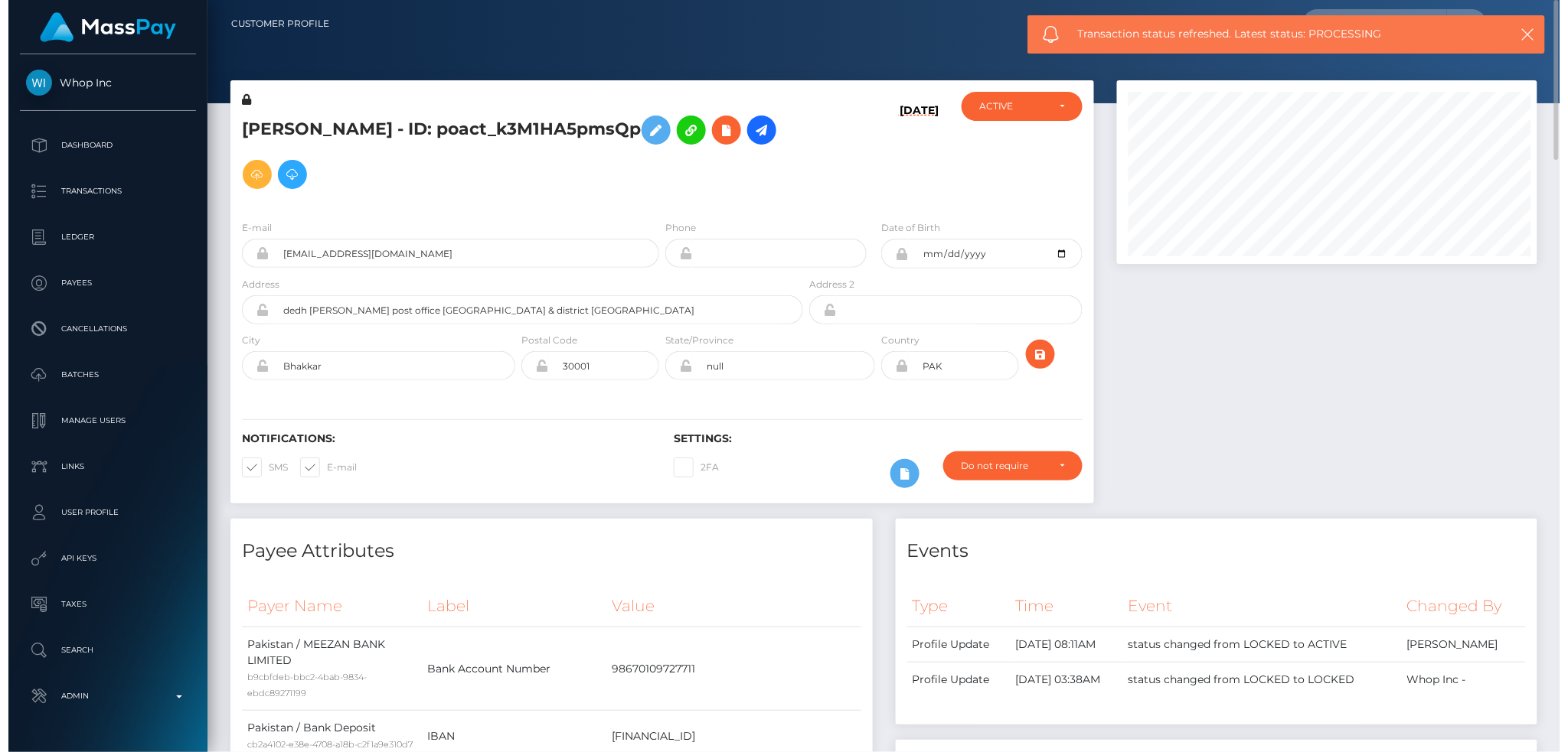
scroll to position [764899, 765059]
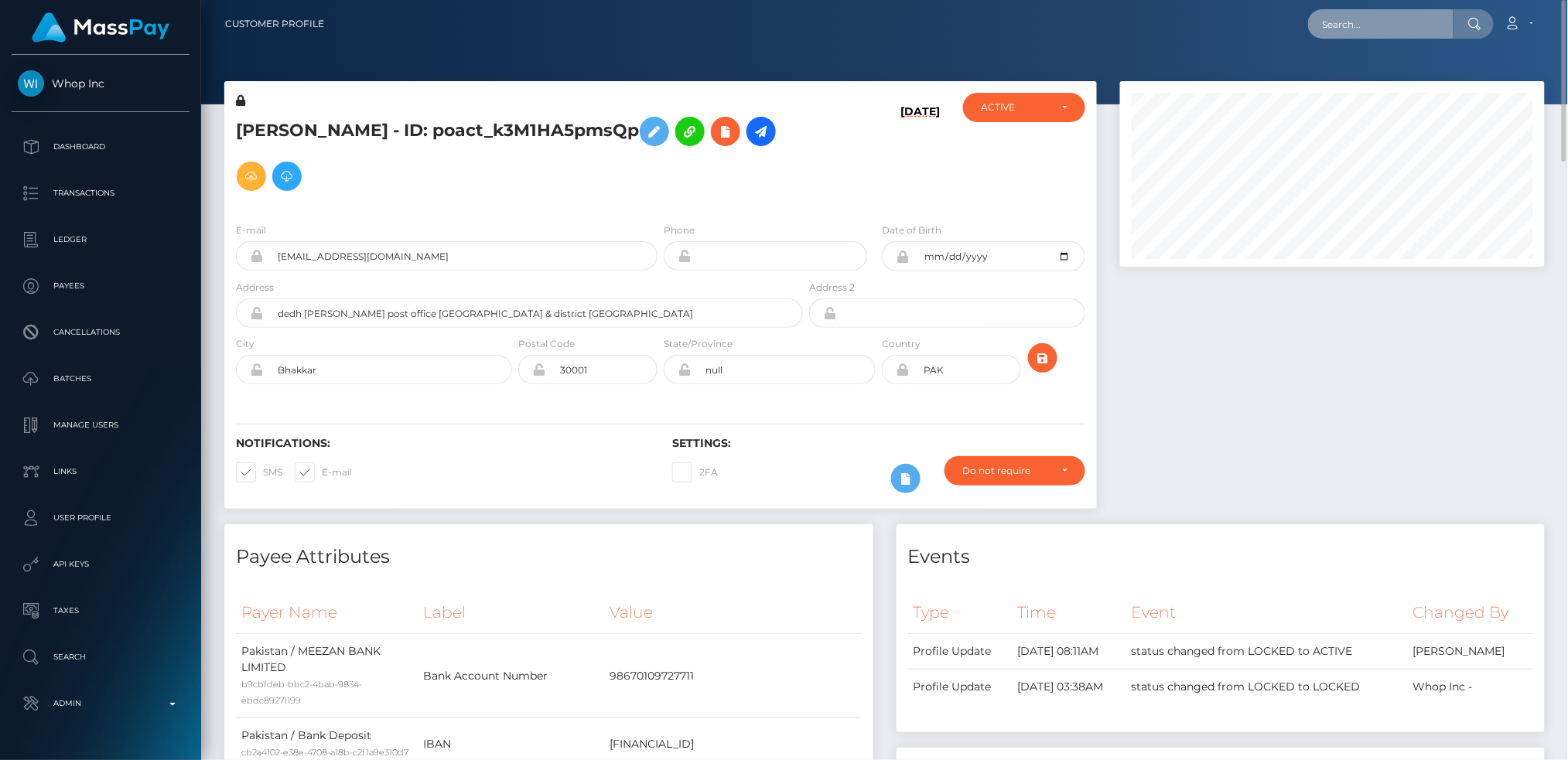
drag, startPoint x: 1387, startPoint y: 27, endPoint x: 1289, endPoint y: 58, distance: 102.8
click at [1387, 27] on input "text" at bounding box center [1381, 23] width 146 height 30
paste input "MSP7a0e5b1f9502edb"
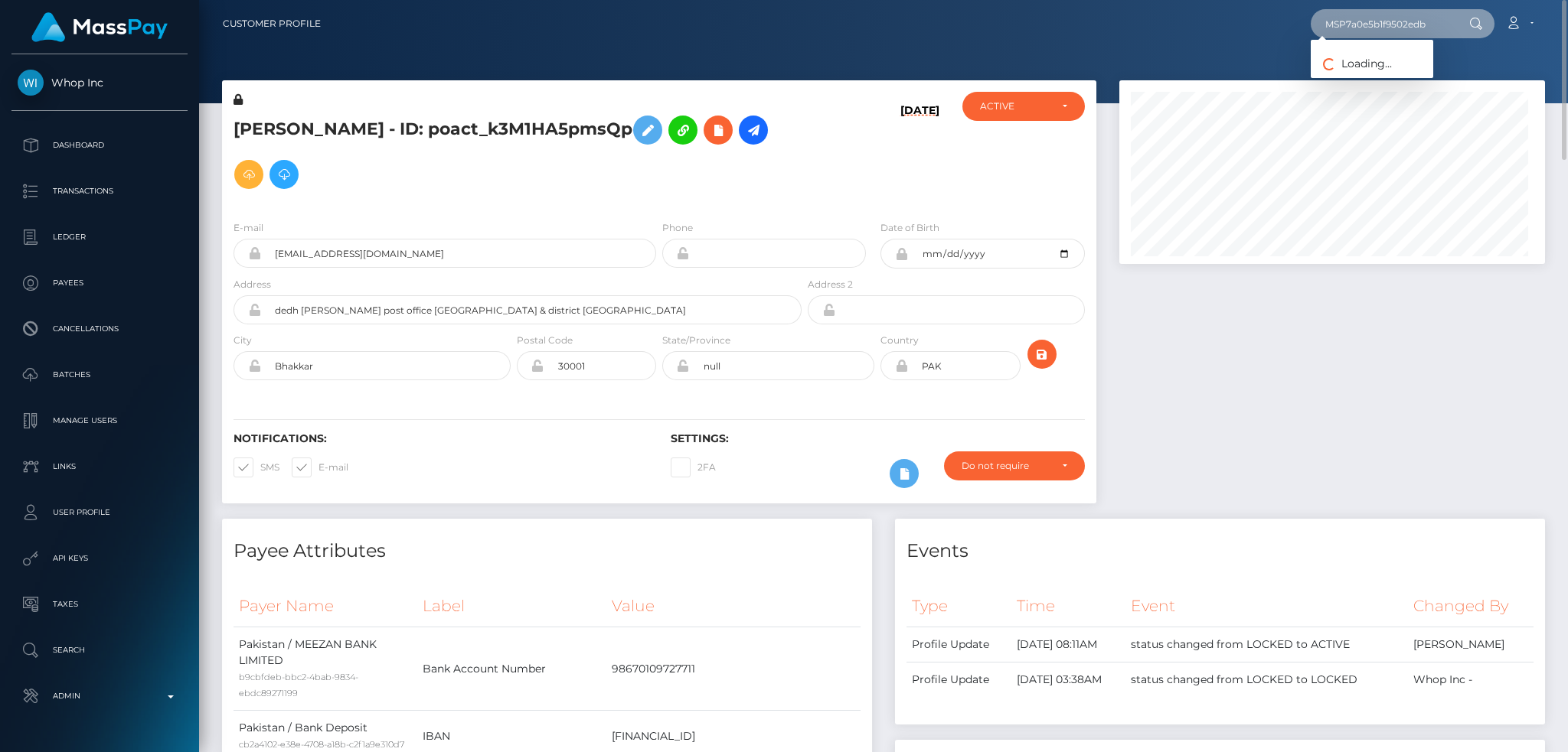
scroll to position [183, 425]
type input "MSP7a0e5b1f9502edb"
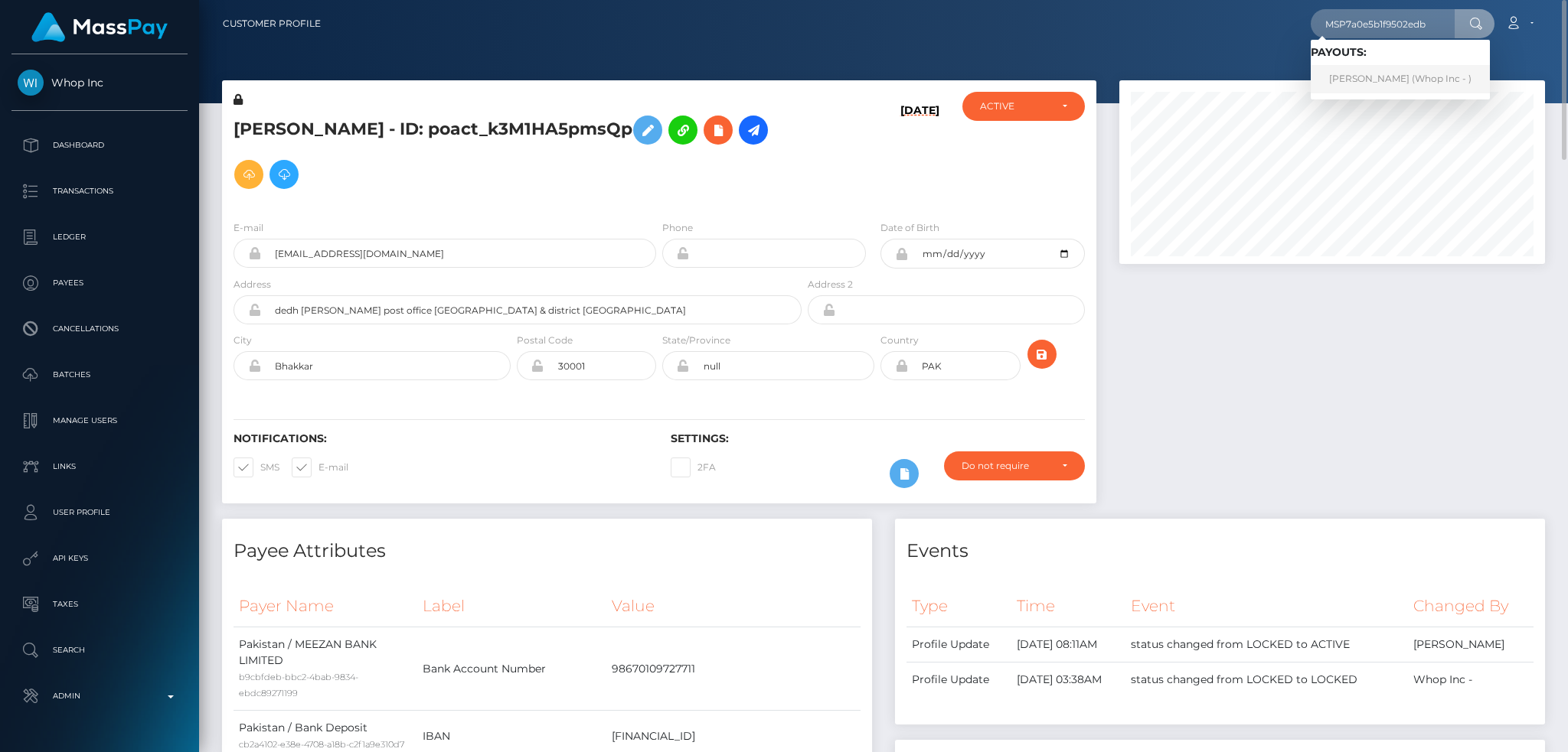
click at [1354, 71] on link "[PERSON_NAME] (Whop Inc - )" at bounding box center [1400, 79] width 179 height 28
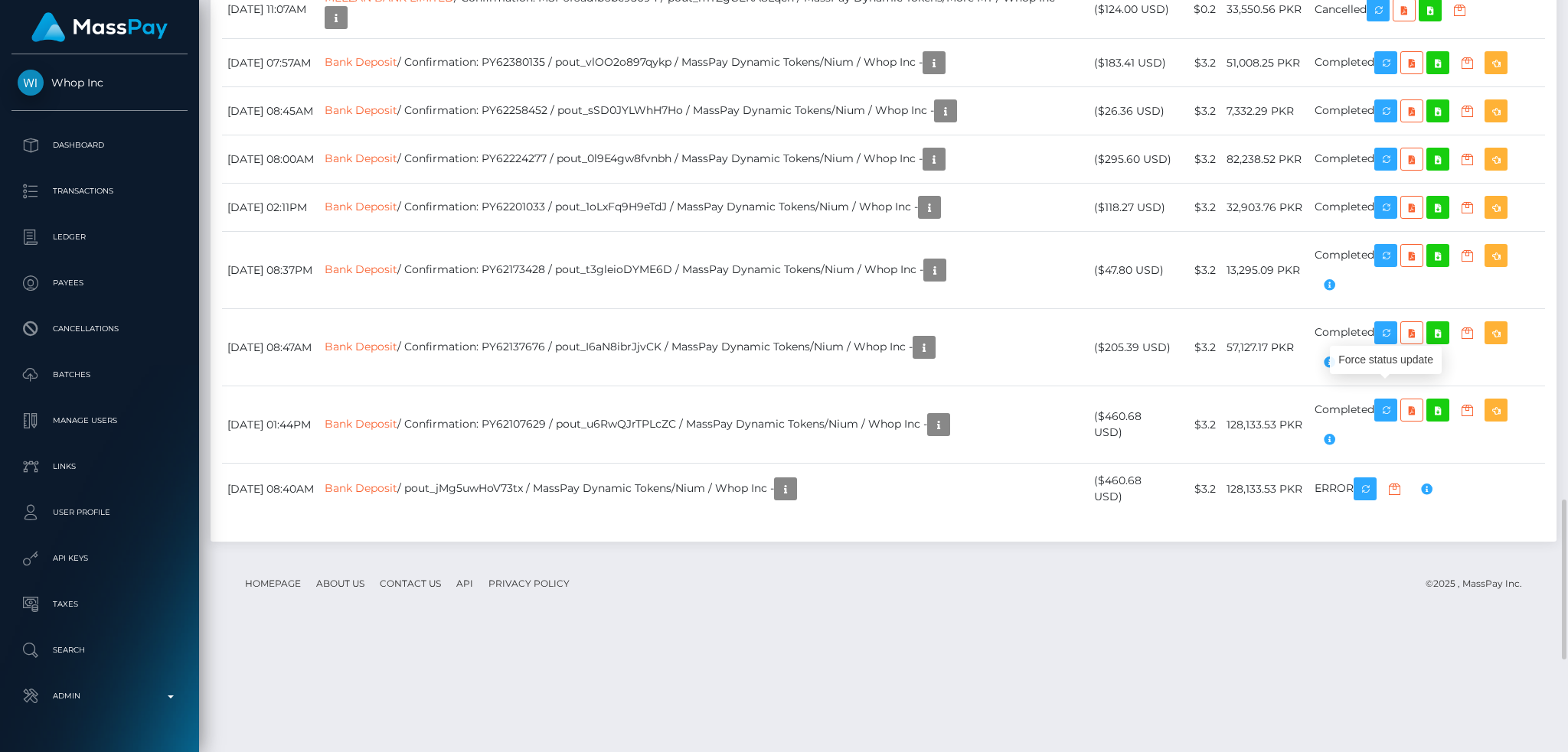
scroll to position [183, 425]
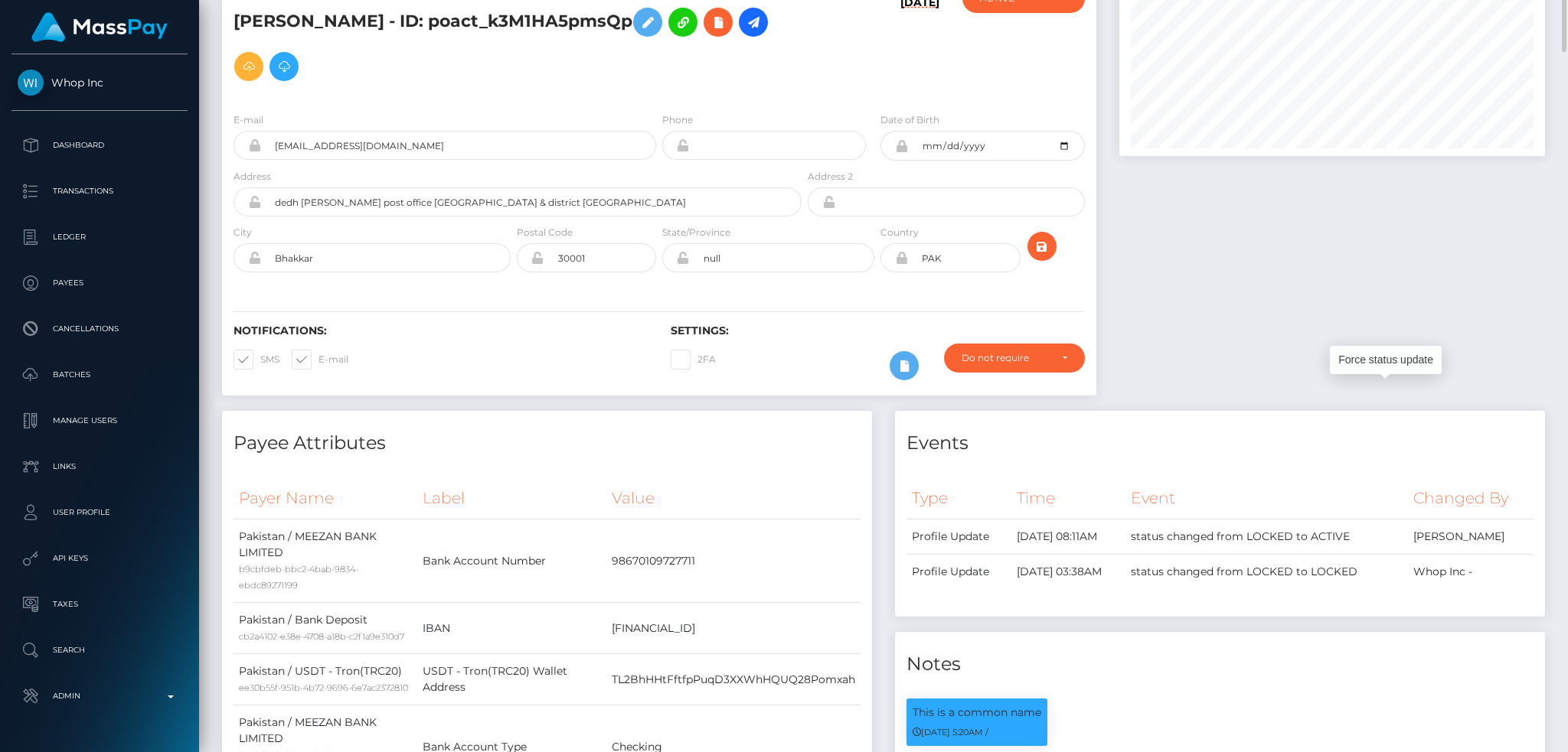
scroll to position [0, 0]
